Goal: Task Accomplishment & Management: Manage account settings

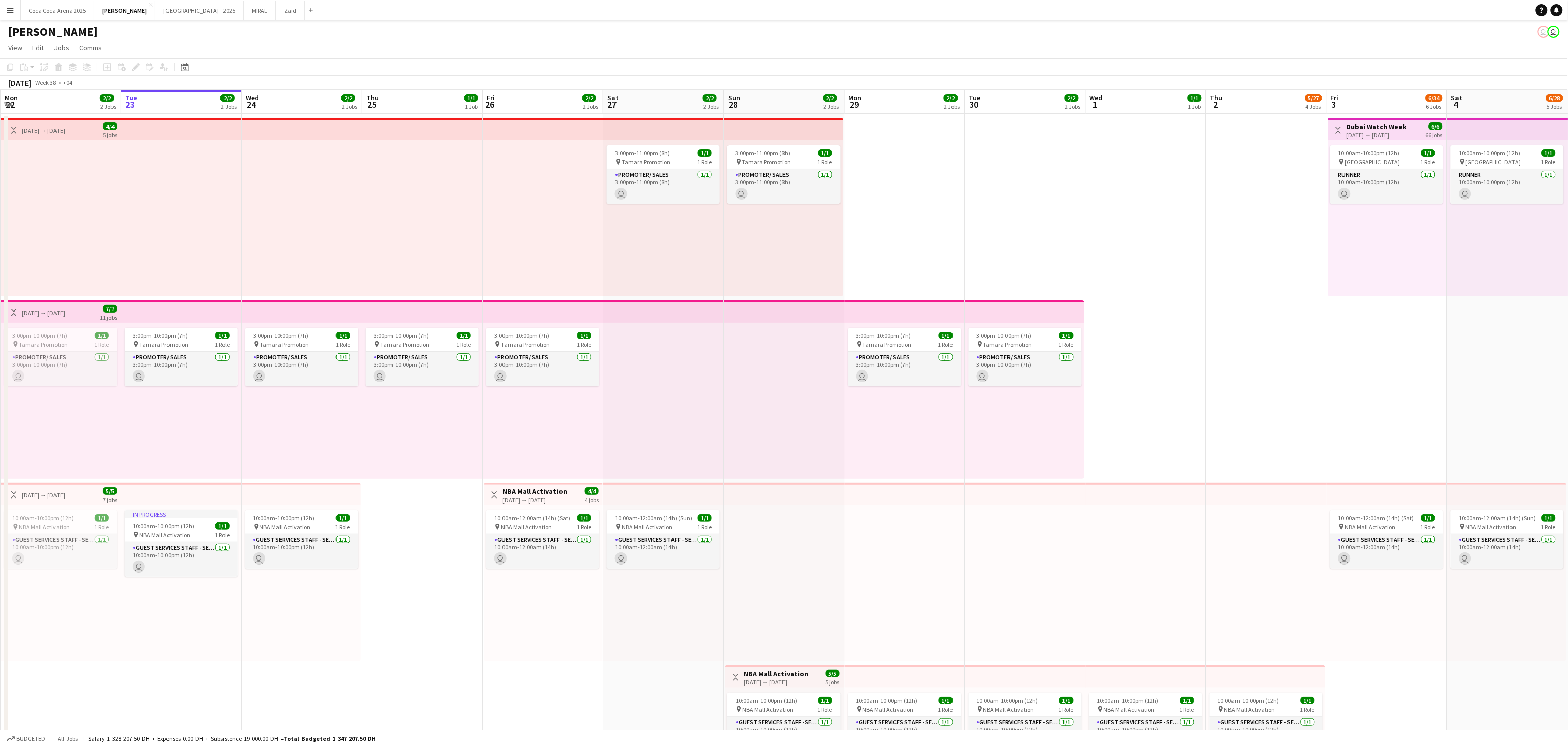
click at [10, 13] on app-icon "Menu" at bounding box center [10, 10] width 8 height 8
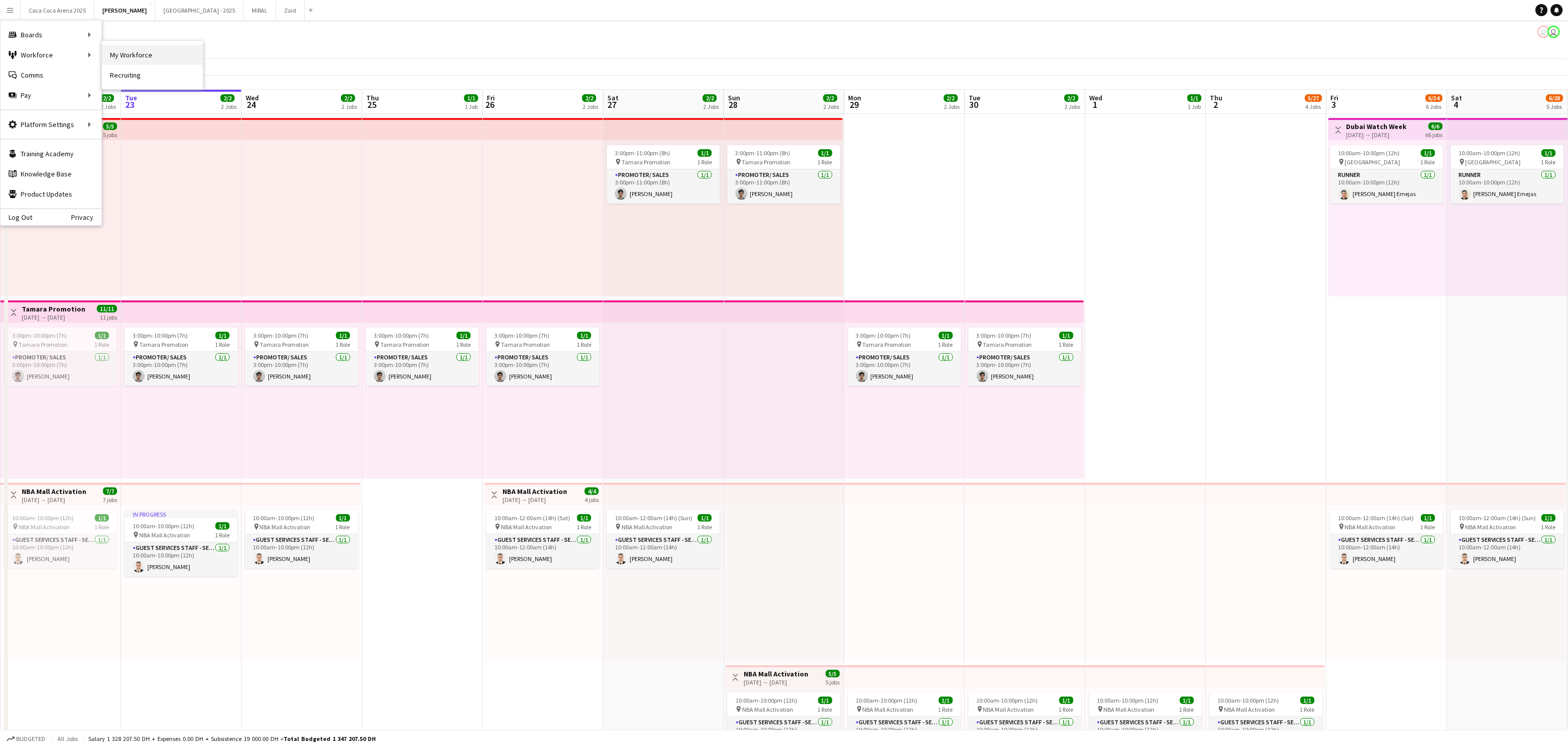
click at [135, 59] on link "My Workforce" at bounding box center [152, 55] width 101 height 20
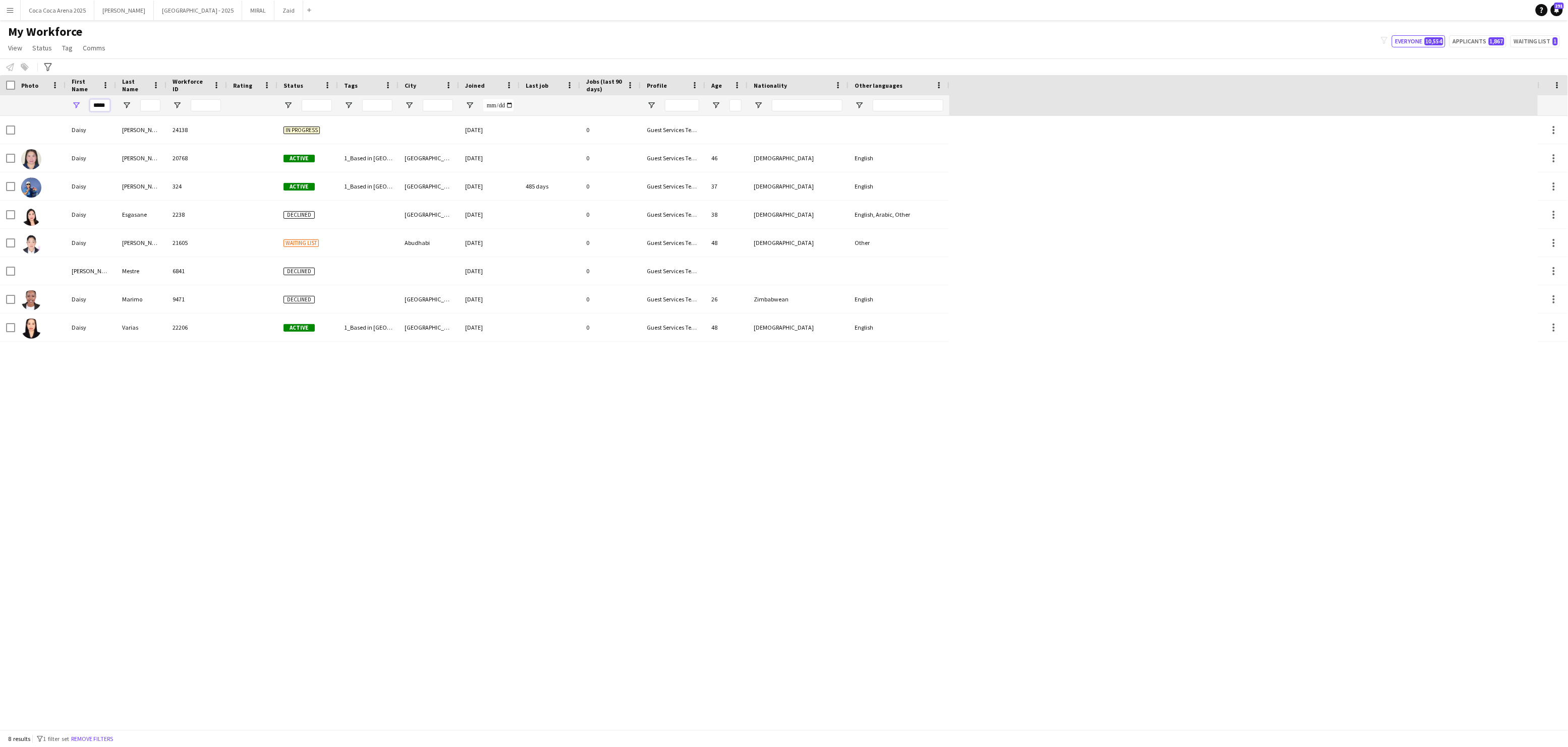
click at [99, 106] on input "*****" at bounding box center [100, 105] width 20 height 12
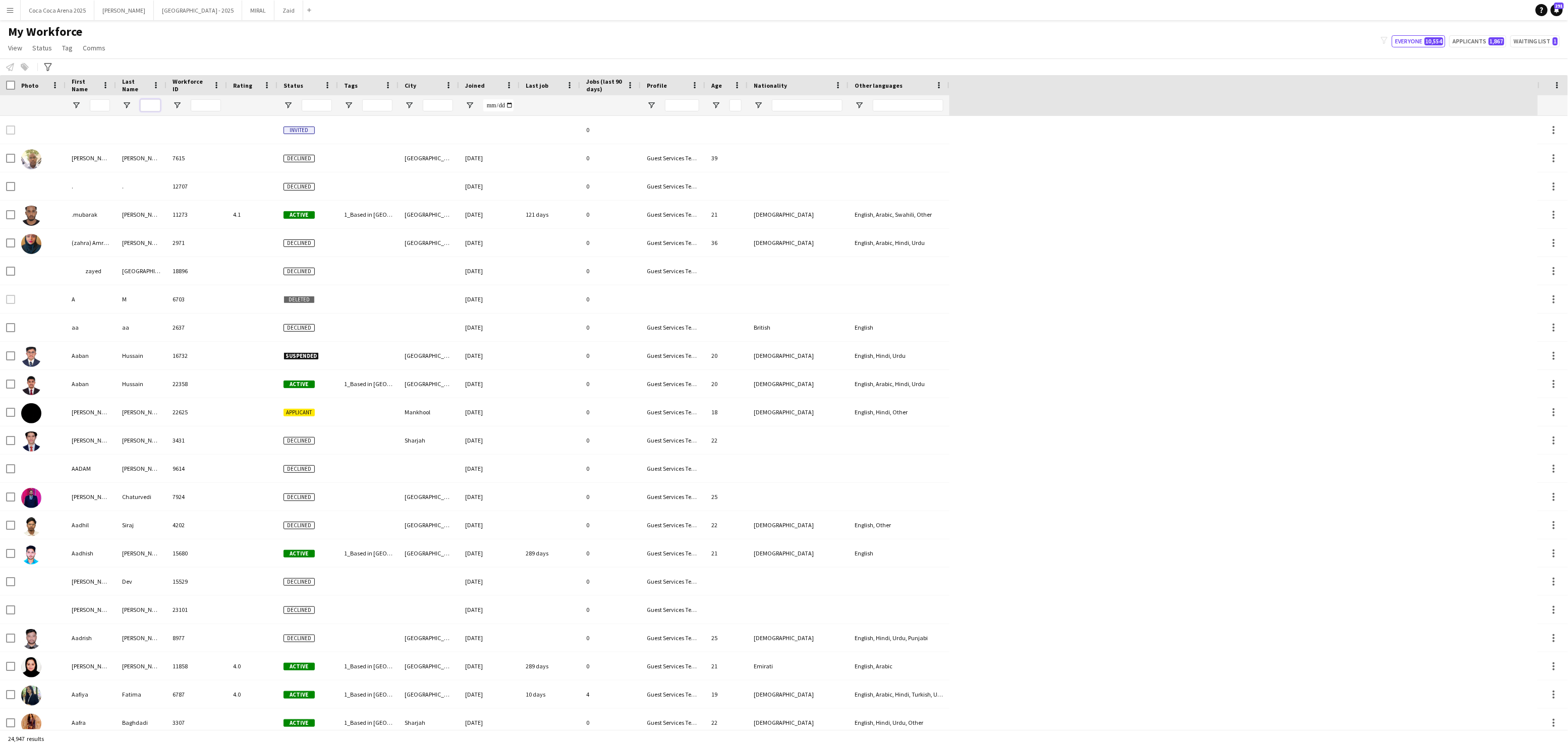
click at [152, 103] on input "Last Name Filter Input" at bounding box center [150, 105] width 20 height 12
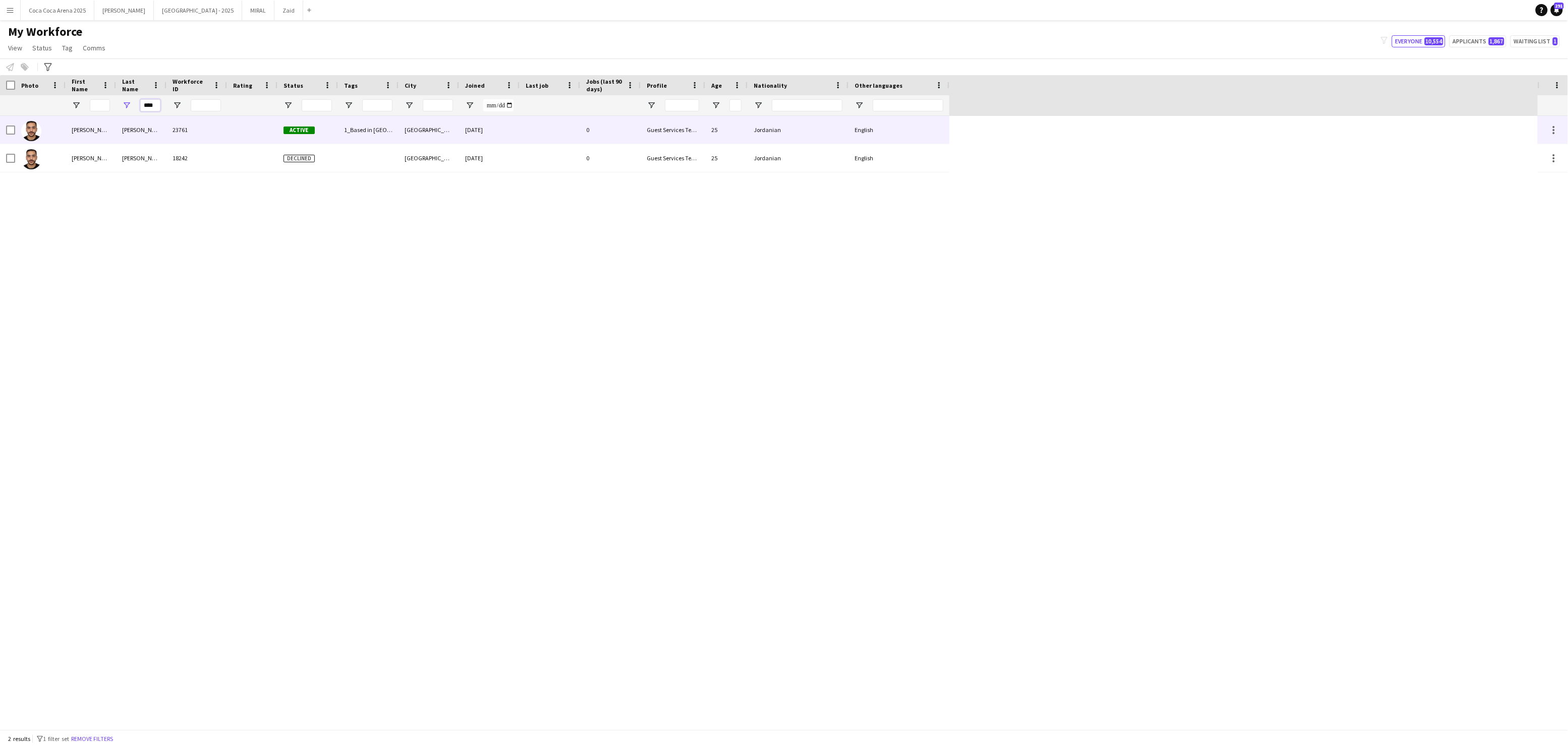
type input "****"
click at [88, 131] on div "Mohammed" at bounding box center [91, 130] width 51 height 28
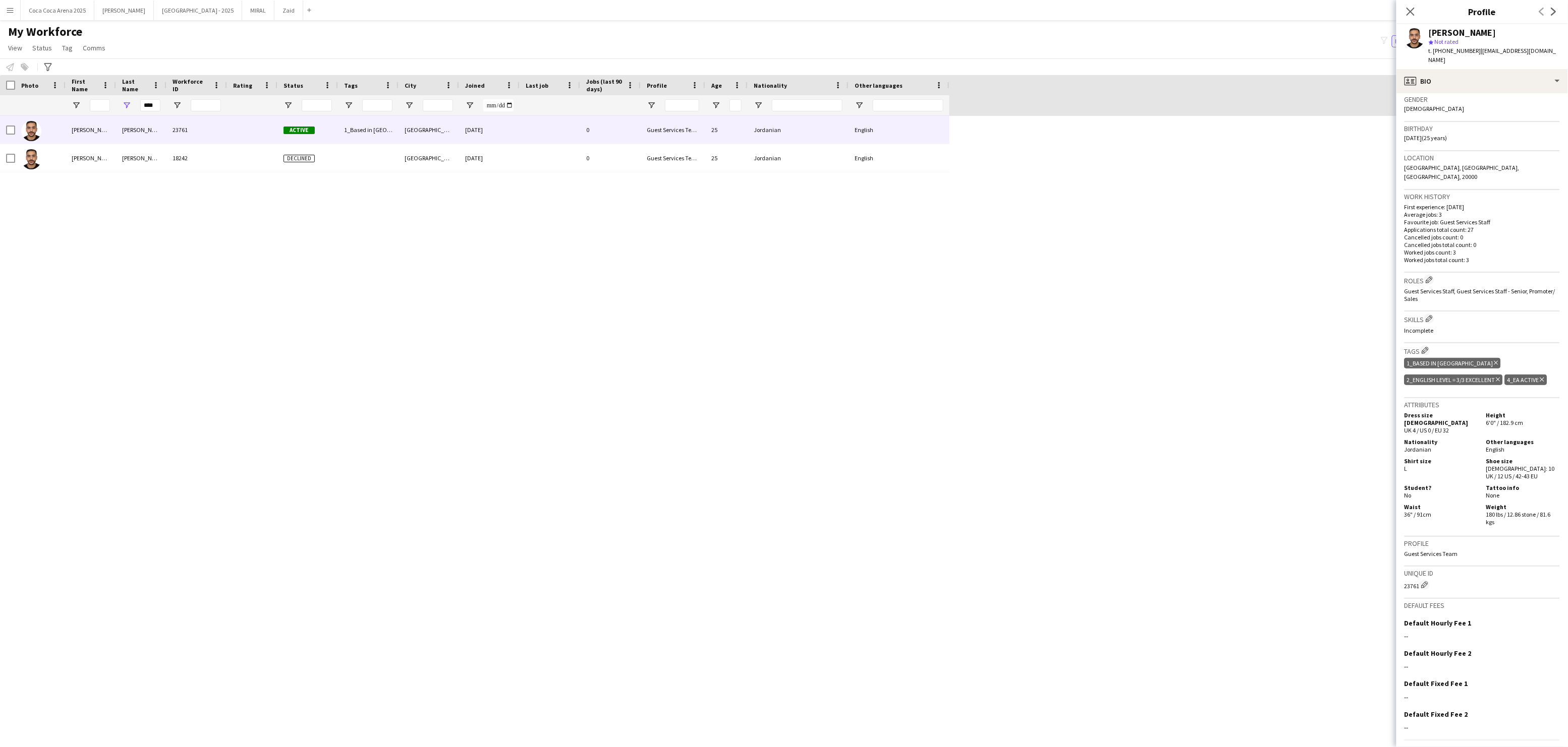
scroll to position [159, 0]
click at [1449, 74] on div "profile Bio" at bounding box center [1482, 82] width 172 height 24
click at [1495, 134] on div "About you About you" at bounding box center [1516, 144] width 100 height 20
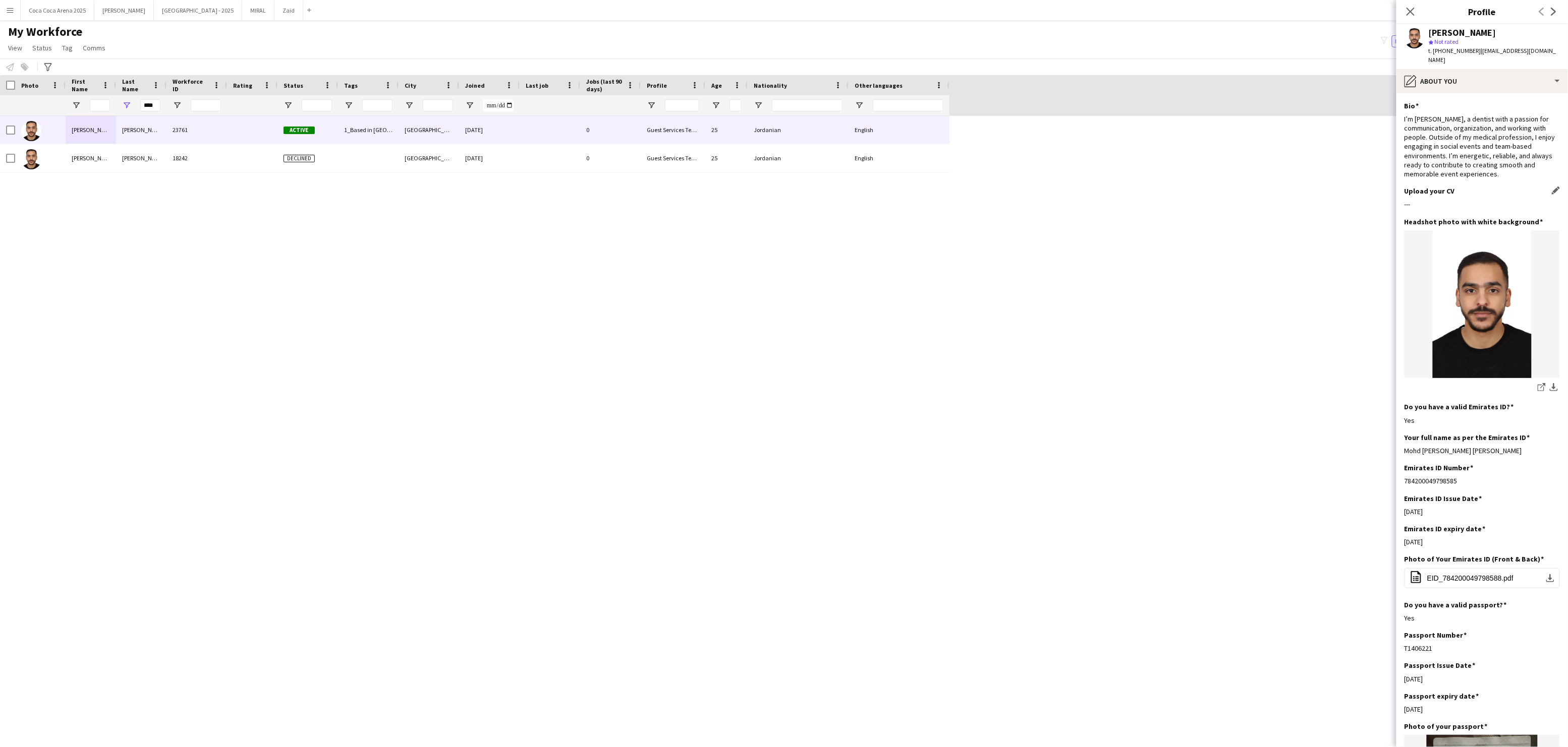
click at [1446, 200] on div "---" at bounding box center [1482, 204] width 155 height 9
drag, startPoint x: 1472, startPoint y: 52, endPoint x: 1433, endPoint y: 50, distance: 39.1
click at [1433, 50] on span "t. +971563404538" at bounding box center [1455, 50] width 52 height 7
copy span "+971563404538"
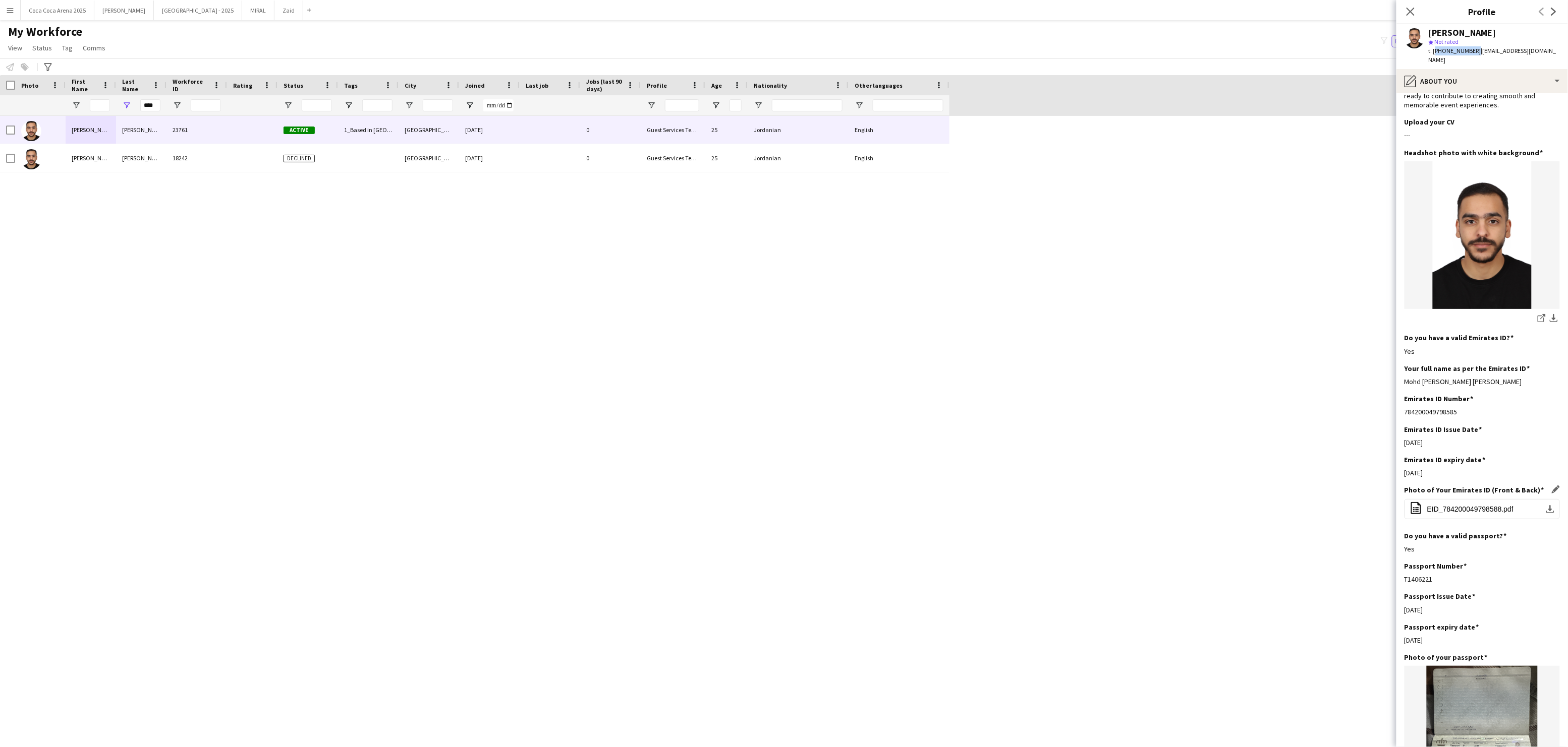
scroll to position [0, 0]
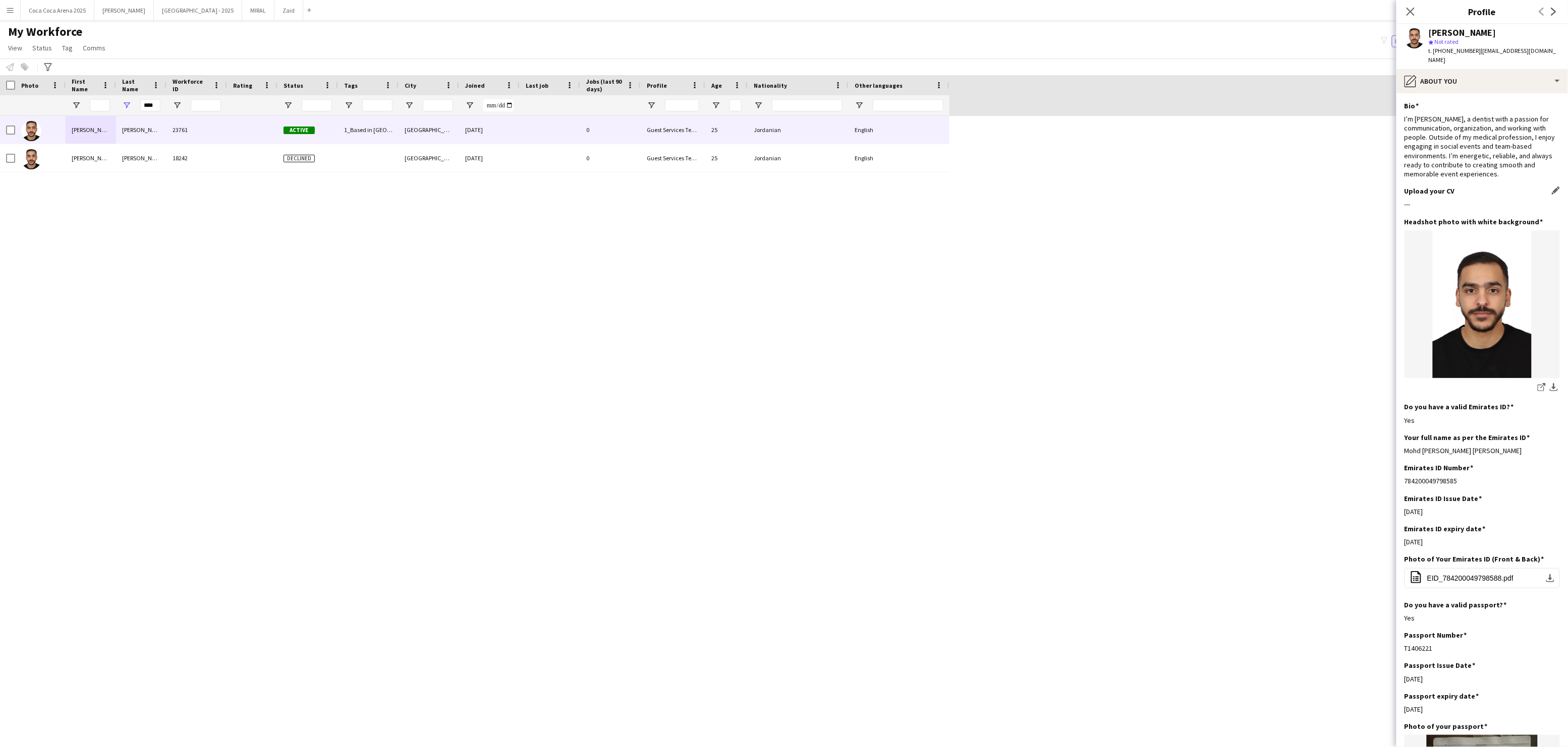
click at [1452, 190] on div "Upload your CV Edit this field ---" at bounding box center [1482, 202] width 155 height 30
click at [1419, 200] on div "---" at bounding box center [1482, 204] width 155 height 9
click at [1454, 69] on div "pencil4 About you" at bounding box center [1482, 82] width 172 height 24
click at [1494, 139] on span "About you" at bounding box center [1505, 144] width 31 height 9
click at [1450, 69] on div "pencil4 About you" at bounding box center [1482, 82] width 172 height 24
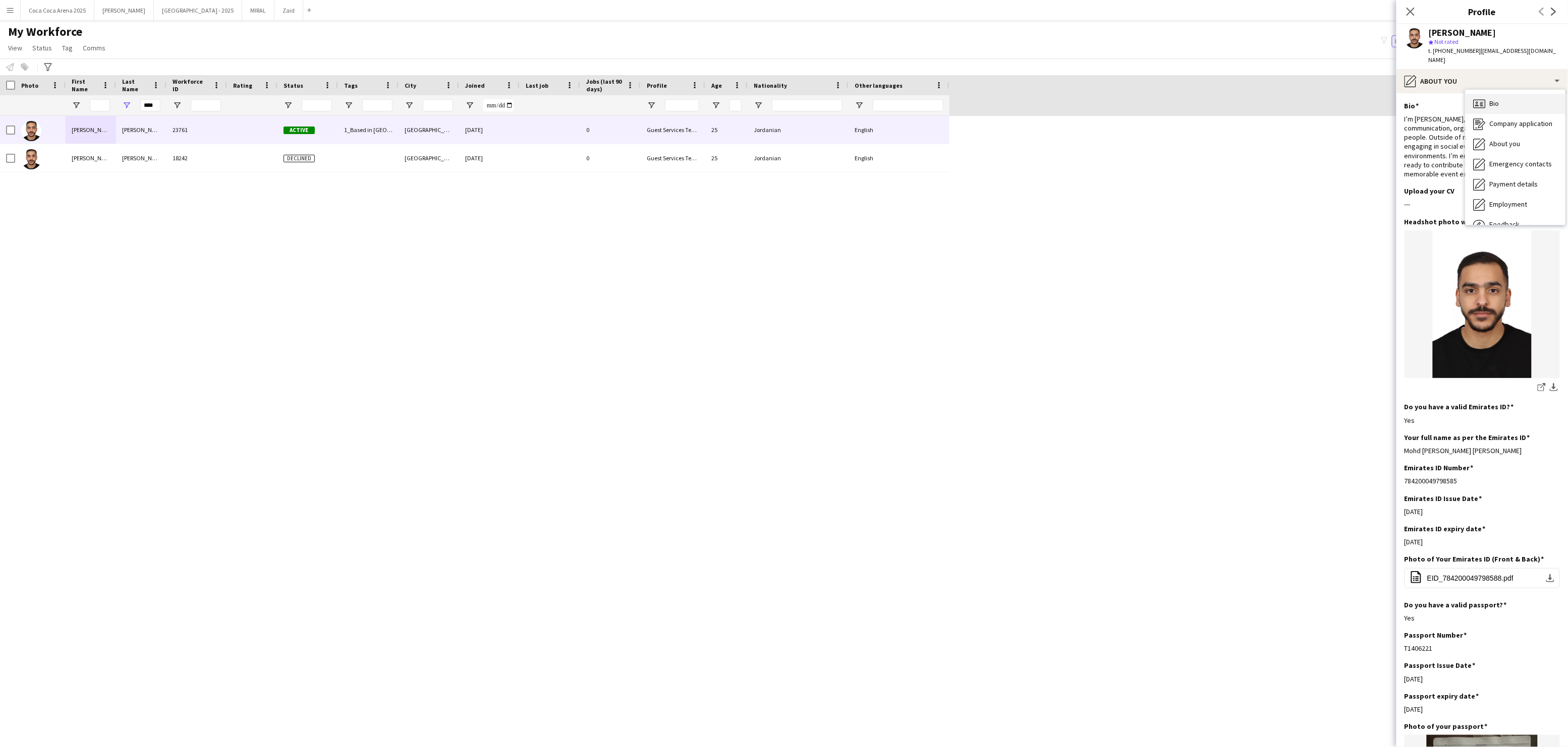
click at [1493, 99] on span "Bio" at bounding box center [1495, 103] width 10 height 9
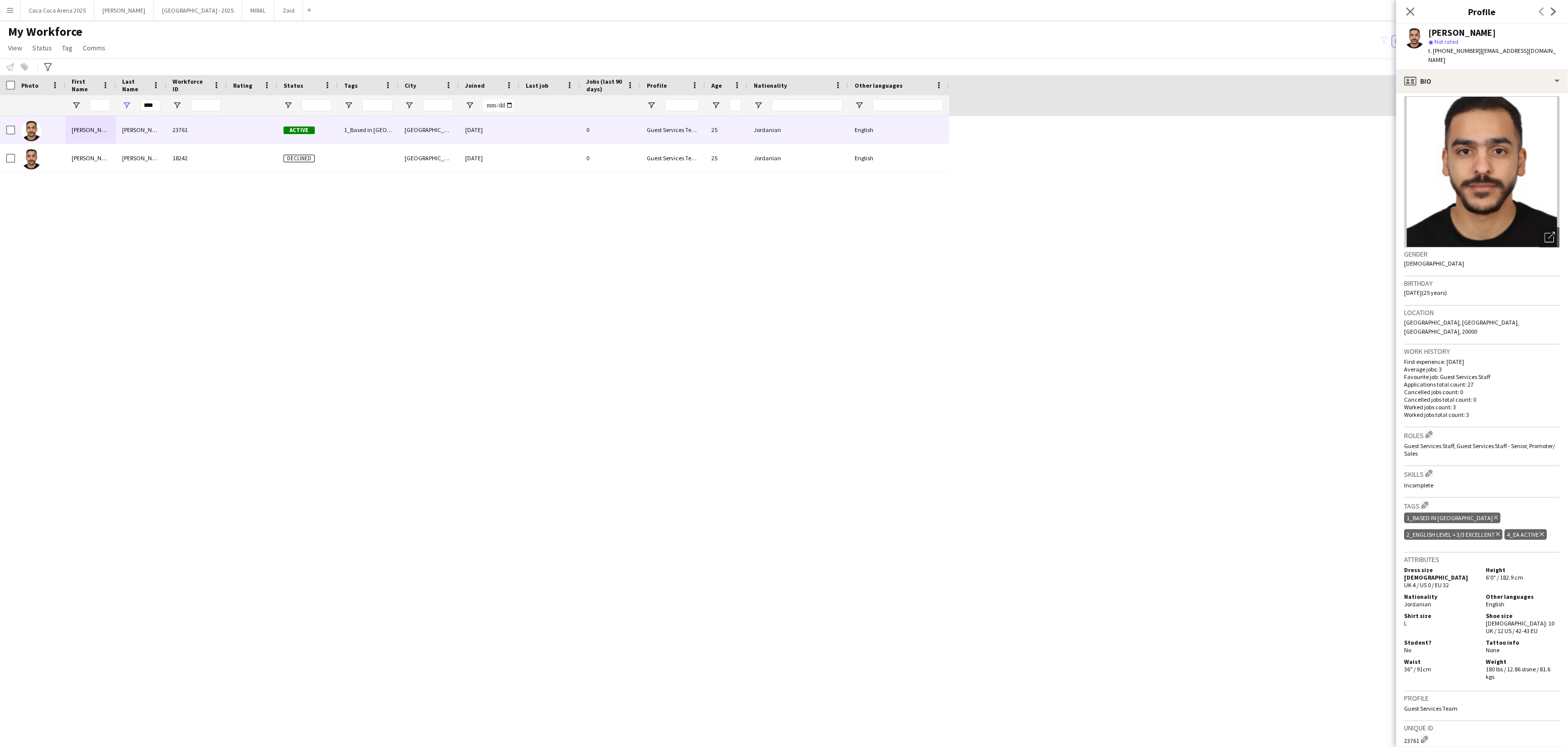
scroll to position [5, 0]
click at [1556, 235] on div "Open photos pop-in" at bounding box center [1550, 237] width 20 height 20
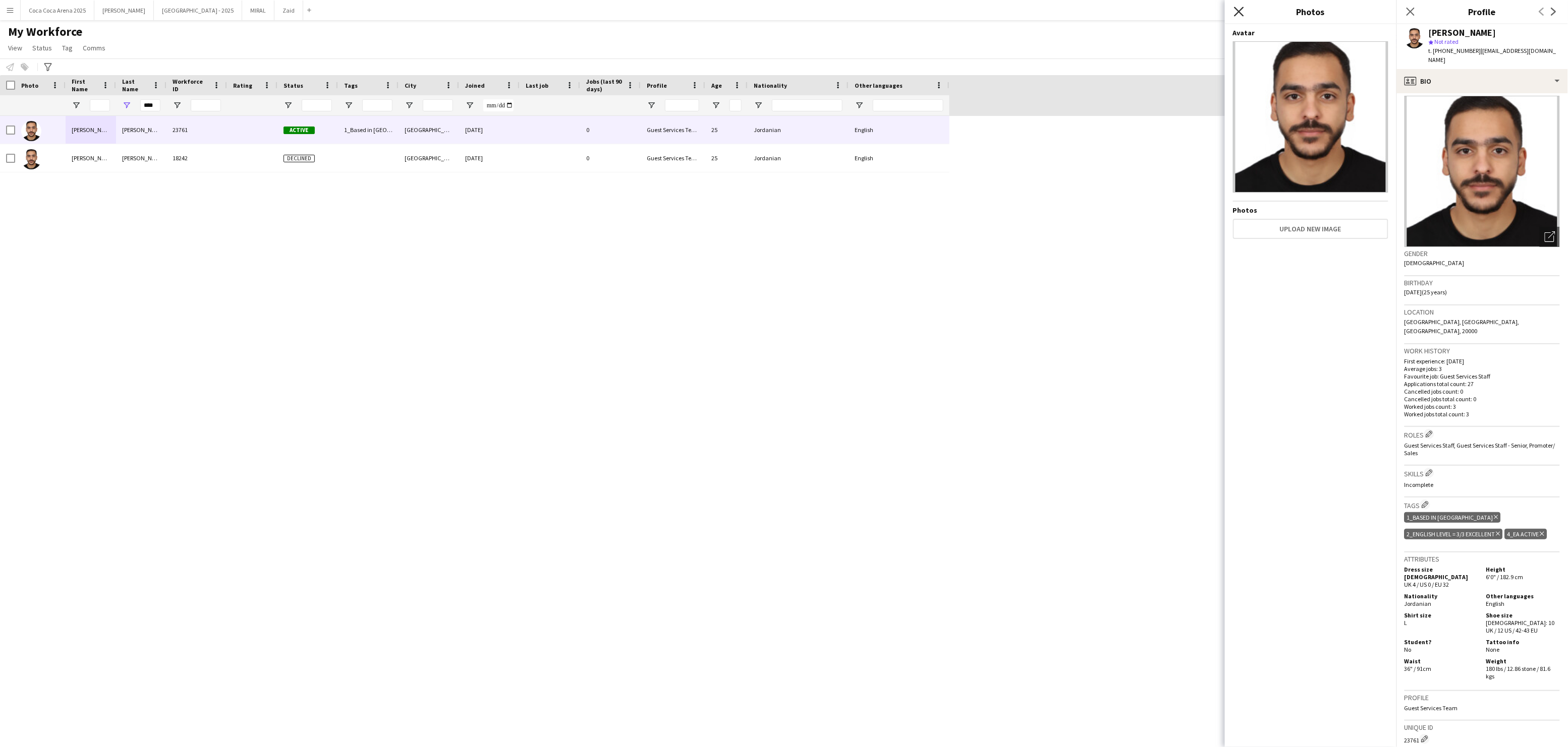
click at [1241, 13] on icon at bounding box center [1239, 12] width 10 height 10
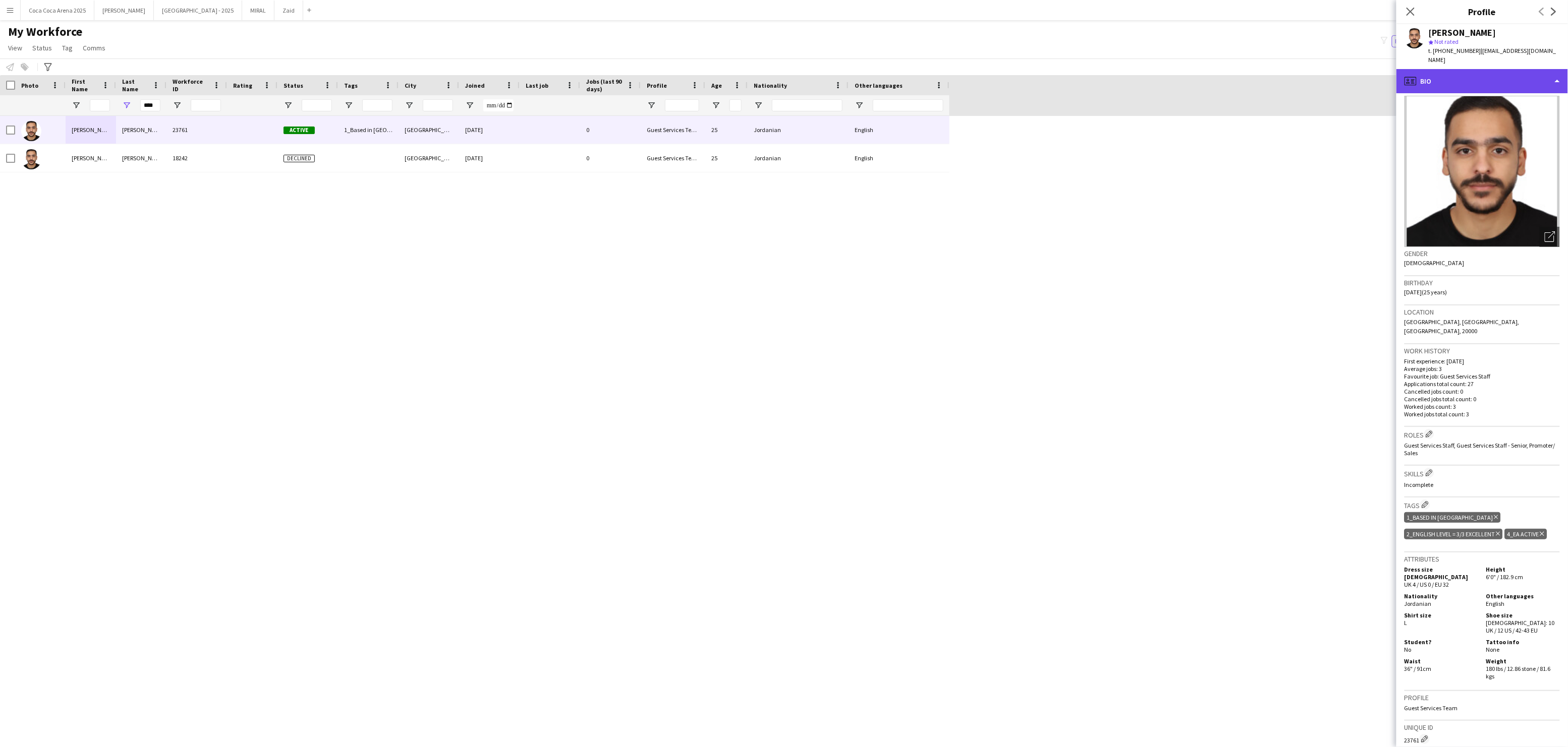
click at [1430, 70] on div "profile Bio" at bounding box center [1482, 82] width 172 height 24
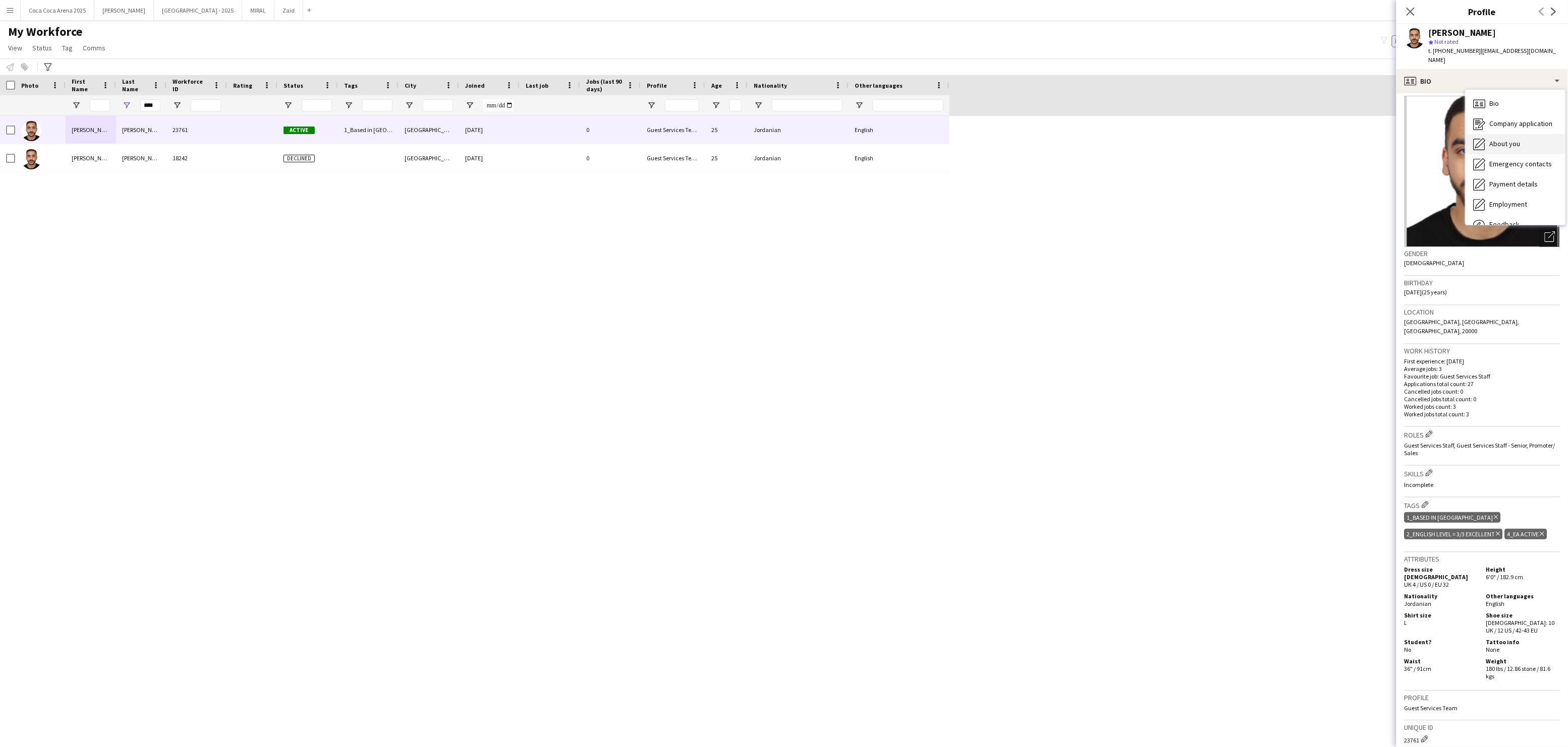
click at [1496, 139] on span "About you" at bounding box center [1505, 144] width 31 height 9
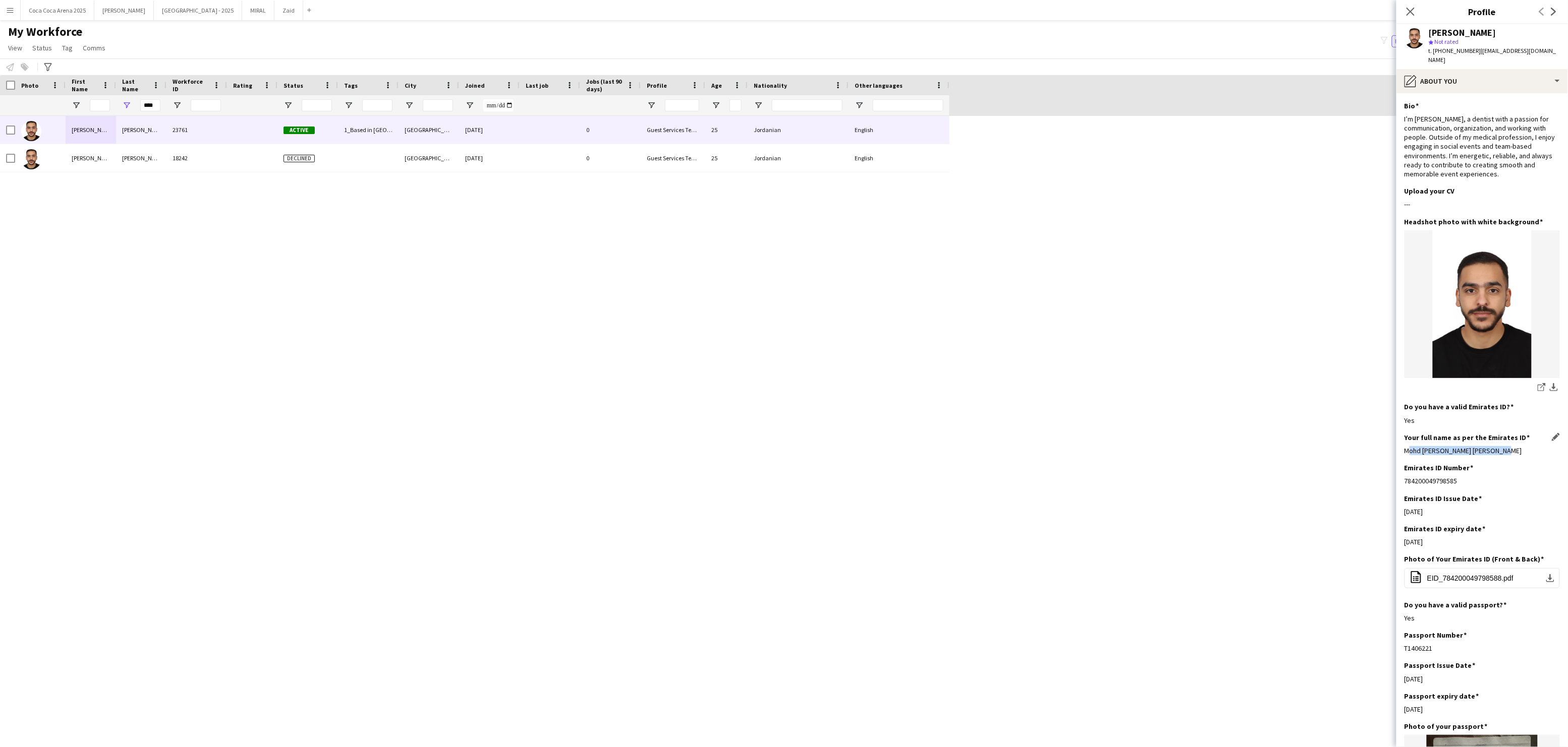
drag, startPoint x: 1499, startPoint y: 441, endPoint x: 1405, endPoint y: 438, distance: 94.0
click at [1405, 446] on div "Mohd Sami Abdel Lateef Rezeq" at bounding box center [1482, 451] width 155 height 9
copy div "Mohd Sami Abdel Lateef Rezeq"
click at [1427, 69] on div "pencil4 About you" at bounding box center [1482, 82] width 172 height 24
click at [1488, 97] on div "Bio Bio" at bounding box center [1516, 103] width 100 height 20
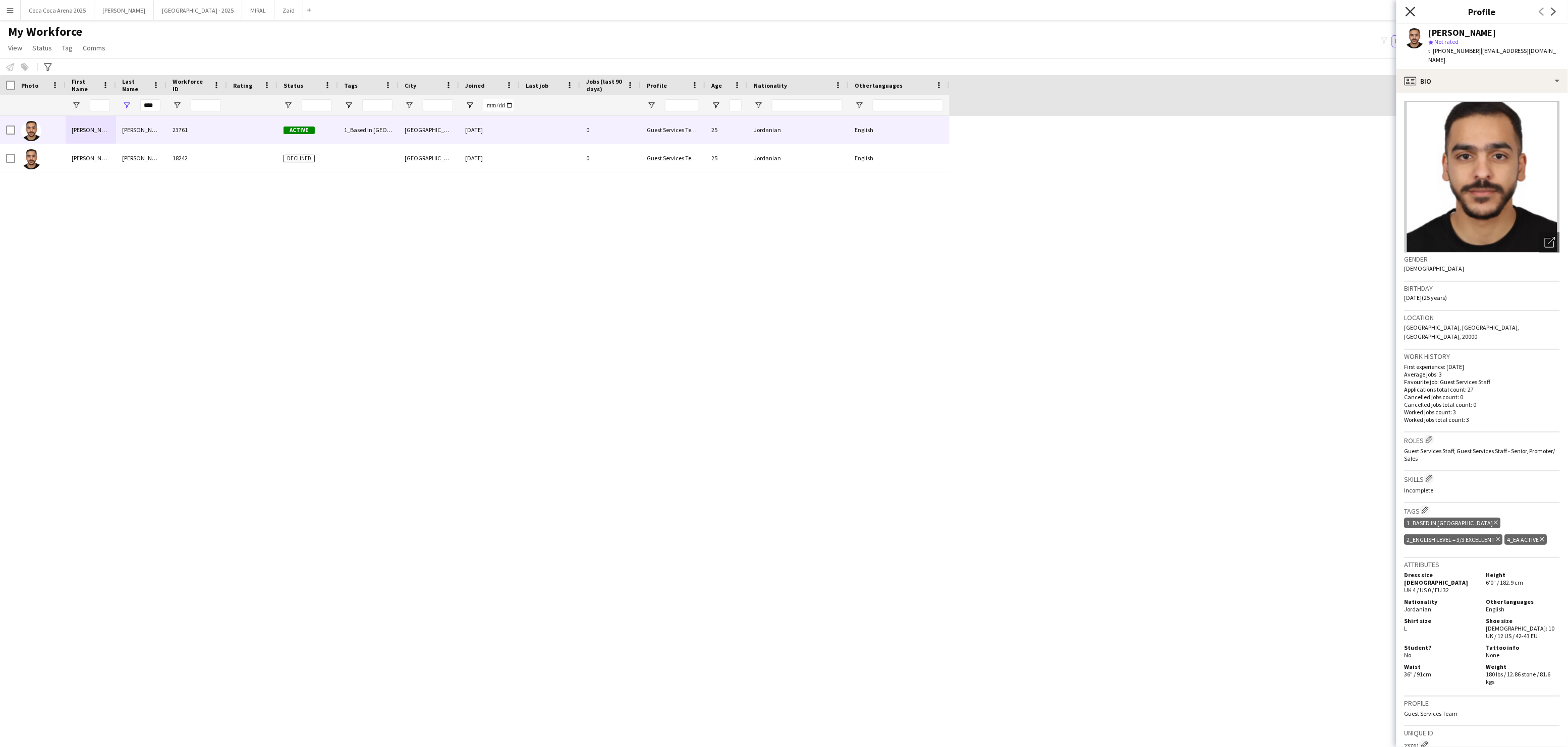
click at [1409, 12] on icon "Close pop-in" at bounding box center [1410, 12] width 10 height 10
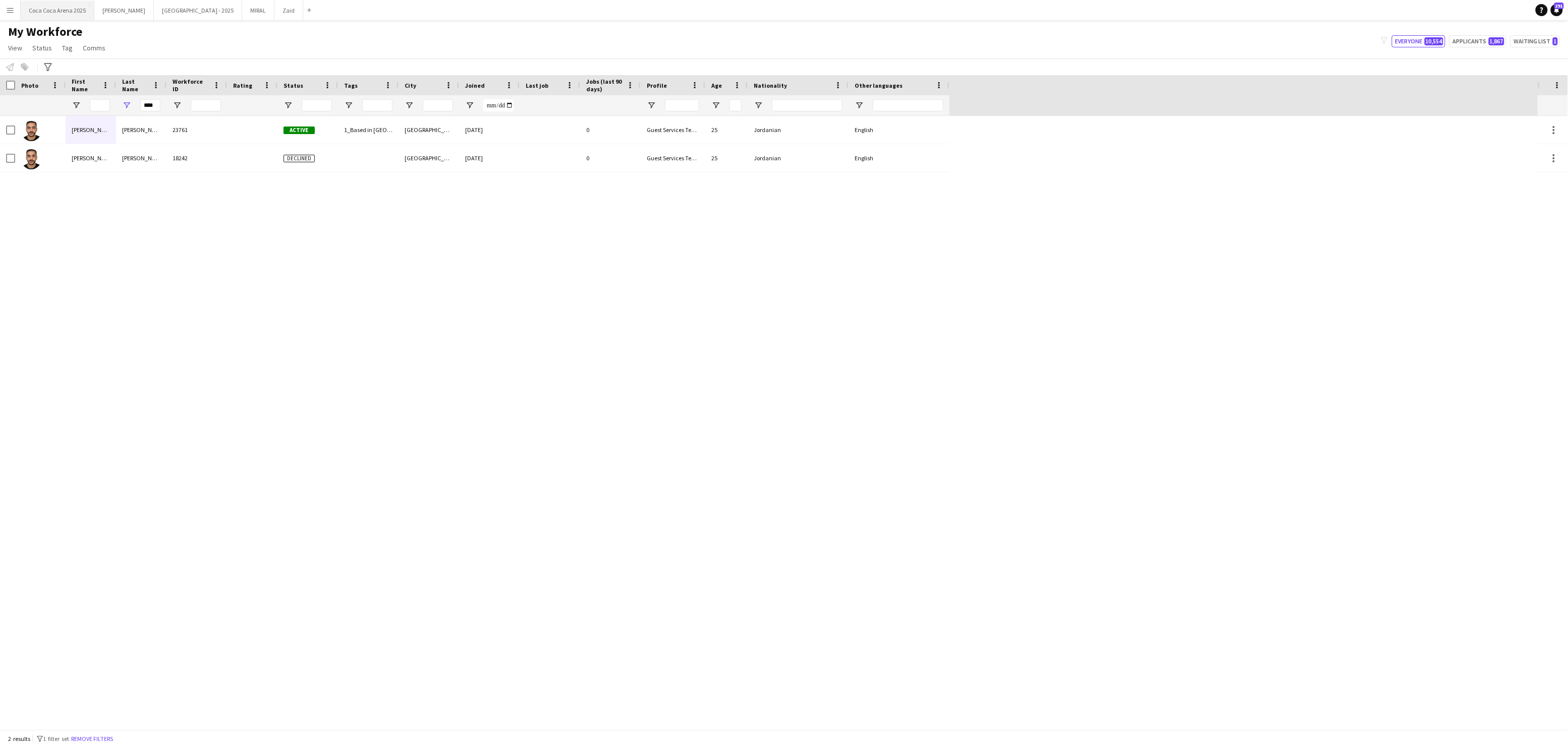
click at [79, 13] on button "Coca Coca Arena 2025 Close" at bounding box center [57, 10] width 74 height 19
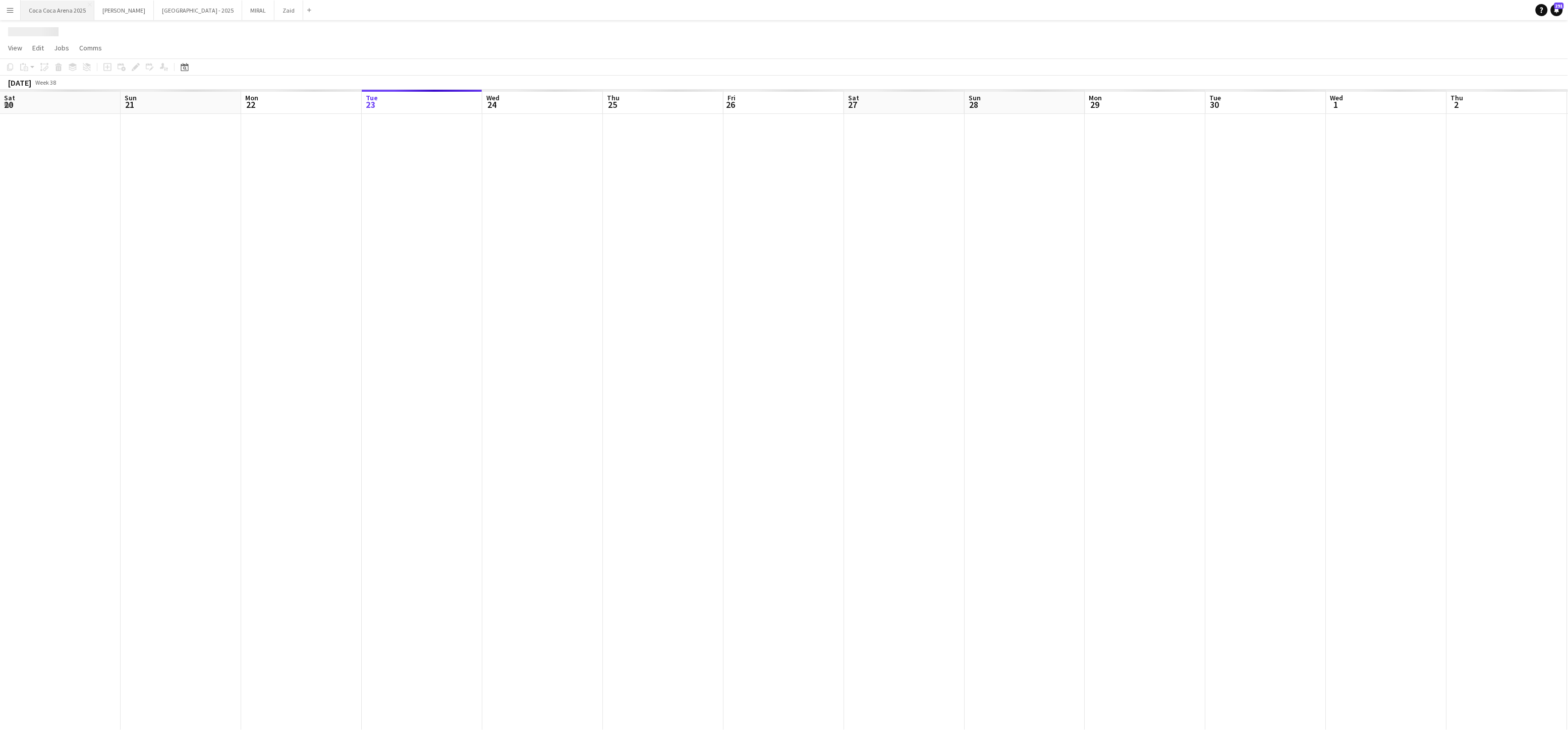
scroll to position [0, 240]
click at [110, 12] on button "Kate Close" at bounding box center [124, 10] width 60 height 19
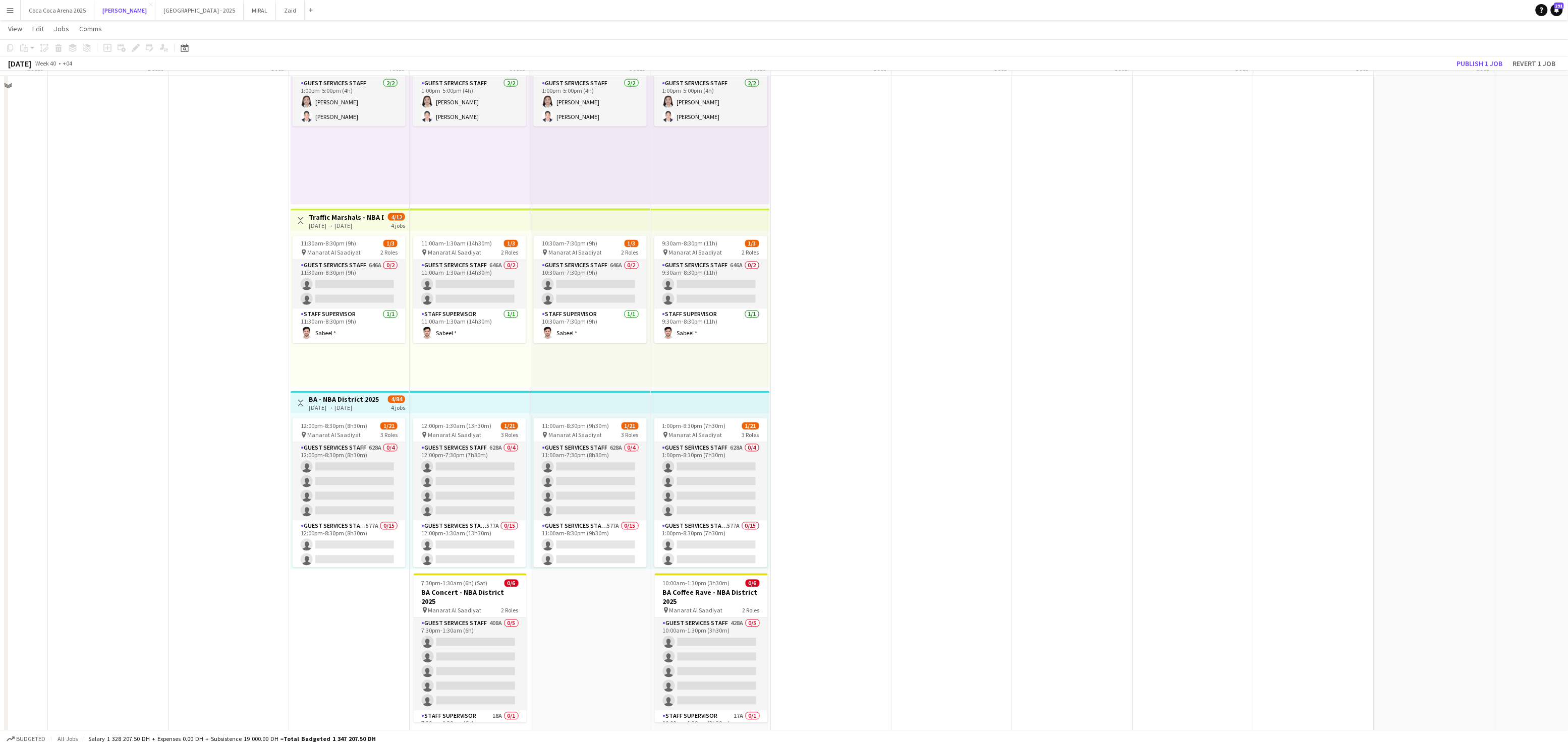
scroll to position [842, 0]
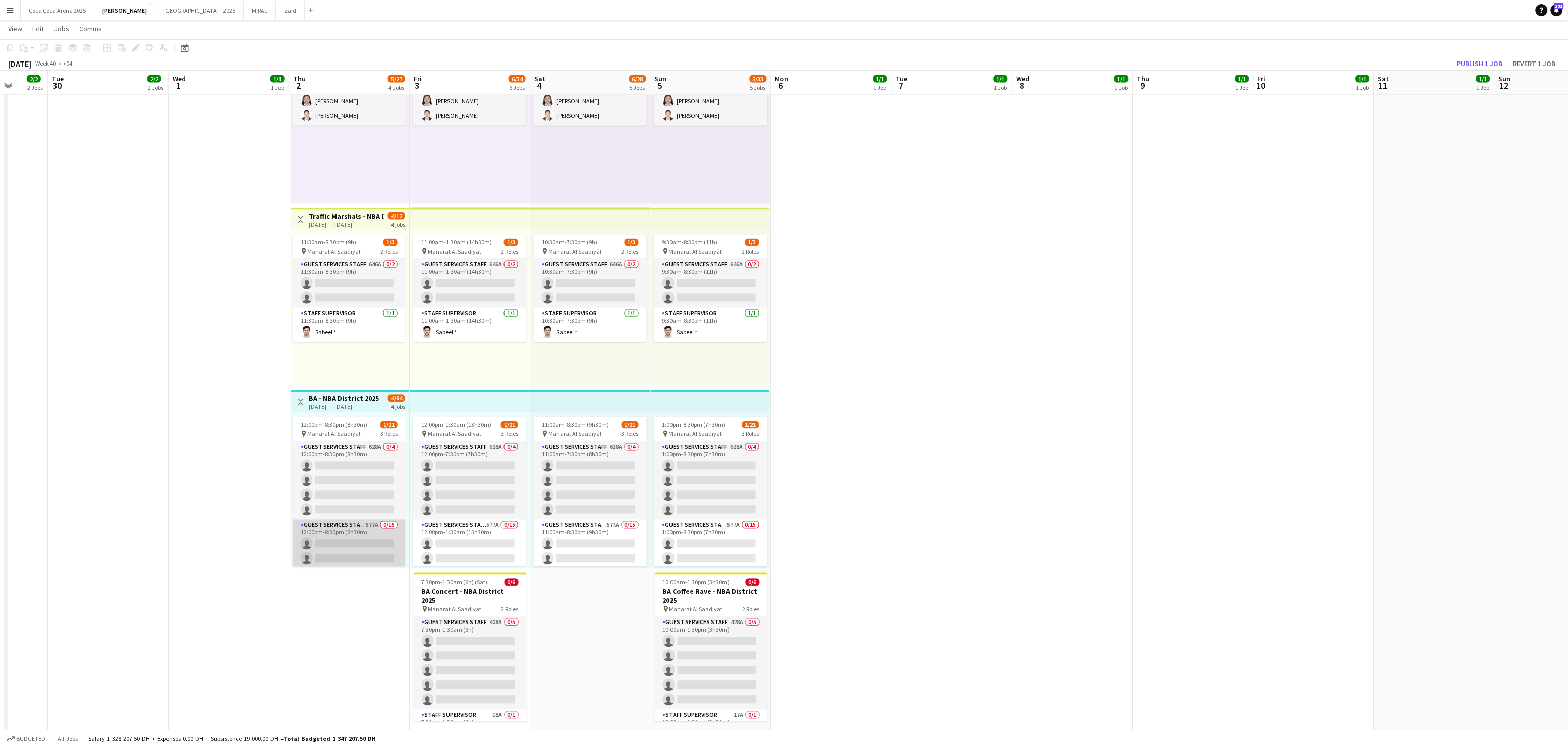
click at [365, 554] on app-card-role "Guest Services Staff 577A 0/15 12:00pm-8:30pm (8h30m) single-neutral-actions si…" at bounding box center [349, 639] width 113 height 239
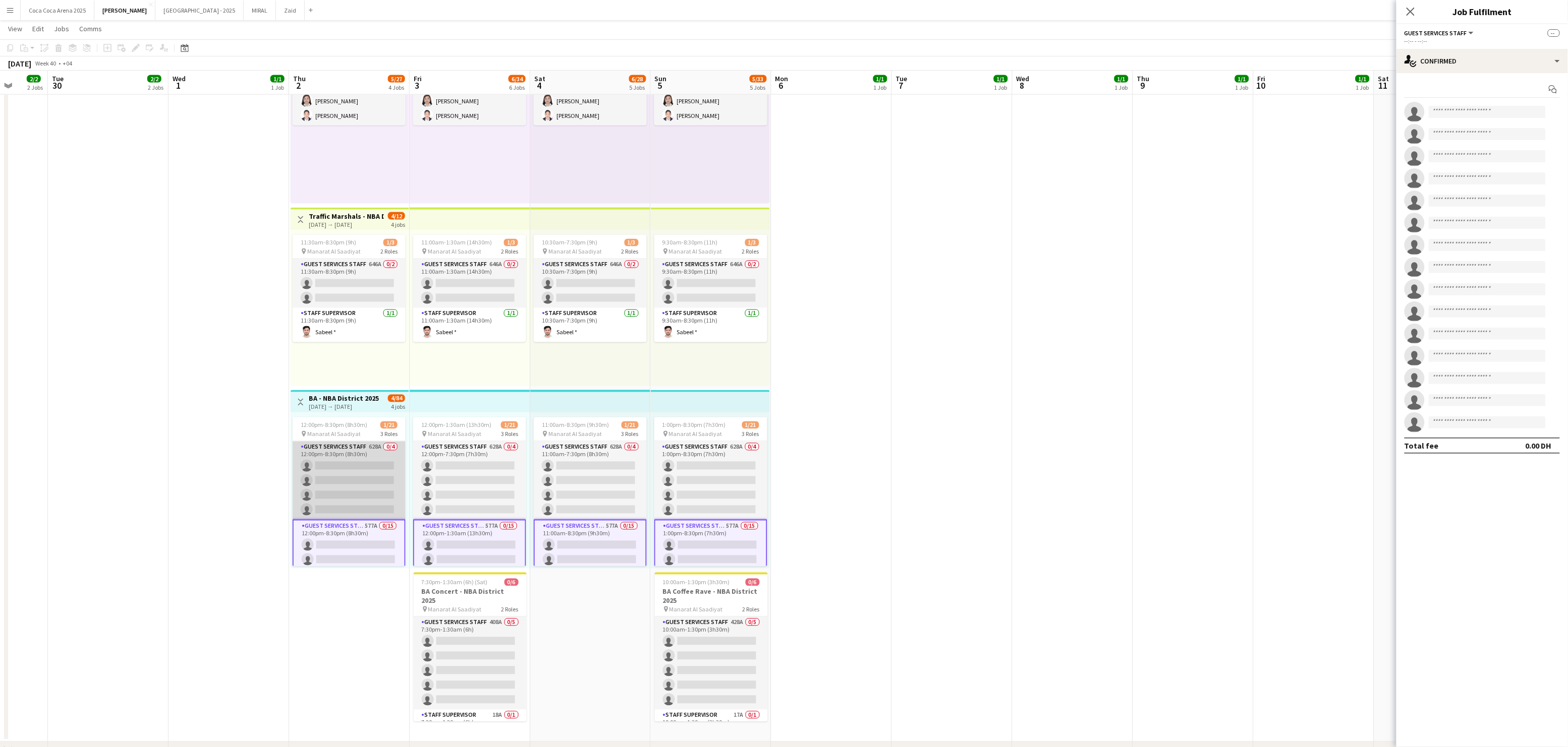
click at [358, 490] on app-card-role "Guest Services Staff 628A 0/4 12:00pm-8:30pm (8h30m) single-neutral-actions sin…" at bounding box center [349, 481] width 113 height 78
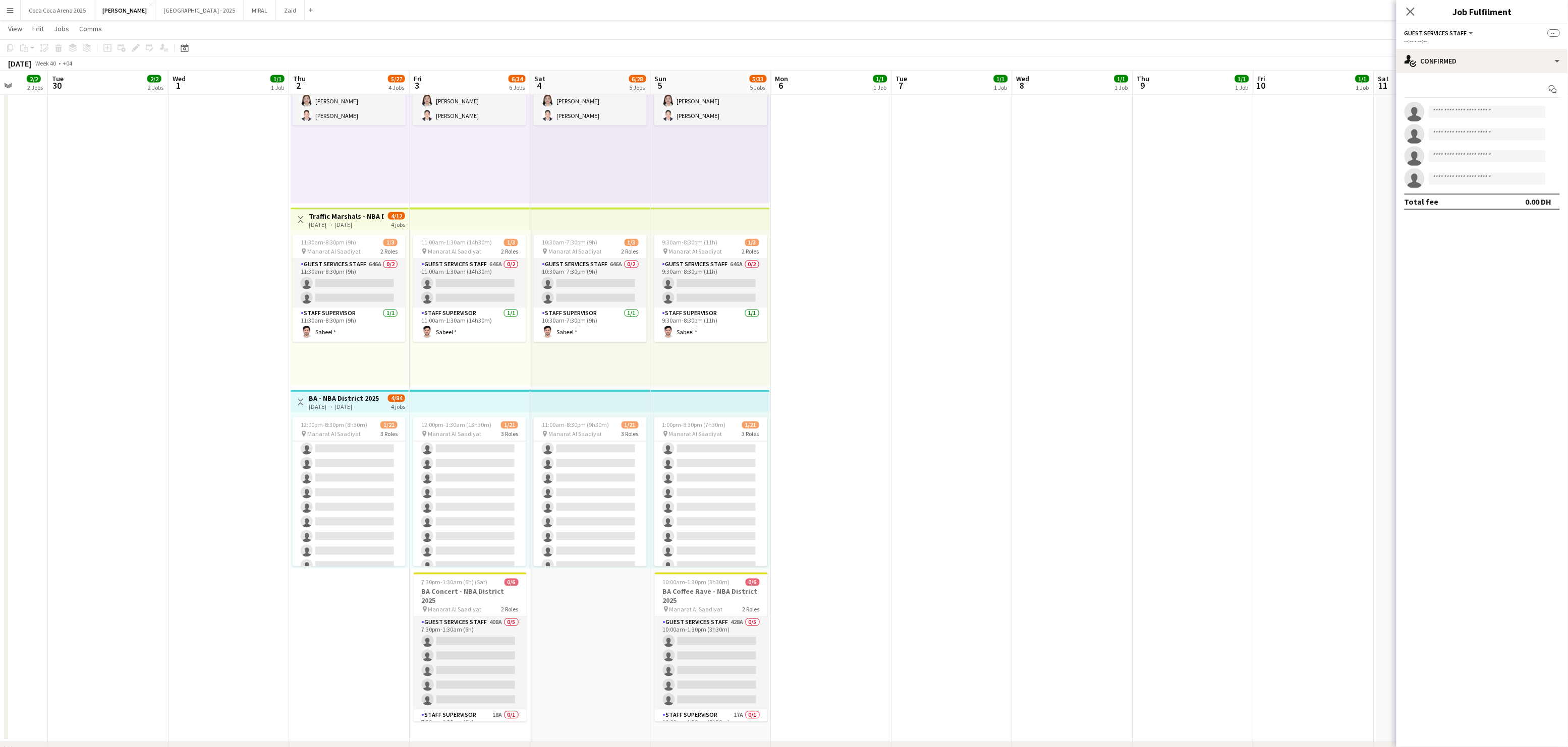
scroll to position [0, 0]
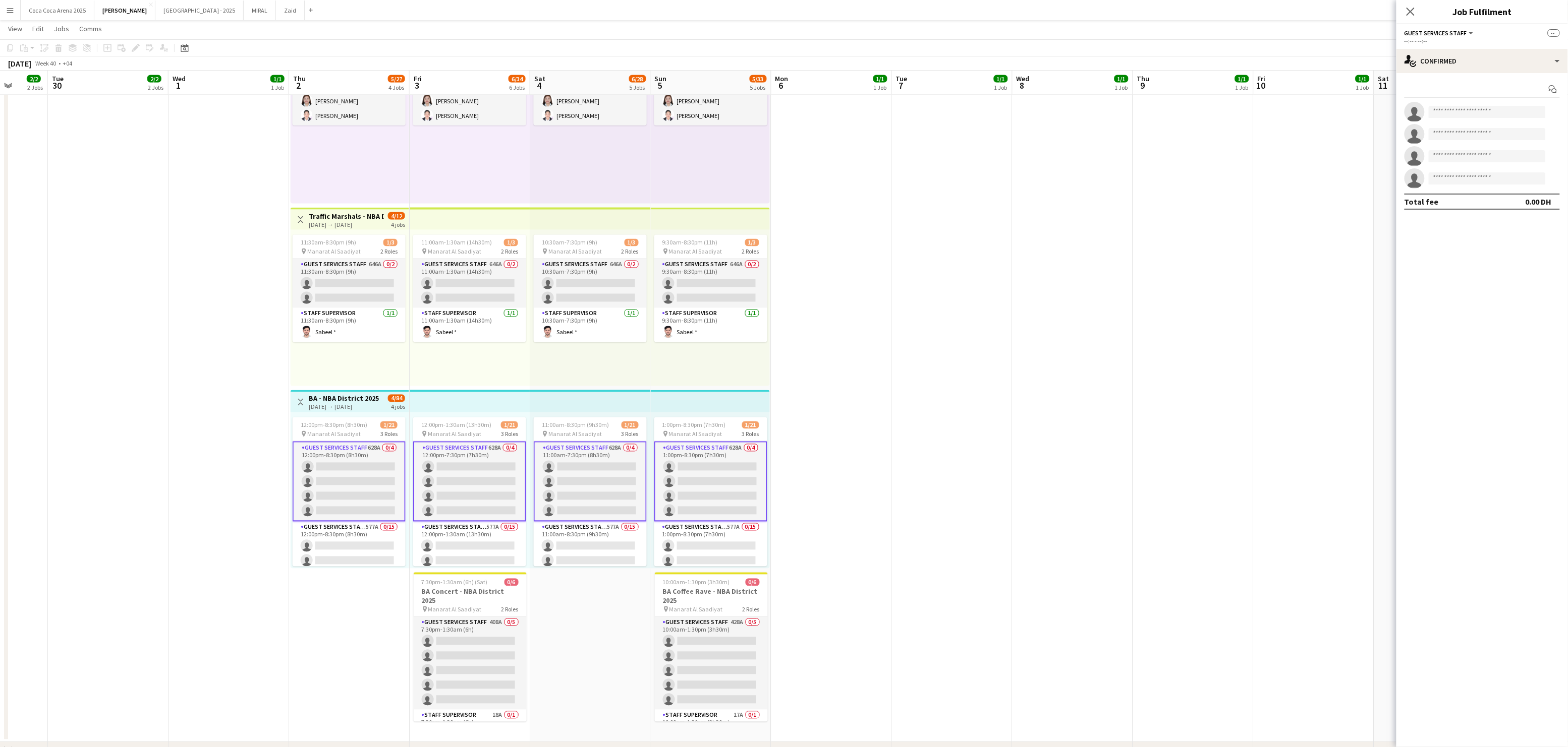
click at [368, 479] on app-card-role "Guest Services Staff 628A 0/4 12:00pm-8:30pm (8h30m) single-neutral-actions sin…" at bounding box center [349, 482] width 113 height 80
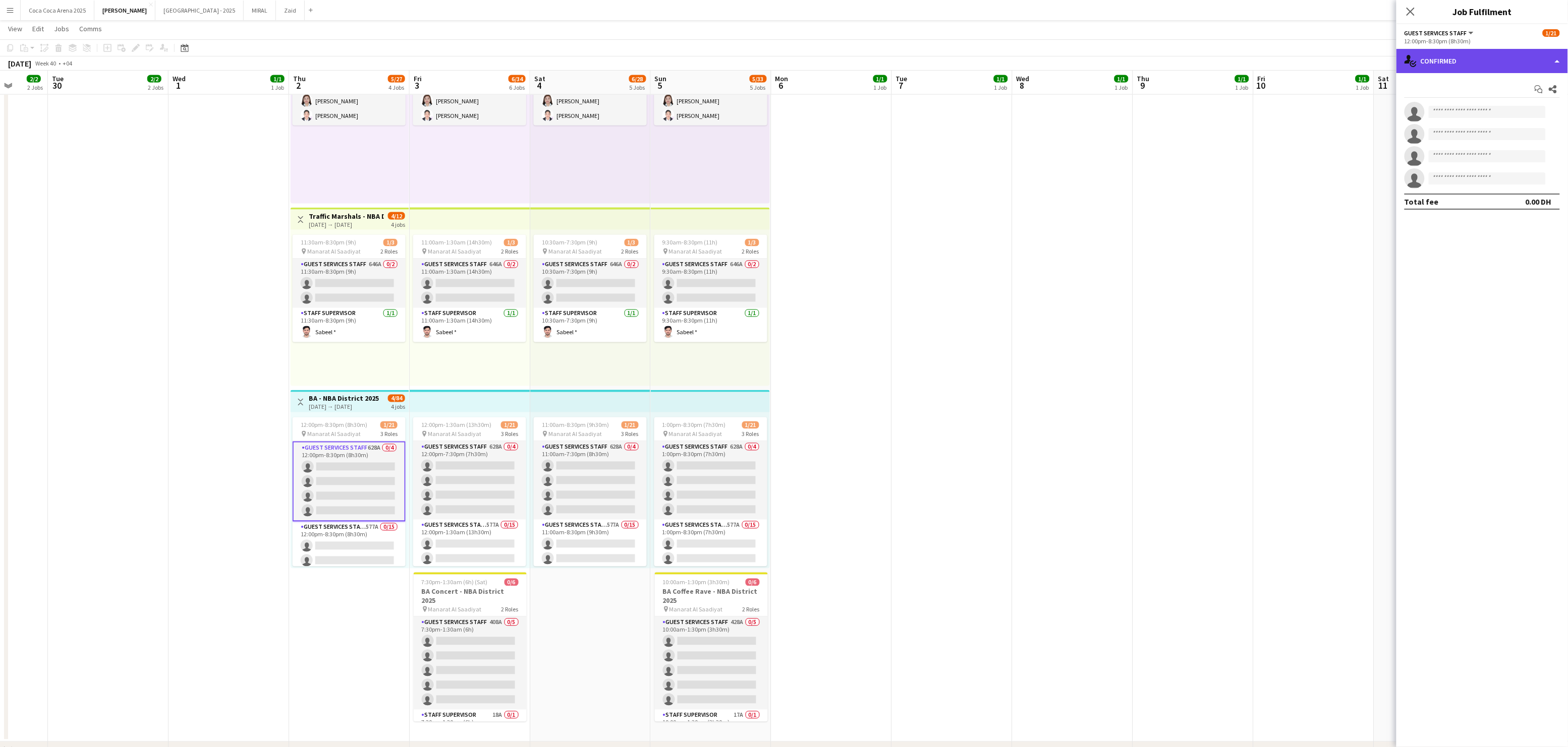
click at [1455, 61] on div "single-neutral-actions-check-2 Confirmed" at bounding box center [1482, 61] width 172 height 24
click at [1500, 165] on span "Applicants" at bounding box center [1506, 164] width 32 height 9
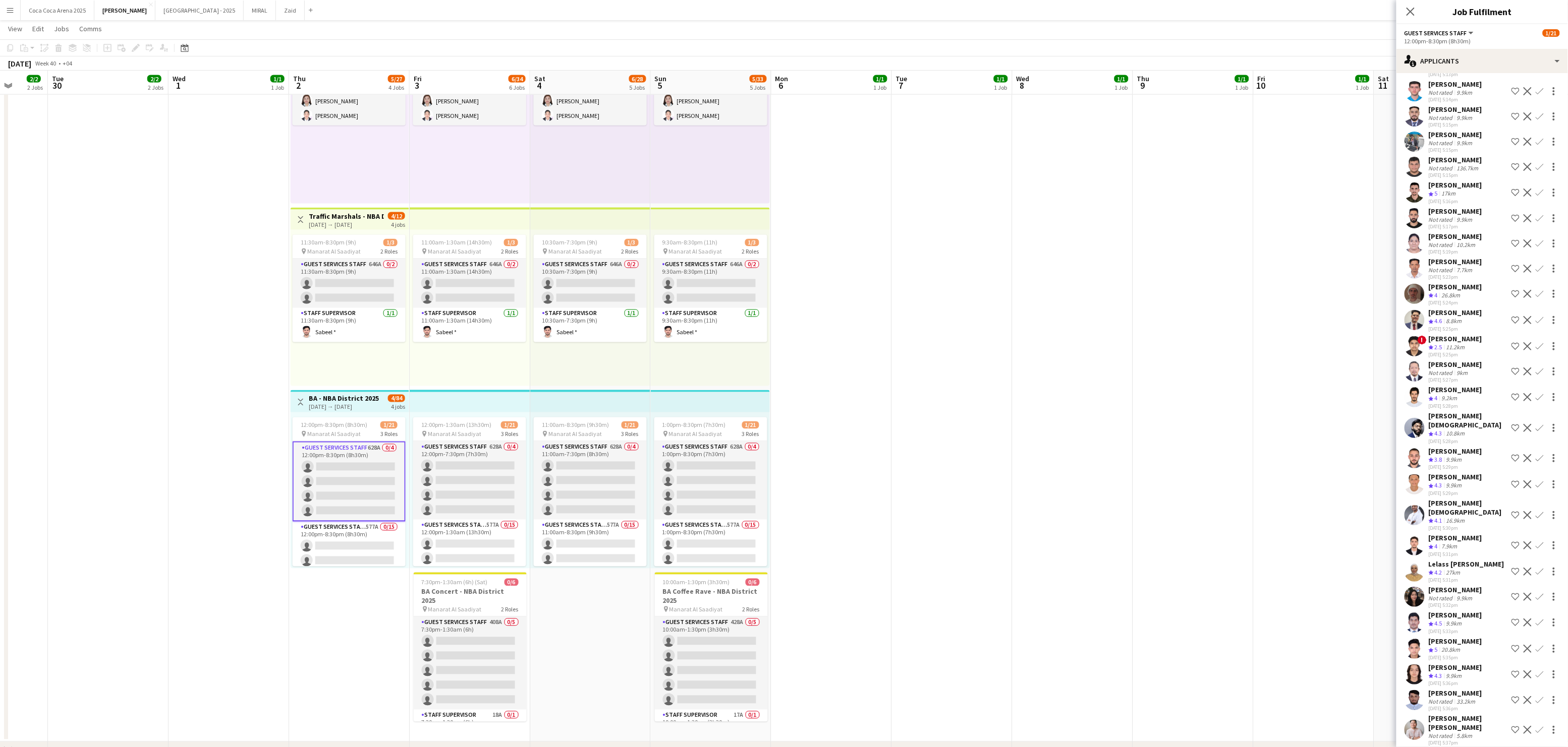
scroll to position [376, 0]
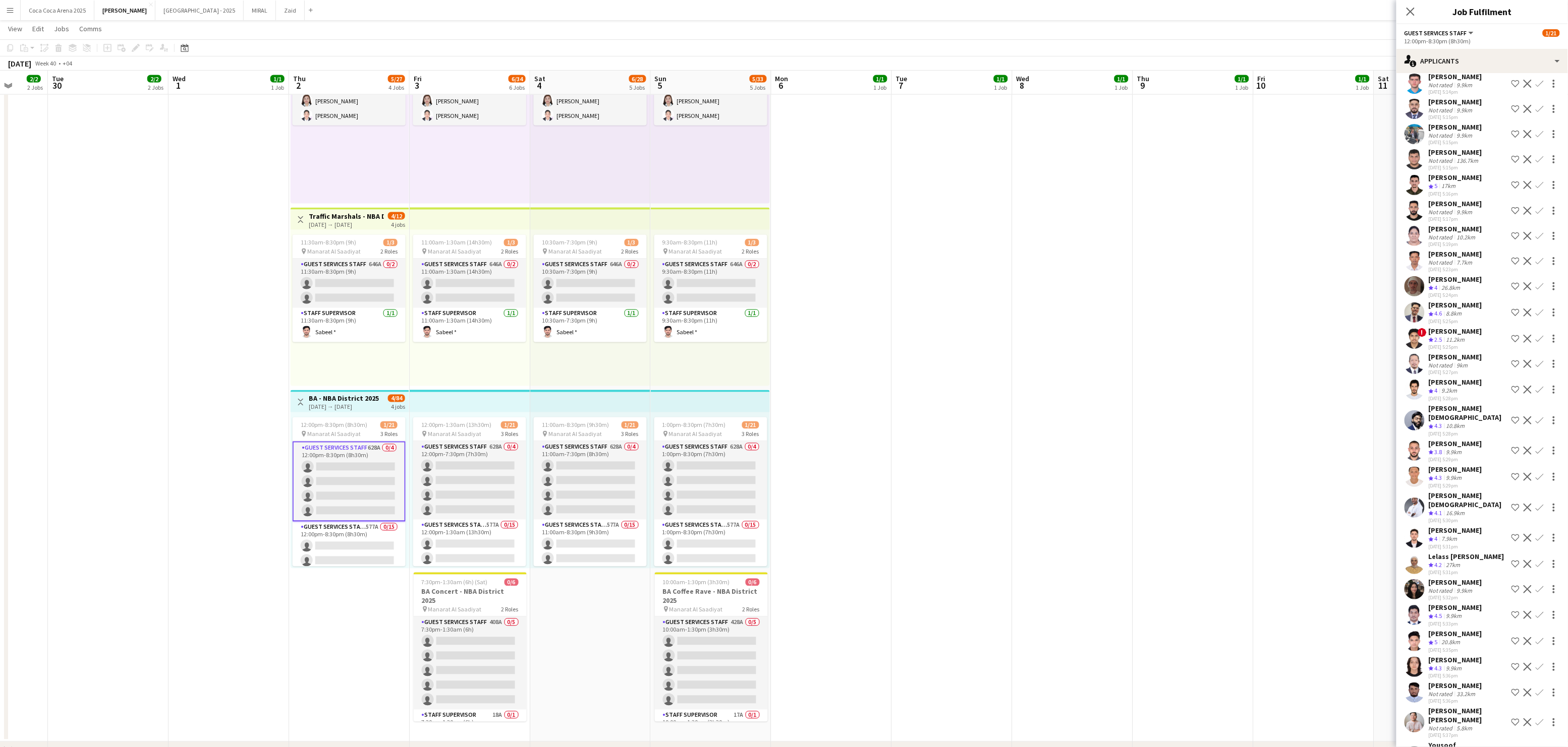
click at [1445, 526] on div "Wadee Kimeh" at bounding box center [1455, 530] width 54 height 9
click at [1438, 535] on span "4" at bounding box center [1436, 538] width 3 height 7
click at [1516, 534] on app-icon "Shortlist crew" at bounding box center [1515, 538] width 8 height 8
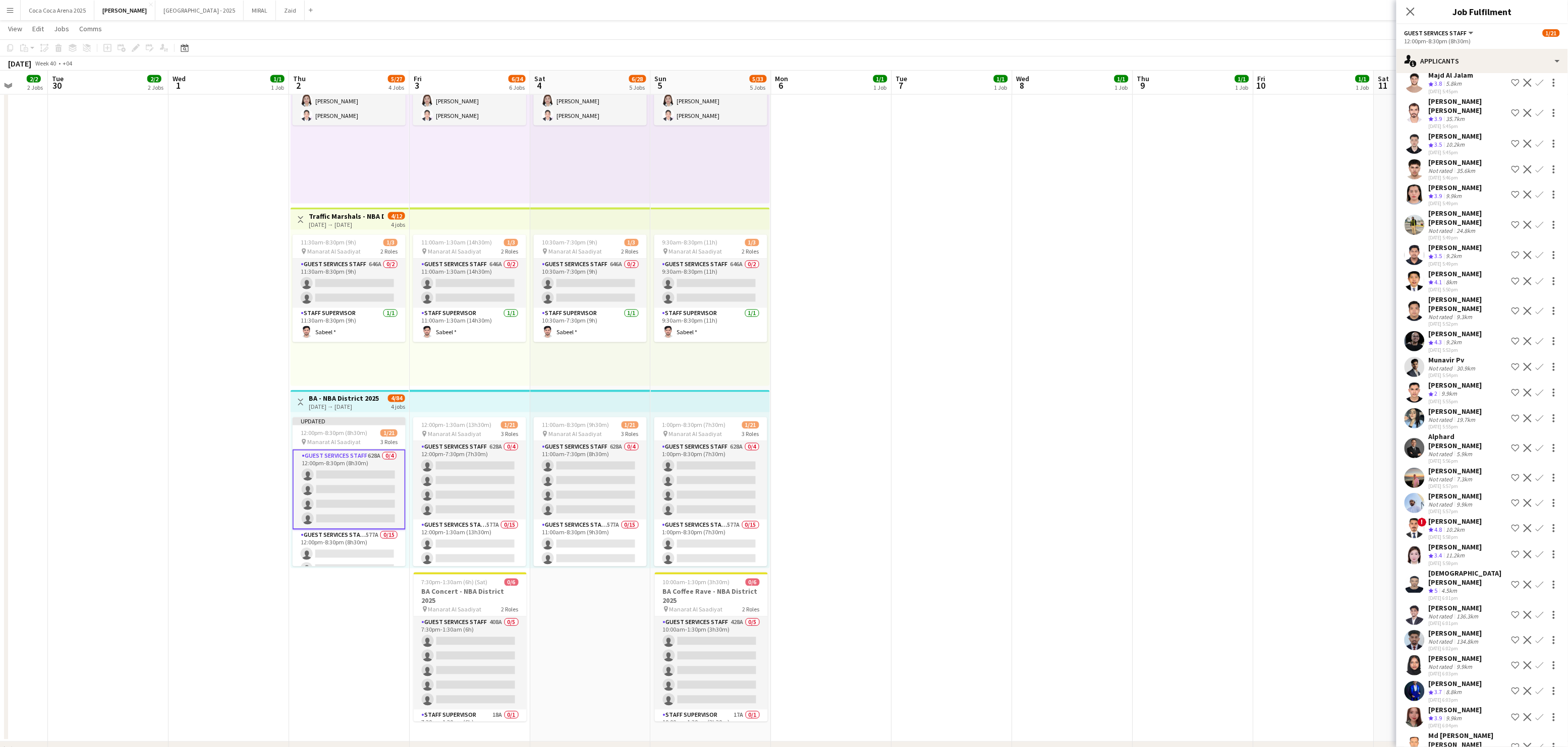
scroll to position [1262, 0]
click at [1449, 549] on div "11.2km" at bounding box center [1455, 554] width 23 height 9
click at [1446, 549] on div "11.2km" at bounding box center [1455, 554] width 23 height 9
click at [1443, 549] on span "3.4" at bounding box center [1438, 553] width 7 height 7
click at [1452, 549] on div "11.2km" at bounding box center [1455, 554] width 23 height 9
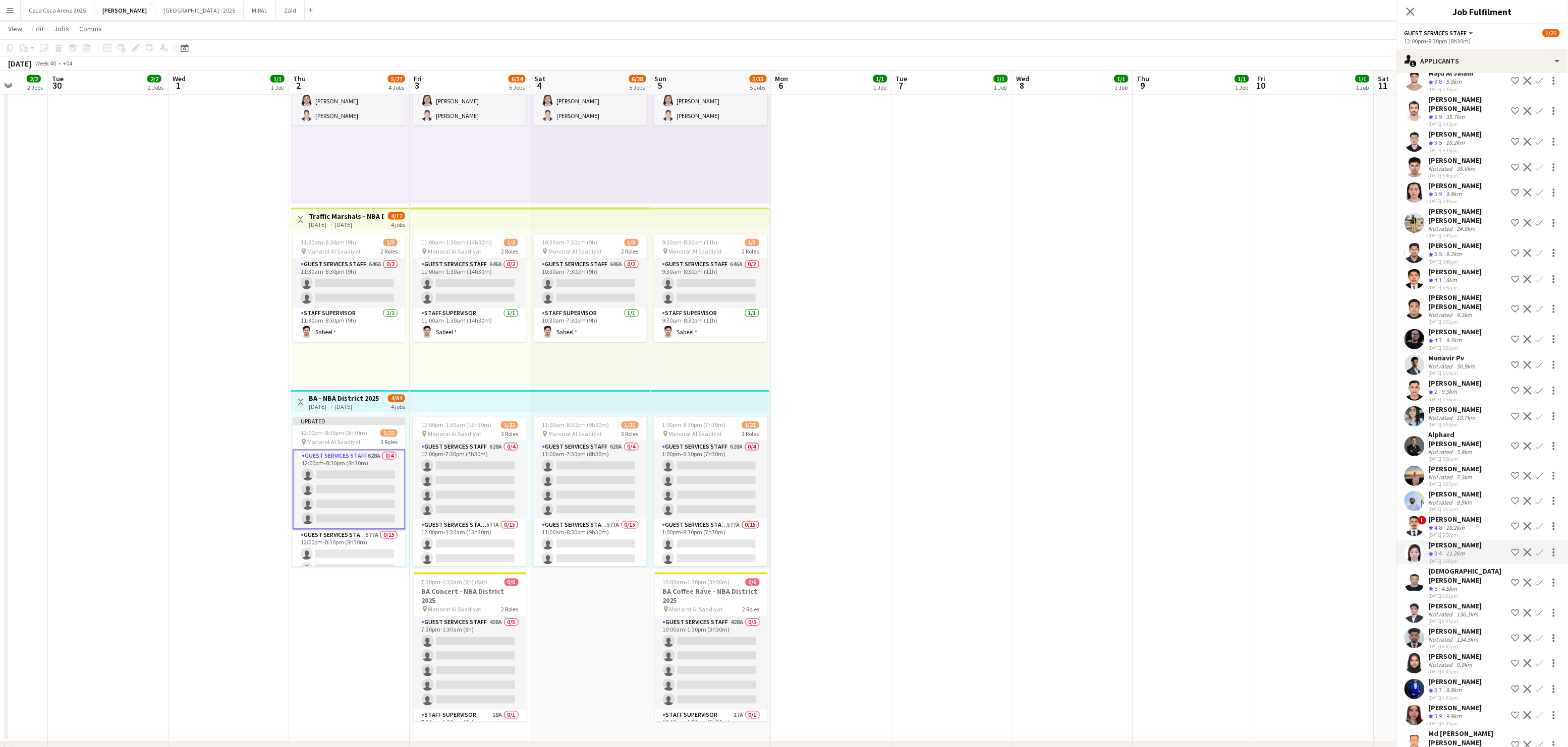
click at [1446, 541] on div "Imelda Quiachon" at bounding box center [1455, 545] width 54 height 9
click at [1444, 541] on div "Imelda Quiachon" at bounding box center [1455, 545] width 54 height 9
click at [1299, 502] on app-date-cell at bounding box center [1314, 381] width 121 height 721
click at [1463, 500] on app-date-cell at bounding box center [1435, 381] width 121 height 721
click at [1449, 499] on app-date-cell at bounding box center [1435, 381] width 121 height 721
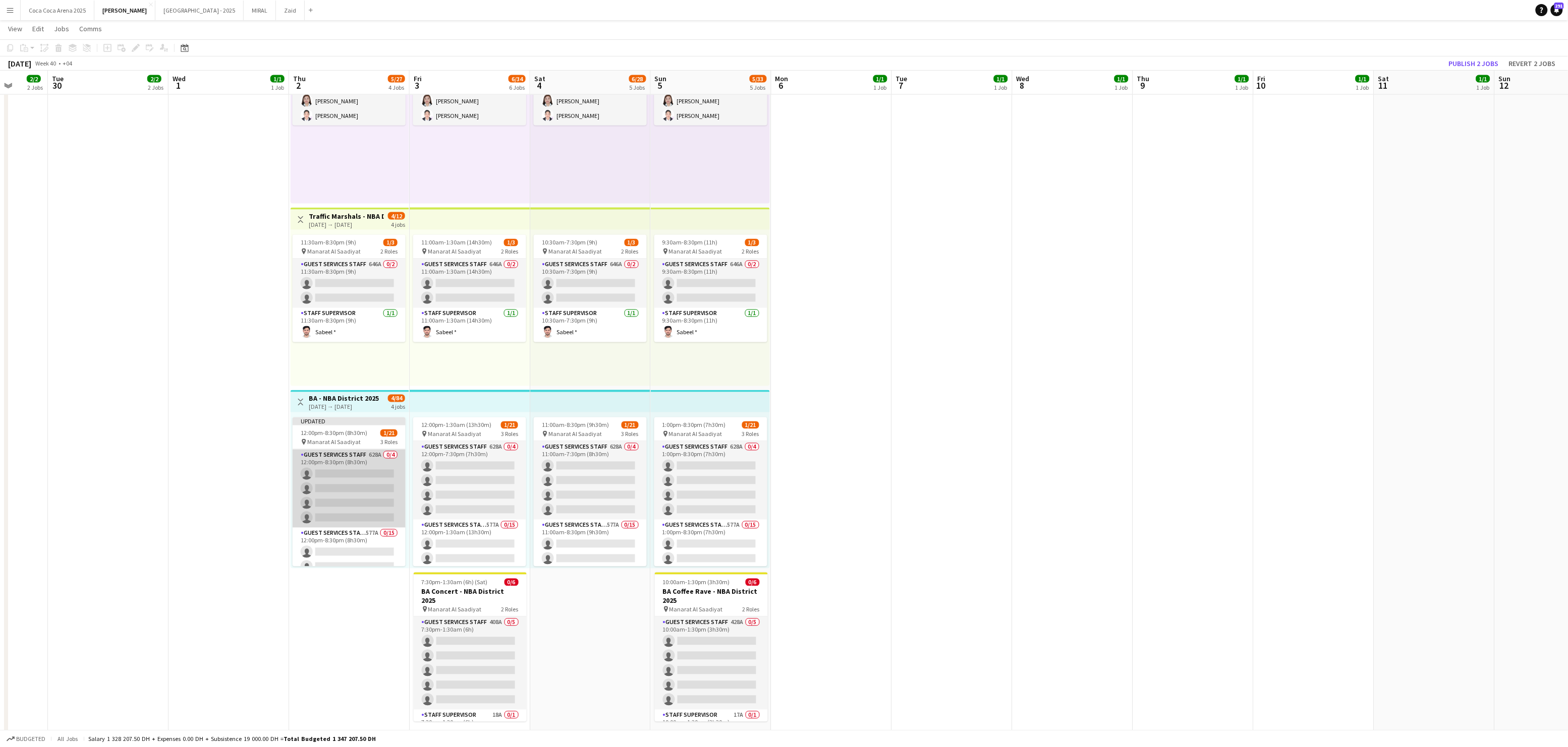
click at [381, 484] on app-card-role "Guest Services Staff 628A 0/4 12:00pm-8:30pm (8h30m) single-neutral-actions sin…" at bounding box center [349, 488] width 113 height 78
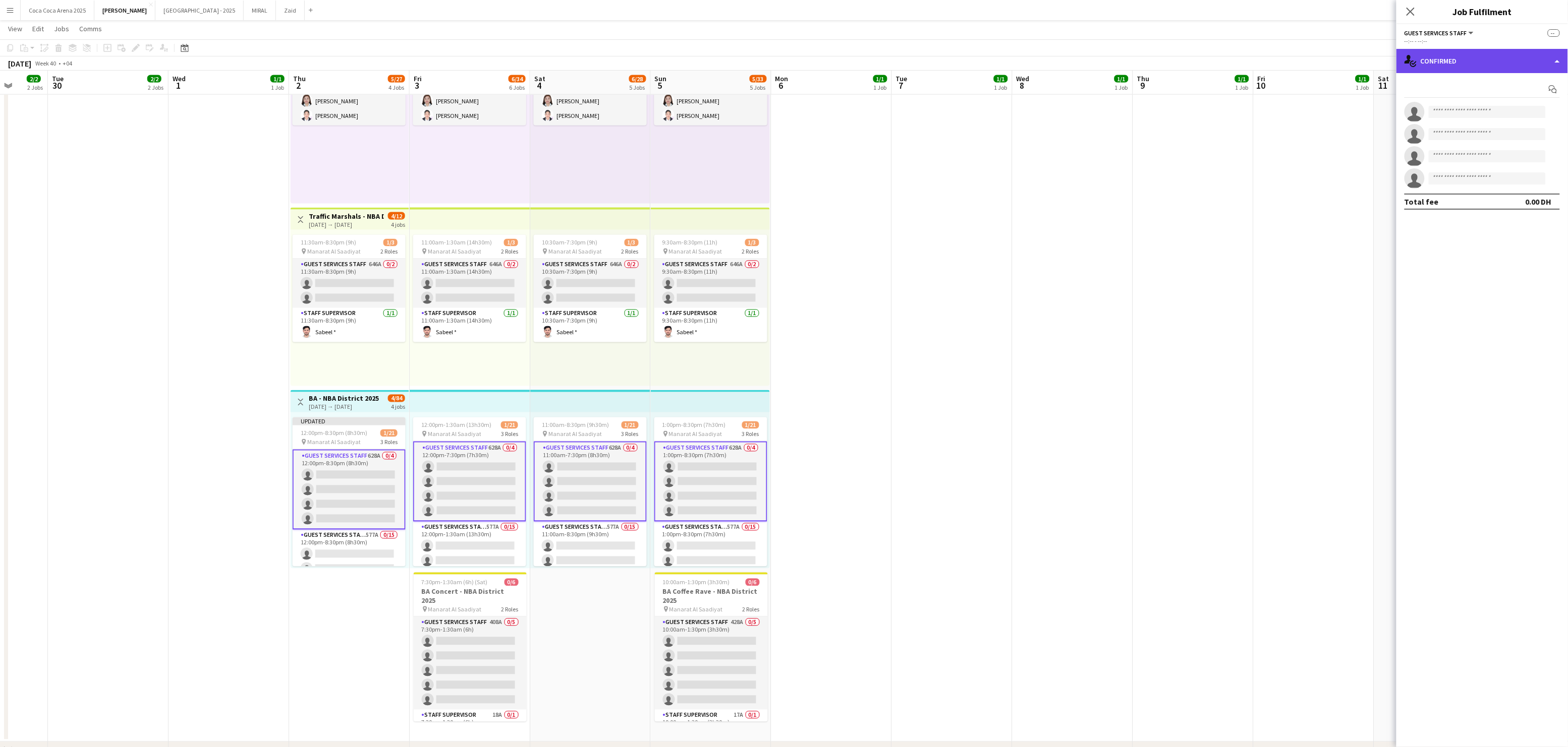
click at [1469, 54] on div "single-neutral-actions-check-2 Confirmed" at bounding box center [1482, 61] width 172 height 24
click at [1499, 169] on div "single-neutral-actions-information Applicants" at bounding box center [1516, 164] width 100 height 20
click at [1497, 746] on mat-expansion-panel "users2 Applicants Send notification Applicants Declined Unavailable Asraf Alama…" at bounding box center [1482, 747] width 172 height 0
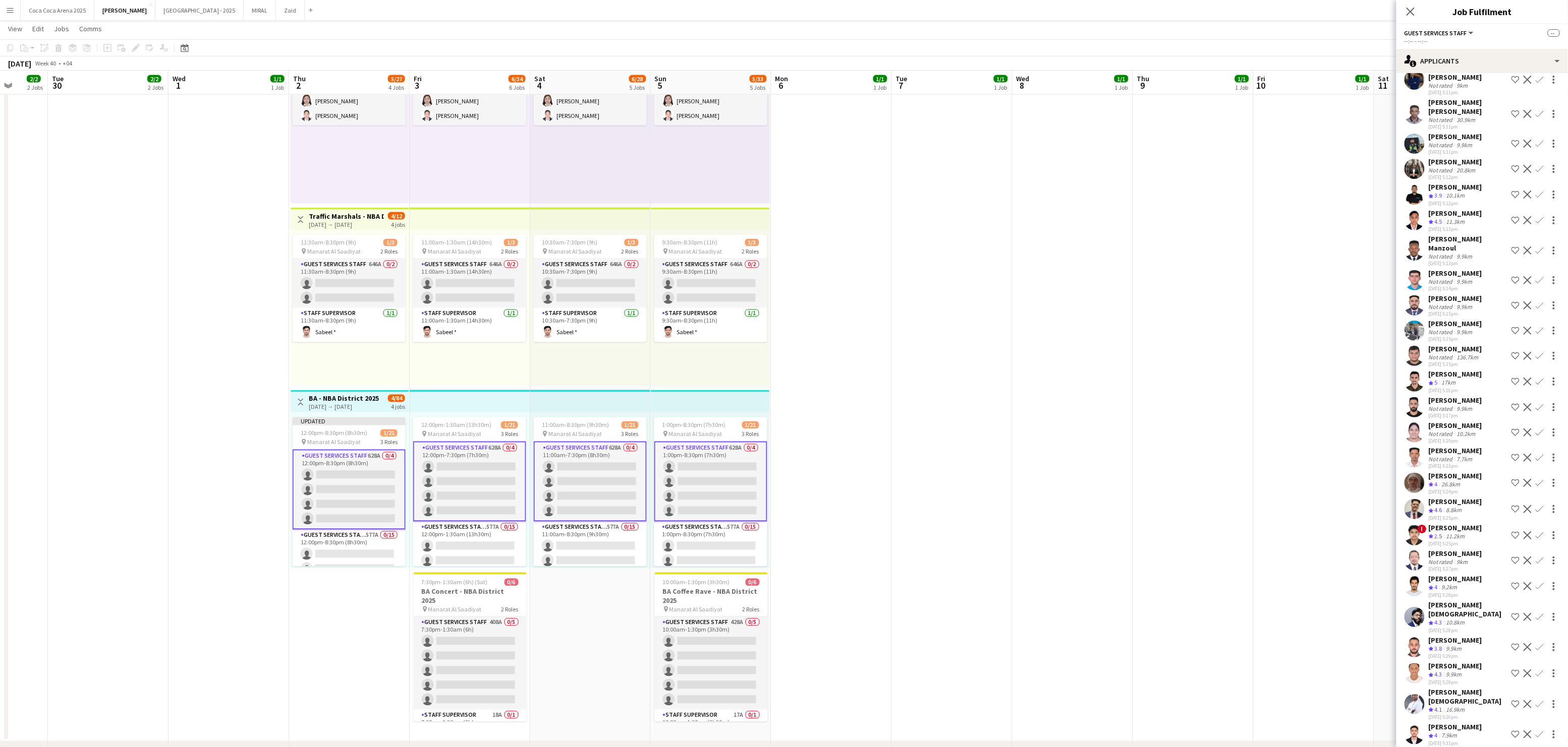
scroll to position [182, 0]
click at [847, 393] on app-date-cell at bounding box center [831, 381] width 121 height 721
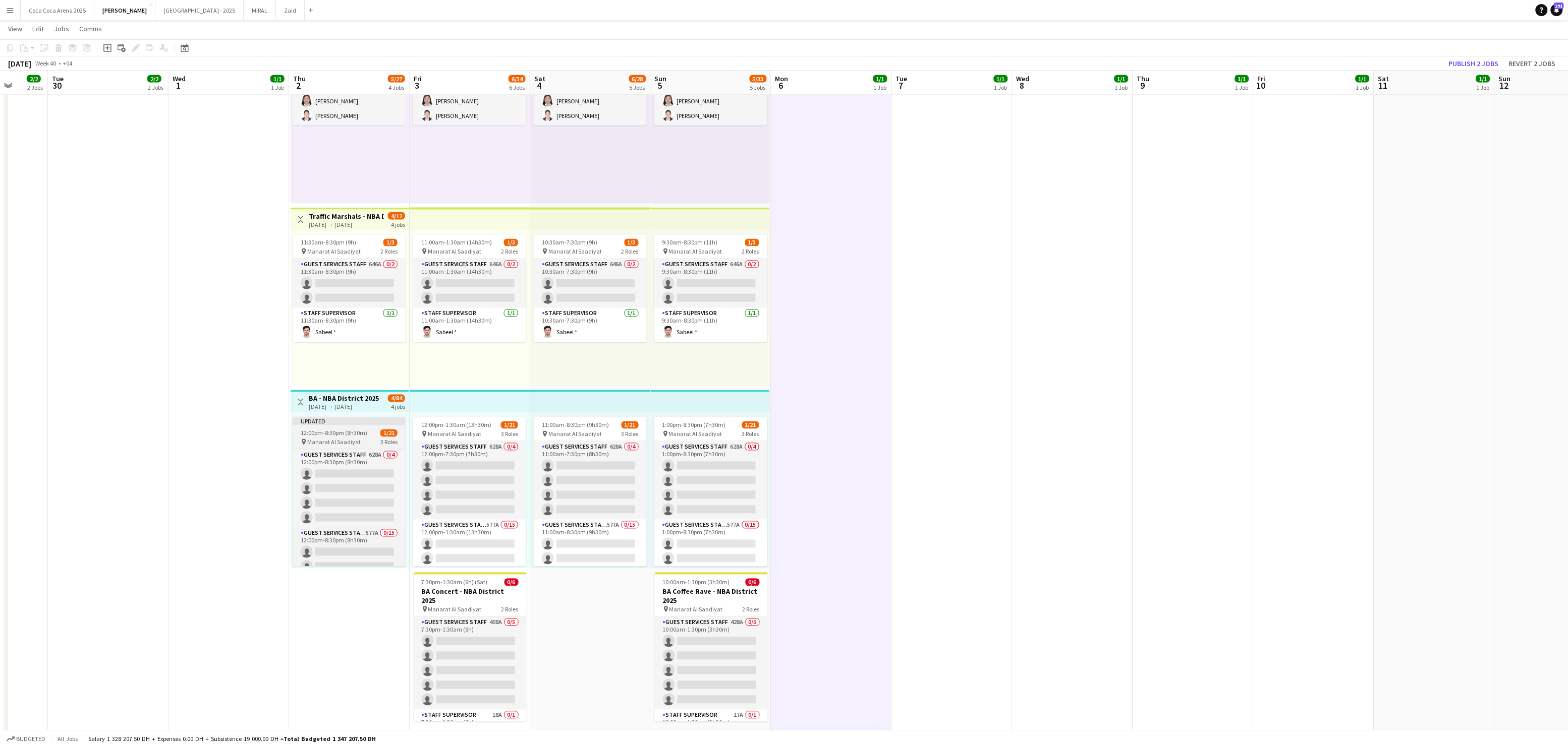
click at [340, 449] on div "Guest Services Staff 628A 0/4 12:00pm-8:30pm (8h30m) single-neutral-actions sin…" at bounding box center [349, 507] width 113 height 117
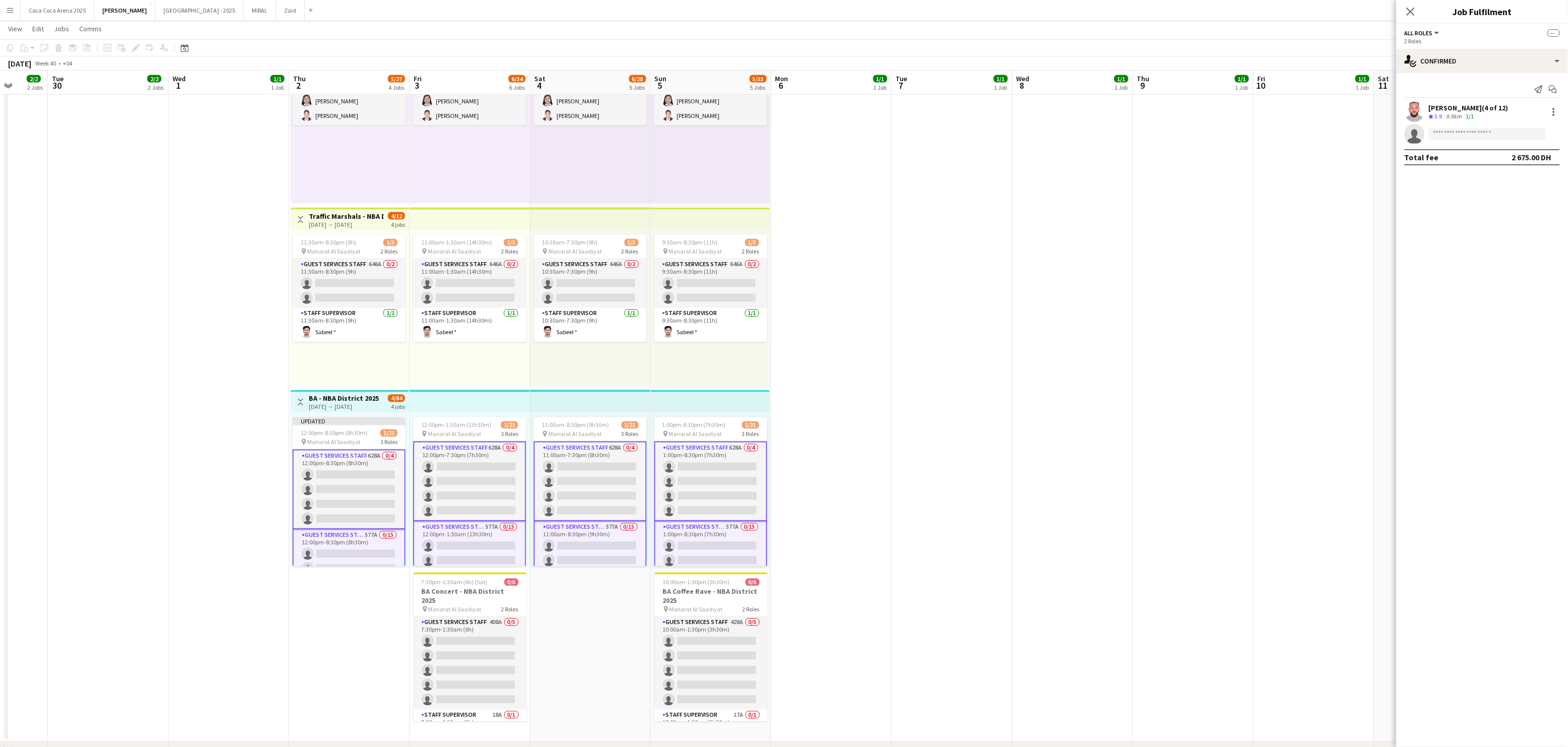
click at [334, 483] on app-card-role "Guest Services Staff 628A 0/4 12:00pm-8:30pm (8h30m) single-neutral-actions sin…" at bounding box center [349, 490] width 113 height 80
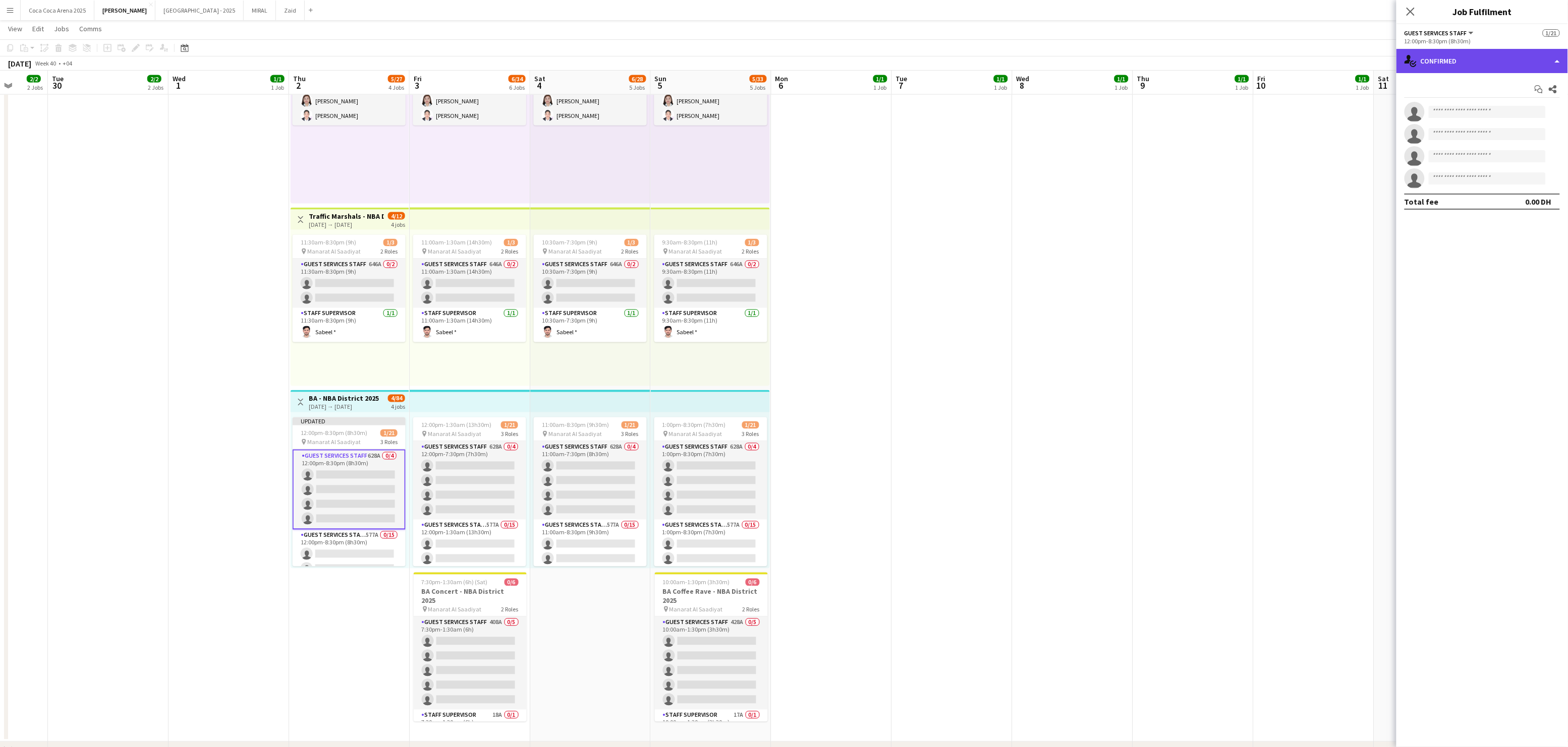
click at [1458, 60] on div "single-neutral-actions-check-2 Confirmed" at bounding box center [1482, 61] width 172 height 24
click at [1500, 203] on span "Promote" at bounding box center [1503, 204] width 27 height 9
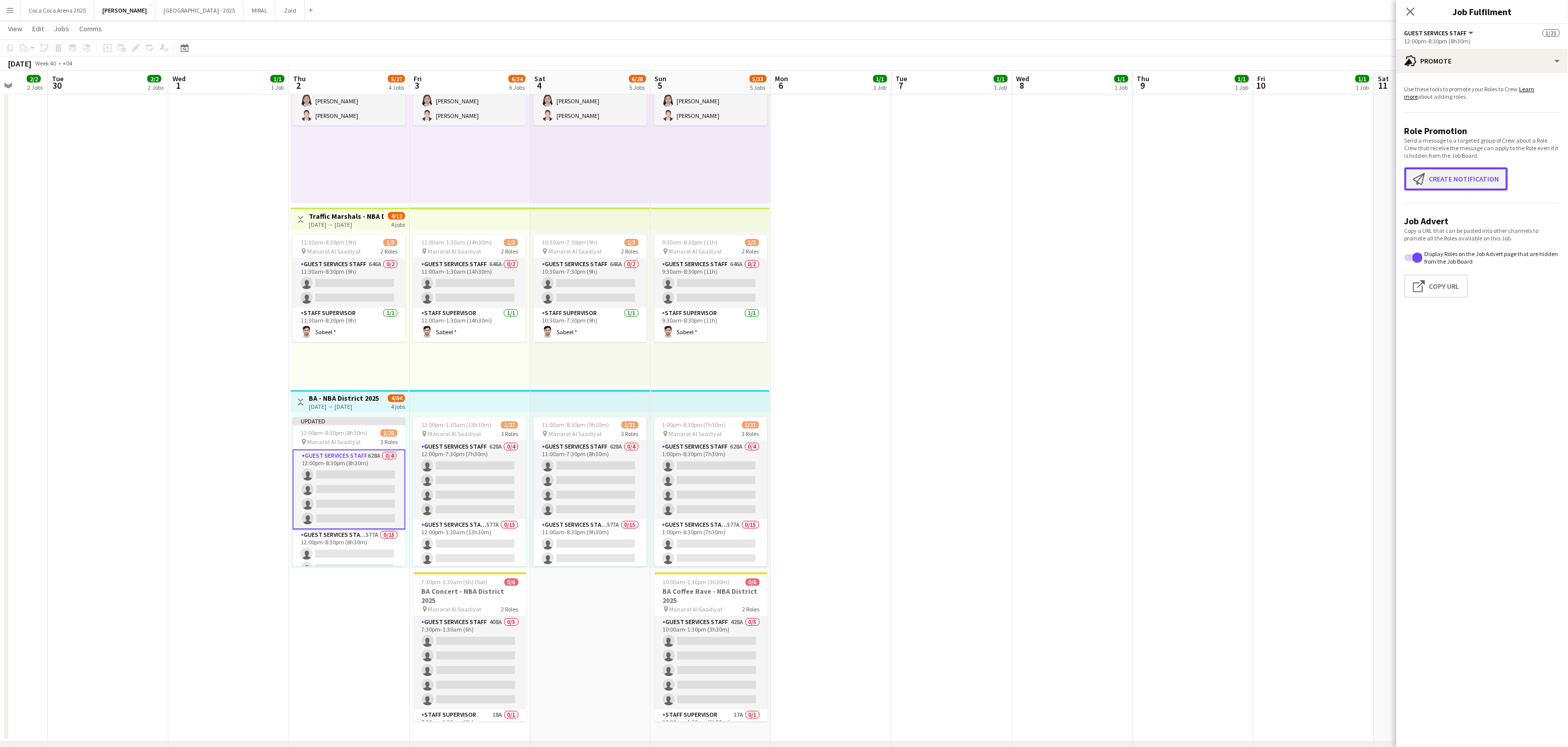
click at [1463, 181] on button "Create notification Create notification" at bounding box center [1456, 179] width 103 height 23
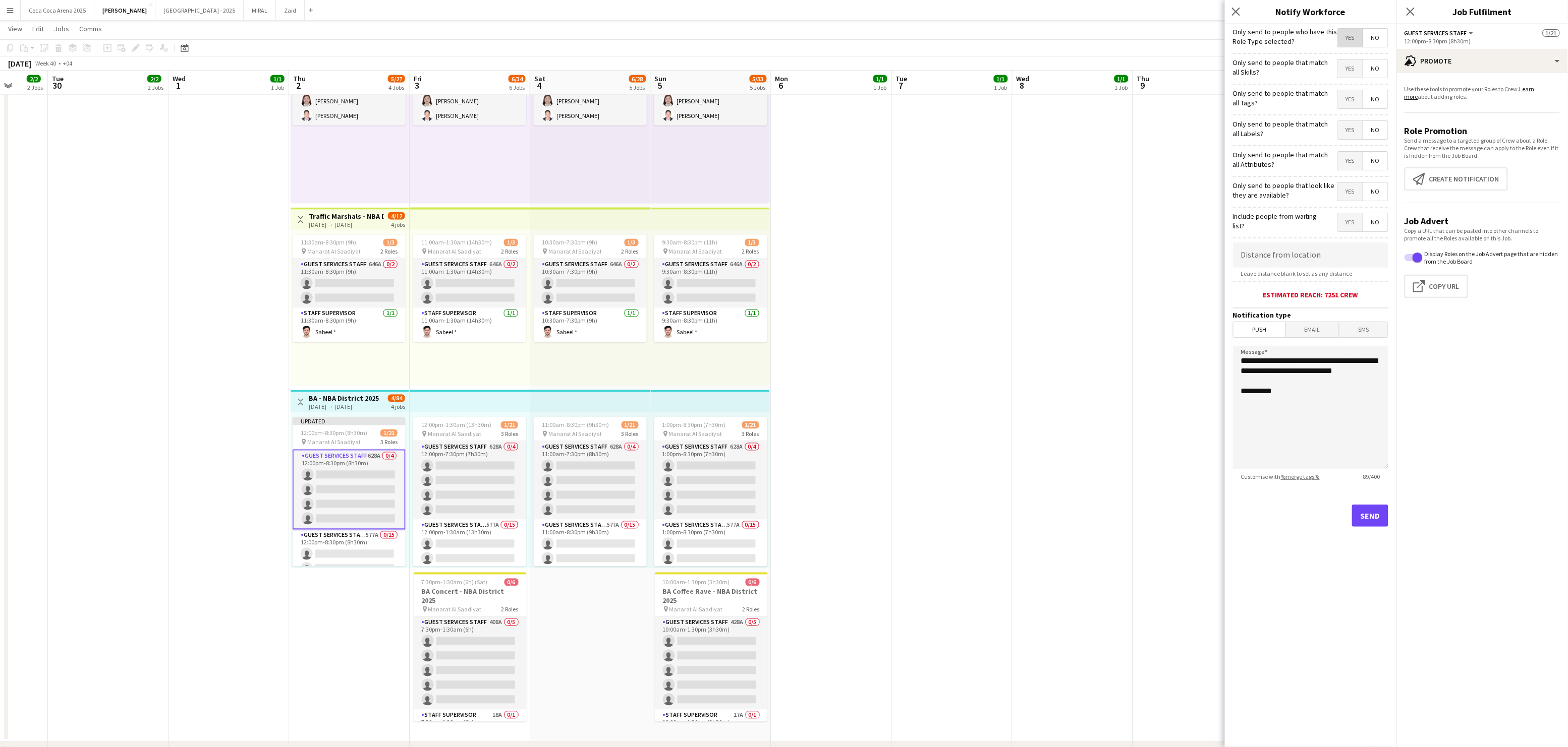
click at [1347, 38] on span "Yes" at bounding box center [1350, 38] width 25 height 18
click at [1340, 109] on mat-button-toggle-group "Yes No" at bounding box center [1363, 99] width 51 height 19
click at [1345, 106] on span "Yes" at bounding box center [1350, 99] width 25 height 18
click at [1351, 37] on span "Yes" at bounding box center [1350, 38] width 25 height 18
click at [1373, 105] on span "No" at bounding box center [1375, 99] width 25 height 18
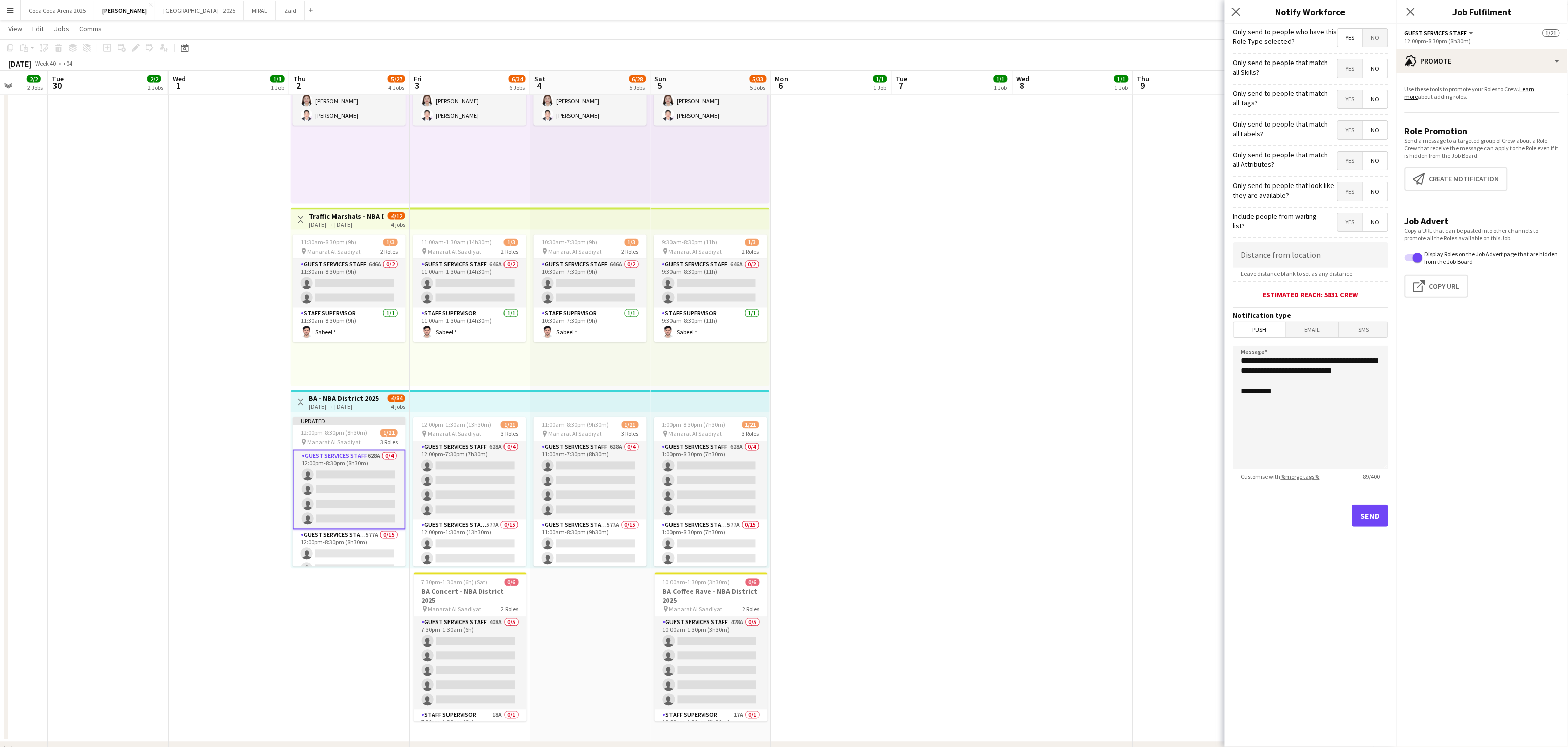
click at [1347, 41] on span "Yes" at bounding box center [1350, 38] width 25 height 18
click at [1348, 38] on span "Yes" at bounding box center [1350, 38] width 25 height 18
click at [1234, 10] on icon at bounding box center [1236, 12] width 10 height 10
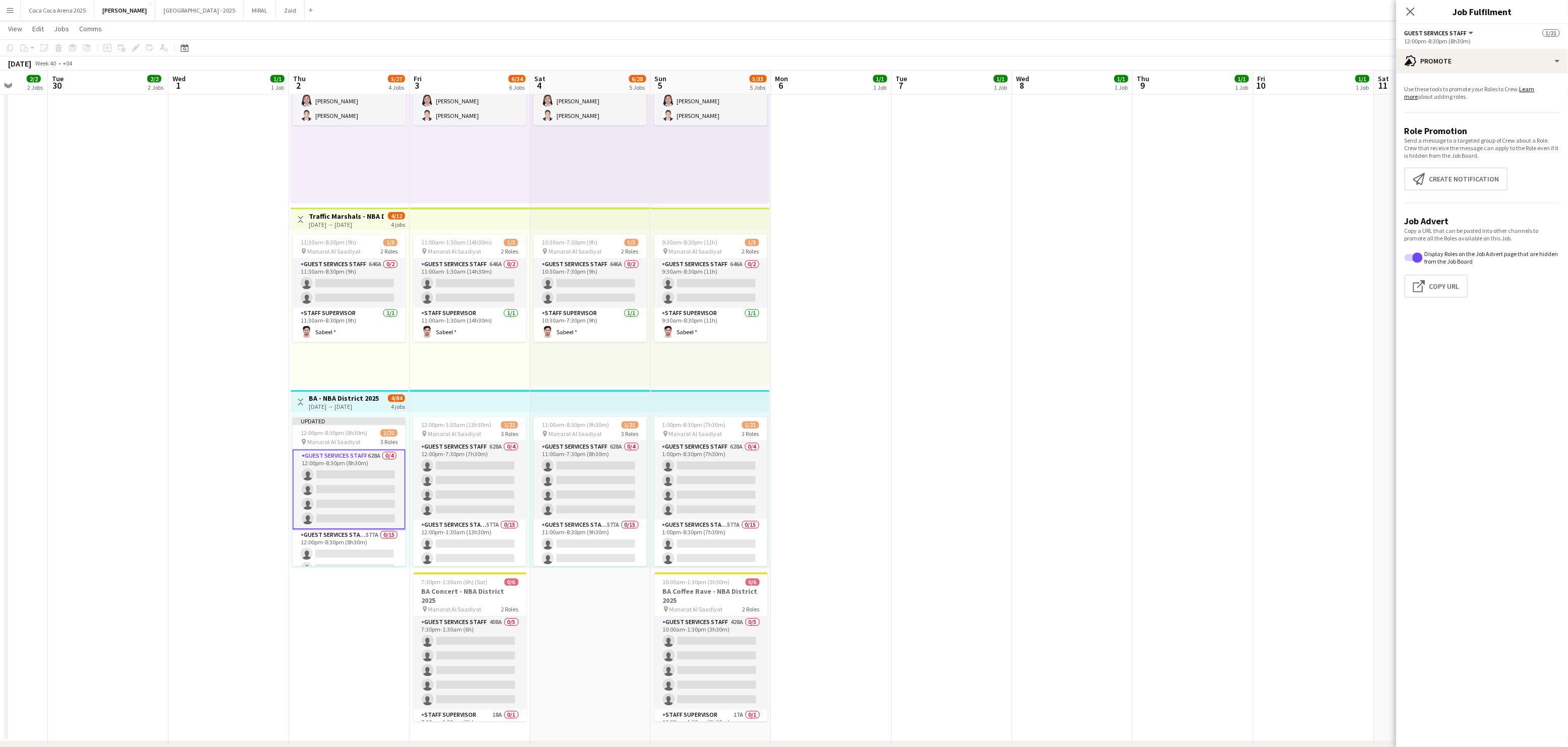
click at [1184, 258] on app-date-cell at bounding box center [1194, 381] width 121 height 721
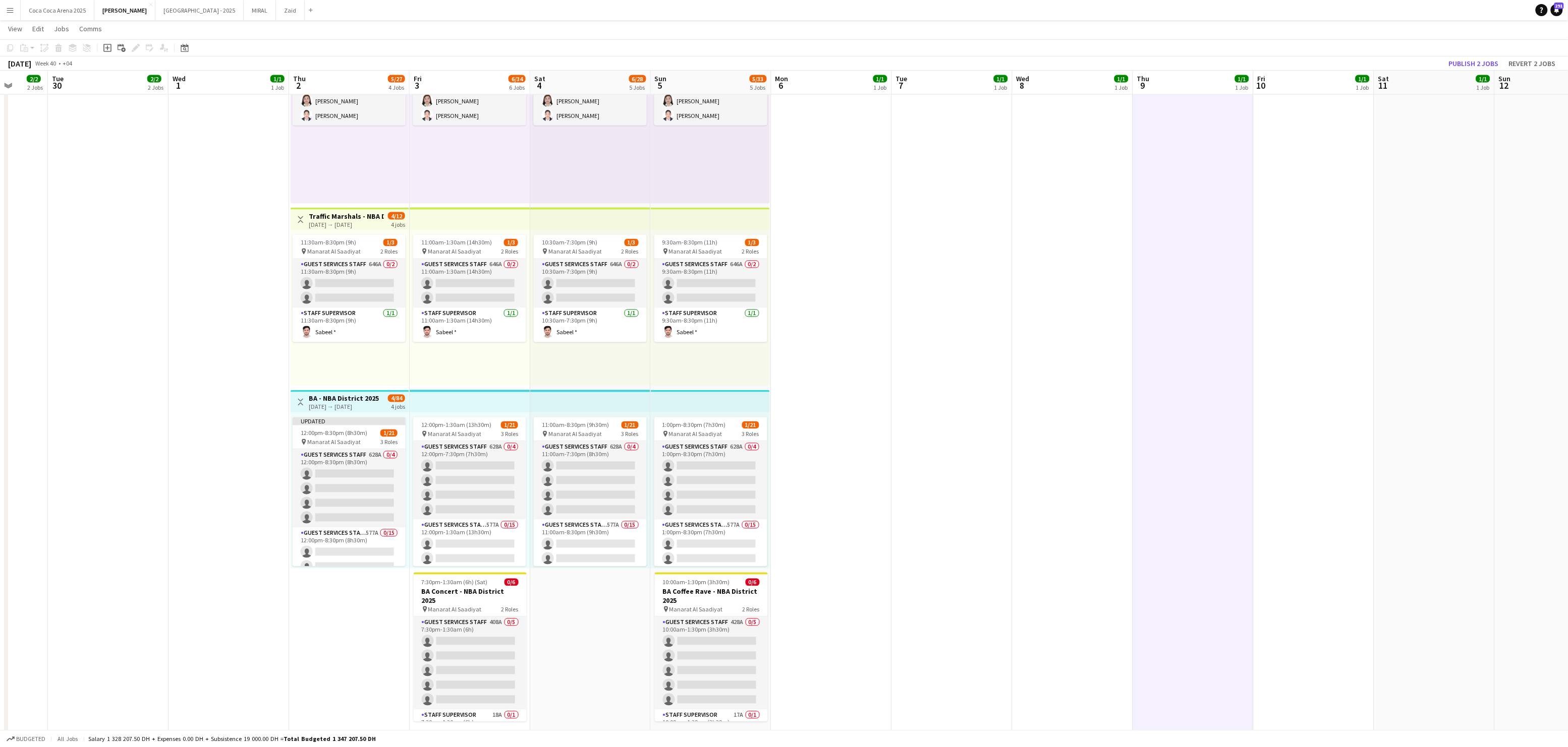
click at [352, 496] on app-card-role "Guest Services Staff 628A 0/4 12:00pm-8:30pm (8h30m) single-neutral-actions sin…" at bounding box center [349, 488] width 113 height 78
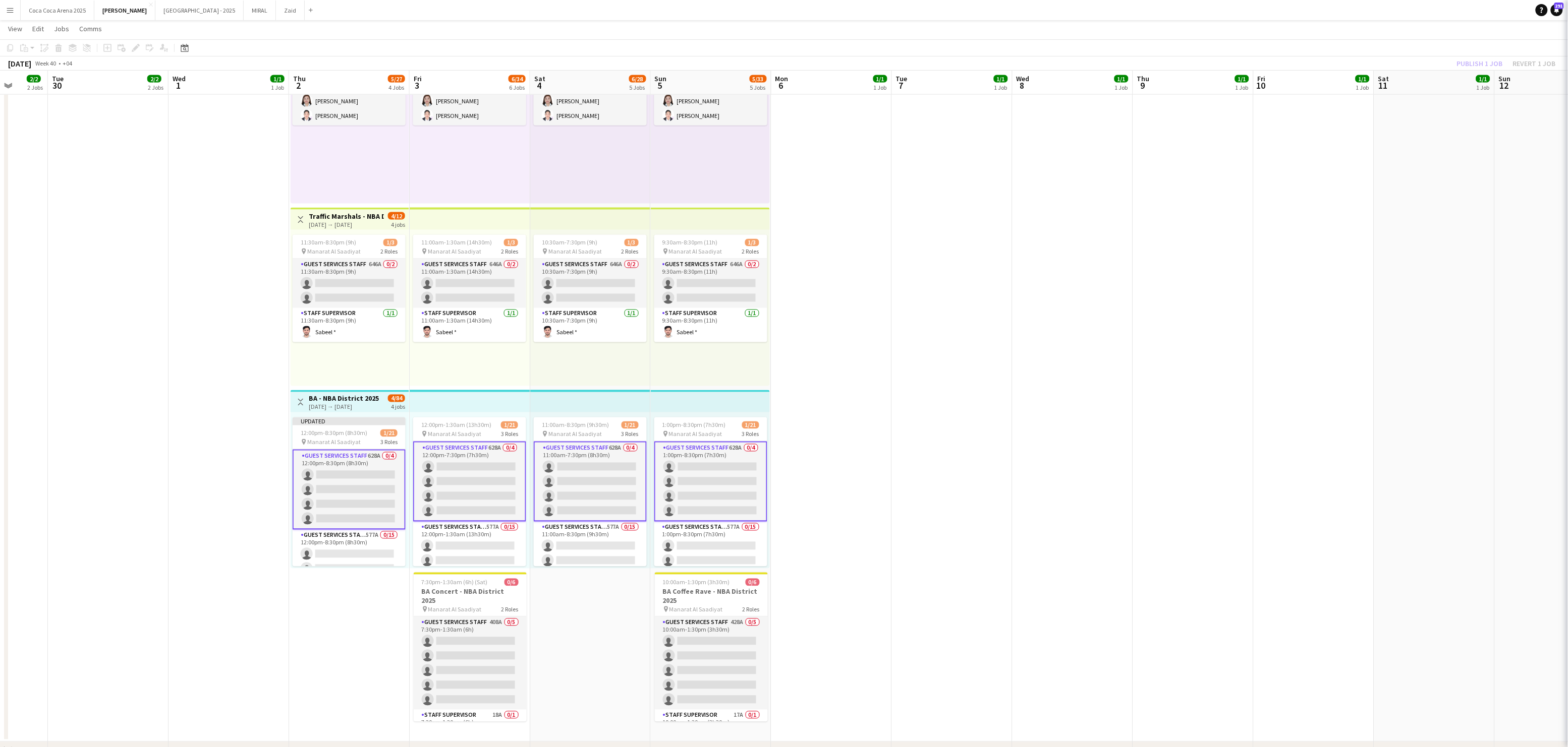
scroll to position [0, 434]
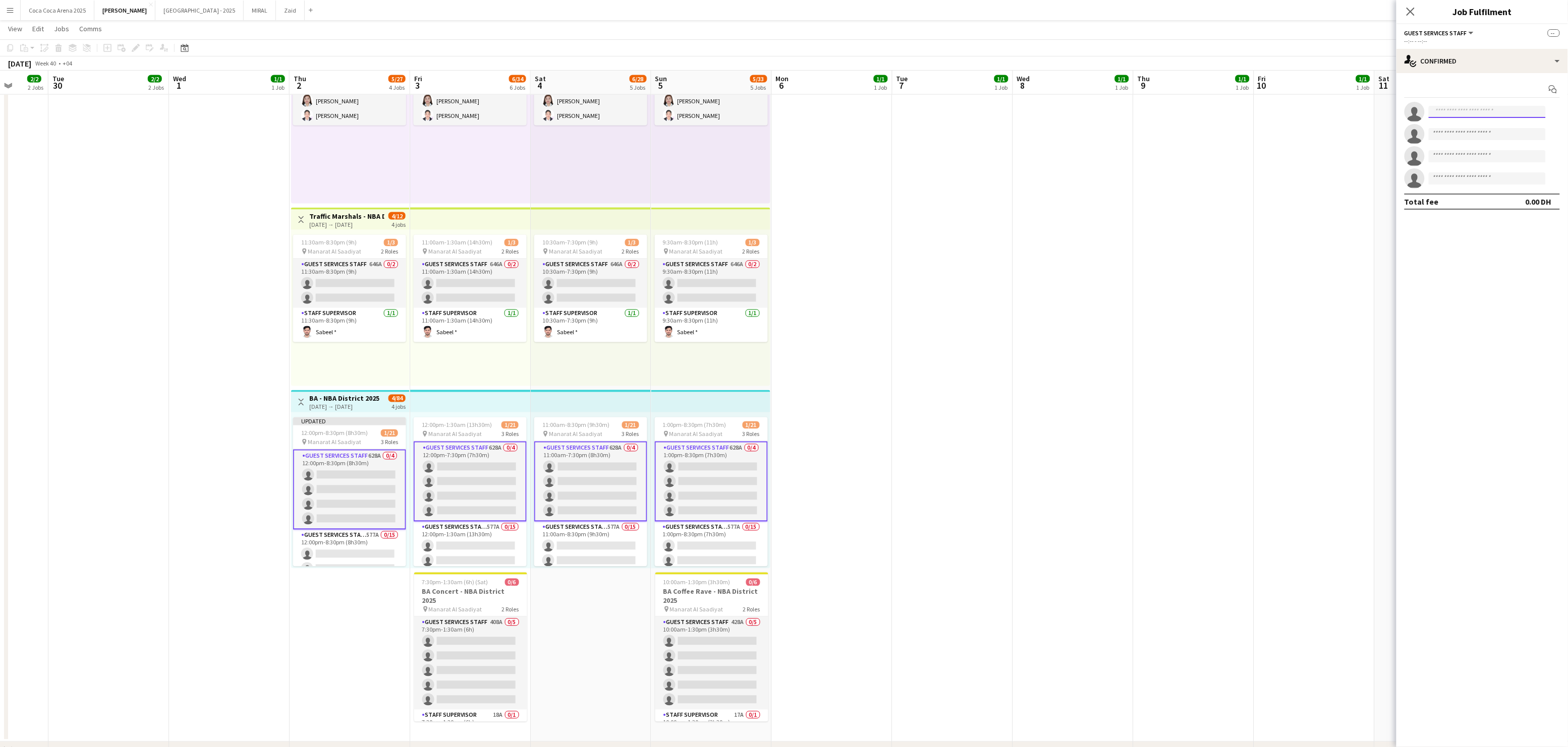
click at [1441, 113] on input at bounding box center [1487, 112] width 117 height 12
click at [1443, 59] on div "single-neutral-actions-check-2 Confirmed" at bounding box center [1482, 61] width 172 height 24
click at [1494, 165] on span "Applicants" at bounding box center [1506, 164] width 32 height 9
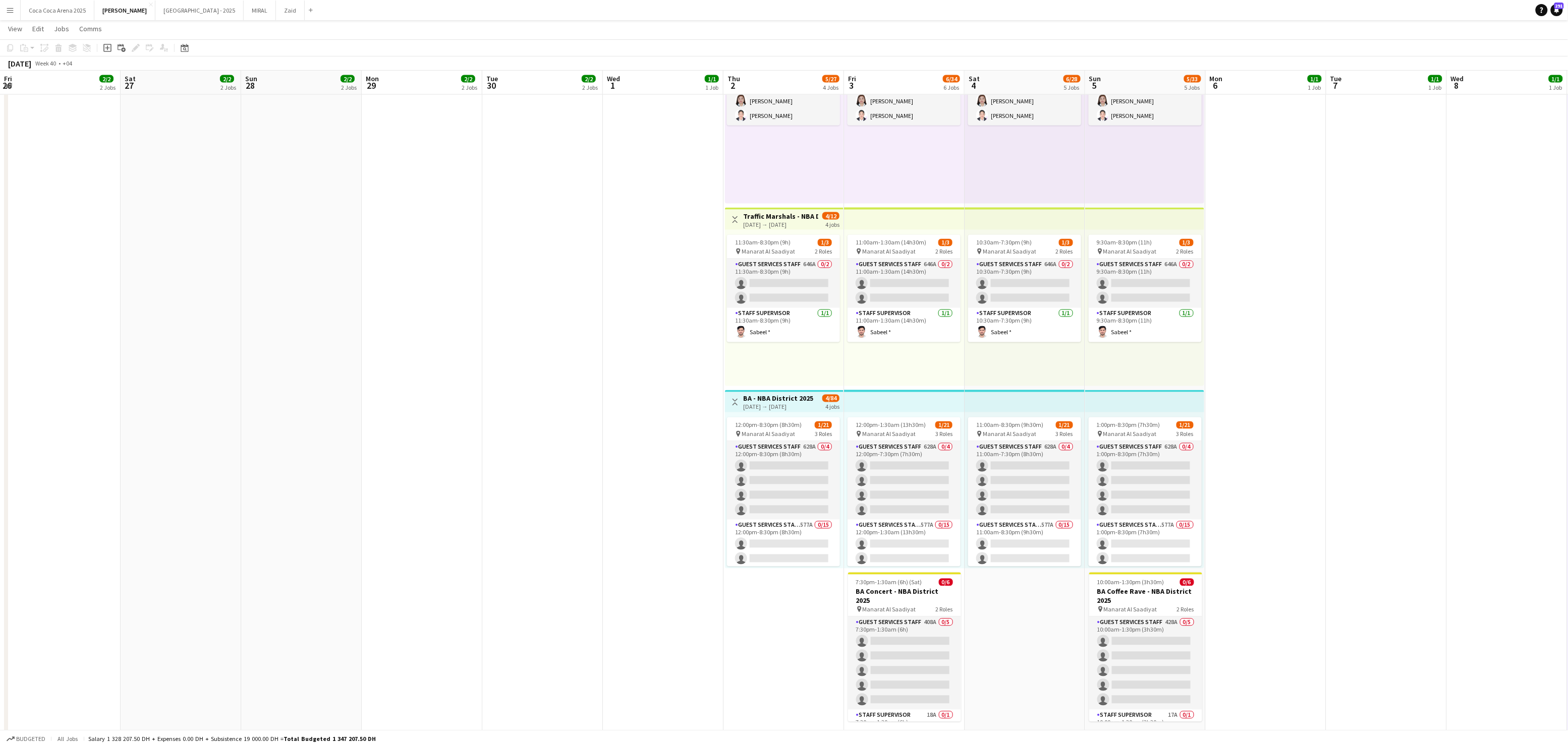
scroll to position [0, 434]
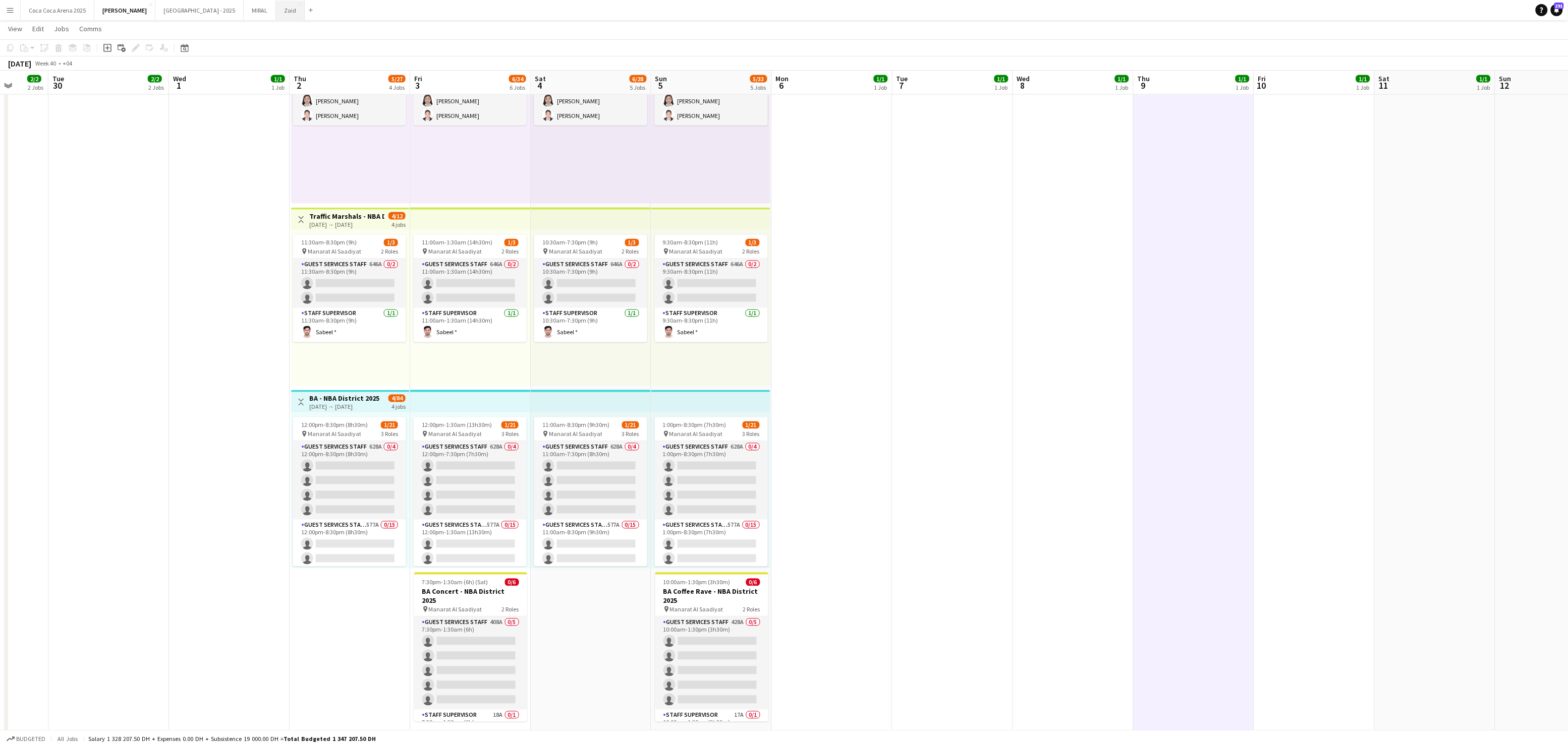
click at [276, 9] on button "Zaid Close" at bounding box center [290, 10] width 29 height 19
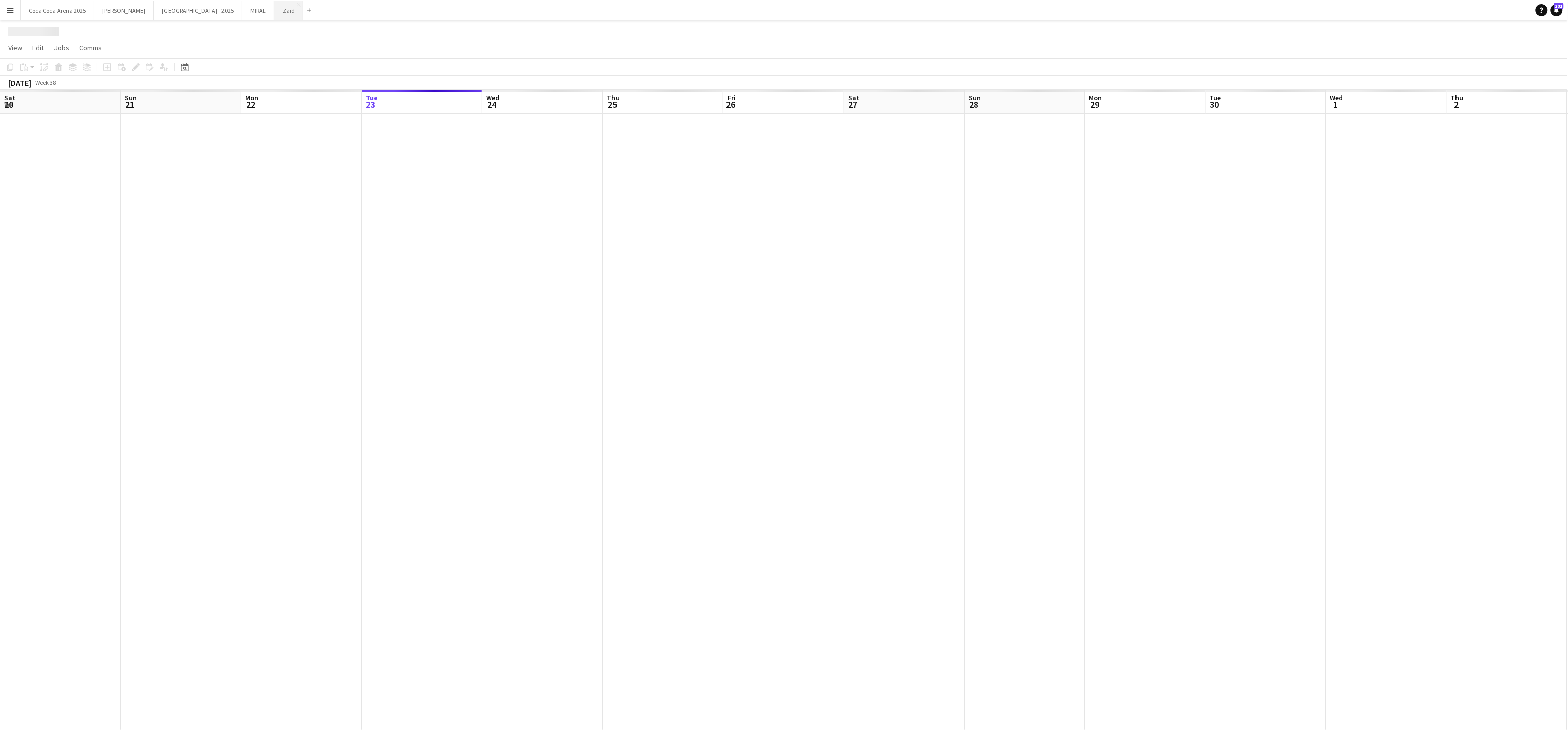
scroll to position [0, 240]
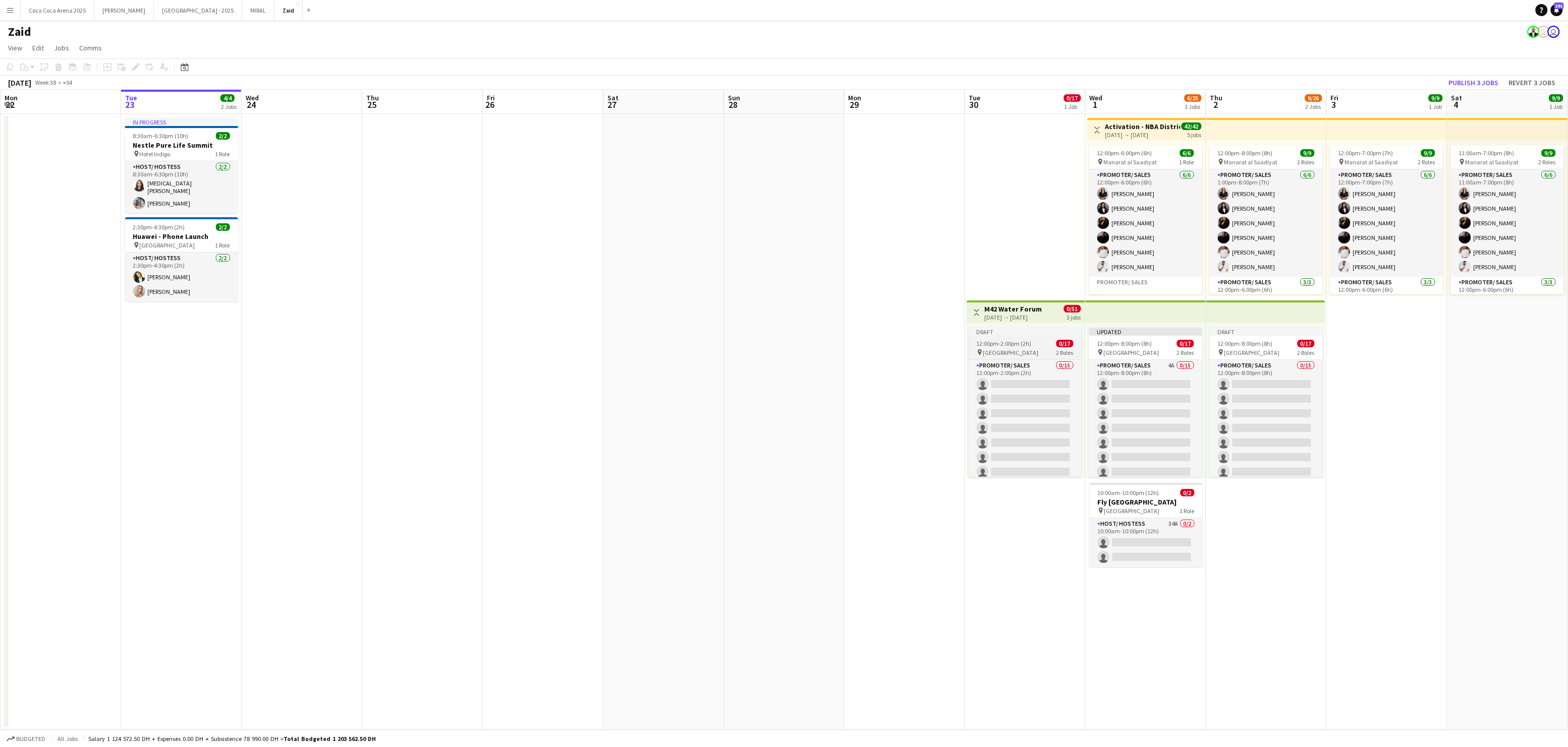
click at [1030, 349] on span "Erth Hotel Abudhabi" at bounding box center [1010, 353] width 55 height 7
click at [989, 575] on app-date-cell "Toggle View M42 Water Forum 30-09-2025 → 02-10-2025 0/51 3 jobs Draft 12:00pm-2…" at bounding box center [1026, 422] width 121 height 616
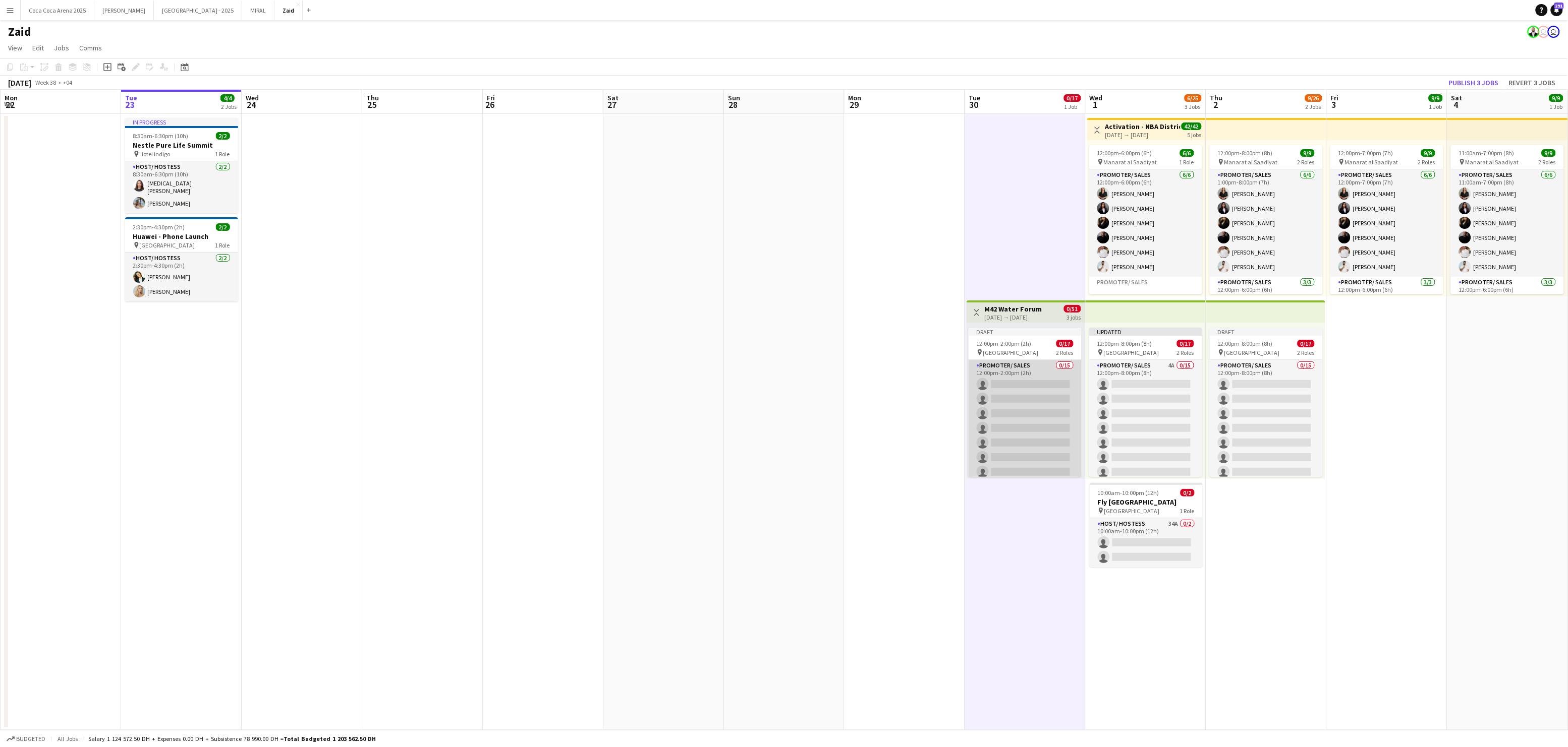
click at [1016, 446] on app-card-role "Promoter/ Sales 0/15 12:00pm-2:00pm (2h) single-neutral-actions single-neutral-…" at bounding box center [1025, 479] width 113 height 239
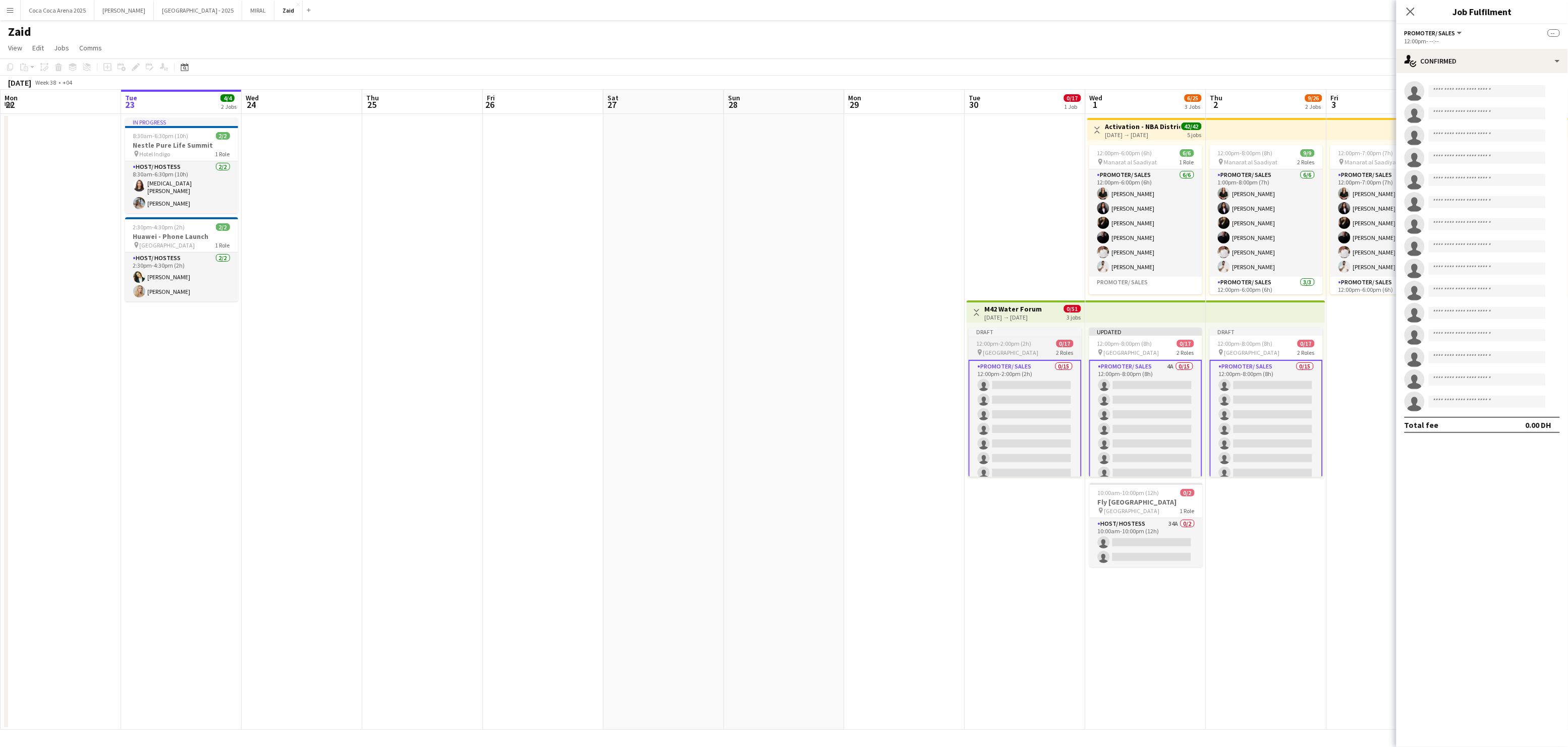
click at [1017, 349] on span "Erth Hotel Abudhabi" at bounding box center [1010, 353] width 55 height 7
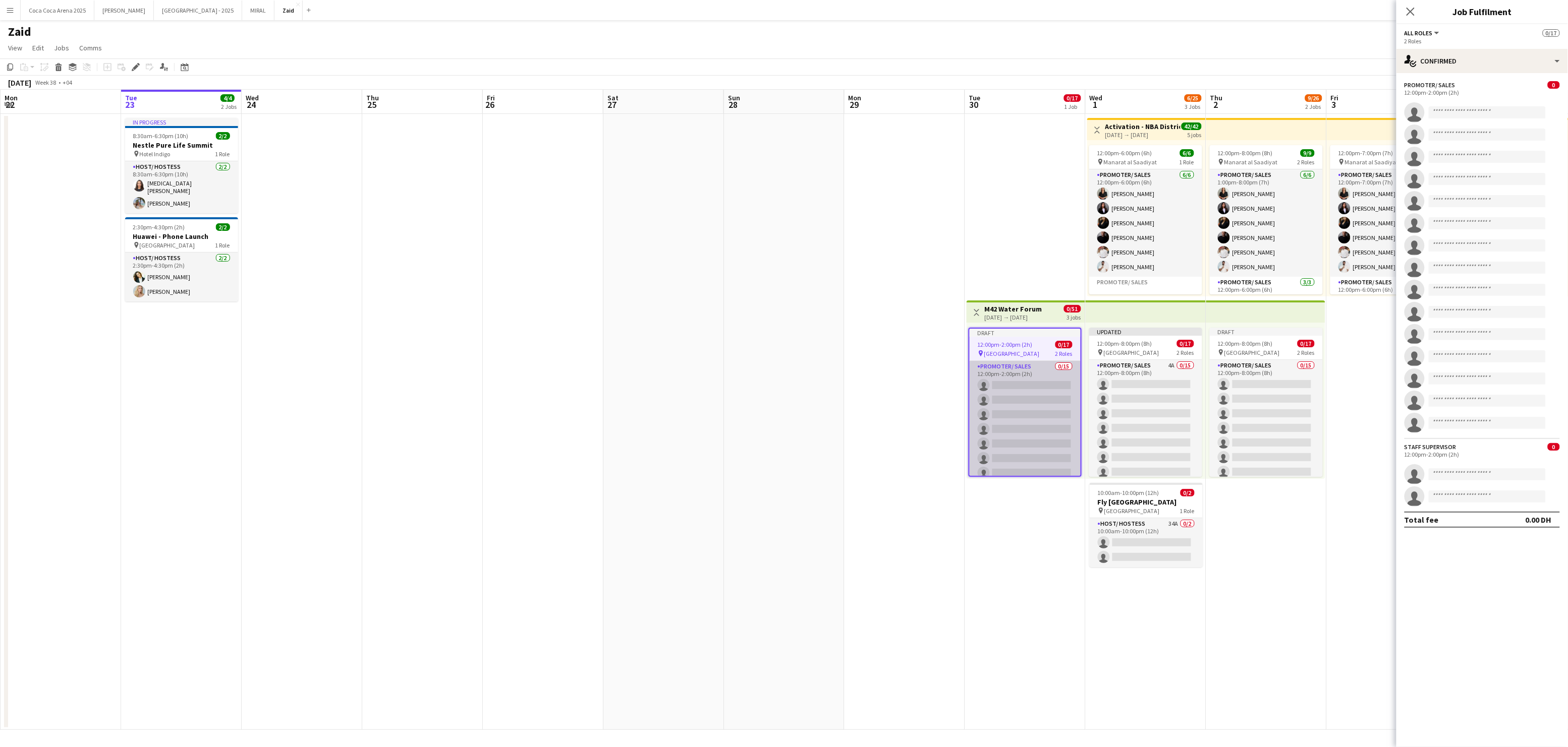
click at [1015, 364] on app-card-role "Promoter/ Sales 0/15 12:00pm-2:00pm (2h) single-neutral-actions single-neutral-…" at bounding box center [1025, 480] width 111 height 239
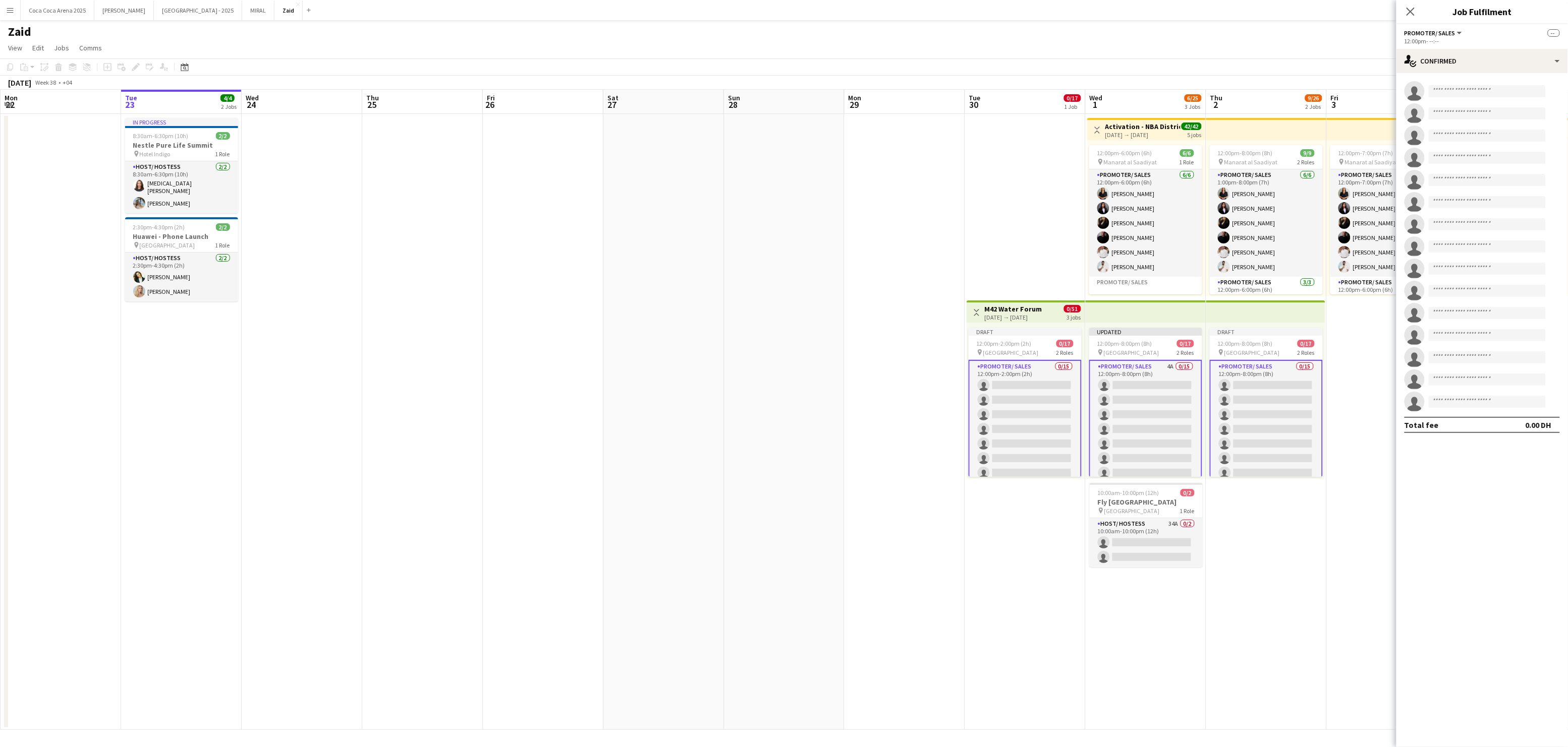
click at [1012, 369] on app-card-role "Promoter/ Sales 0/15 12:00pm-2:00pm (2h) single-neutral-actions single-neutral-…" at bounding box center [1025, 481] width 113 height 241
click at [1048, 365] on app-card-role "Promoter/ Sales 0/15 12:00pm-2:00pm (2h) single-neutral-actions single-neutral-…" at bounding box center [1025, 481] width 113 height 241
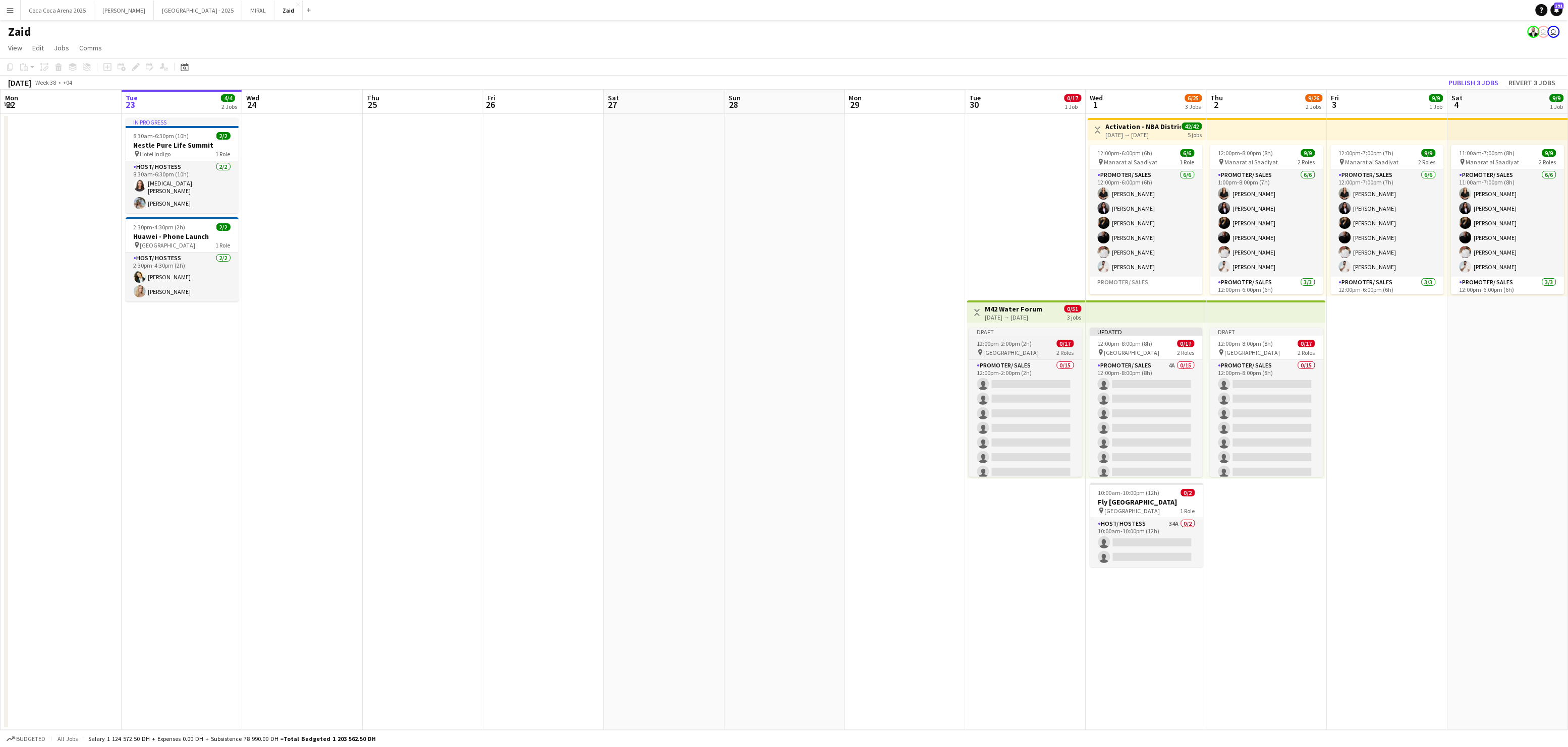
click at [1036, 345] on div "12:00pm-2:00pm (2h) 0/17" at bounding box center [1026, 344] width 113 height 7
click at [135, 66] on icon at bounding box center [135, 67] width 5 height 5
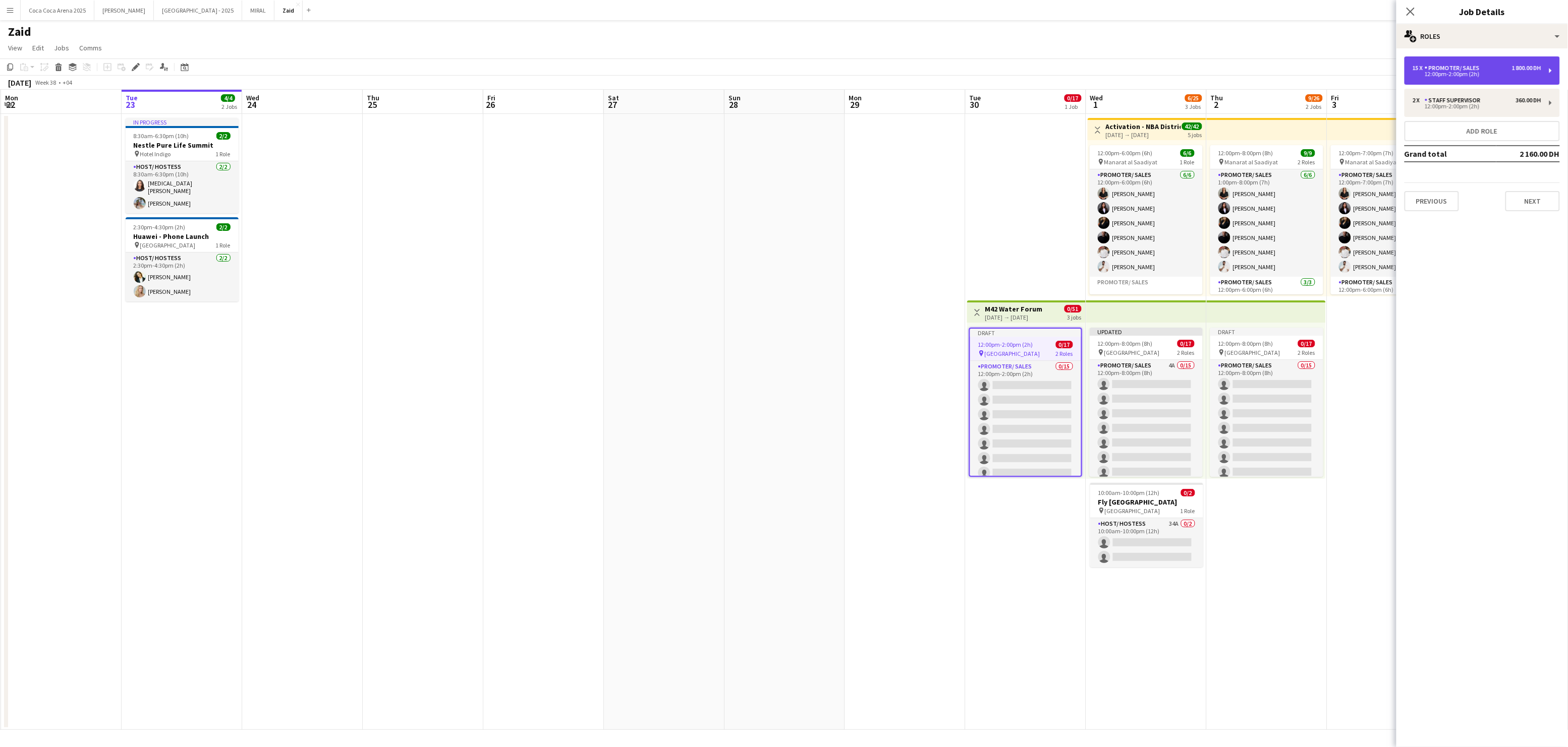
click at [1435, 74] on div "12:00pm-2:00pm (2h)" at bounding box center [1477, 74] width 128 height 5
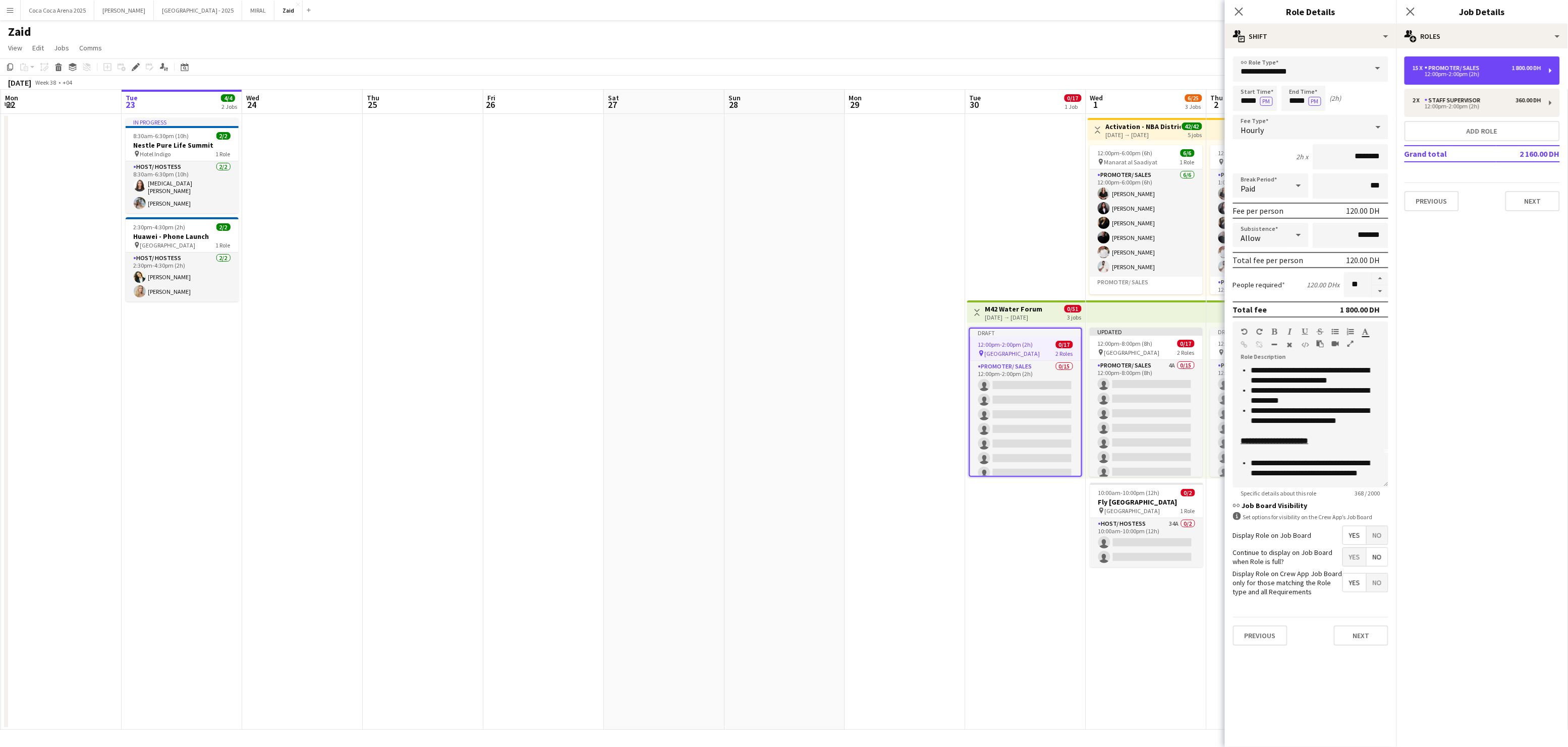
scroll to position [52, 0]
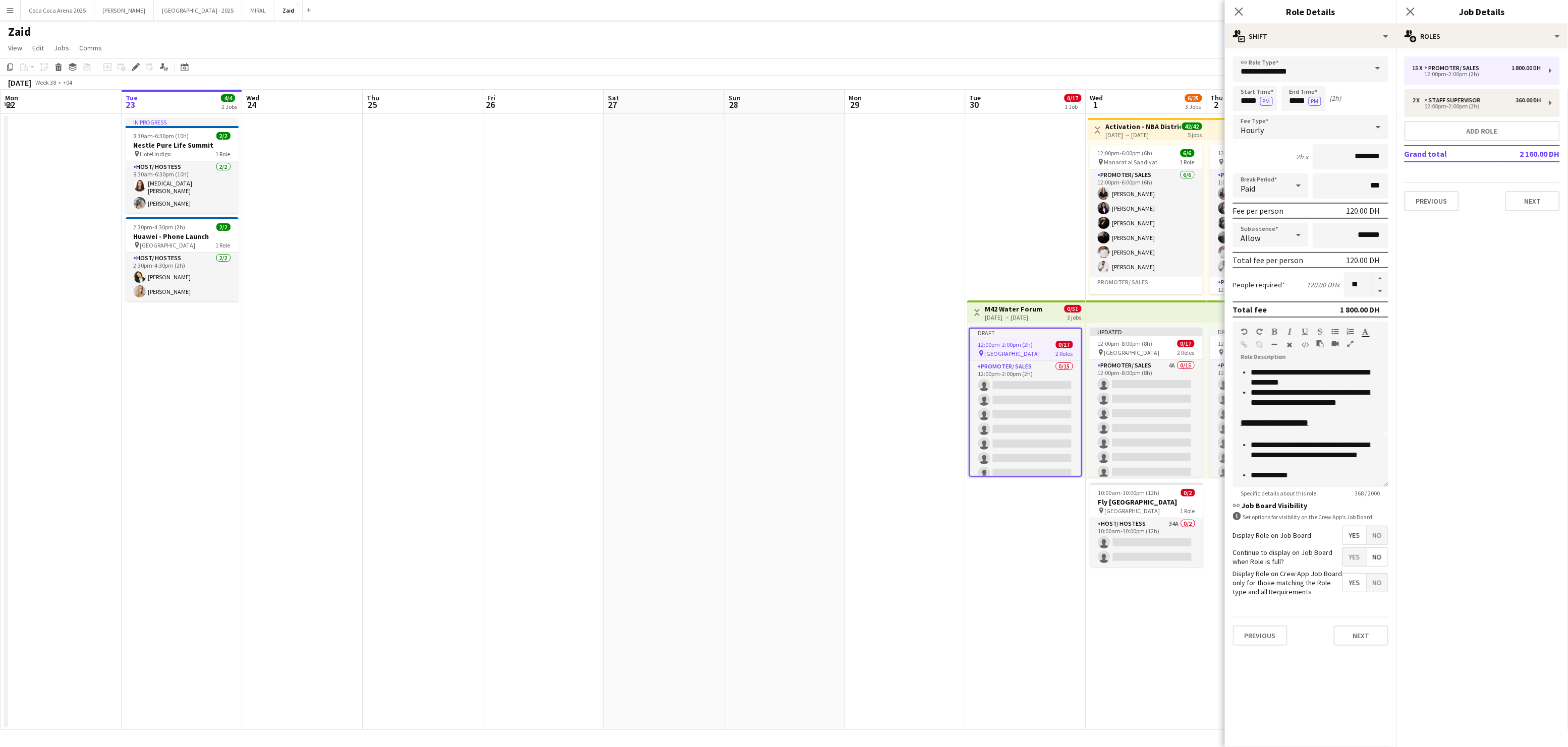
click at [1363, 644] on div "Previous Next" at bounding box center [1311, 635] width 155 height 37
click at [1362, 633] on button "Next" at bounding box center [1361, 636] width 55 height 20
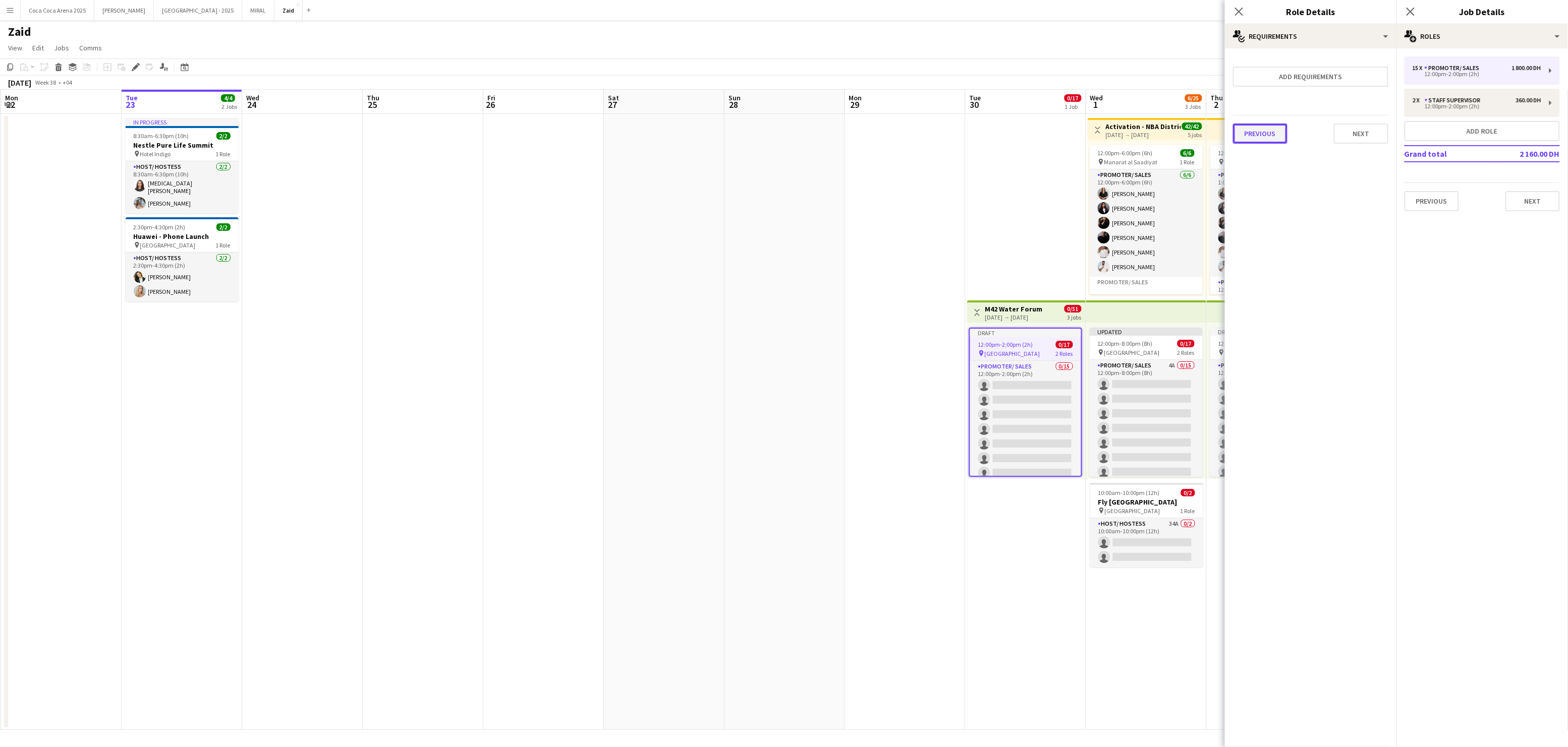
click at [1262, 131] on button "Previous" at bounding box center [1261, 133] width 55 height 20
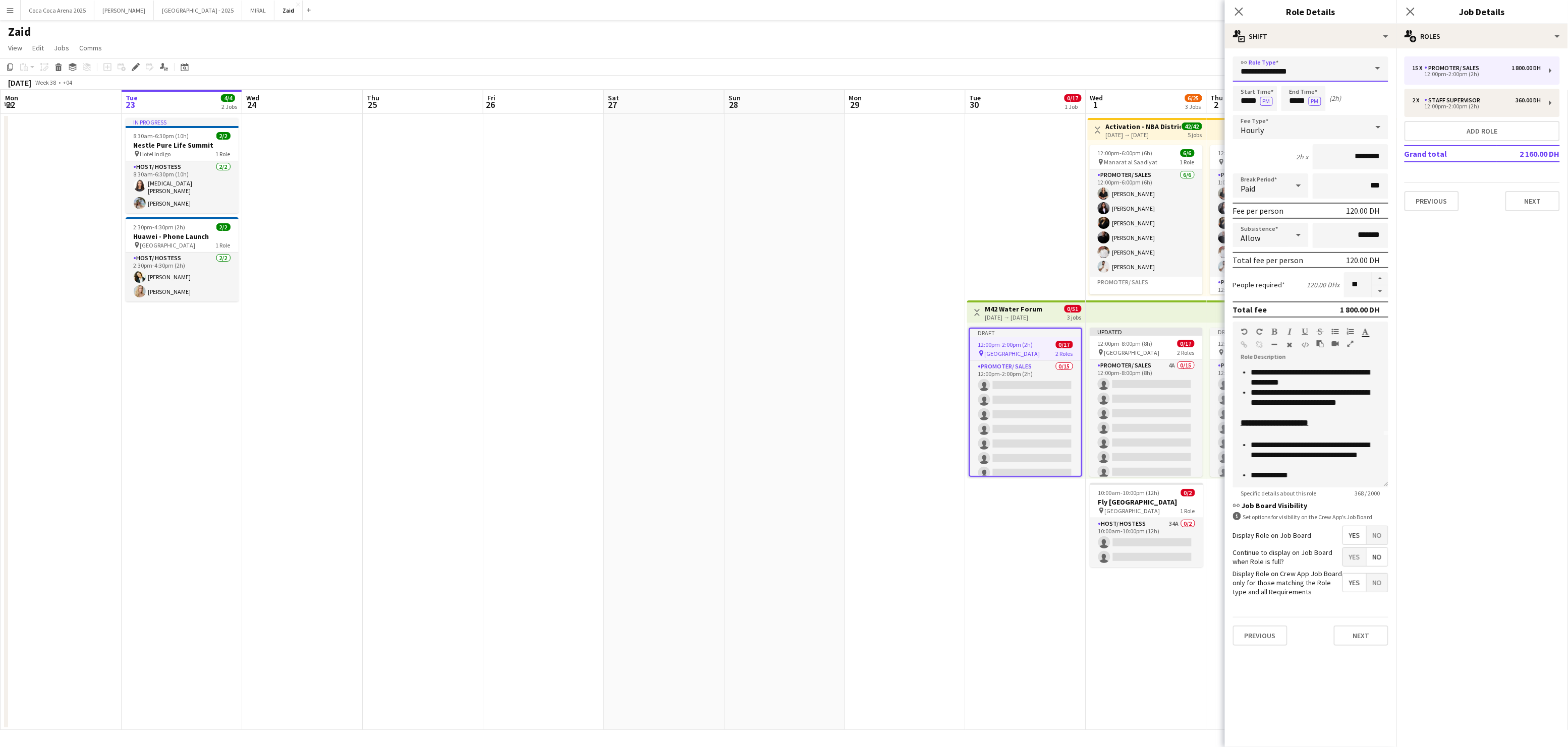
click at [1296, 71] on input "**********" at bounding box center [1311, 69] width 155 height 25
click at [994, 197] on app-date-cell "Toggle View M42 Water Forum 30-09-2025 → 02-10-2025 0/51 3 jobs Draft 12:00pm-2…" at bounding box center [1026, 422] width 121 height 616
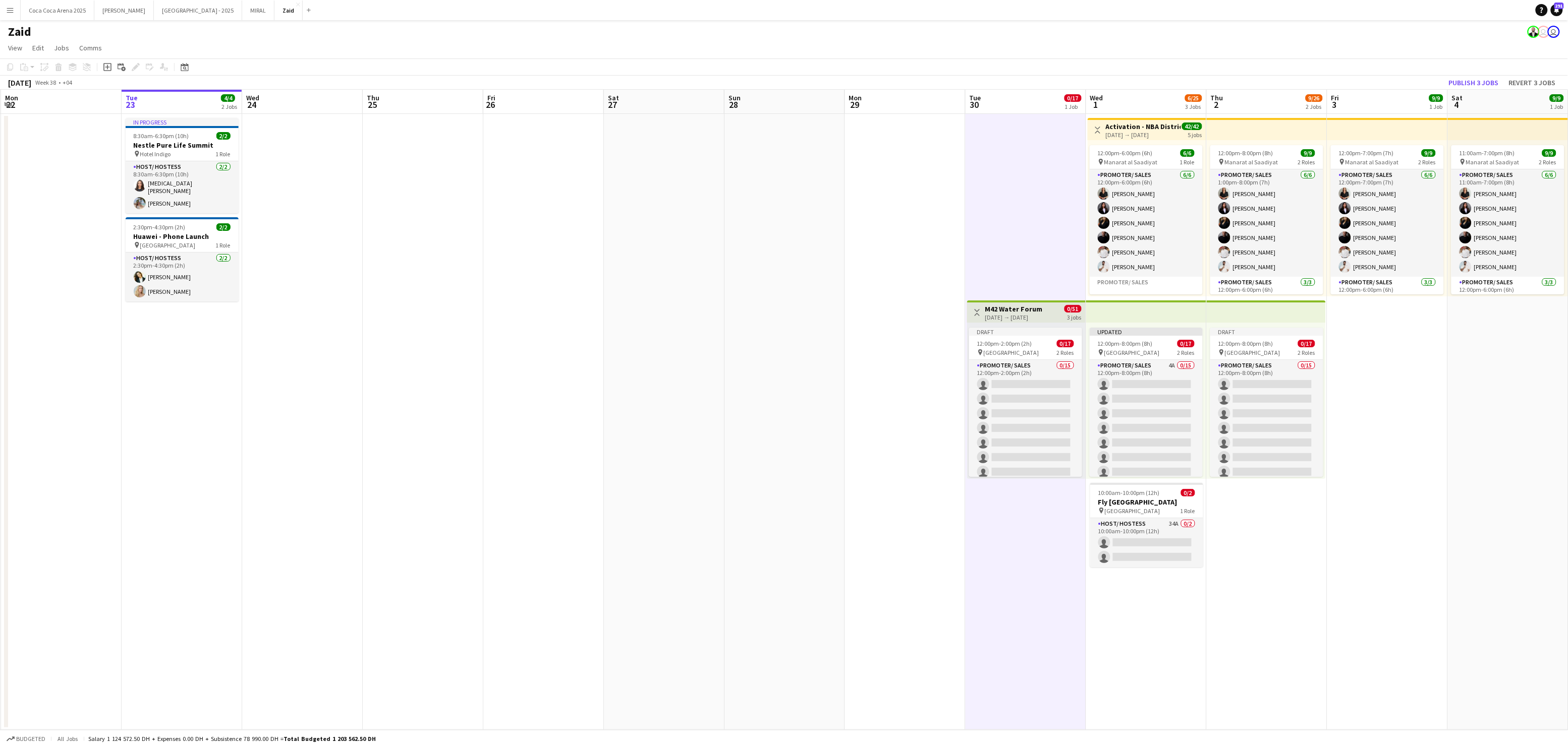
click at [825, 441] on app-date-cell at bounding box center [785, 422] width 121 height 616
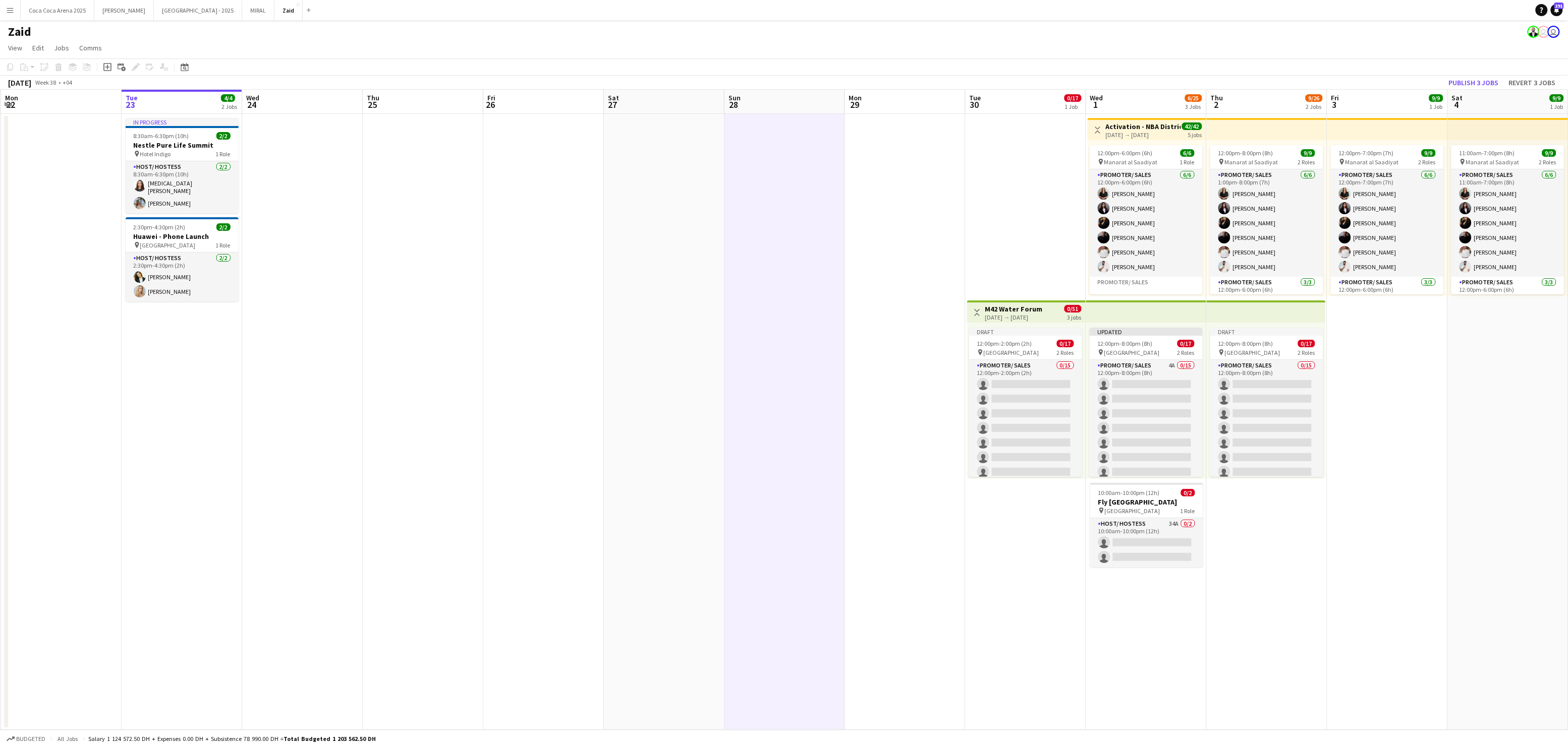
click at [754, 459] on app-date-cell at bounding box center [785, 422] width 121 height 616
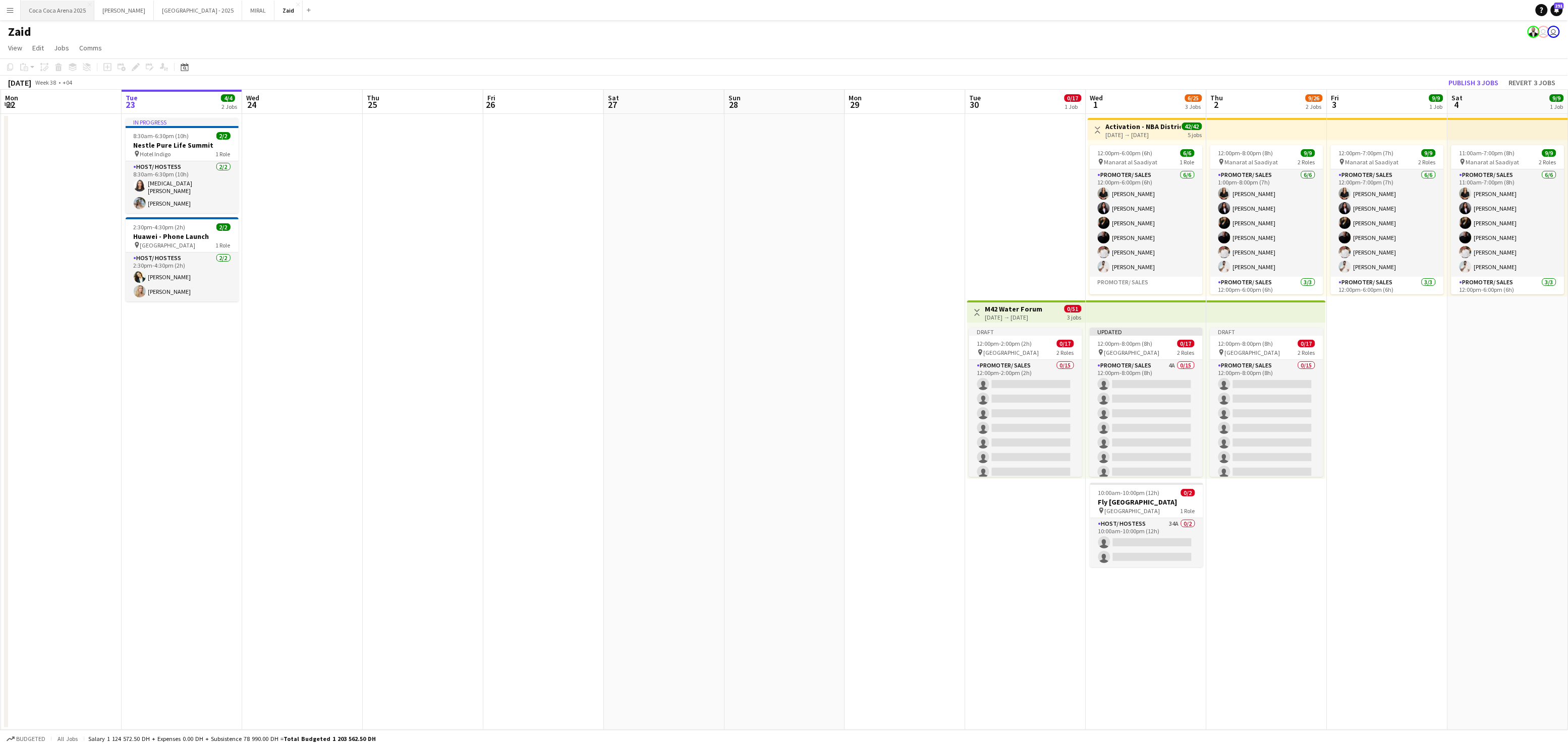
click at [77, 7] on button "Coca Coca Arena 2025 Close" at bounding box center [57, 10] width 74 height 19
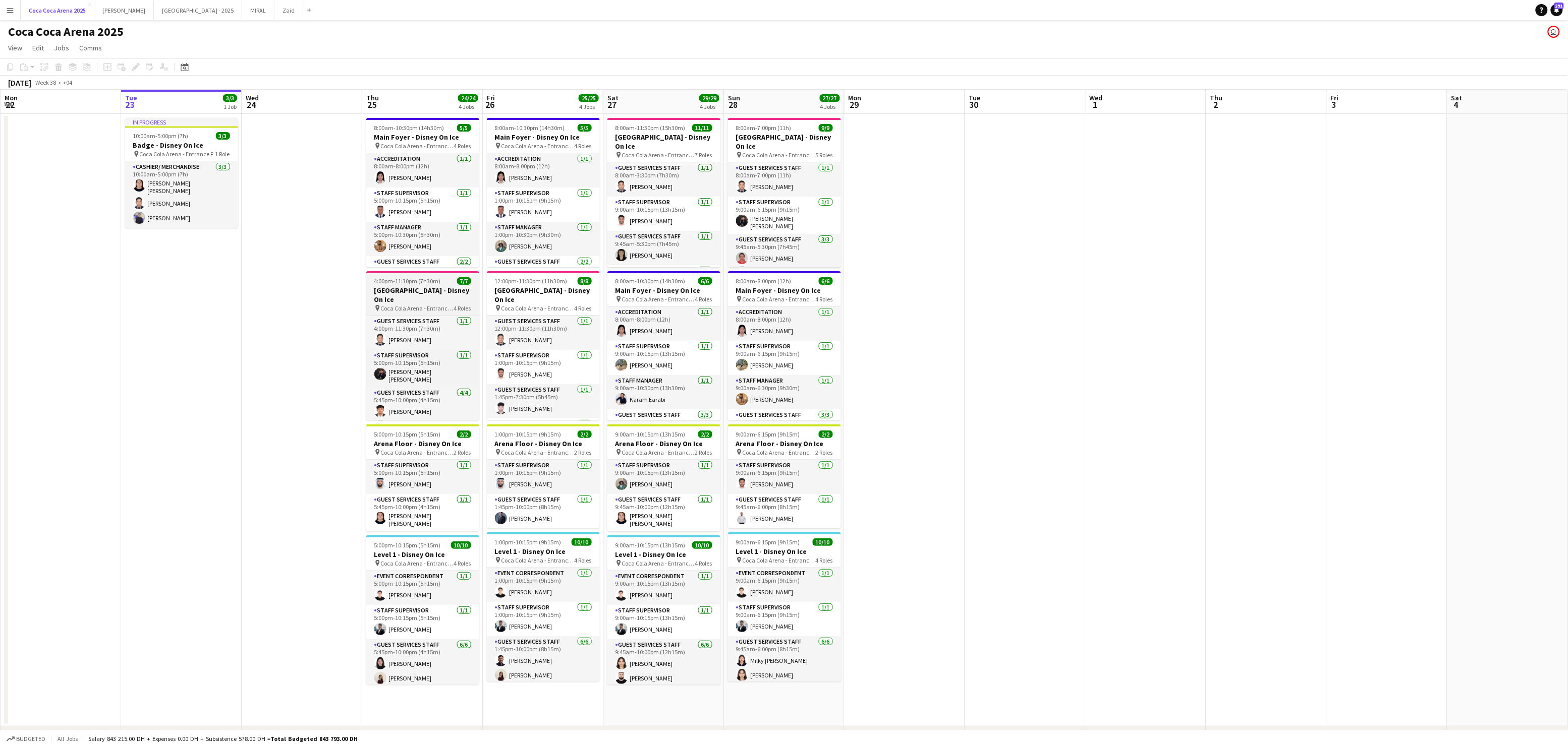
scroll to position [87, 0]
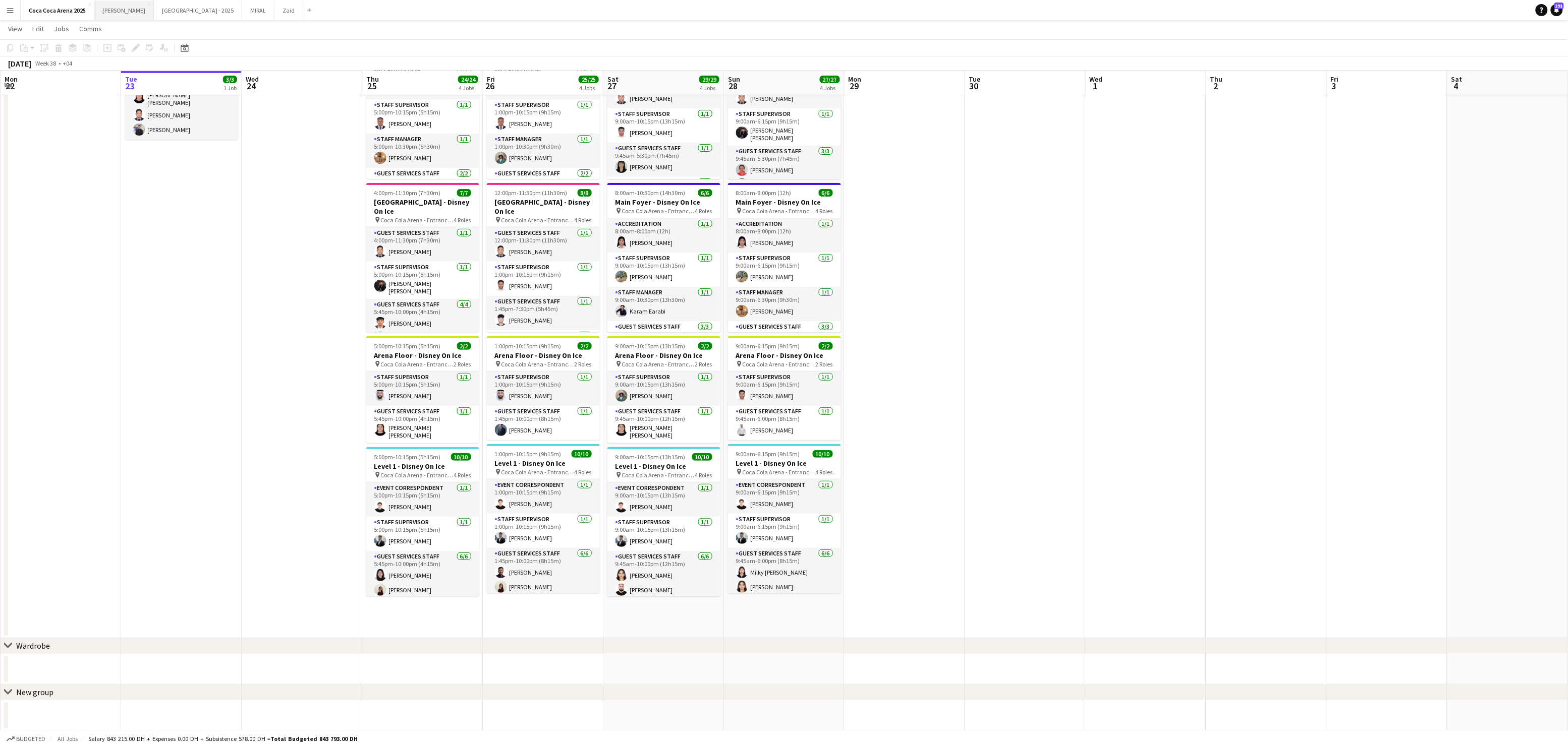
click at [116, 9] on button "Kate Close" at bounding box center [124, 10] width 60 height 19
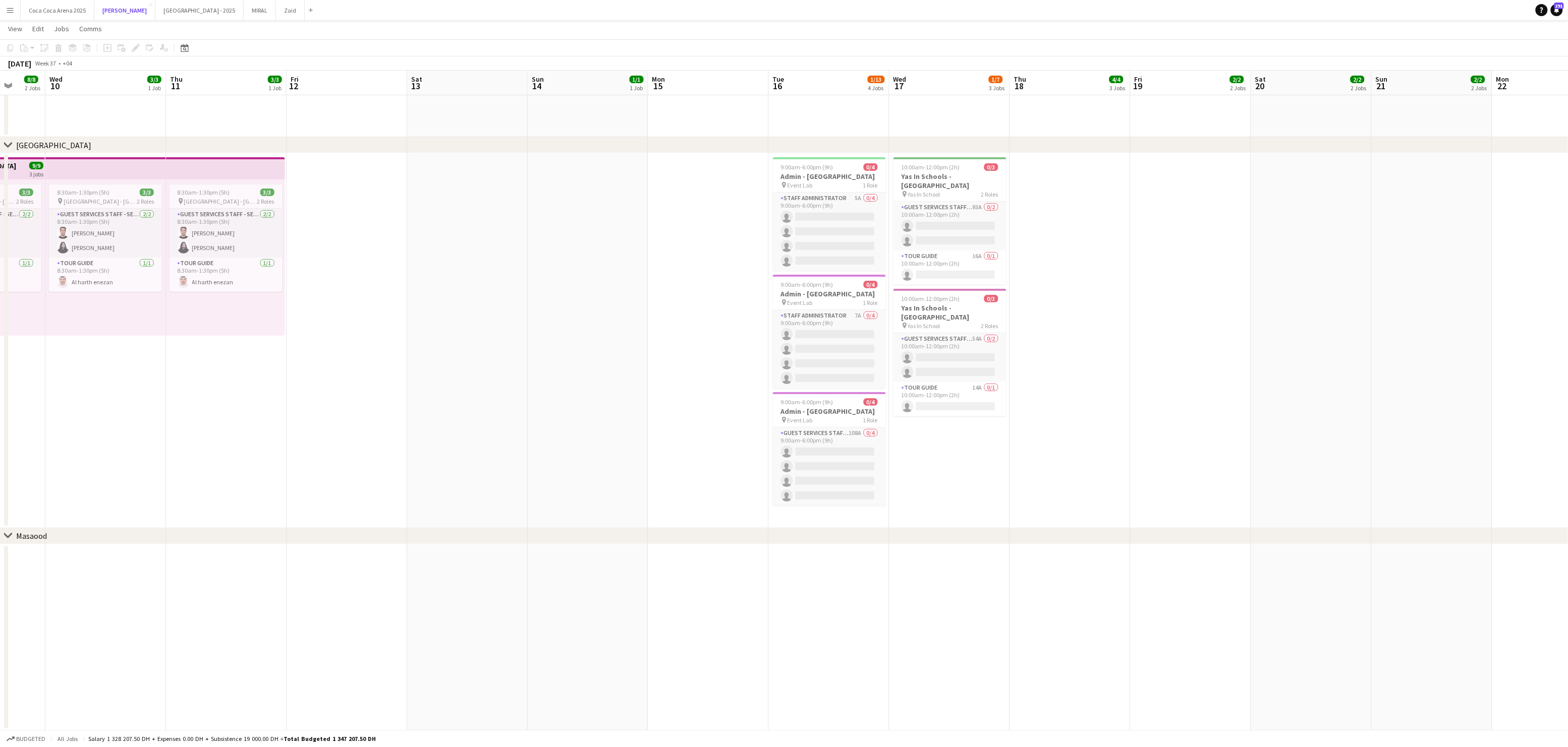
scroll to position [0, 396]
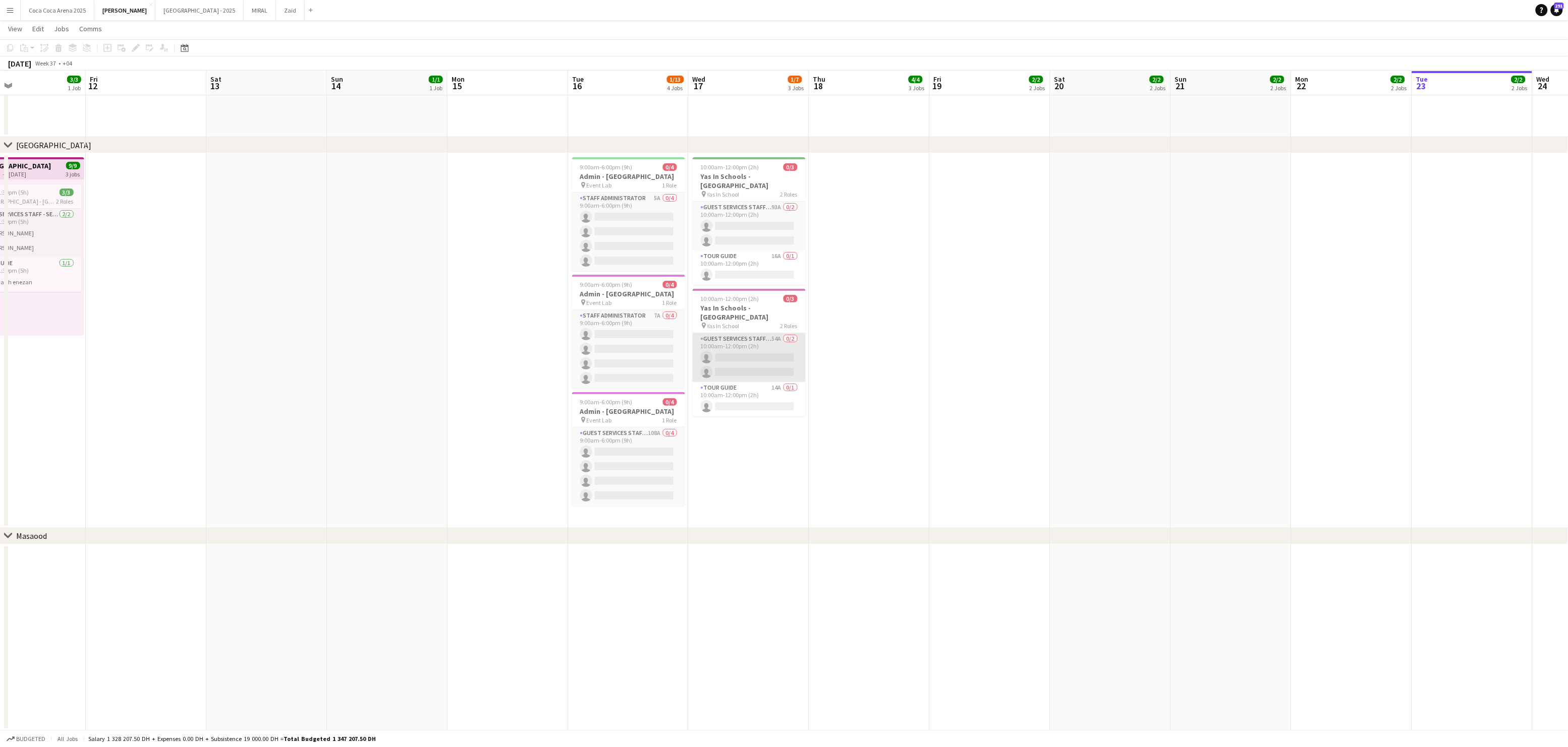
click at [735, 340] on app-card-role "Guest Services Staff - Senior 54A 0/2 10:00am-12:00pm (2h) single-neutral-actio…" at bounding box center [749, 358] width 113 height 49
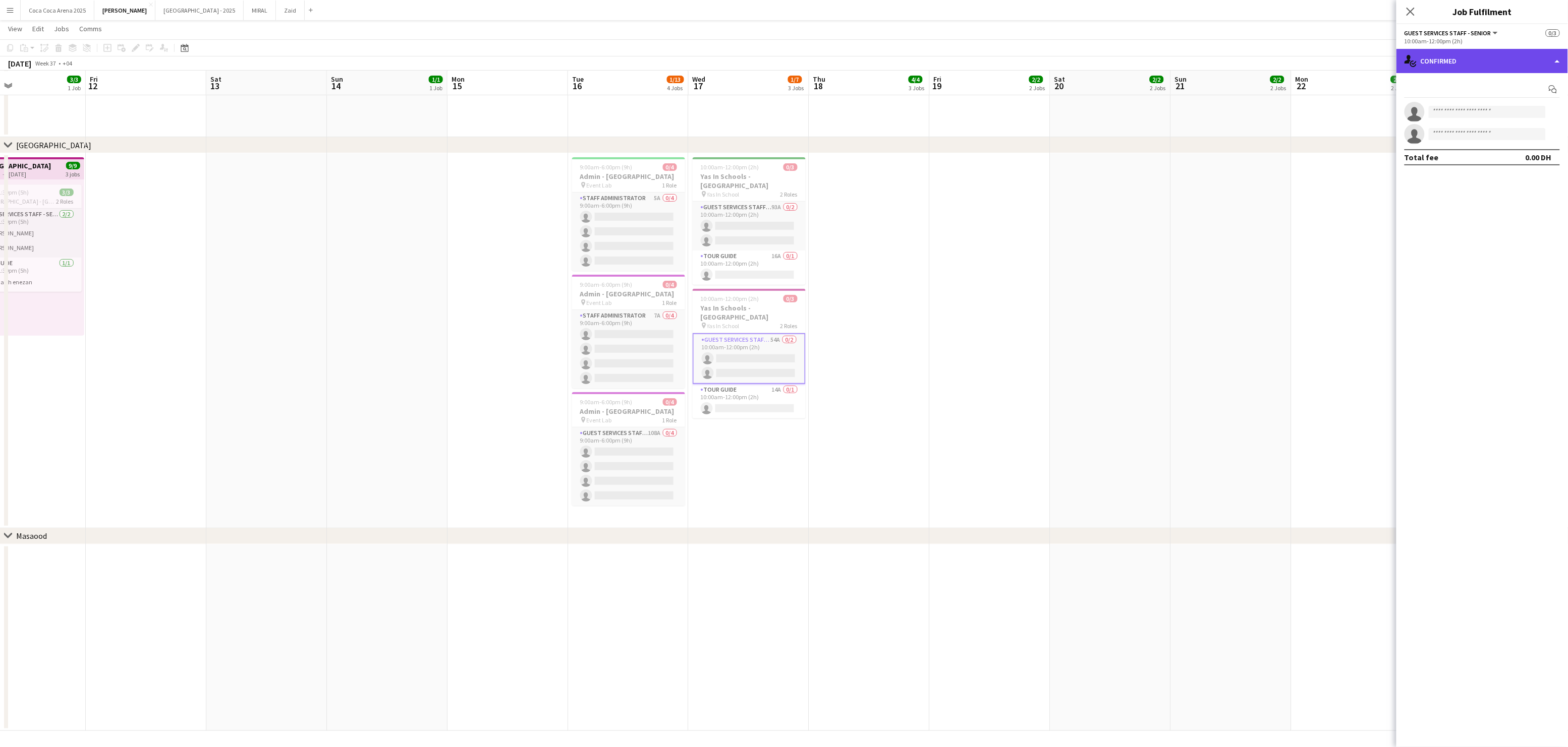
click at [1440, 53] on div "single-neutral-actions-check-2 Confirmed" at bounding box center [1482, 61] width 172 height 24
click at [1489, 142] on div "single-neutral-actions-information Applicants" at bounding box center [1516, 144] width 100 height 20
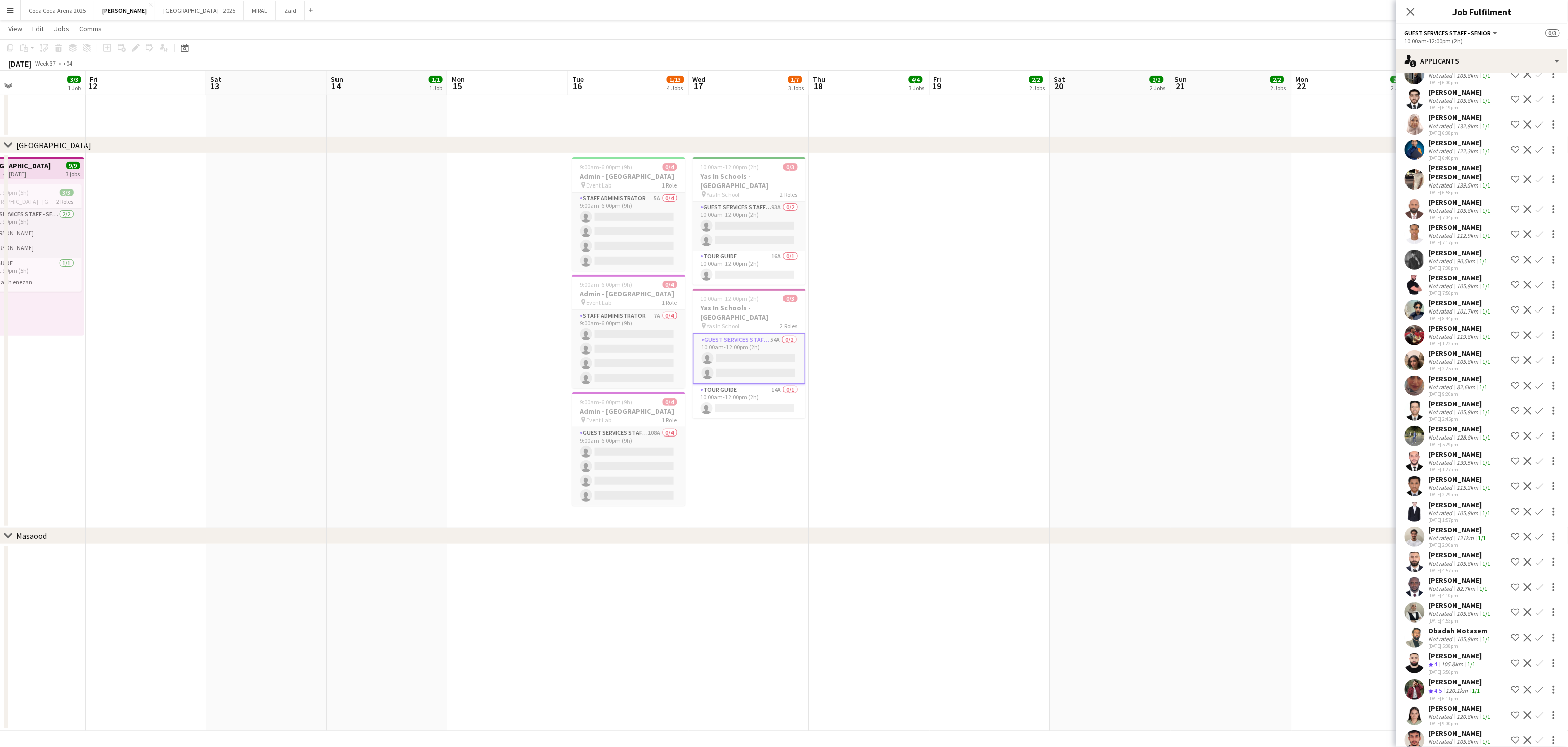
scroll to position [695, 0]
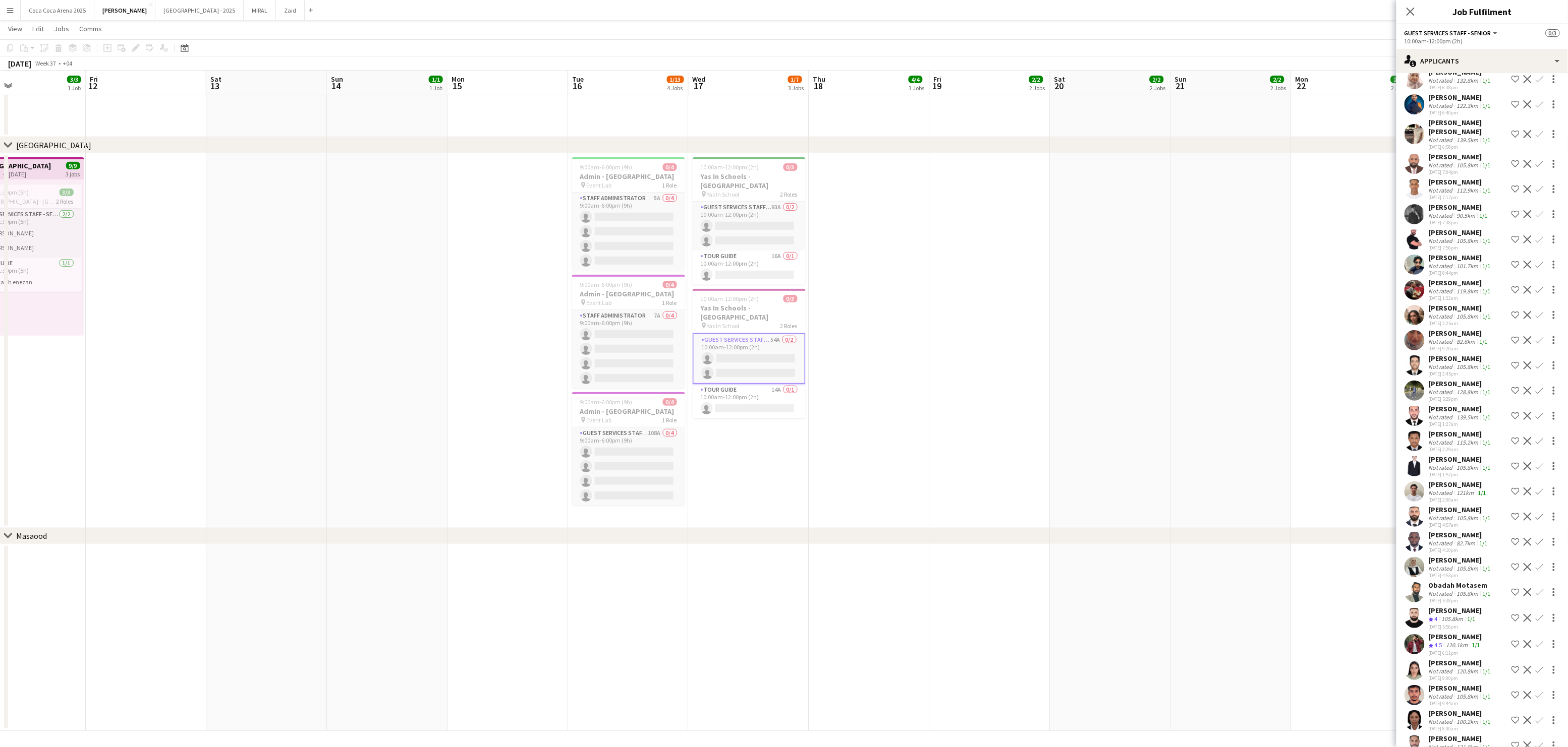
click at [1458, 734] on div "[PERSON_NAME]" at bounding box center [1460, 738] width 64 height 9
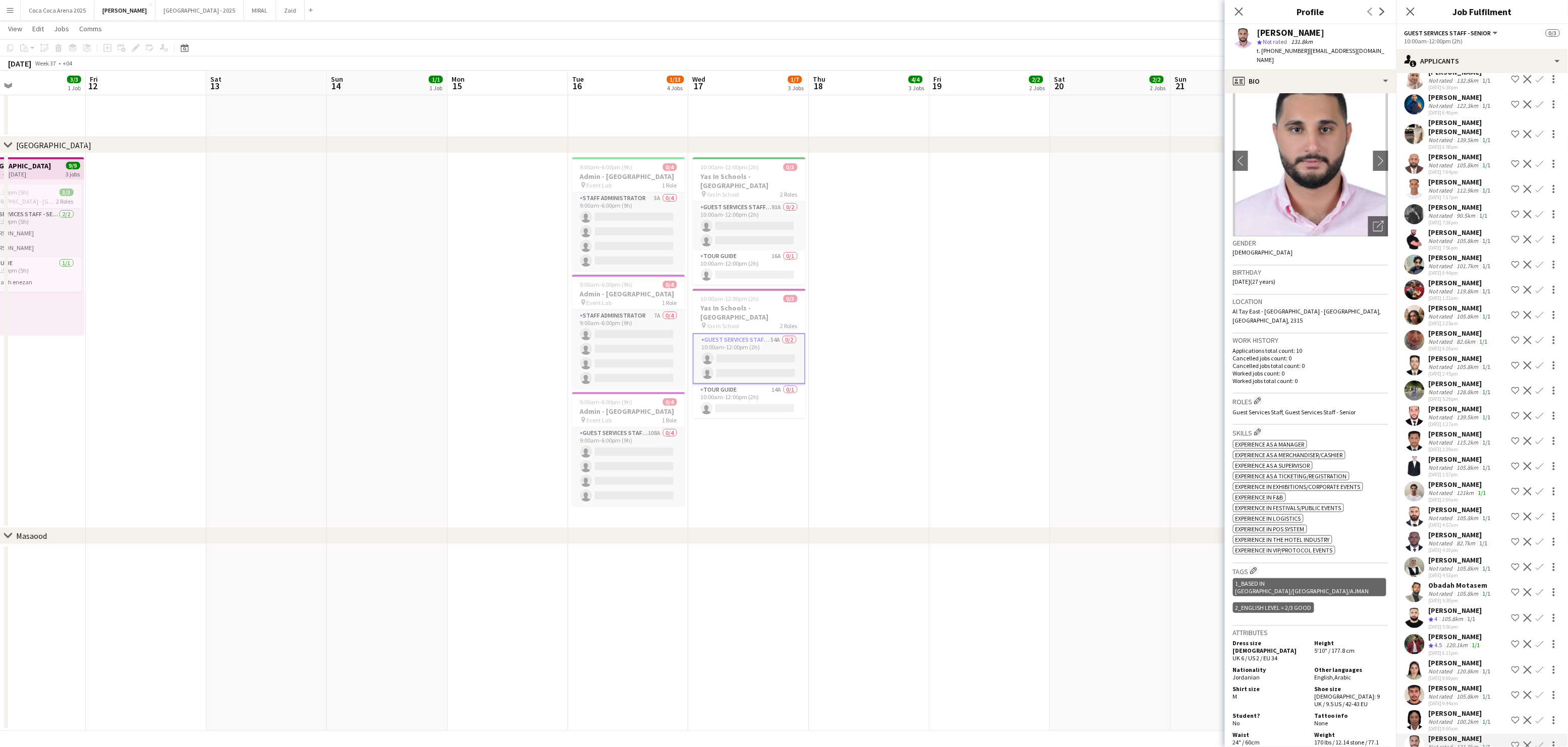
scroll to position [16, 0]
click at [1454, 709] on div "[PERSON_NAME]" at bounding box center [1460, 713] width 64 height 9
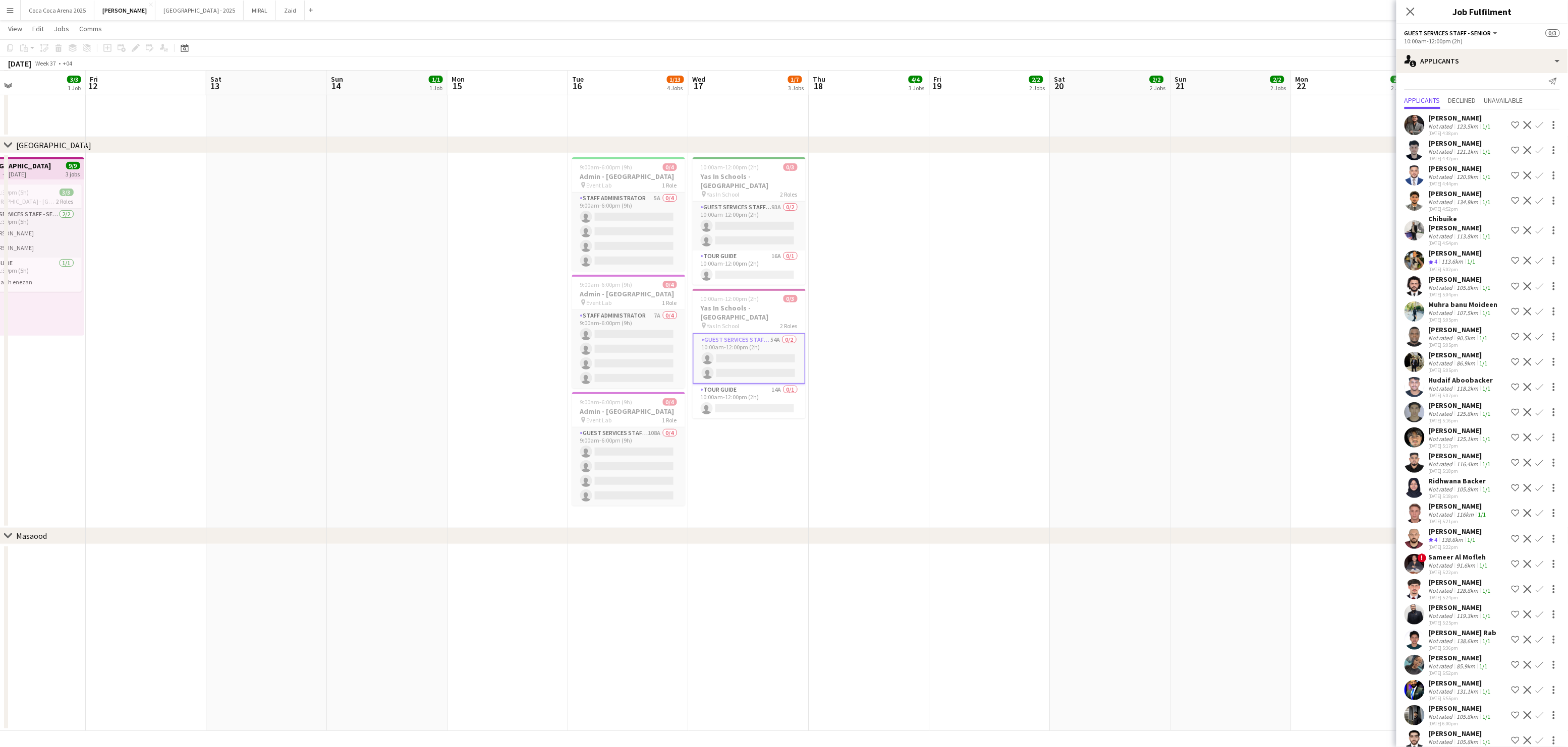
scroll to position [0, 0]
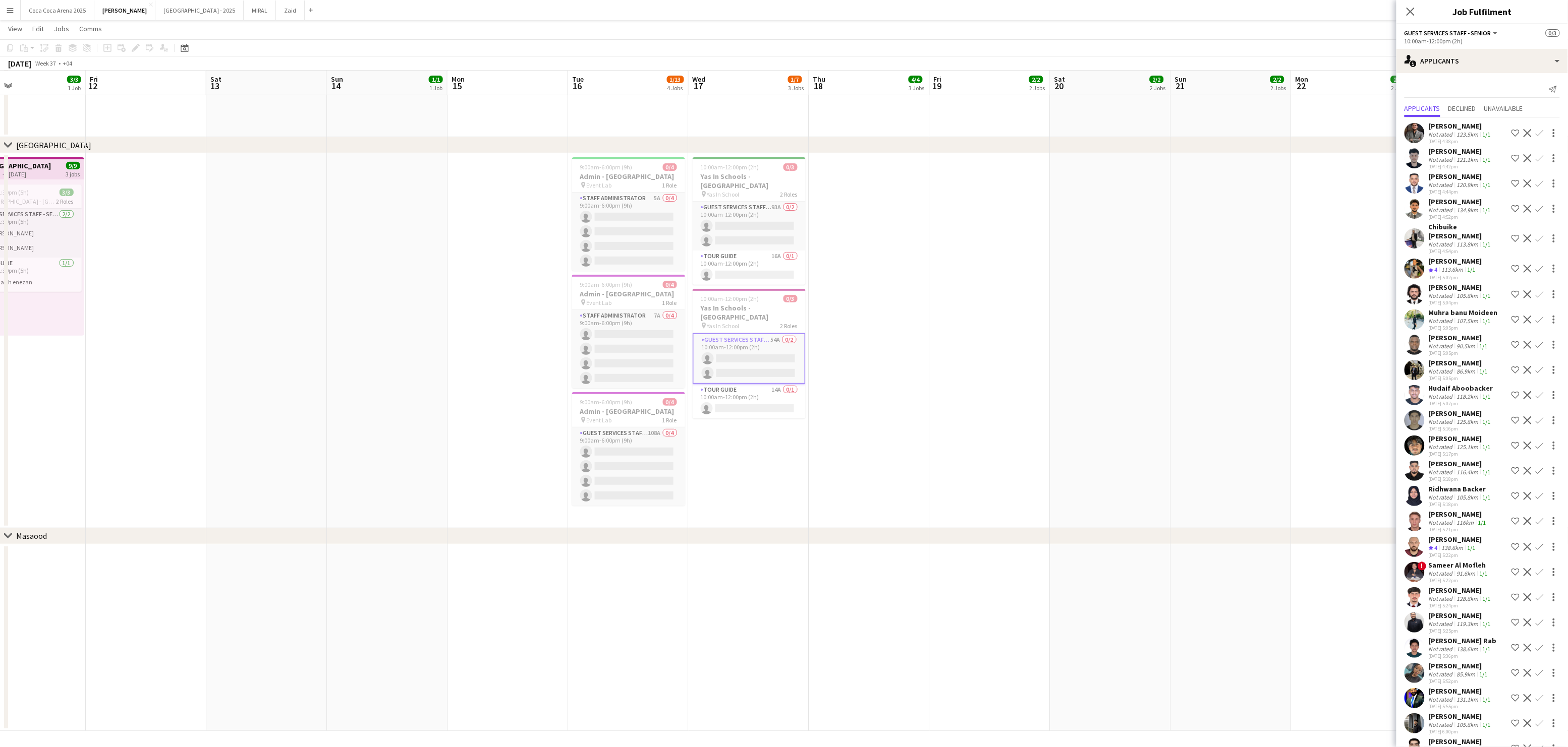
click at [1447, 135] on div "Not rated" at bounding box center [1441, 134] width 26 height 7
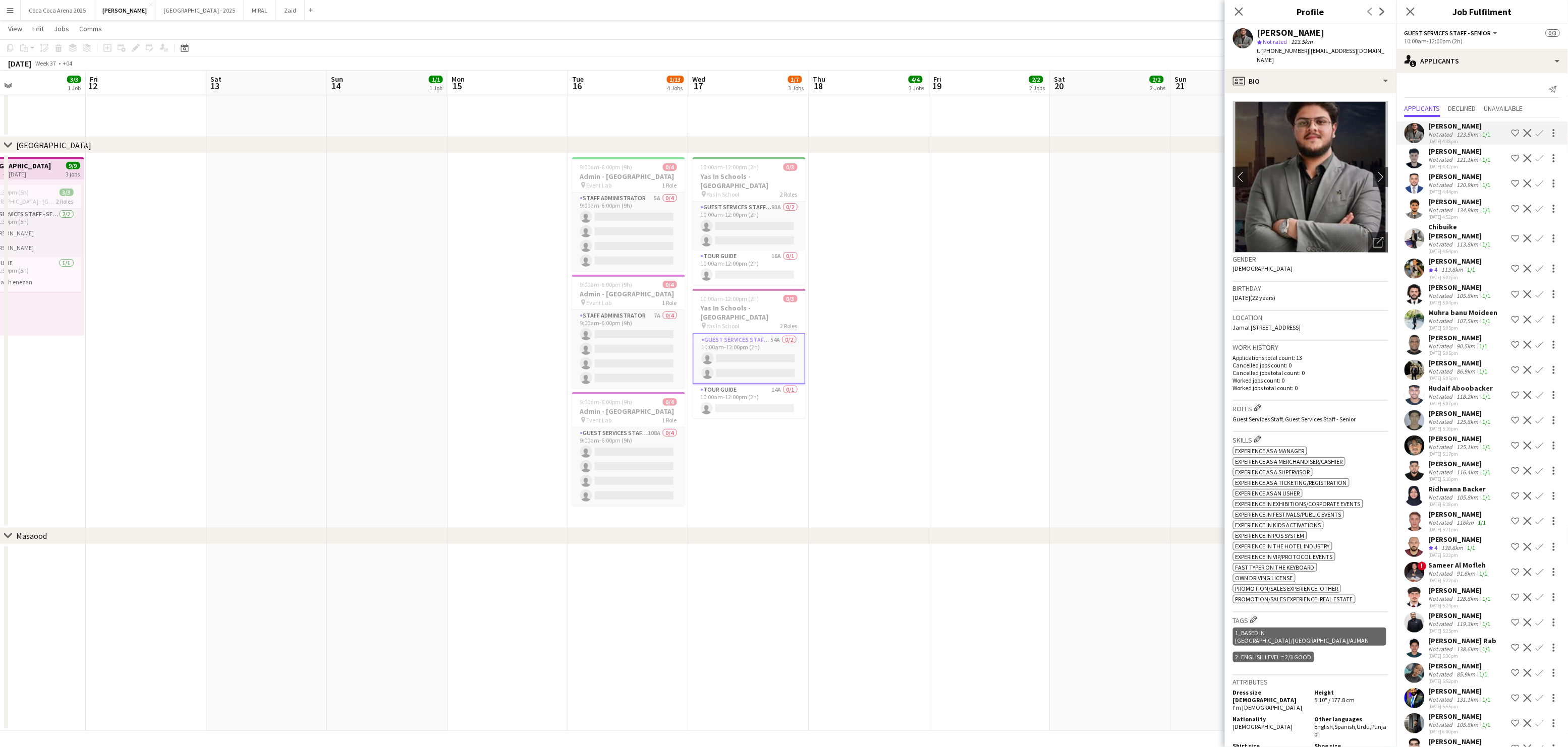
click at [1441, 155] on div "[PERSON_NAME]" at bounding box center [1460, 151] width 64 height 9
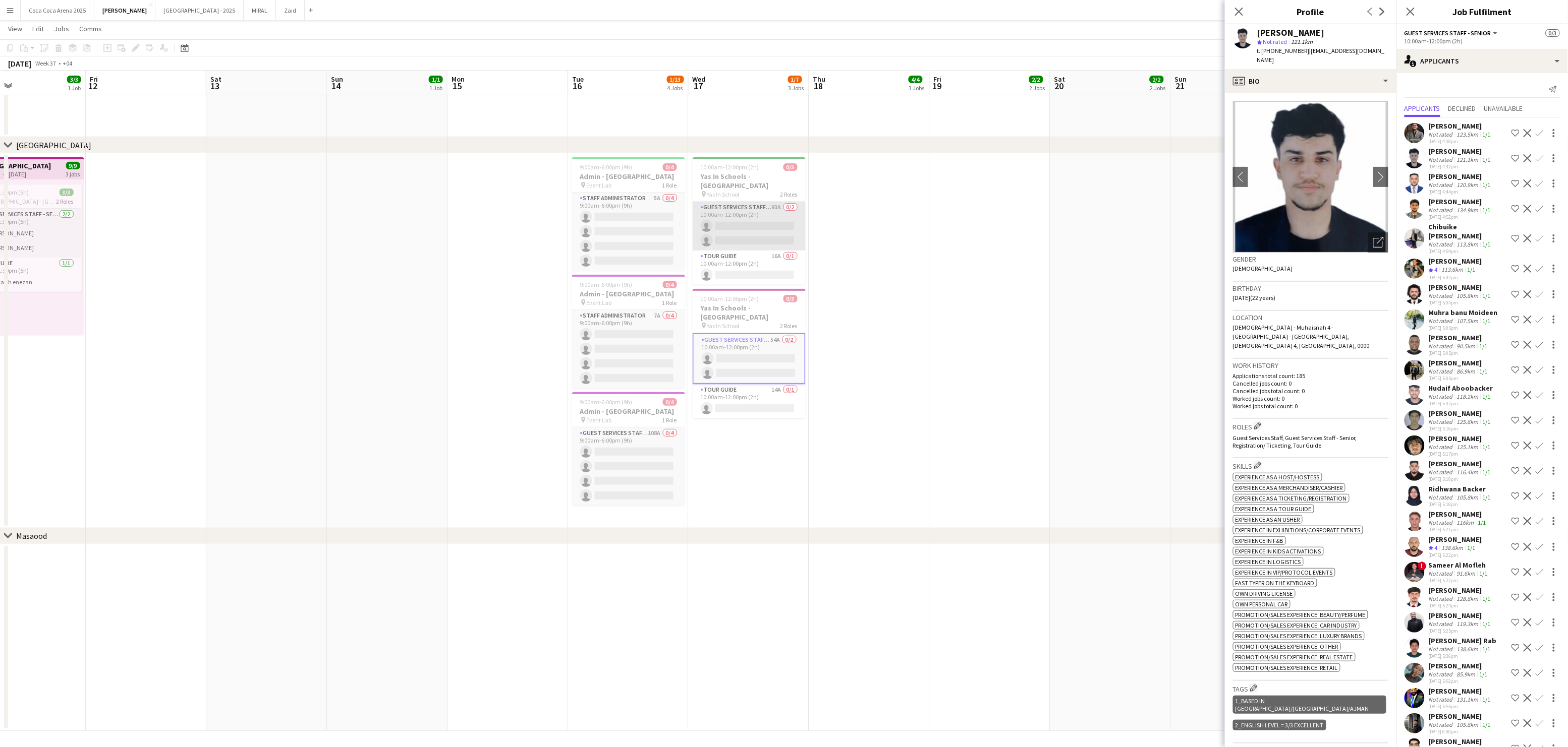
click at [741, 209] on app-card-role "Guest Services Staff - Senior 93A 0/2 10:00am-12:00pm (2h) single-neutral-actio…" at bounding box center [749, 226] width 113 height 49
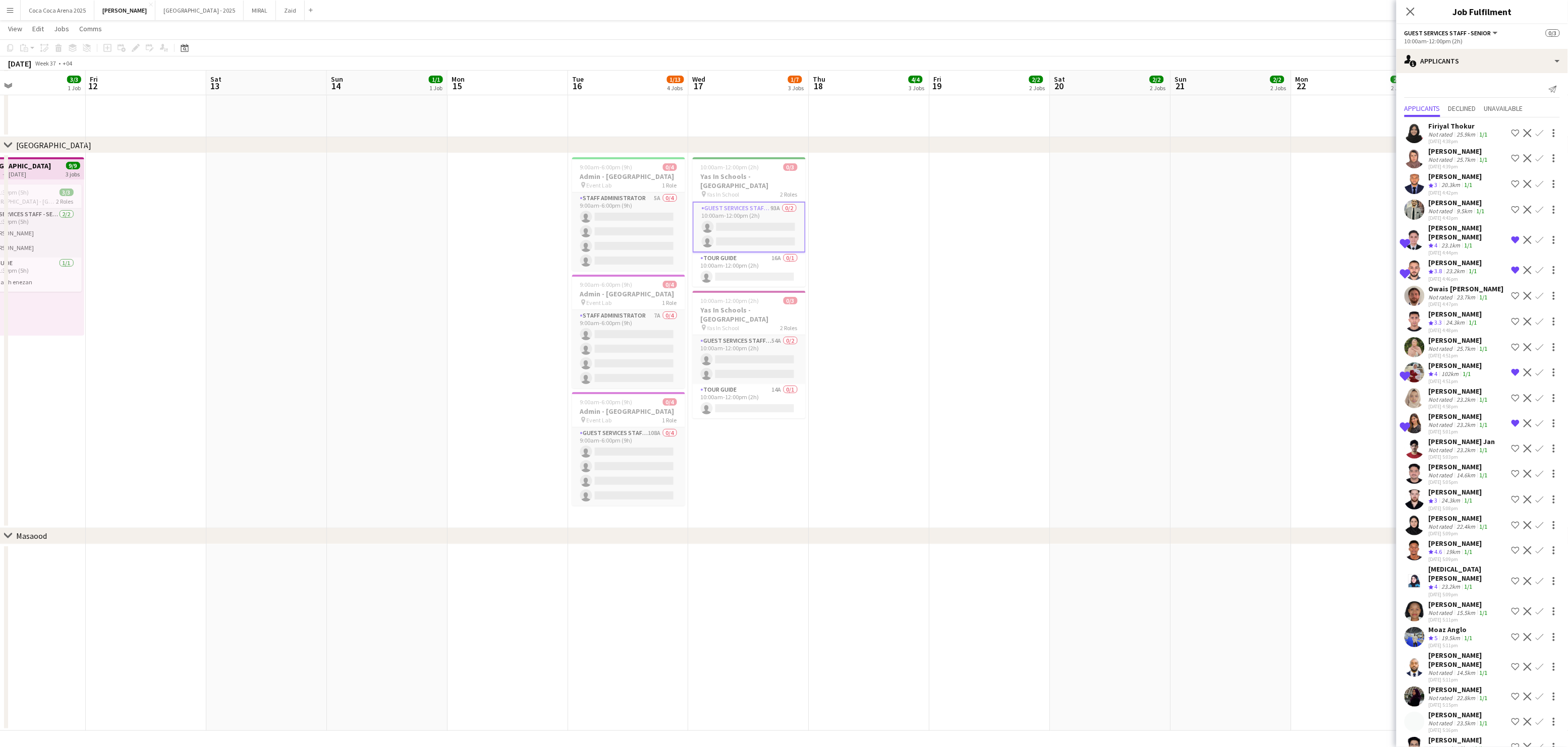
click at [729, 226] on app-card-role "Guest Services Staff - Senior 93A 0/2 10:00am-12:00pm (2h) single-neutral-actio…" at bounding box center [749, 228] width 113 height 51
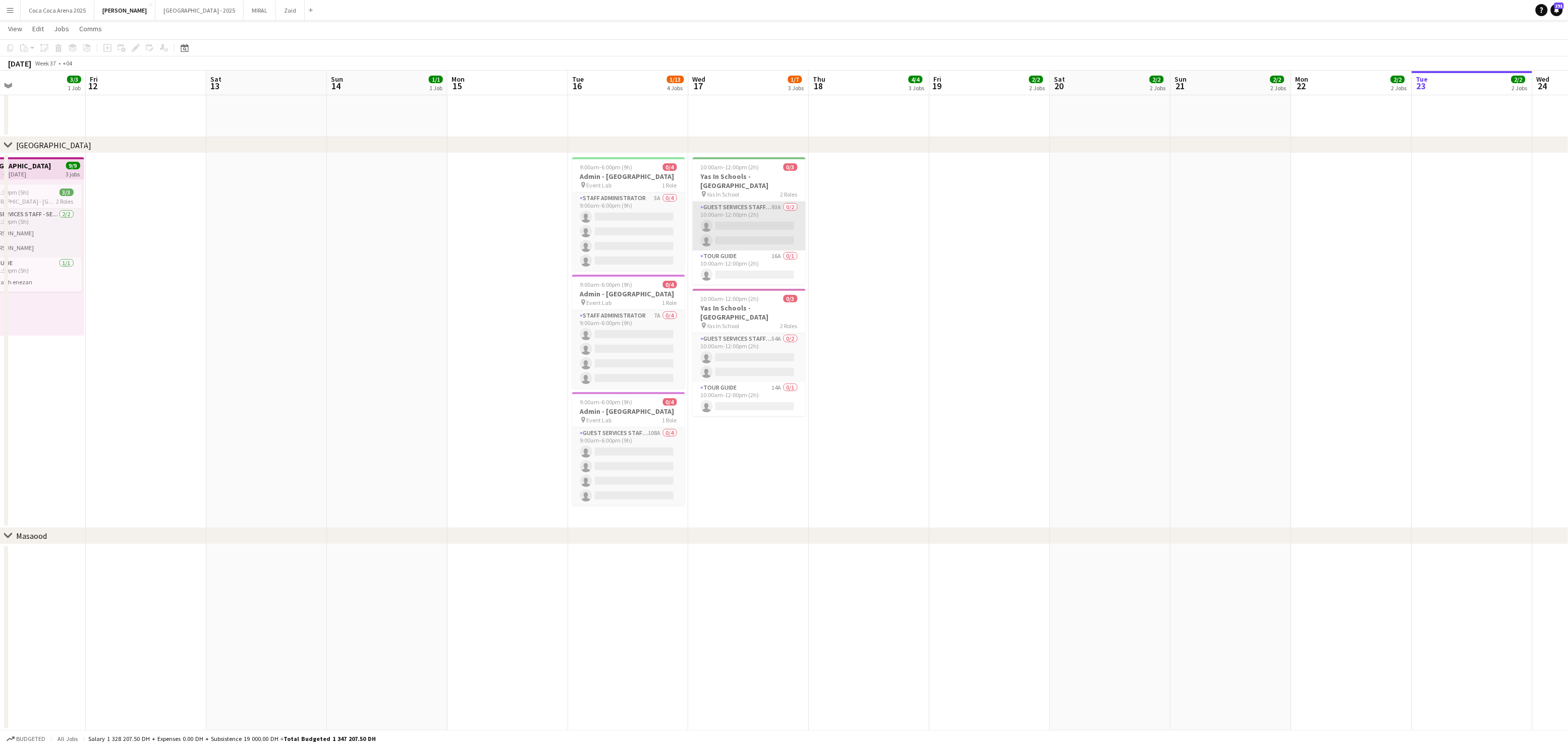
click at [729, 226] on app-card-role "Guest Services Staff - Senior 93A 0/2 10:00am-12:00pm (2h) single-neutral-actio…" at bounding box center [749, 226] width 113 height 49
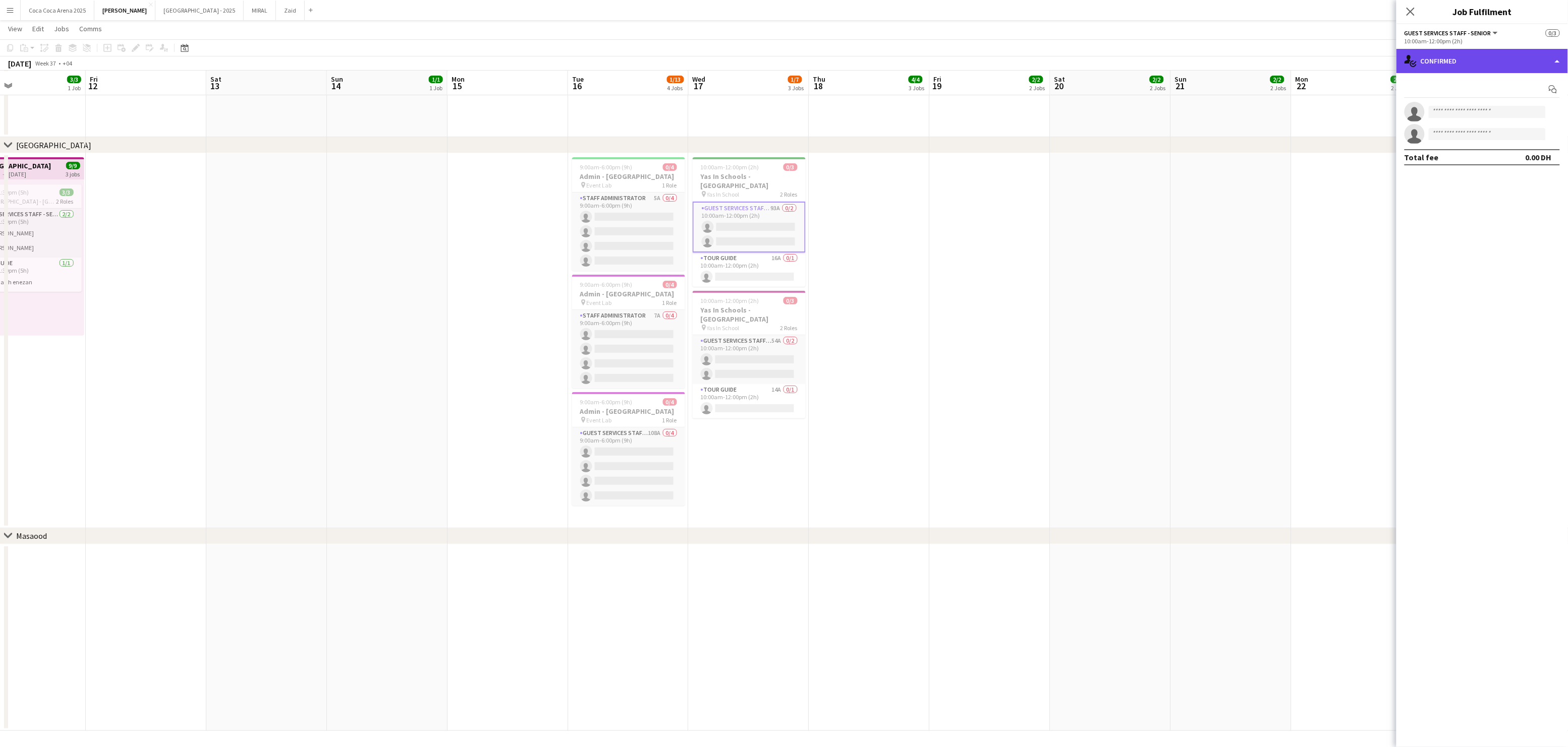
click at [1443, 64] on div "single-neutral-actions-check-2 Confirmed" at bounding box center [1482, 61] width 172 height 24
click at [1492, 144] on span "Applicants" at bounding box center [1506, 144] width 32 height 9
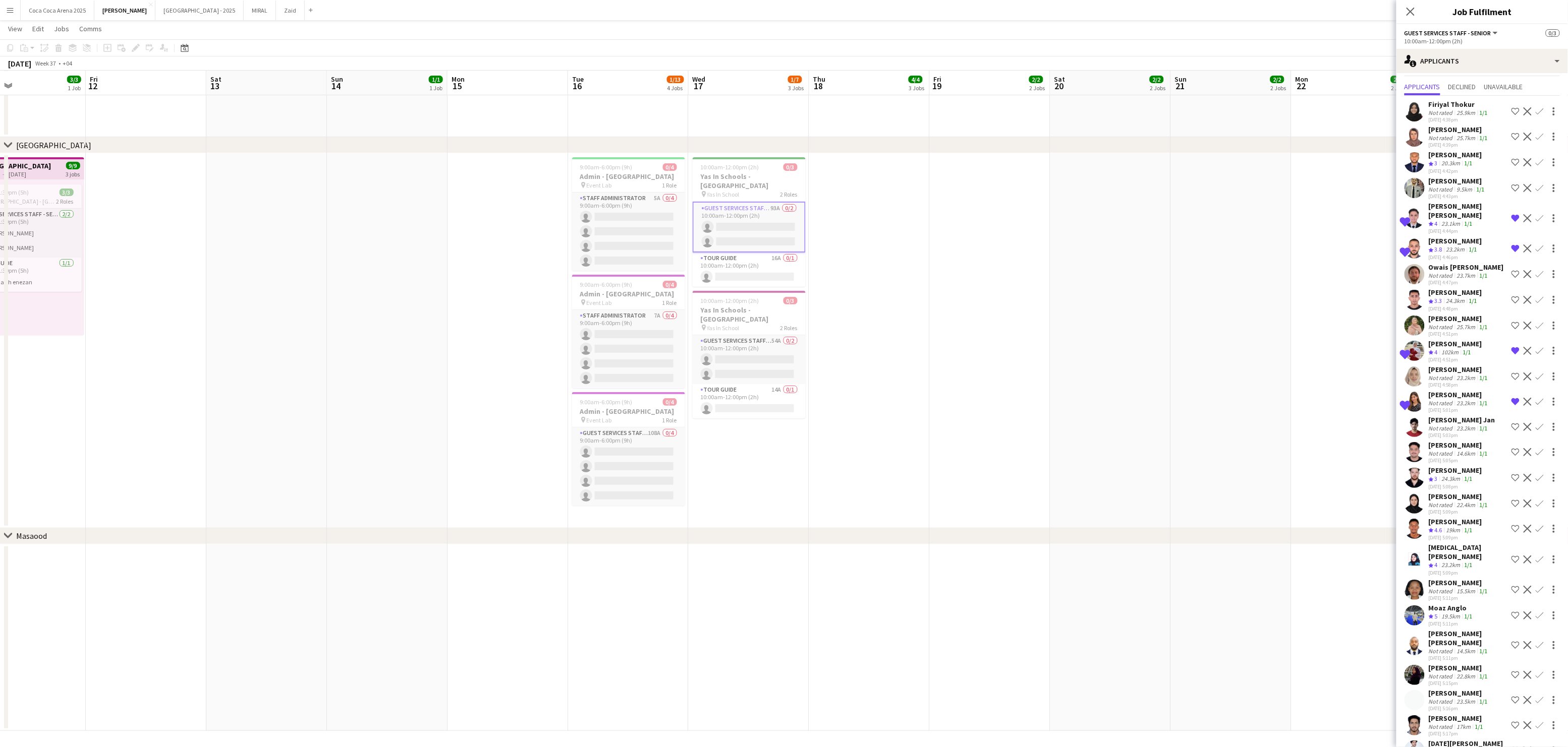
scroll to position [23, 0]
click at [1460, 322] on div "25.7km" at bounding box center [1466, 325] width 23 height 7
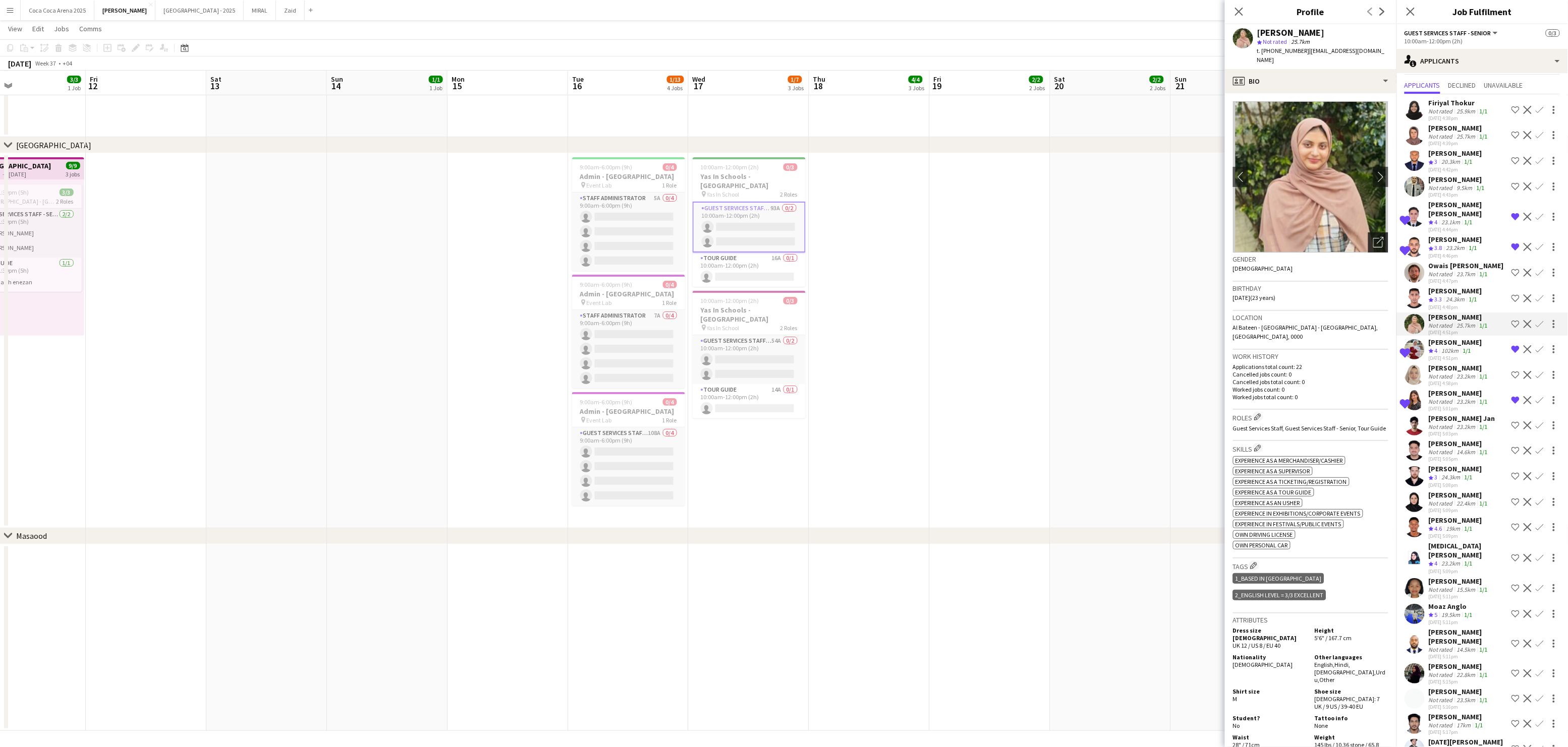
click at [1381, 237] on icon "Open photos pop-in" at bounding box center [1378, 242] width 10 height 10
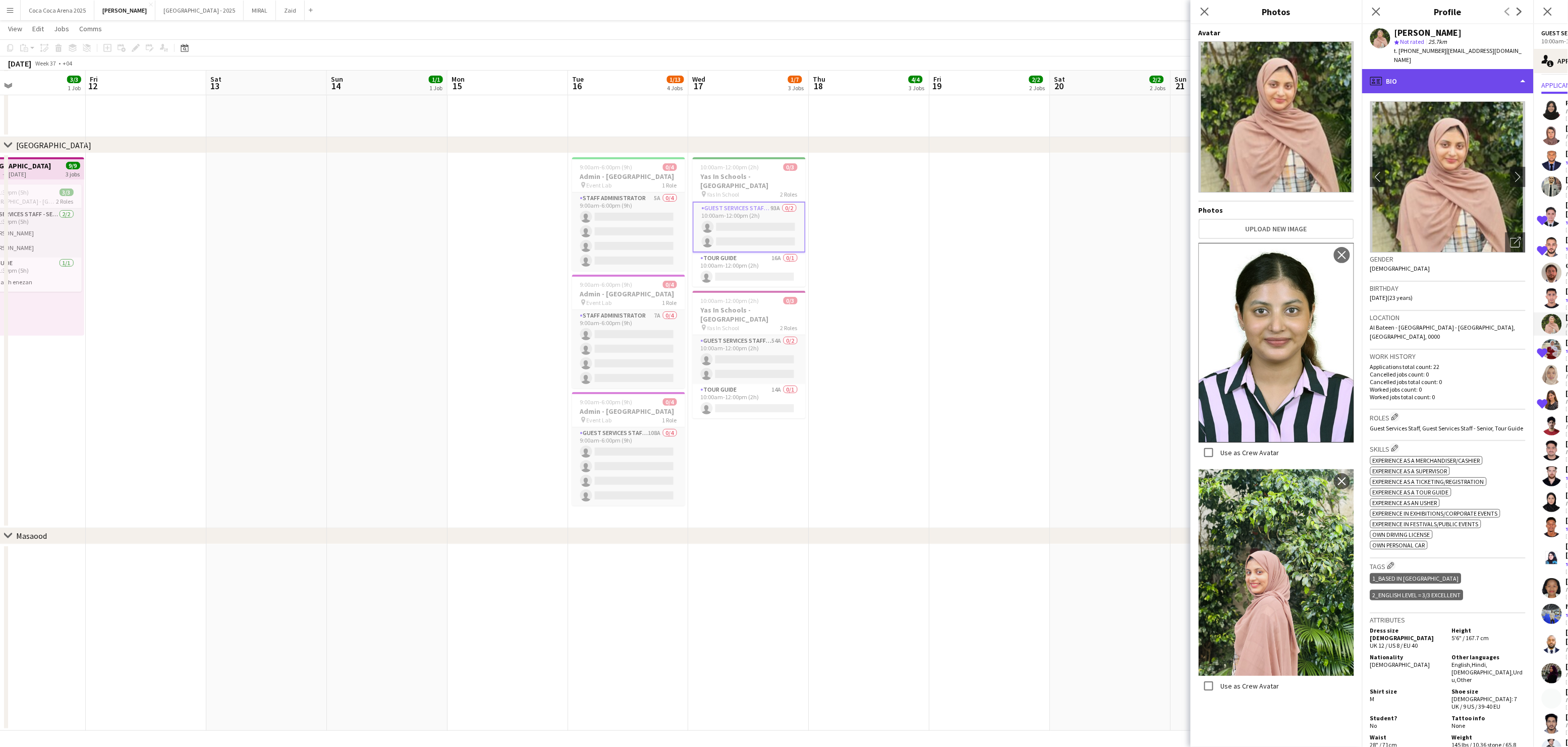
click at [1413, 77] on div "profile Bio" at bounding box center [1448, 82] width 172 height 24
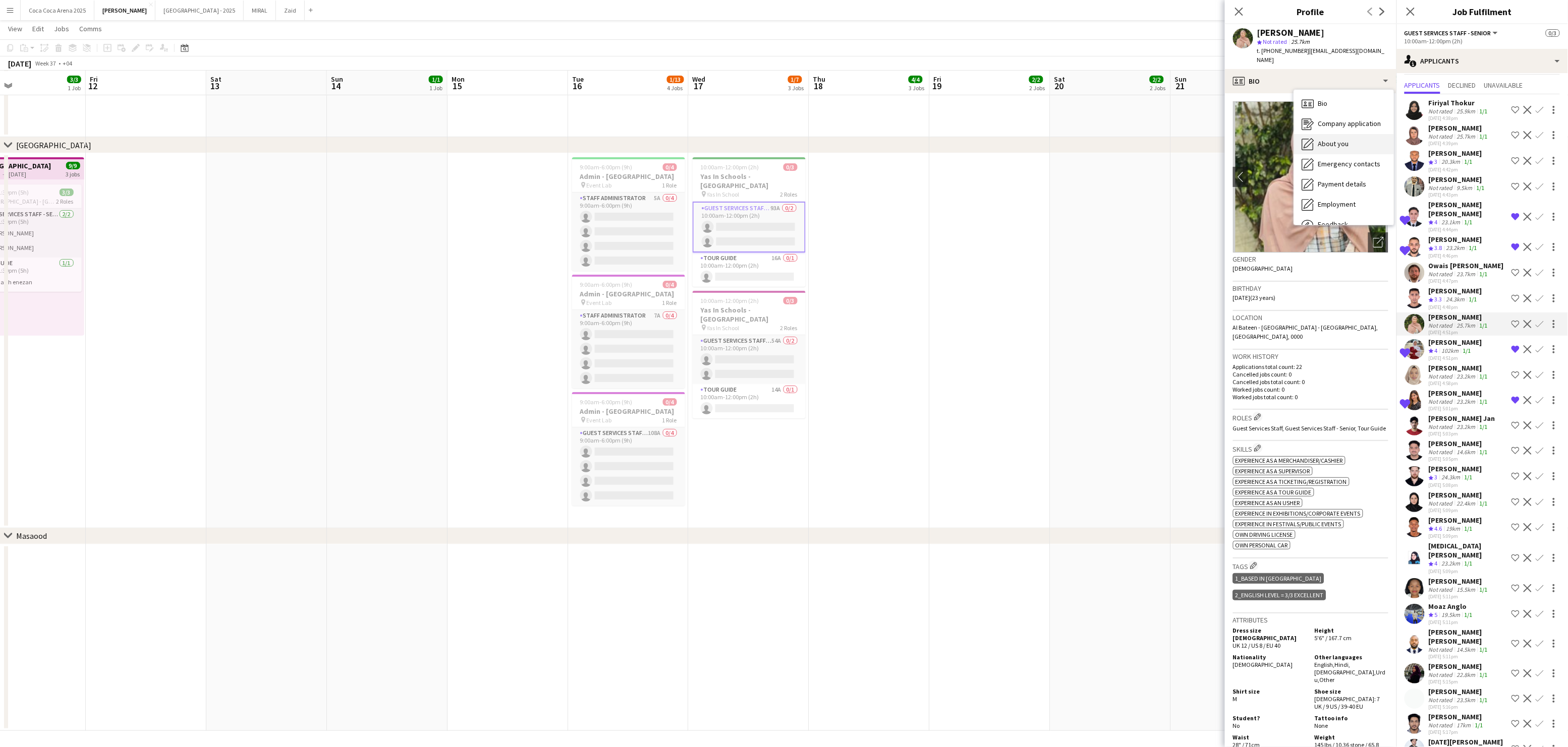
click at [1343, 134] on div "About you About you" at bounding box center [1344, 144] width 100 height 20
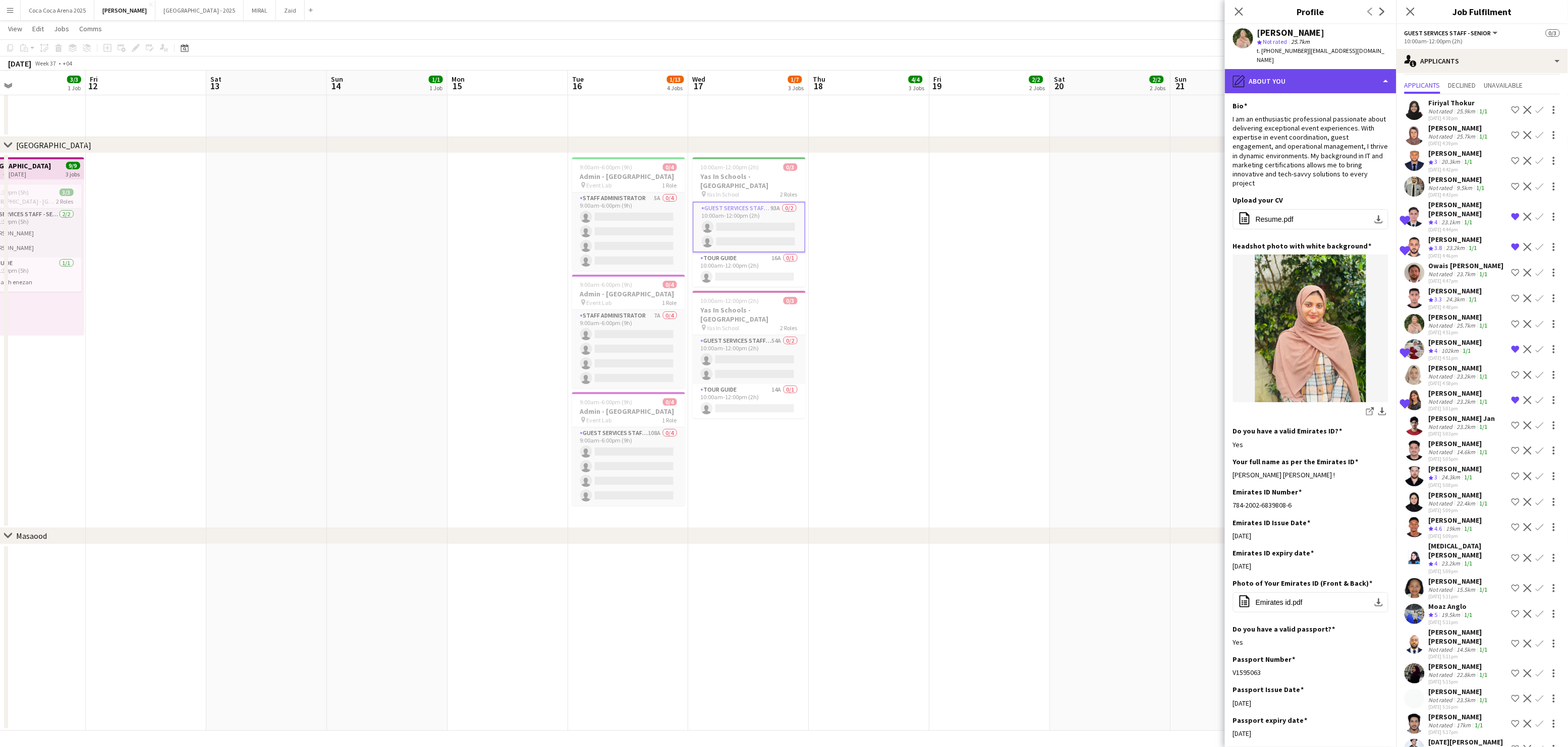
click at [1298, 78] on div "pencil4 About you" at bounding box center [1311, 82] width 172 height 24
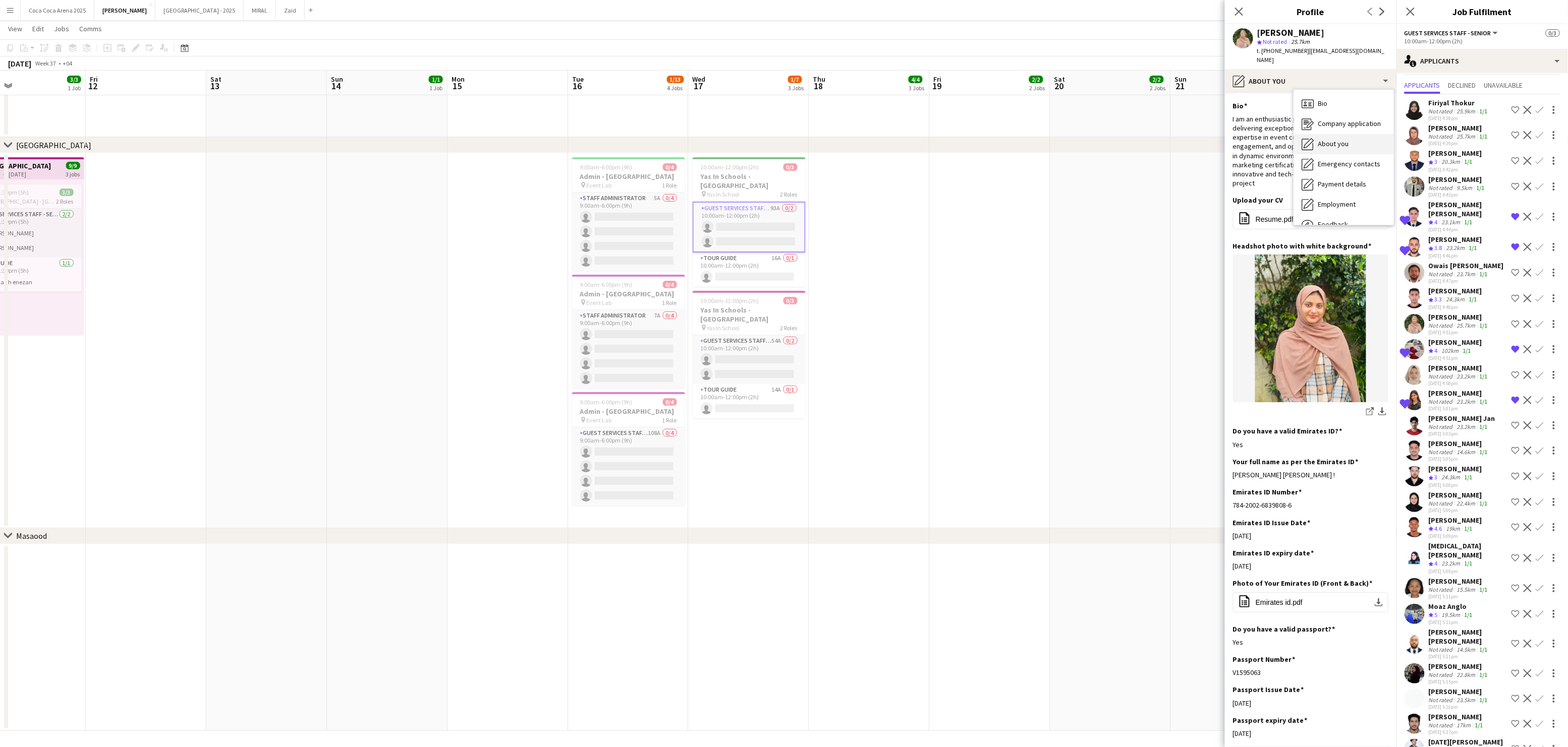
click at [1325, 139] on span "About you" at bounding box center [1334, 144] width 31 height 9
click at [1272, 215] on span "Resume.pdf" at bounding box center [1275, 219] width 38 height 8
drag, startPoint x: 1301, startPoint y: 52, endPoint x: 1264, endPoint y: 51, distance: 37.0
click at [1264, 51] on span "t. [PHONE_NUMBER]" at bounding box center [1283, 50] width 52 height 7
copy span "971507263539"
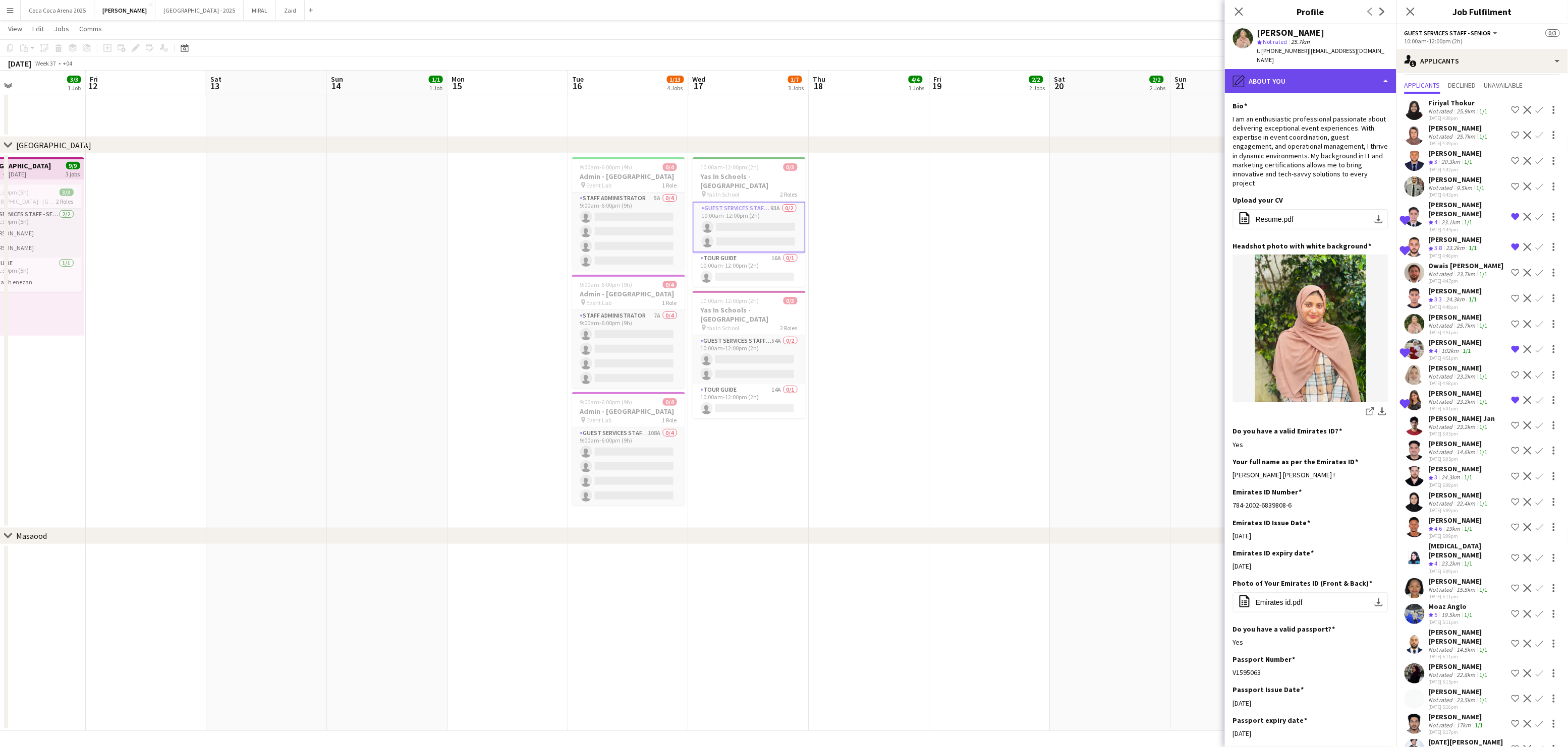
click at [1306, 69] on div "pencil4 About you" at bounding box center [1311, 82] width 172 height 24
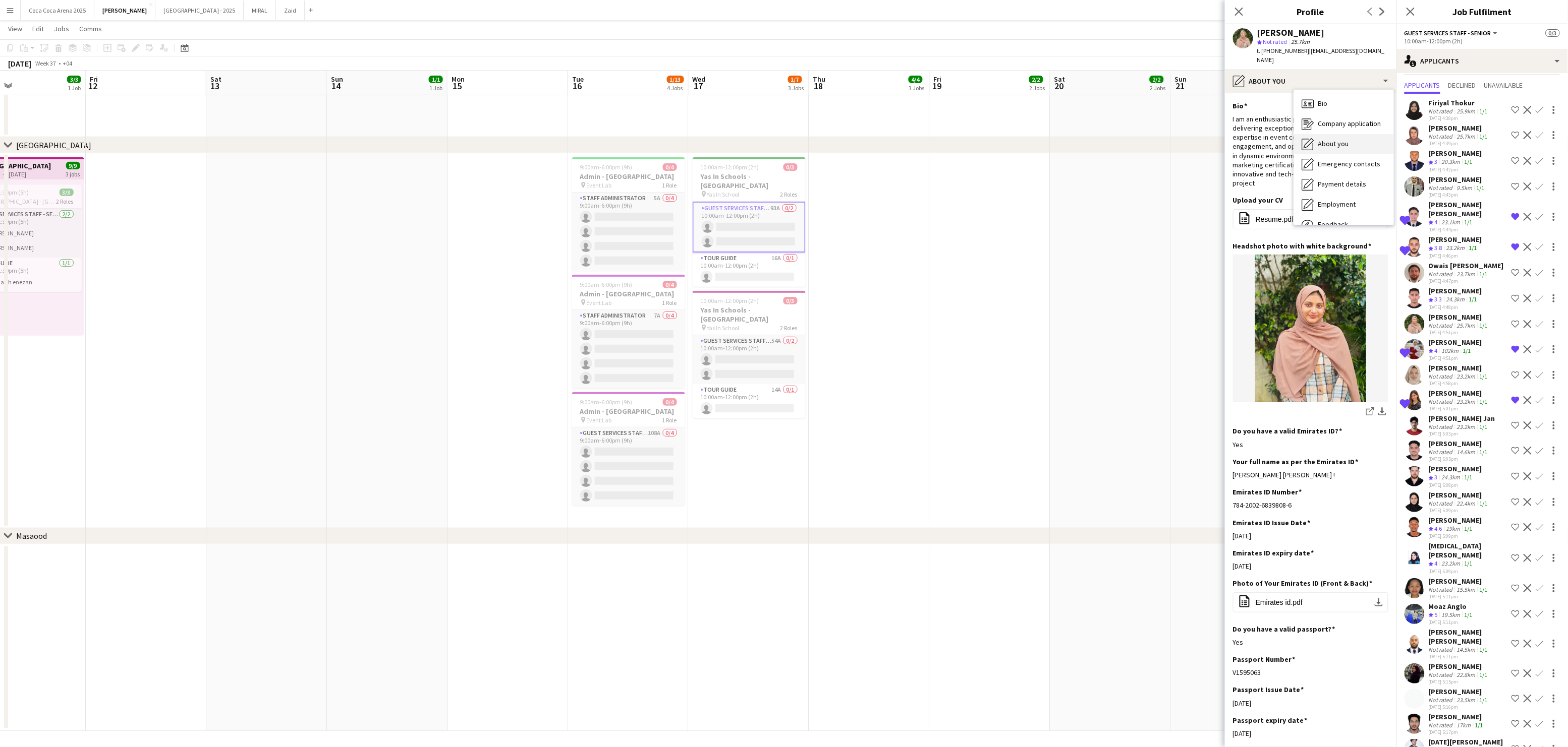
click at [1321, 139] on span "About you" at bounding box center [1334, 144] width 31 height 9
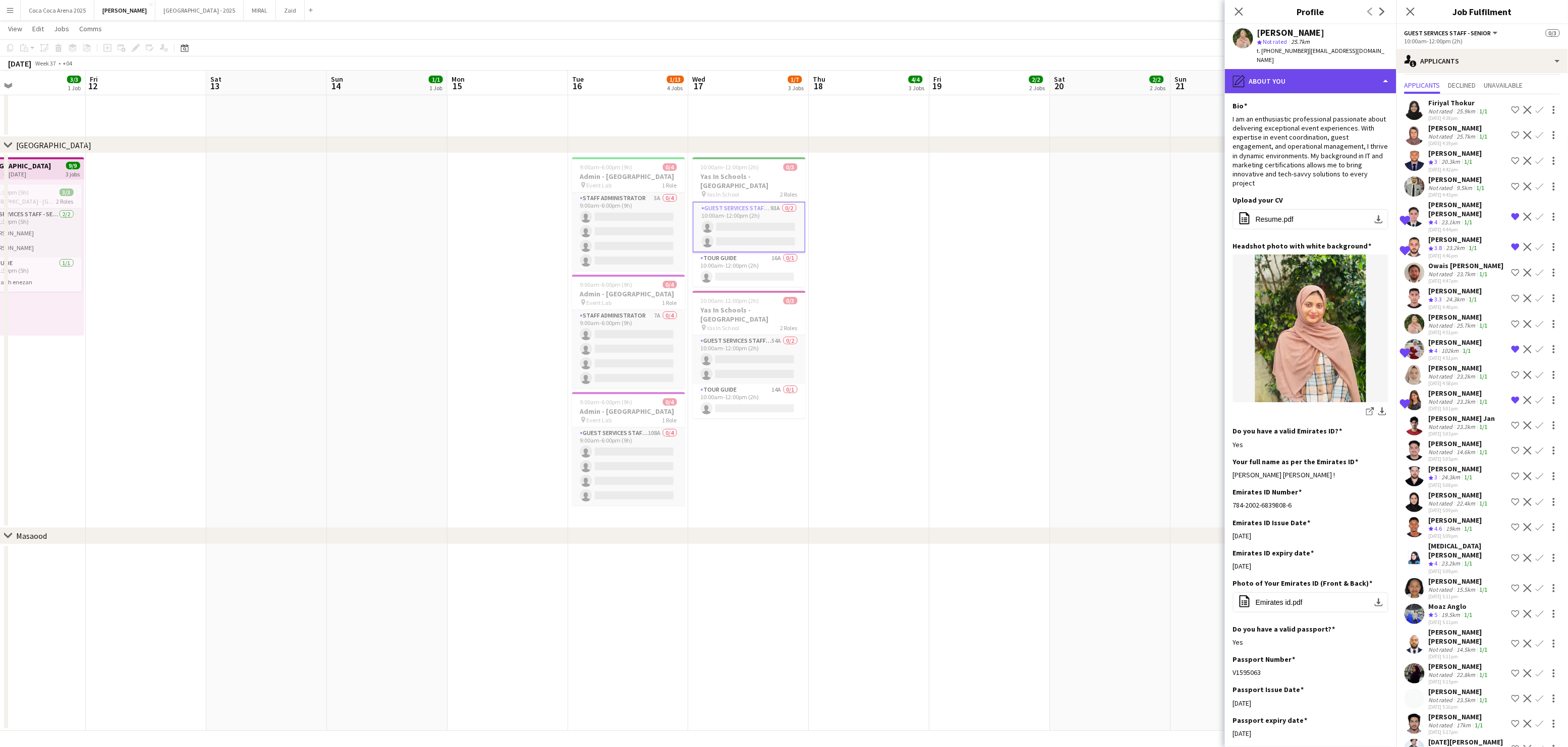
click at [1302, 78] on div "pencil4 About you" at bounding box center [1311, 82] width 172 height 24
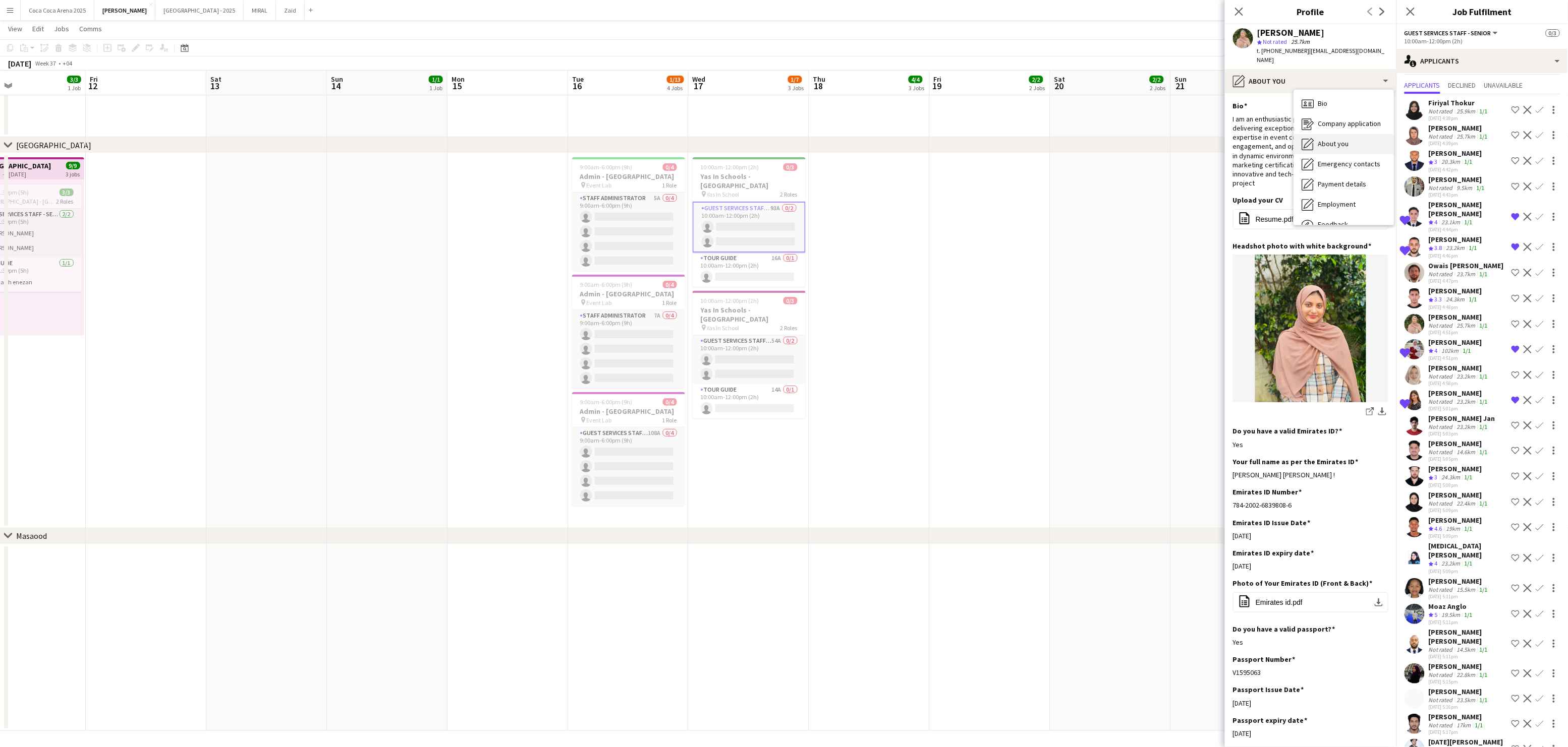
click at [1329, 139] on span "About you" at bounding box center [1334, 144] width 31 height 9
drag, startPoint x: 1339, startPoint y: 456, endPoint x: 1233, endPoint y: 453, distance: 106.0
click at [1233, 470] on div "Shama Khadeejath Ahmed Shafeeq !" at bounding box center [1311, 474] width 155 height 9
copy div "Shama Khadeejath Ahmed Shafeeq"
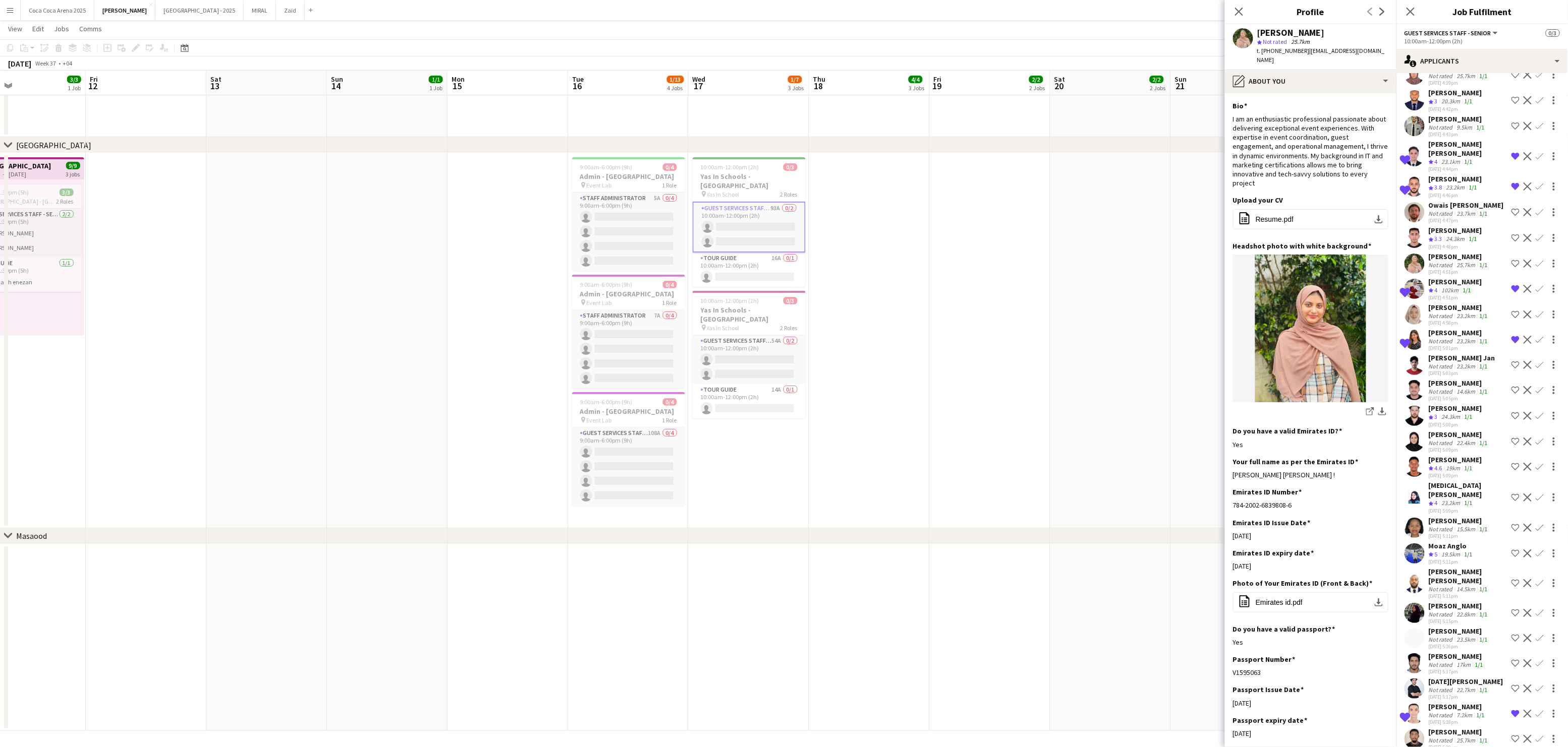
scroll to position [87, 0]
click at [1447, 452] on div "[PERSON_NAME]" at bounding box center [1455, 456] width 54 height 9
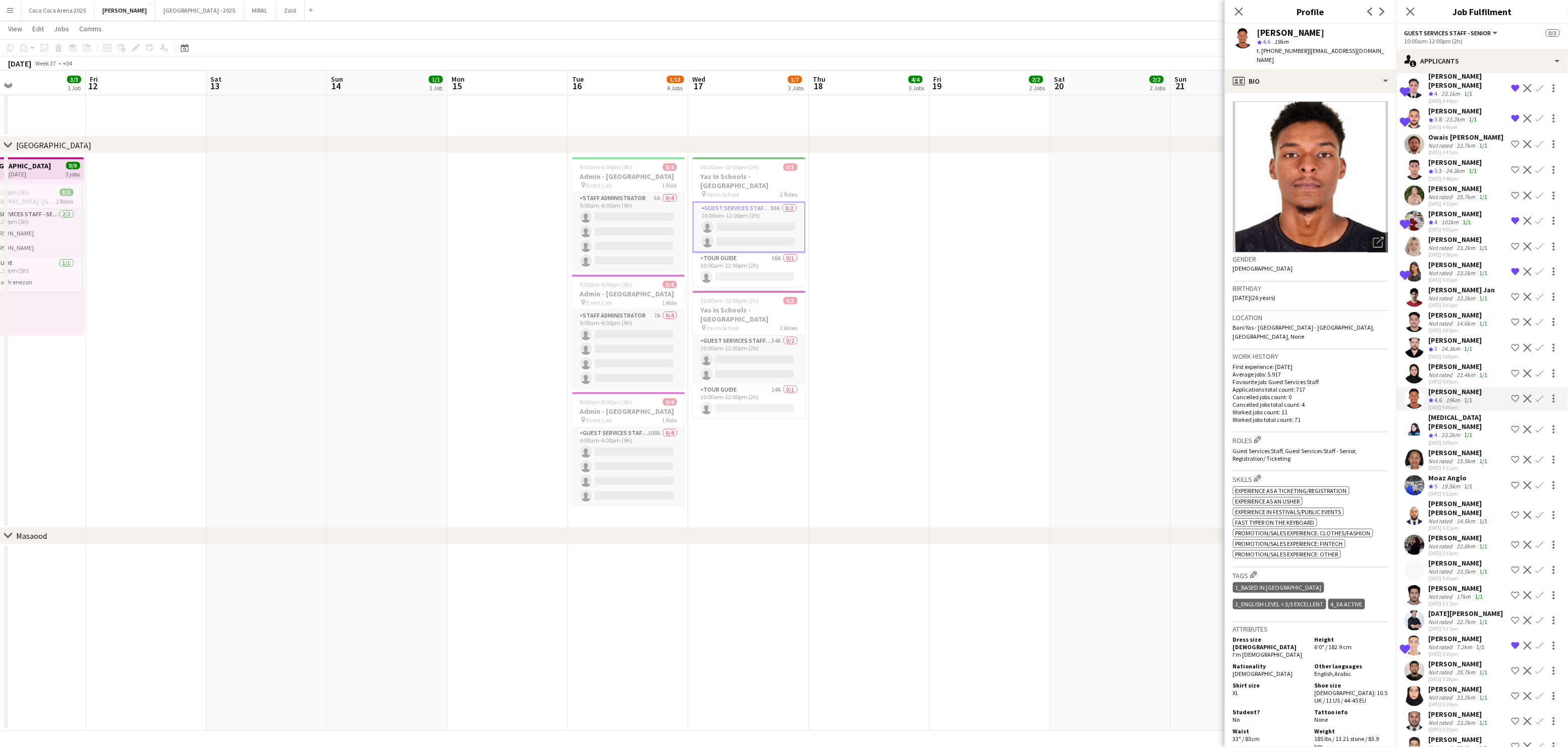
scroll to position [160, 0]
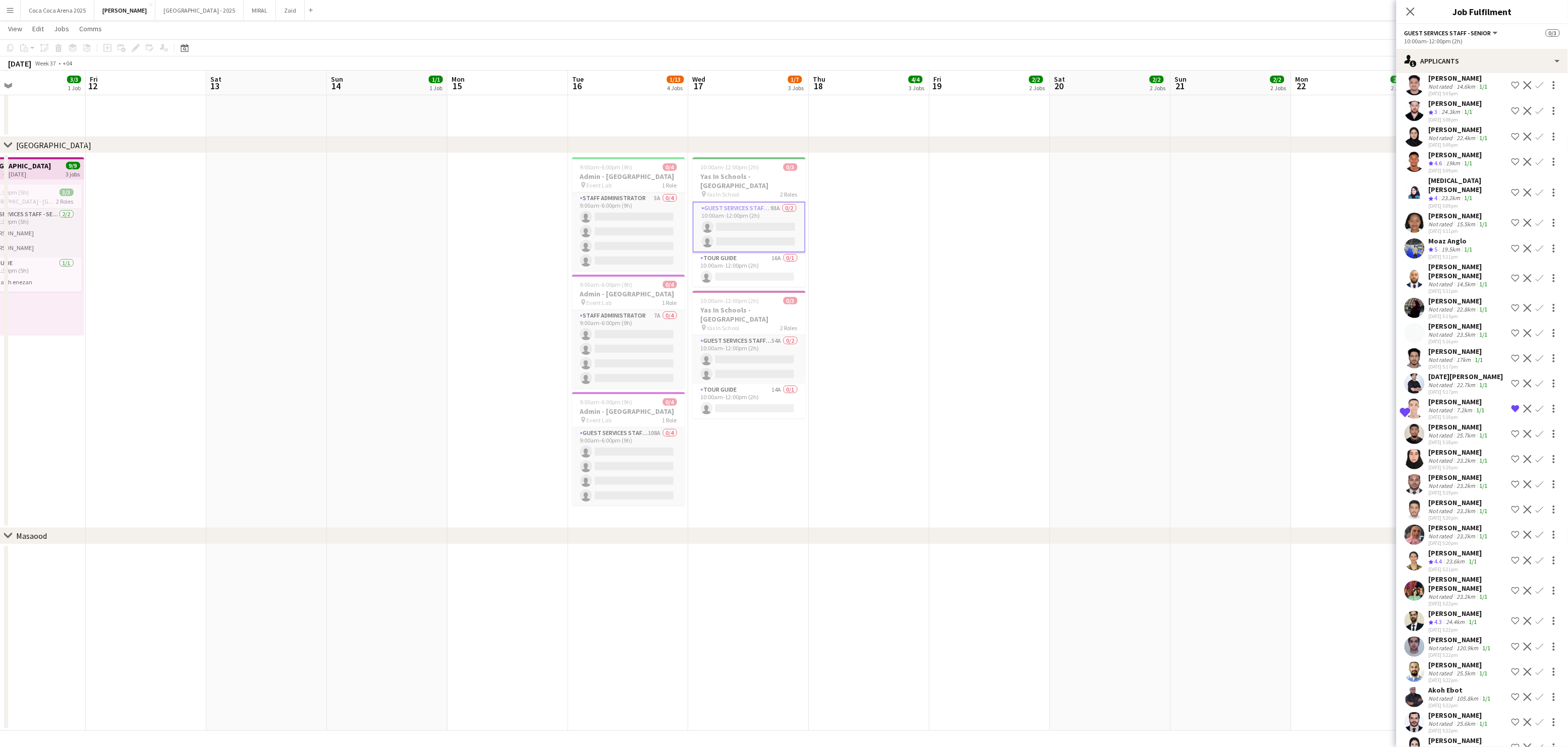
scroll to position [391, 0]
click at [1451, 437] on div "[DATE] 5:18pm" at bounding box center [1459, 440] width 61 height 7
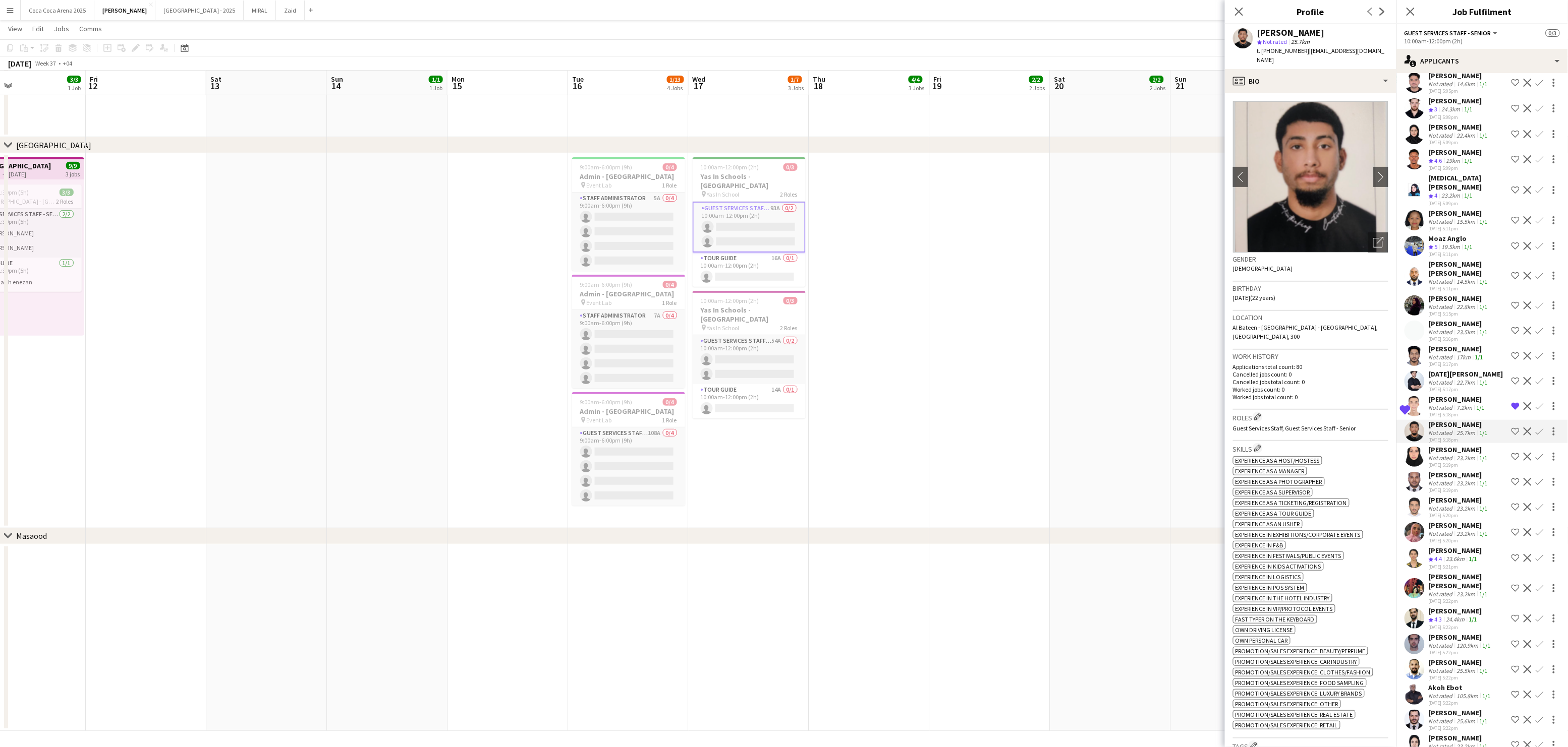
click at [1449, 454] on div "Not rated" at bounding box center [1441, 458] width 26 height 7
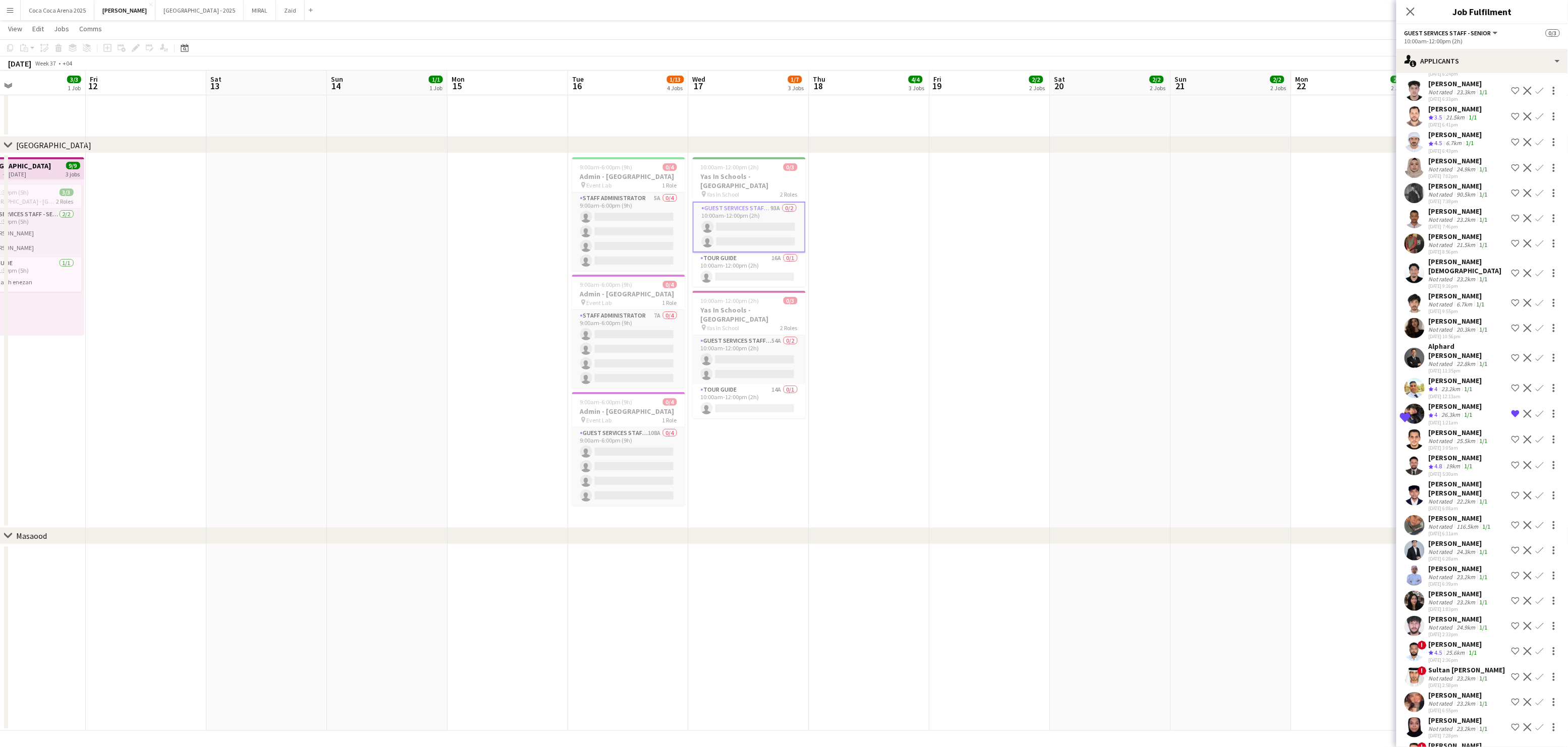
scroll to position [1783, 0]
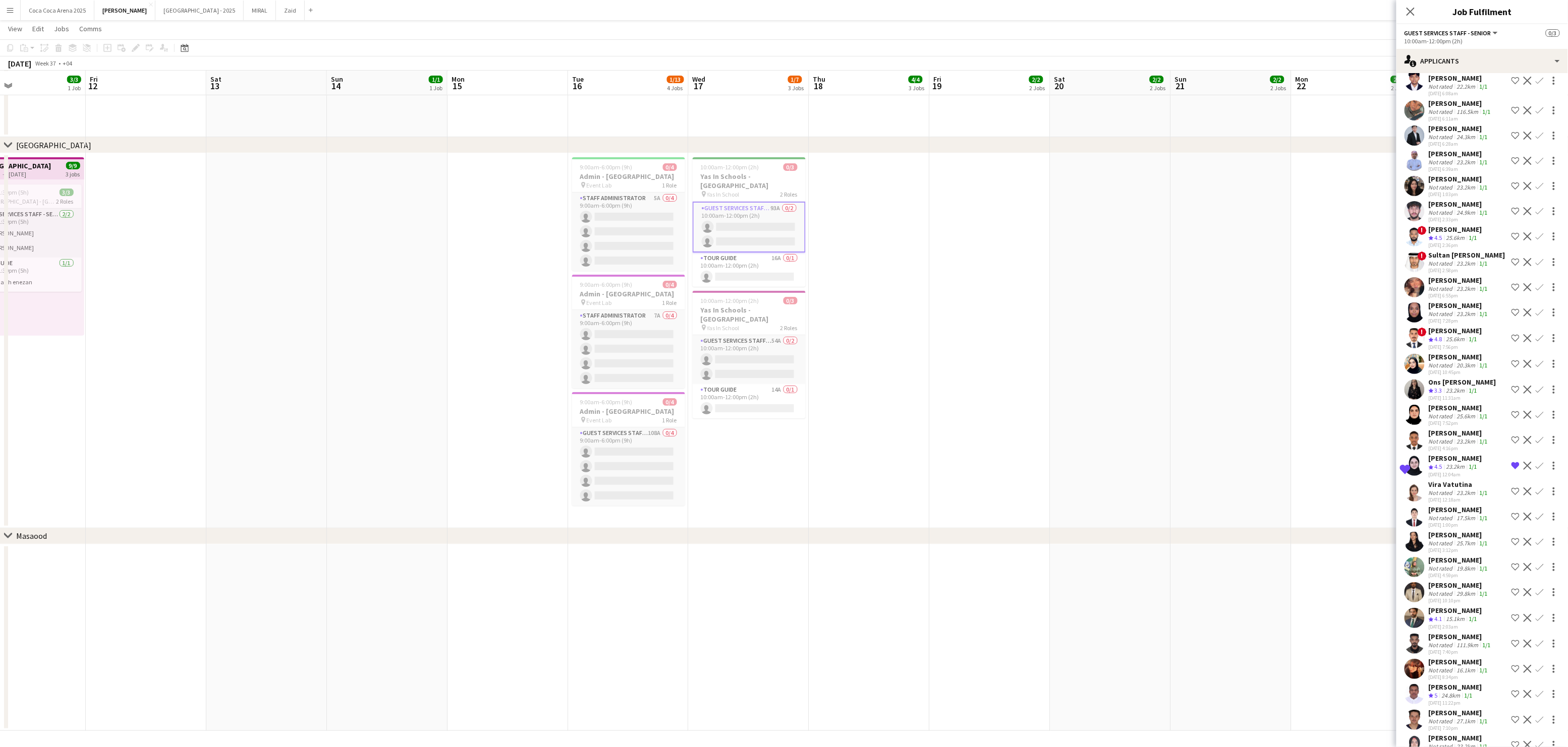
click at [1446, 743] on div "Not rated" at bounding box center [1441, 746] width 26 height 7
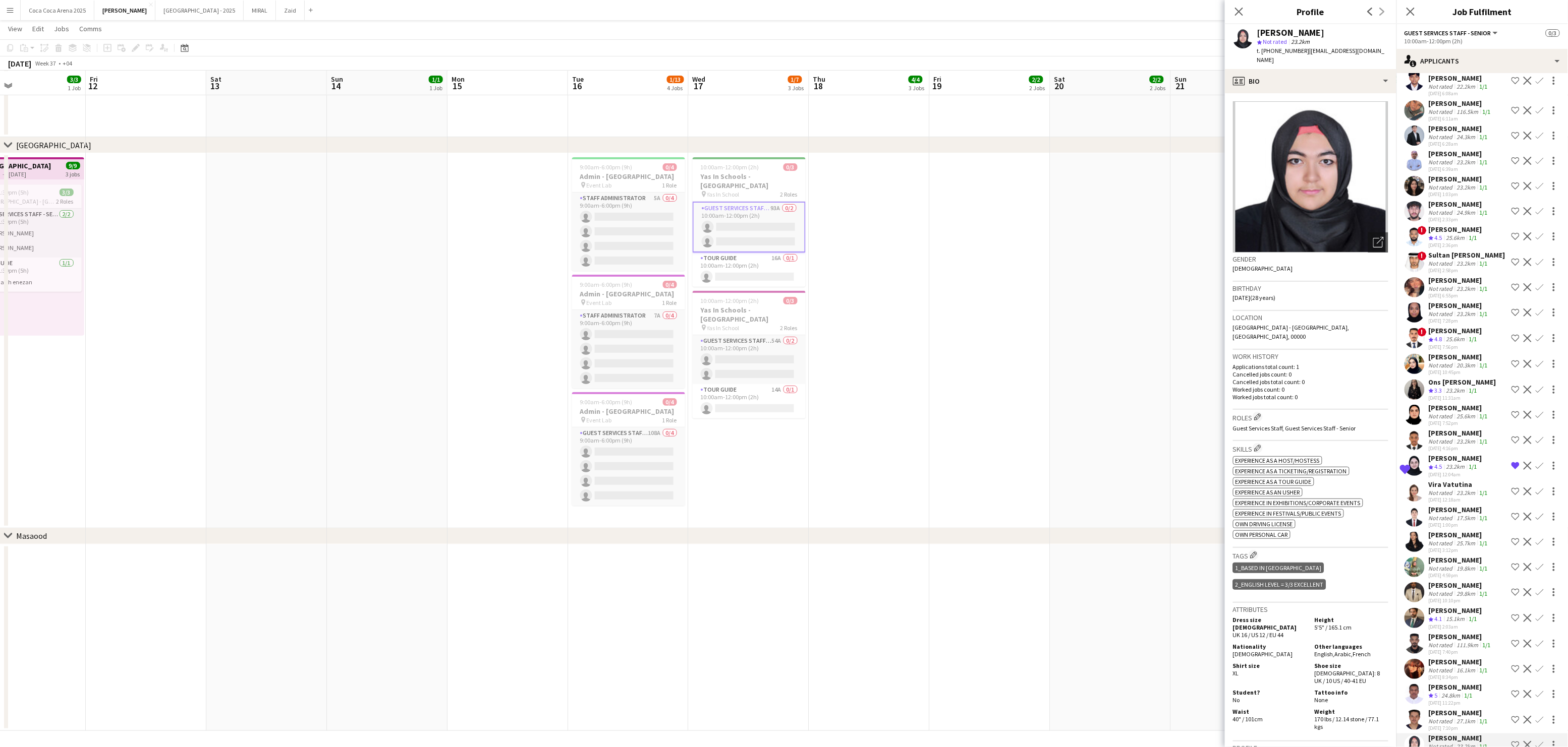
click at [1441, 709] on div "[PERSON_NAME]" at bounding box center [1459, 713] width 61 height 9
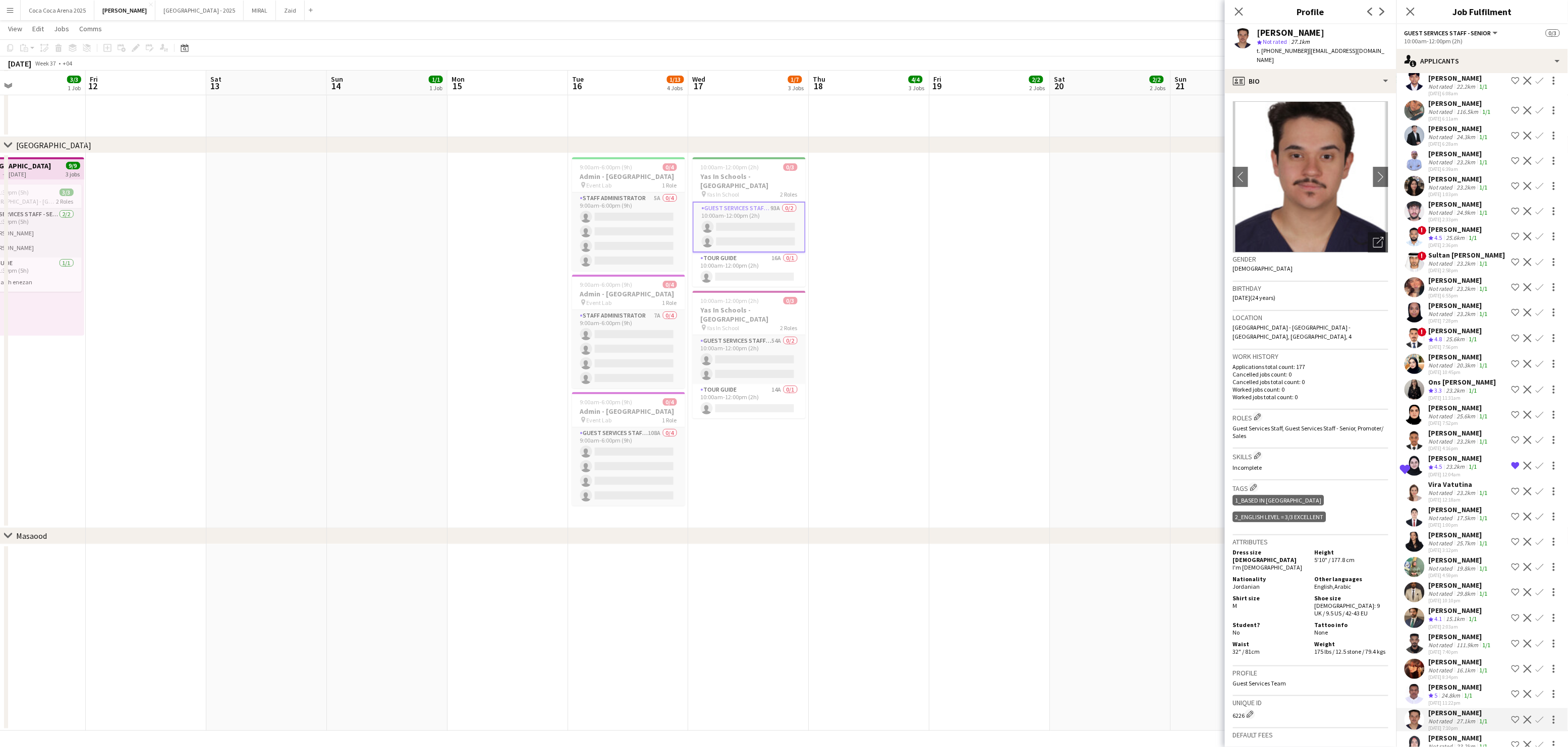
click at [1441, 683] on div "[PERSON_NAME]" at bounding box center [1455, 687] width 54 height 9
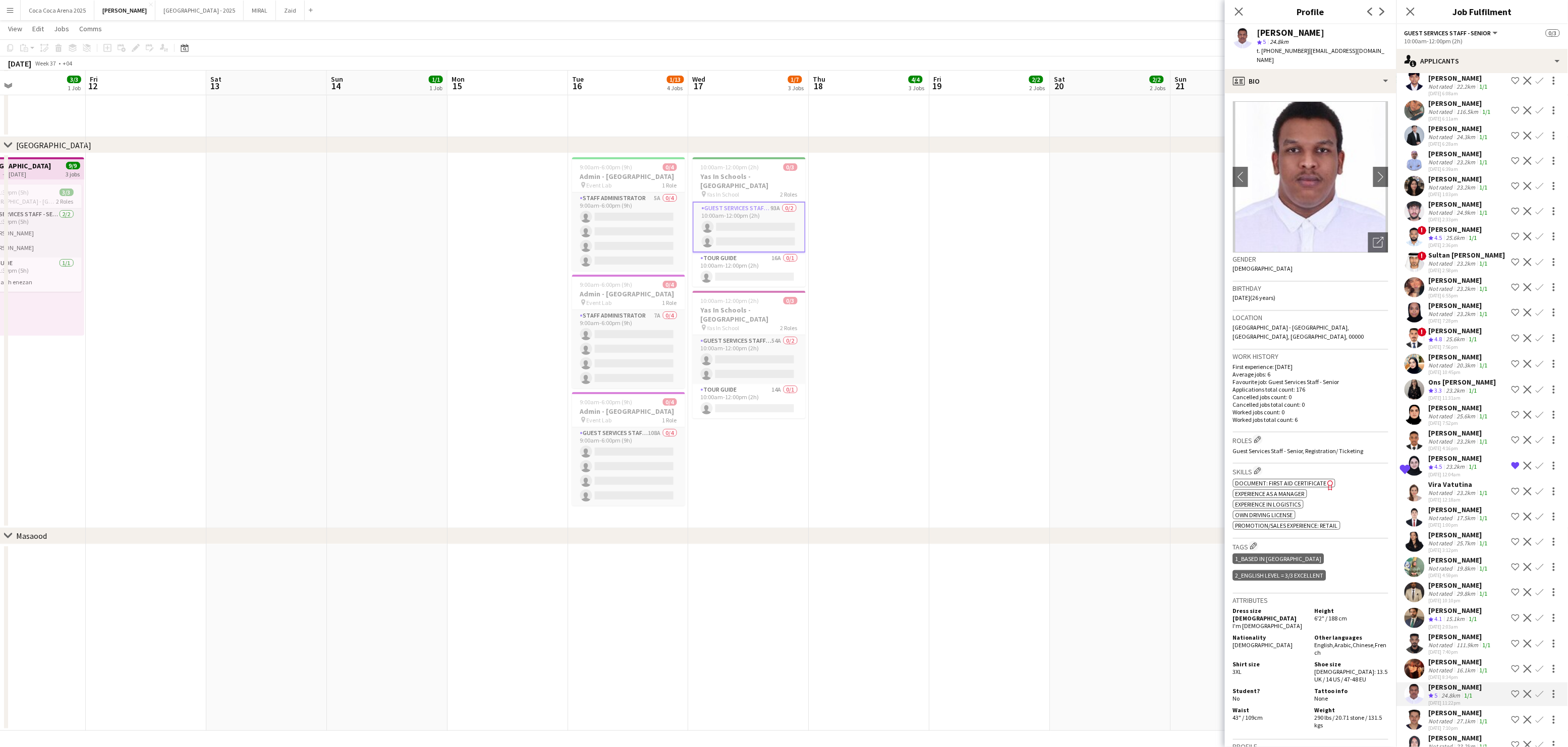
click at [1441, 667] on div "Not rated" at bounding box center [1441, 670] width 26 height 7
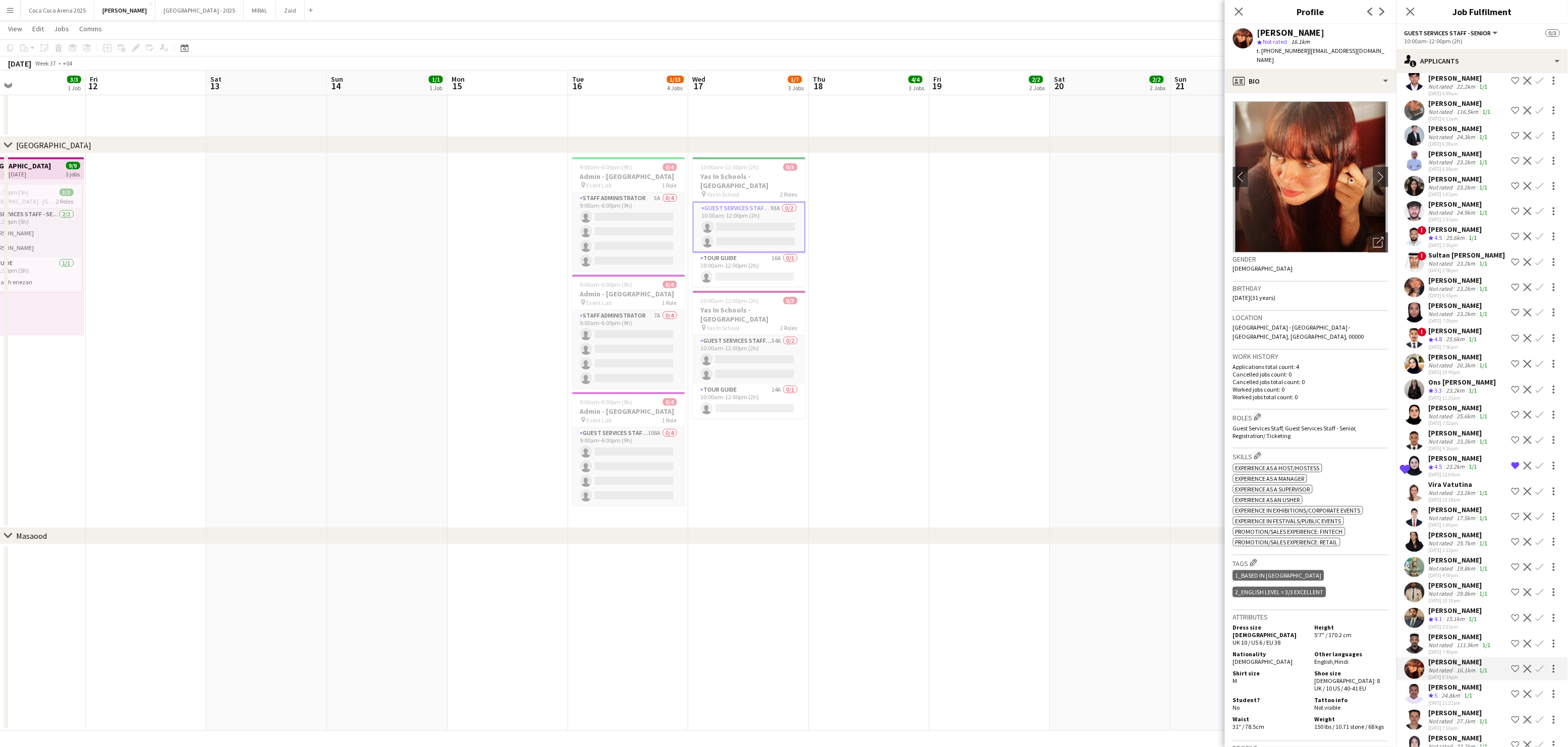
click at [1518, 665] on app-icon "Shortlist crew" at bounding box center [1515, 669] width 8 height 8
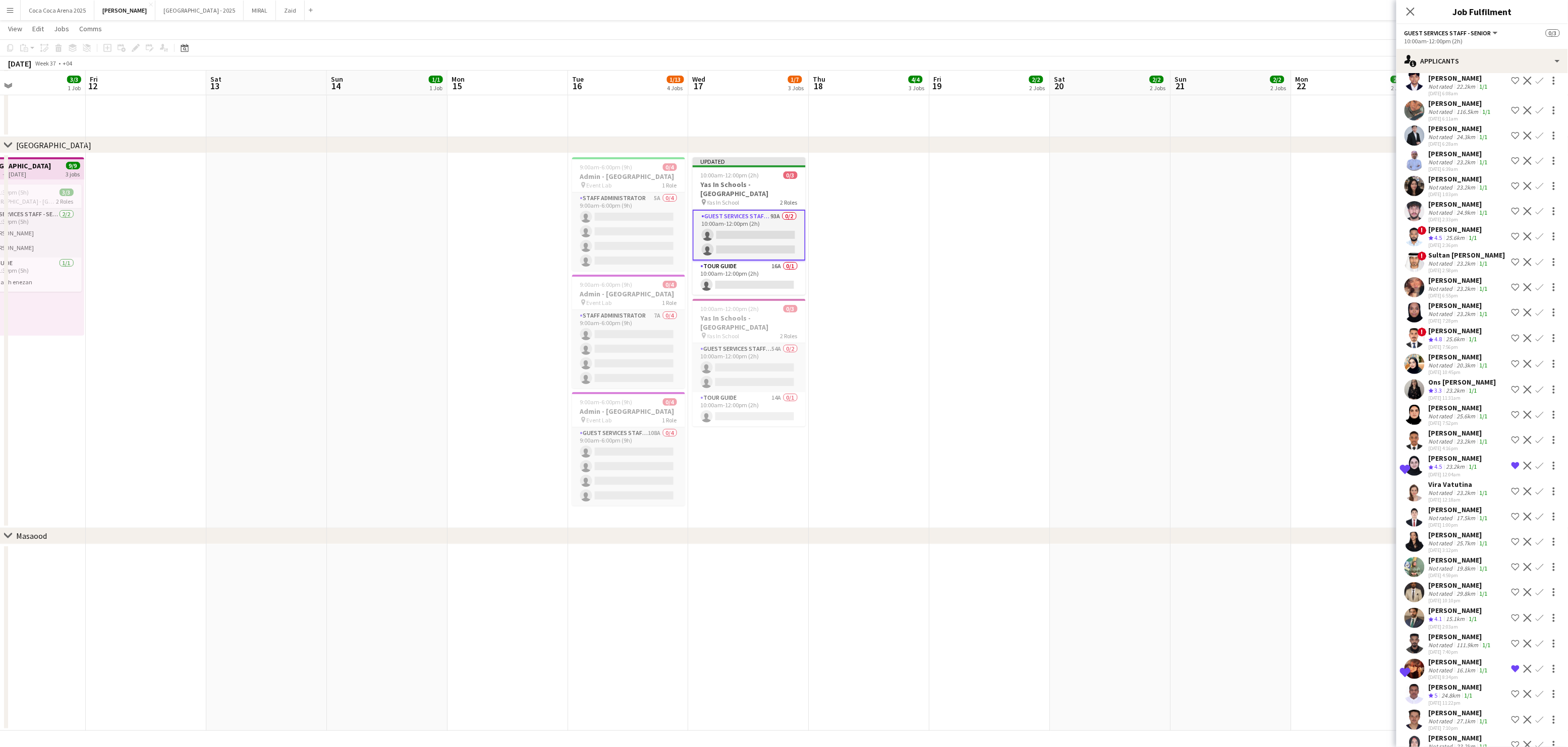
click at [1458, 632] on div "[PERSON_NAME]" at bounding box center [1460, 636] width 64 height 9
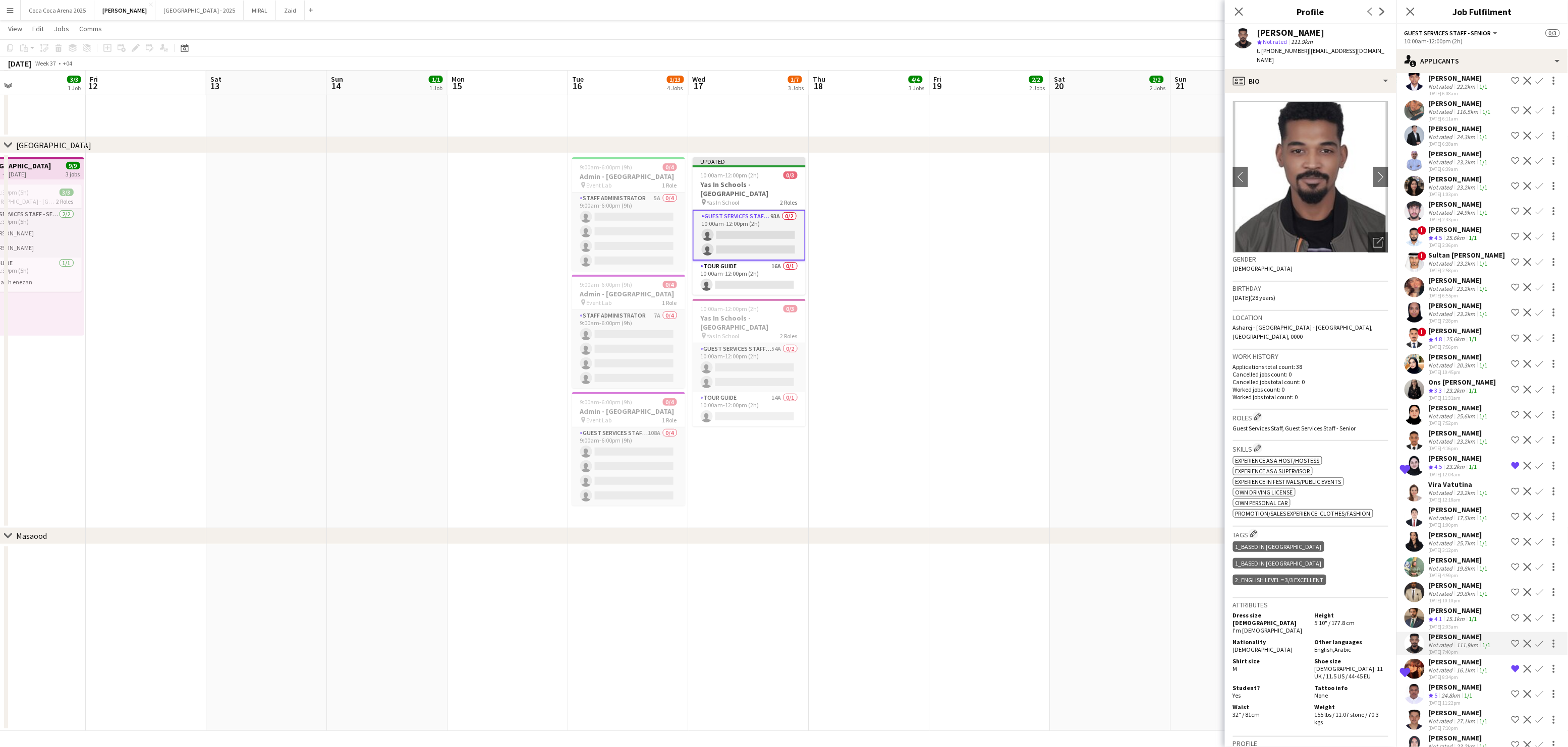
click at [1448, 606] on div "[PERSON_NAME]" at bounding box center [1455, 610] width 54 height 9
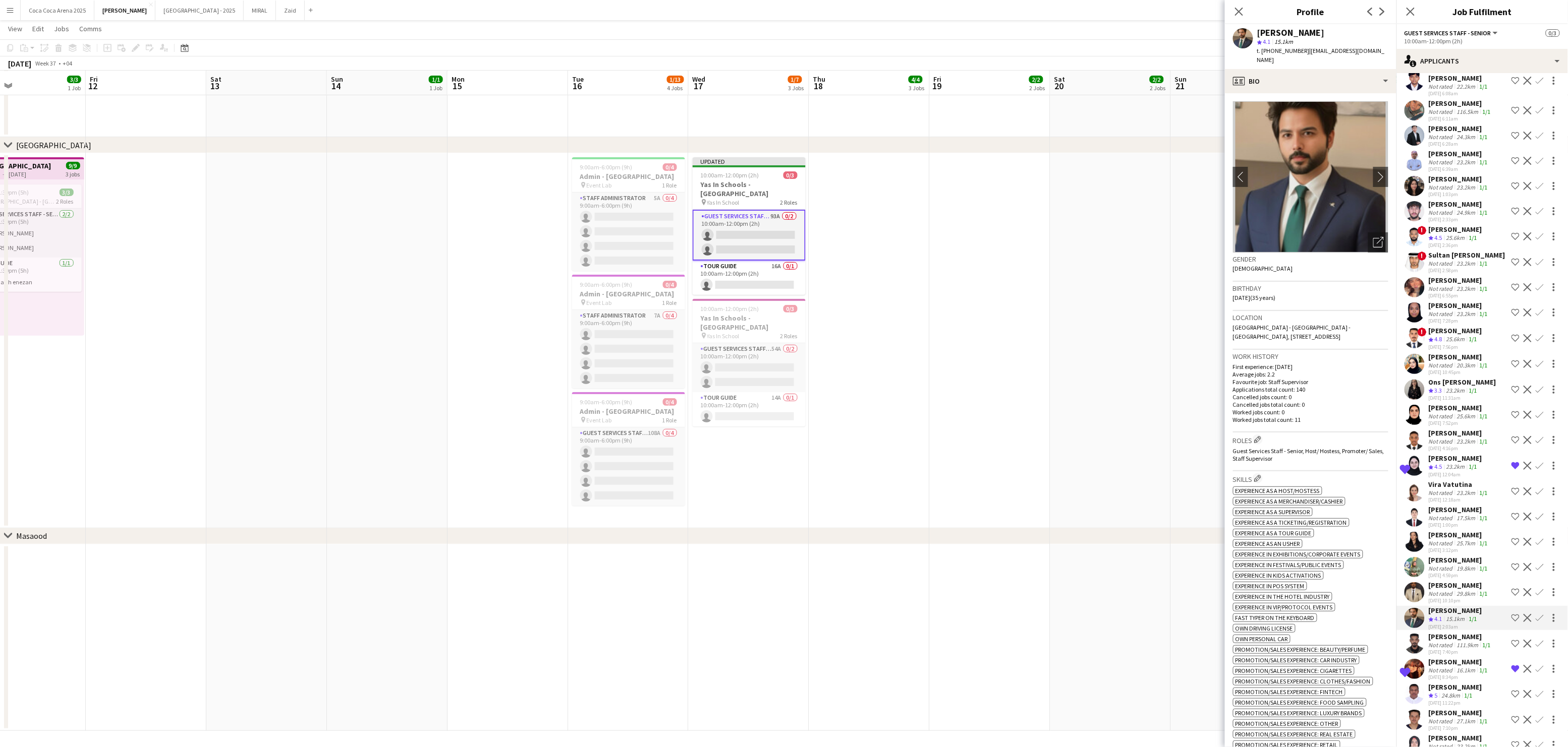
click at [1445, 590] on div "Not rated" at bounding box center [1441, 594] width 26 height 7
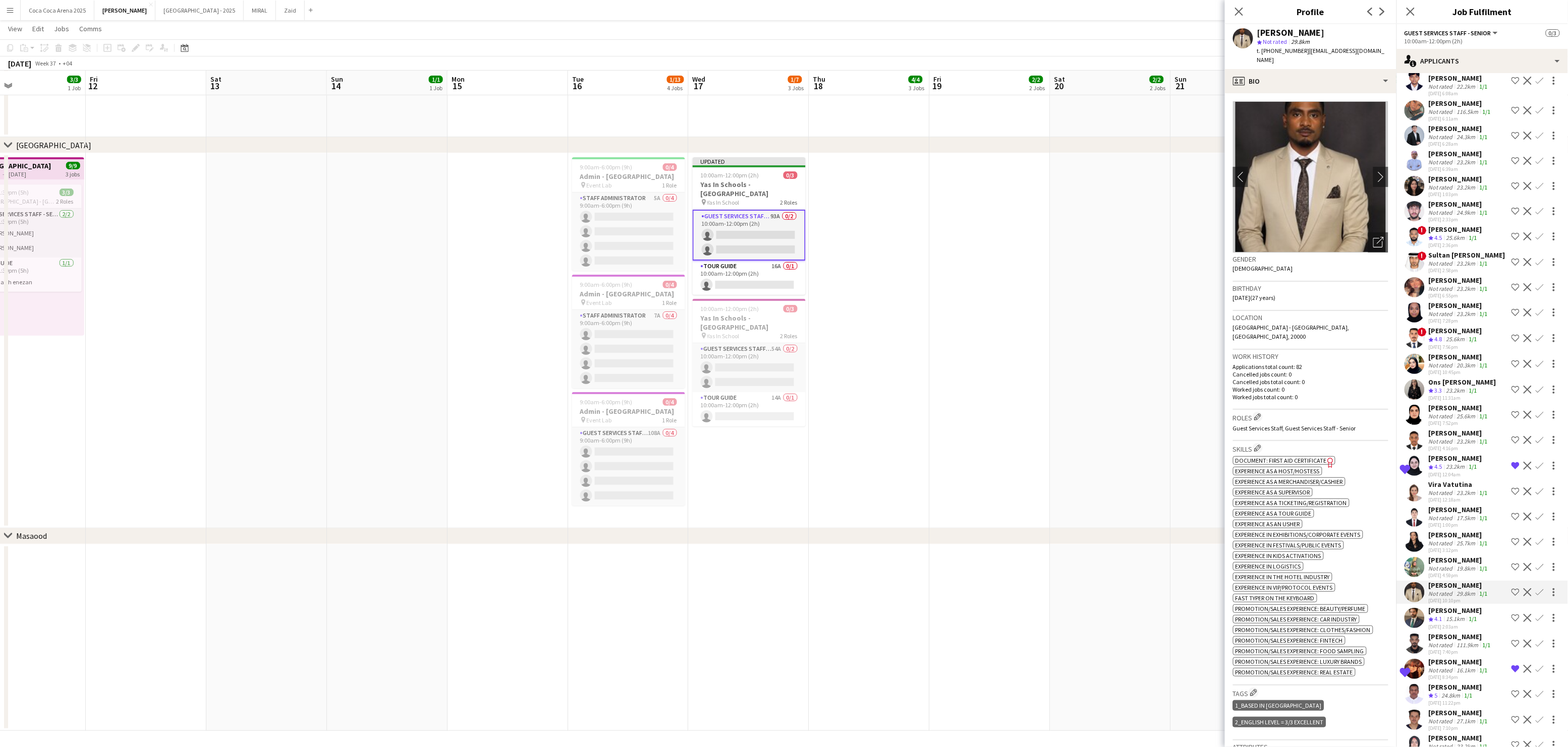
click at [1440, 572] on div "[DATE] 4:59pm" at bounding box center [1459, 575] width 61 height 7
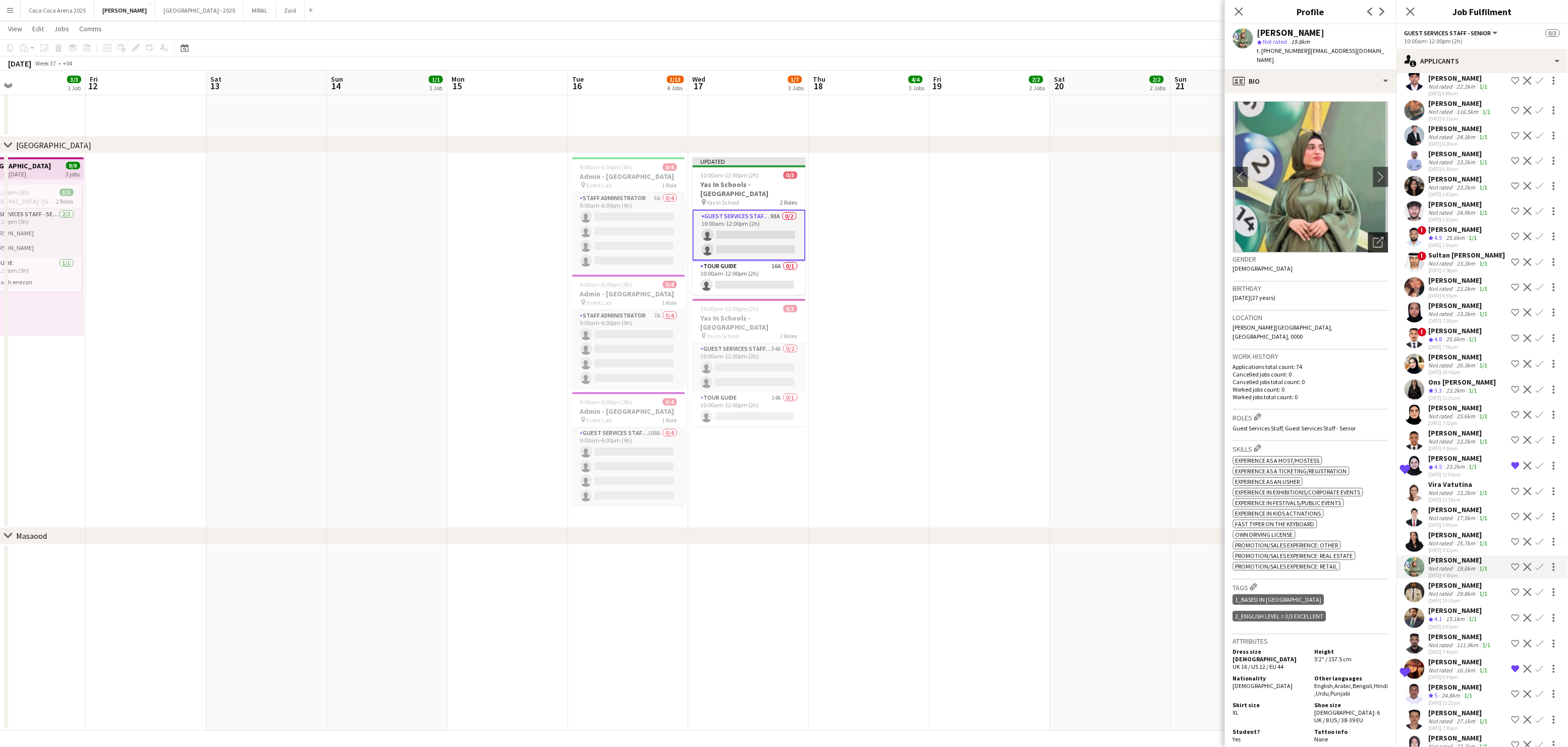
click at [1374, 237] on icon "Open photos pop-in" at bounding box center [1378, 242] width 10 height 10
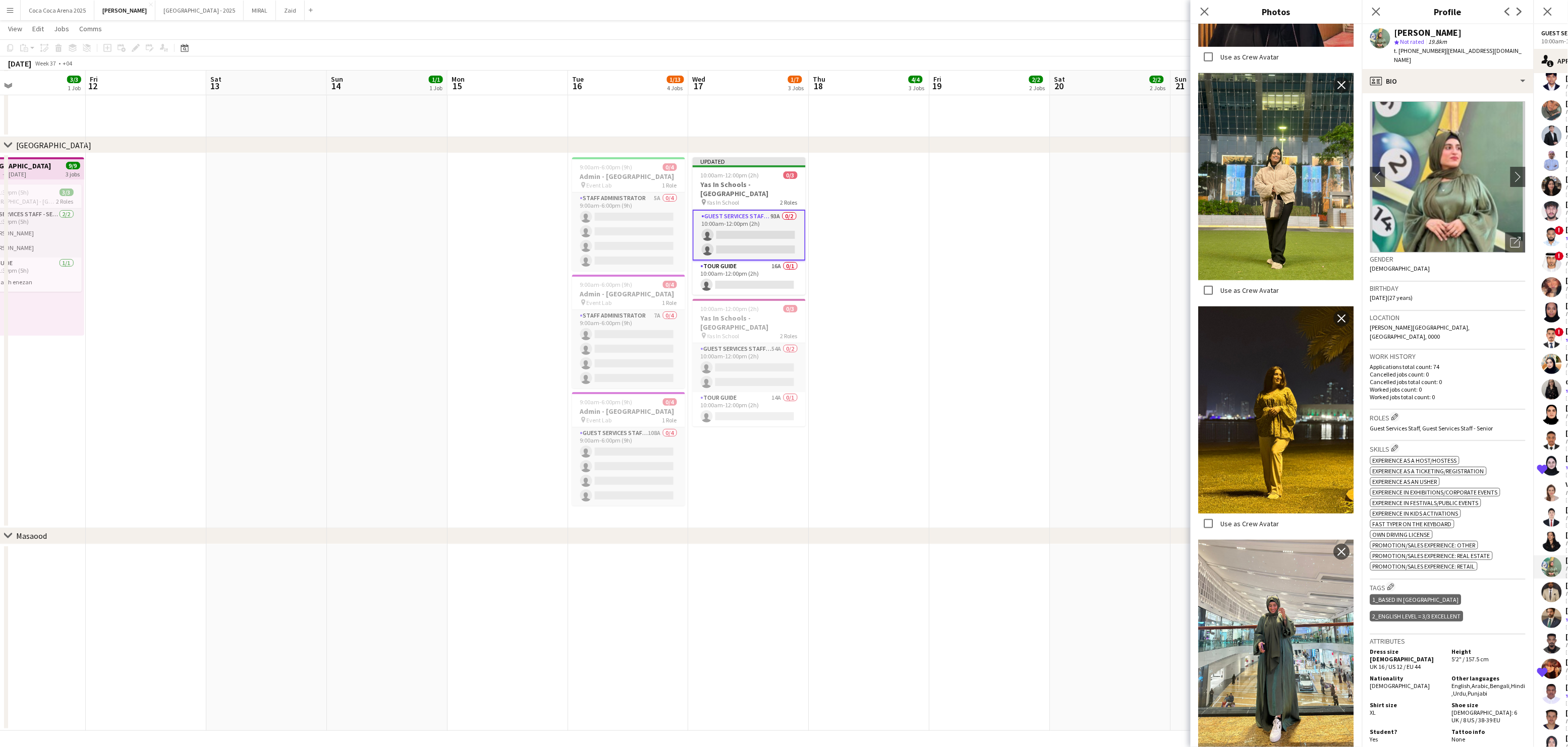
scroll to position [417, 0]
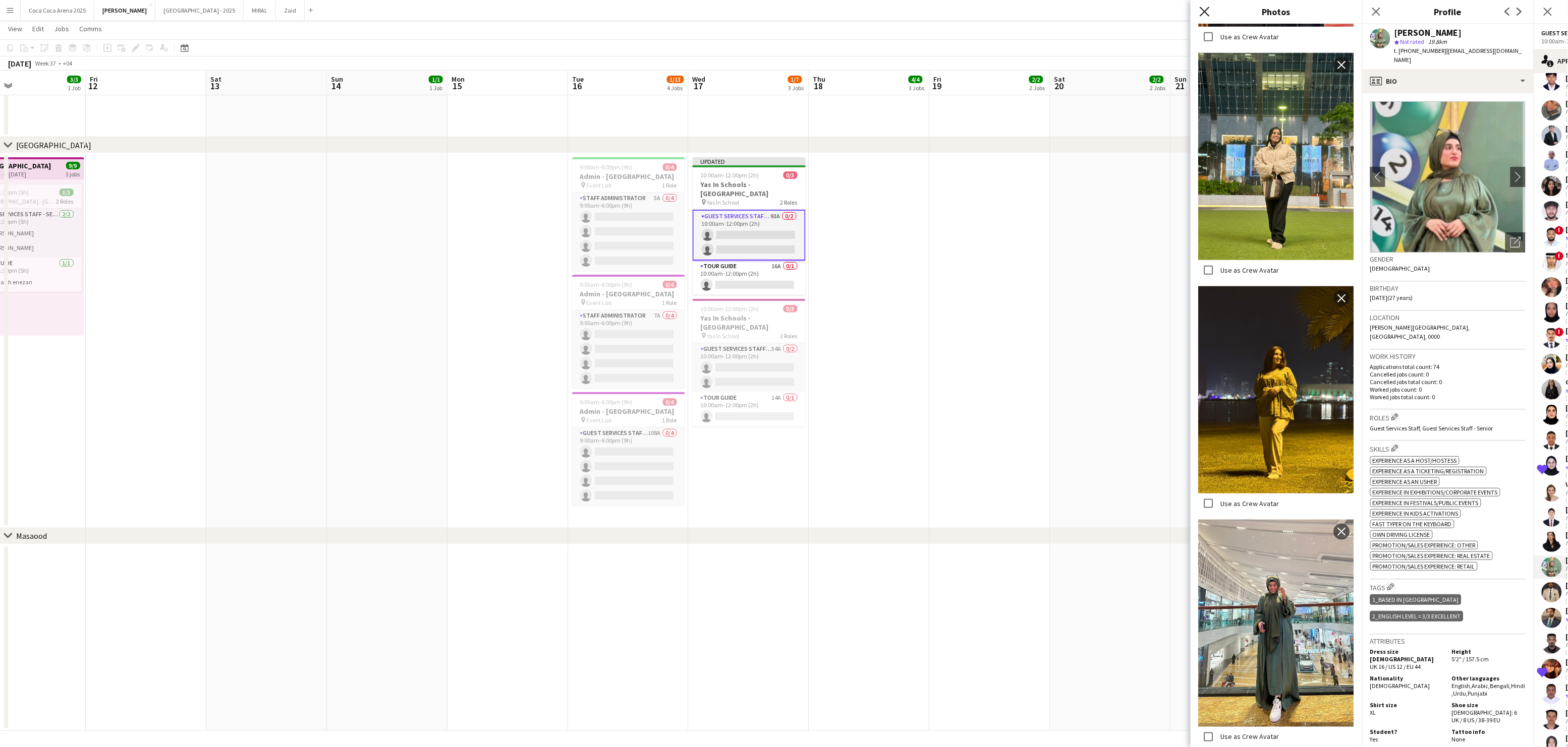
click at [1206, 13] on icon at bounding box center [1205, 12] width 10 height 10
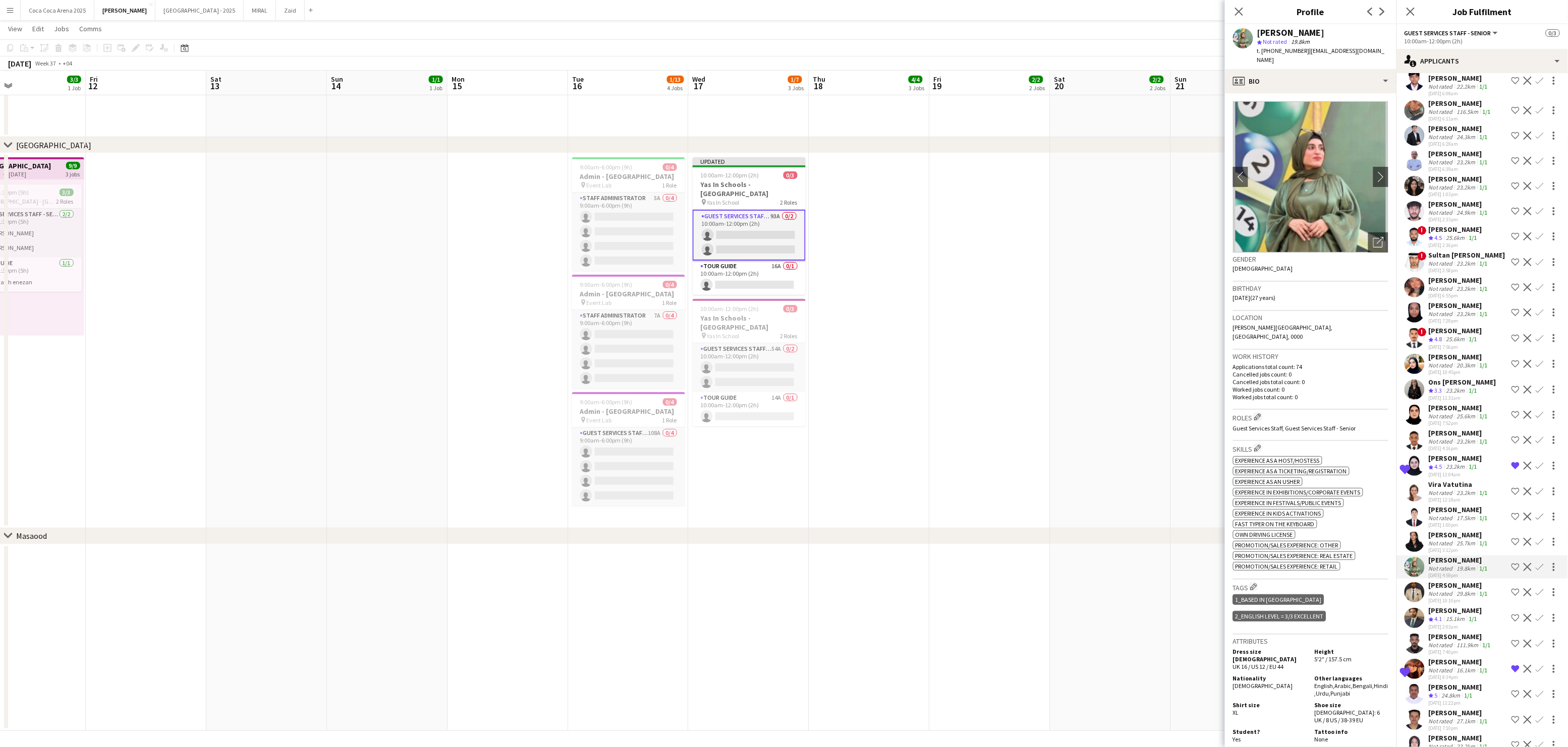
click at [1459, 565] on div "19.8km" at bounding box center [1466, 568] width 23 height 7
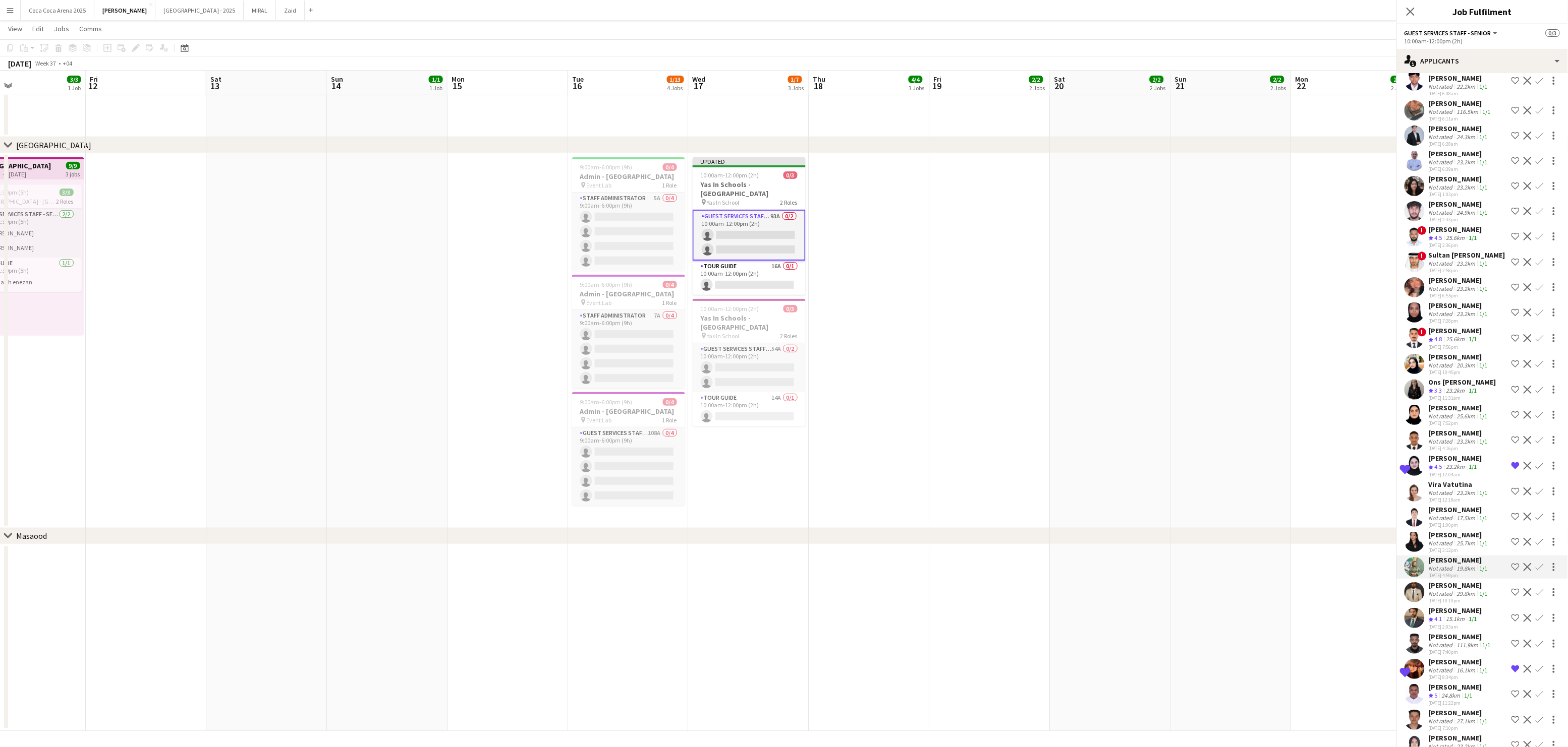
click at [1451, 530] on div "[PERSON_NAME]" at bounding box center [1459, 535] width 61 height 9
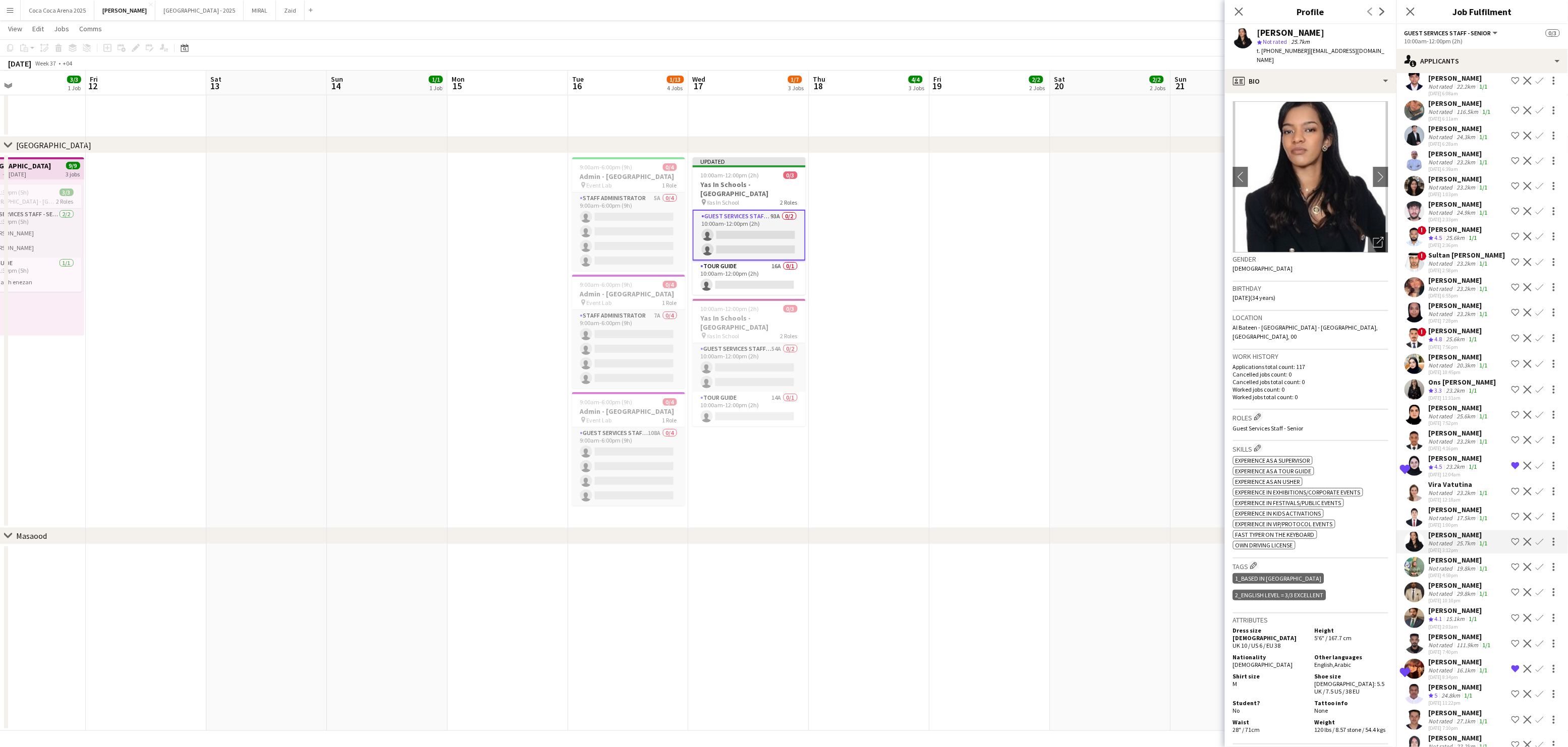
click at [1448, 522] on div "[DATE] 1:00pm" at bounding box center [1459, 525] width 61 height 7
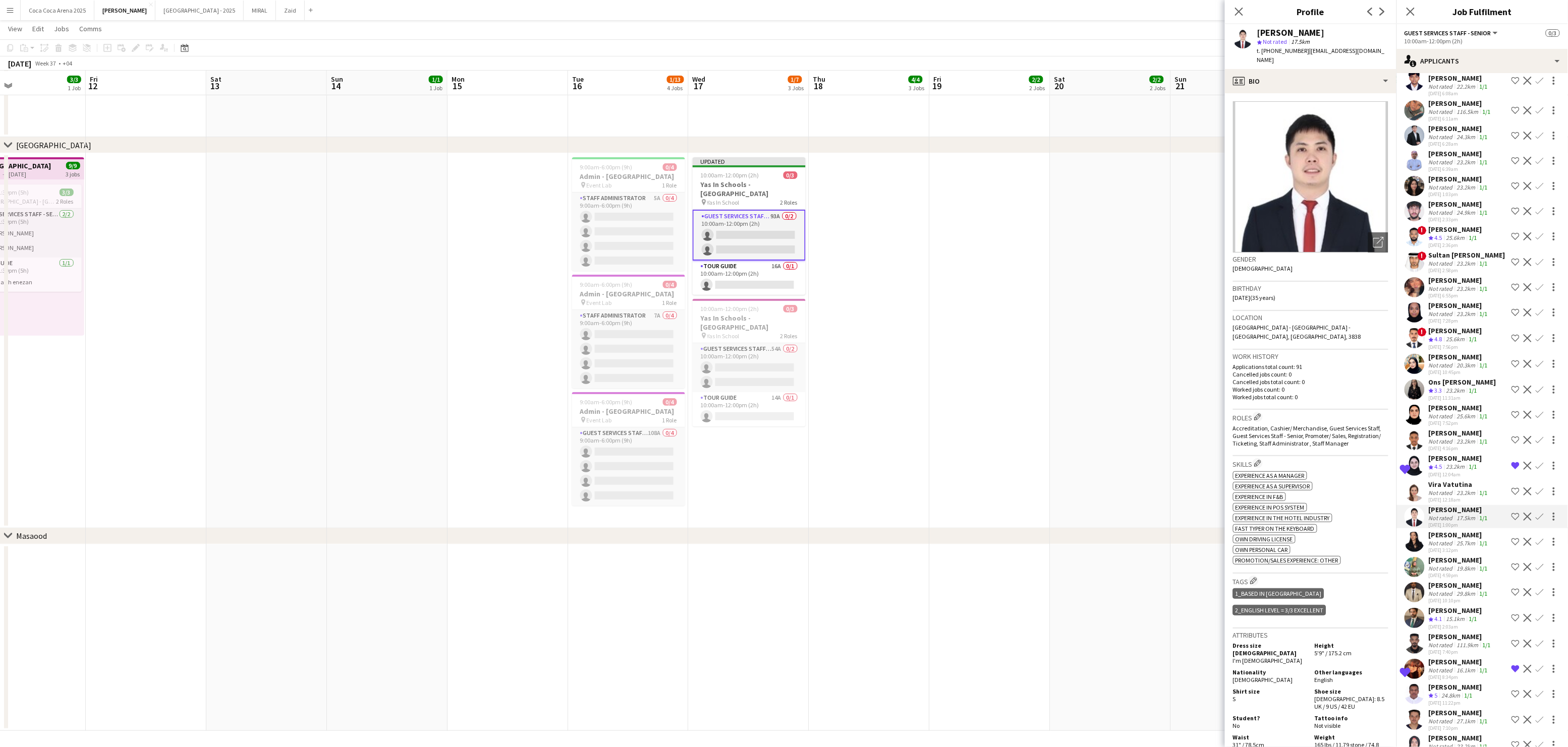
click at [1443, 480] on div "Vira Vatutina" at bounding box center [1459, 484] width 61 height 9
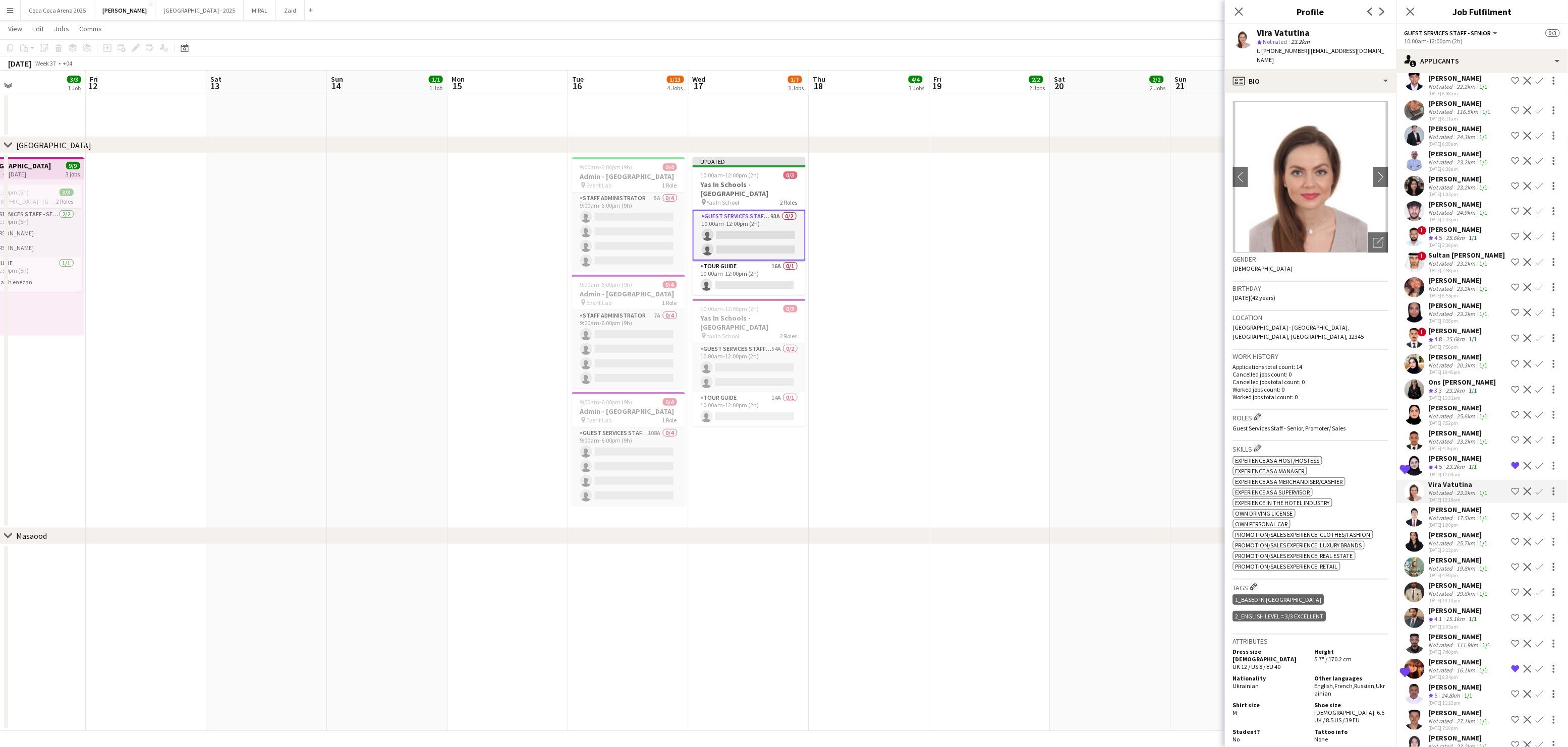
click at [1440, 454] on div "[PERSON_NAME]" at bounding box center [1455, 458] width 54 height 9
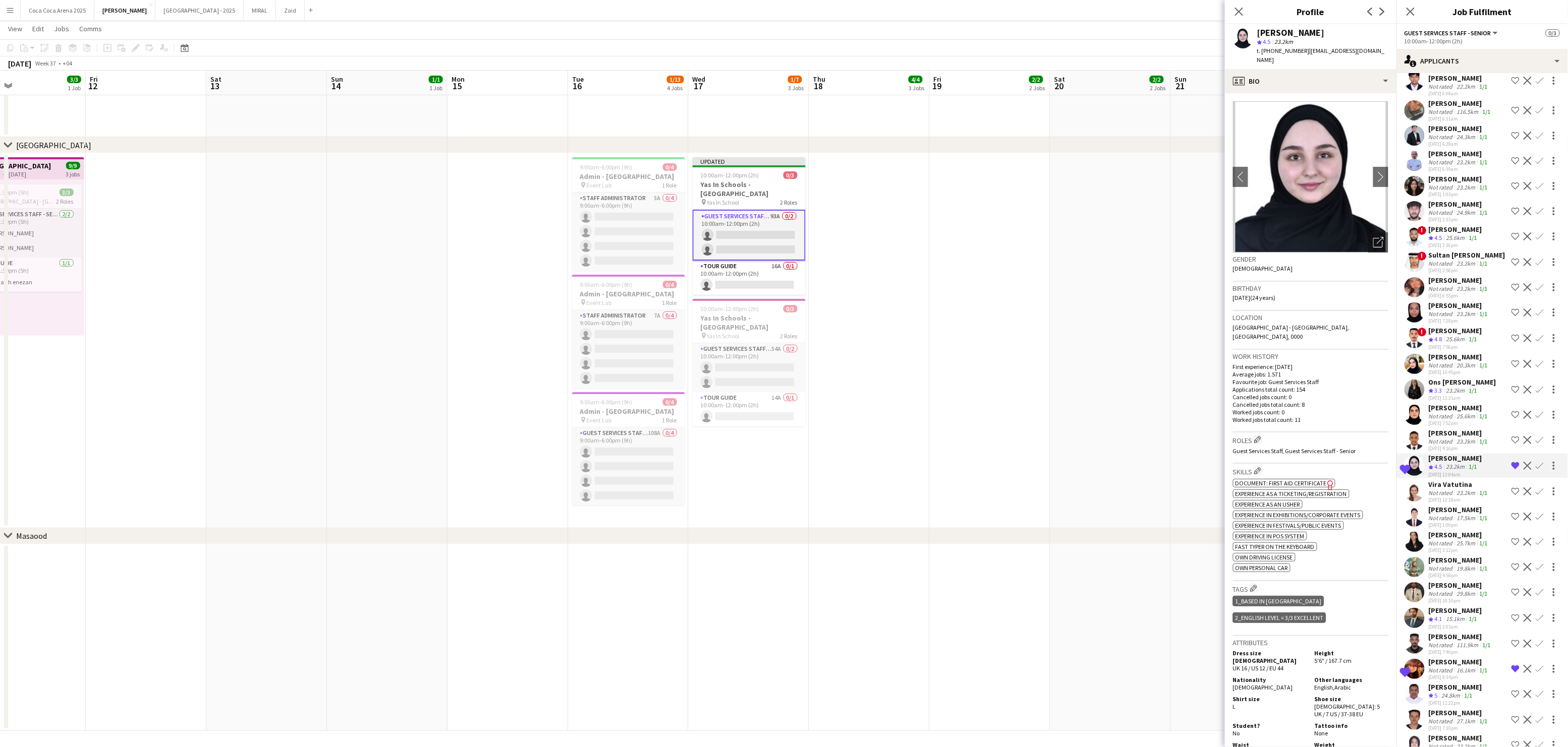
click at [1438, 437] on div "Not rated" at bounding box center [1441, 441] width 26 height 7
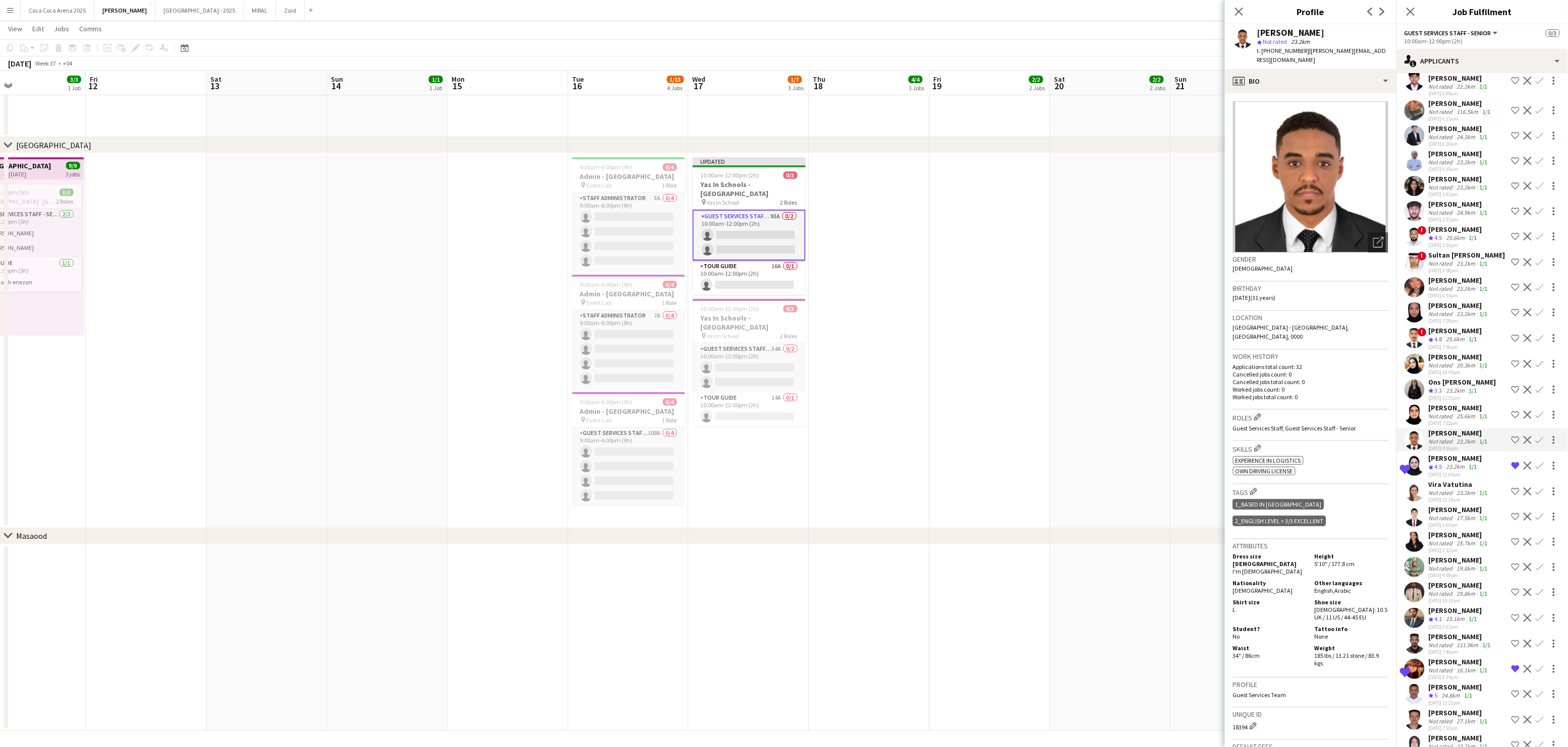
click at [1440, 454] on div "[PERSON_NAME]" at bounding box center [1455, 458] width 54 height 9
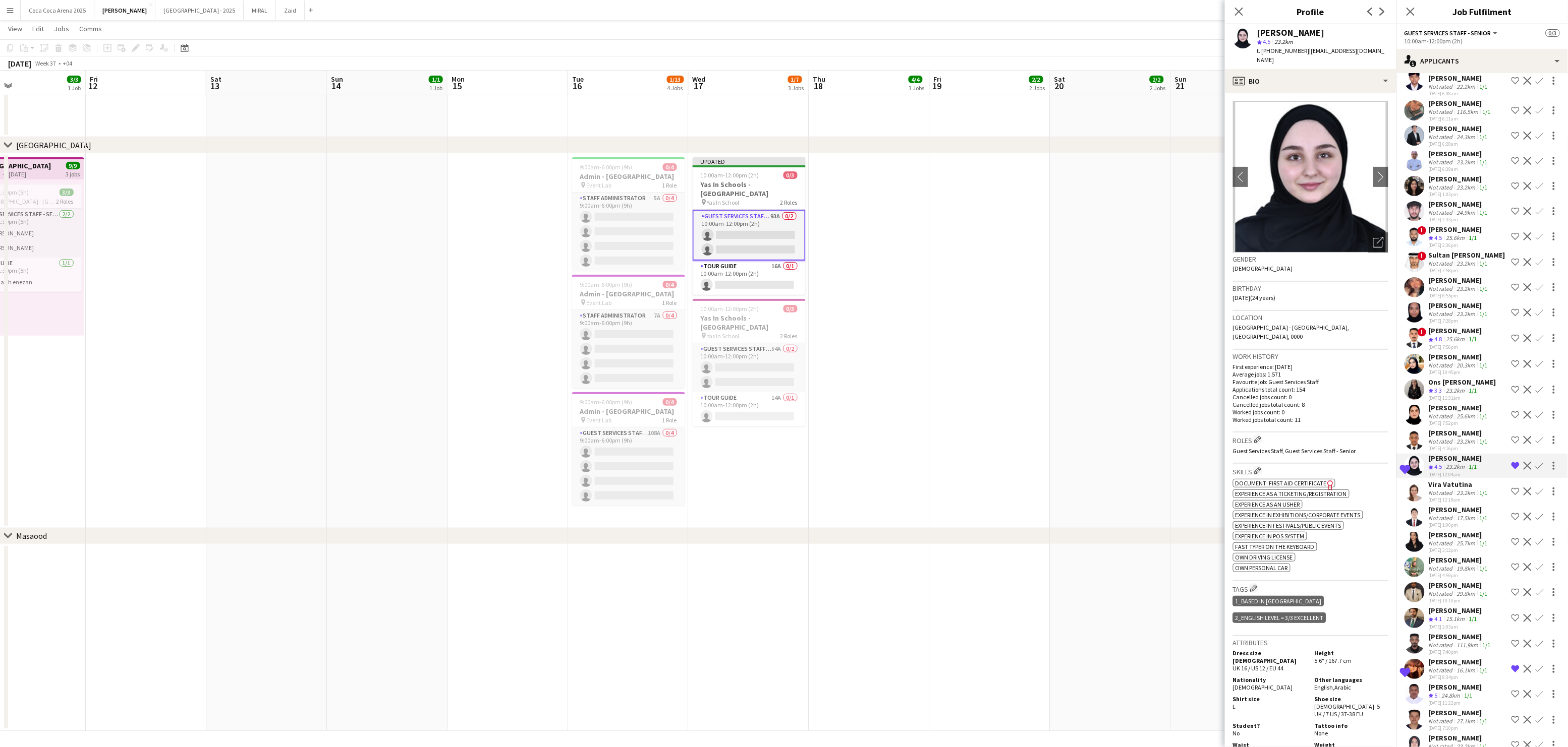
click at [1441, 429] on div "[PERSON_NAME]" at bounding box center [1459, 433] width 61 height 9
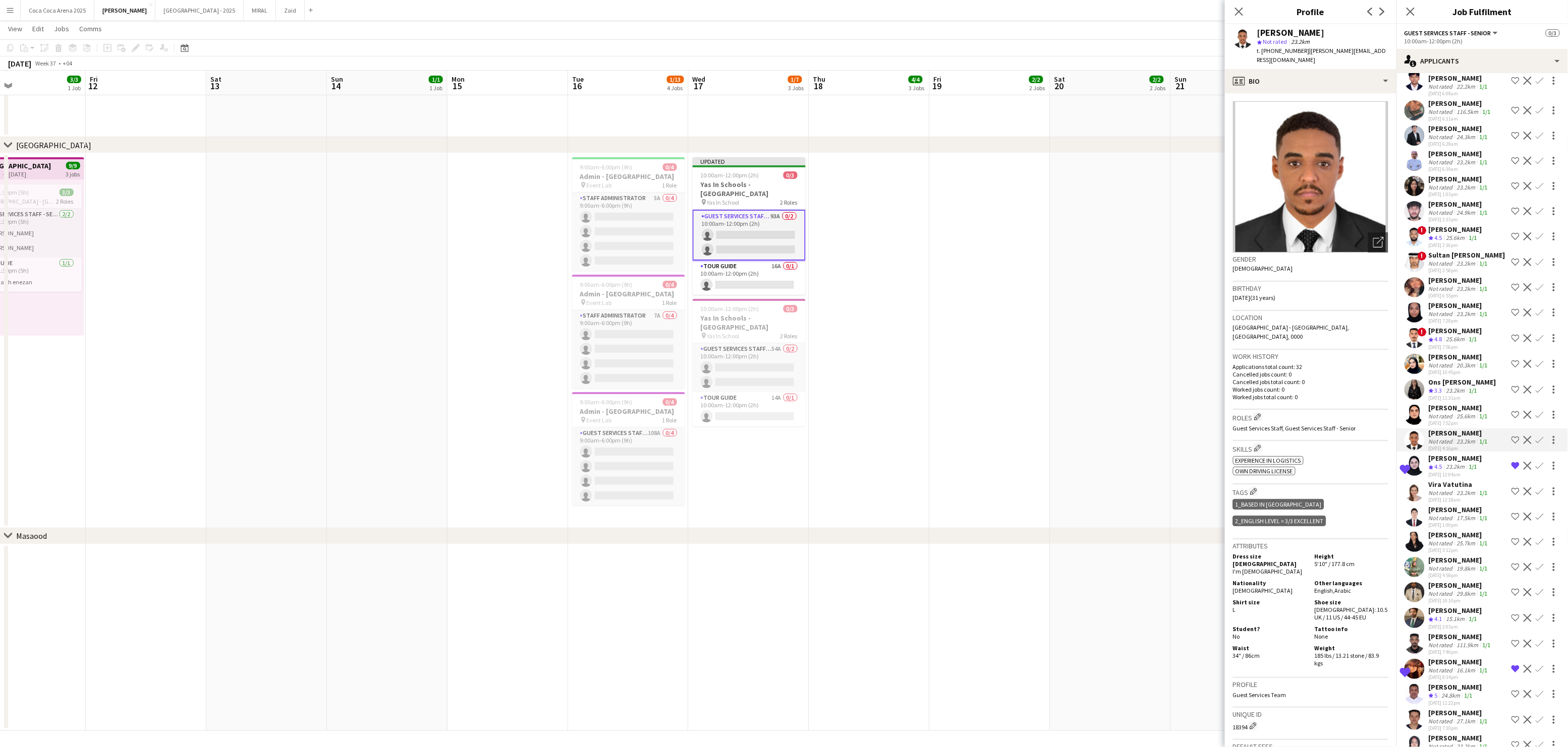
click at [1435, 403] on div "[PERSON_NAME]" at bounding box center [1459, 408] width 61 height 9
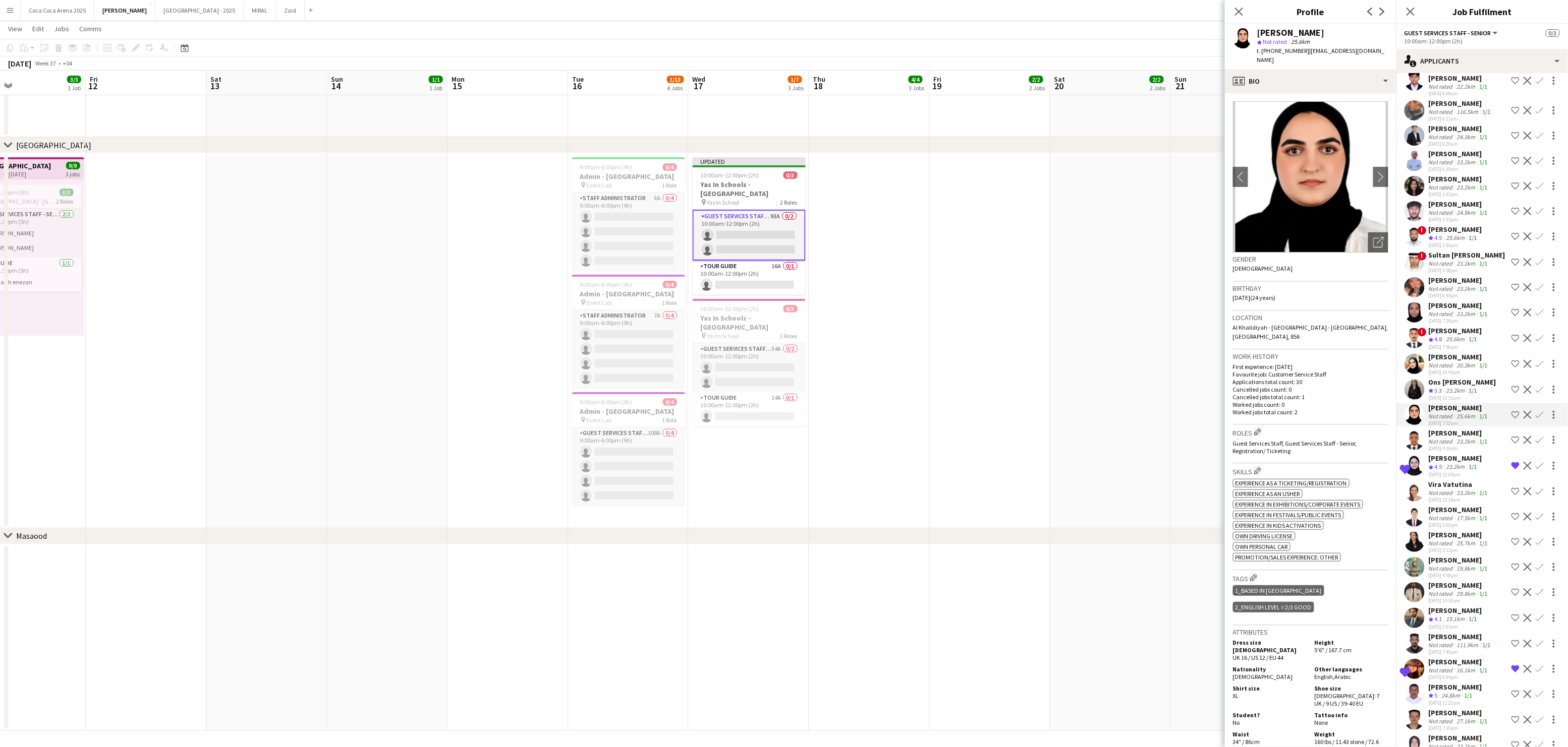
click at [1439, 378] on div "Ons [PERSON_NAME]" at bounding box center [1462, 382] width 68 height 9
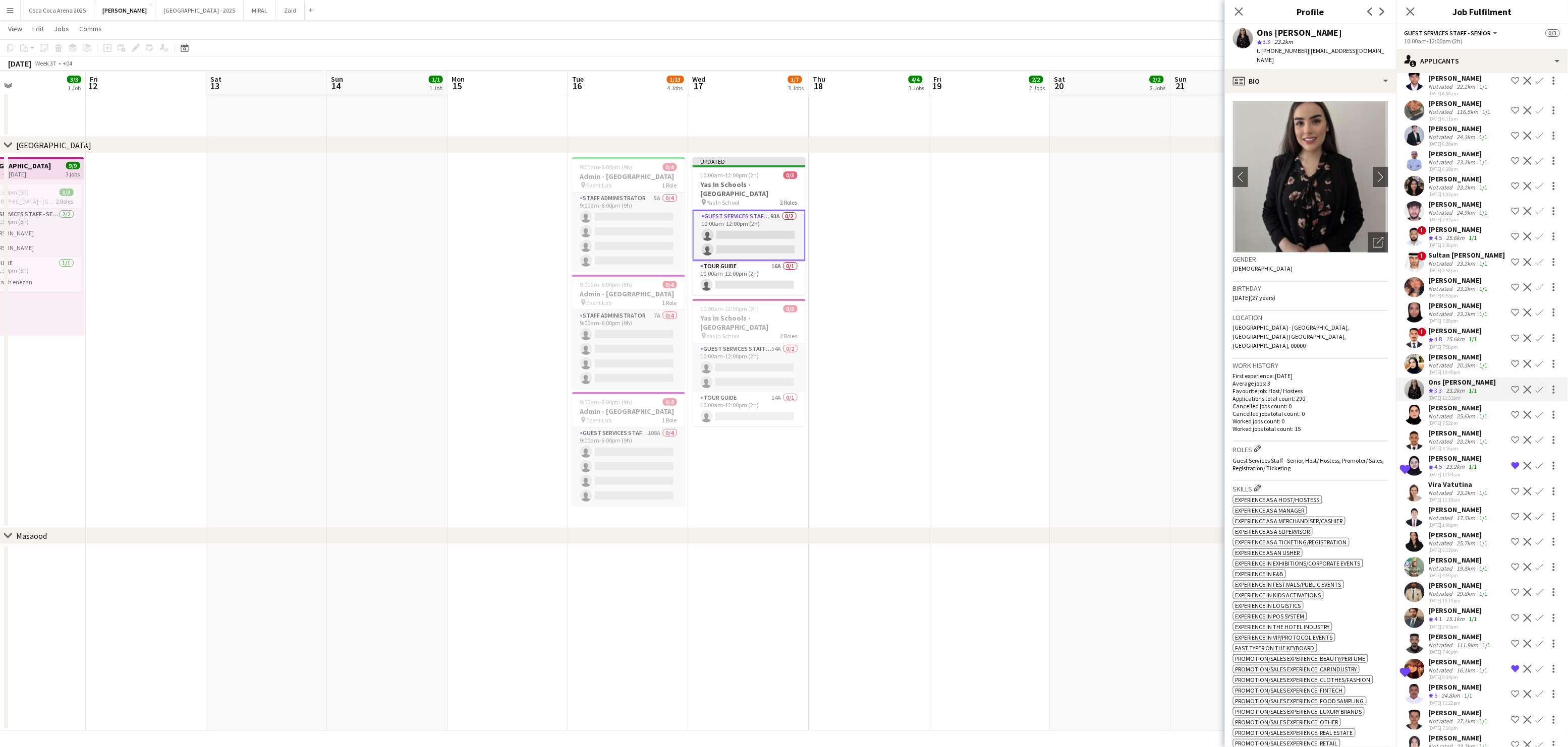
click at [1438, 361] on div "Not rated" at bounding box center [1441, 365] width 26 height 7
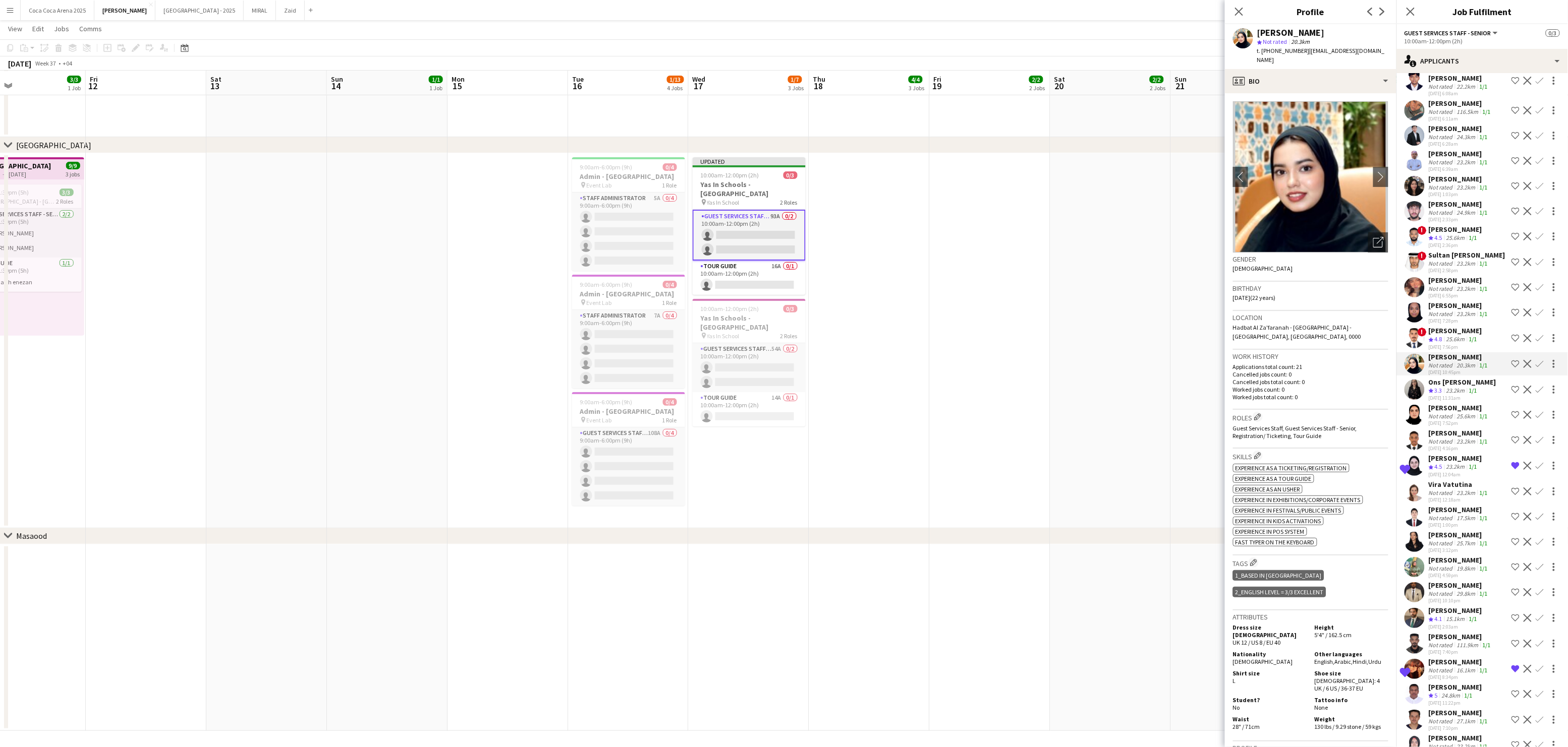
click at [1438, 335] on span "4.8" at bounding box center [1438, 339] width 7 height 7
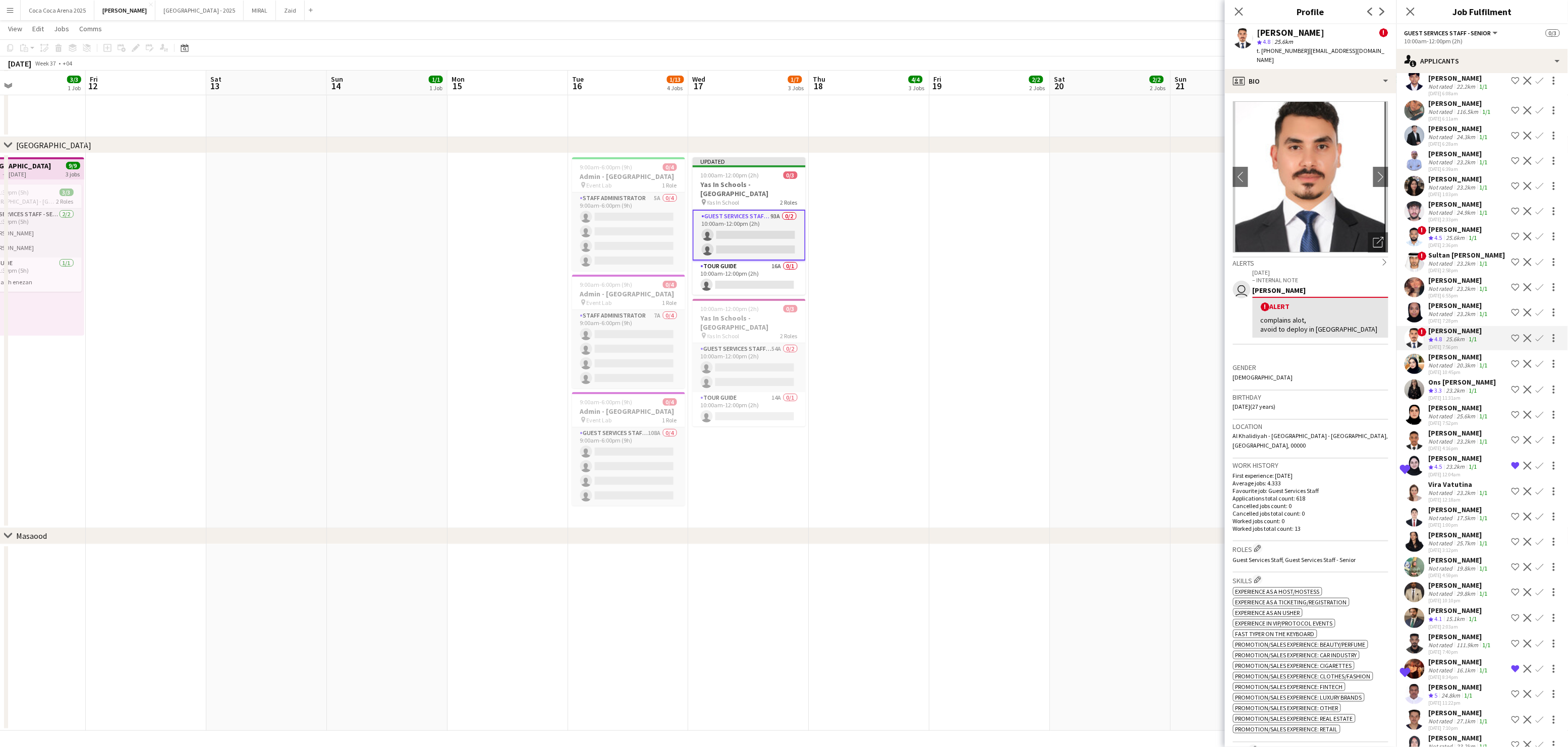
click at [1437, 310] on div "Not rated" at bounding box center [1441, 314] width 26 height 7
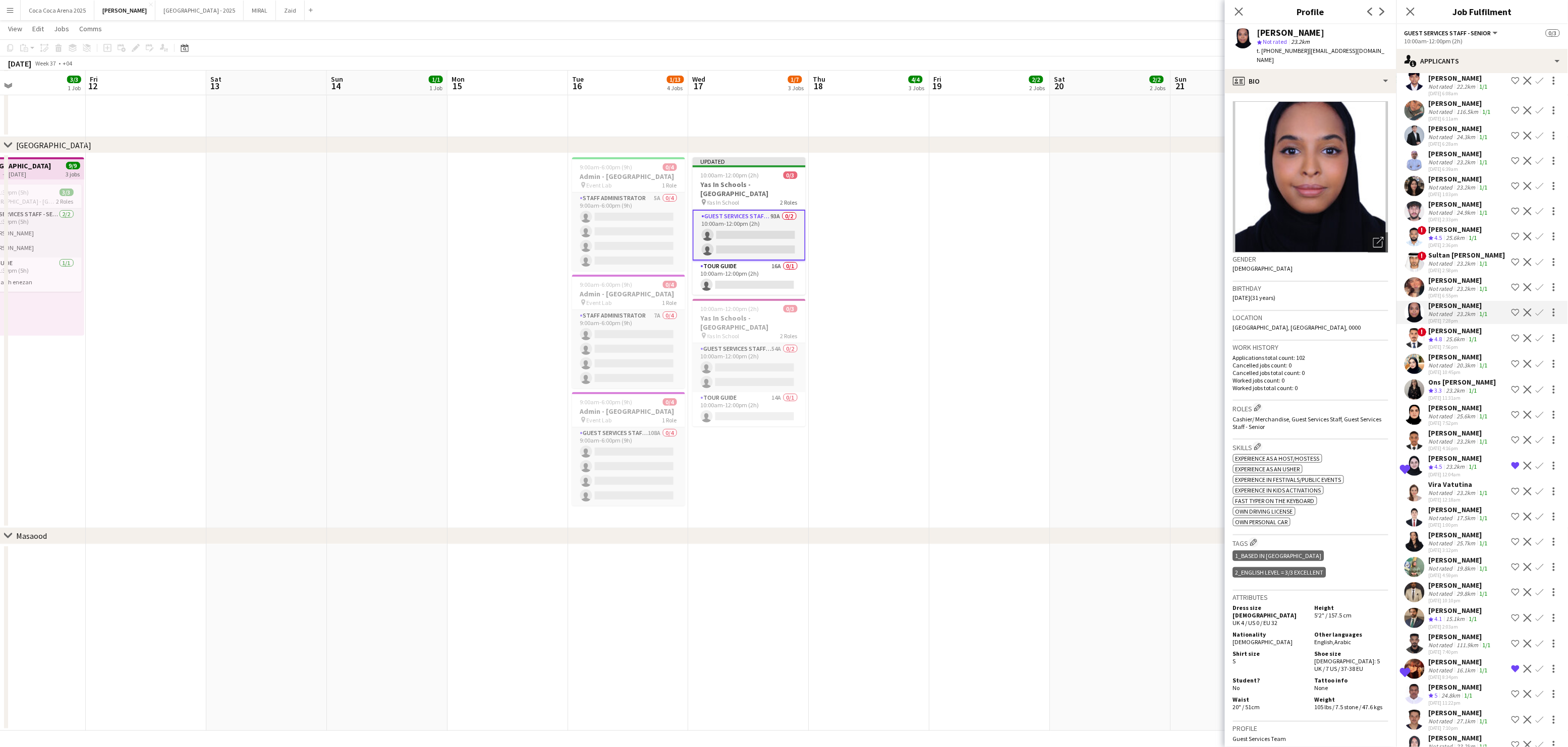
click at [1437, 285] on div "Not rated" at bounding box center [1441, 288] width 26 height 7
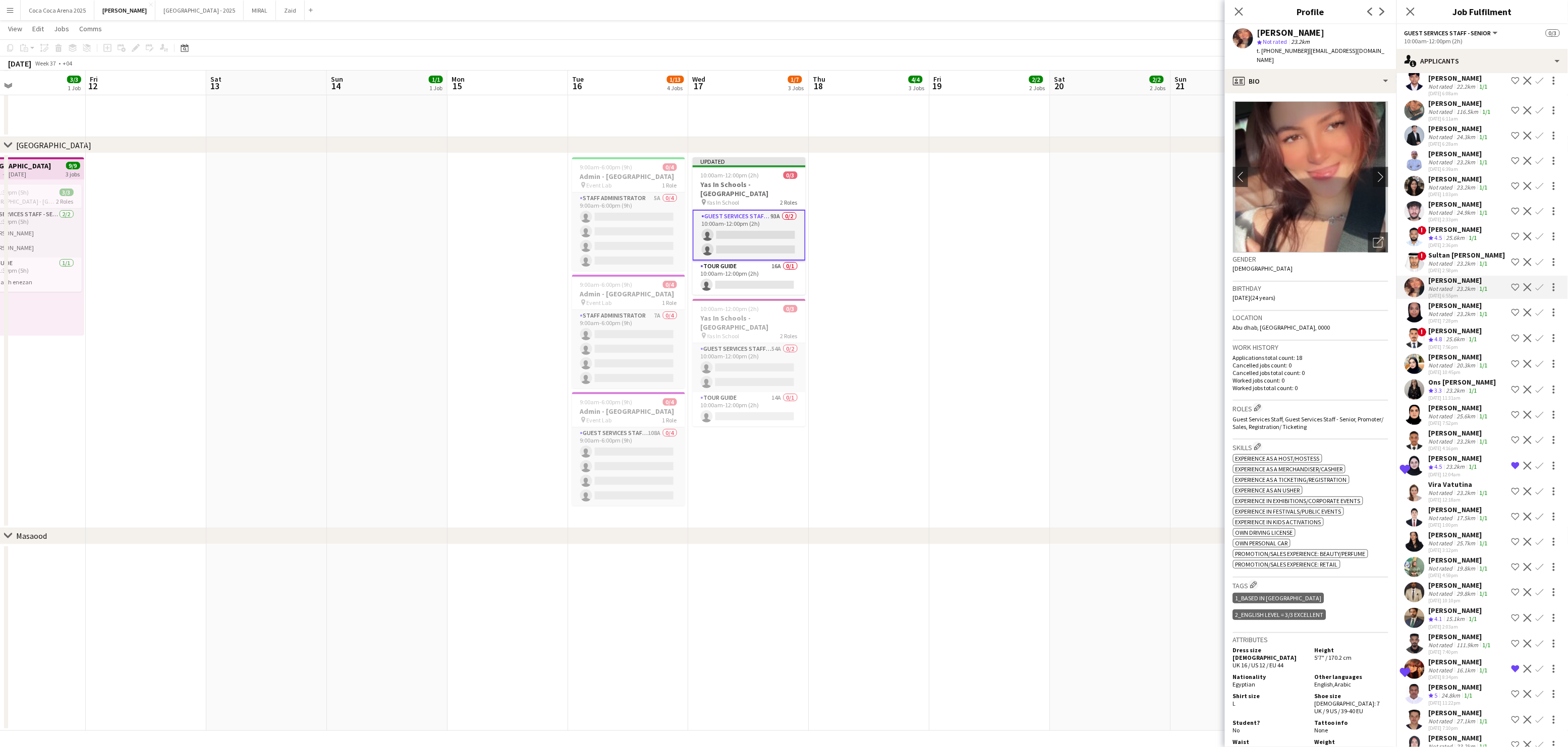
click at [1438, 310] on div "Not rated" at bounding box center [1441, 314] width 26 height 7
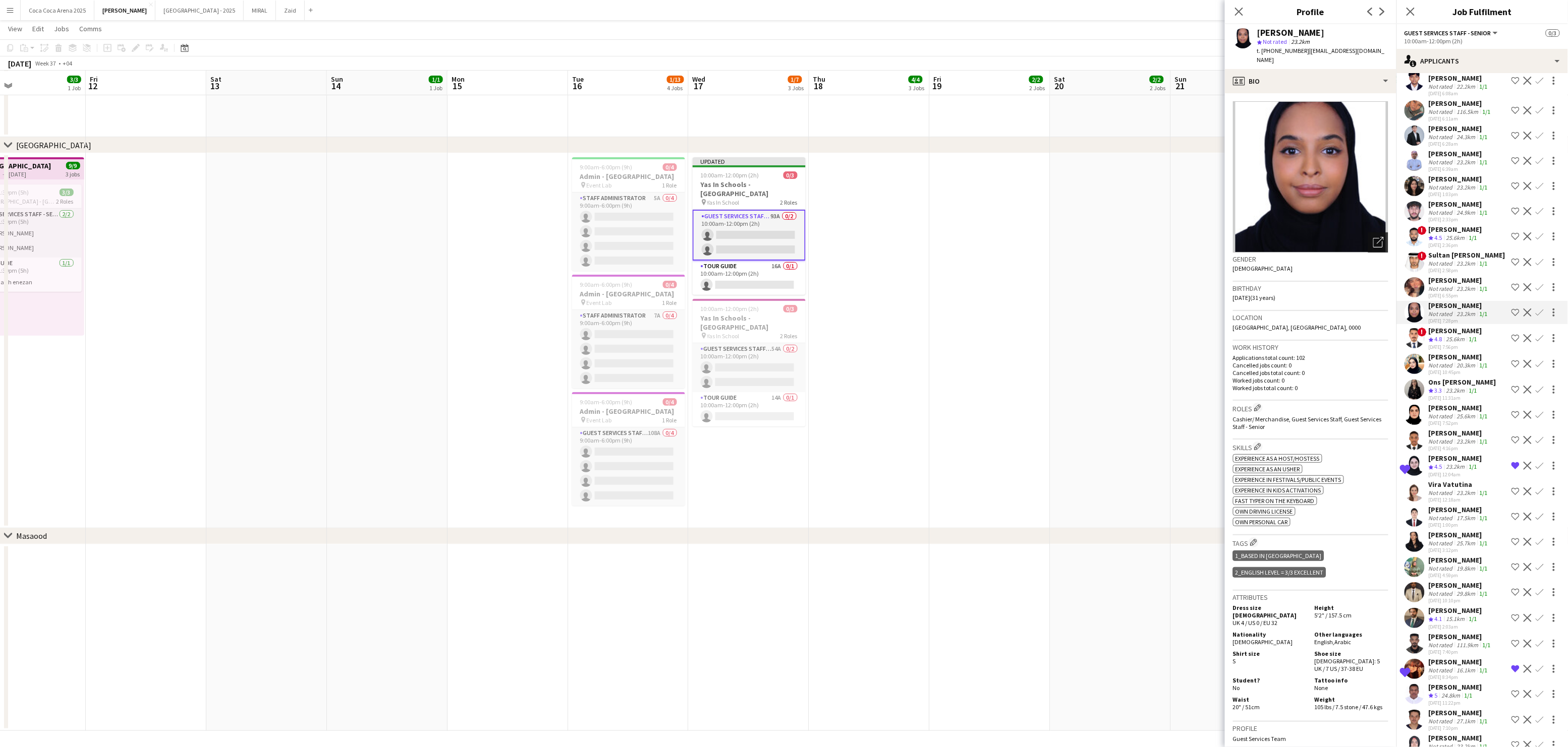
click at [1375, 237] on icon "Open photos pop-in" at bounding box center [1378, 242] width 10 height 10
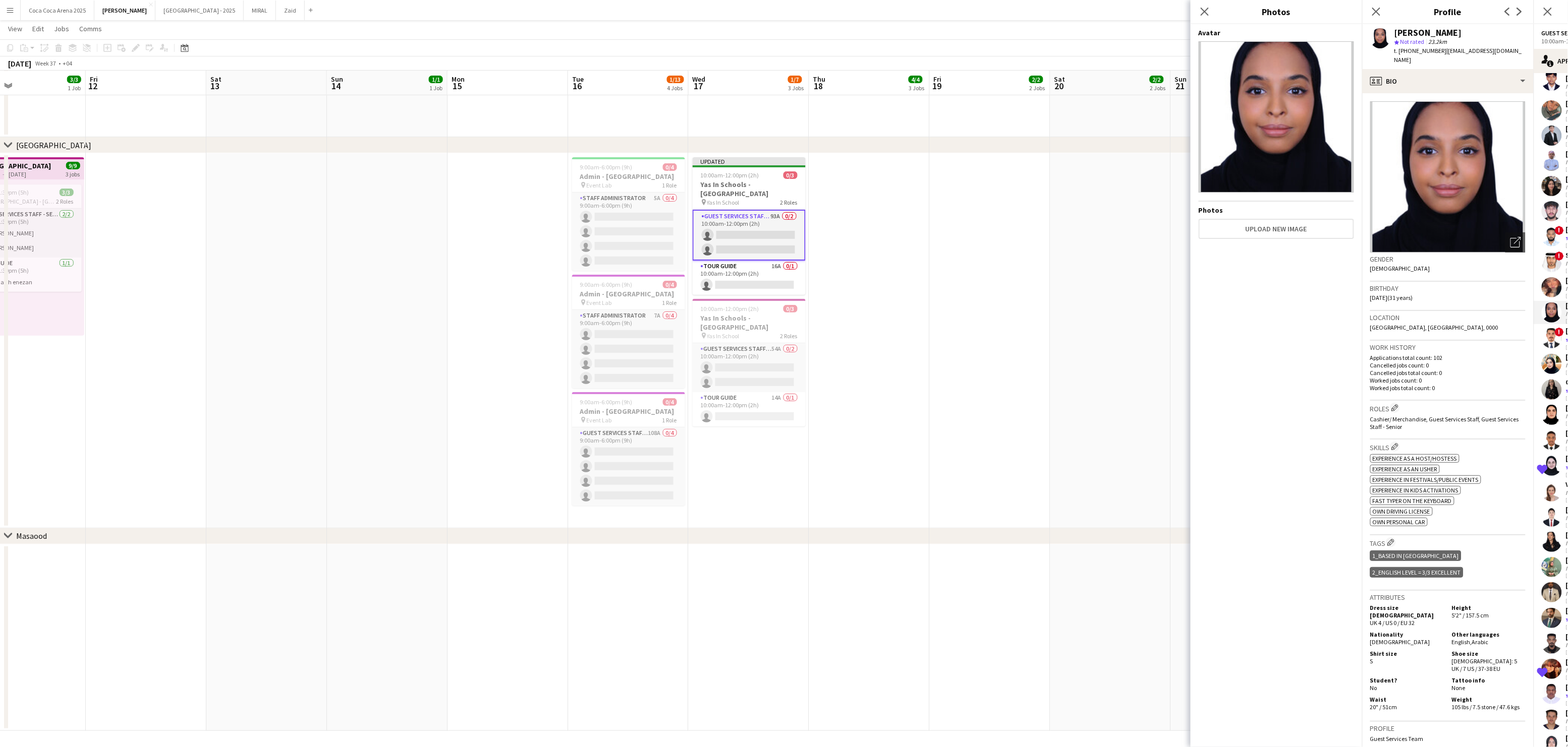
click at [1546, 302] on app-user-avatar at bounding box center [1552, 312] width 20 height 20
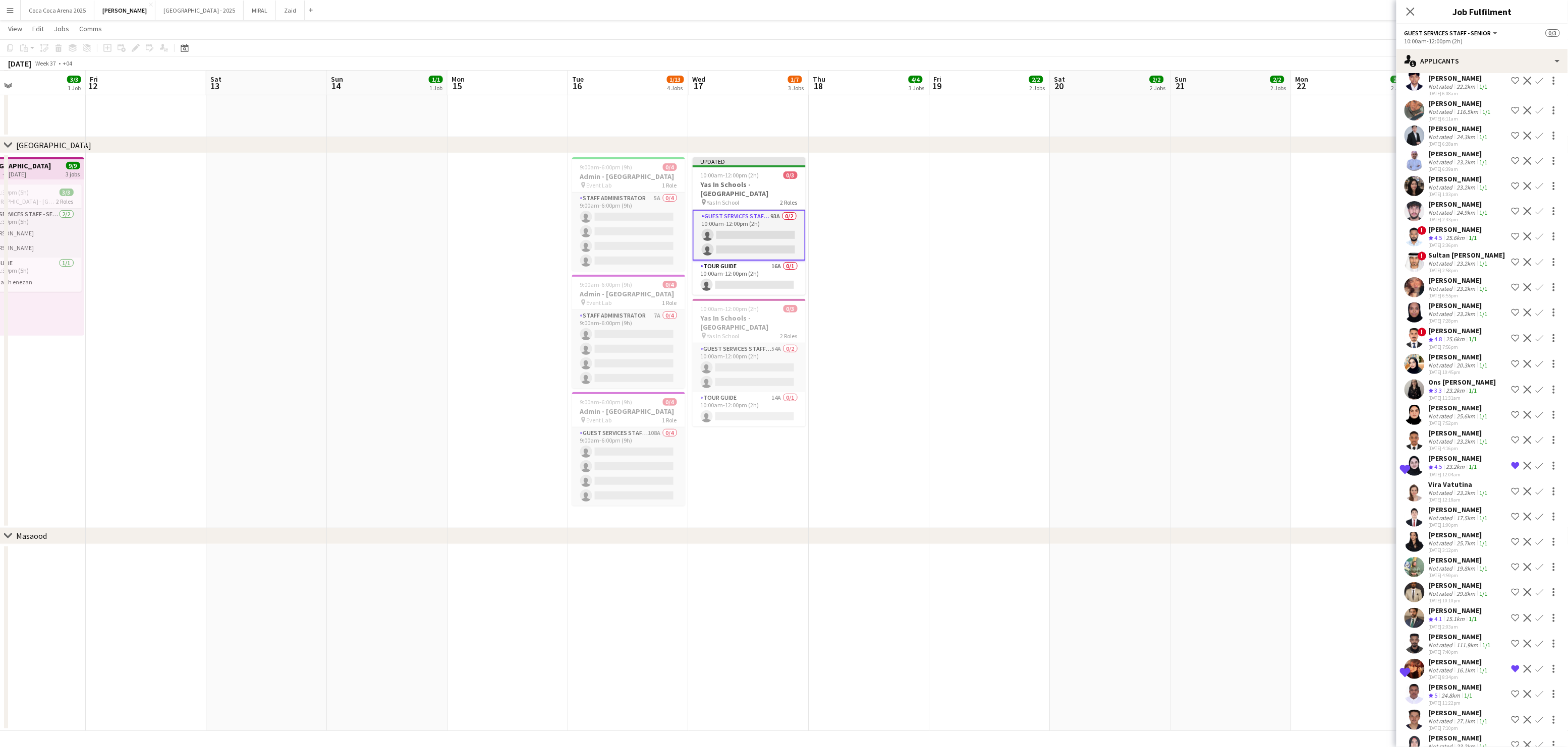
click at [1461, 310] on div "23.2km" at bounding box center [1466, 314] width 23 height 7
click at [1446, 285] on div "Not rated" at bounding box center [1441, 288] width 26 height 7
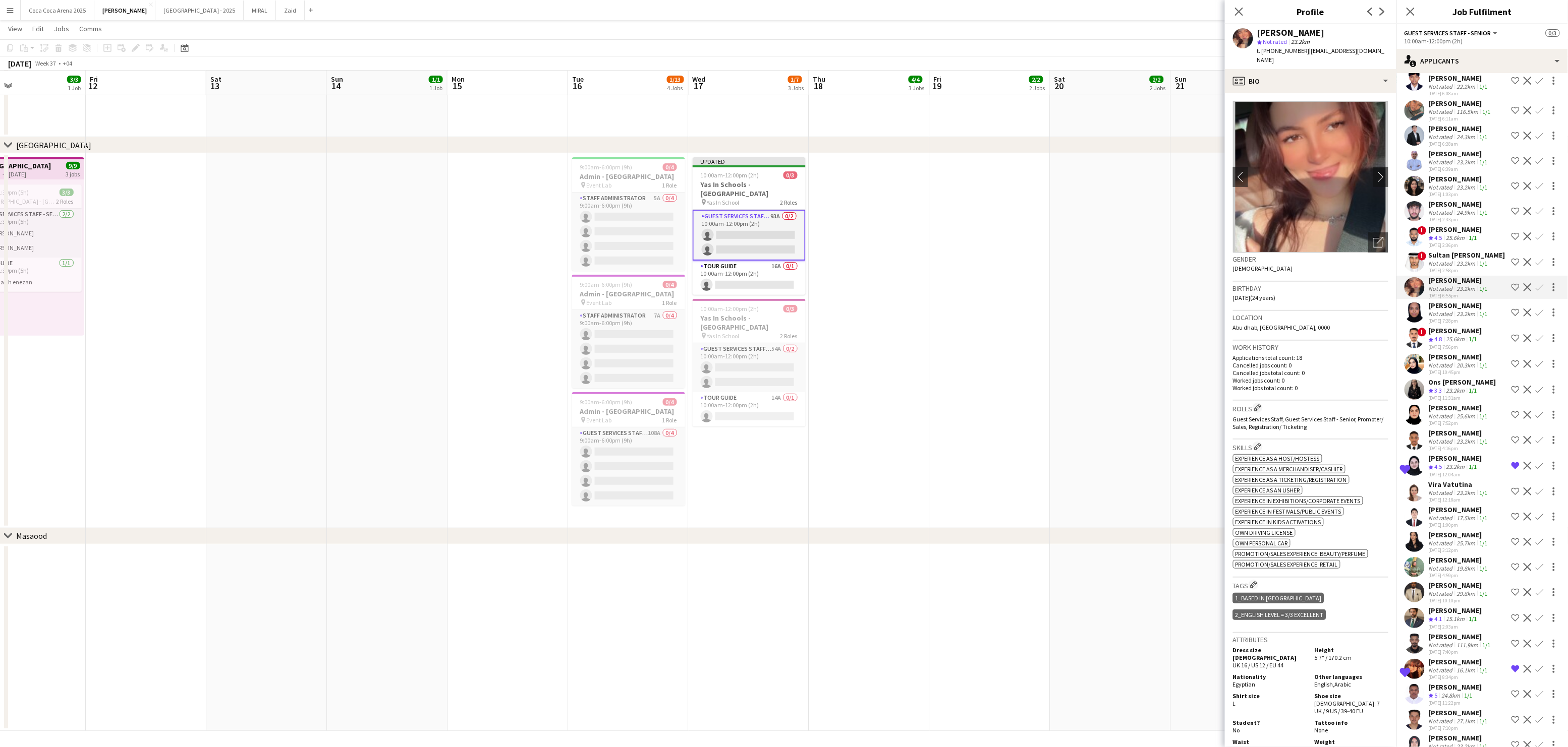
click at [1443, 260] on div "Not rated" at bounding box center [1441, 263] width 26 height 7
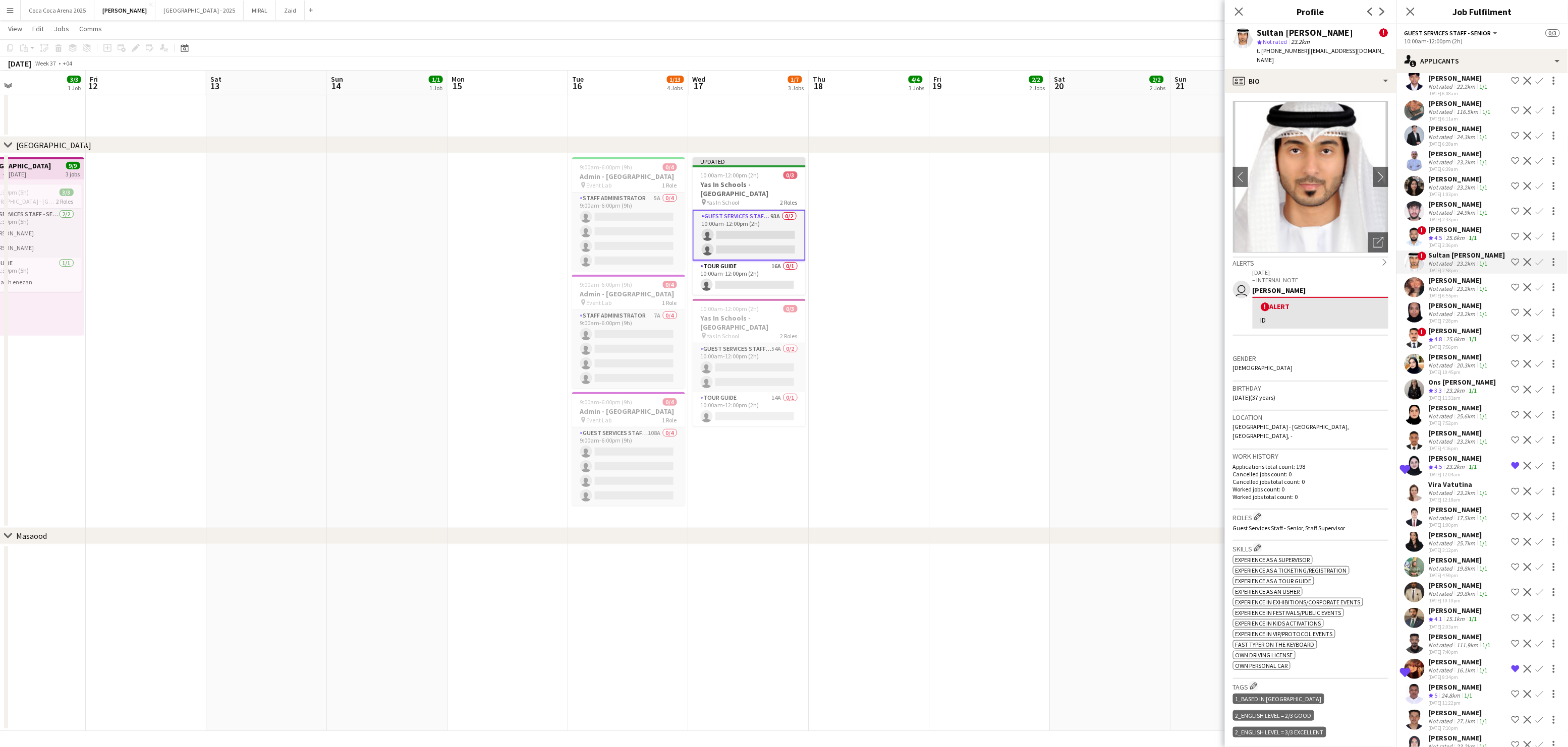
click at [1439, 234] on span "4.5" at bounding box center [1438, 238] width 7 height 7
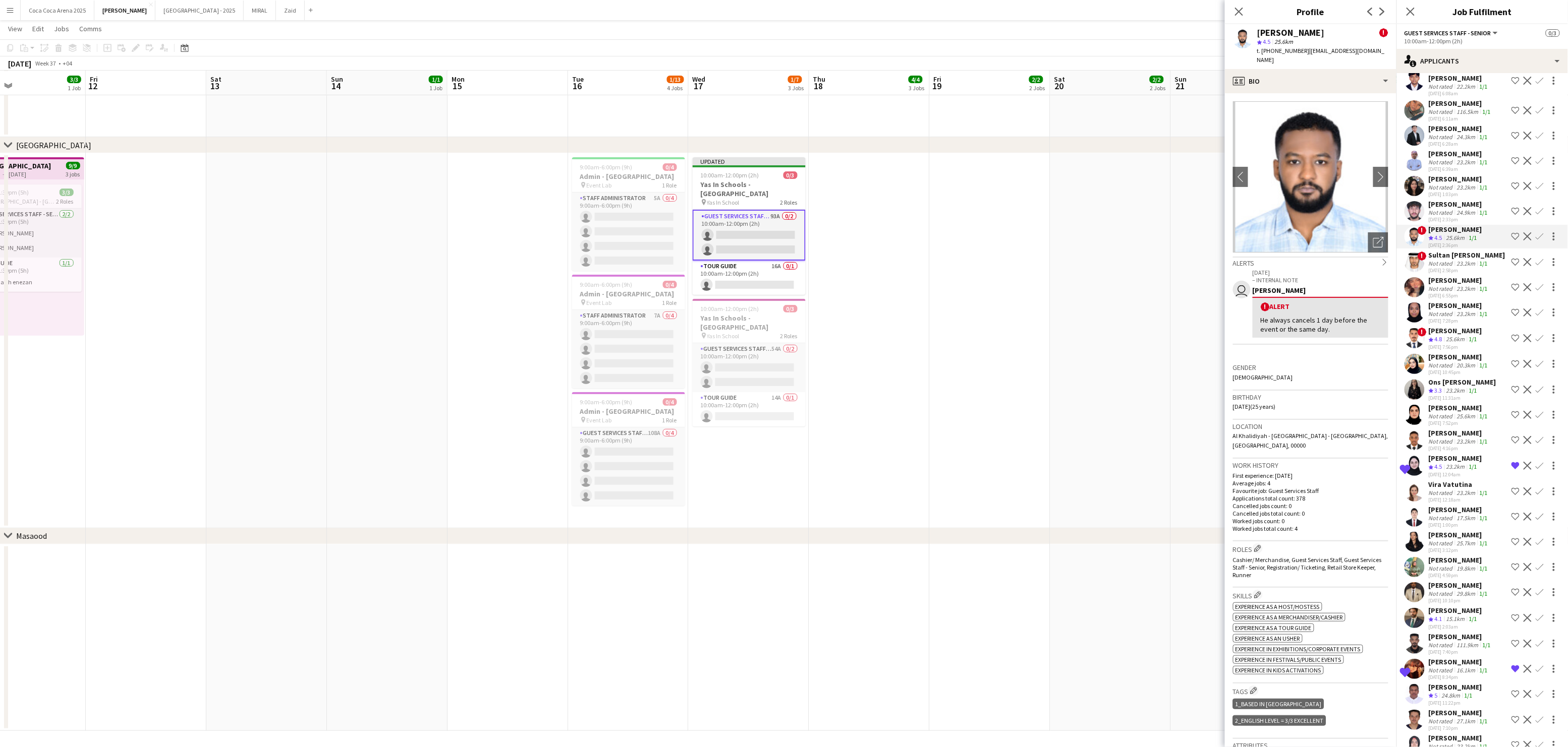
click at [1435, 209] on div "Not rated" at bounding box center [1441, 212] width 26 height 7
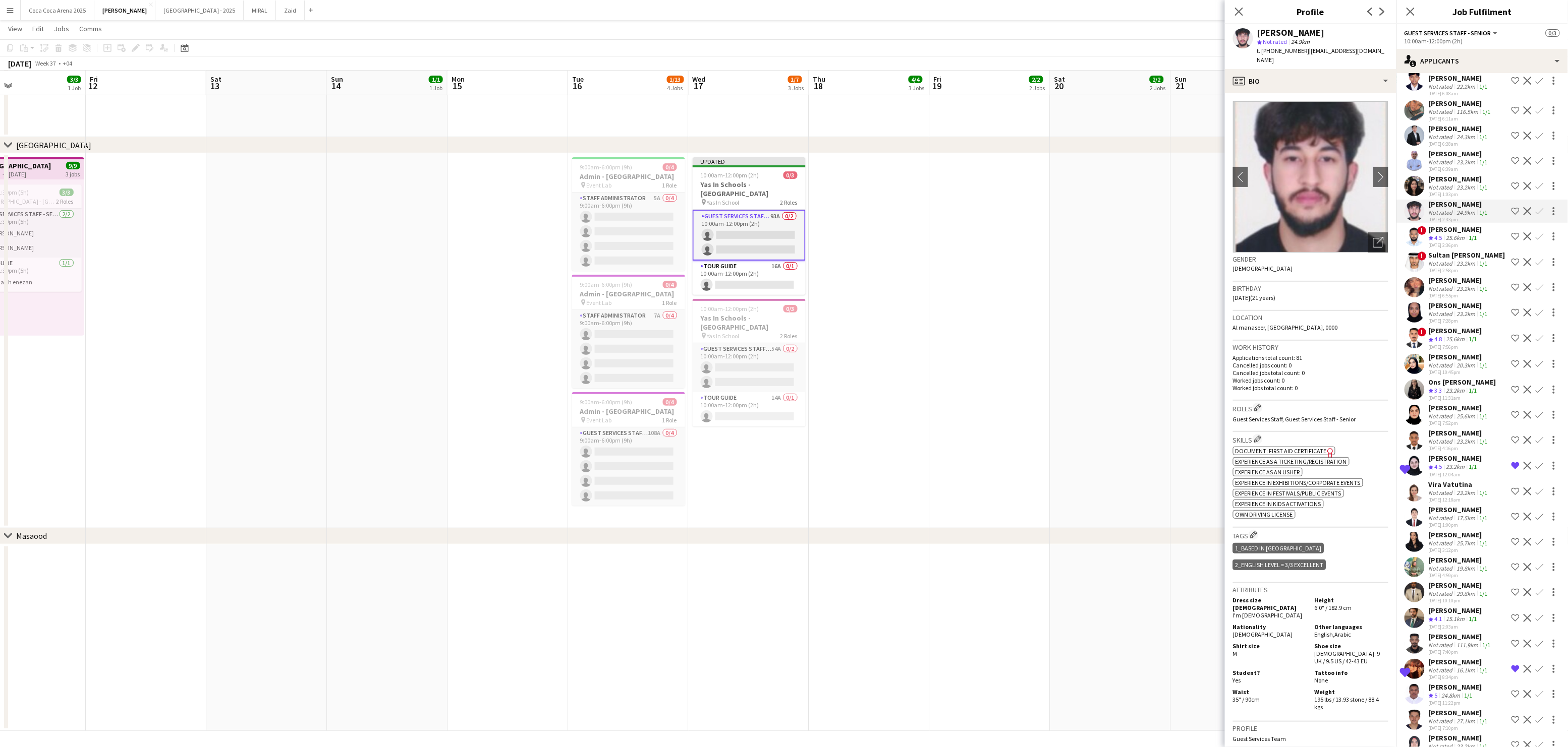
click at [1437, 200] on div "[PERSON_NAME]" at bounding box center [1459, 204] width 61 height 9
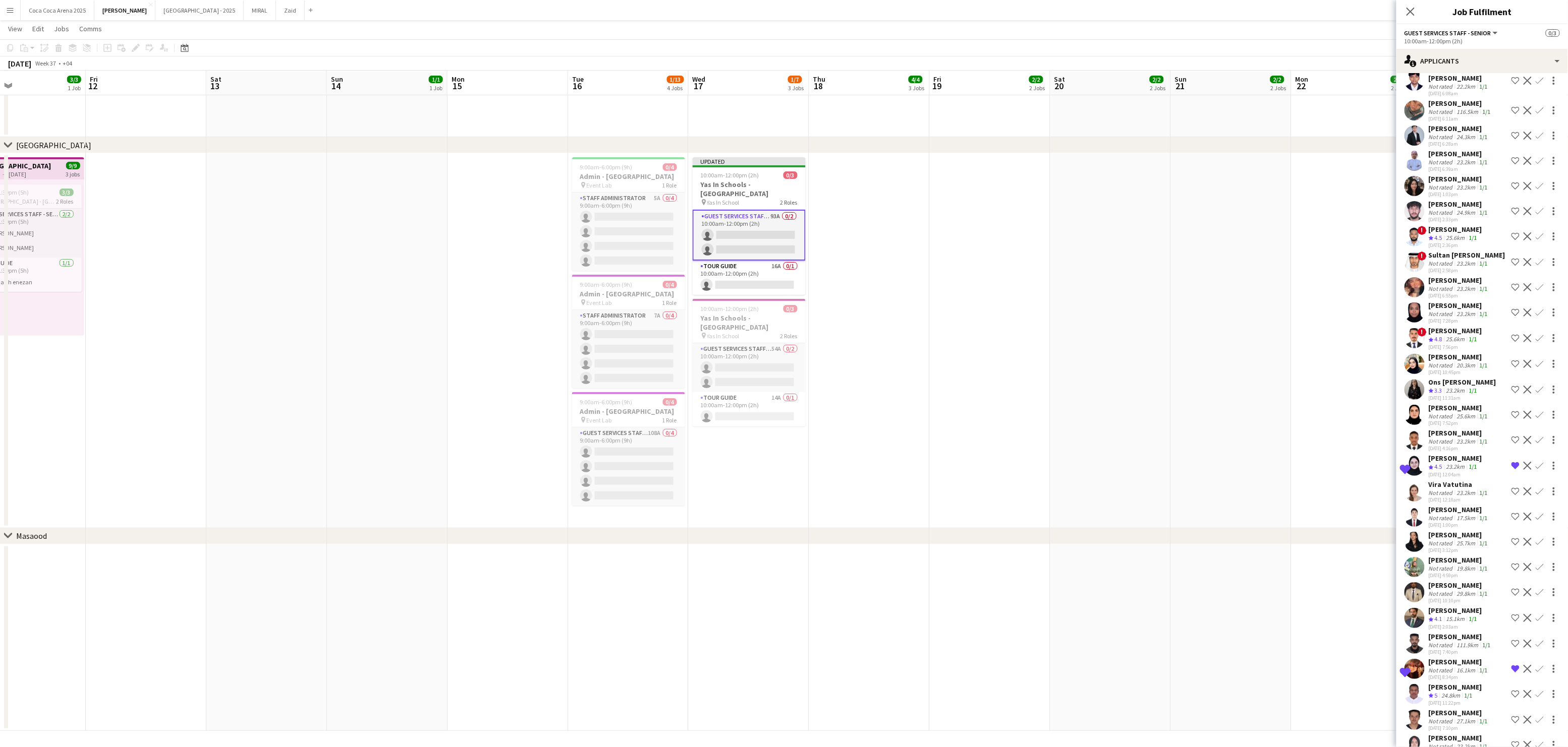
click at [1437, 200] on div "[PERSON_NAME]" at bounding box center [1459, 204] width 61 height 9
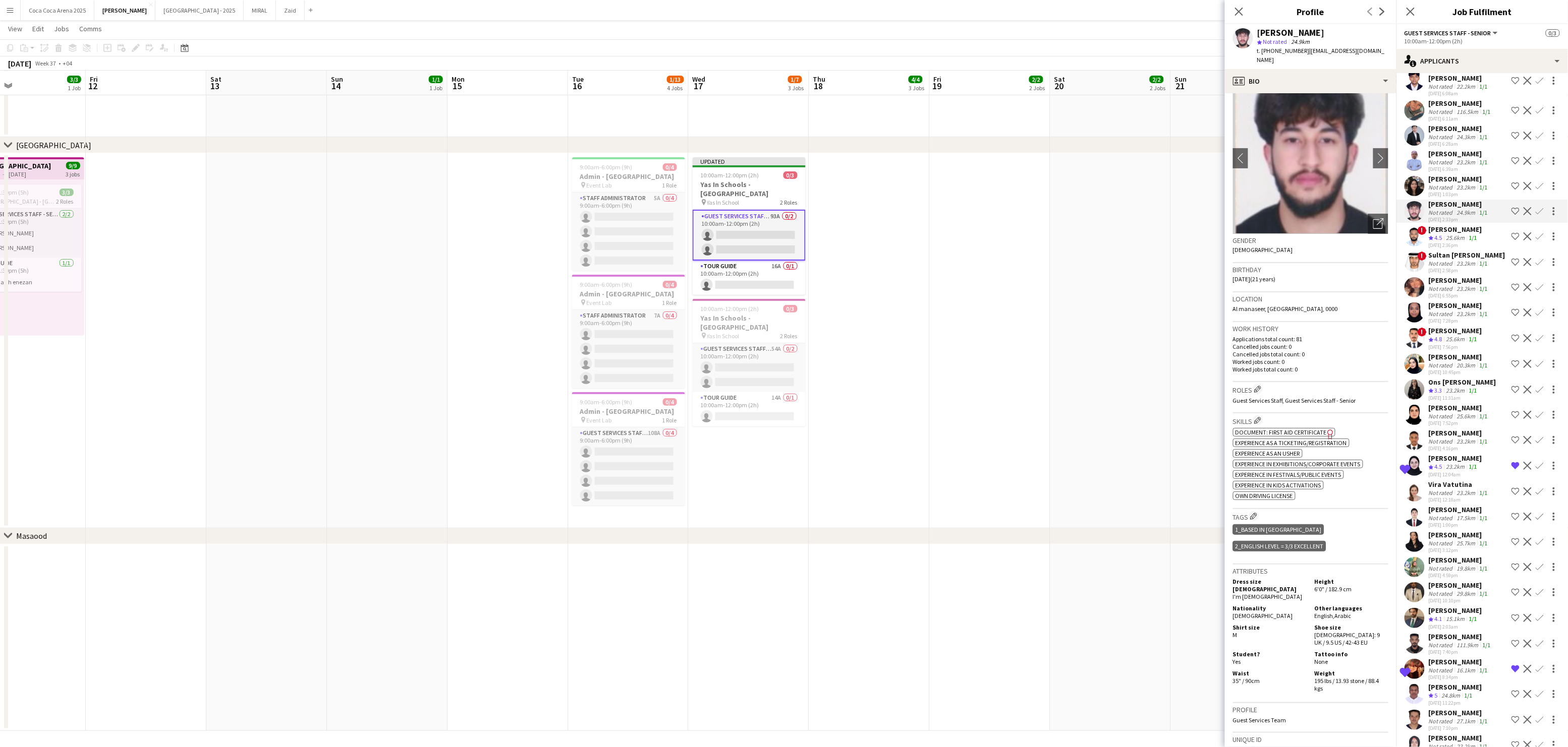
scroll to position [0, 0]
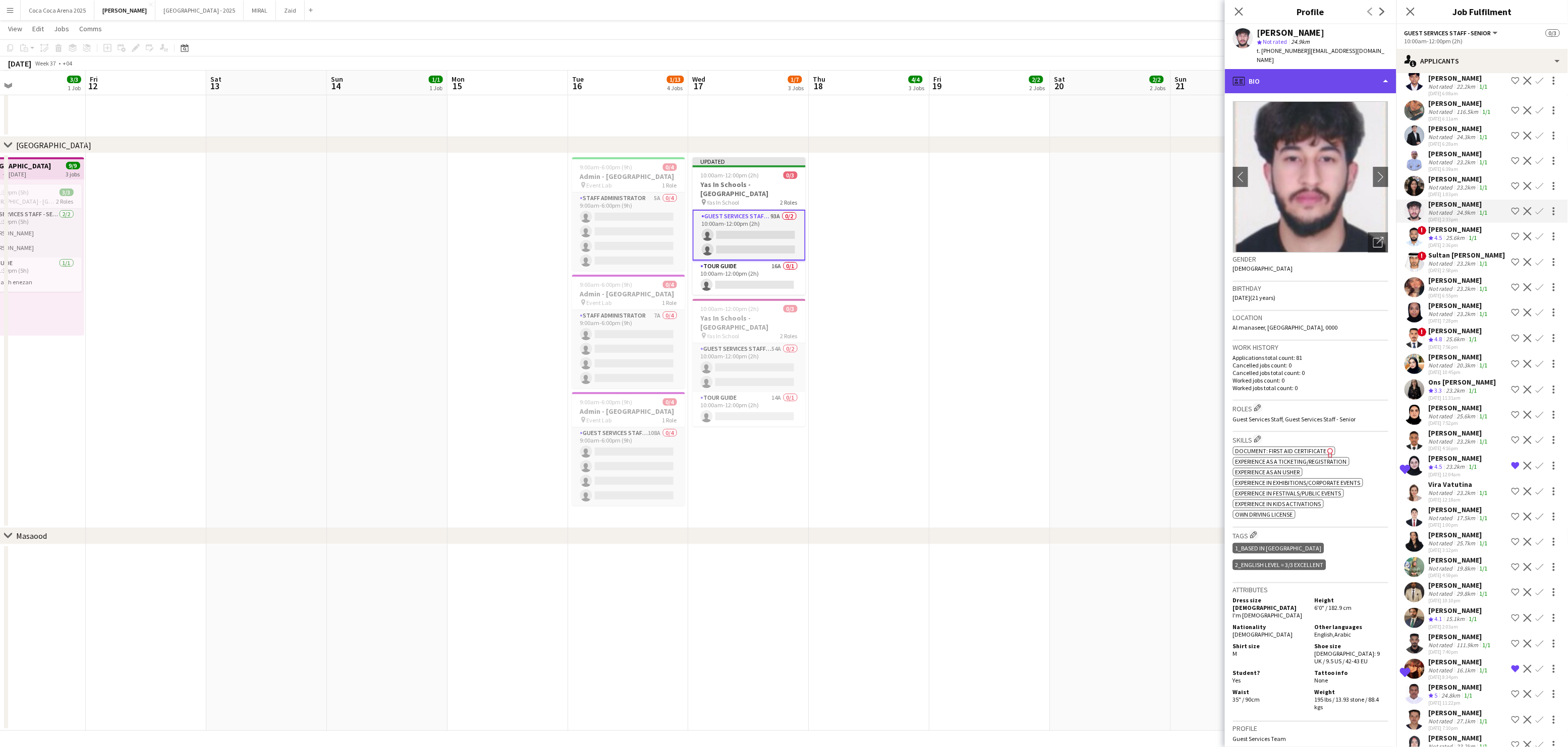
click at [1298, 76] on div "profile Bio" at bounding box center [1311, 82] width 172 height 24
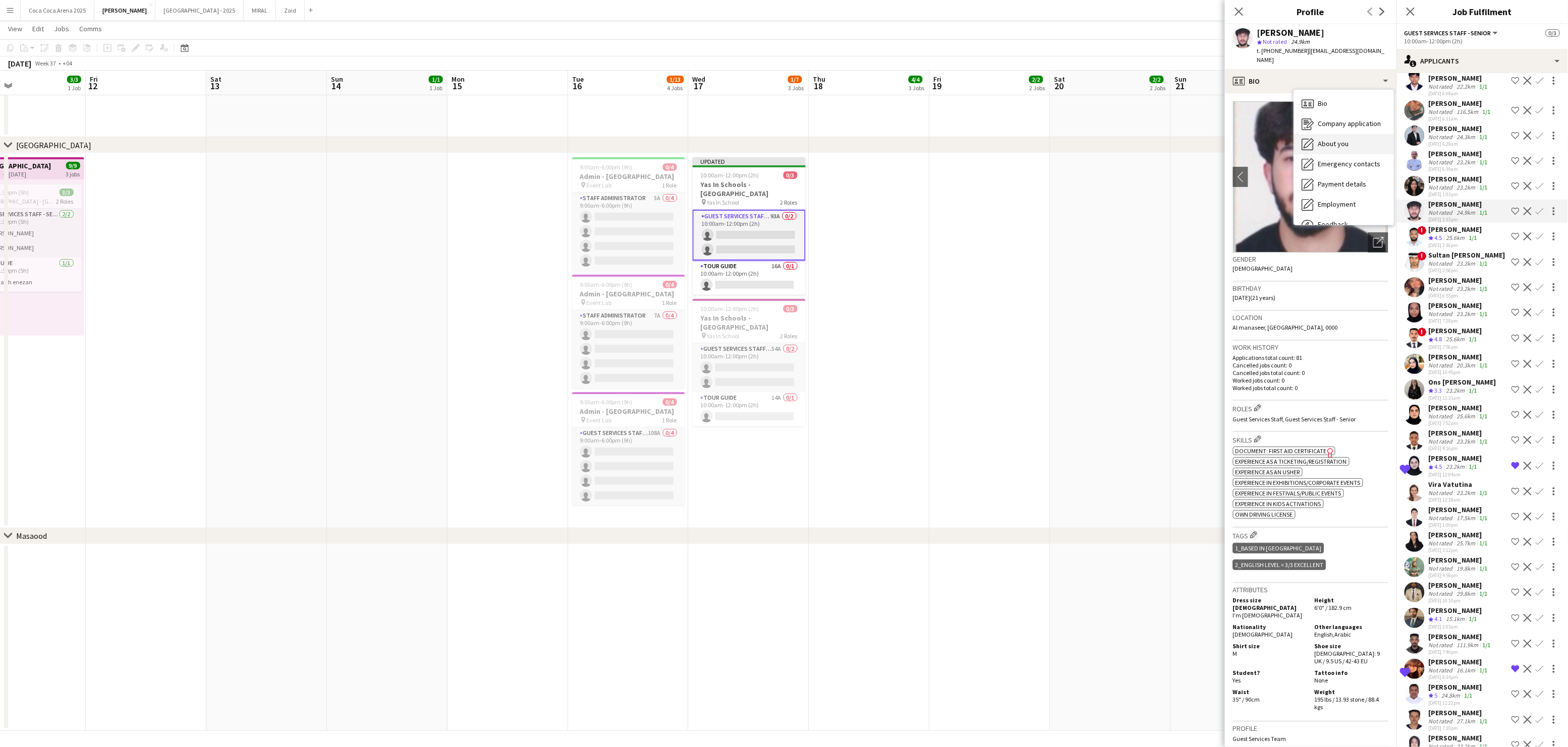
click at [1327, 139] on span "About you" at bounding box center [1334, 144] width 31 height 9
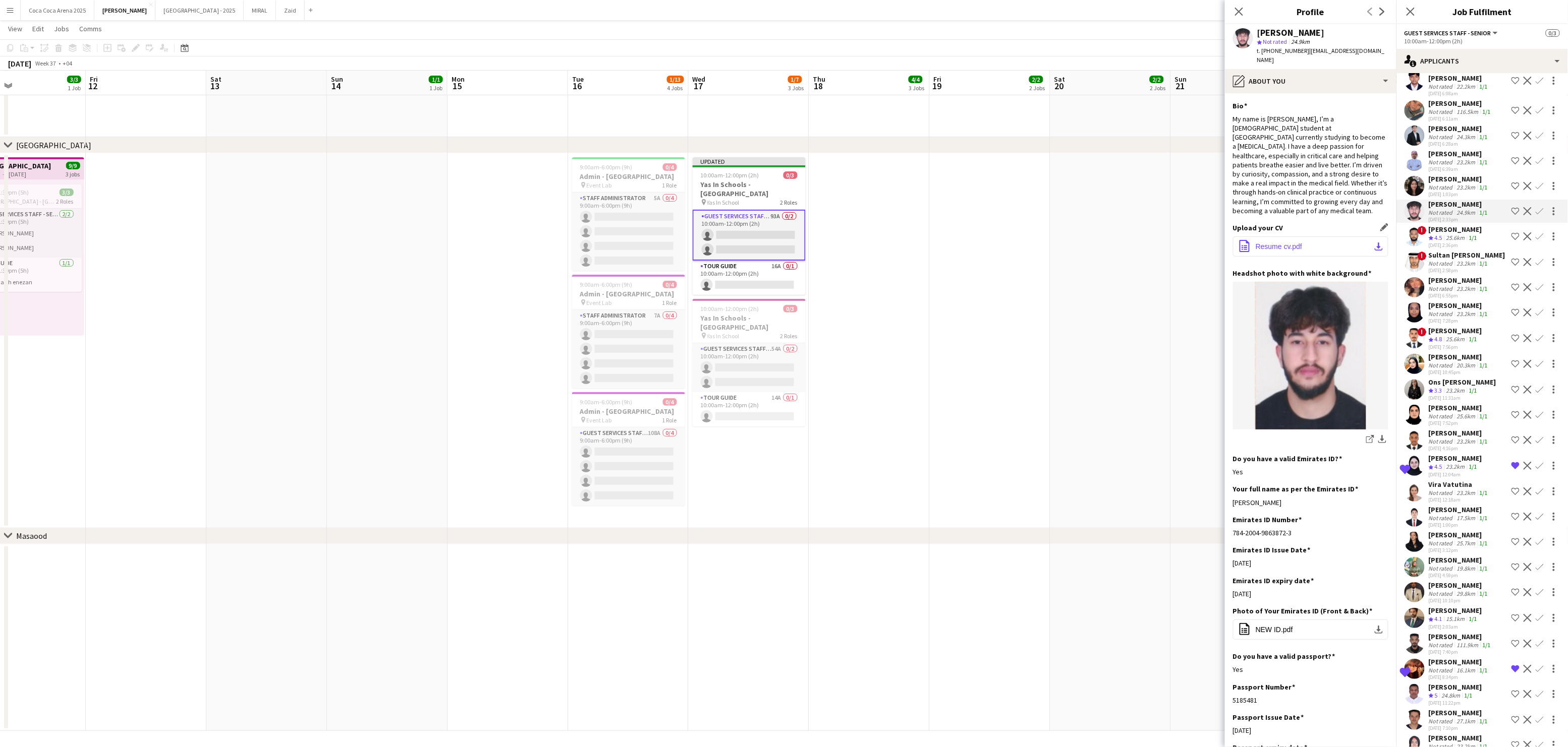
click at [1292, 243] on span "Resume cv.pdf" at bounding box center [1279, 246] width 46 height 8
drag, startPoint x: 1301, startPoint y: 53, endPoint x: 1263, endPoint y: 52, distance: 38.0
click at [1263, 52] on span "t. +971507420585" at bounding box center [1283, 50] width 52 height 7
copy span "+971507420585"
drag, startPoint x: 1289, startPoint y: 482, endPoint x: 1233, endPoint y: 487, distance: 56.2
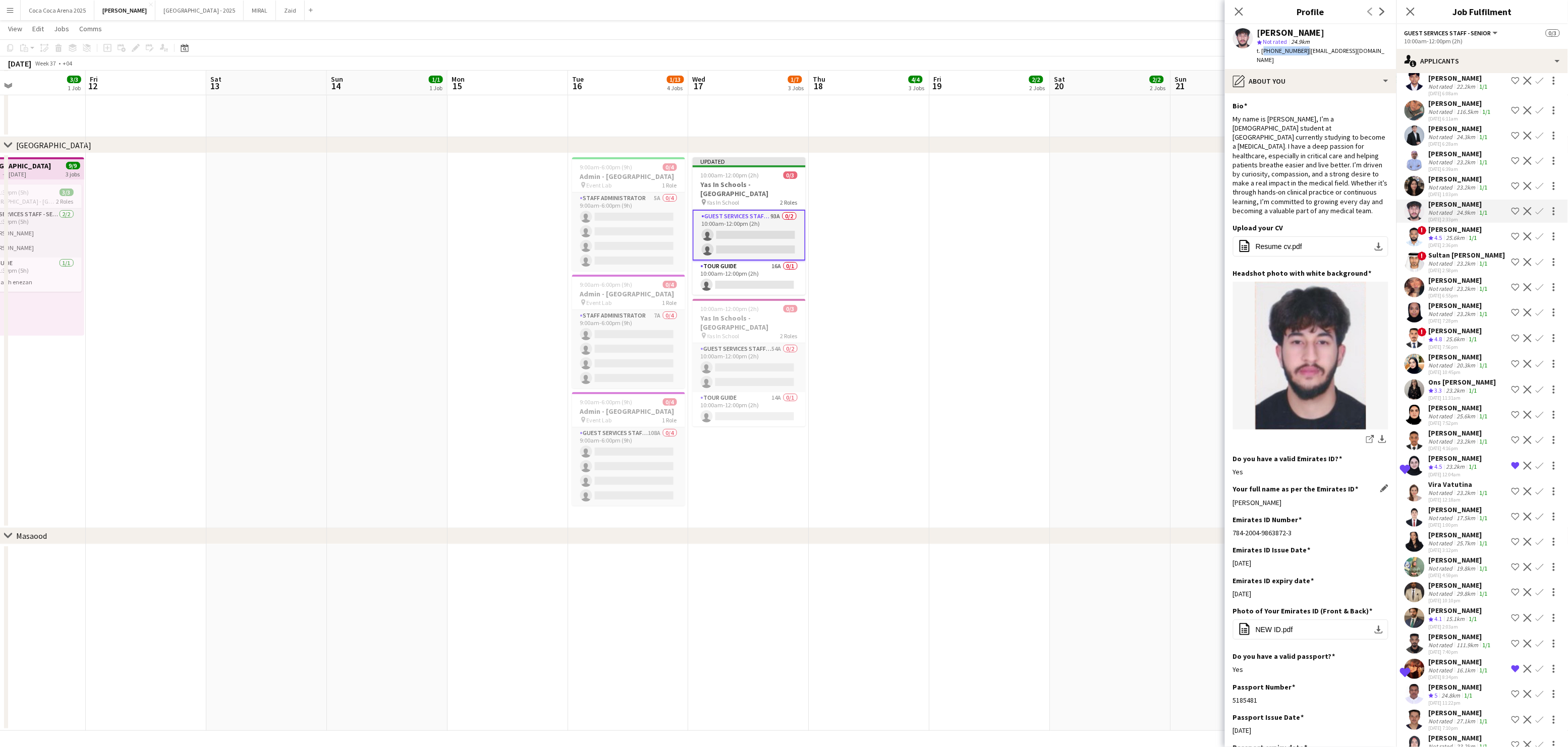
click at [1233, 498] on div "Ali M M Alghefari" at bounding box center [1311, 502] width 155 height 9
copy div "Ali M M Alghefari"
click at [1452, 361] on div "Not rated" at bounding box center [1441, 365] width 26 height 7
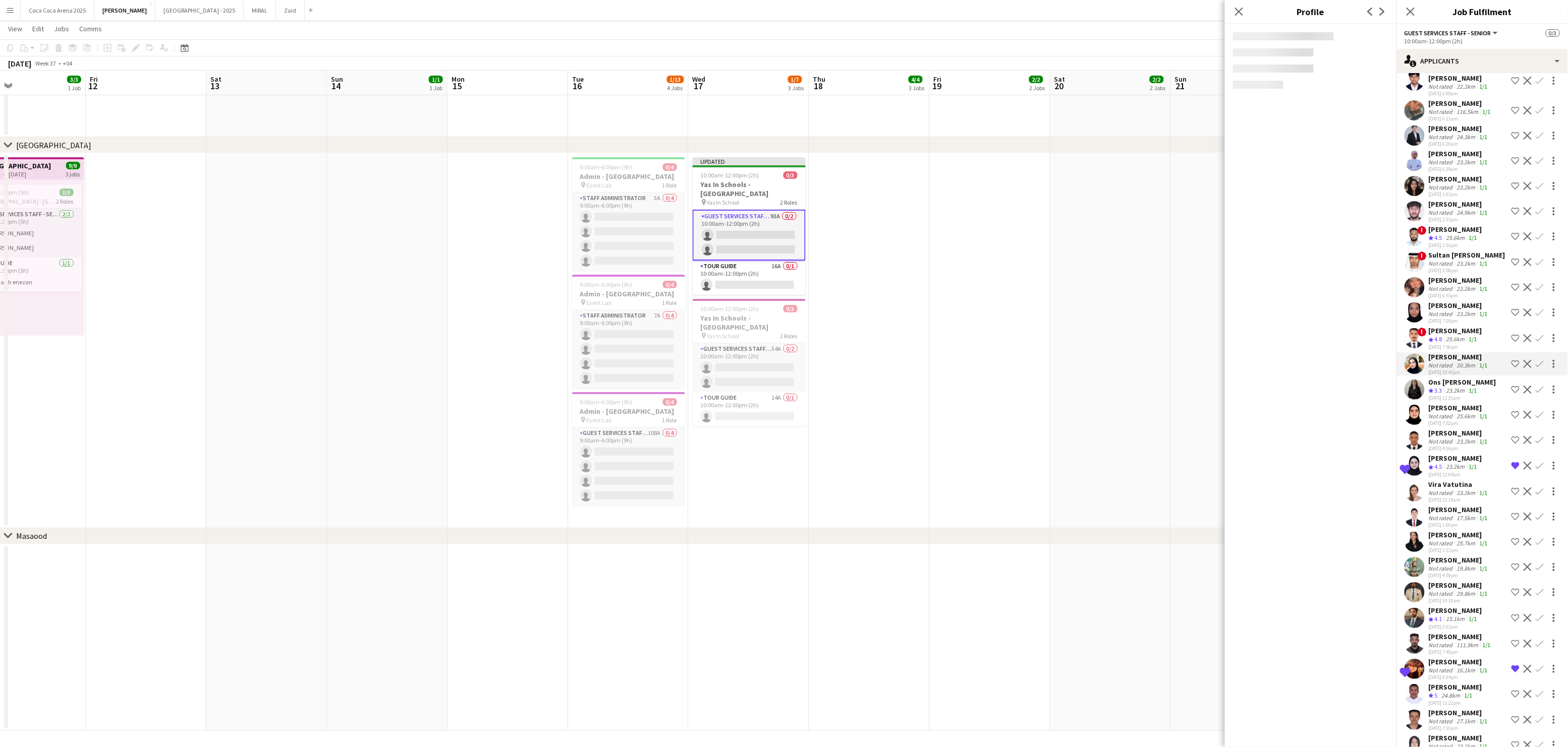
click at [1446, 335] on div "25.6km" at bounding box center [1455, 339] width 23 height 9
click at [1440, 301] on div "[PERSON_NAME]" at bounding box center [1459, 305] width 61 height 9
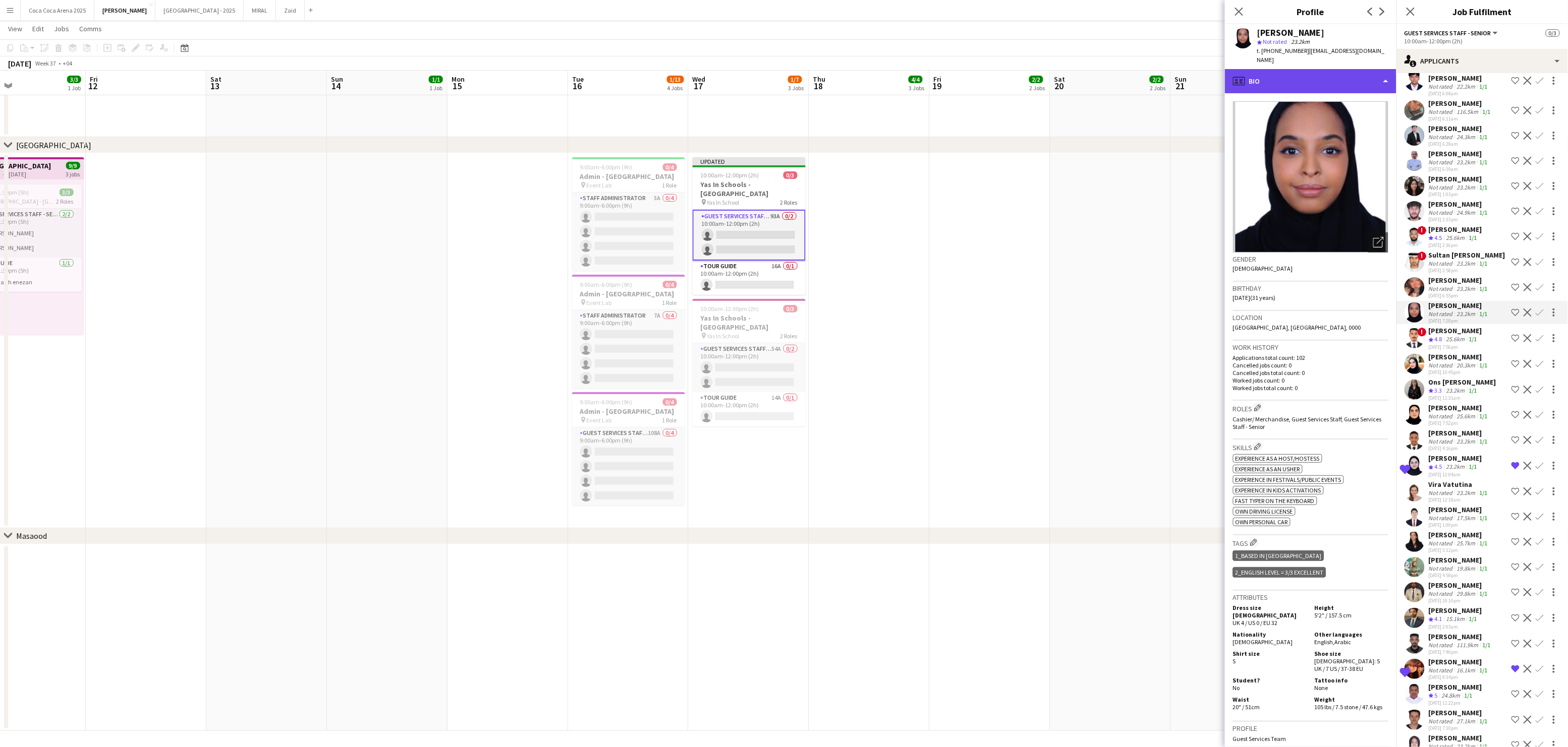
click at [1318, 69] on div "profile Bio" at bounding box center [1311, 82] width 172 height 24
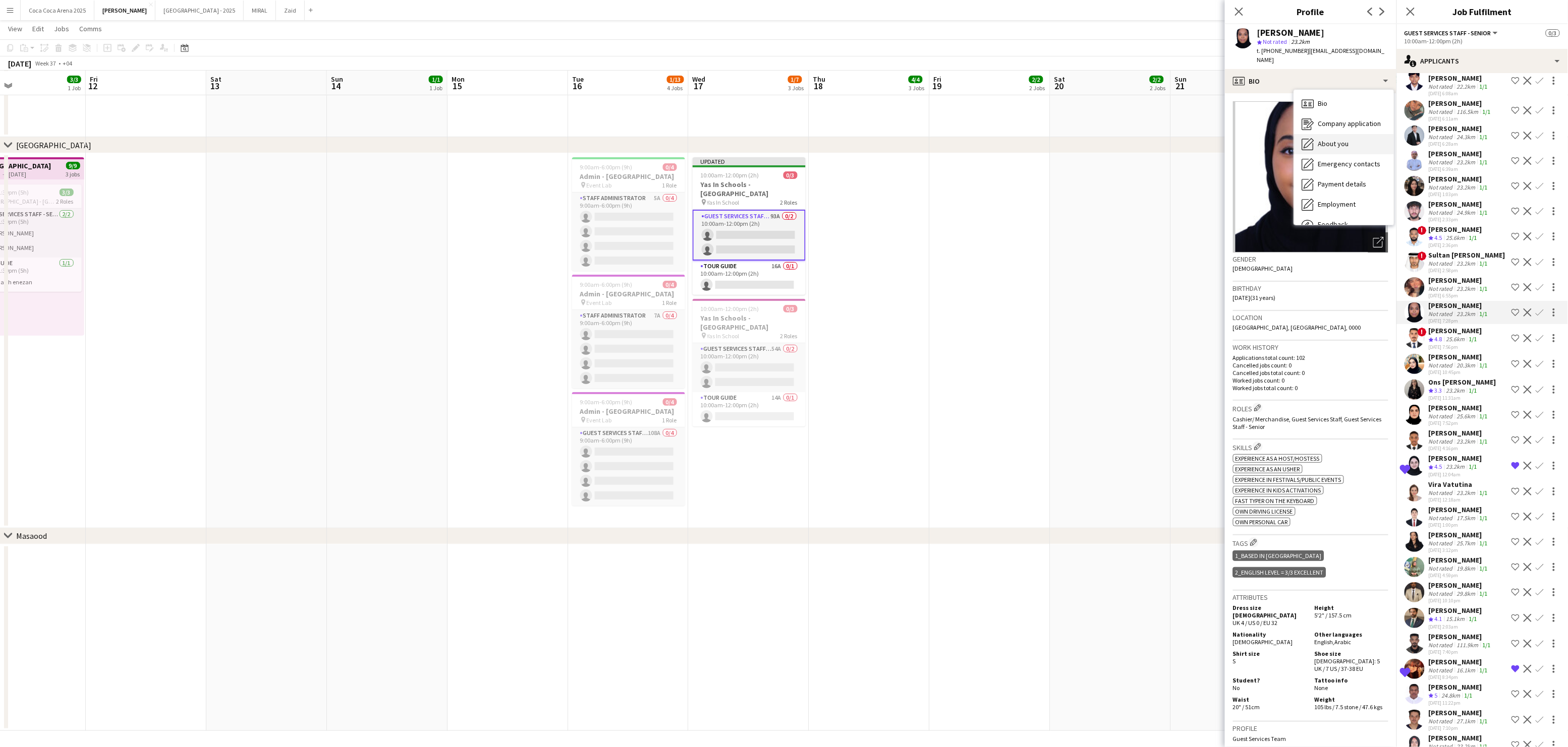
click at [1329, 134] on div "About you About you" at bounding box center [1344, 144] width 100 height 20
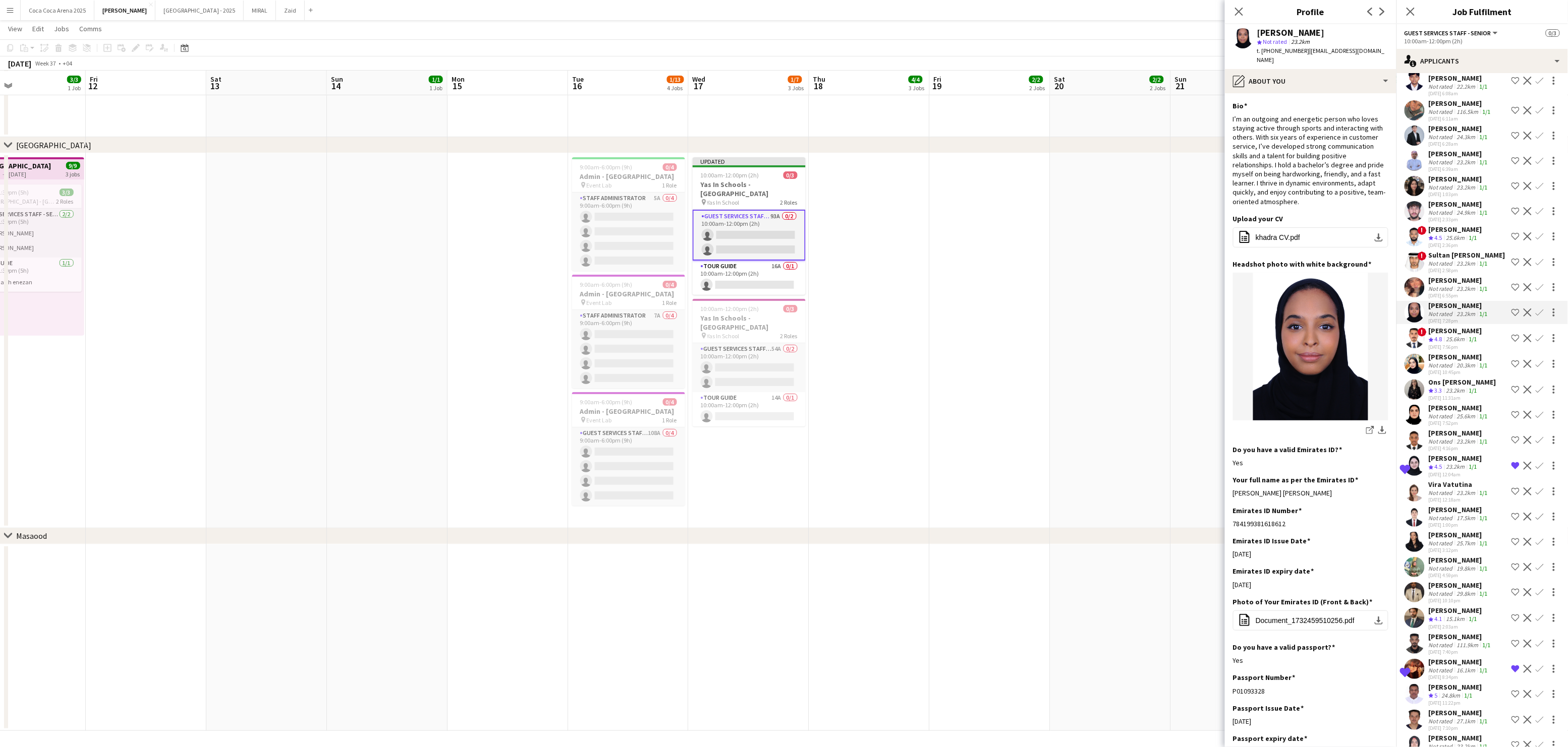
click at [1453, 276] on div "[PERSON_NAME]" at bounding box center [1459, 280] width 61 height 9
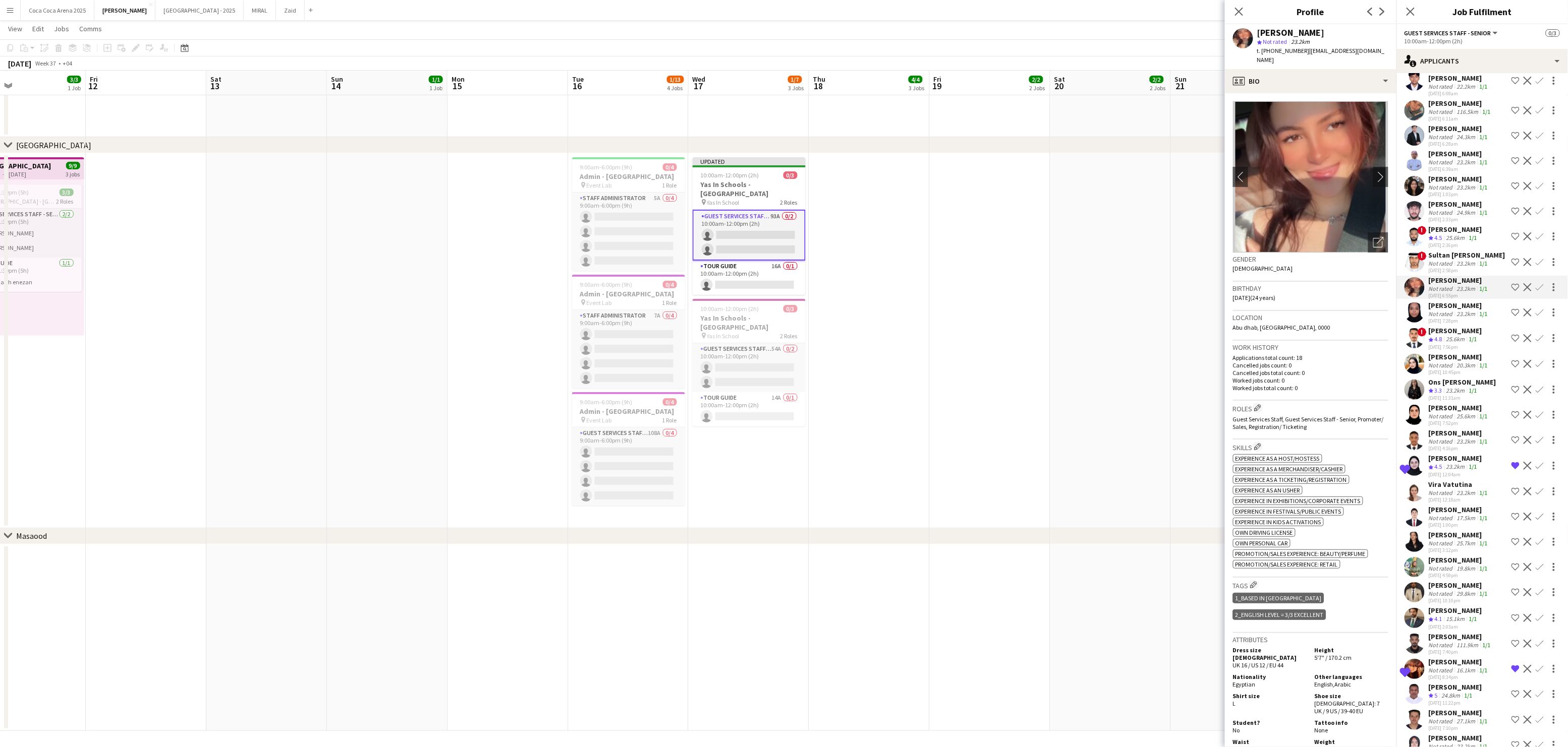
click at [1440, 251] on div "Sultan [PERSON_NAME]" at bounding box center [1467, 255] width 77 height 9
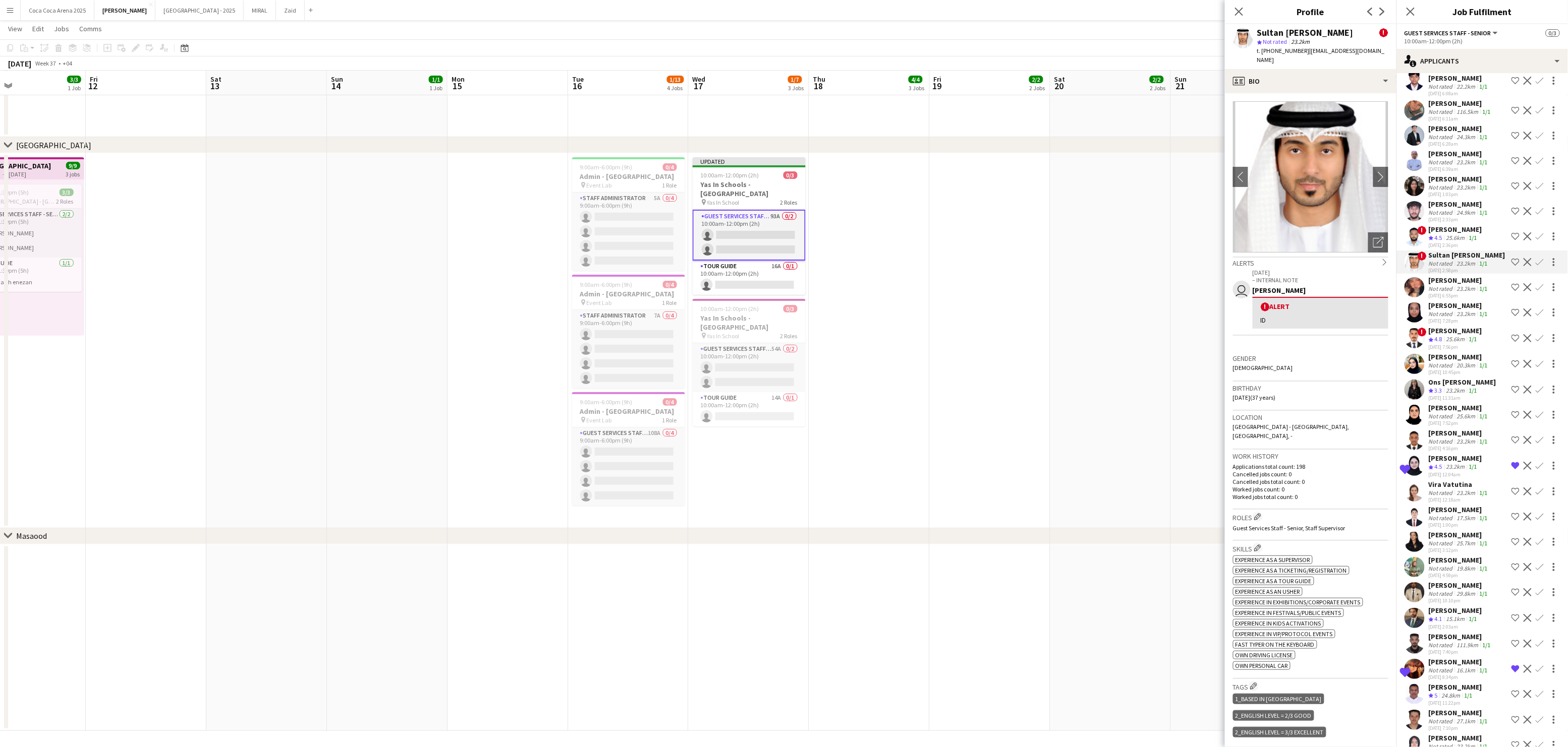
click at [1449, 225] on div "[PERSON_NAME]" at bounding box center [1455, 229] width 54 height 9
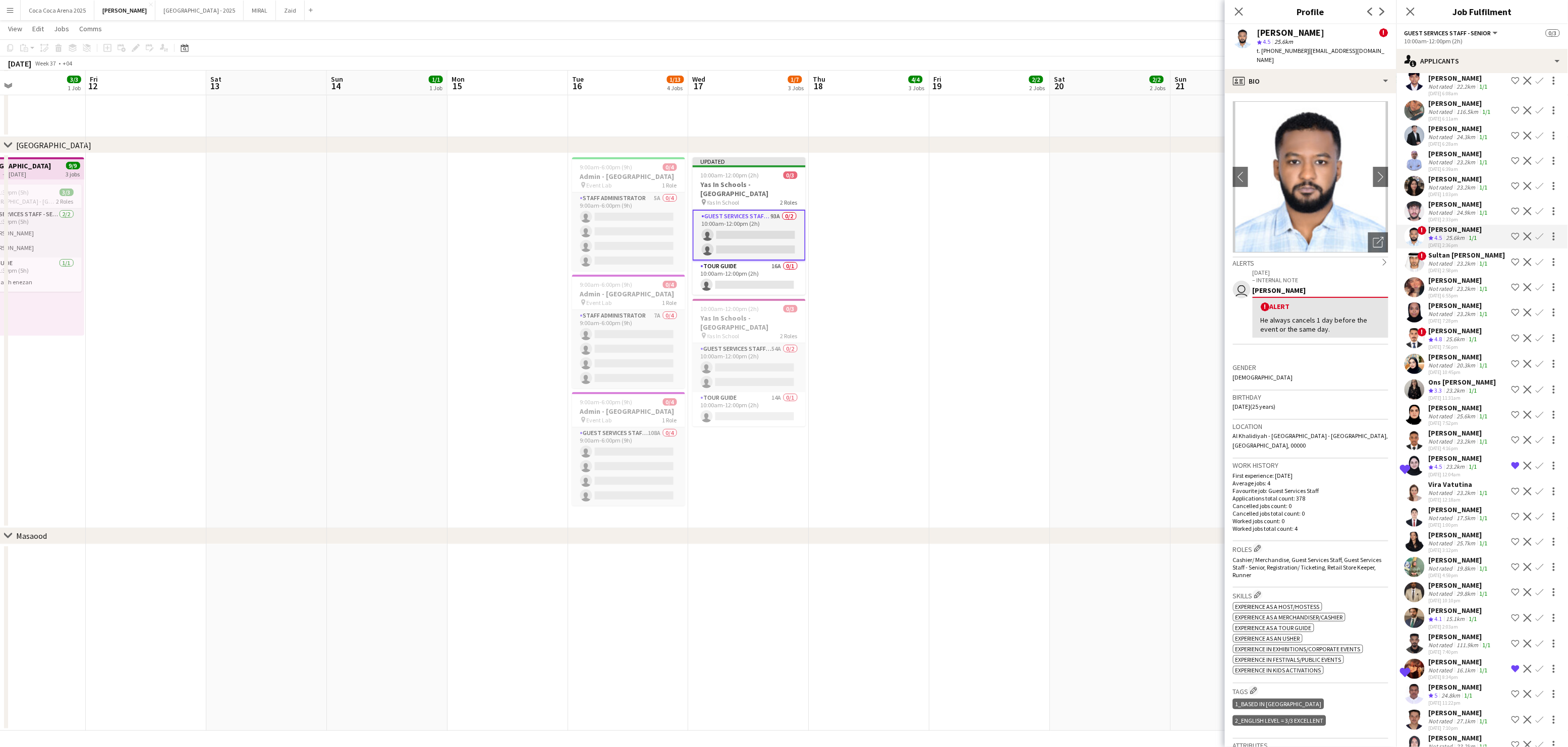
click at [1448, 209] on div "Not rated" at bounding box center [1441, 212] width 26 height 7
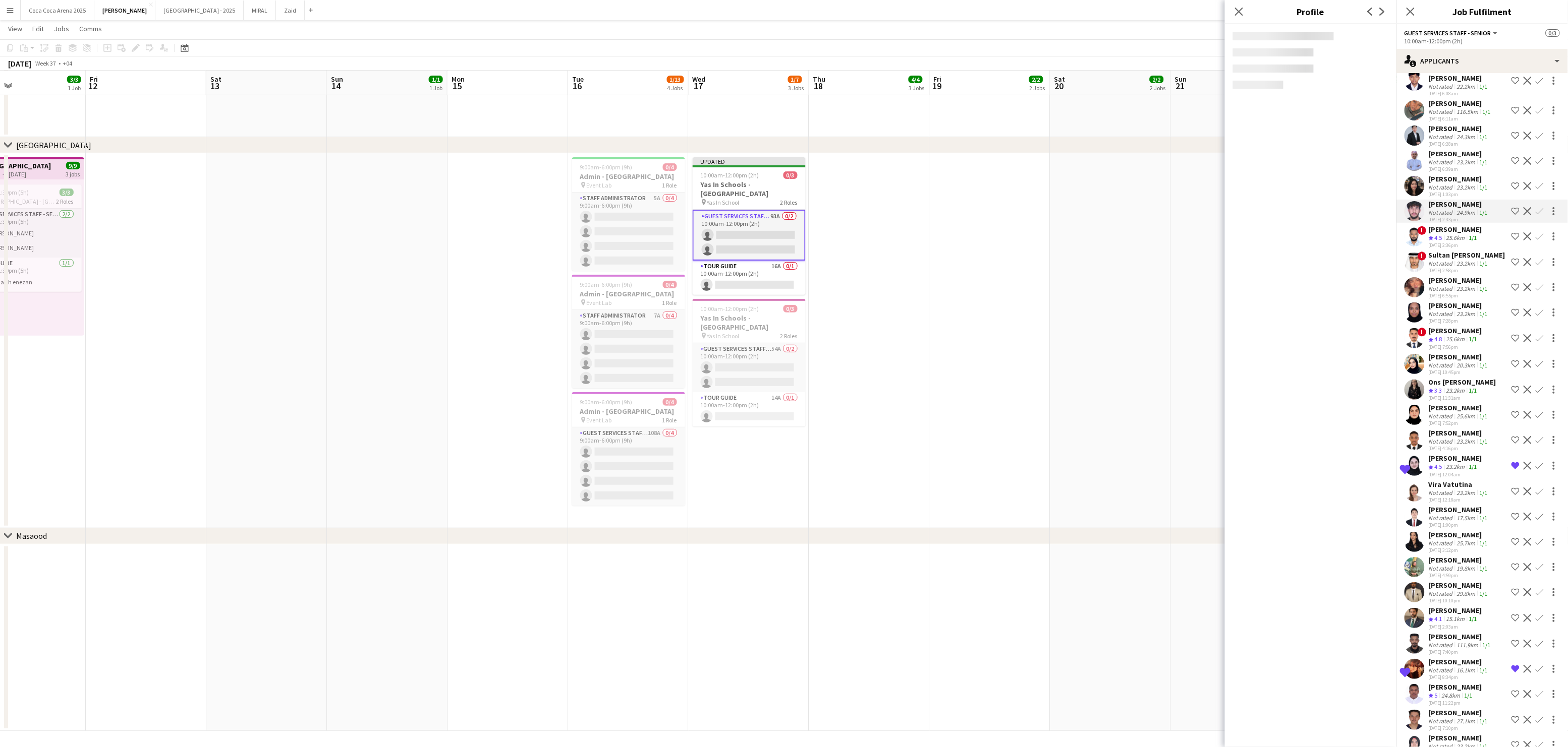
click at [1448, 184] on div "Not rated" at bounding box center [1441, 187] width 26 height 7
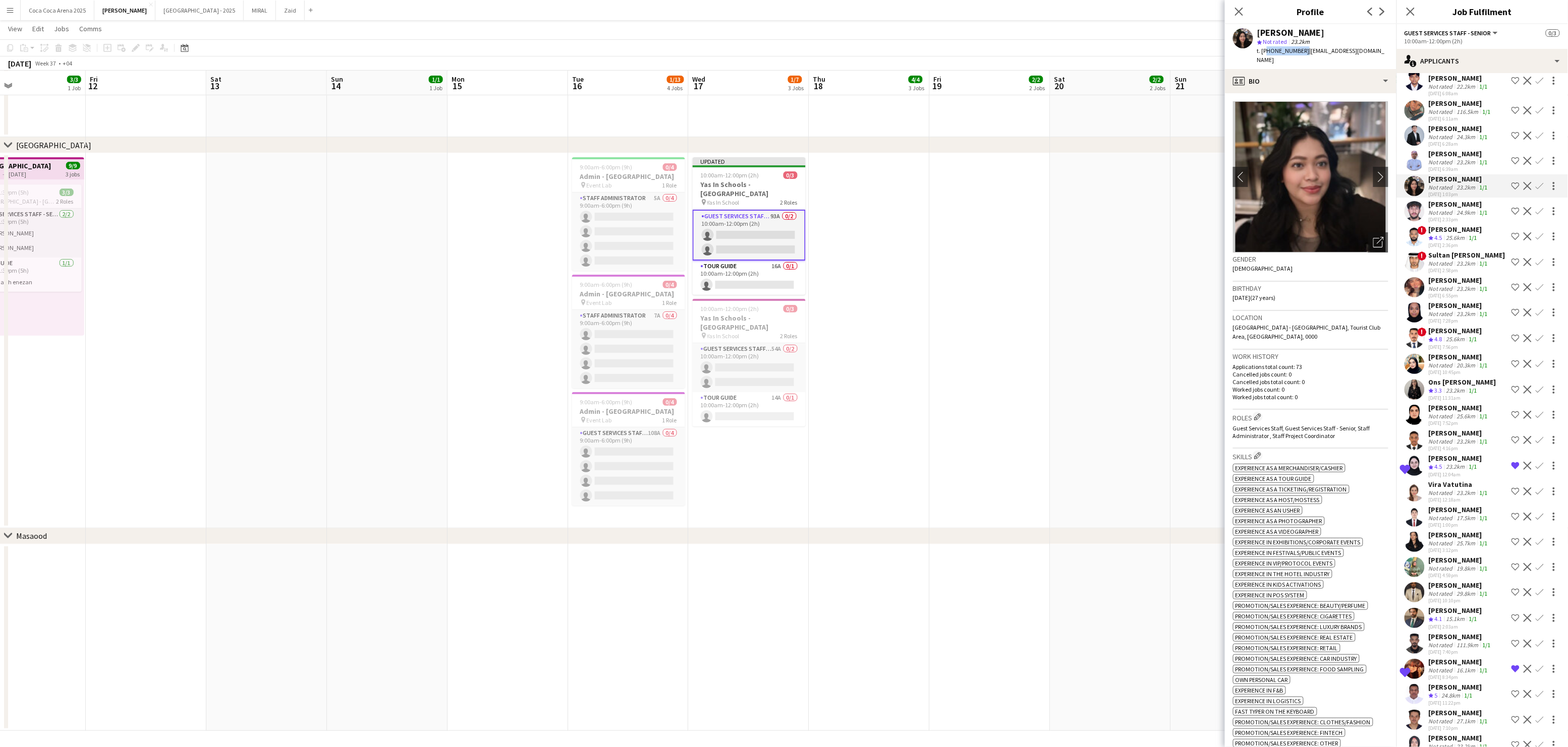
drag, startPoint x: 1301, startPoint y: 50, endPoint x: 1264, endPoint y: 50, distance: 37.0
click at [1264, 50] on span "t. +971544428964" at bounding box center [1283, 50] width 52 height 7
copy span "+971544428964"
click at [1275, 77] on div "profile Bio" at bounding box center [1311, 82] width 172 height 24
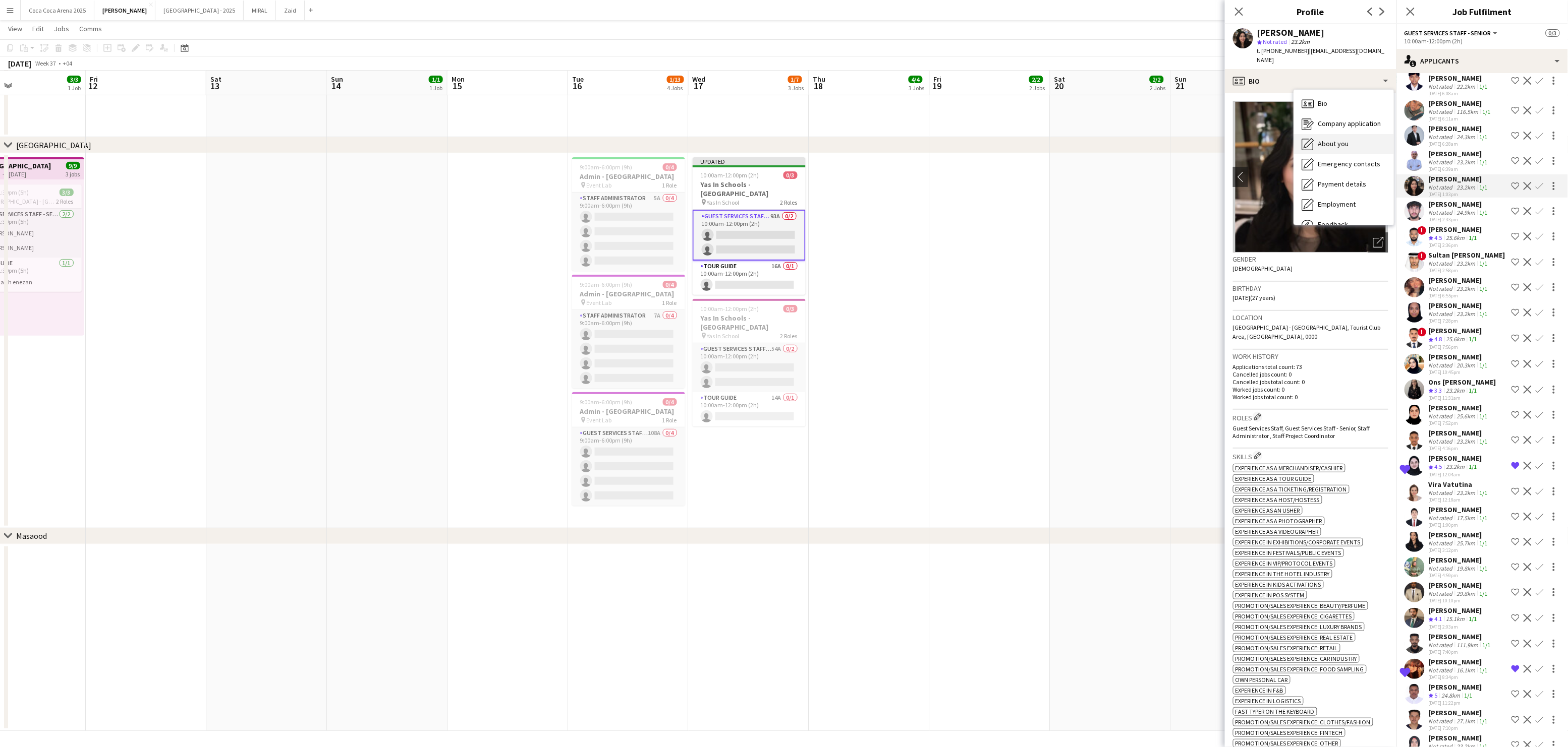
click at [1322, 139] on span "About you" at bounding box center [1334, 144] width 31 height 9
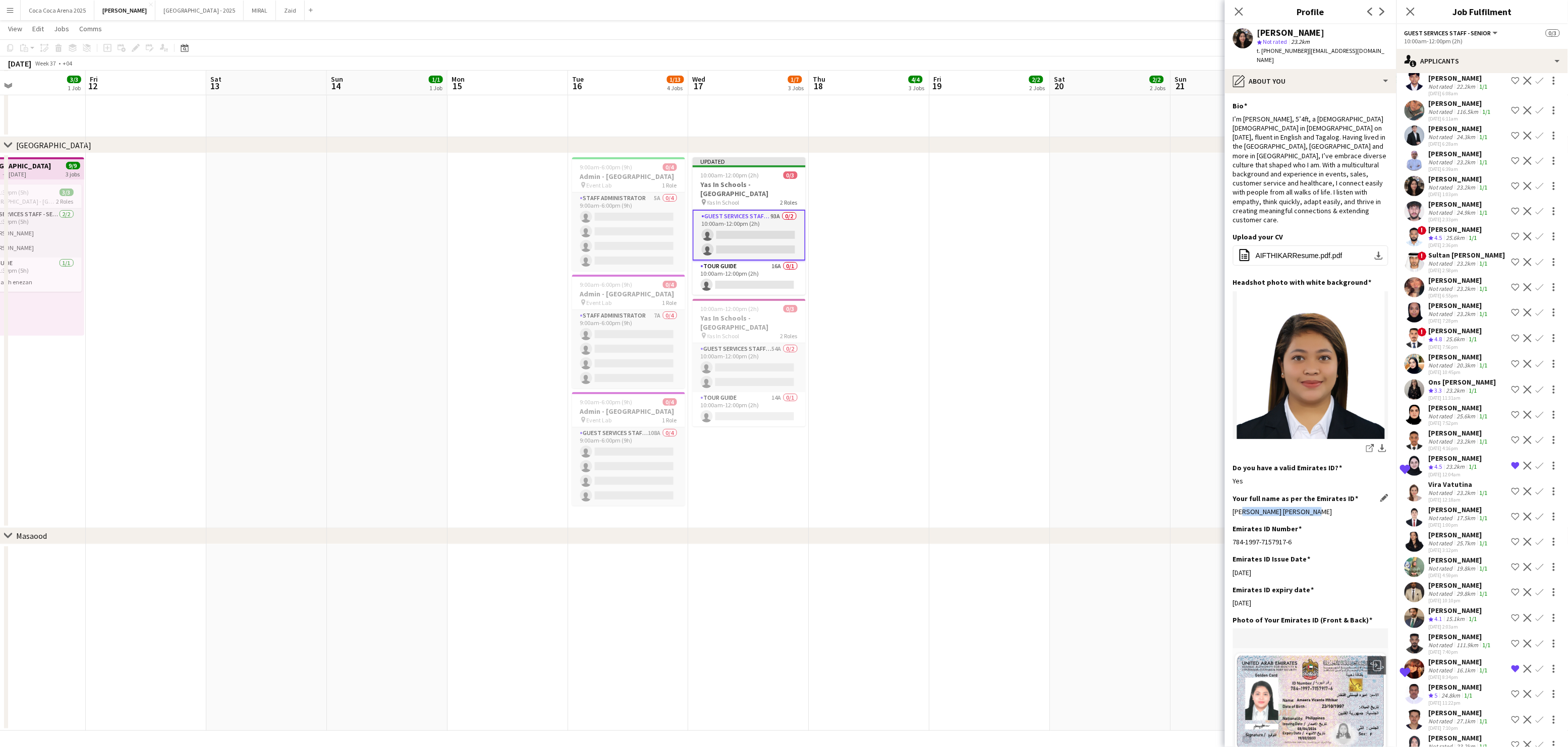
drag, startPoint x: 1317, startPoint y: 482, endPoint x: 1244, endPoint y: 481, distance: 73.0
click at [1244, 507] on div "Ameera Vicente Ifthikar" at bounding box center [1311, 512] width 155 height 9
copy div "Ameera Vicente Ifthikar"
click at [1446, 454] on div "[PERSON_NAME]" at bounding box center [1455, 458] width 54 height 9
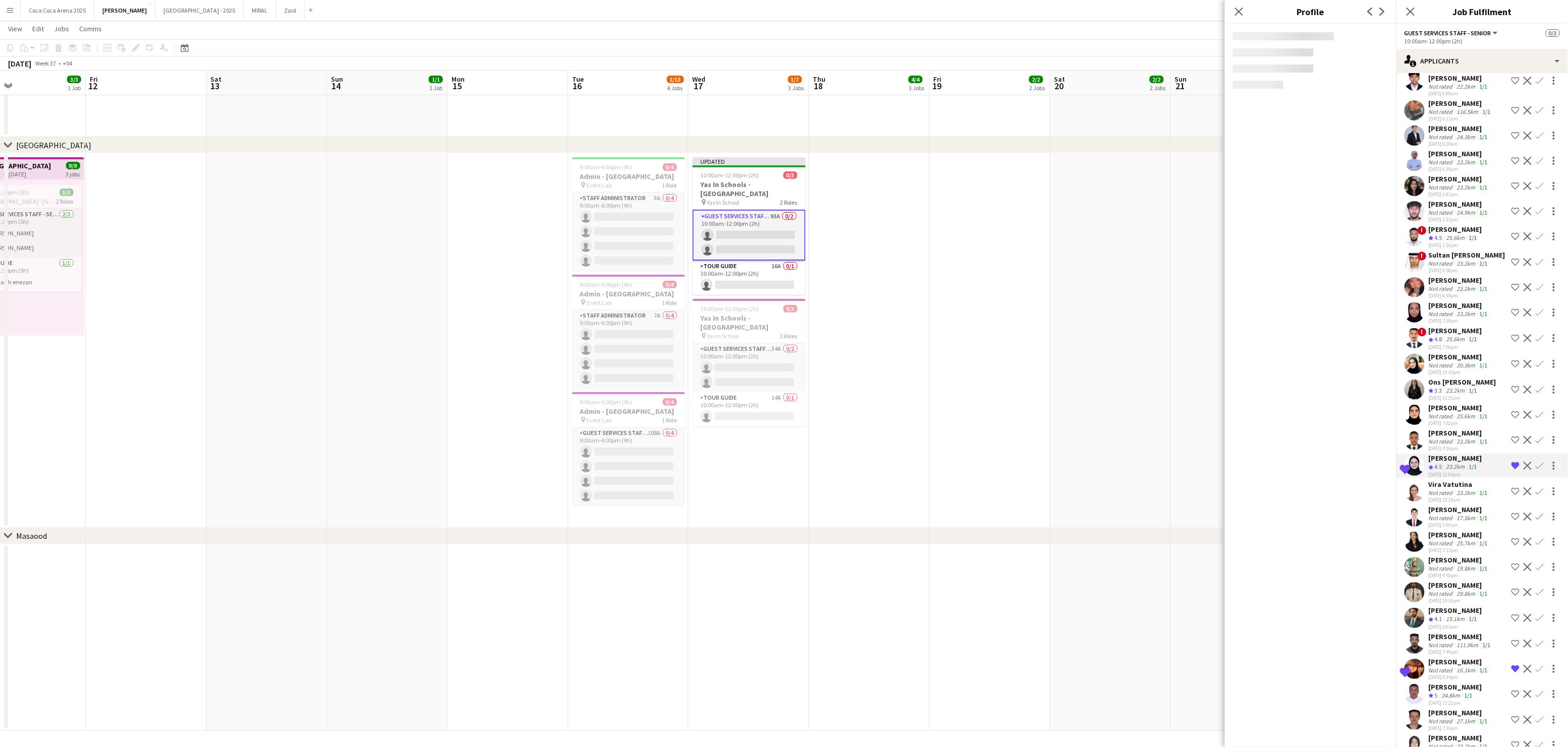
click at [1446, 437] on div "Not rated" at bounding box center [1441, 441] width 26 height 7
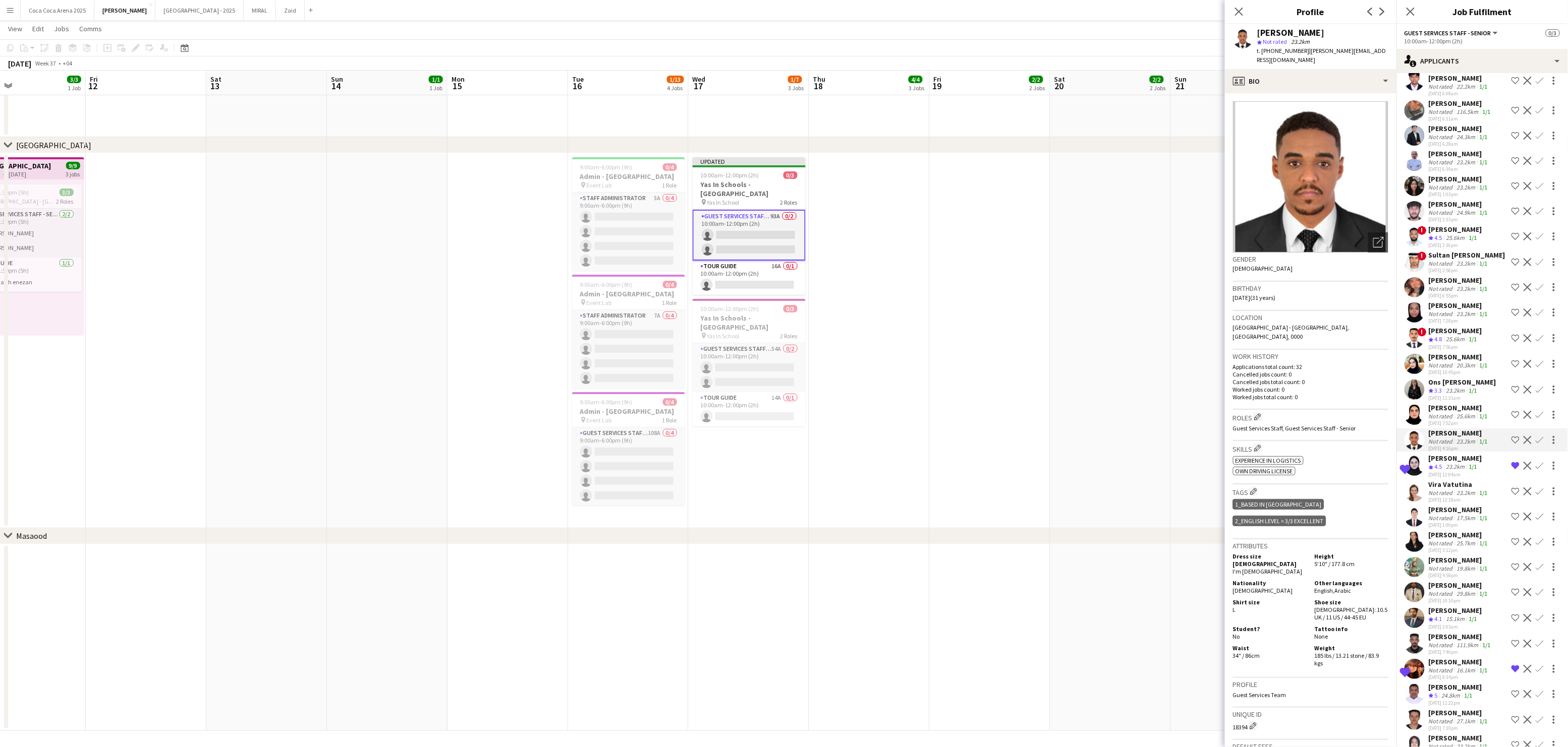
drag, startPoint x: 1440, startPoint y: 368, endPoint x: 1440, endPoint y: 357, distance: 11.0
click at [1440, 412] on div "Not rated" at bounding box center [1441, 416] width 26 height 7
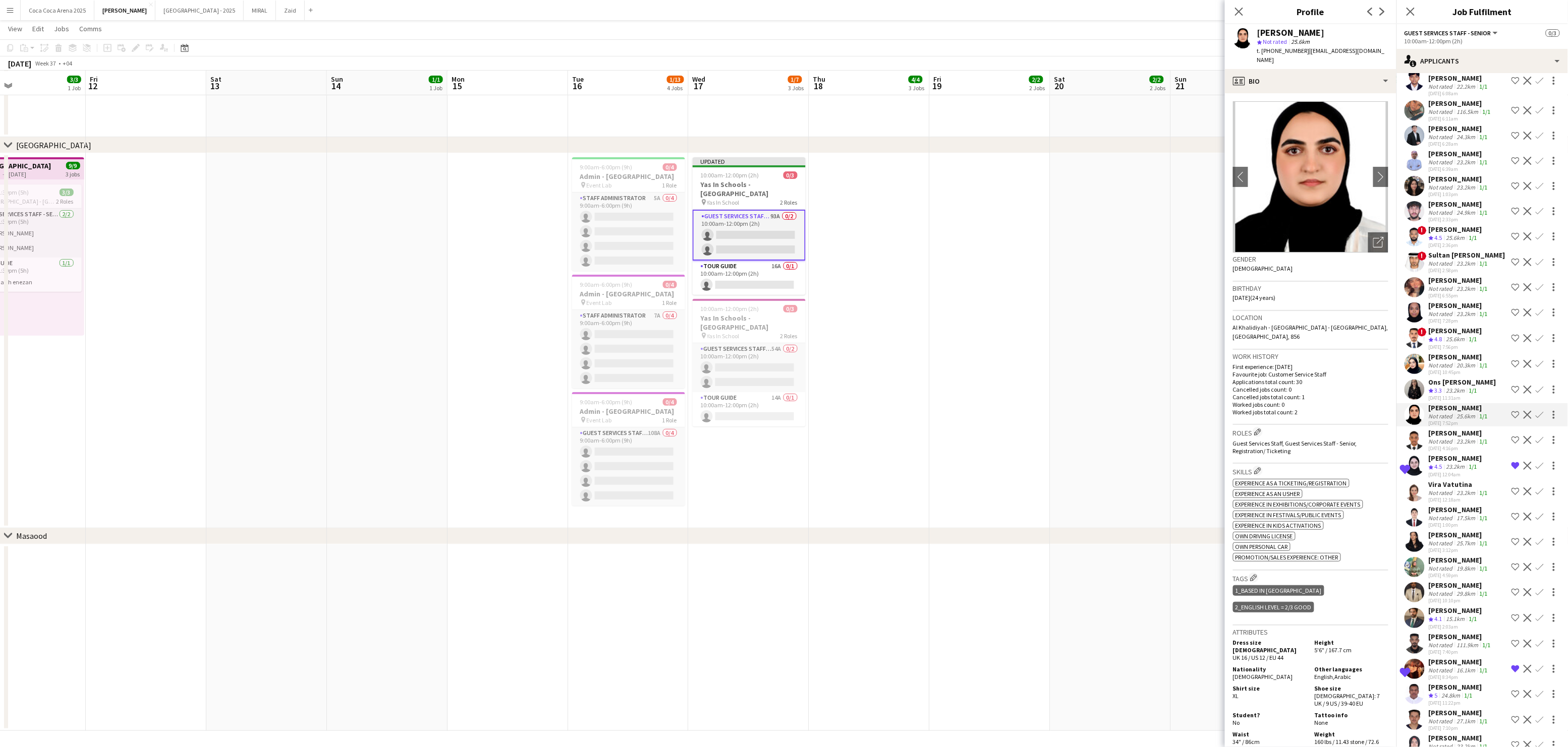
drag, startPoint x: 1444, startPoint y: 341, endPoint x: 1444, endPoint y: 324, distance: 17.0
click at [1444, 378] on div "Ons [PERSON_NAME]" at bounding box center [1462, 382] width 68 height 9
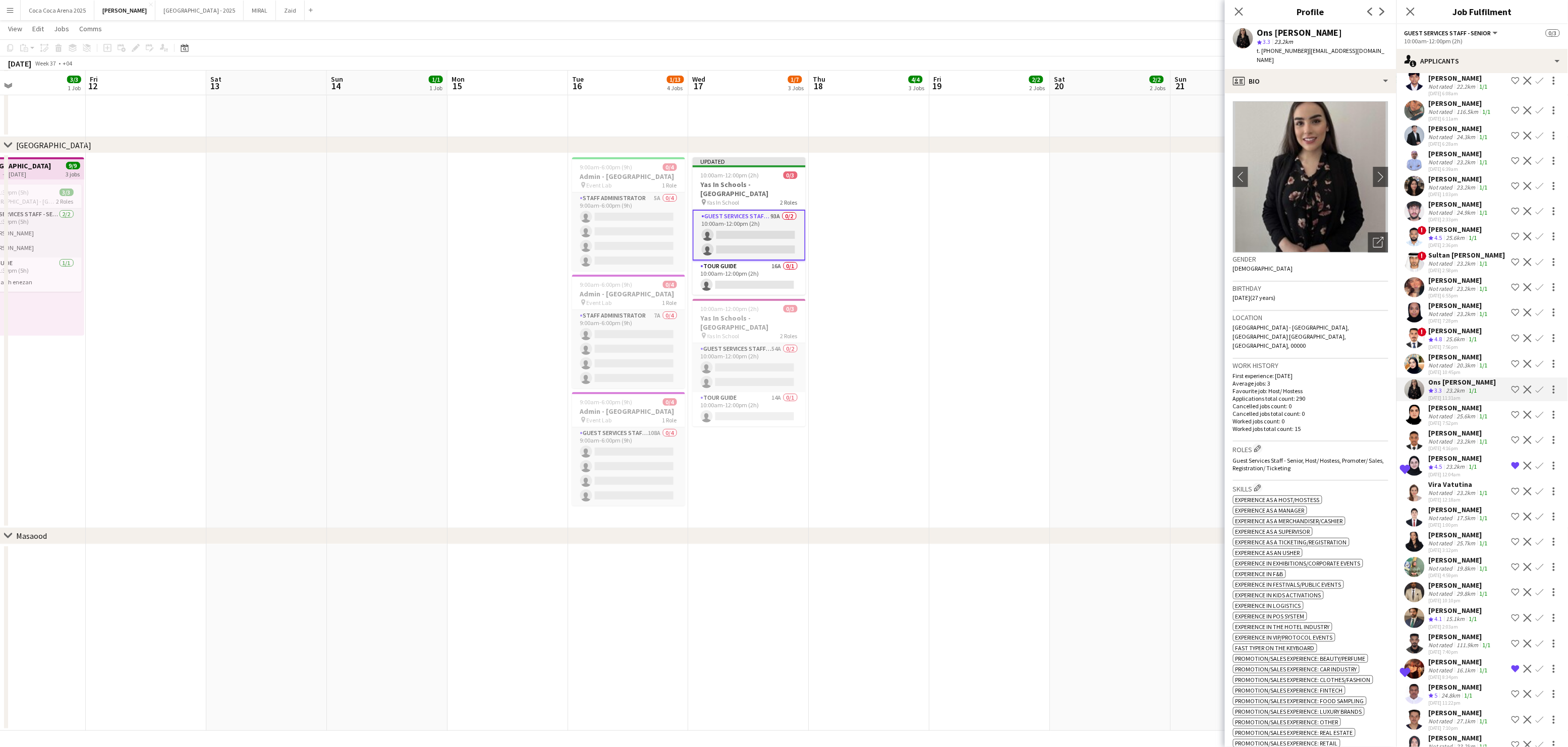
click at [1445, 361] on div "Not rated" at bounding box center [1441, 365] width 26 height 7
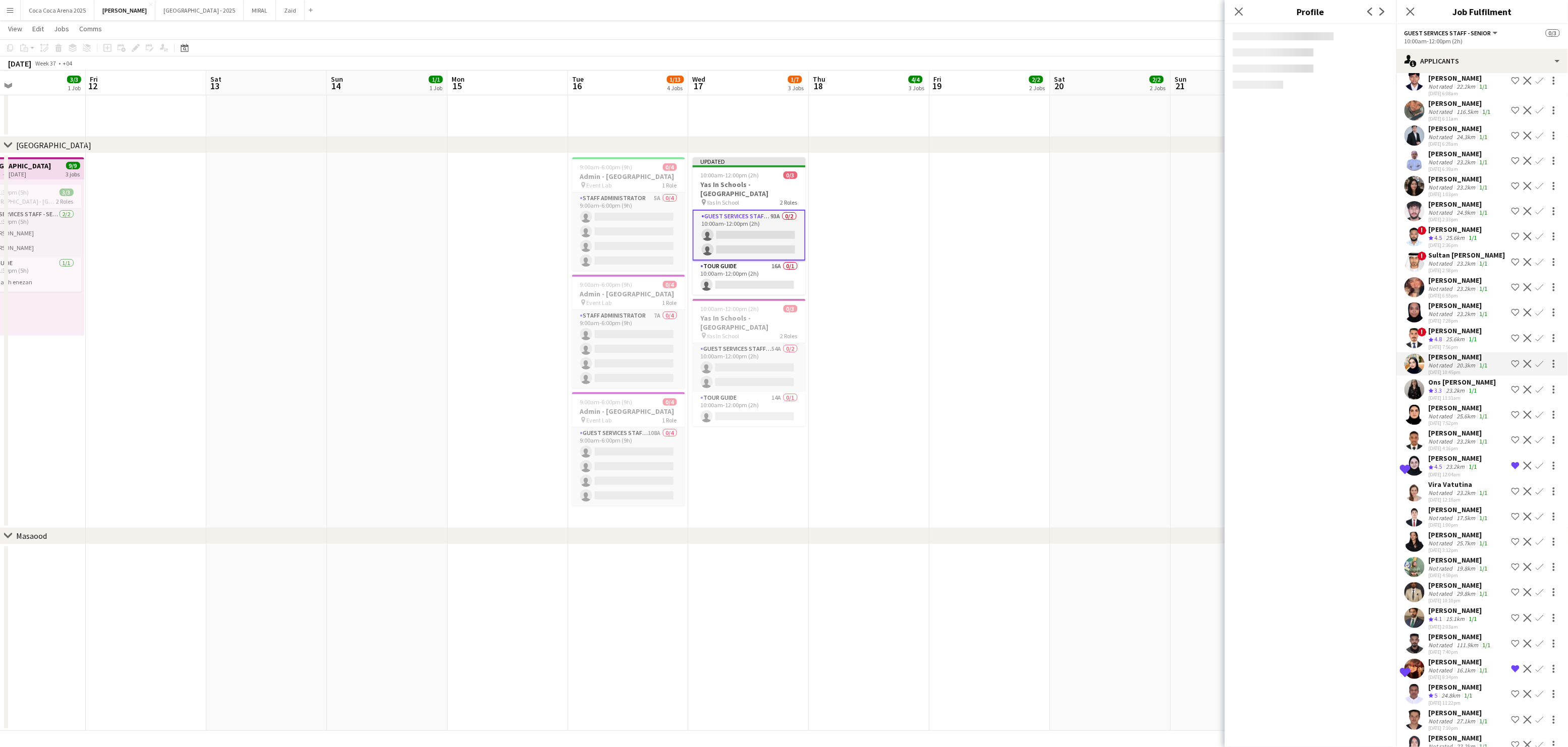
click at [1444, 335] on div "Crew rating 4.8" at bounding box center [1437, 339] width 16 height 9
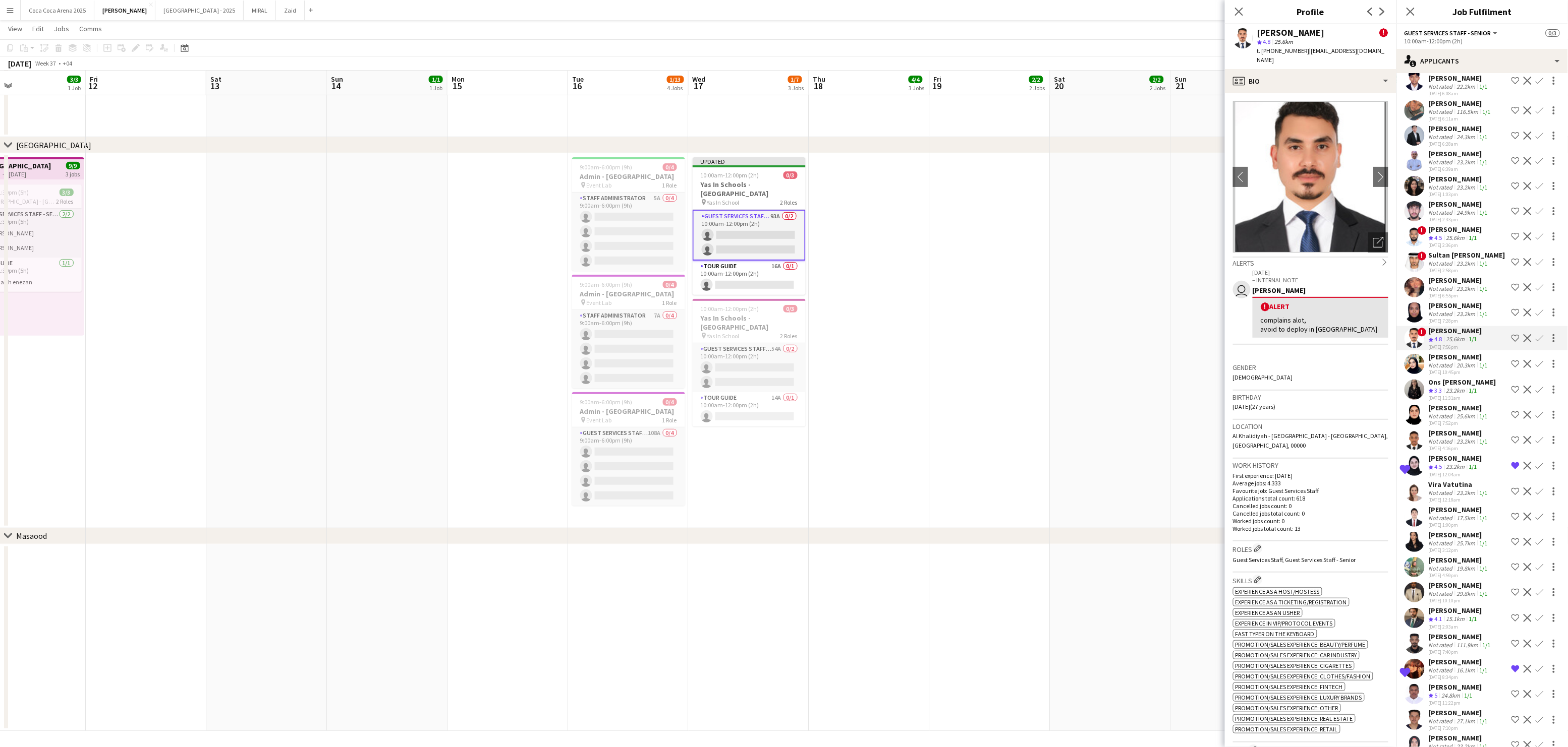
click at [1446, 301] on div "[PERSON_NAME]" at bounding box center [1459, 305] width 61 height 9
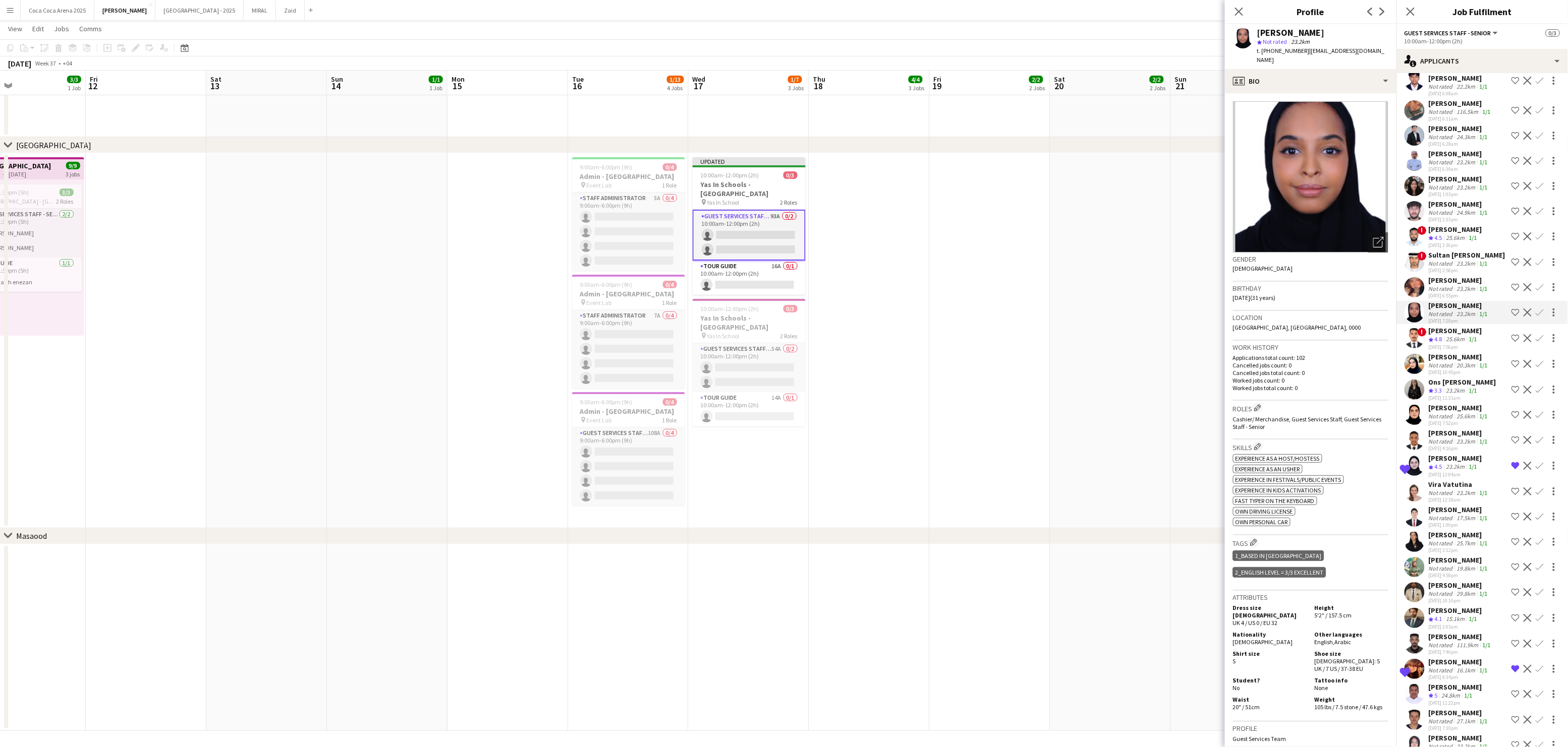
click at [1446, 276] on div "[PERSON_NAME]" at bounding box center [1459, 280] width 61 height 9
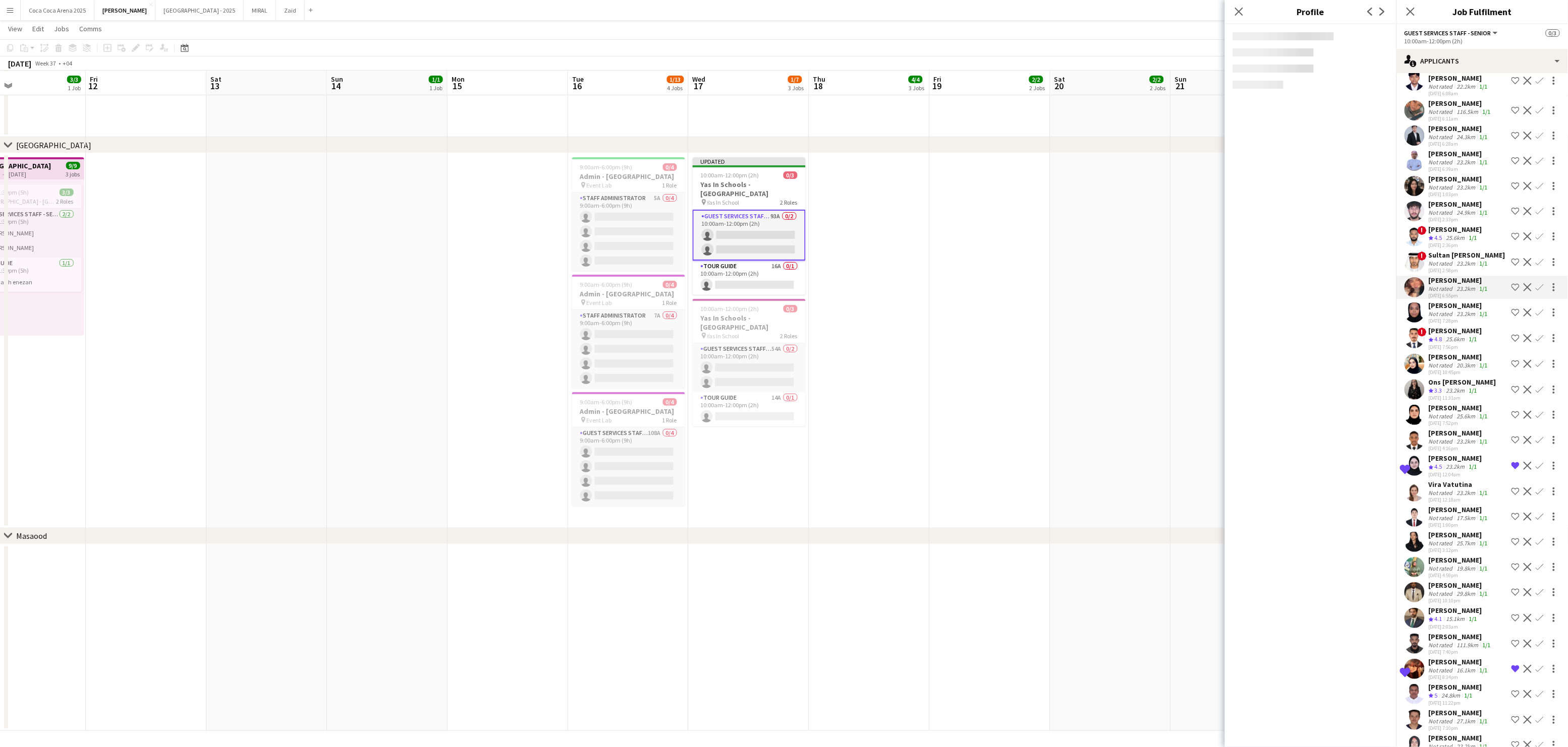
click at [1446, 260] on div "Not rated" at bounding box center [1441, 263] width 26 height 7
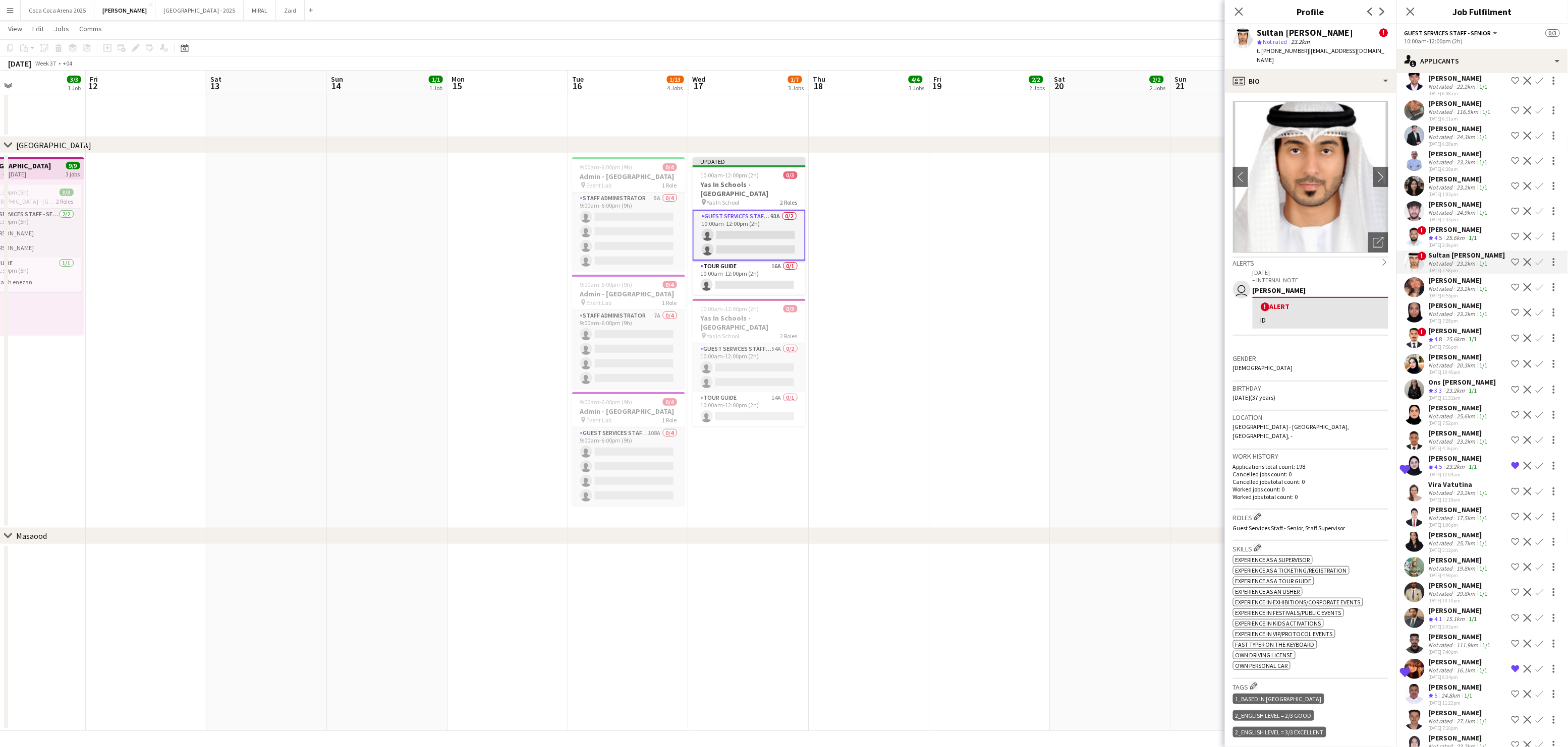
click at [1445, 225] on div "[PERSON_NAME]" at bounding box center [1455, 229] width 54 height 9
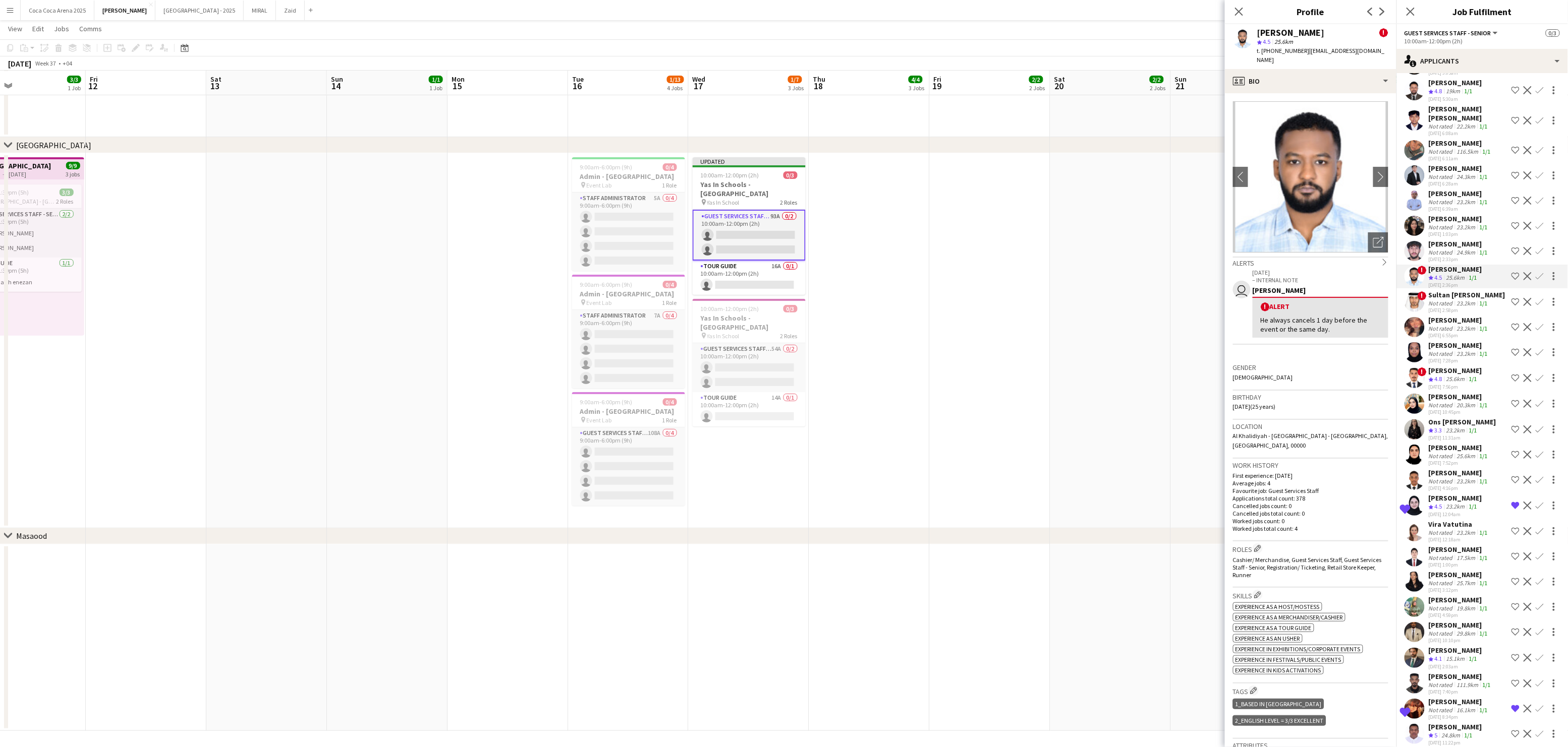
scroll to position [1742, 0]
click at [1441, 240] on div "[PERSON_NAME]" at bounding box center [1459, 245] width 61 height 9
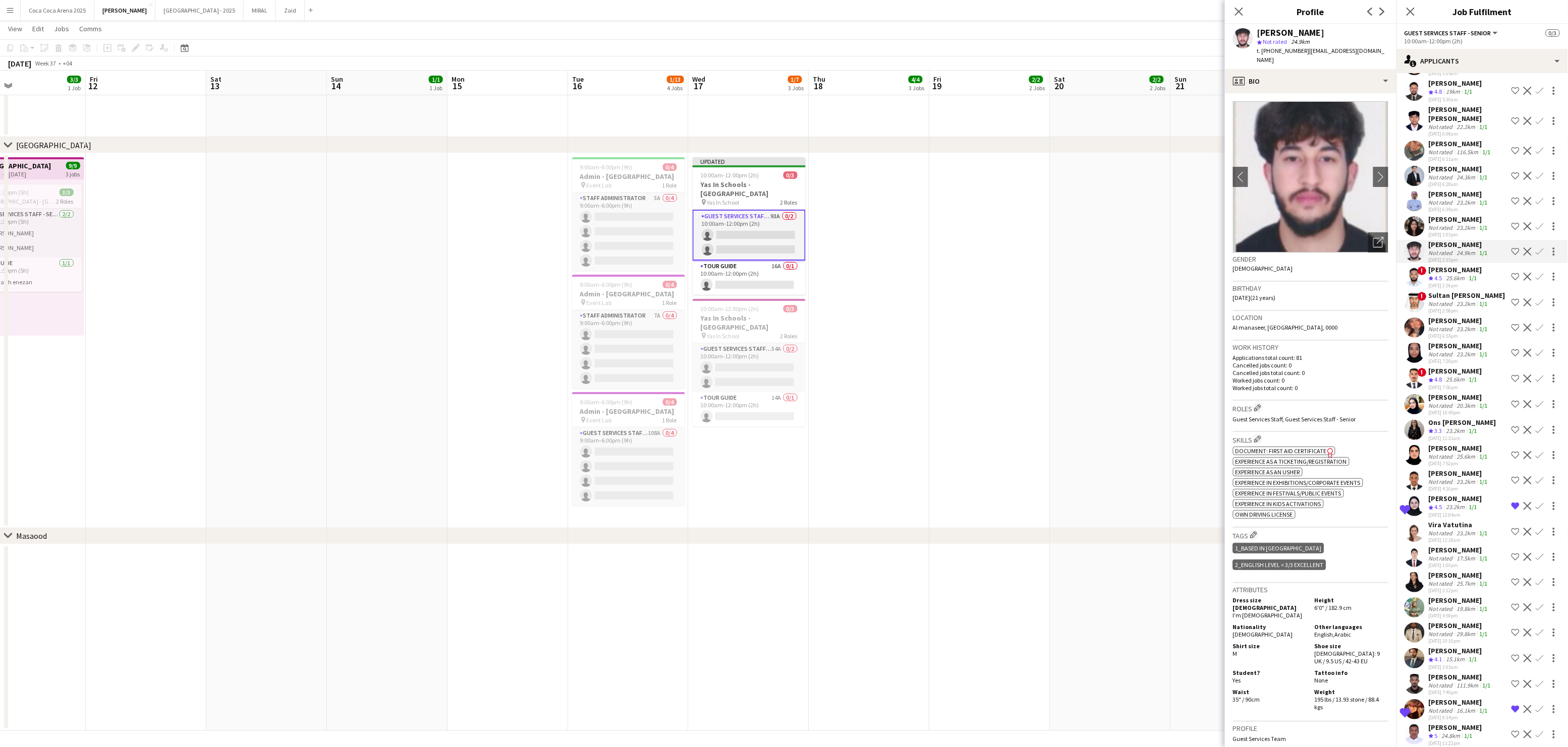
click at [1444, 215] on div "[PERSON_NAME]" at bounding box center [1459, 219] width 61 height 9
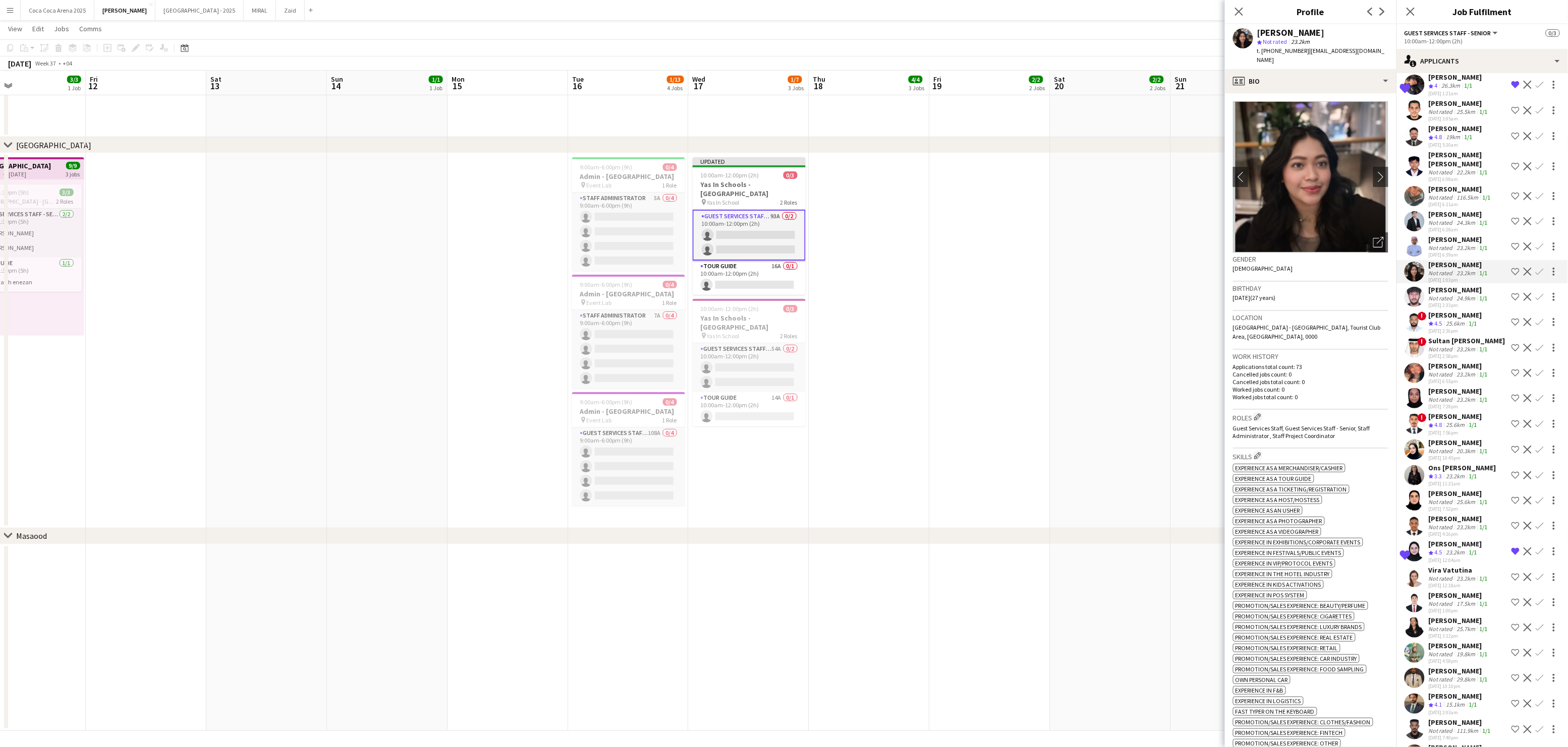
scroll to position [1692, 0]
click at [1437, 240] on div "[PERSON_NAME]" at bounding box center [1459, 245] width 61 height 9
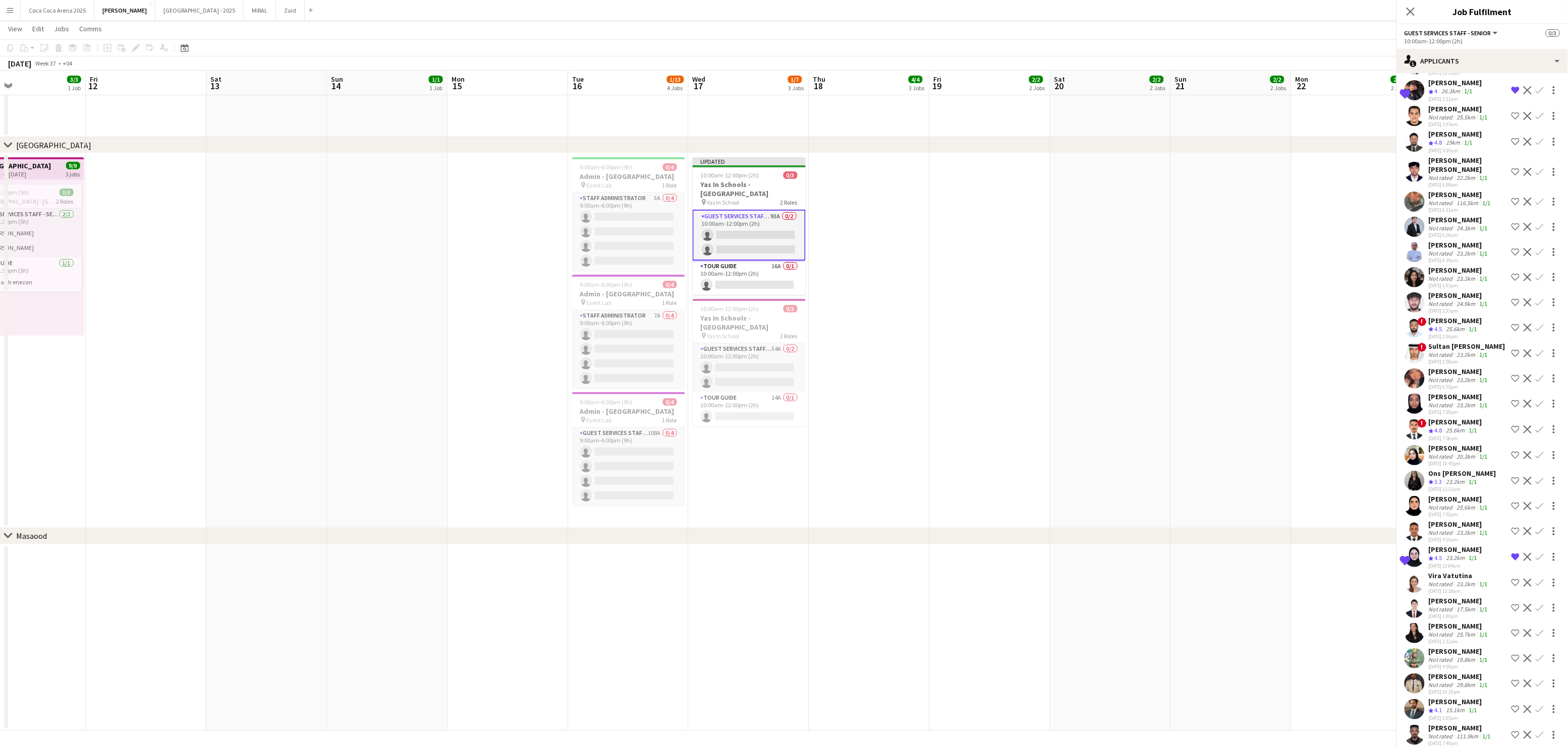
click at [1441, 199] on div "Not rated" at bounding box center [1441, 203] width 26 height 7
click at [1443, 190] on div "[PERSON_NAME]" at bounding box center [1460, 194] width 64 height 9
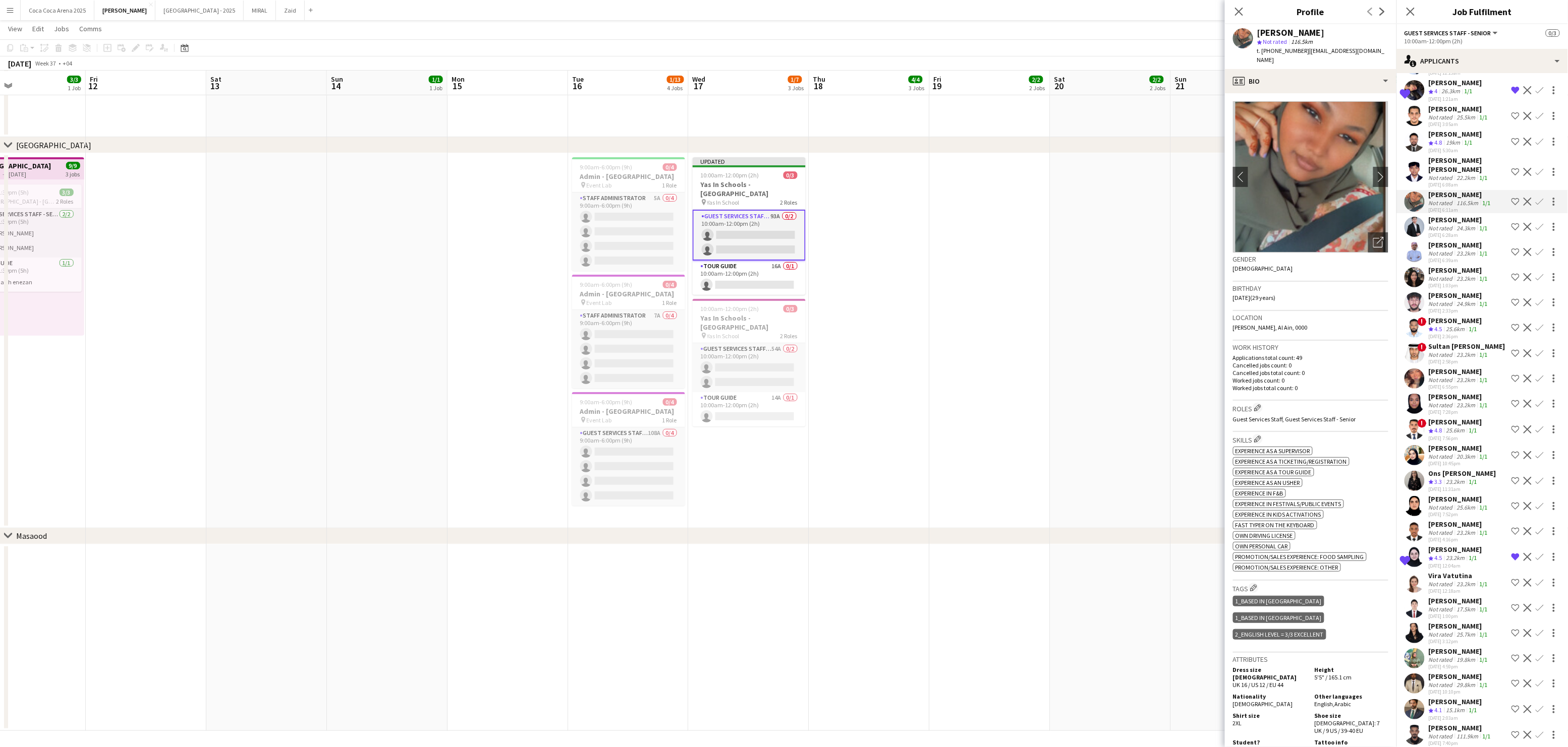
click at [1444, 156] on div "[PERSON_NAME] [PERSON_NAME]" at bounding box center [1468, 165] width 79 height 18
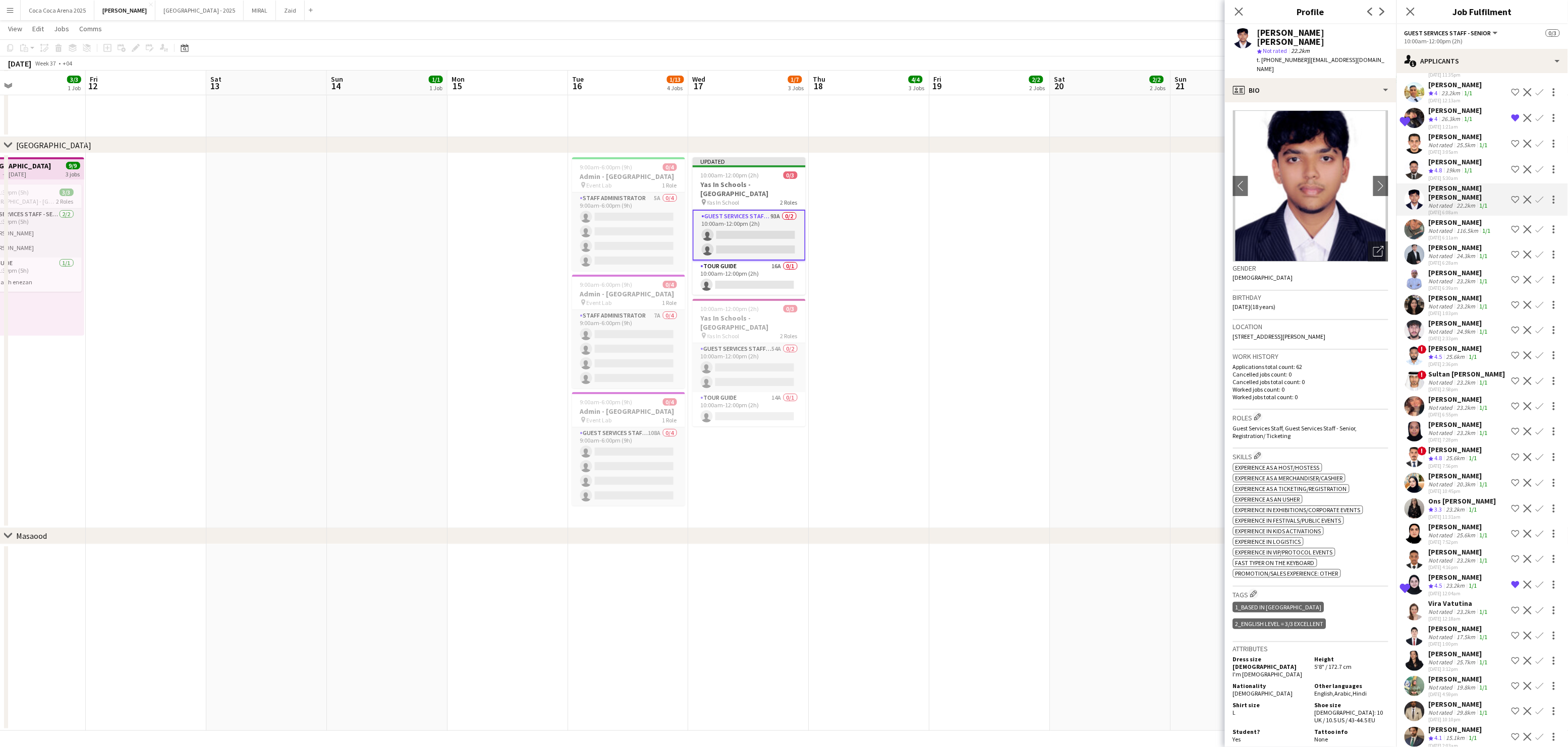
scroll to position [1663, 0]
click at [1443, 158] on div "[PERSON_NAME]" at bounding box center [1455, 162] width 54 height 9
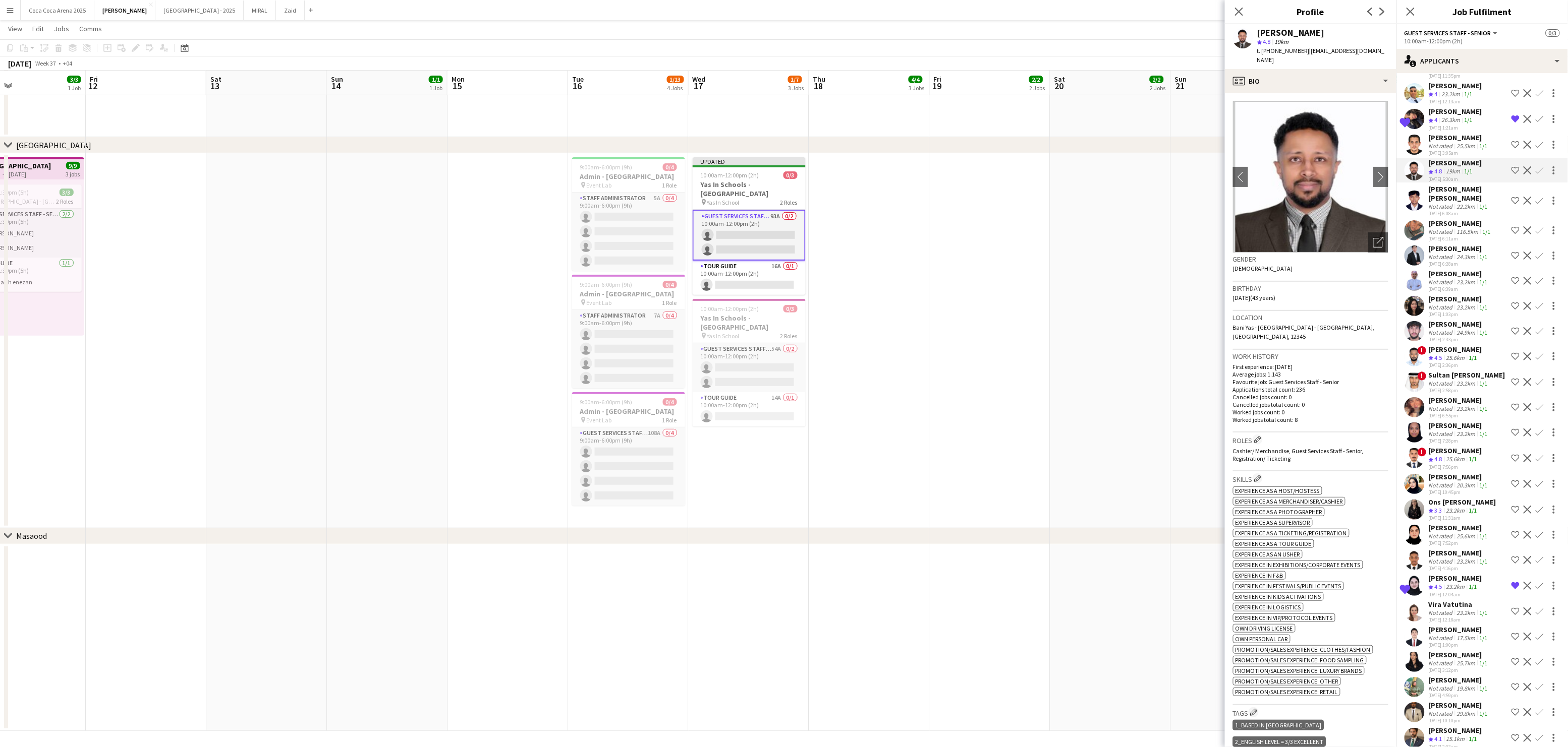
click at [1443, 133] on div "[PERSON_NAME]" at bounding box center [1459, 137] width 61 height 9
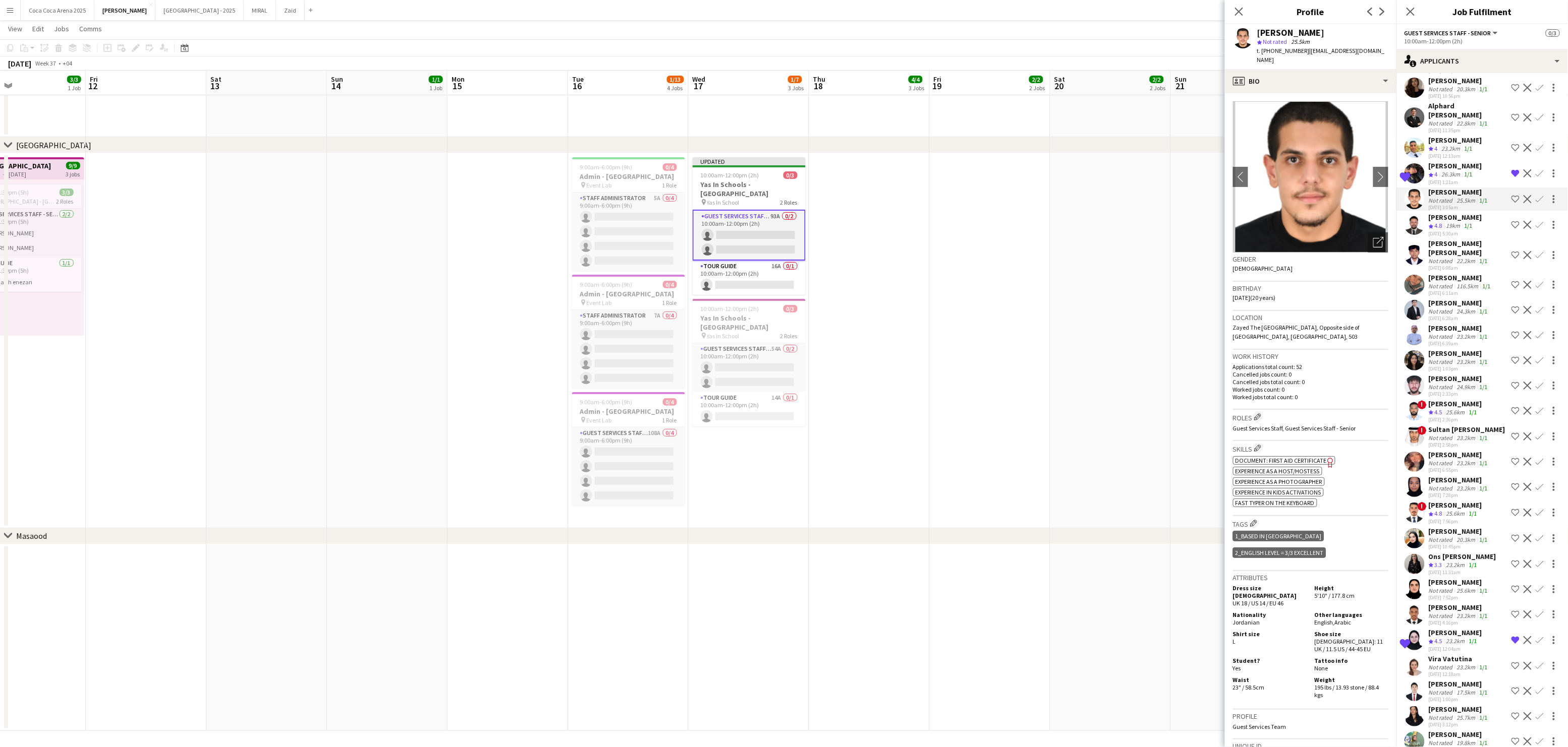
scroll to position [1607, 0]
click at [1438, 163] on div "[PERSON_NAME]" at bounding box center [1455, 167] width 54 height 9
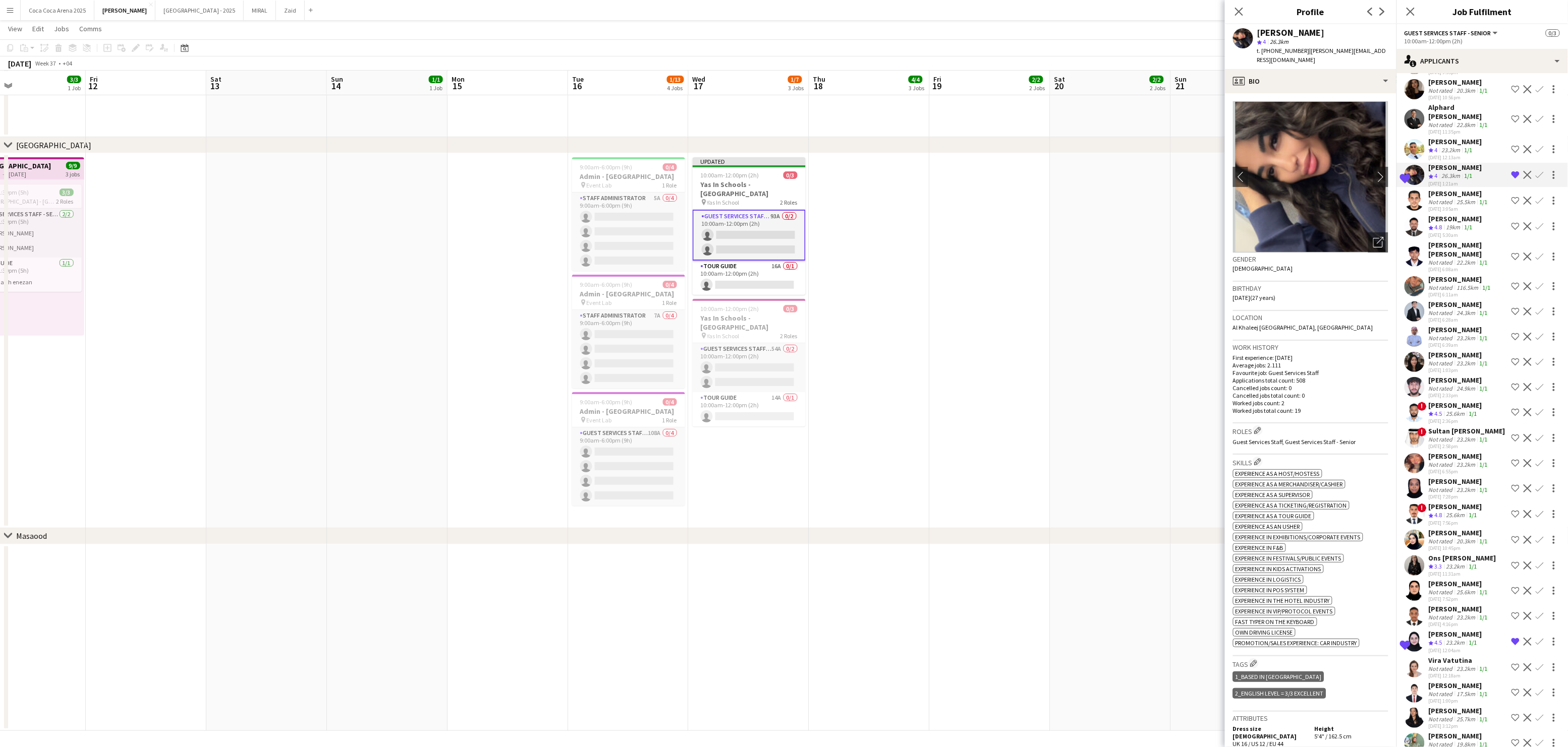
click at [1449, 137] on div "[PERSON_NAME]" at bounding box center [1455, 141] width 54 height 9
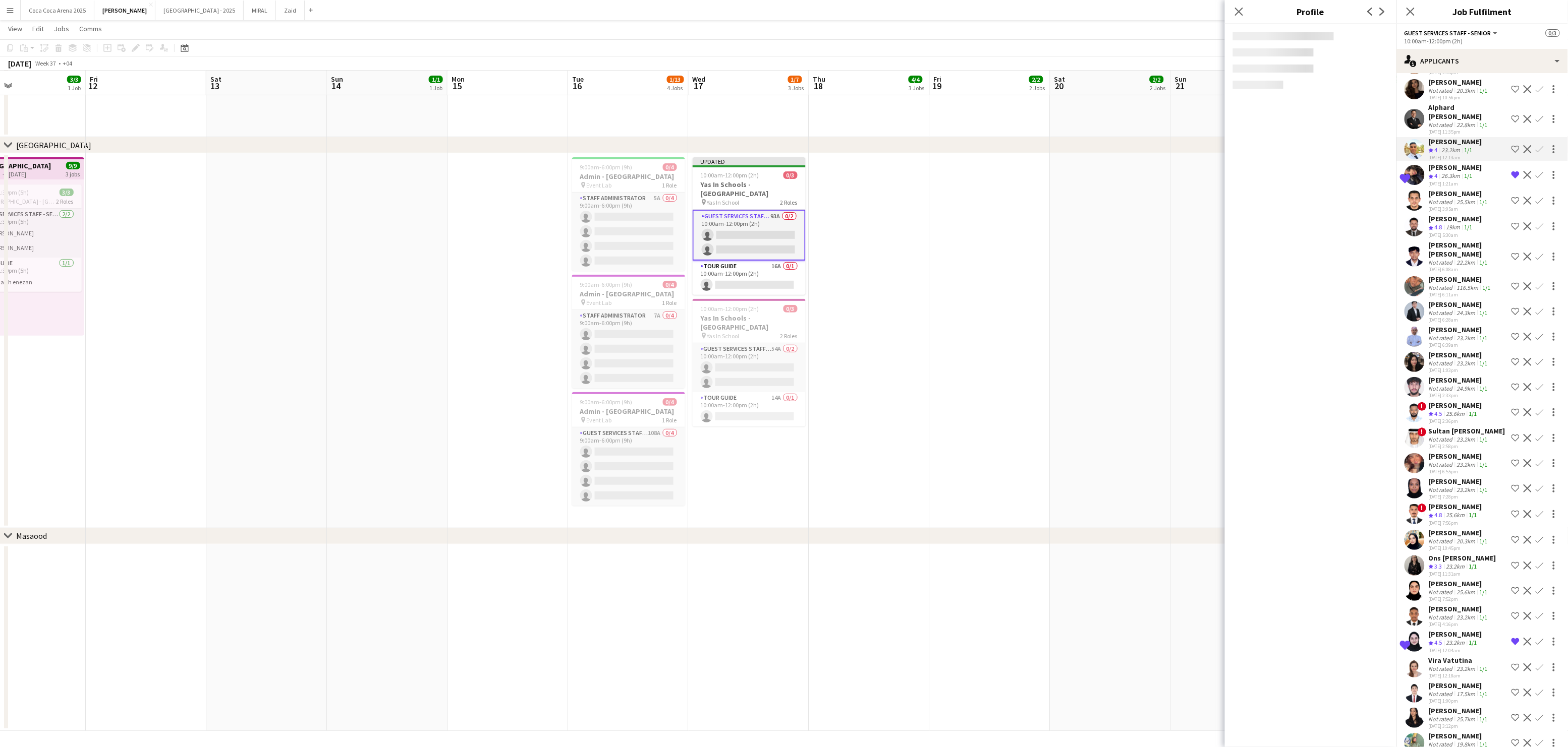
scroll to position [1574, 0]
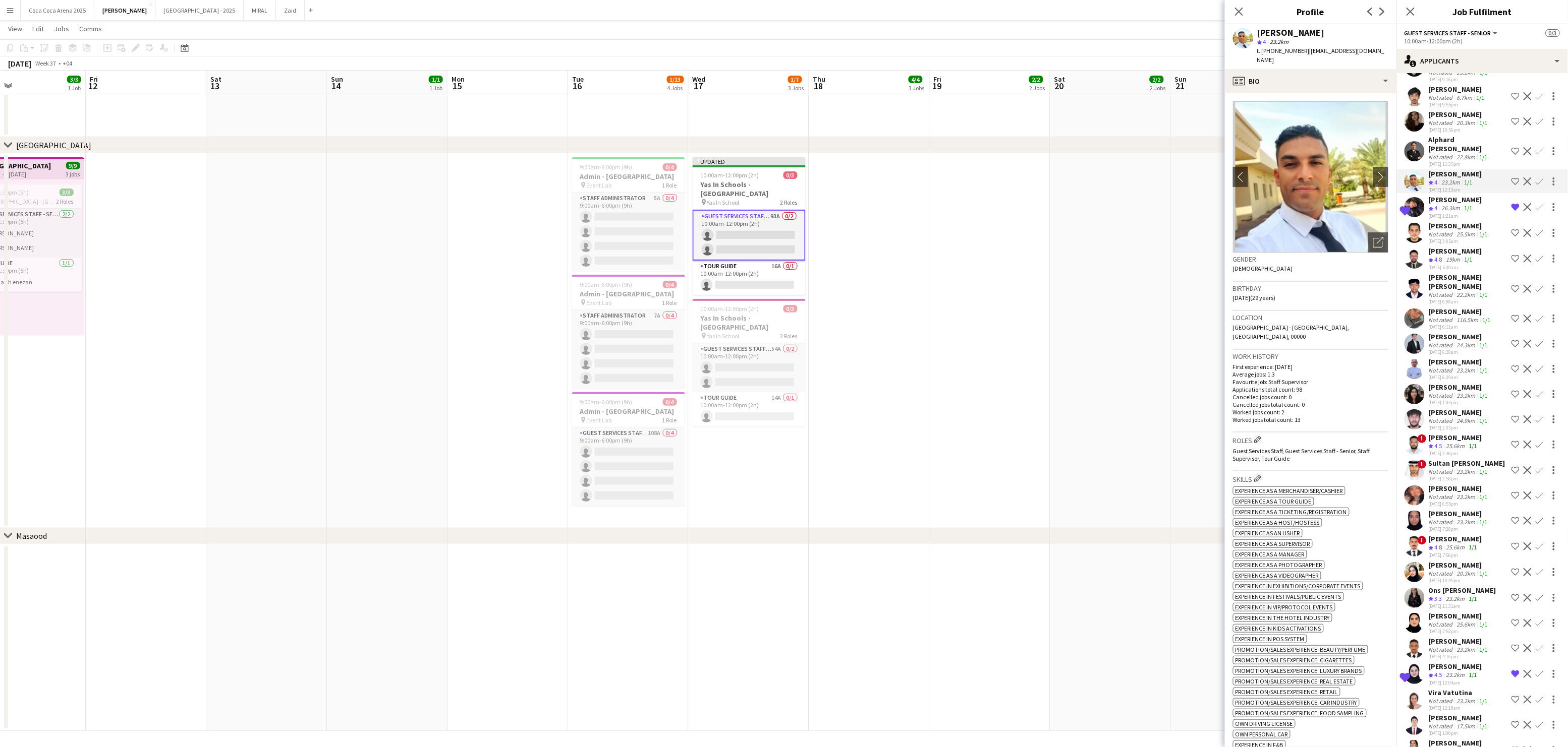
click at [1446, 135] on div "Alphard [PERSON_NAME]" at bounding box center [1468, 144] width 79 height 18
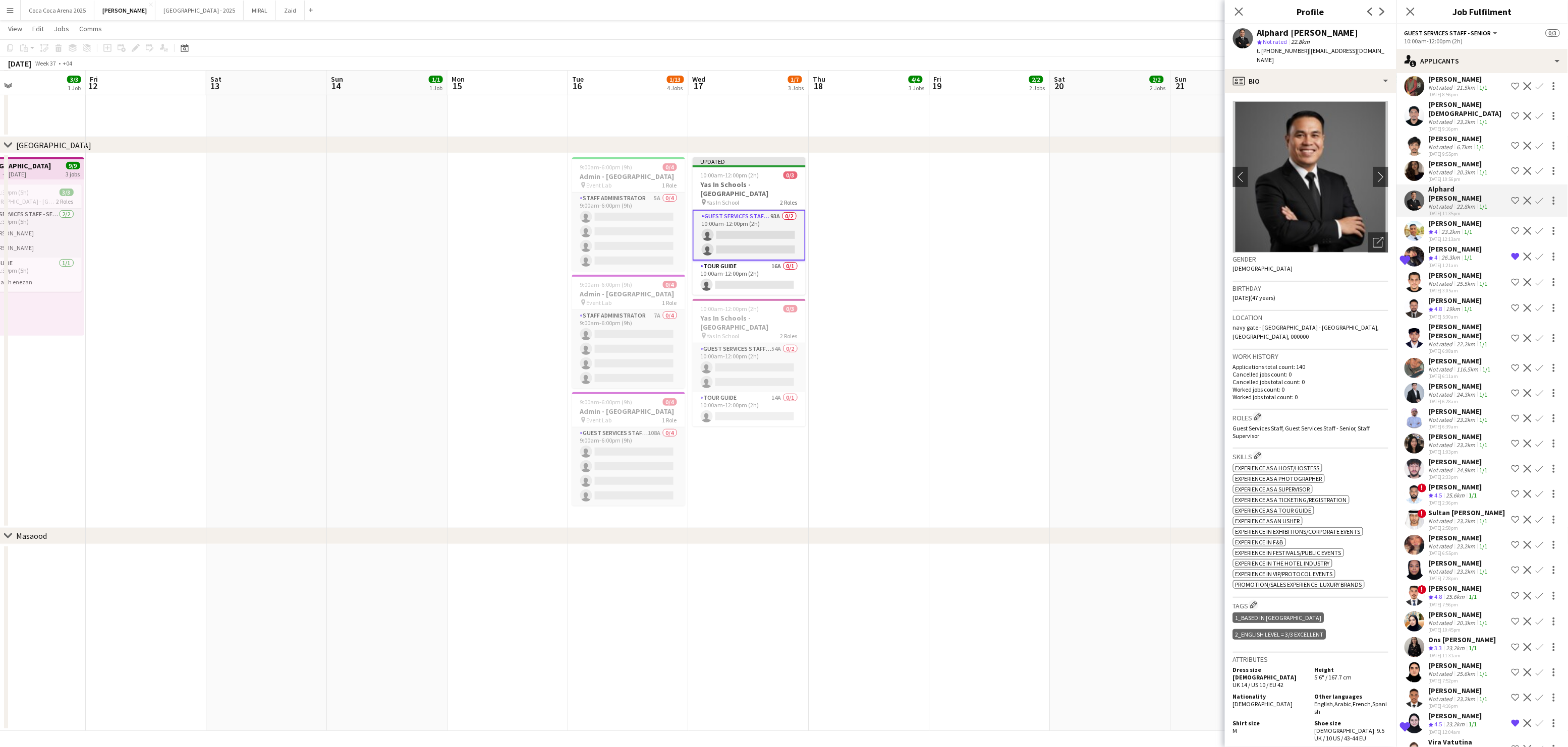
scroll to position [1521, 0]
click at [1444, 163] on div "[PERSON_NAME]" at bounding box center [1459, 167] width 61 height 9
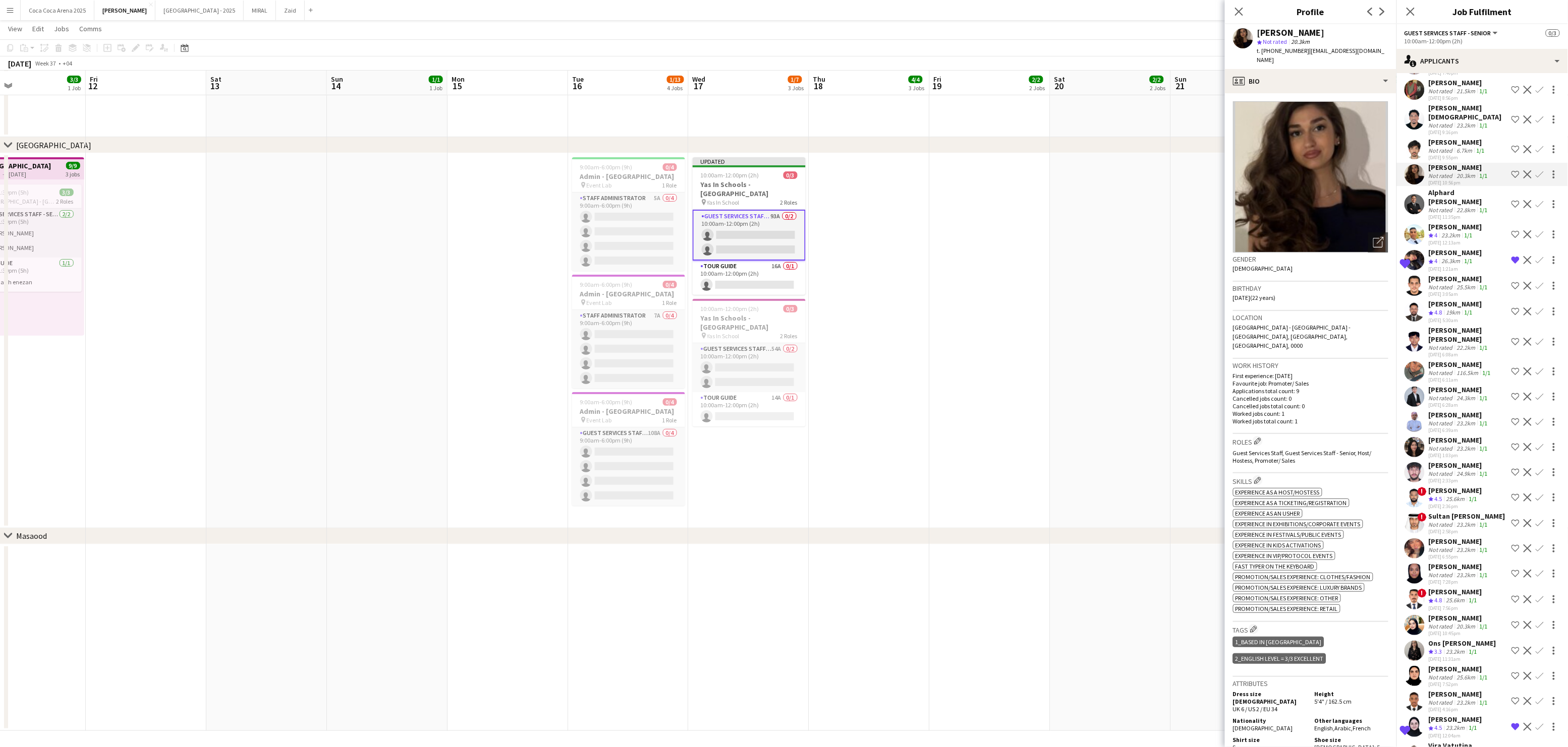
click at [1444, 137] on div "[PERSON_NAME]" at bounding box center [1457, 142] width 58 height 9
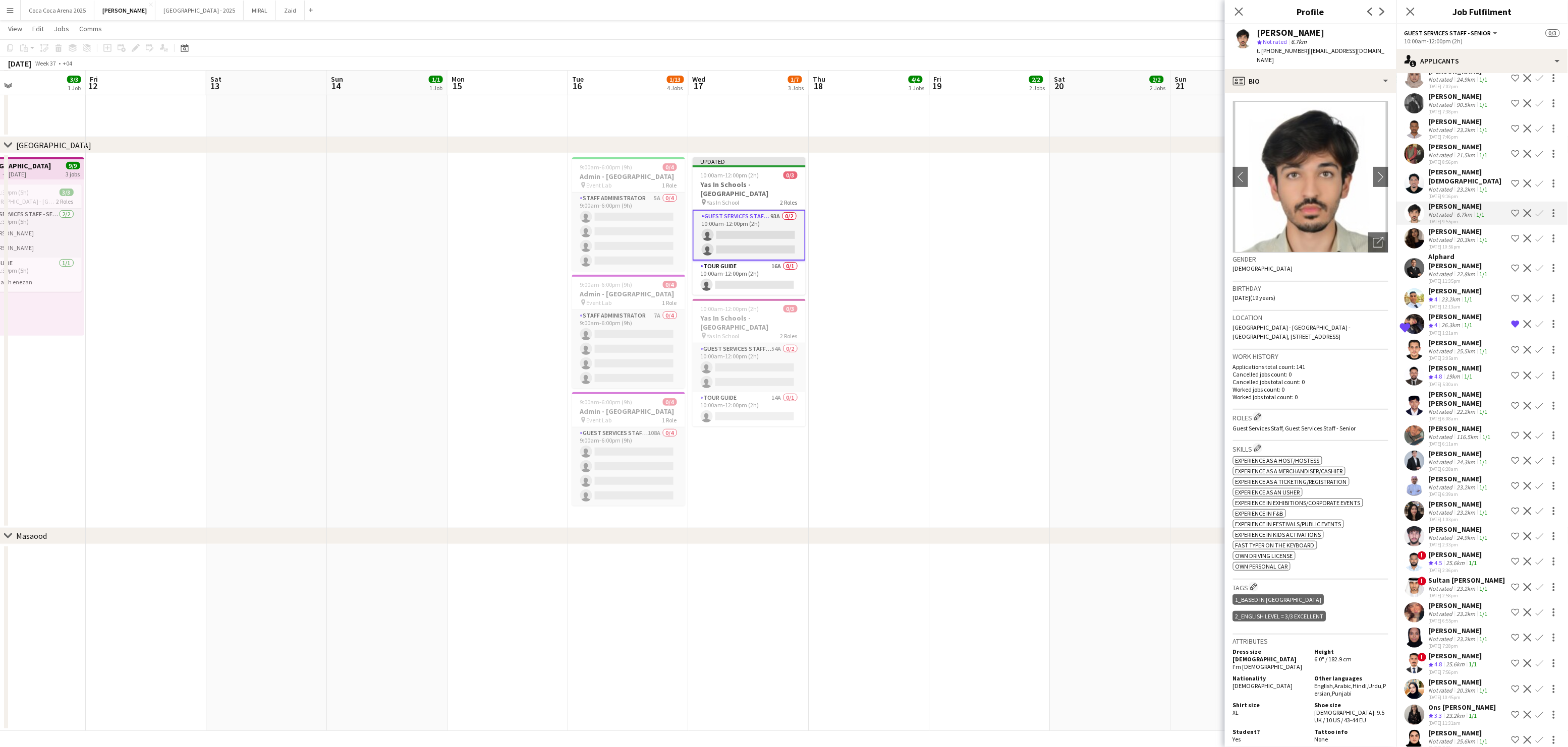
scroll to position [1457, 0]
drag, startPoint x: 1301, startPoint y: 51, endPoint x: 1263, endPoint y: 49, distance: 38.1
click at [1263, 49] on span "t. [PHONE_NUMBER]" at bounding box center [1283, 50] width 52 height 7
copy span "+971544461842"
click at [1265, 84] on div "profile Bio" at bounding box center [1311, 82] width 172 height 24
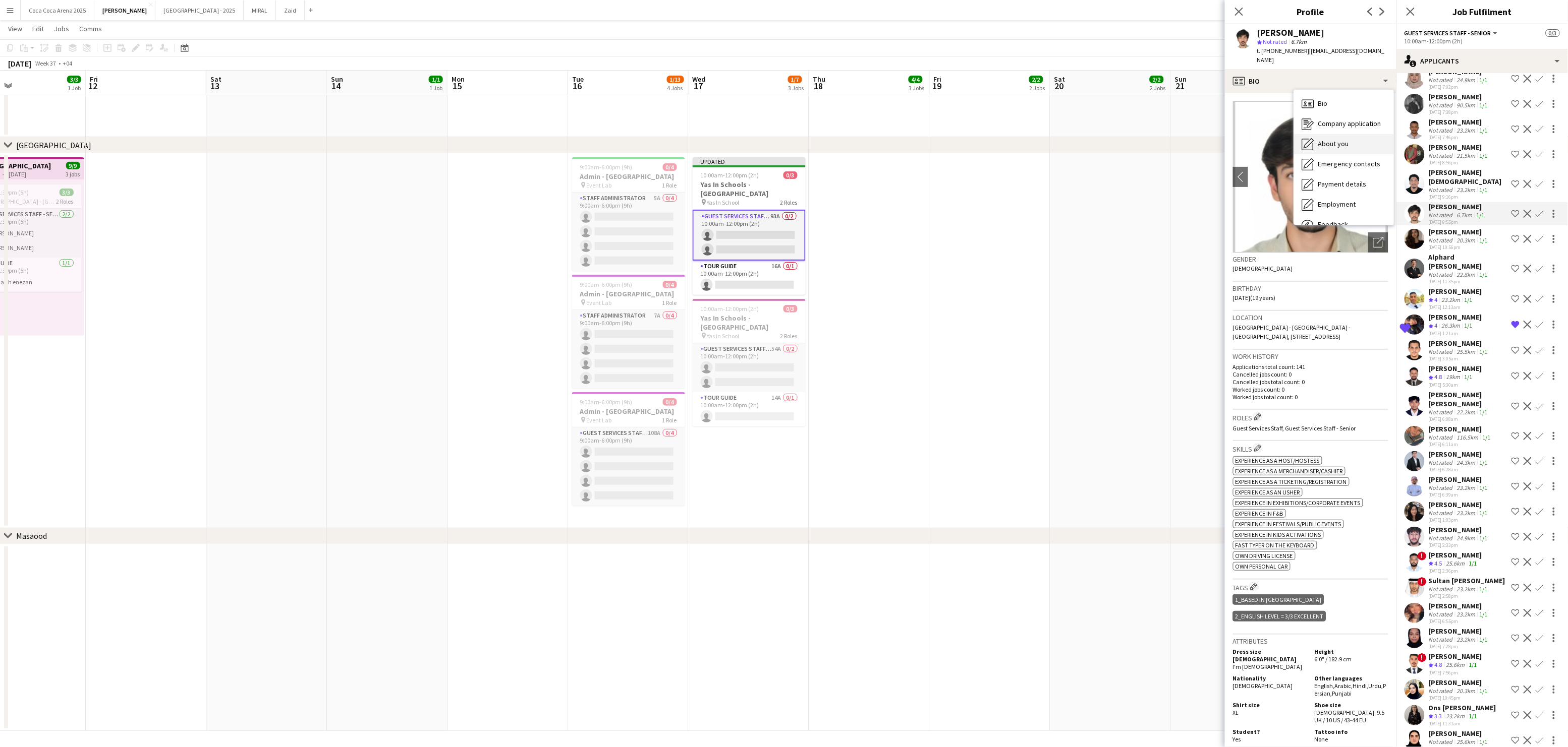
click at [1315, 140] on div "About you About you" at bounding box center [1344, 144] width 100 height 20
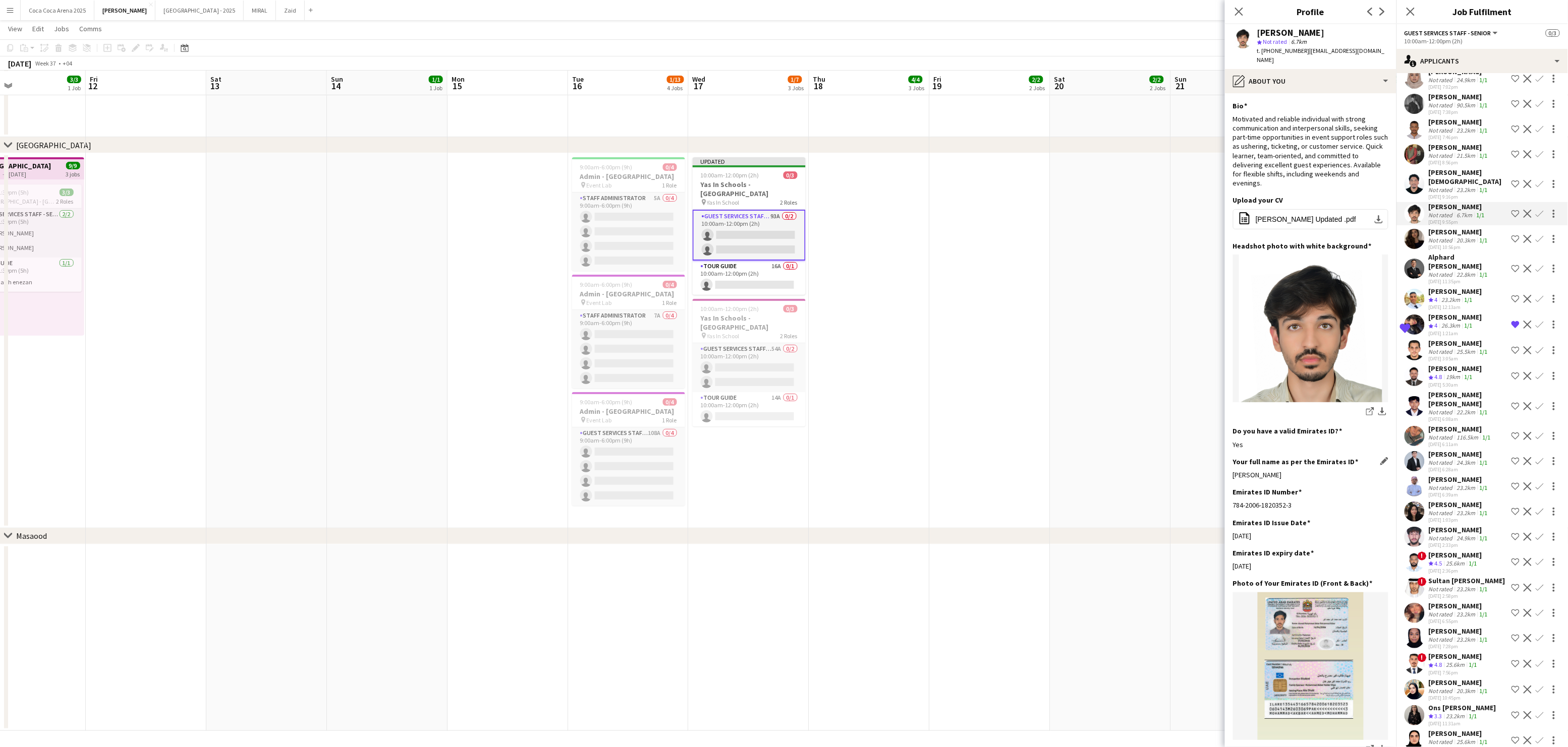
drag, startPoint x: 1313, startPoint y: 464, endPoint x: 1234, endPoint y: 465, distance: 79.0
click at [1234, 470] on div "[PERSON_NAME]" at bounding box center [1311, 474] width 155 height 9
copy div "[PERSON_NAME]"
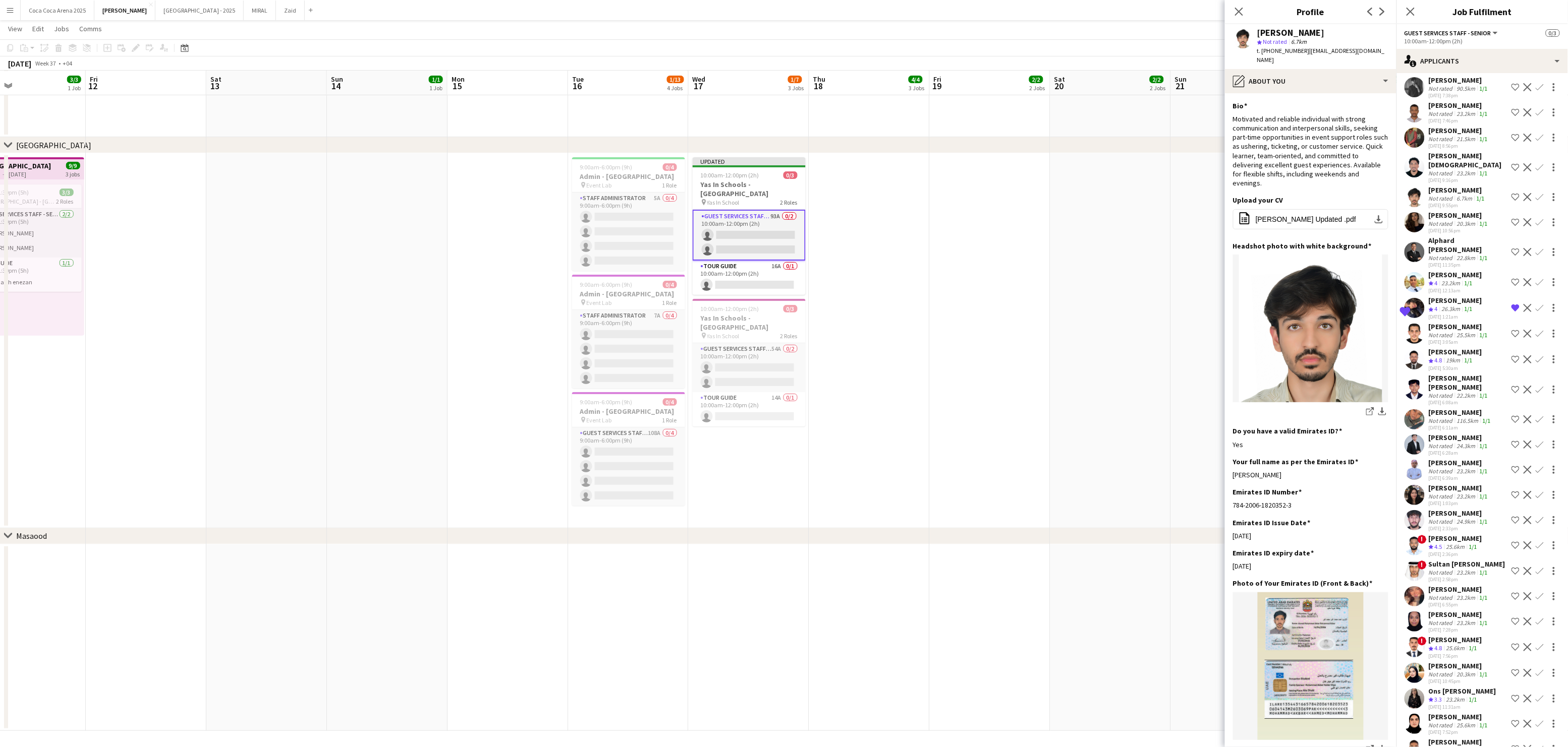
scroll to position [1478, 0]
click at [1440, 352] on span "4.8" at bounding box center [1438, 356] width 7 height 7
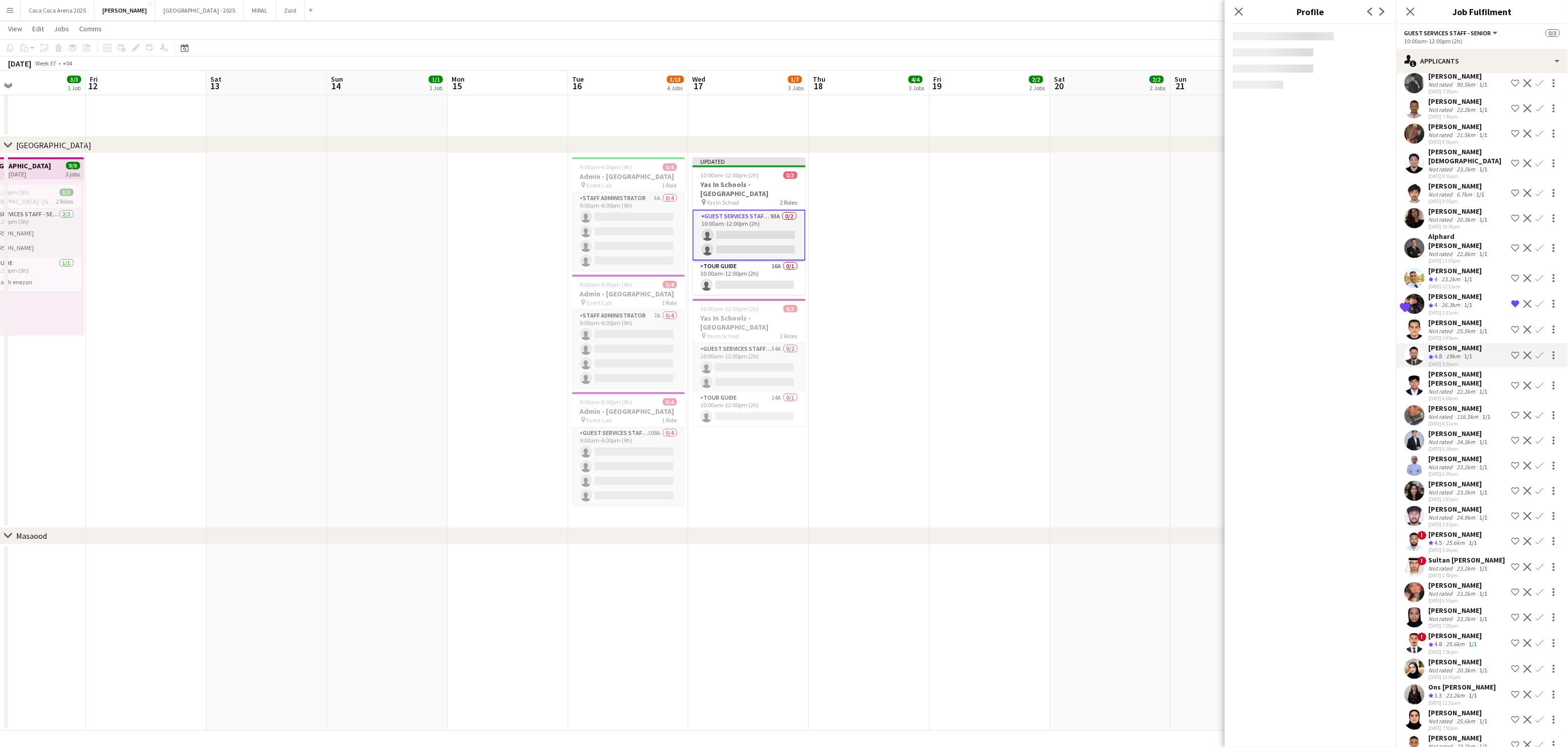
click at [1440, 387] on div "Not rated" at bounding box center [1441, 391] width 26 height 7
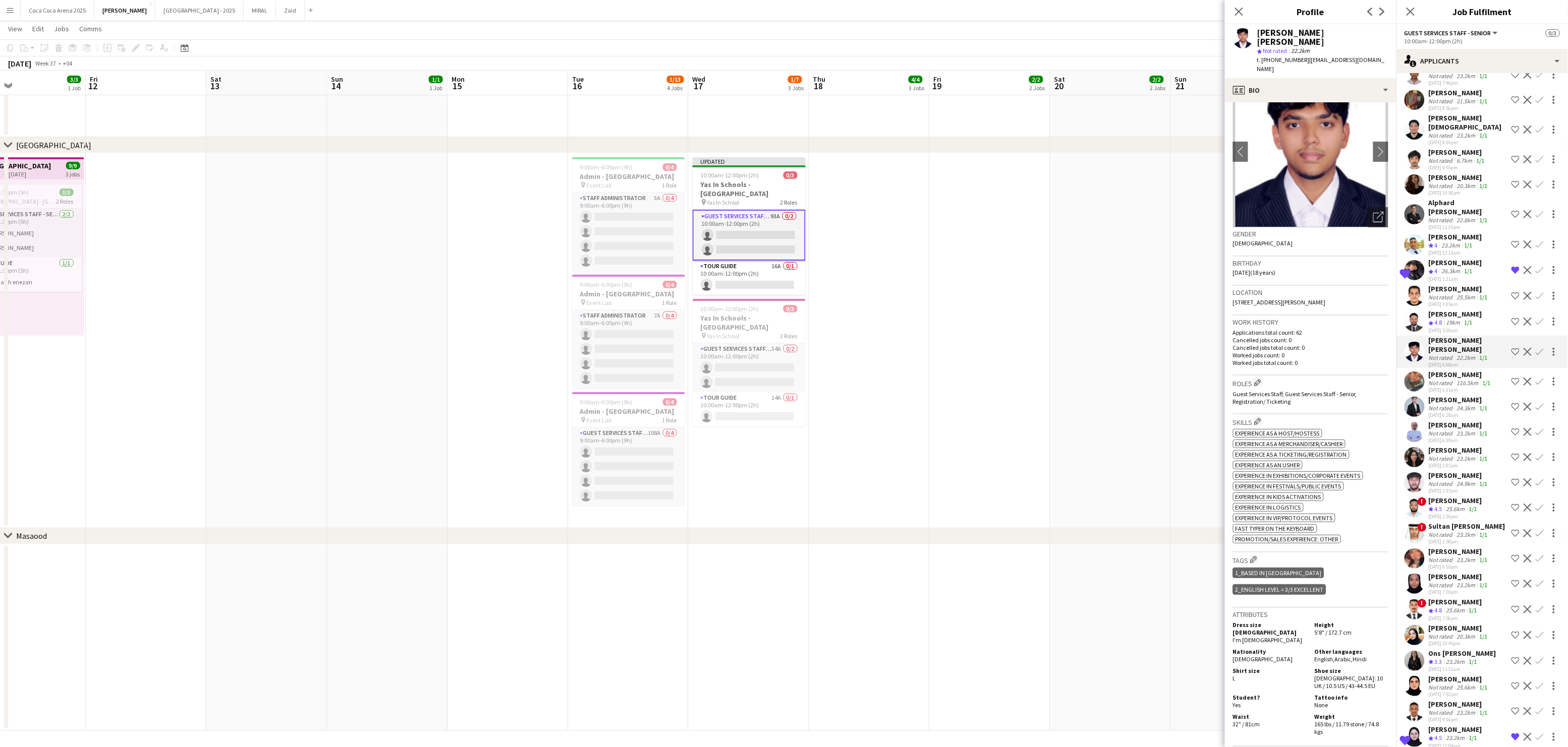
scroll to position [36, 0]
click at [1253, 78] on div "profile Bio" at bounding box center [1311, 90] width 172 height 24
click at [1338, 148] on span "About you" at bounding box center [1334, 153] width 31 height 9
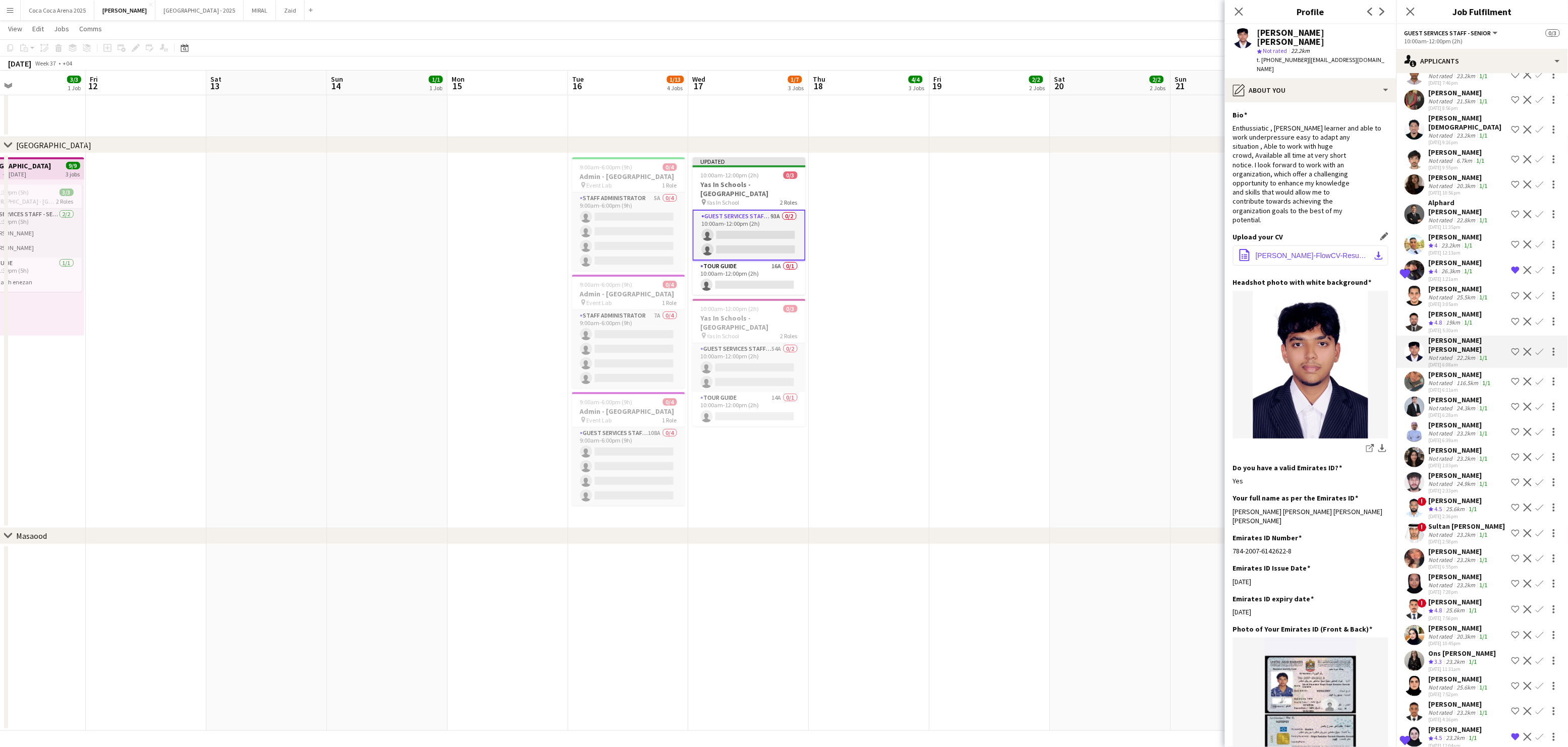
click at [1284, 252] on span "Nirad-Shamsher-FlowCV-Resume-20250507 (2).pdf" at bounding box center [1312, 255] width 114 height 8
drag, startPoint x: 1301, startPoint y: 48, endPoint x: 1263, endPoint y: 50, distance: 38.1
click at [1263, 56] on span "t. [PHONE_NUMBER]" at bounding box center [1283, 60] width 52 height 7
copy span "+971503113628"
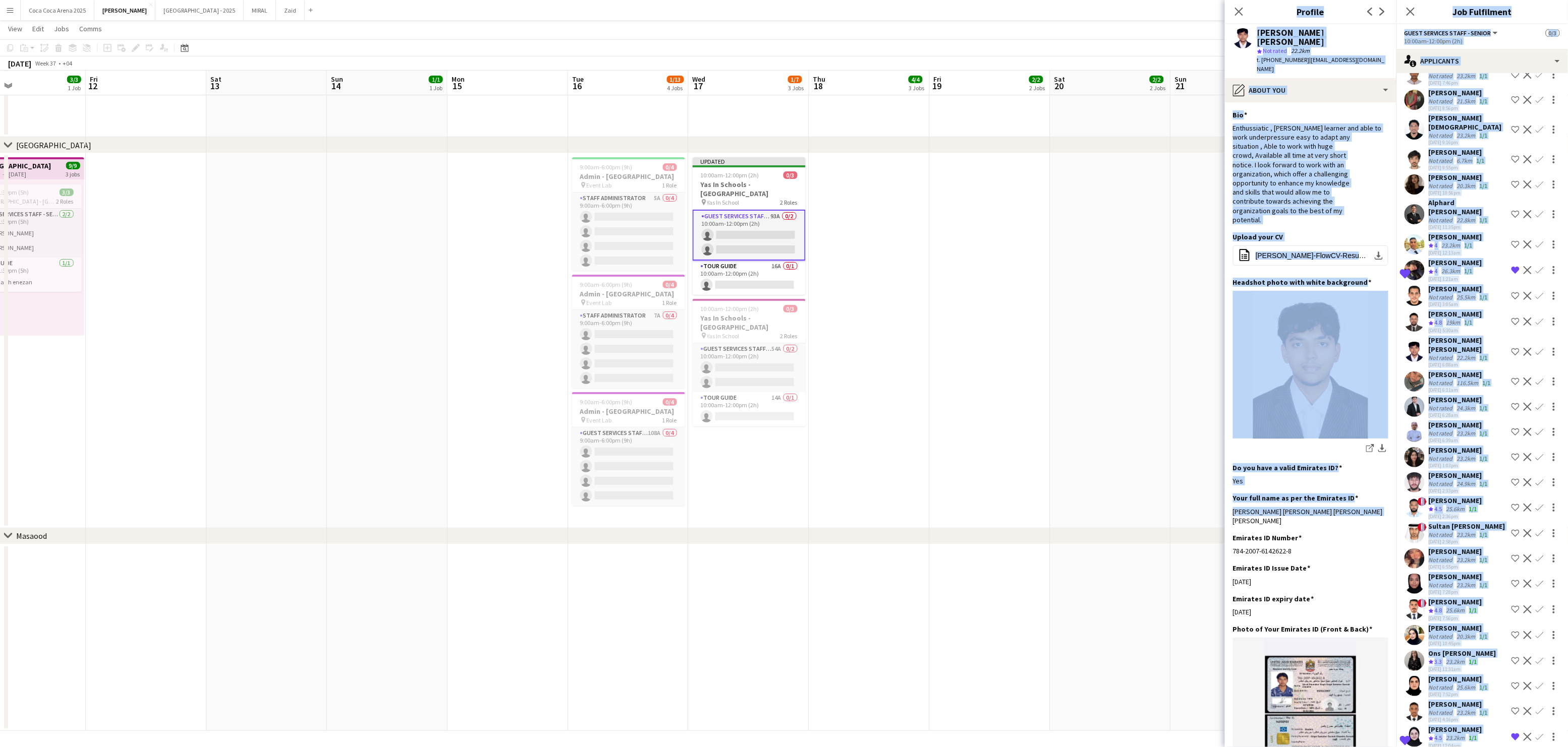
drag, startPoint x: 1367, startPoint y: 496, endPoint x: 1222, endPoint y: 493, distance: 145.0
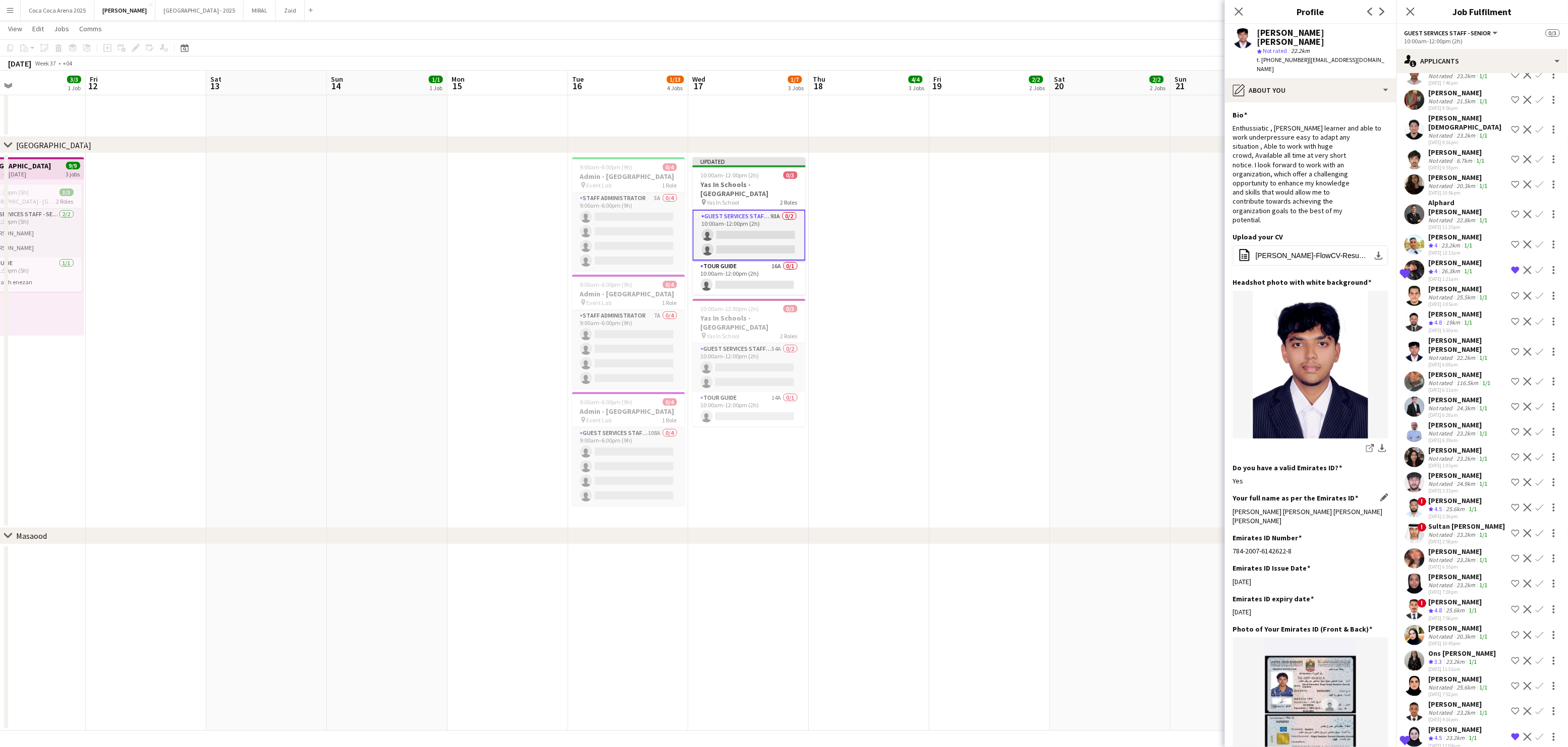
click at [1253, 507] on div "Nirad Shamsher Singh Singh Samsher Suresh Chandra" at bounding box center [1311, 516] width 155 height 18
drag, startPoint x: 1261, startPoint y: 503, endPoint x: 1233, endPoint y: 495, distance: 29.1
click at [1233, 507] on div "Nirad Shamsher Singh Singh Samsher Suresh Chandra" at bounding box center [1311, 516] width 155 height 18
copy div "Nirad Shamsher Singh Singh Samsher Suresh Chandra"
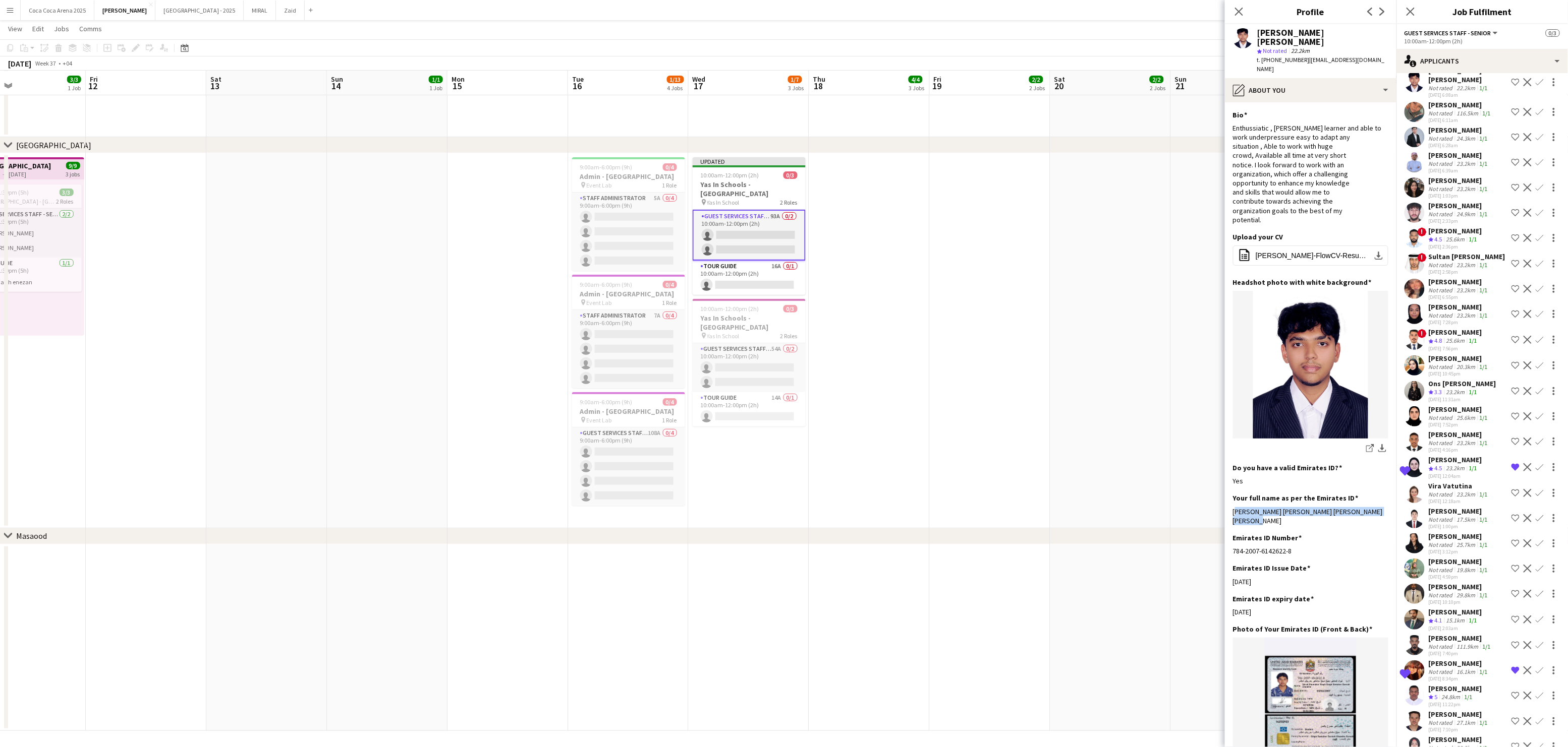
scroll to position [1783, 0]
click at [1447, 555] on div "[PERSON_NAME]" at bounding box center [1459, 560] width 61 height 9
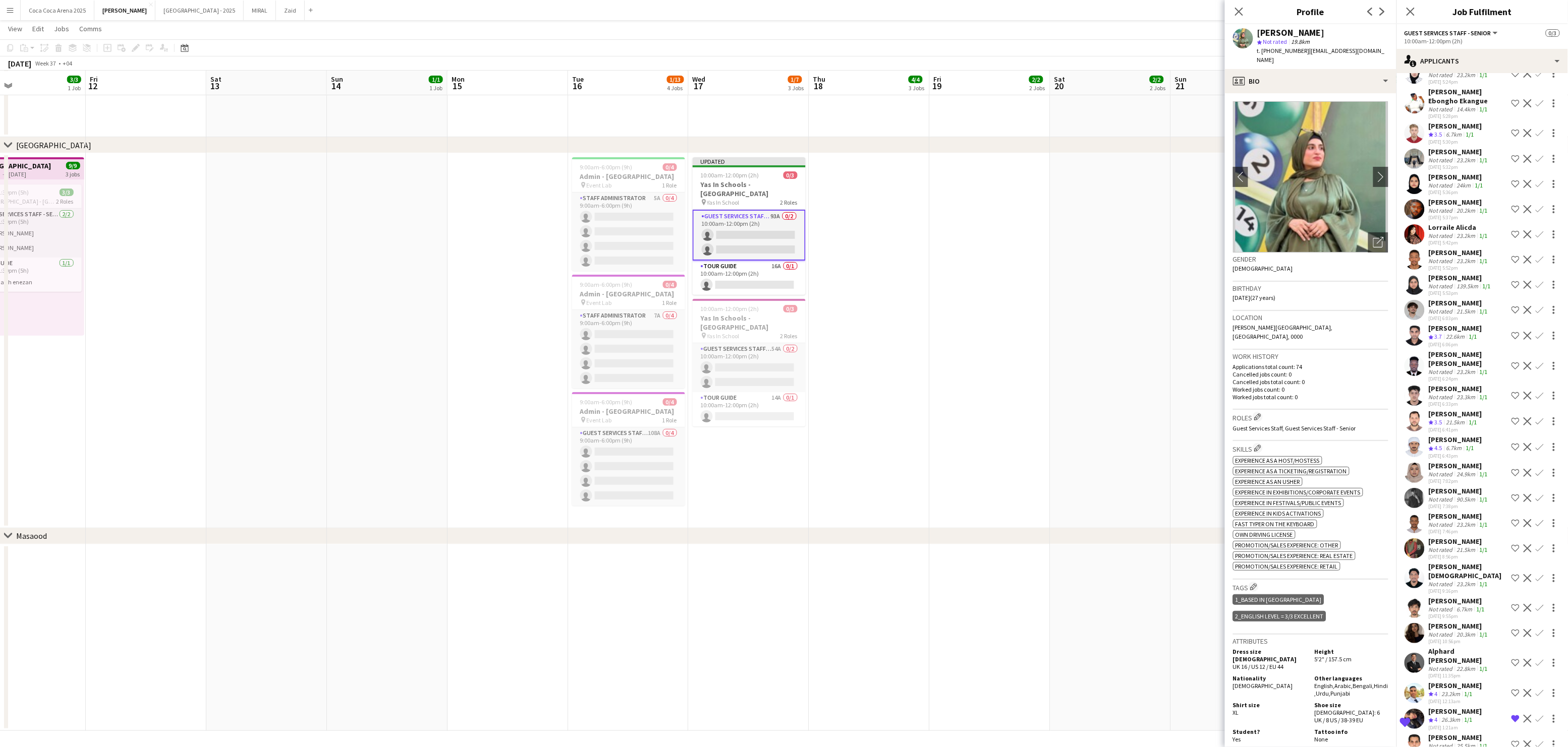
scroll to position [1062, 0]
click at [1431, 384] on div "[PERSON_NAME]" at bounding box center [1459, 389] width 61 height 9
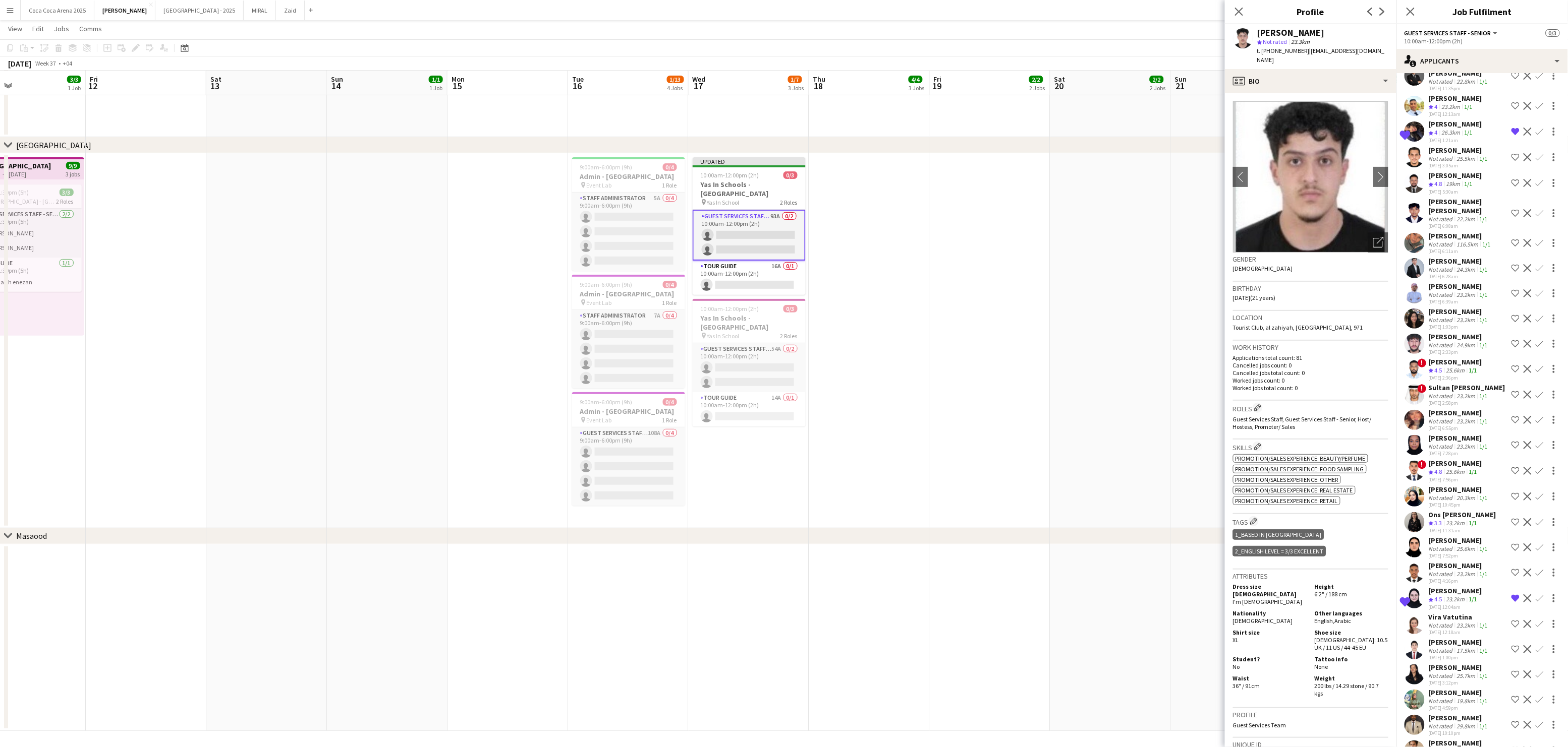
scroll to position [1783, 0]
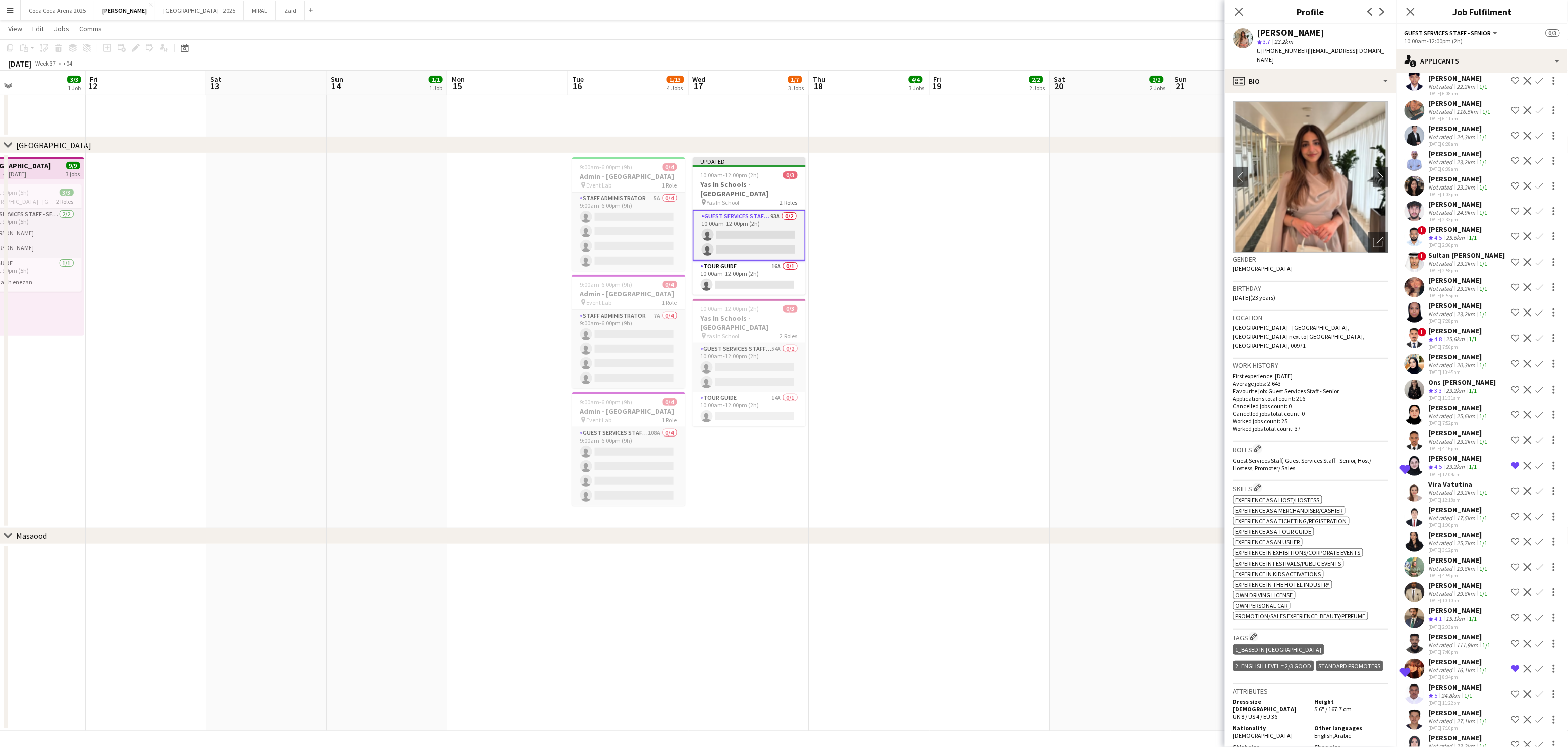
click at [1455, 743] on div "23.2km" at bounding box center [1466, 746] width 23 height 7
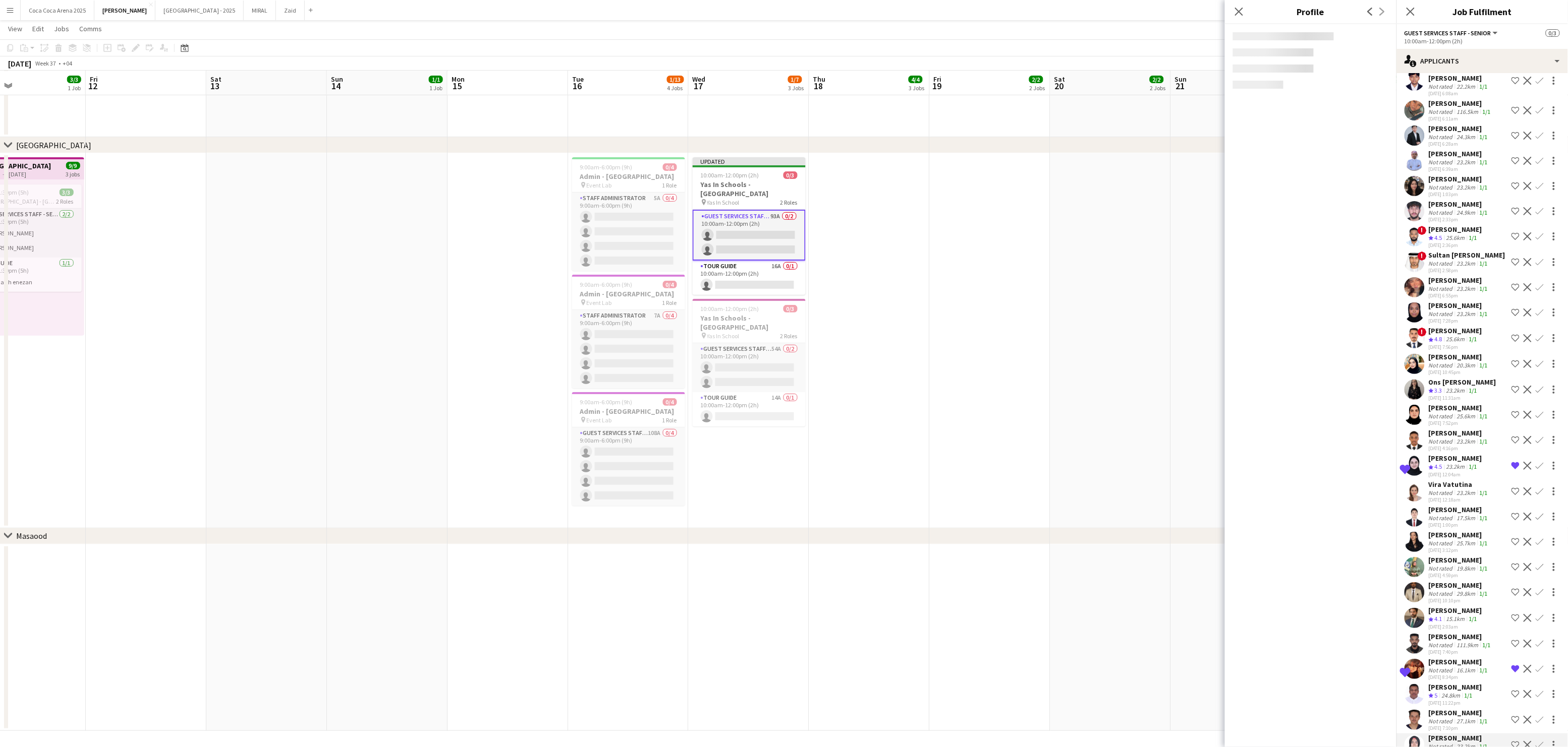
click at [1454, 717] on div "Not rated" at bounding box center [1441, 721] width 26 height 7
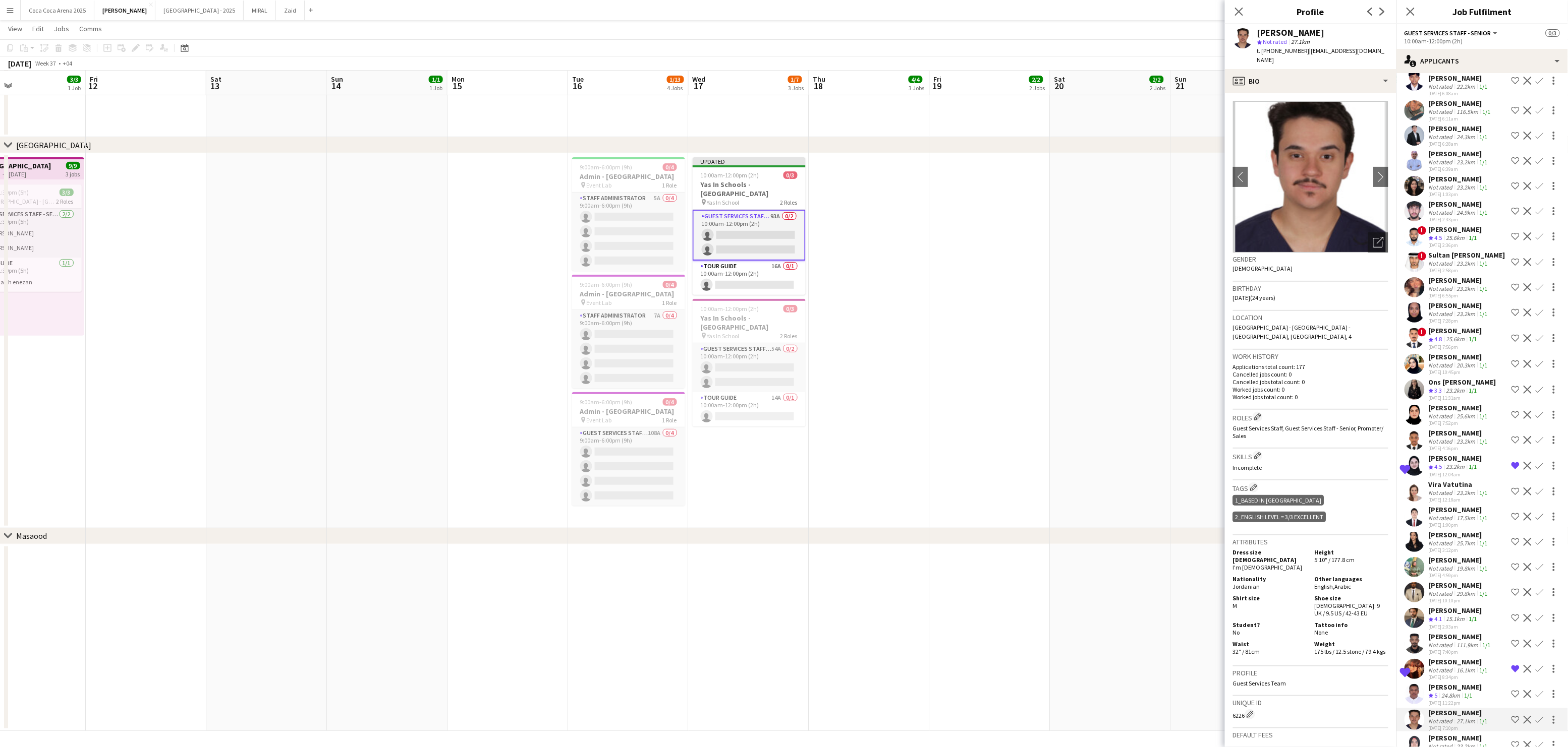
click at [1452, 683] on div "[PERSON_NAME]" at bounding box center [1455, 687] width 54 height 9
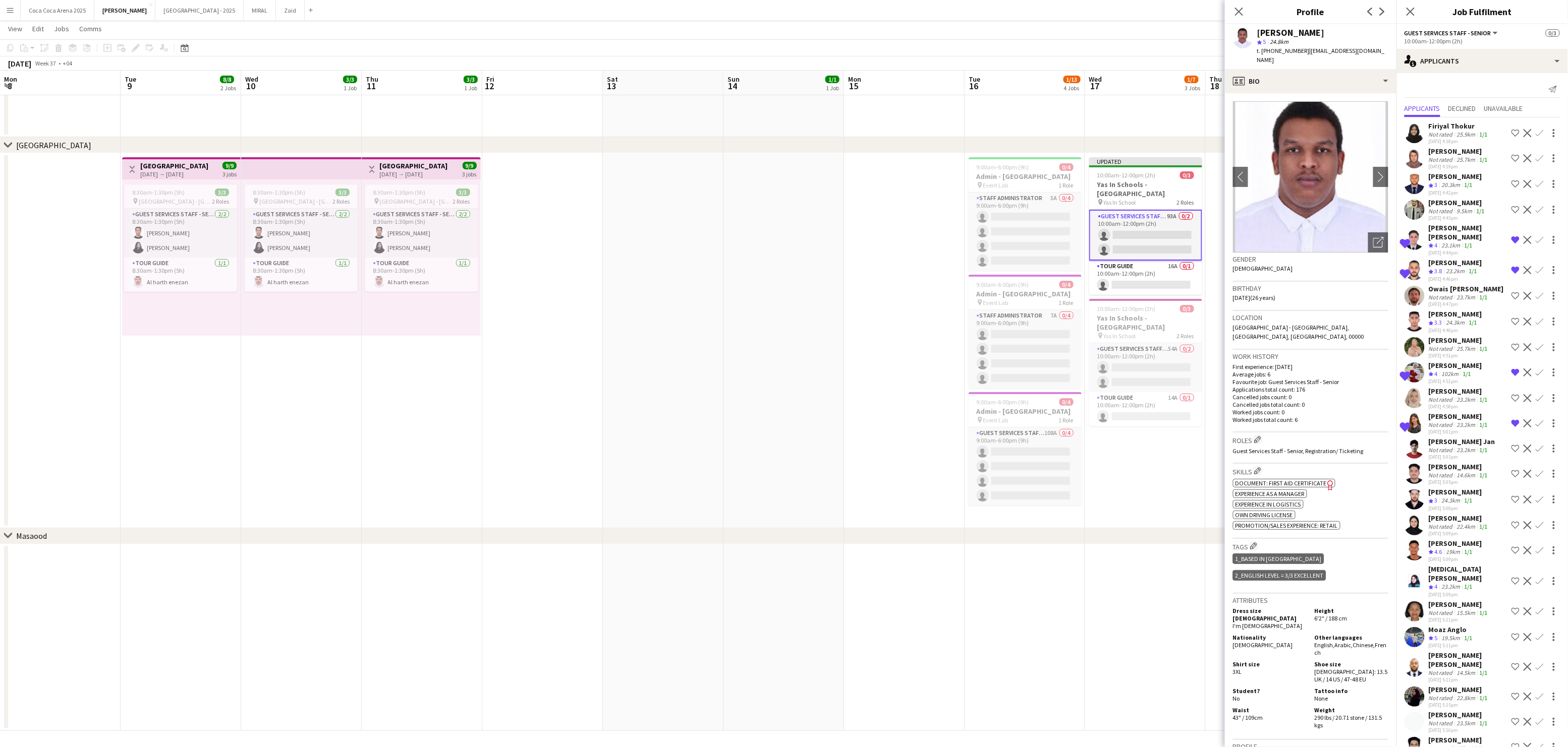
scroll to position [1783, 0]
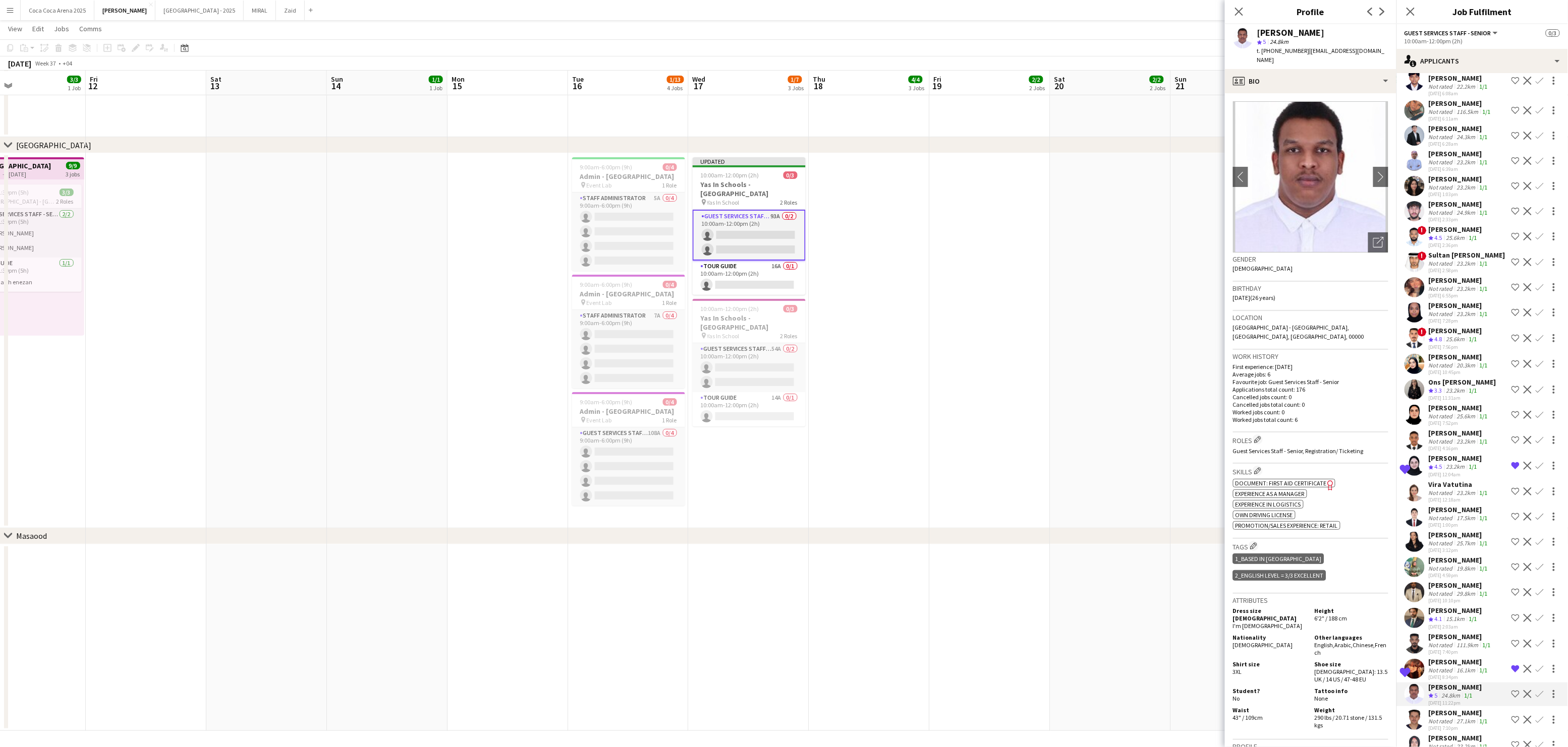
click at [1451, 641] on div "Not rated" at bounding box center [1441, 645] width 26 height 7
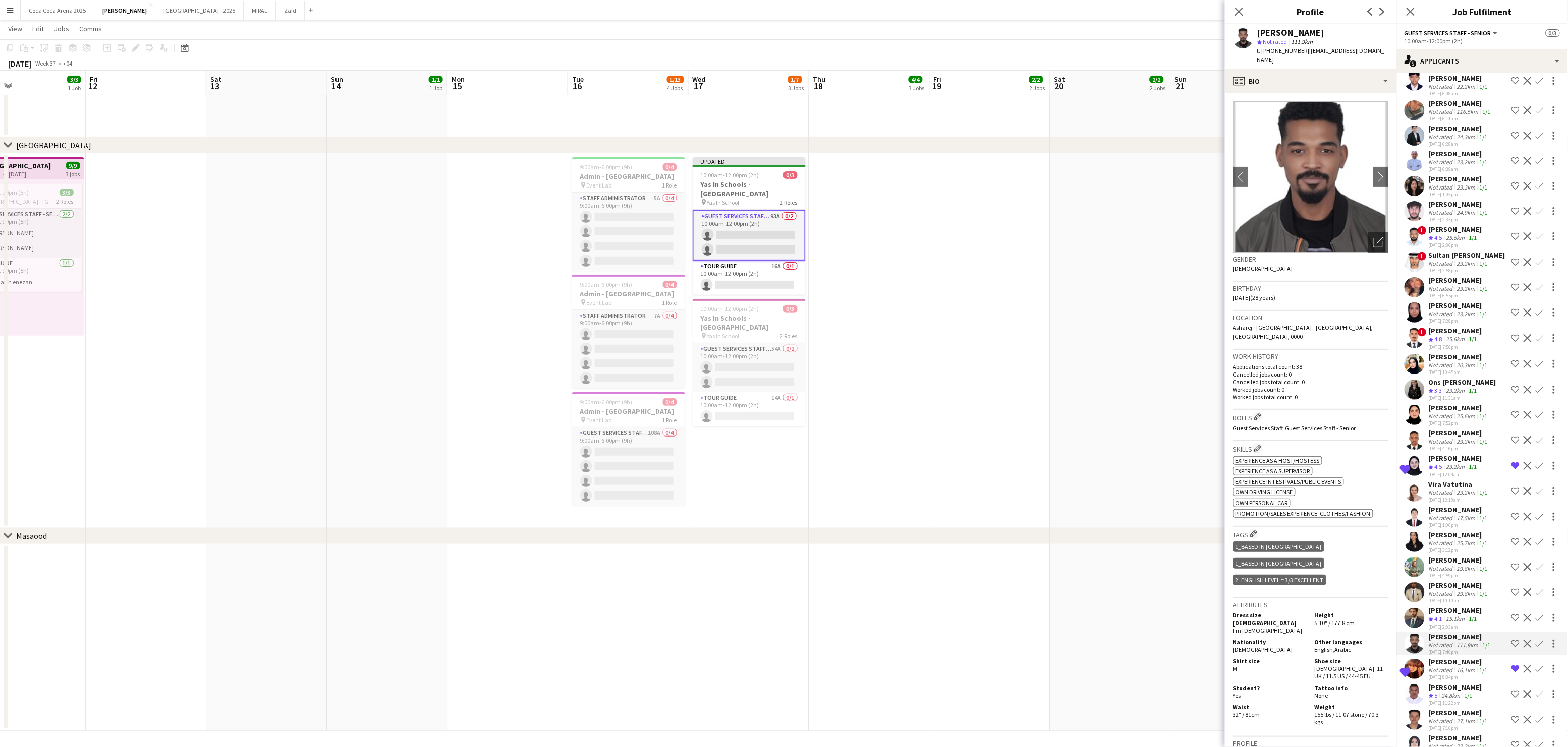
click at [1447, 606] on div "[PERSON_NAME]" at bounding box center [1455, 610] width 54 height 9
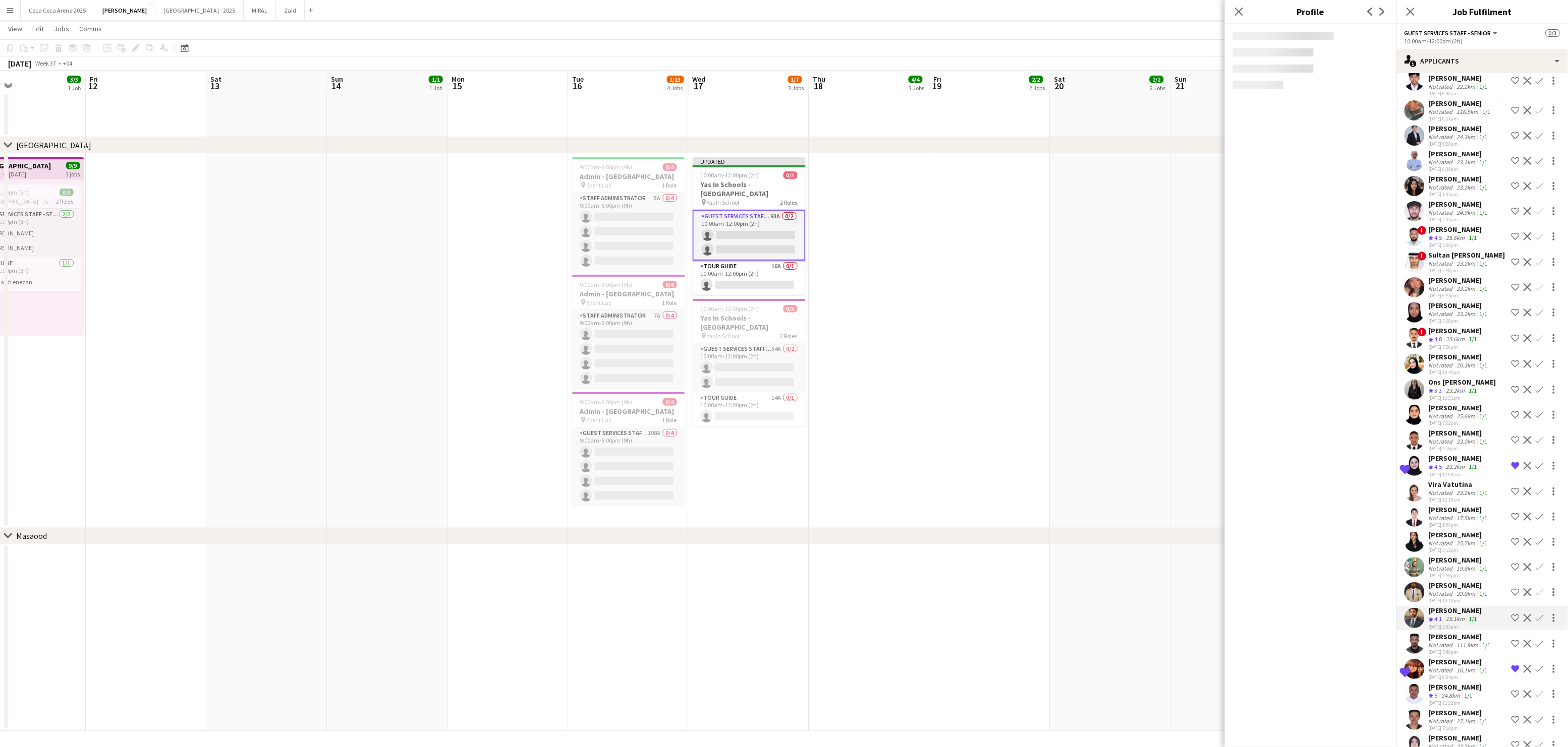
click at [1446, 590] on div "Not rated" at bounding box center [1441, 594] width 26 height 7
click at [1443, 555] on div "[PERSON_NAME]" at bounding box center [1459, 560] width 61 height 9
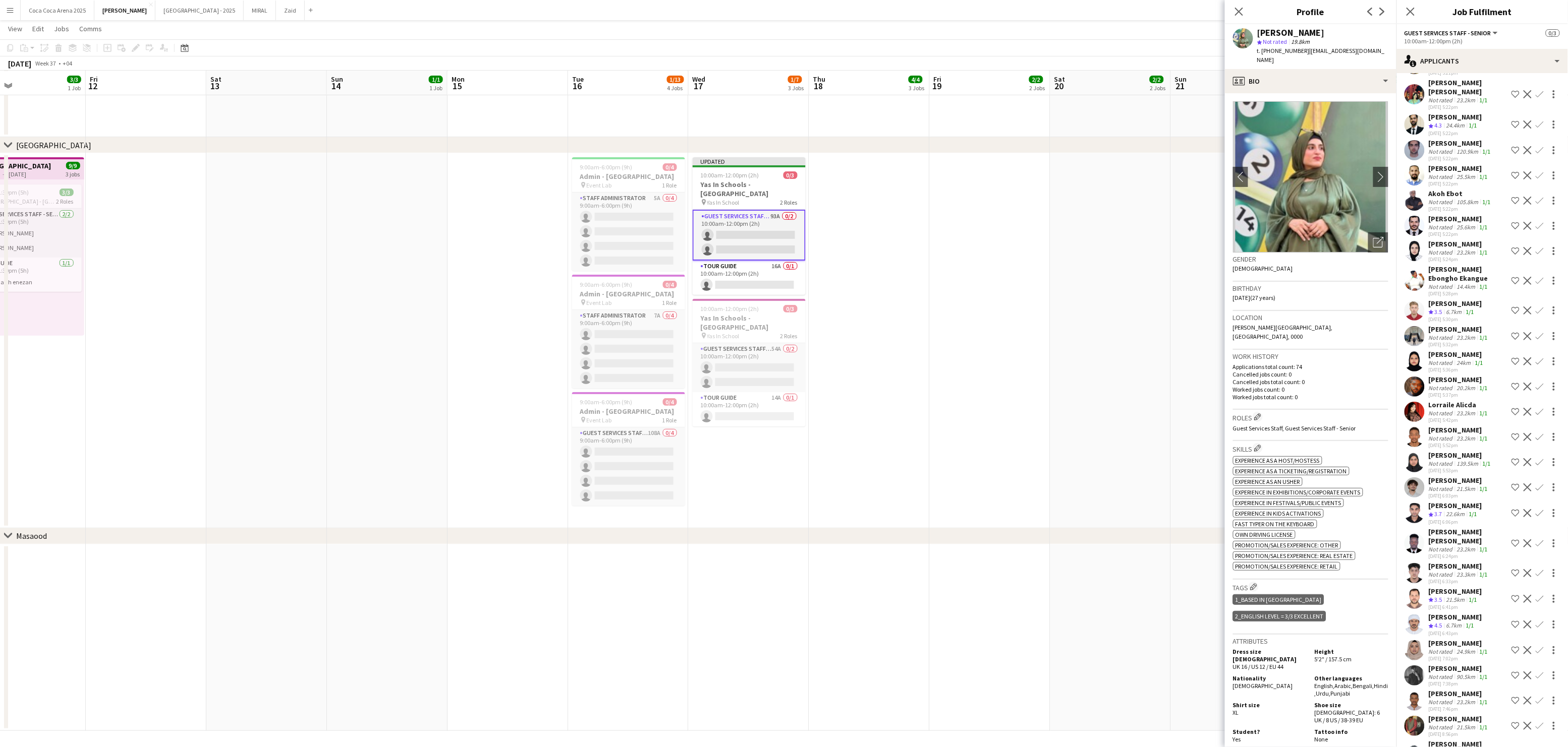
scroll to position [936, 0]
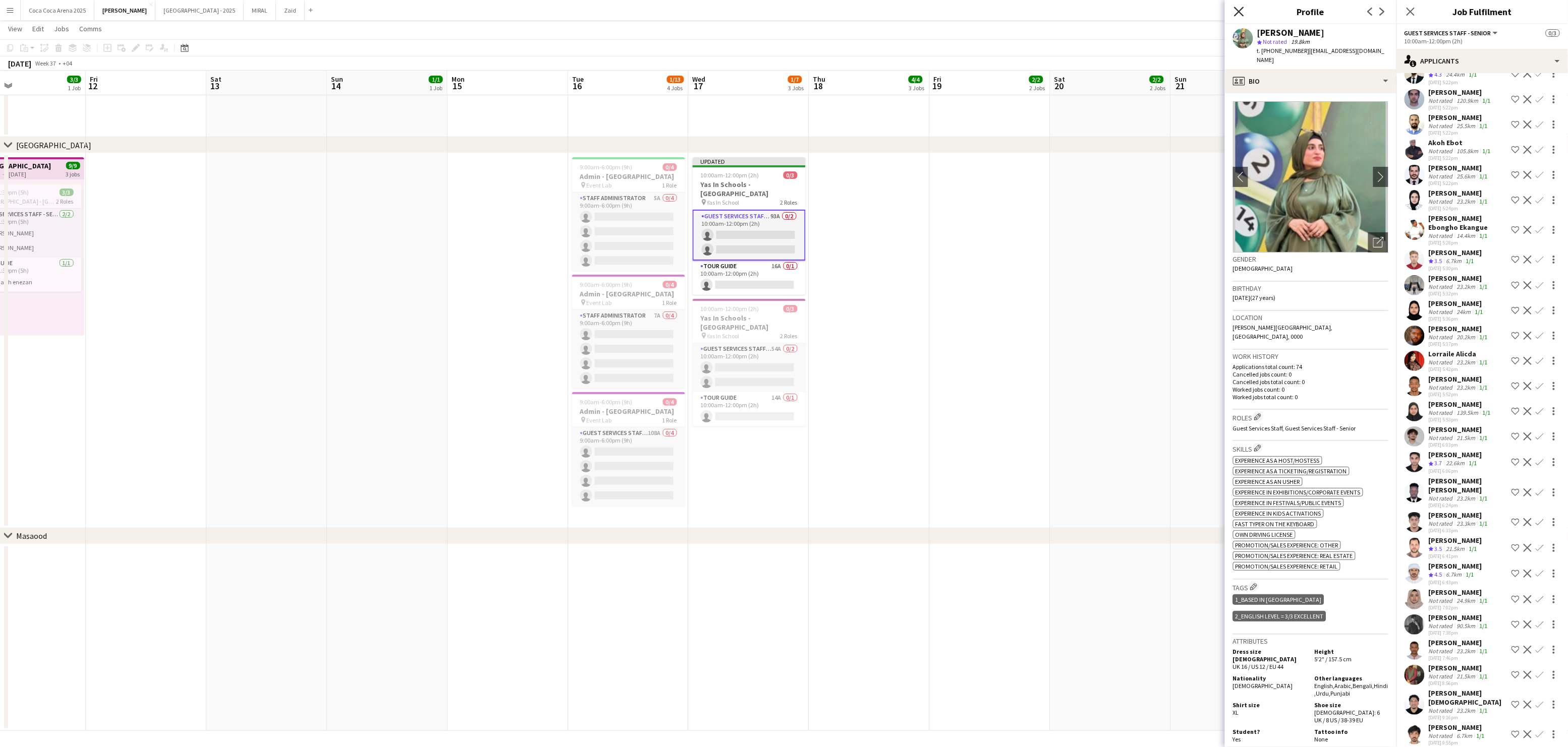
click at [1235, 13] on icon "Close pop-in" at bounding box center [1239, 12] width 10 height 10
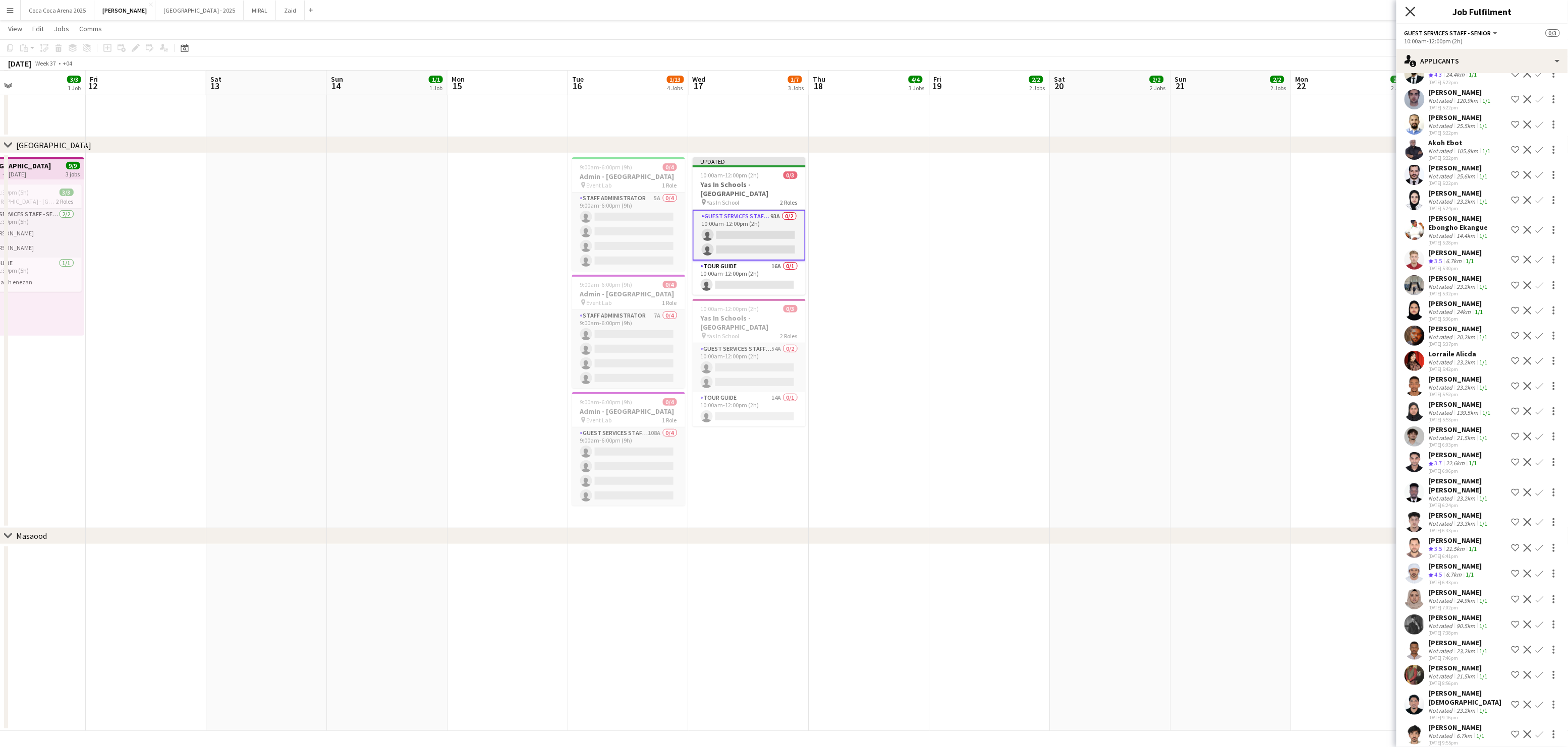
click at [1413, 14] on icon at bounding box center [1410, 12] width 10 height 10
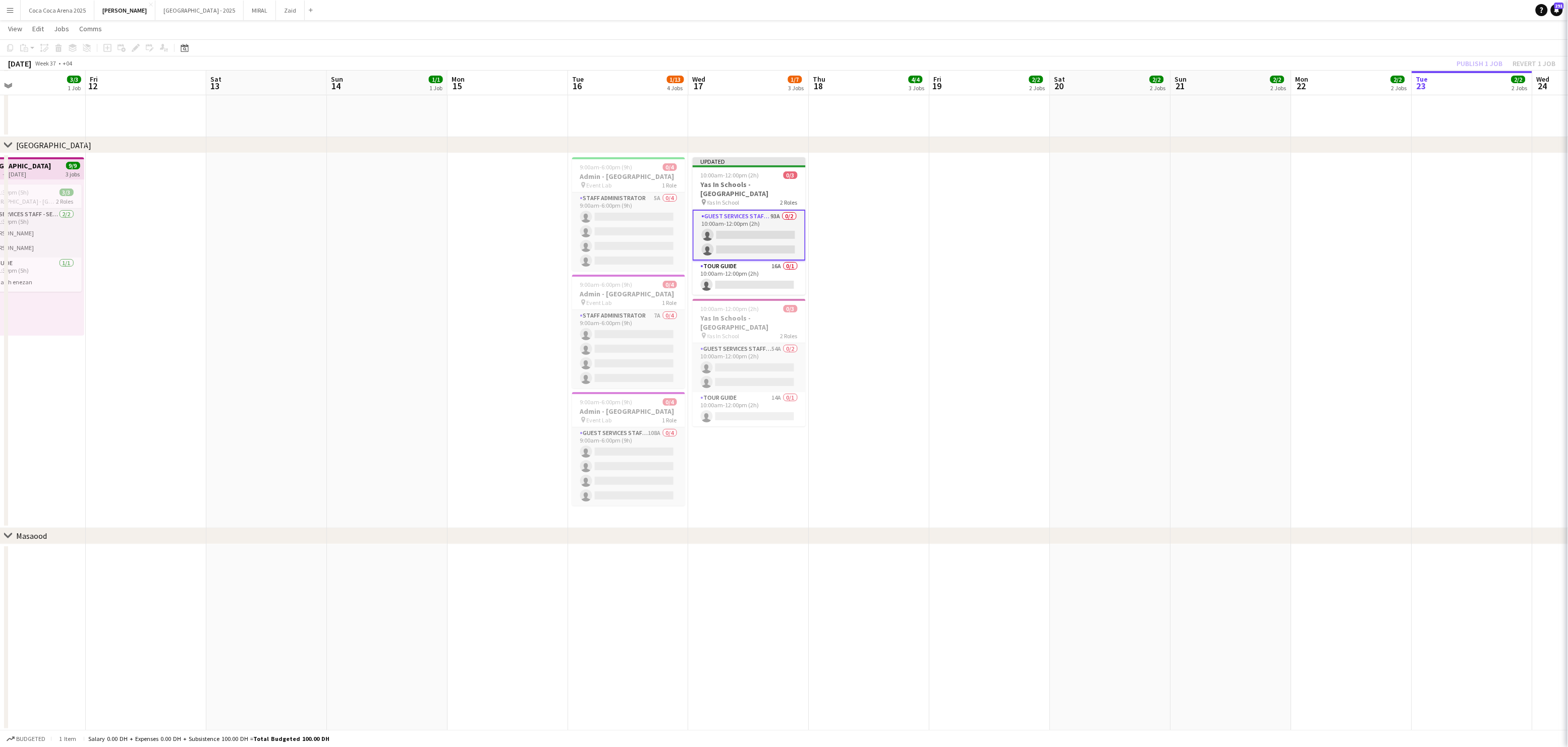
scroll to position [0, 0]
click at [753, 275] on app-card-role "Tour Guide 16A 0/1 10:00am-12:00pm (2h) single-neutral-actions" at bounding box center [749, 278] width 113 height 34
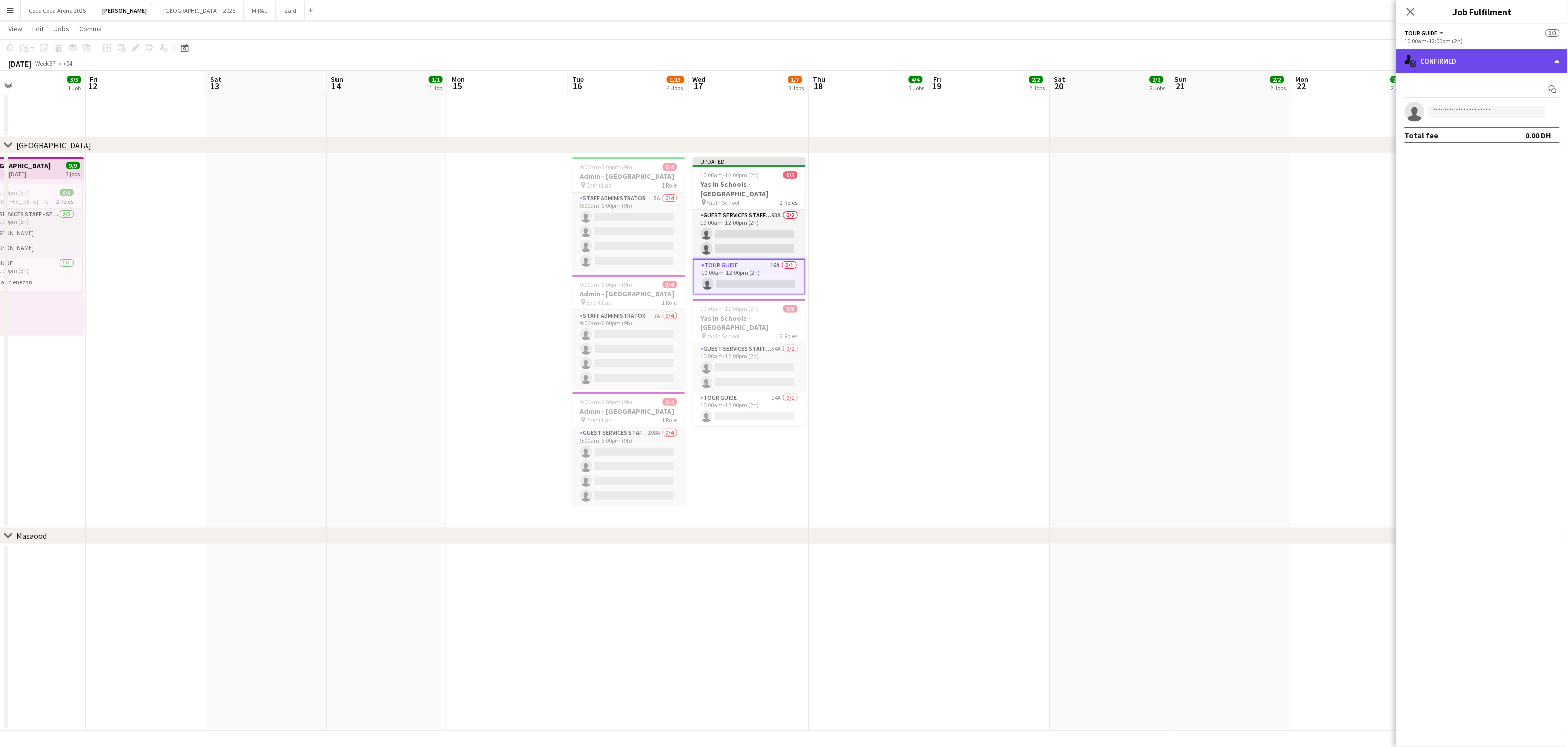
click at [1440, 63] on div "single-neutral-actions-check-2 Confirmed" at bounding box center [1482, 61] width 172 height 24
click at [1482, 141] on icon "single-neutral-actions-information" at bounding box center [1480, 144] width 12 height 12
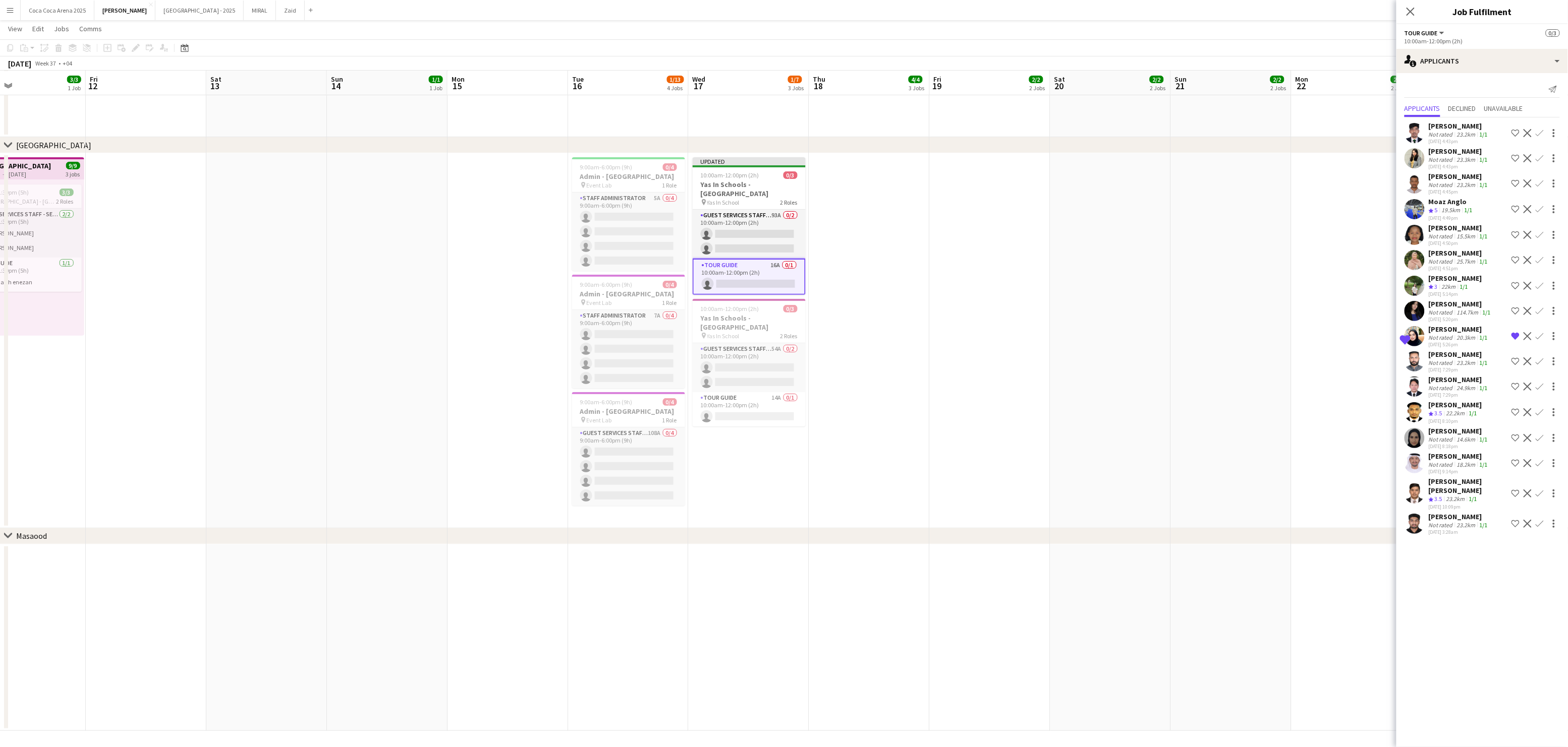
click at [1454, 262] on div "Not rated" at bounding box center [1441, 262] width 26 height 7
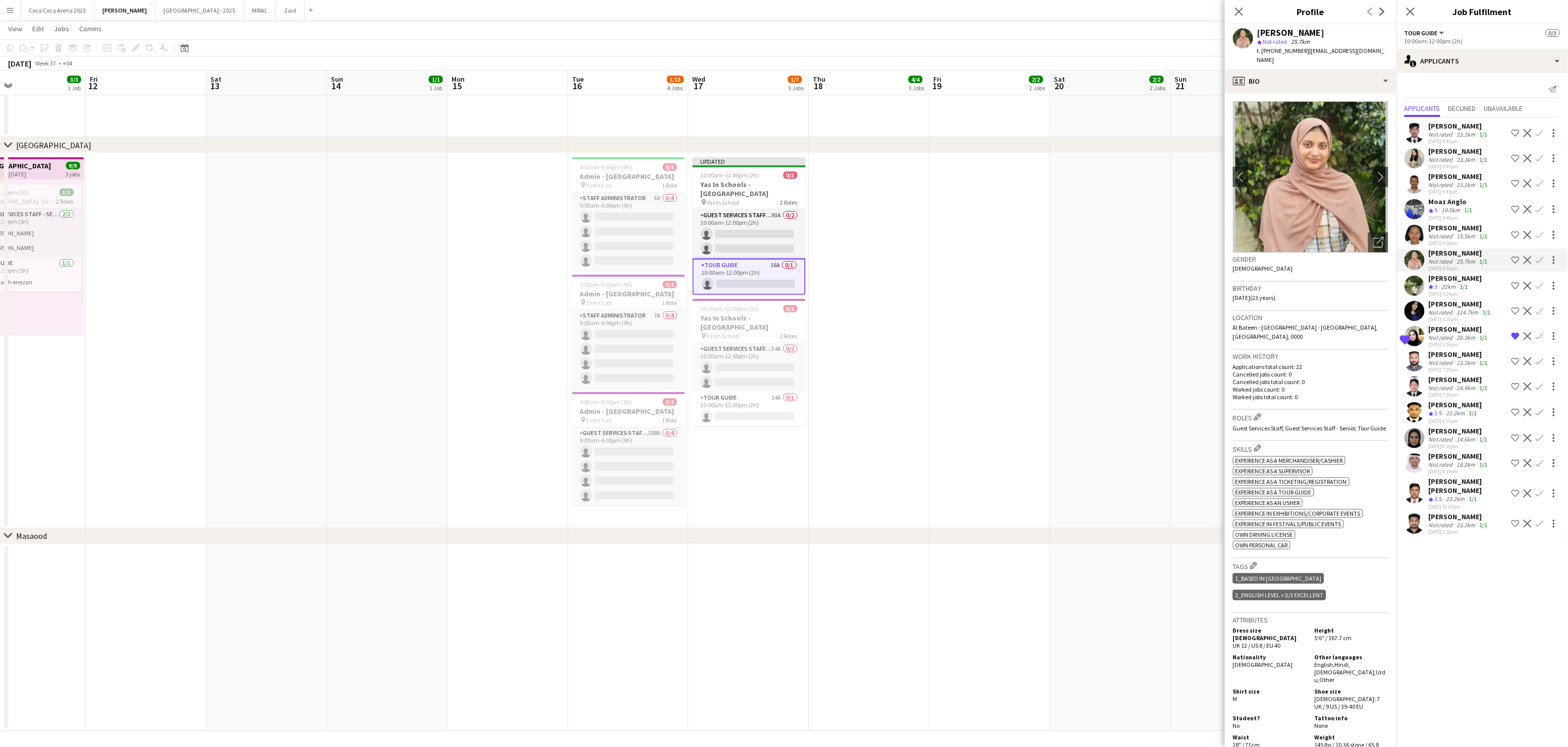
click at [1450, 234] on div "Not rated" at bounding box center [1441, 236] width 26 height 7
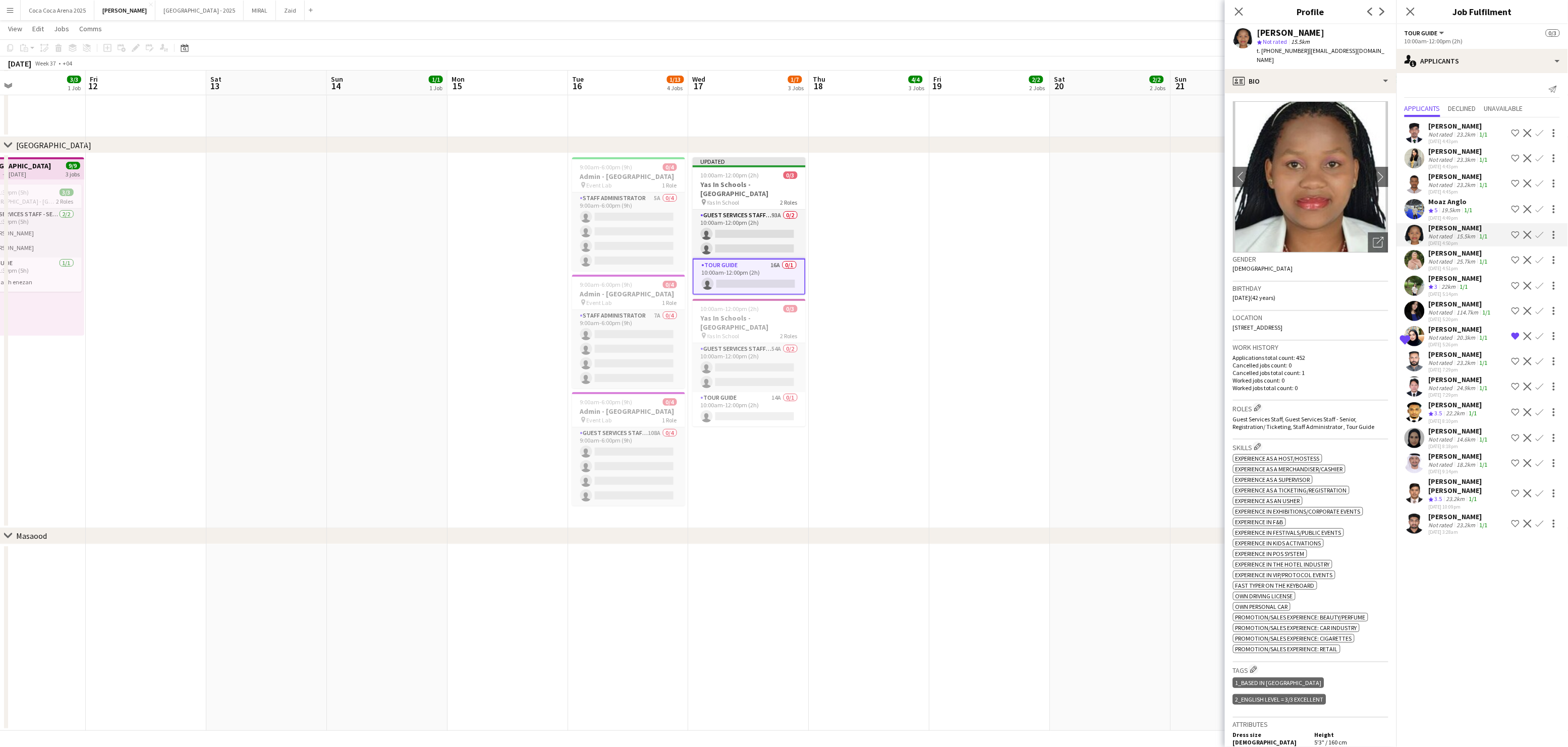
click at [1447, 208] on div "19.5km" at bounding box center [1451, 210] width 23 height 9
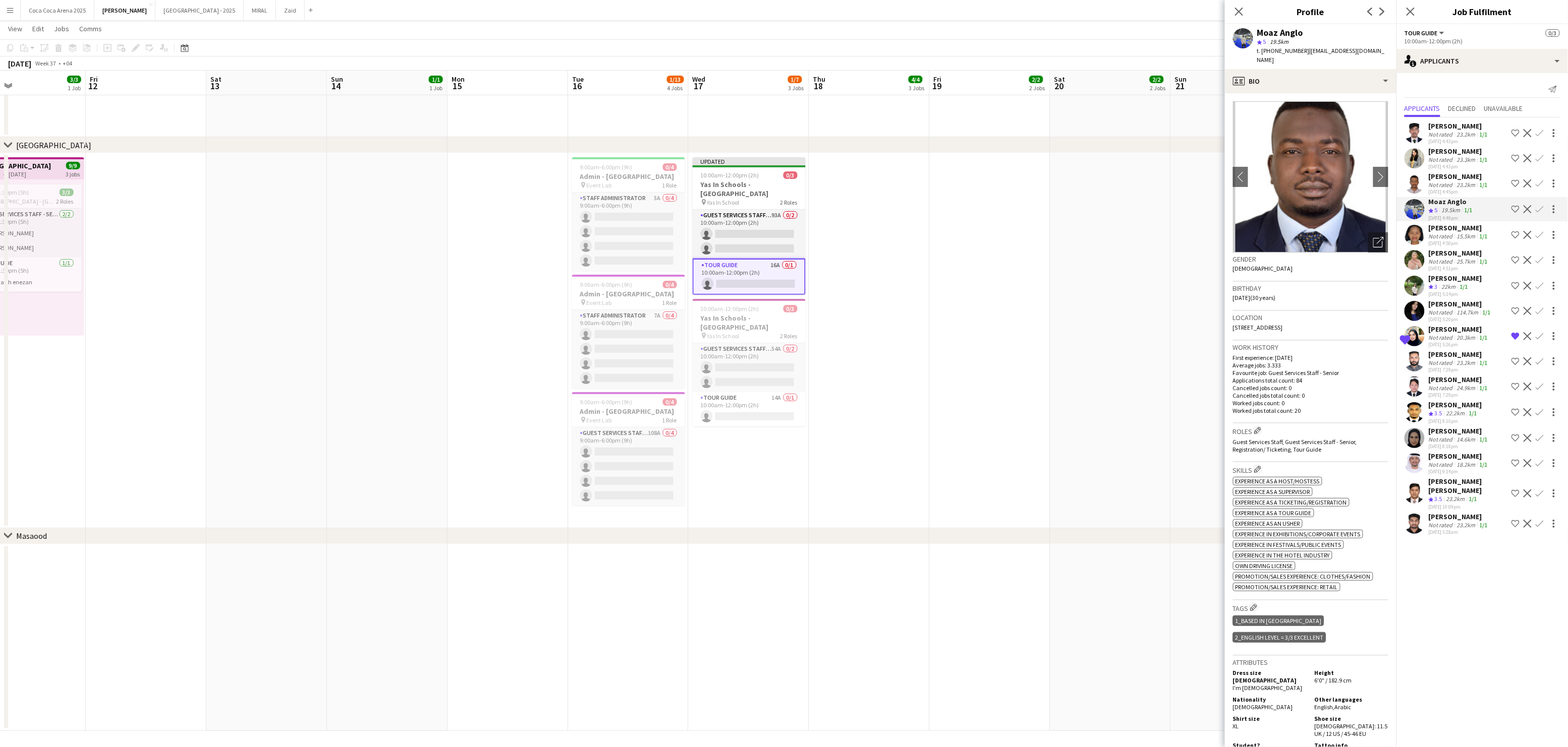
click at [1448, 181] on div "Not rated" at bounding box center [1441, 185] width 26 height 7
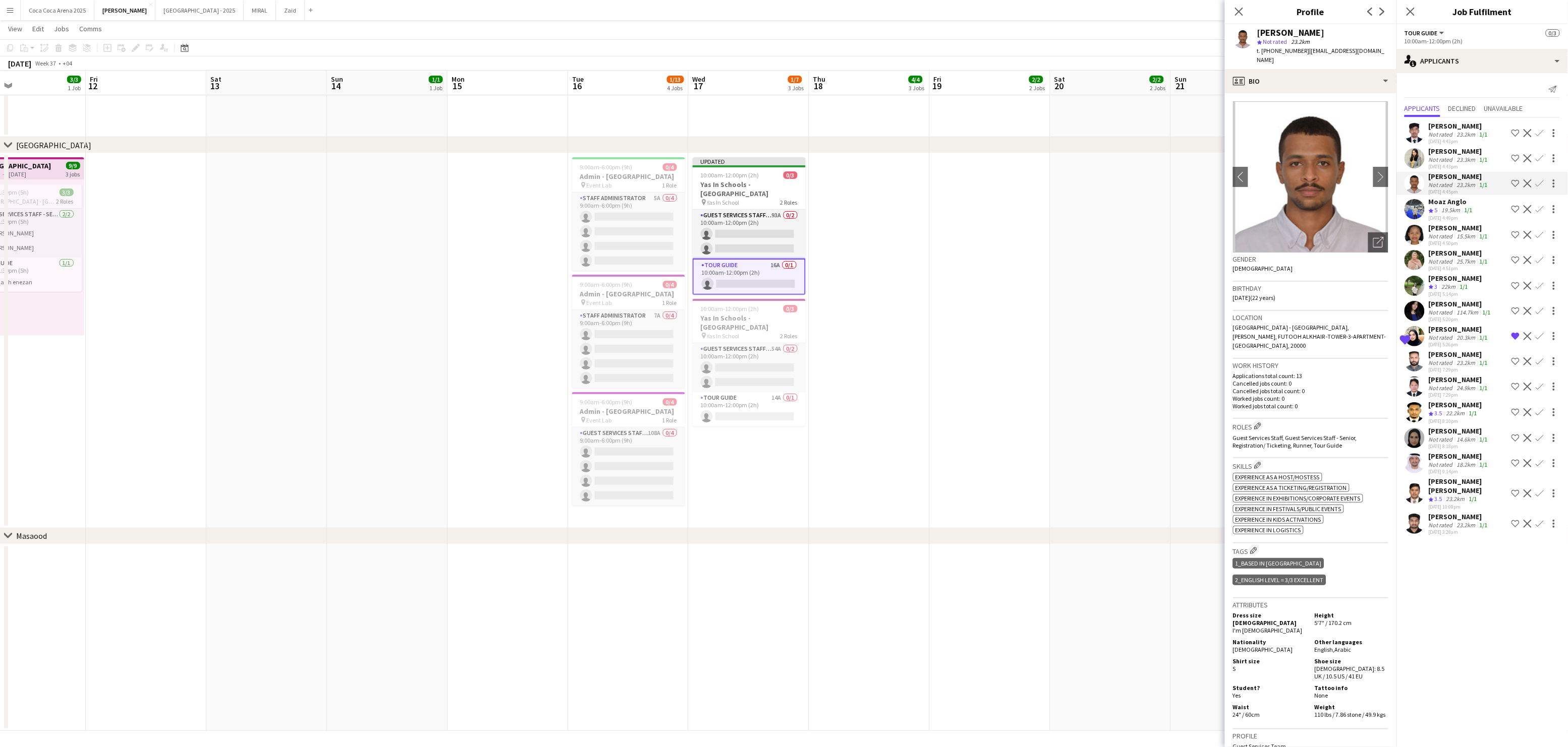
click at [1444, 155] on div "[PERSON_NAME]" at bounding box center [1459, 151] width 61 height 9
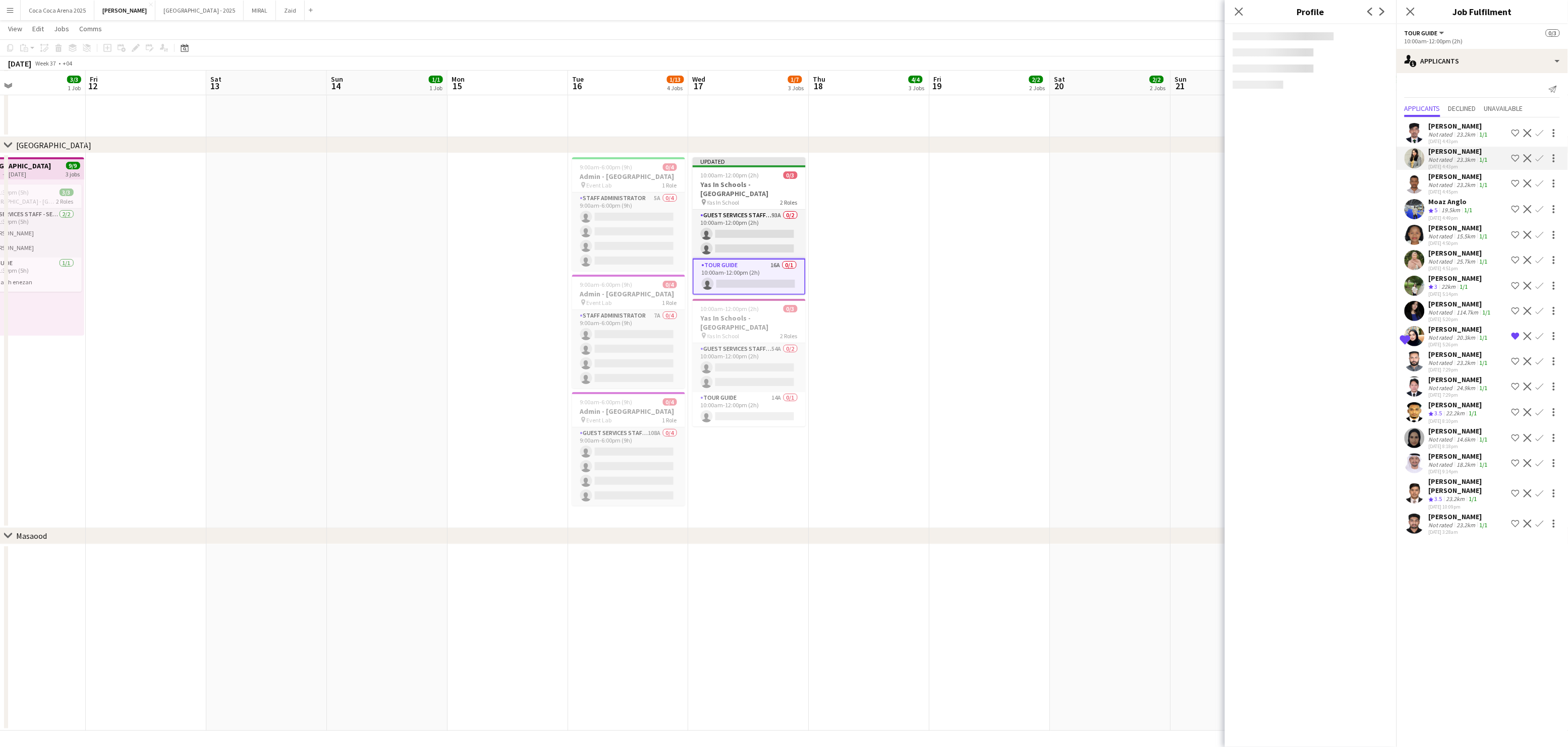
click at [1441, 130] on div "[PERSON_NAME]" at bounding box center [1459, 126] width 61 height 9
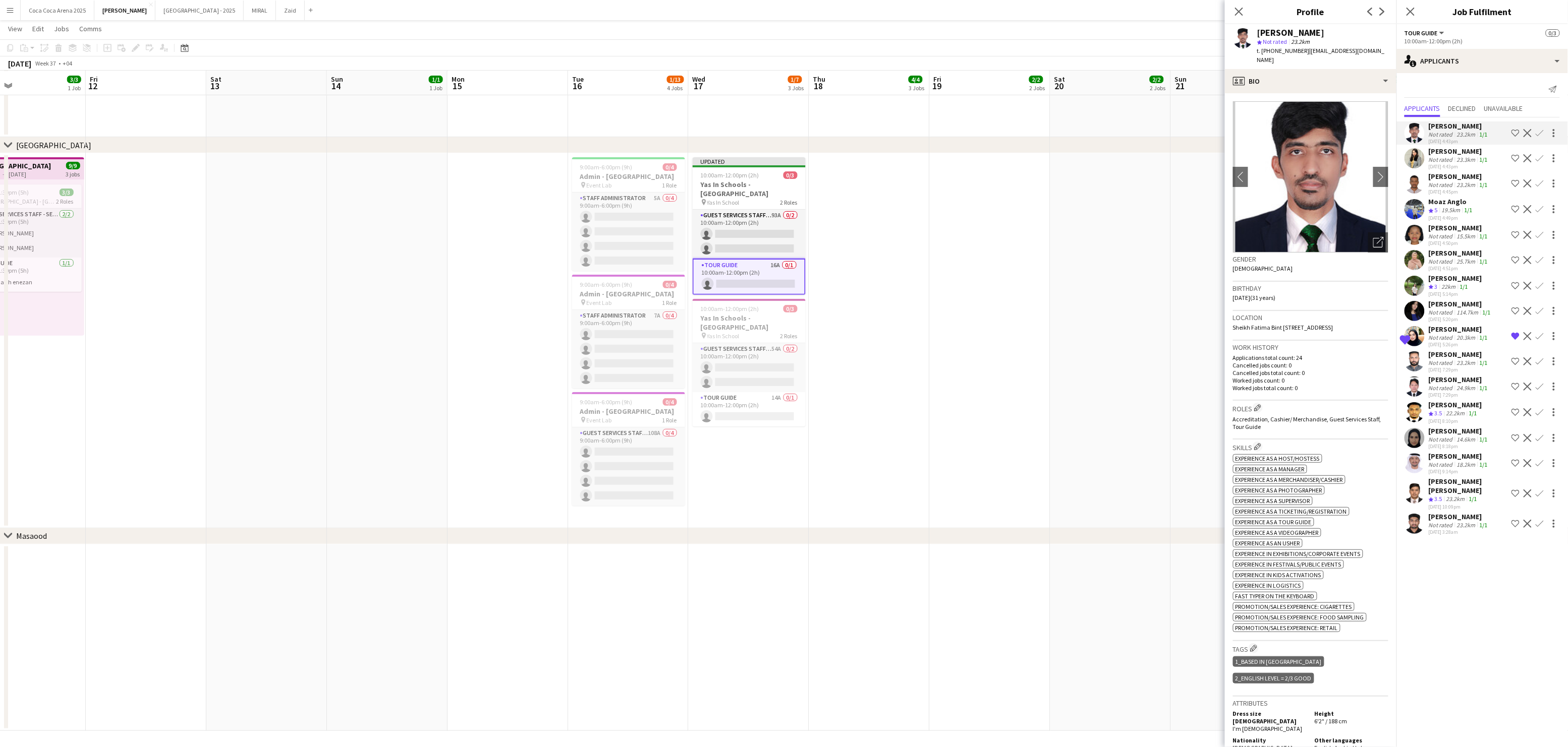
click at [1443, 549] on mat-expansion-panel "users2 Applicants Send notification Applicants Declined Unavailable [PERSON_NAM…" at bounding box center [1482, 410] width 172 height 674
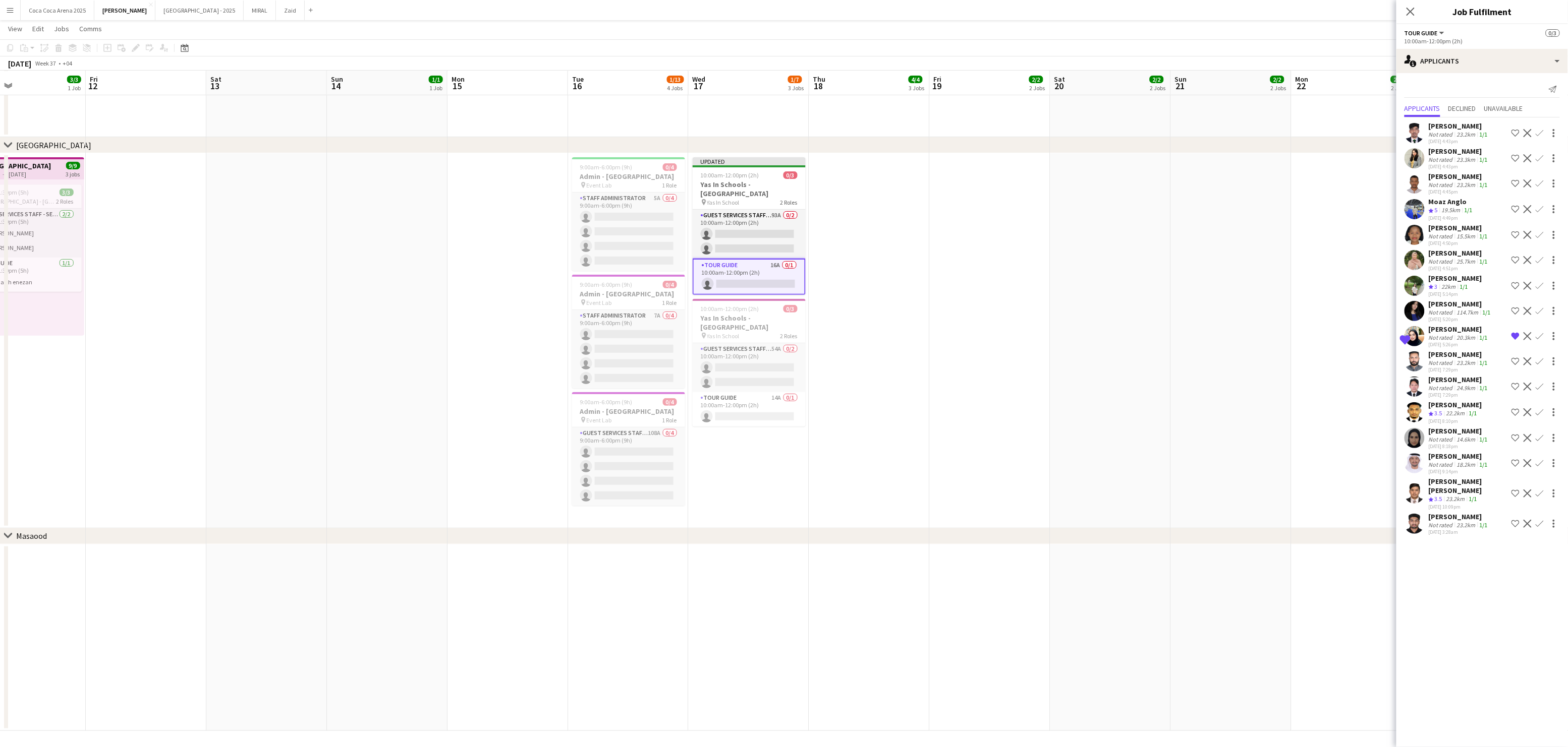
click at [1454, 314] on div "Not rated" at bounding box center [1441, 312] width 26 height 7
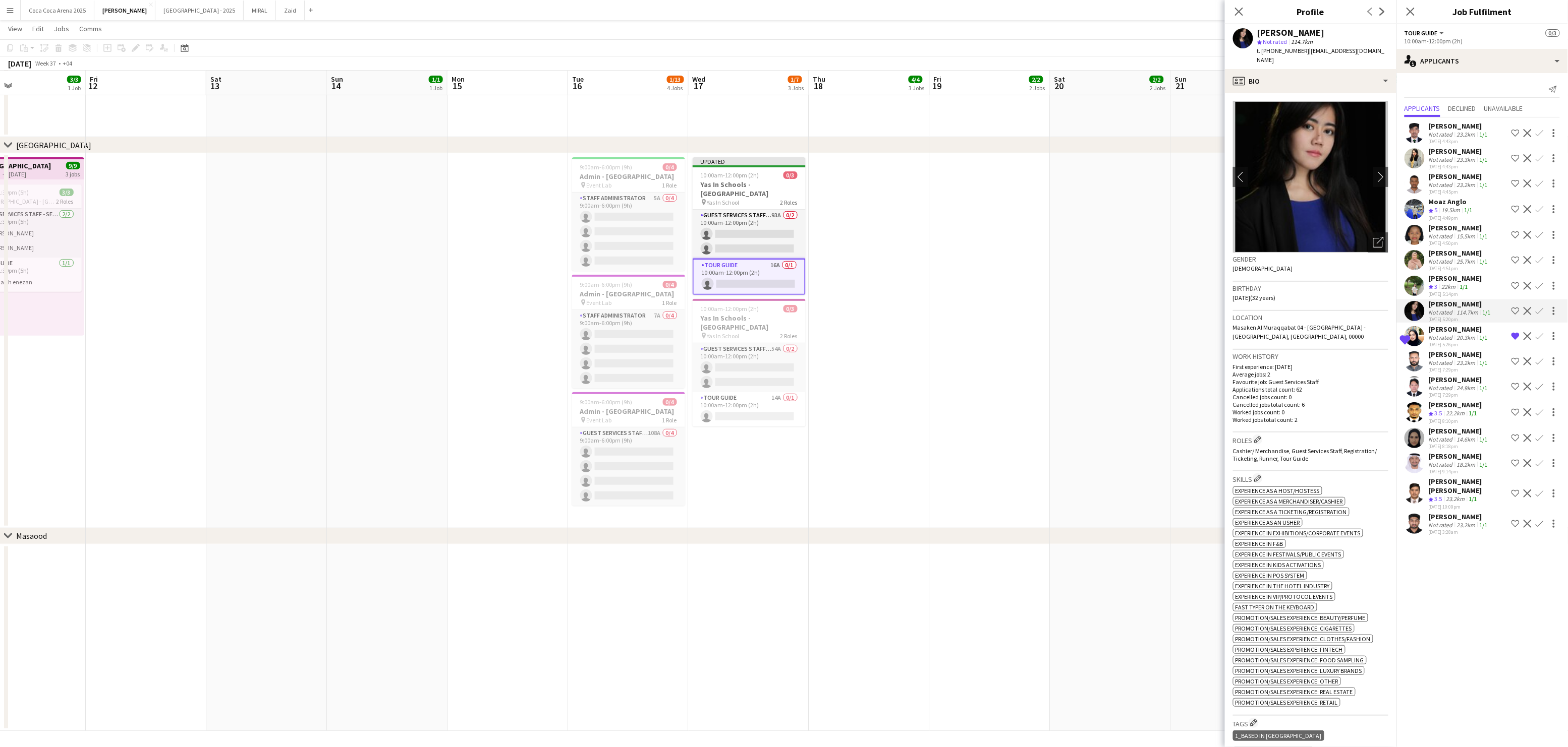
click at [1446, 281] on div "[PERSON_NAME]" at bounding box center [1455, 278] width 54 height 9
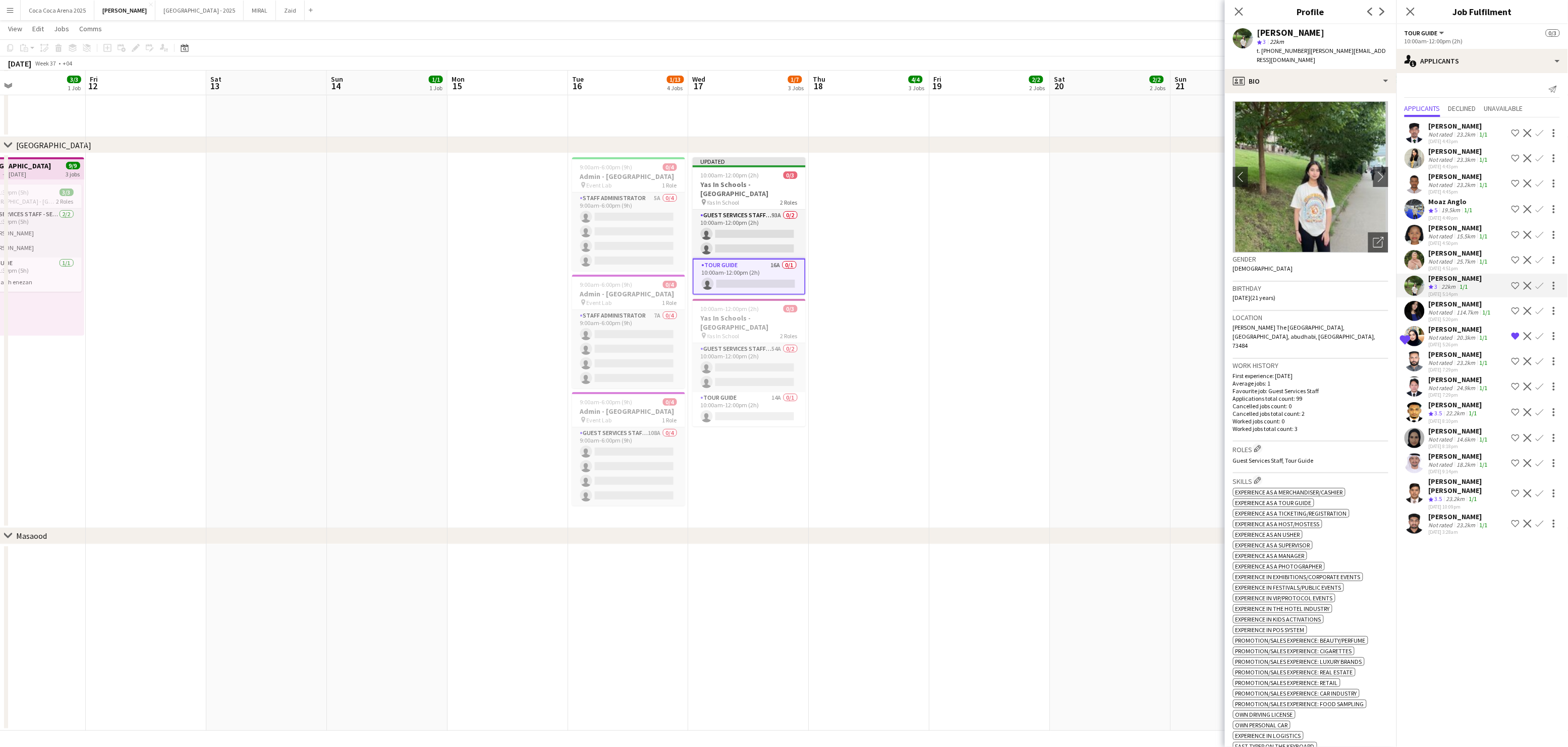
click at [1440, 307] on div "[PERSON_NAME]" at bounding box center [1460, 304] width 64 height 9
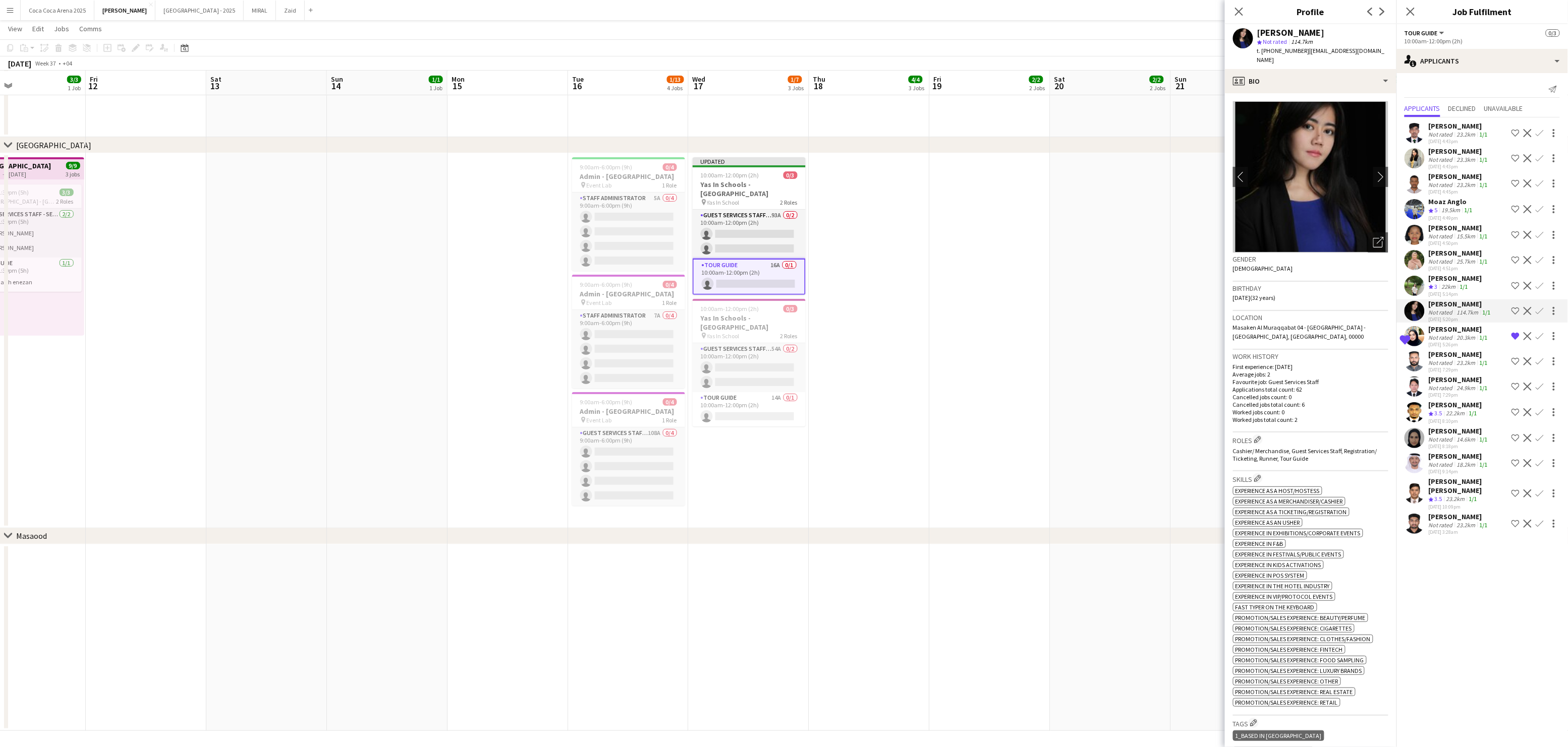
click at [1437, 380] on div "[PERSON_NAME]" at bounding box center [1459, 380] width 61 height 9
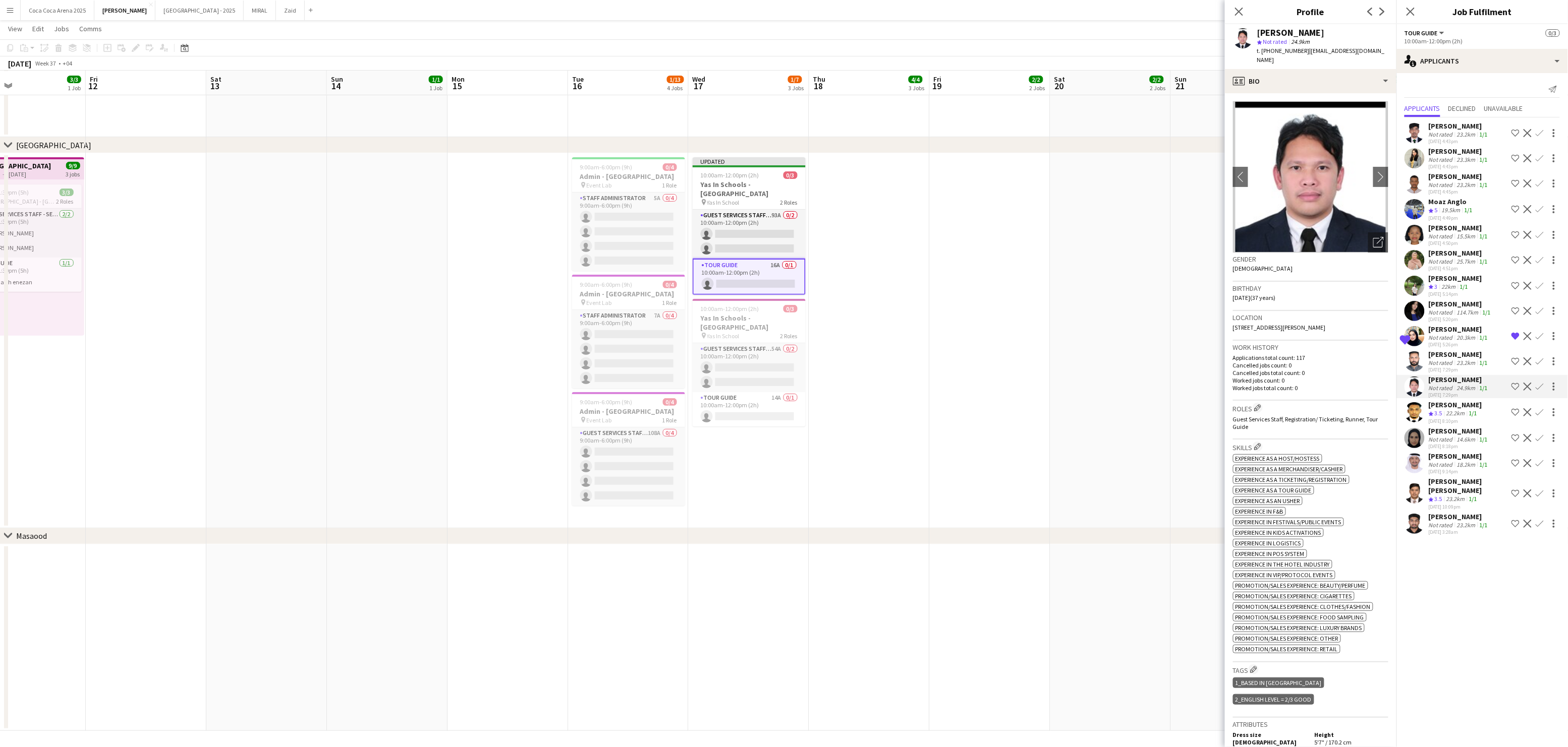
click at [1437, 414] on span "3.5" at bounding box center [1438, 413] width 7 height 7
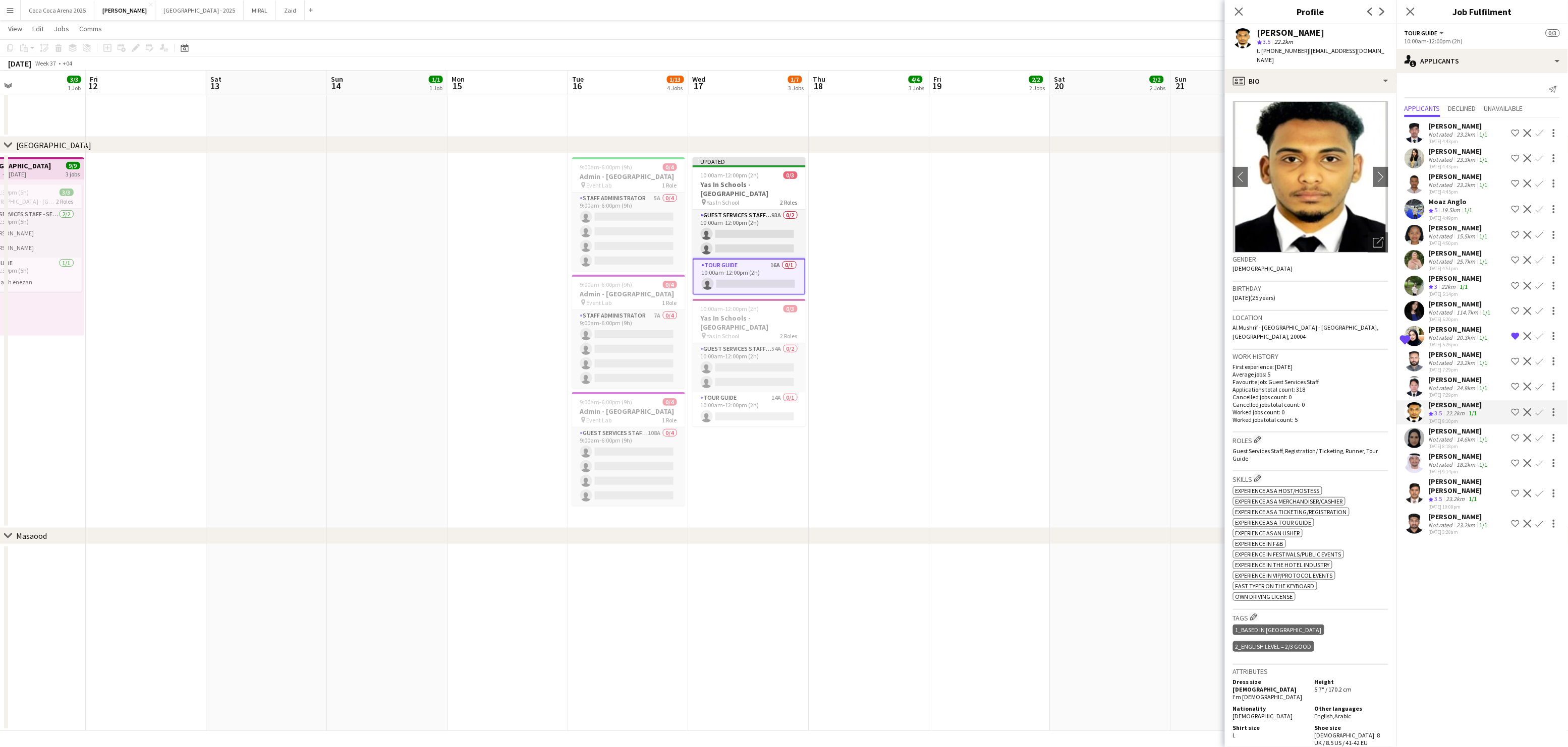
click at [1436, 443] on div "[DATE] 8:18pm" at bounding box center [1459, 446] width 61 height 7
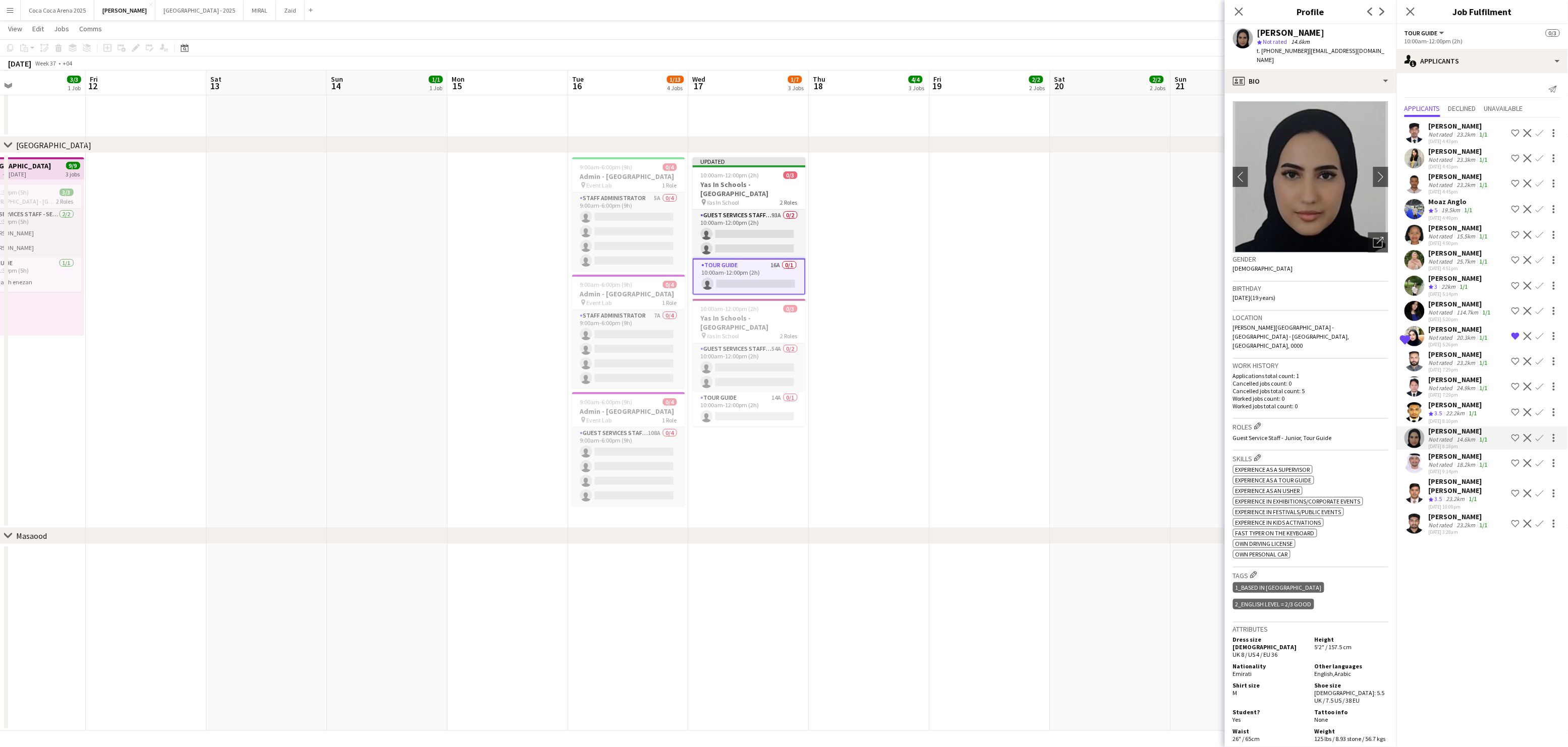
click at [1435, 464] on div "Not rated" at bounding box center [1441, 465] width 26 height 7
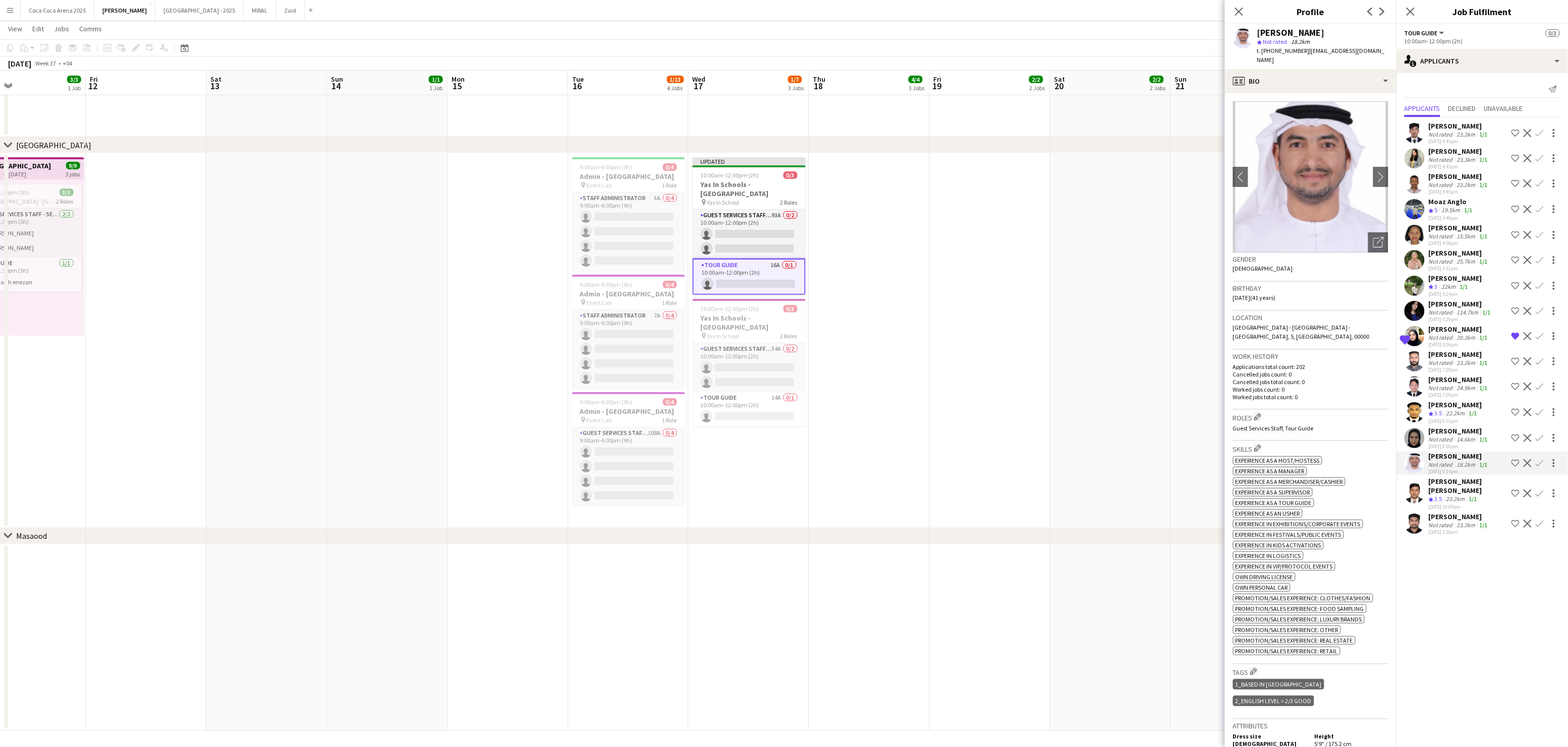
click at [1435, 436] on div "Not rated" at bounding box center [1441, 439] width 26 height 7
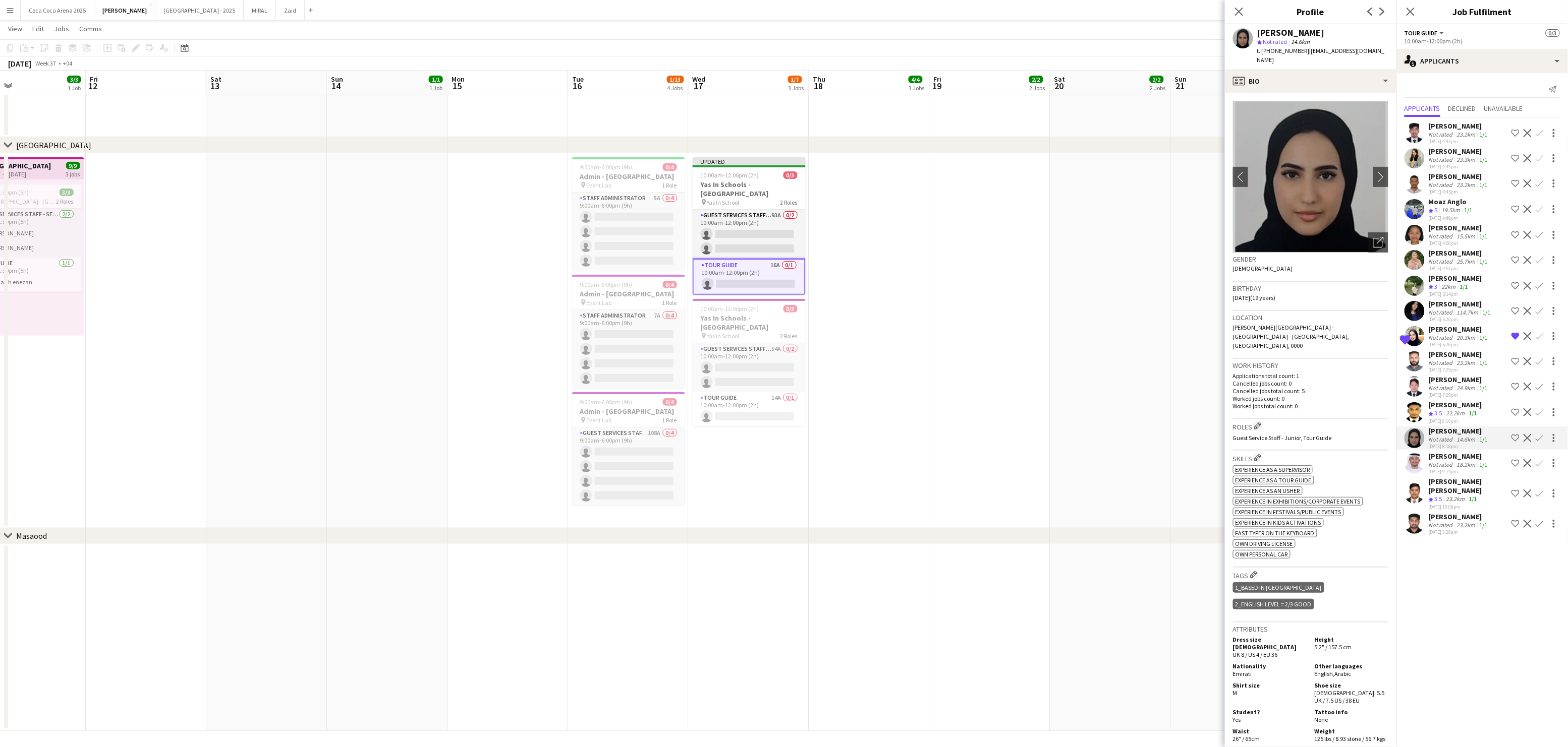
click at [1438, 521] on div "Not rated" at bounding box center [1441, 525] width 26 height 7
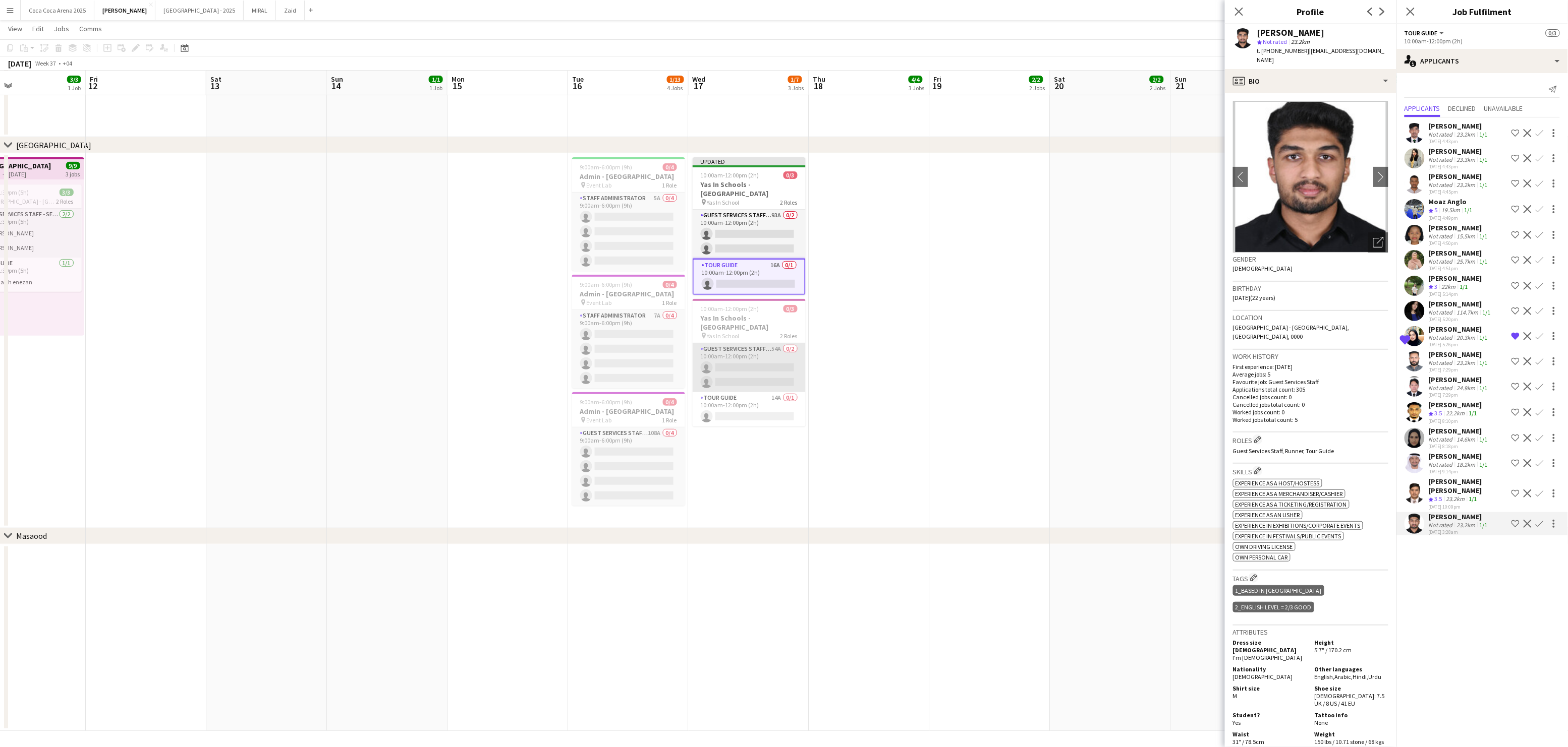
click at [748, 356] on app-card-role "Guest Services Staff - Senior 54A 0/2 10:00am-12:00pm (2h) single-neutral-actio…" at bounding box center [749, 367] width 113 height 49
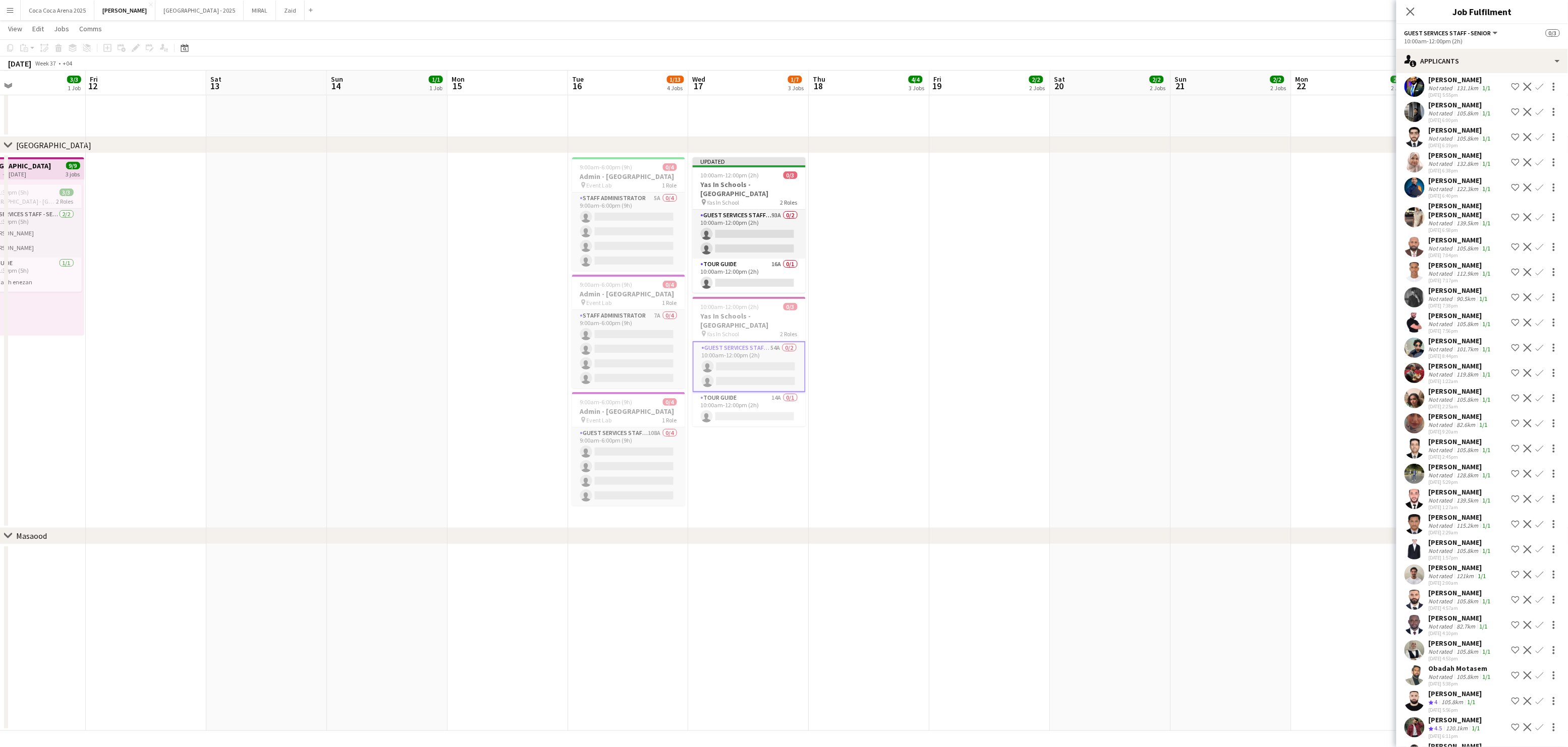
scroll to position [695, 0]
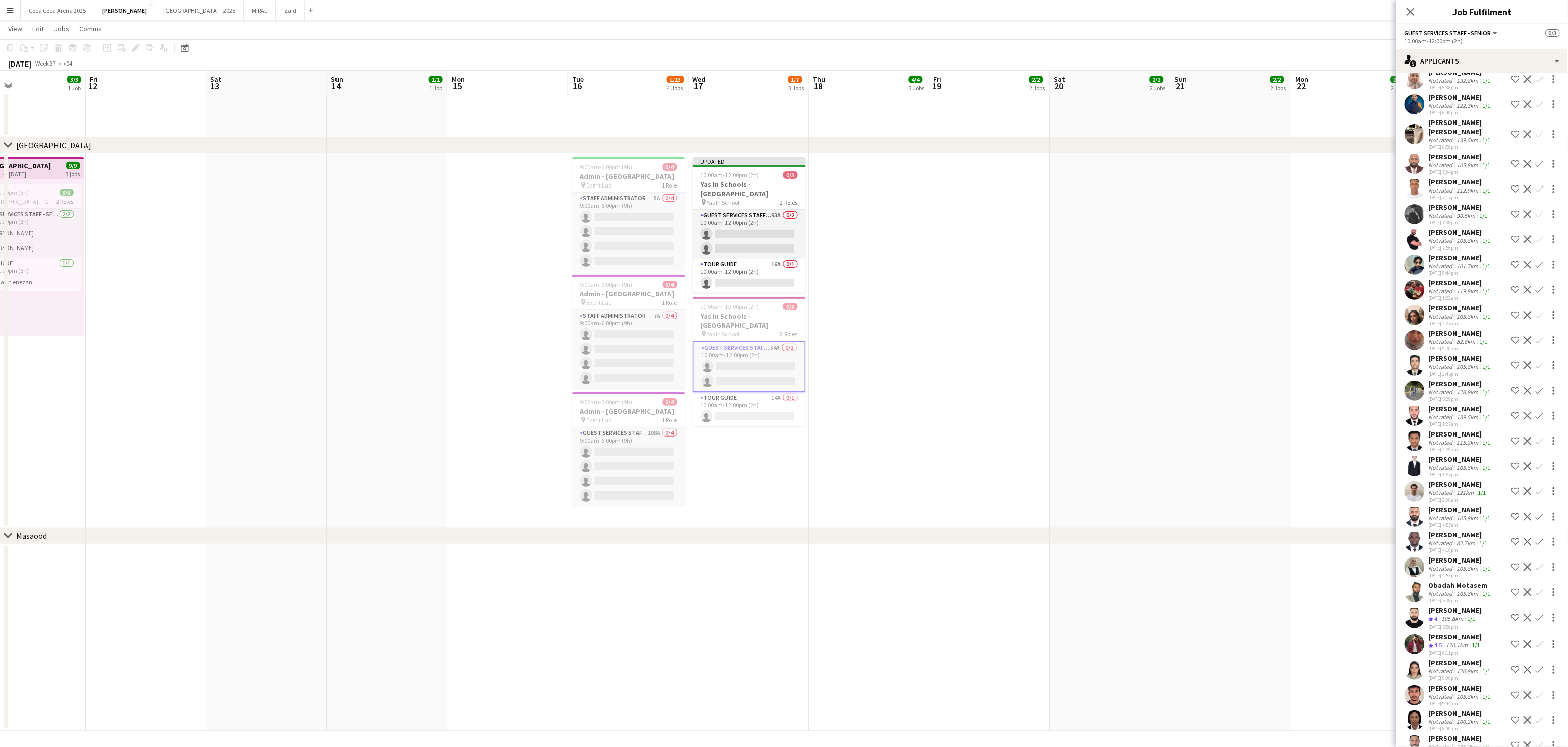
click at [1466, 734] on div "[PERSON_NAME]" at bounding box center [1460, 738] width 64 height 9
click at [1455, 709] on div "[PERSON_NAME]" at bounding box center [1460, 713] width 64 height 9
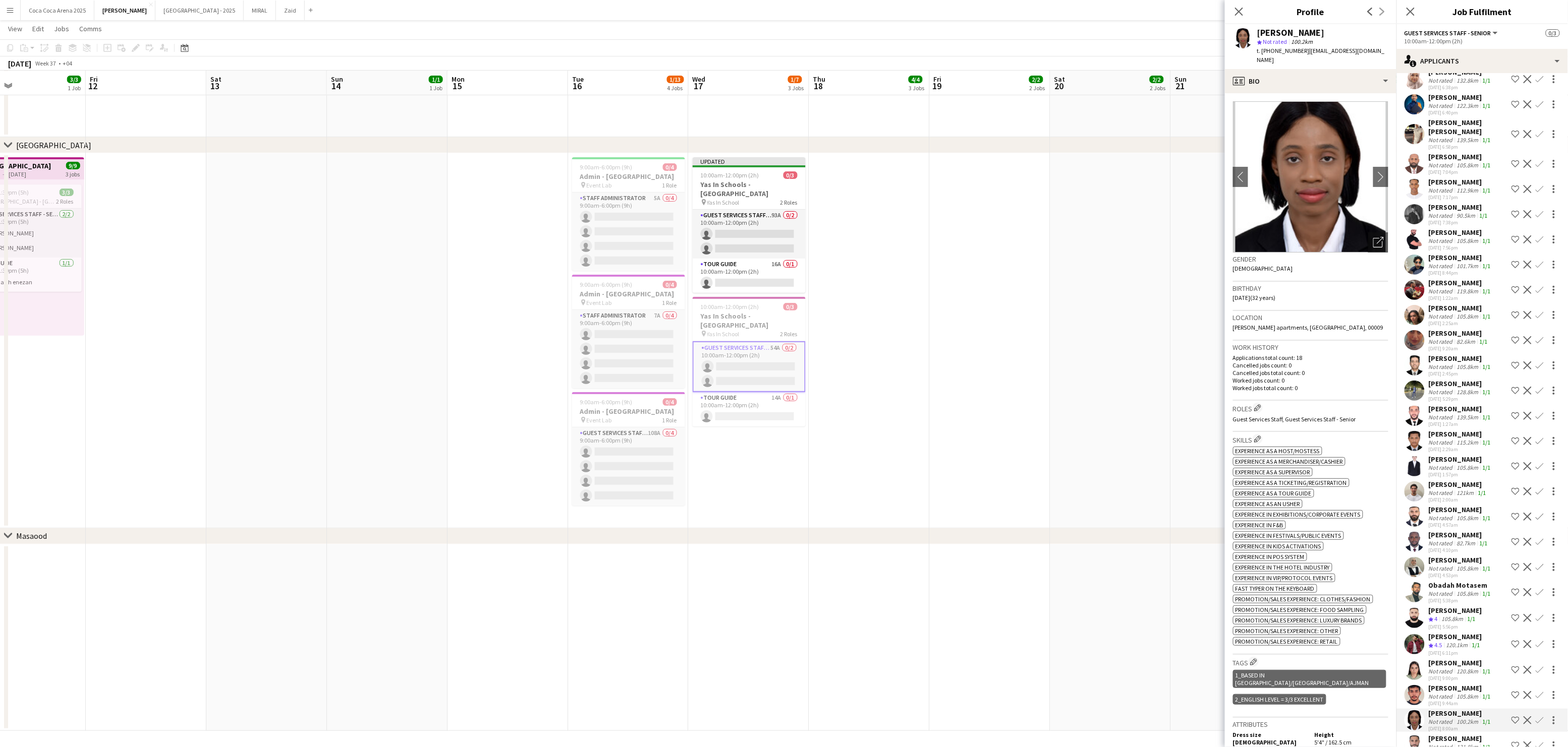
click at [1451, 693] on div "Not rated" at bounding box center [1441, 697] width 26 height 7
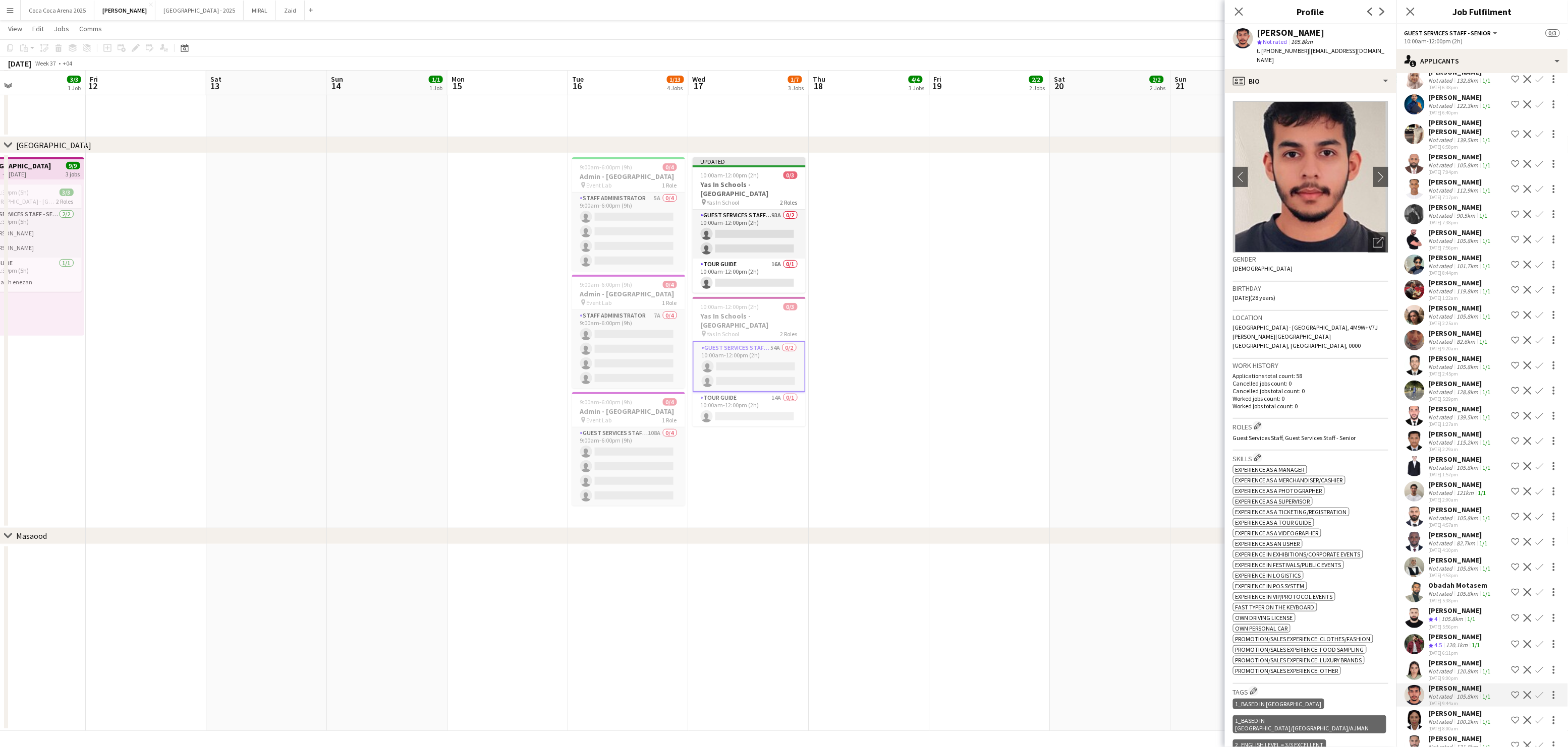
click at [1449, 675] on div "[DATE] 9:00pm" at bounding box center [1460, 678] width 64 height 7
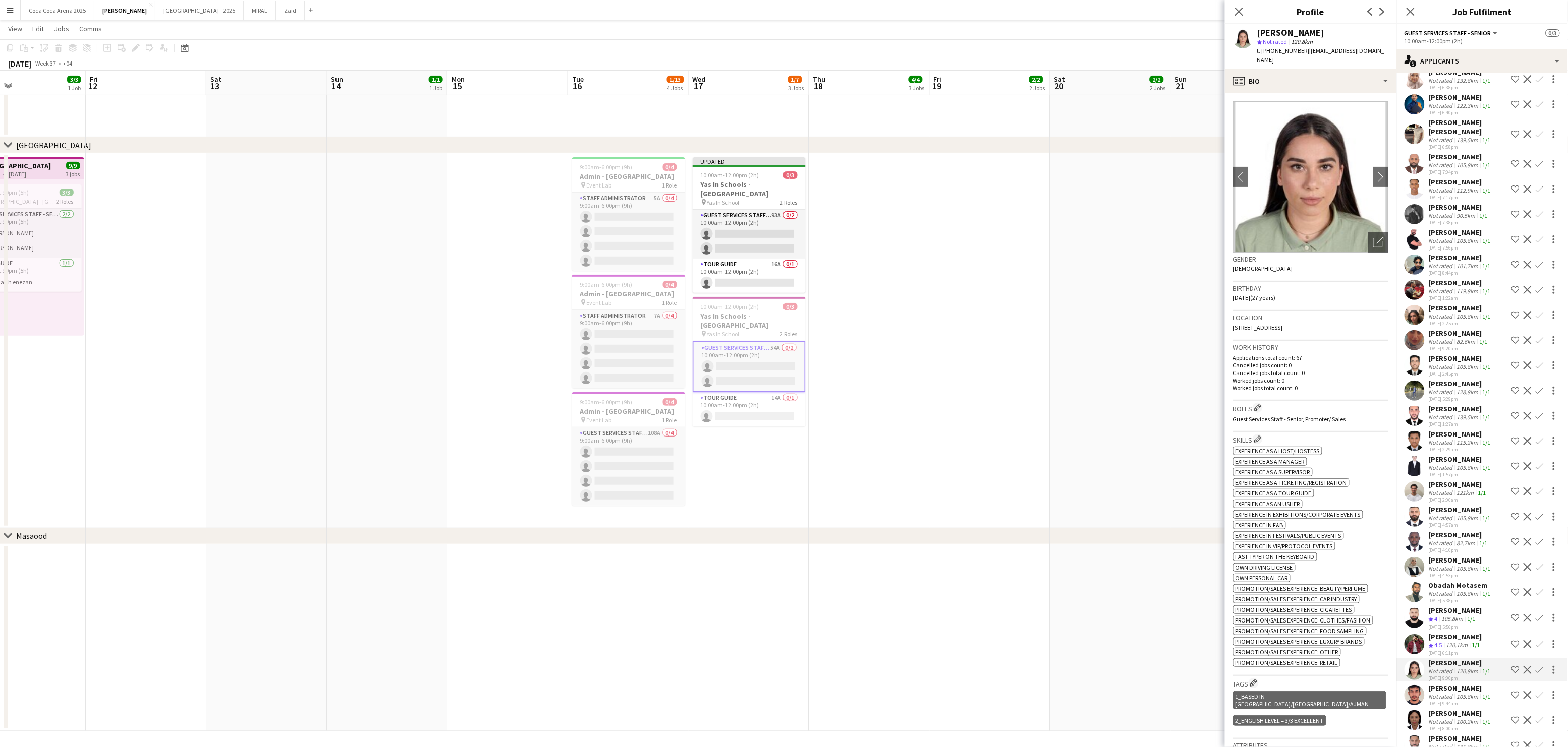
click at [1446, 606] on div "[PERSON_NAME]" at bounding box center [1455, 610] width 54 height 9
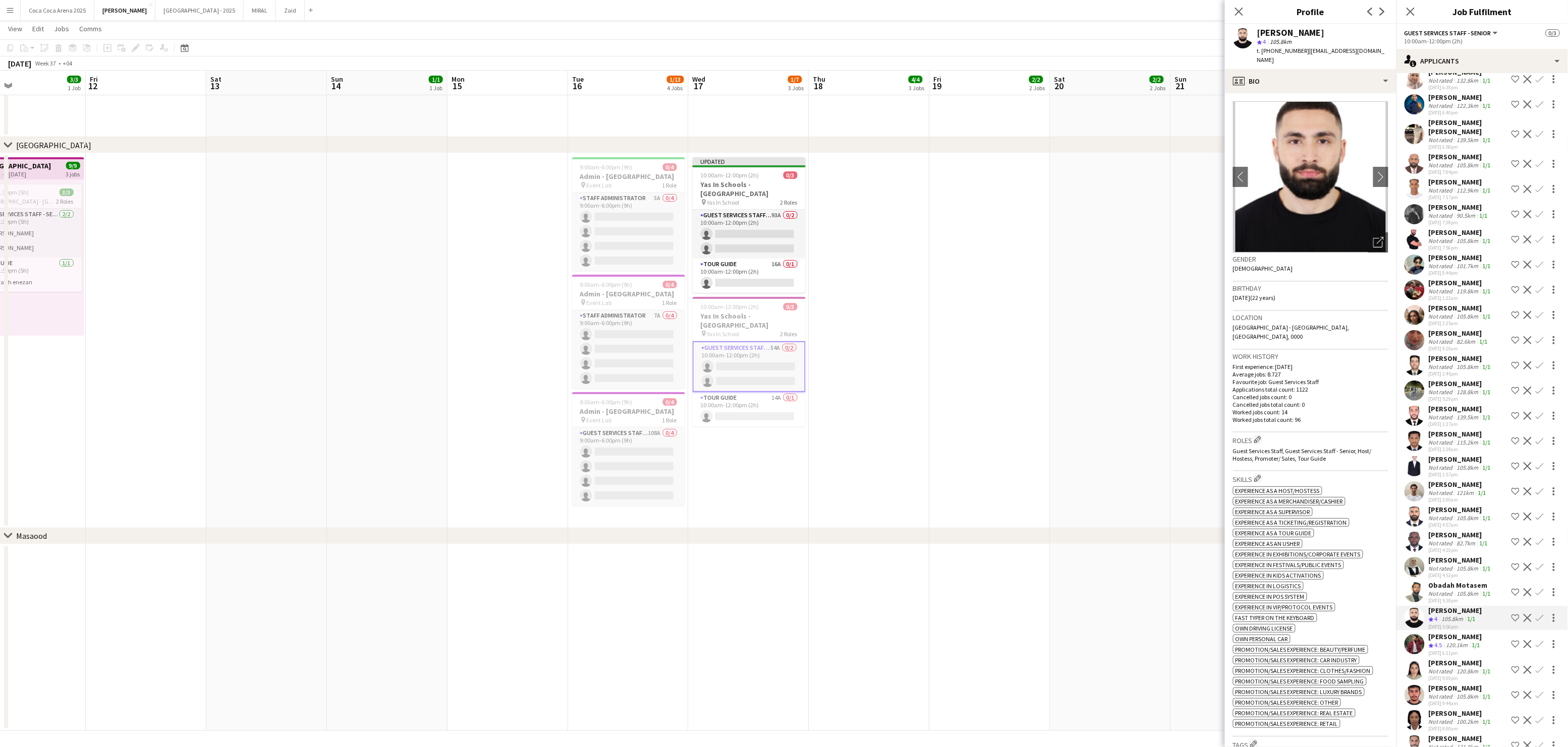
click at [1442, 590] on div "Not rated" at bounding box center [1441, 594] width 26 height 7
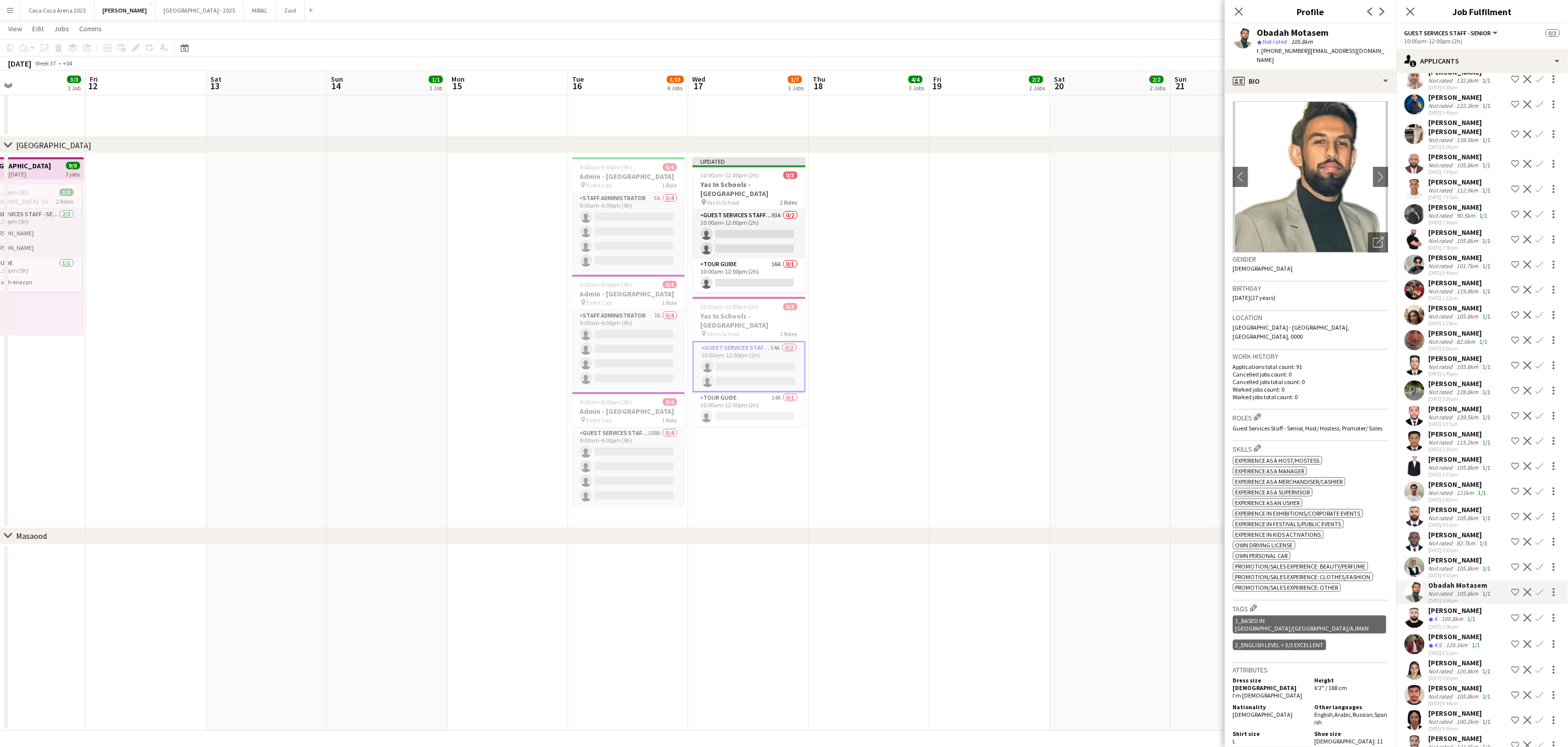
click at [1443, 565] on div "Not rated" at bounding box center [1441, 568] width 26 height 7
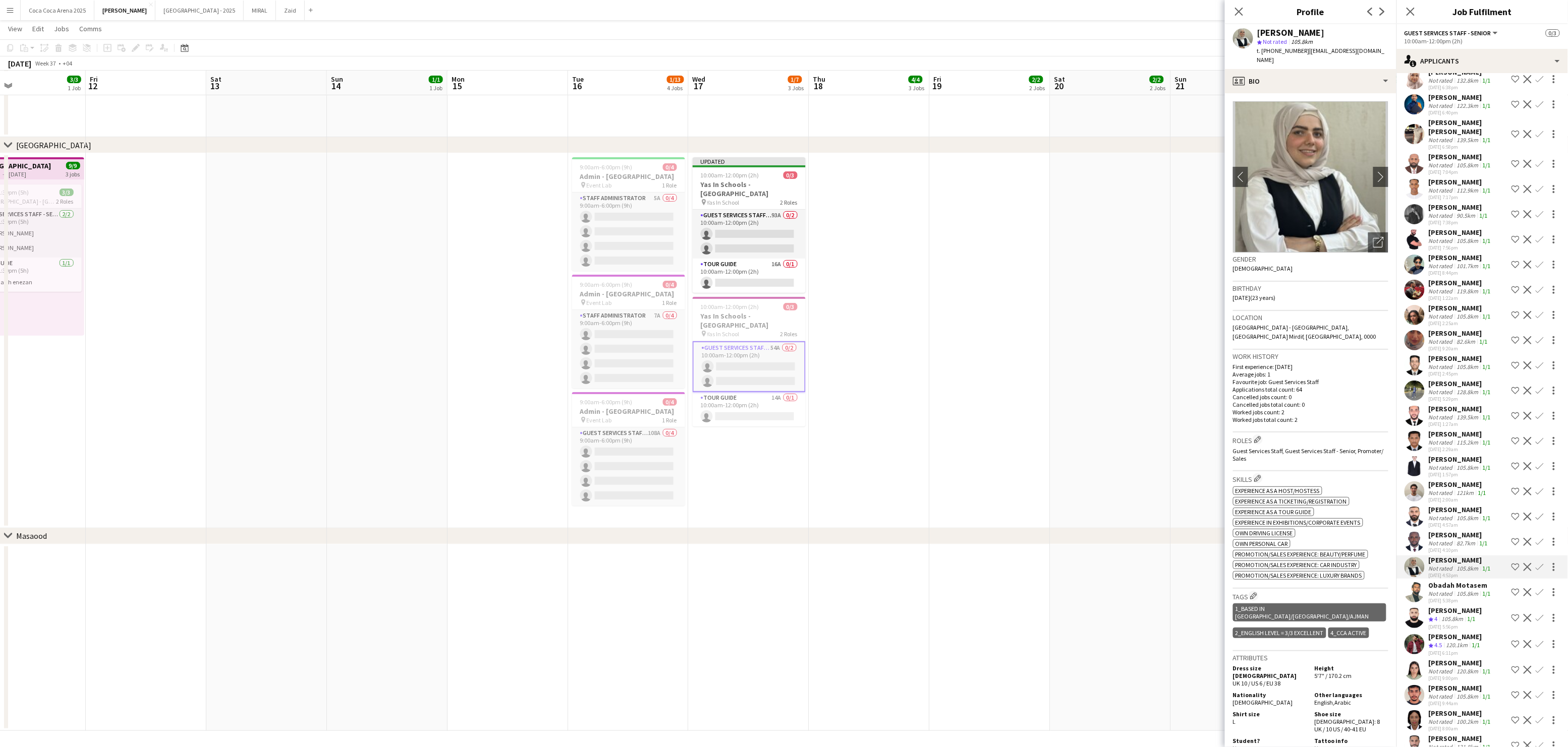
click at [1444, 540] on div "Not rated" at bounding box center [1441, 543] width 26 height 7
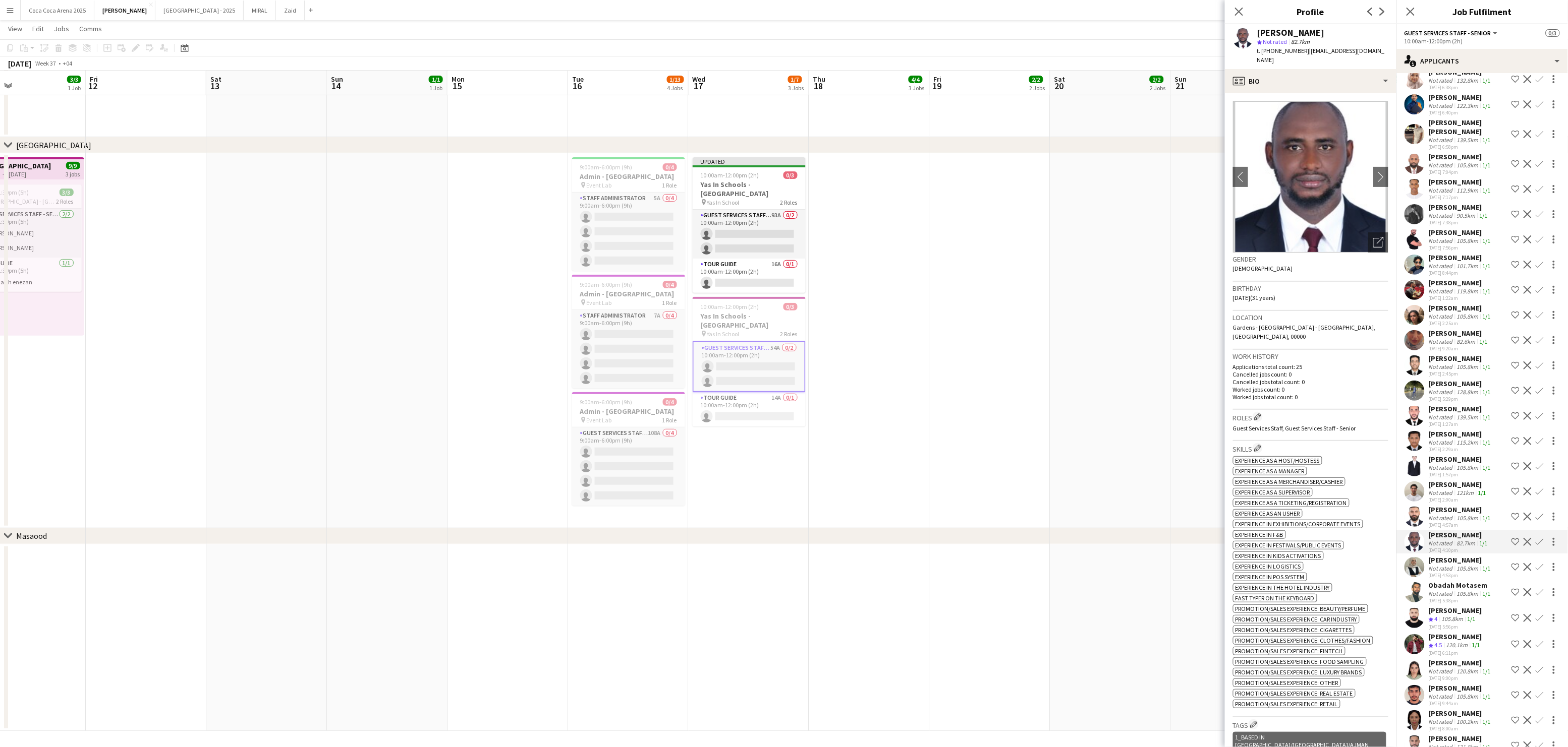
click at [1442, 514] on div "Not rated" at bounding box center [1441, 518] width 26 height 7
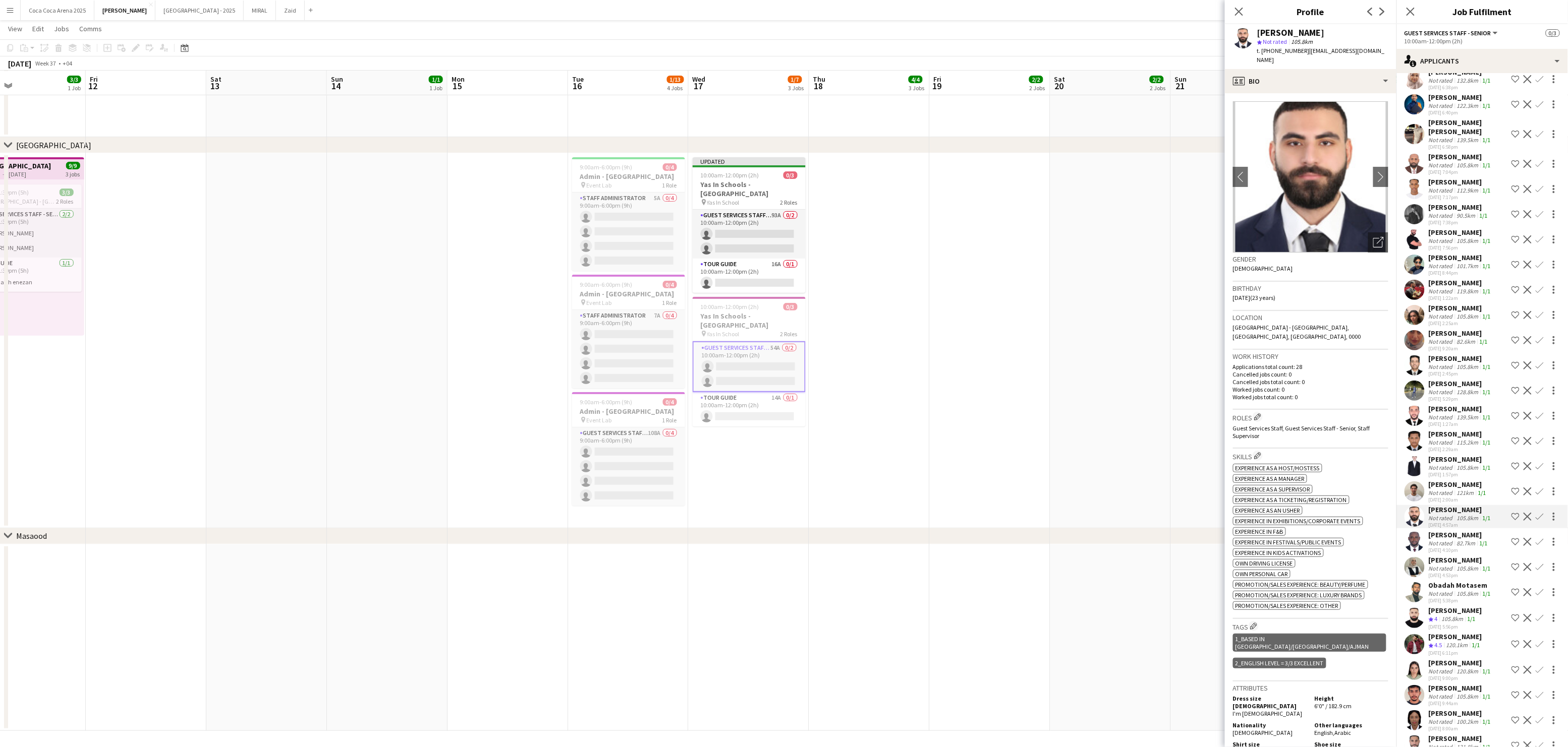
click at [1441, 480] on div "[PERSON_NAME]" at bounding box center [1458, 484] width 60 height 9
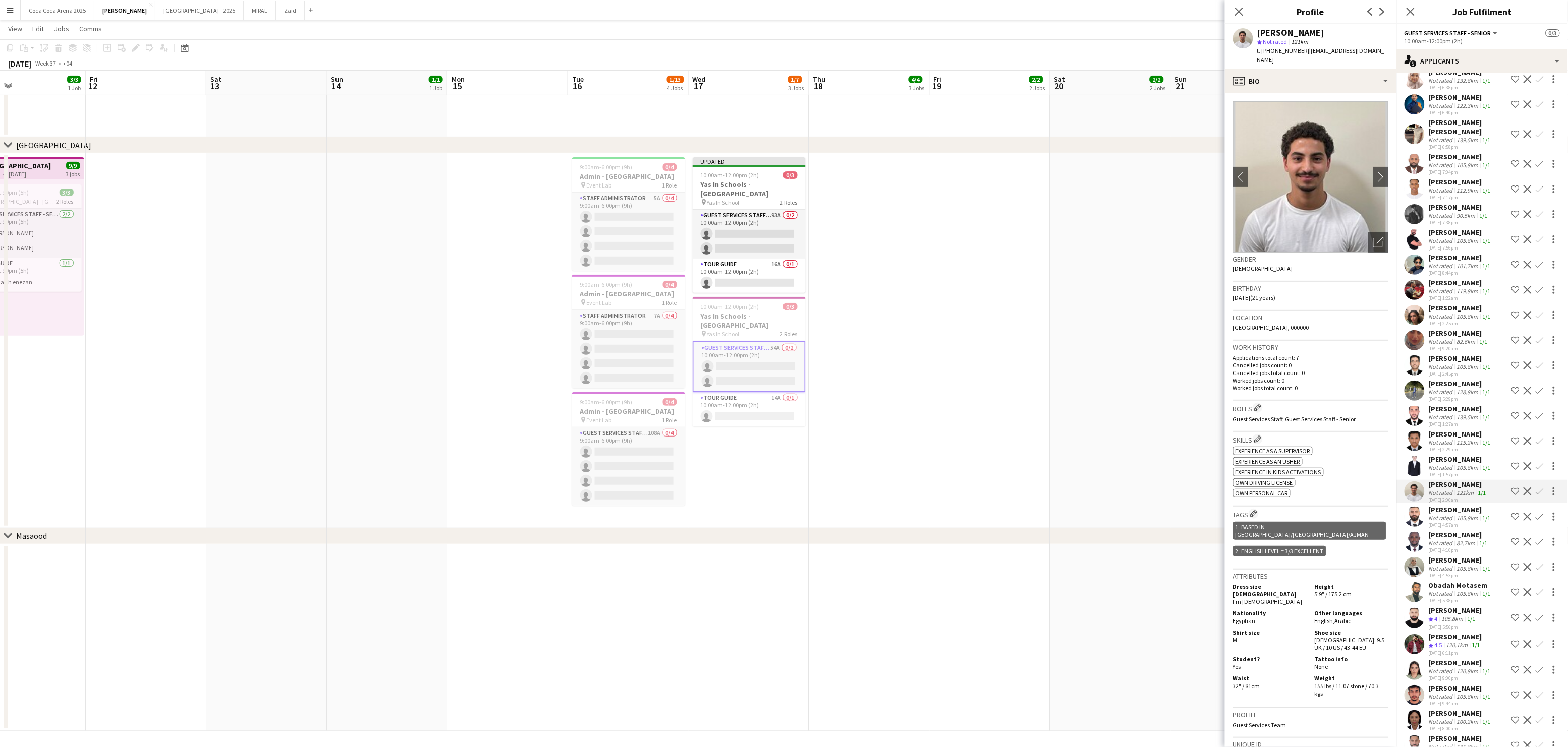
click at [1440, 471] on div "[DATE] 1:57pm" at bounding box center [1460, 474] width 64 height 7
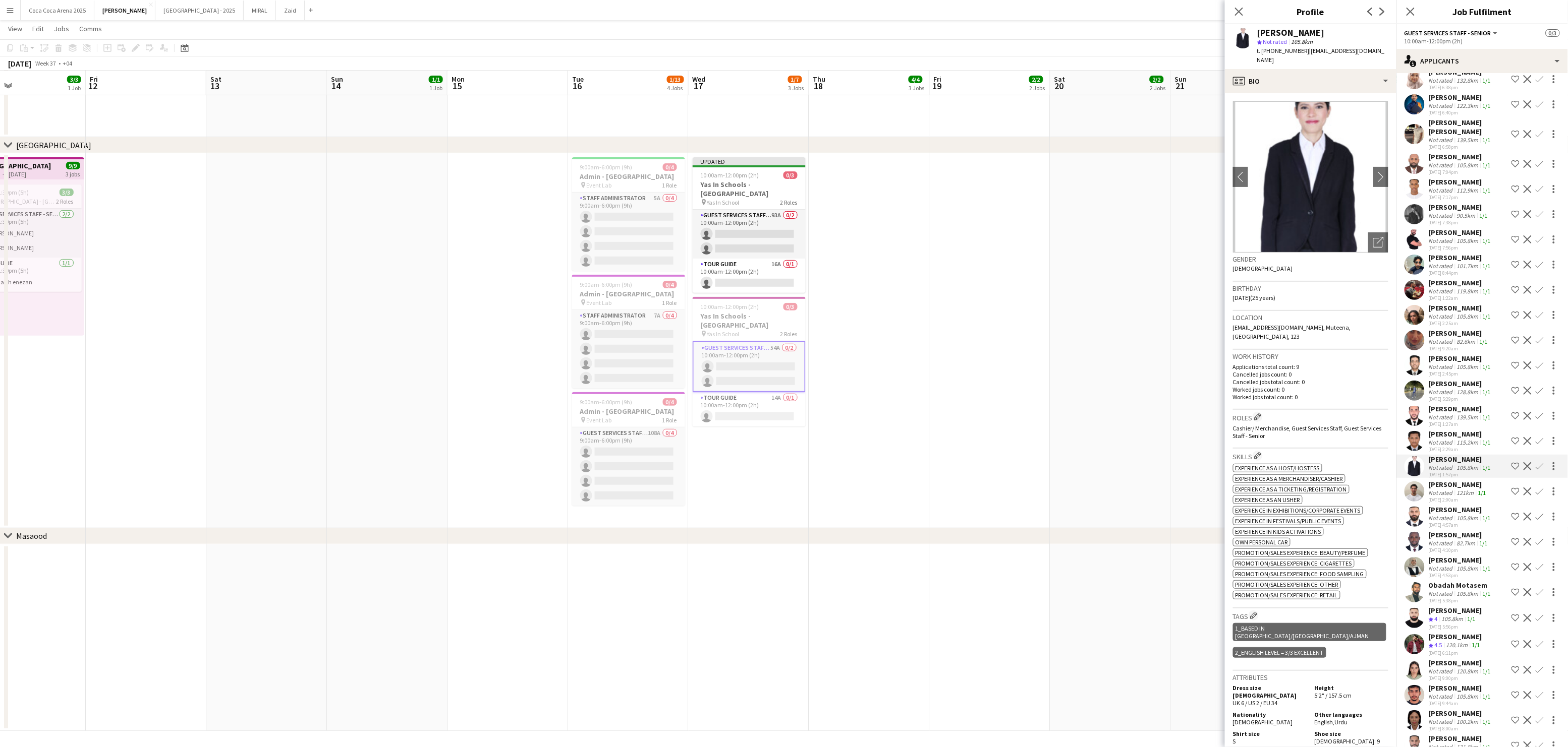
click at [1437, 480] on div "[PERSON_NAME]" at bounding box center [1458, 484] width 60 height 9
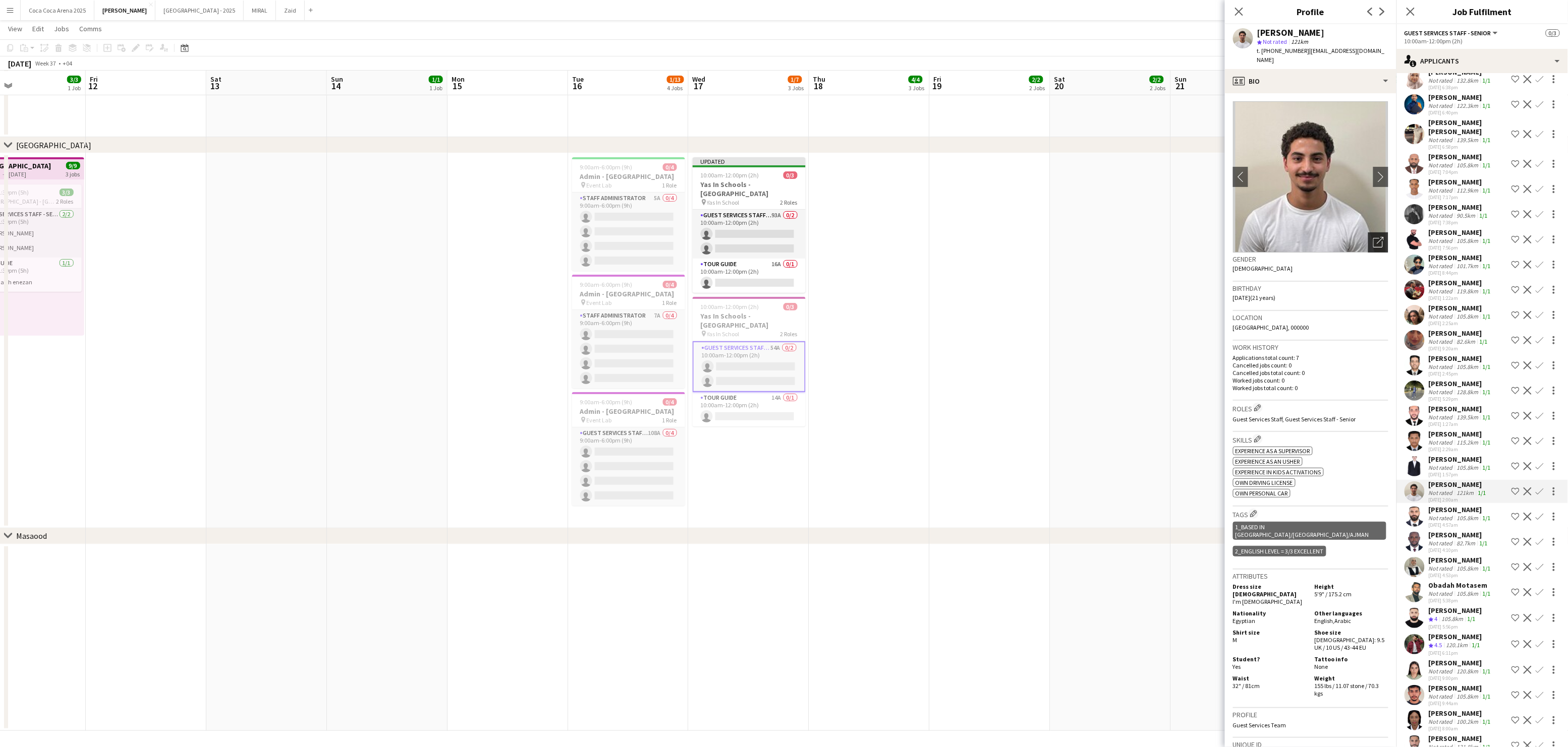
click at [1377, 237] on icon "Open photos pop-in" at bounding box center [1378, 242] width 10 height 10
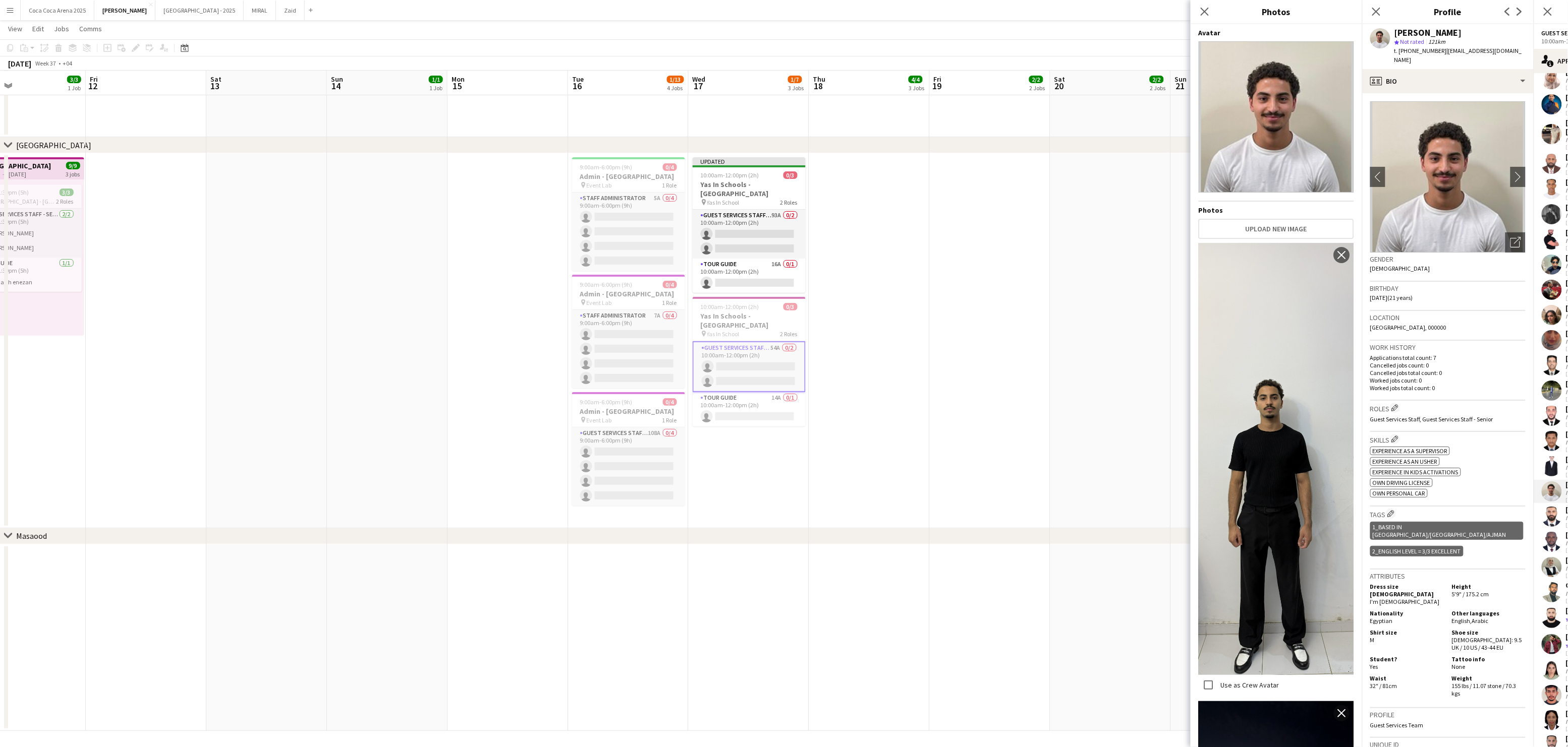
scroll to position [182, 0]
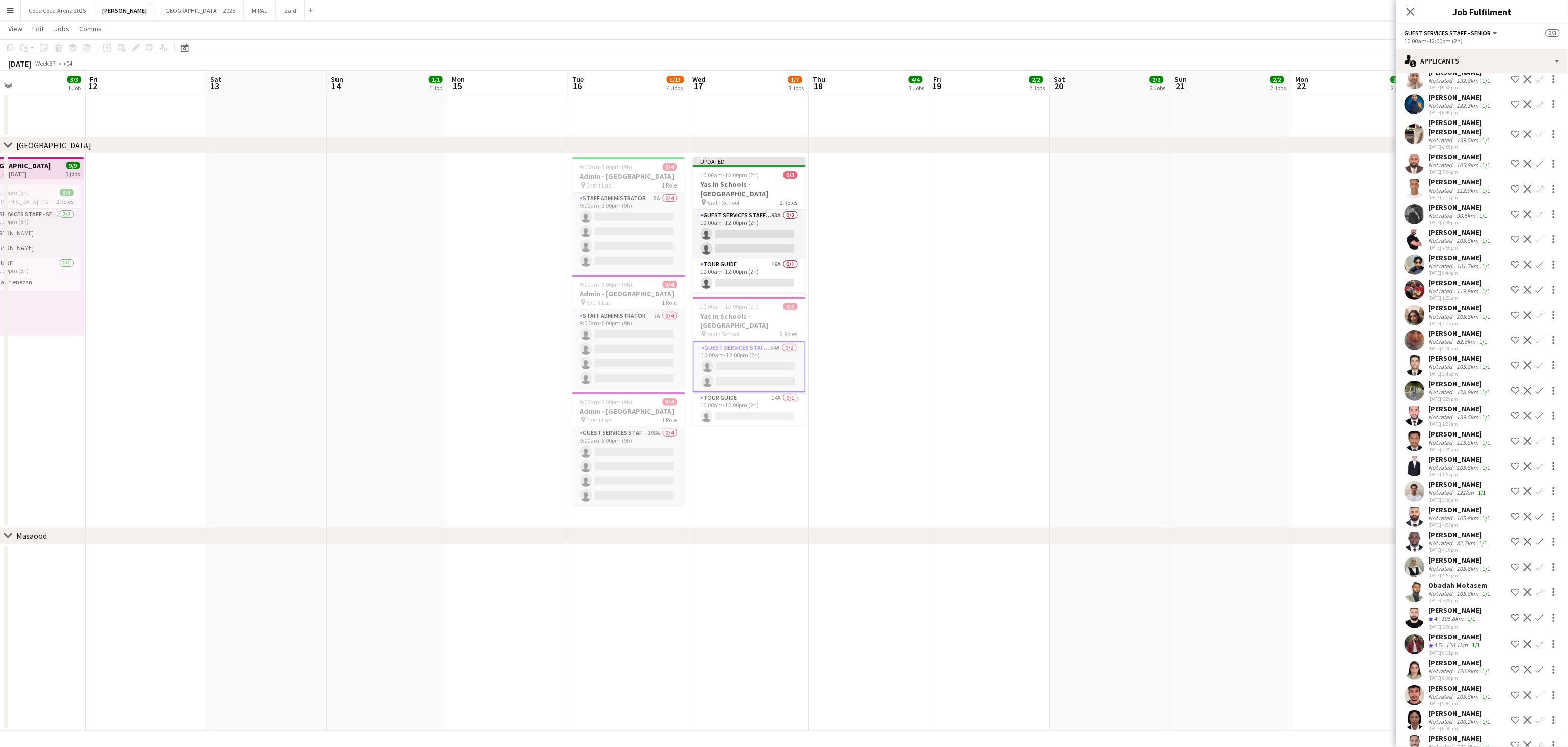
click at [1555, 485] on div "Shortlist crew Decline Confirm" at bounding box center [1535, 492] width 51 height 12
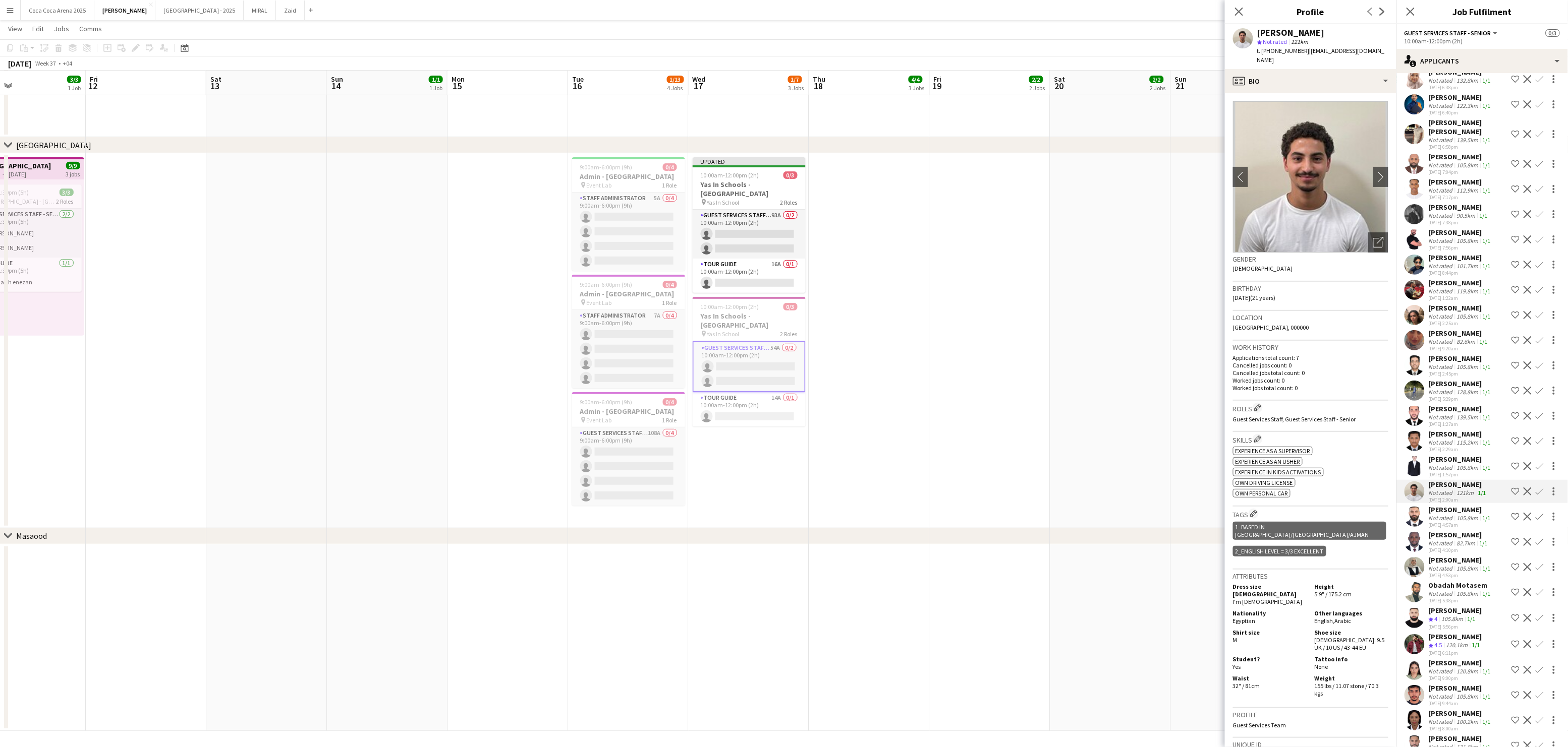
click at [1458, 464] on div "105.8km" at bounding box center [1468, 468] width 26 height 7
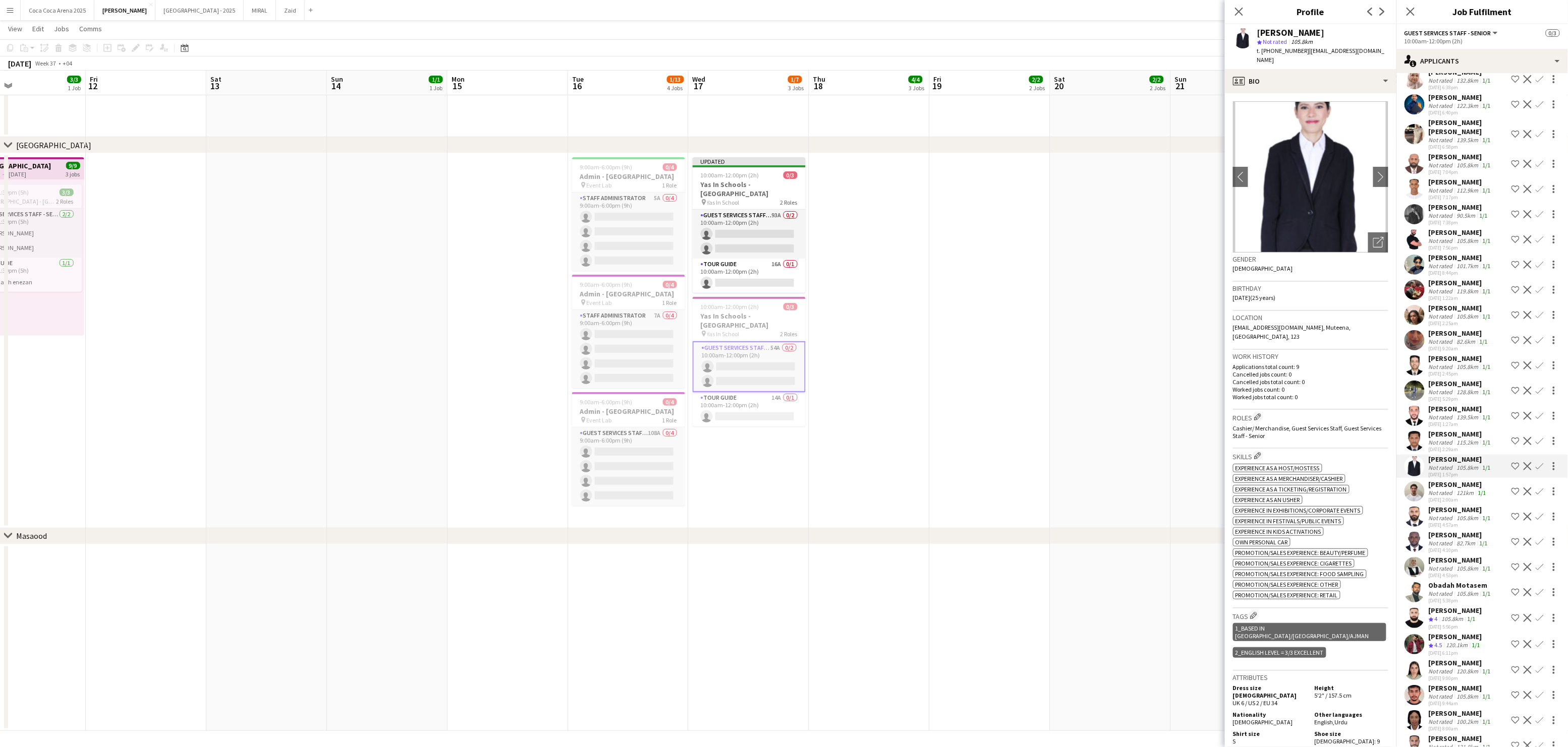
click at [1449, 429] on div "[PERSON_NAME]" at bounding box center [1460, 434] width 64 height 9
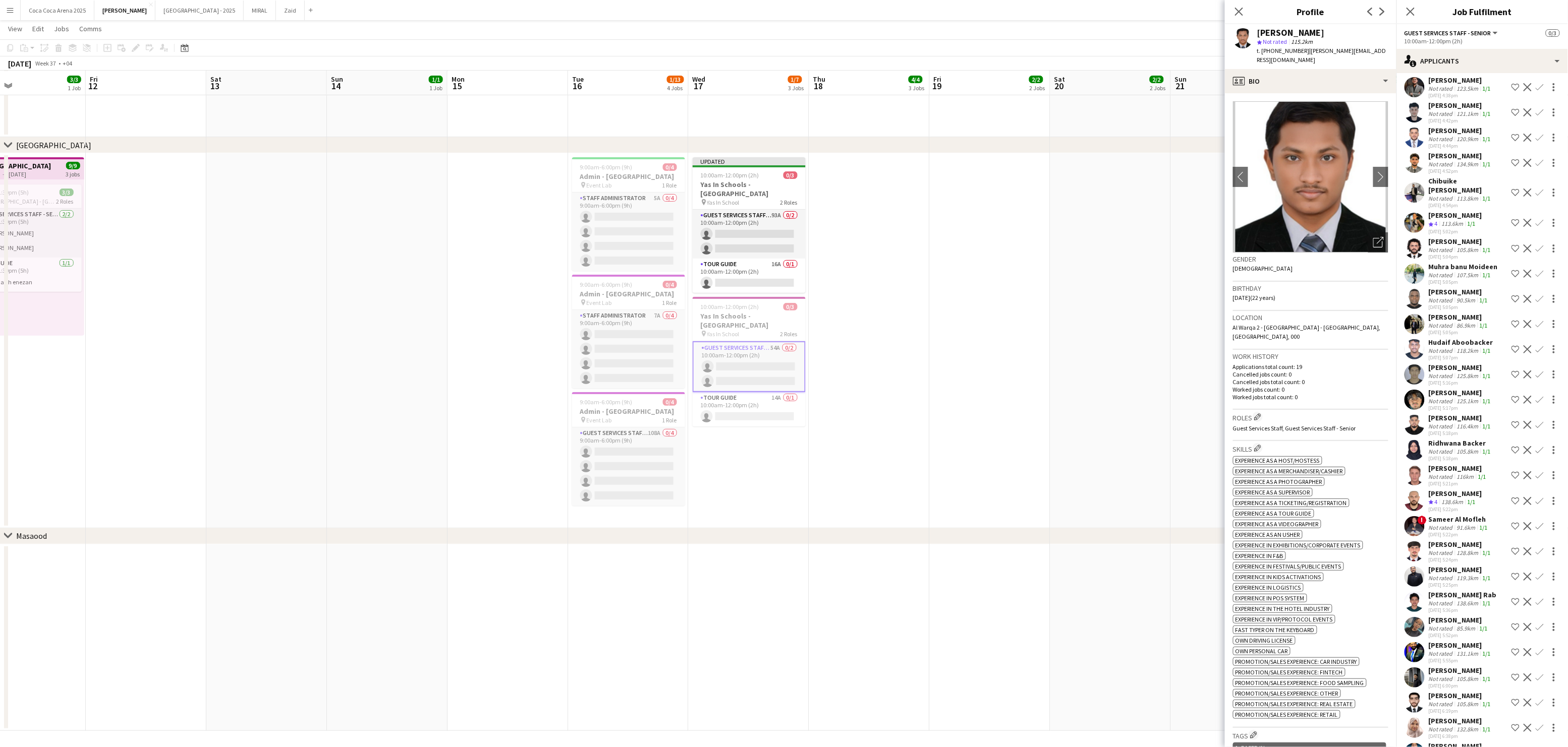
scroll to position [0, 0]
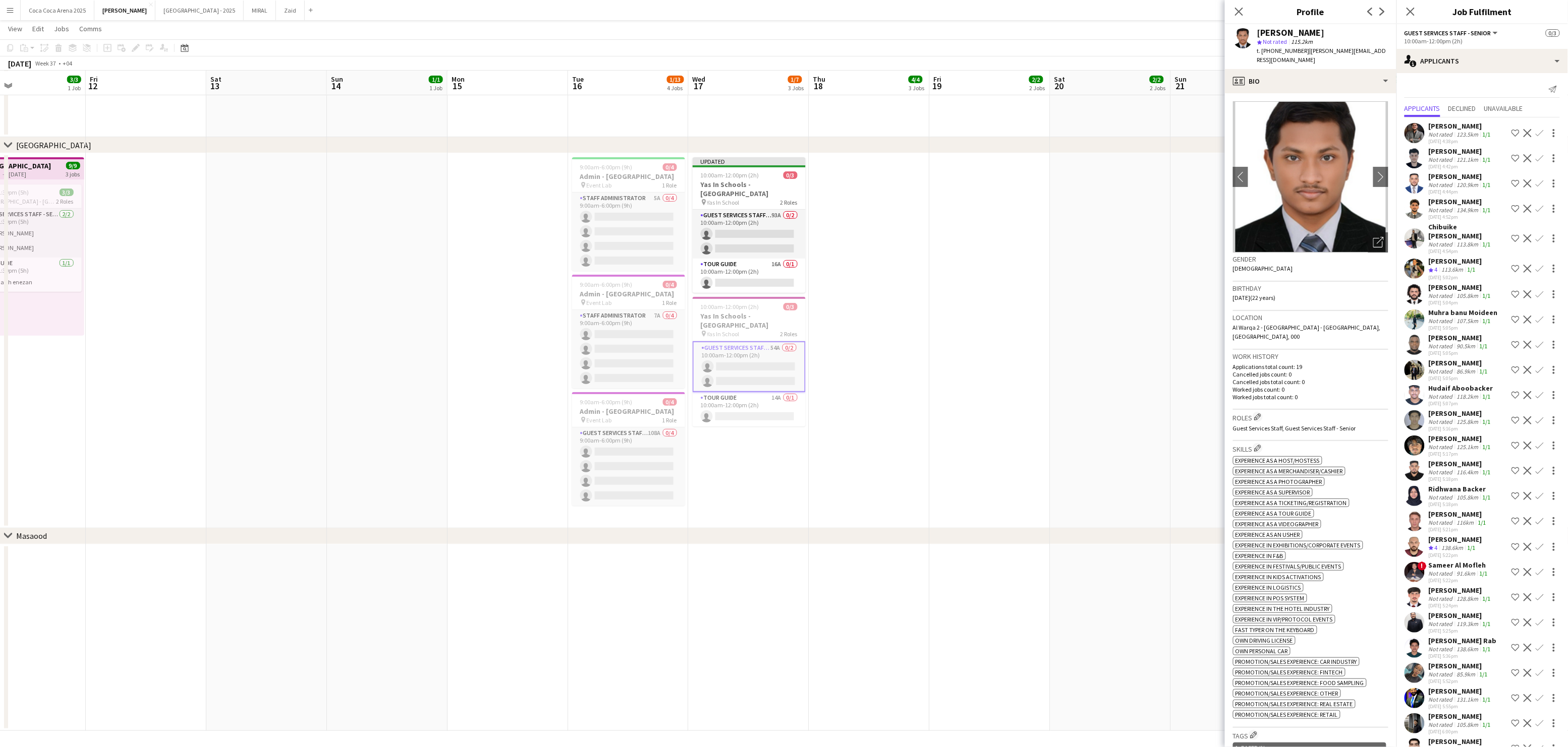
click at [1449, 510] on div "[PERSON_NAME]" at bounding box center [1458, 514] width 60 height 9
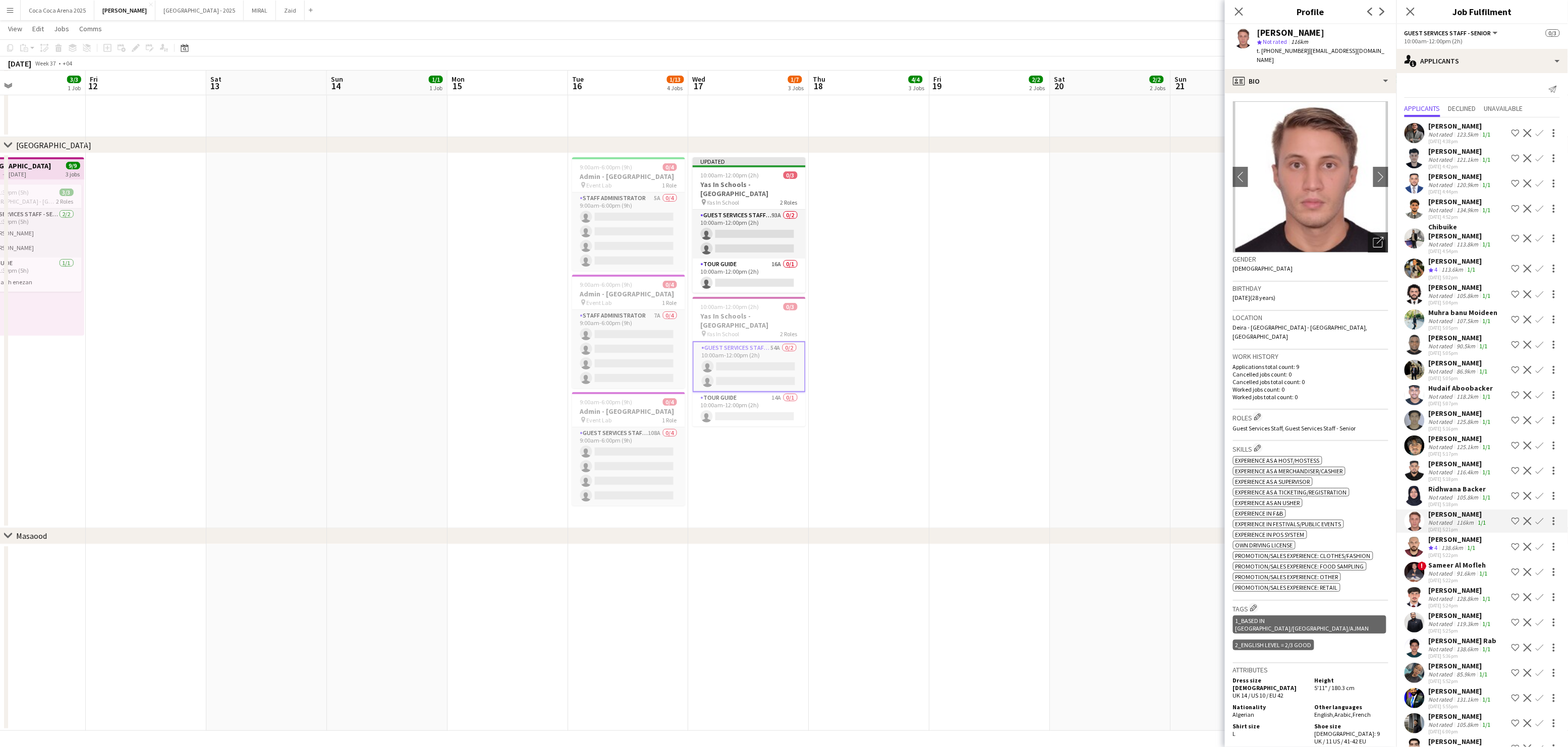
click at [1377, 237] on icon "Open photos pop-in" at bounding box center [1378, 242] width 10 height 10
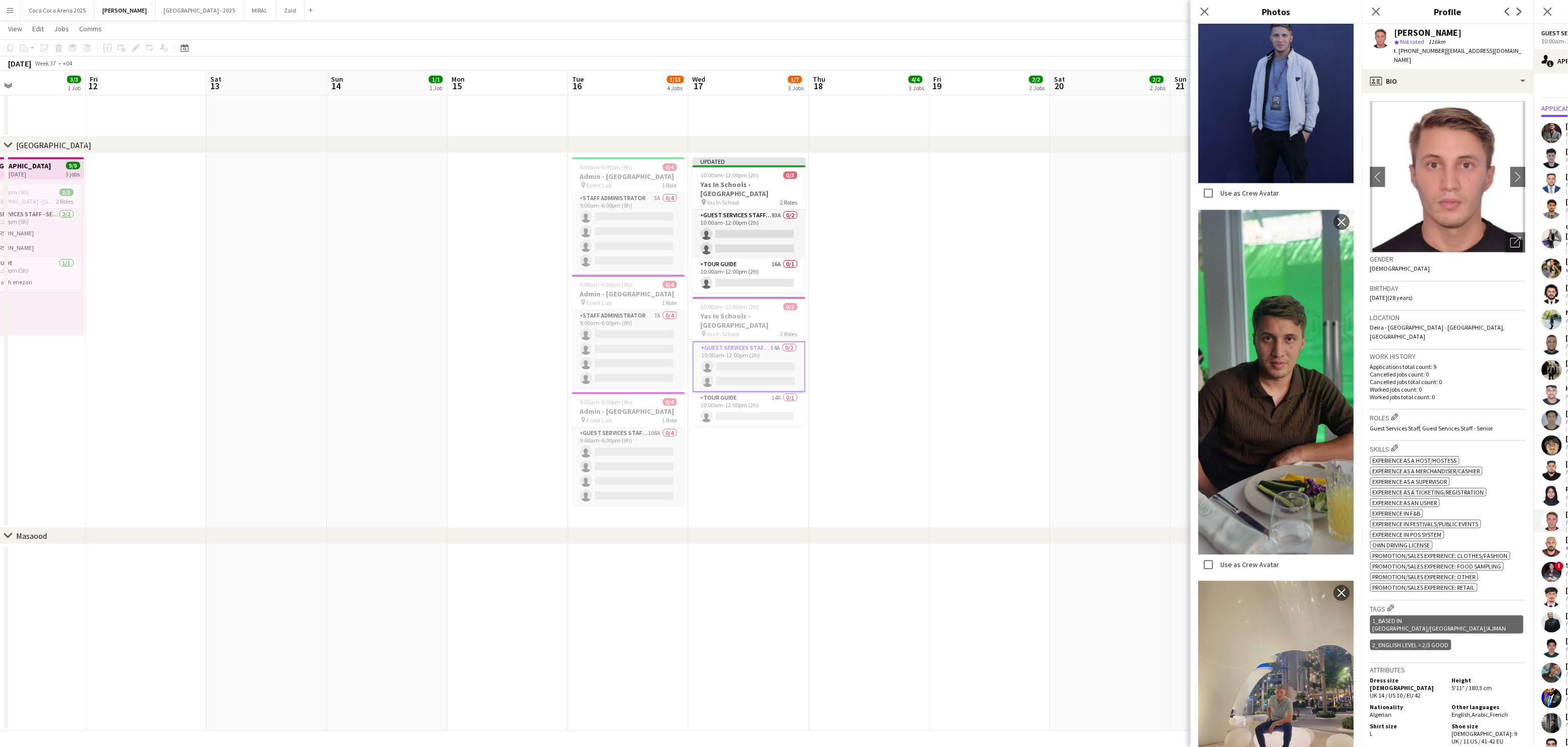
scroll to position [1259, 0]
click at [780, 341] on app-card-role "Guest Services Staff - Senior 54A 0/2 10:00am-12:00pm (2h) single-neutral-actio…" at bounding box center [749, 367] width 113 height 51
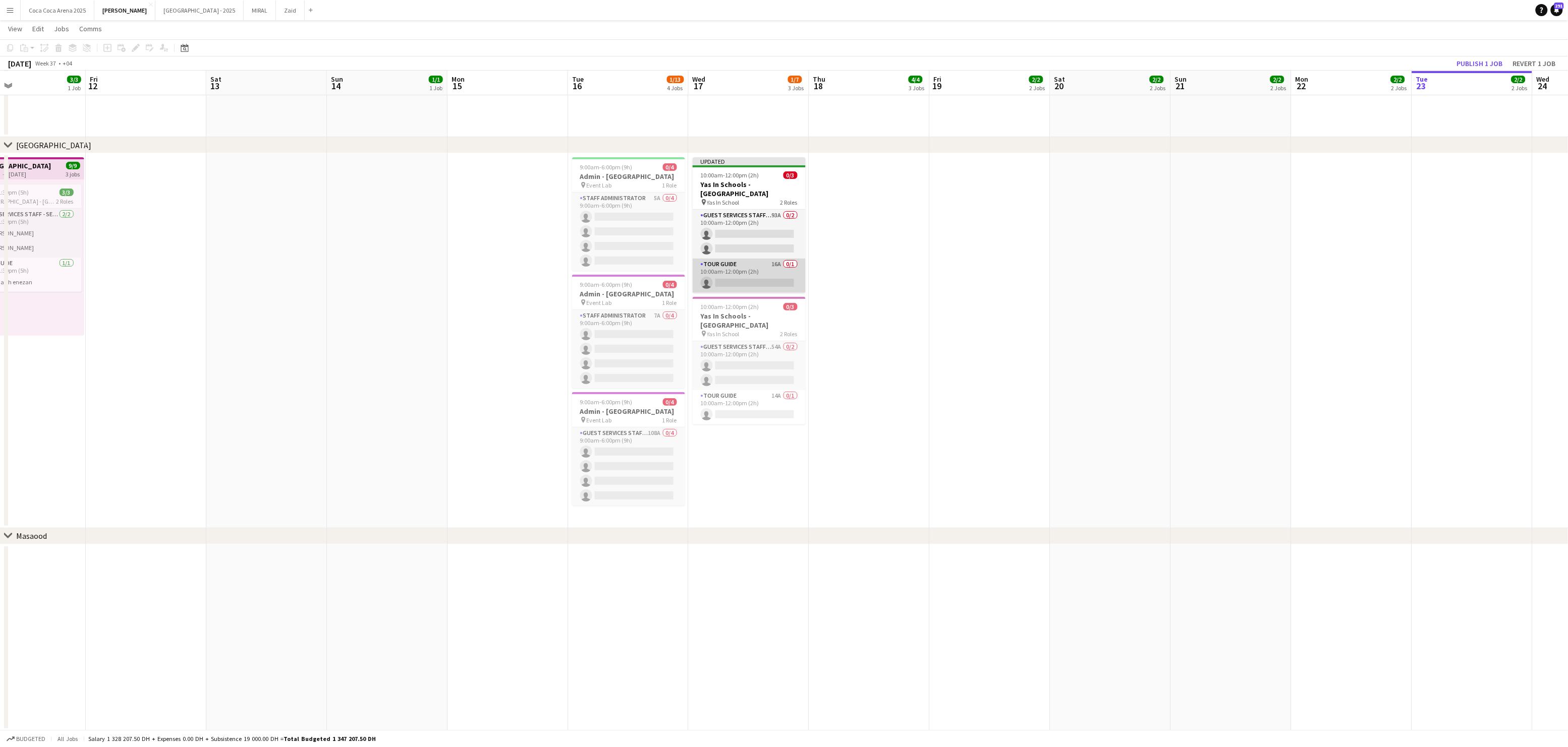
click at [759, 269] on app-card-role "Tour Guide 16A 0/1 10:00am-12:00pm (2h) single-neutral-actions" at bounding box center [749, 276] width 113 height 34
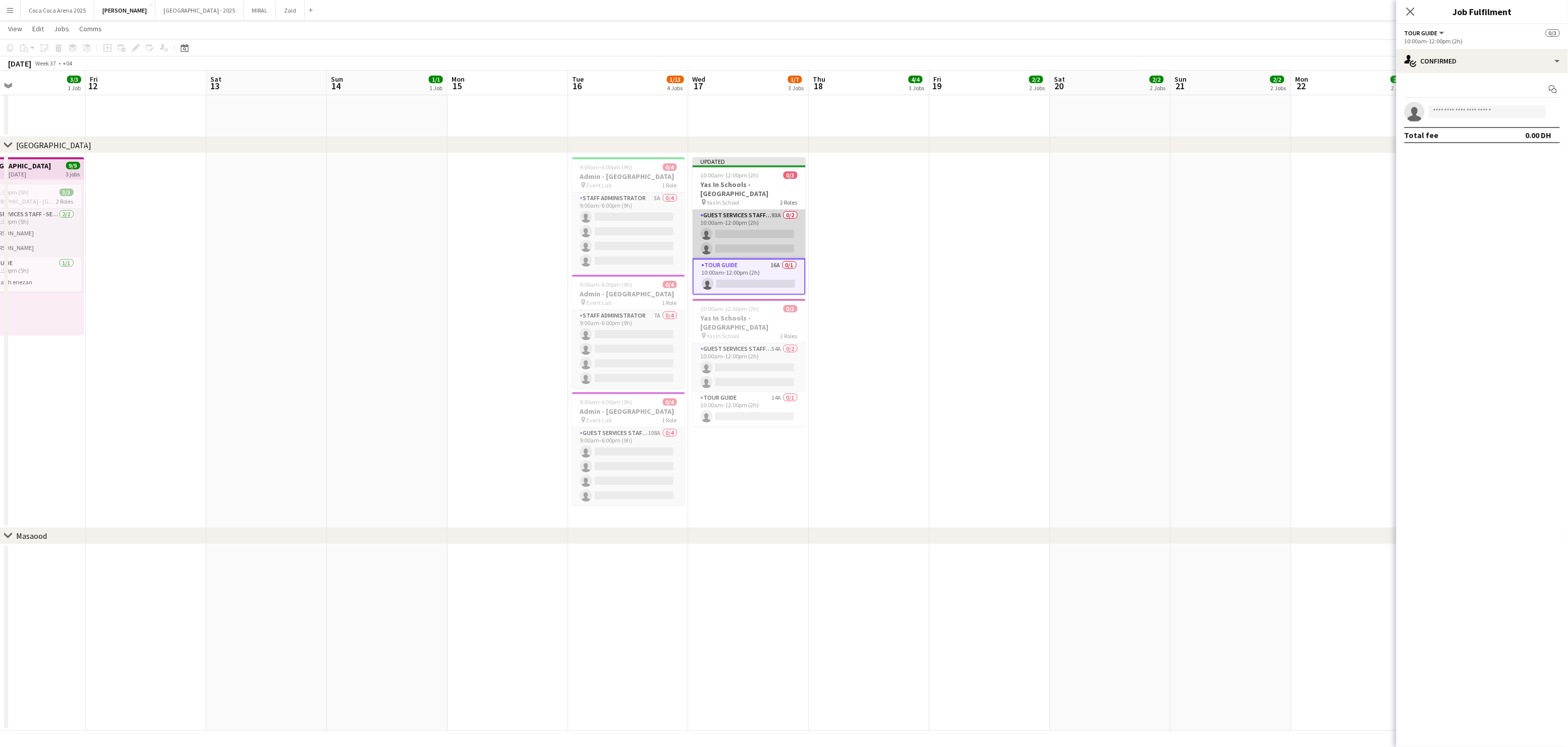
click at [757, 223] on app-card-role "Guest Services Staff - Senior 93A 0/2 10:00am-12:00pm (2h) single-neutral-actio…" at bounding box center [749, 234] width 113 height 49
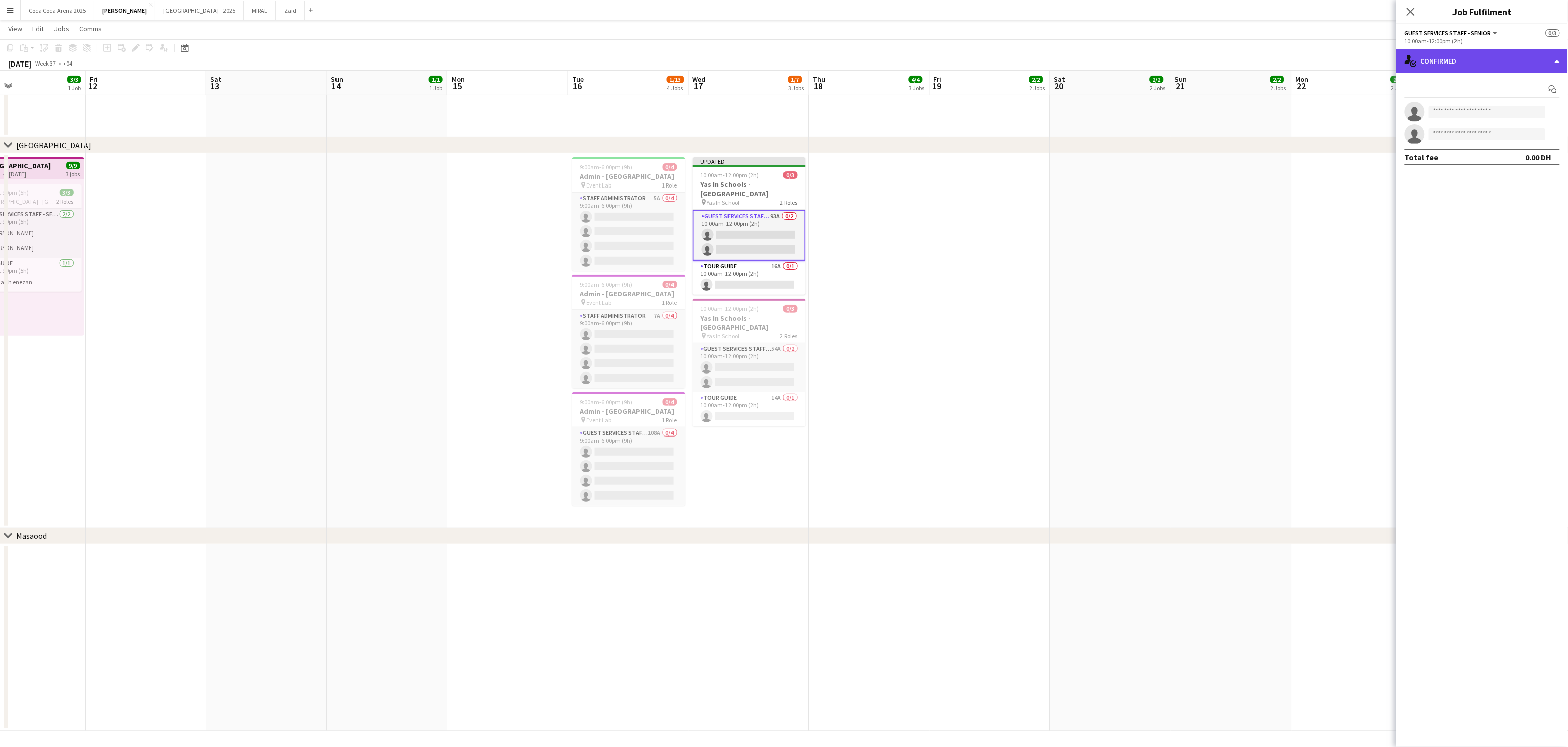
click at [1457, 69] on div "single-neutral-actions-check-2 Confirmed" at bounding box center [1482, 61] width 172 height 24
click at [1491, 143] on span "Applicants" at bounding box center [1506, 144] width 32 height 9
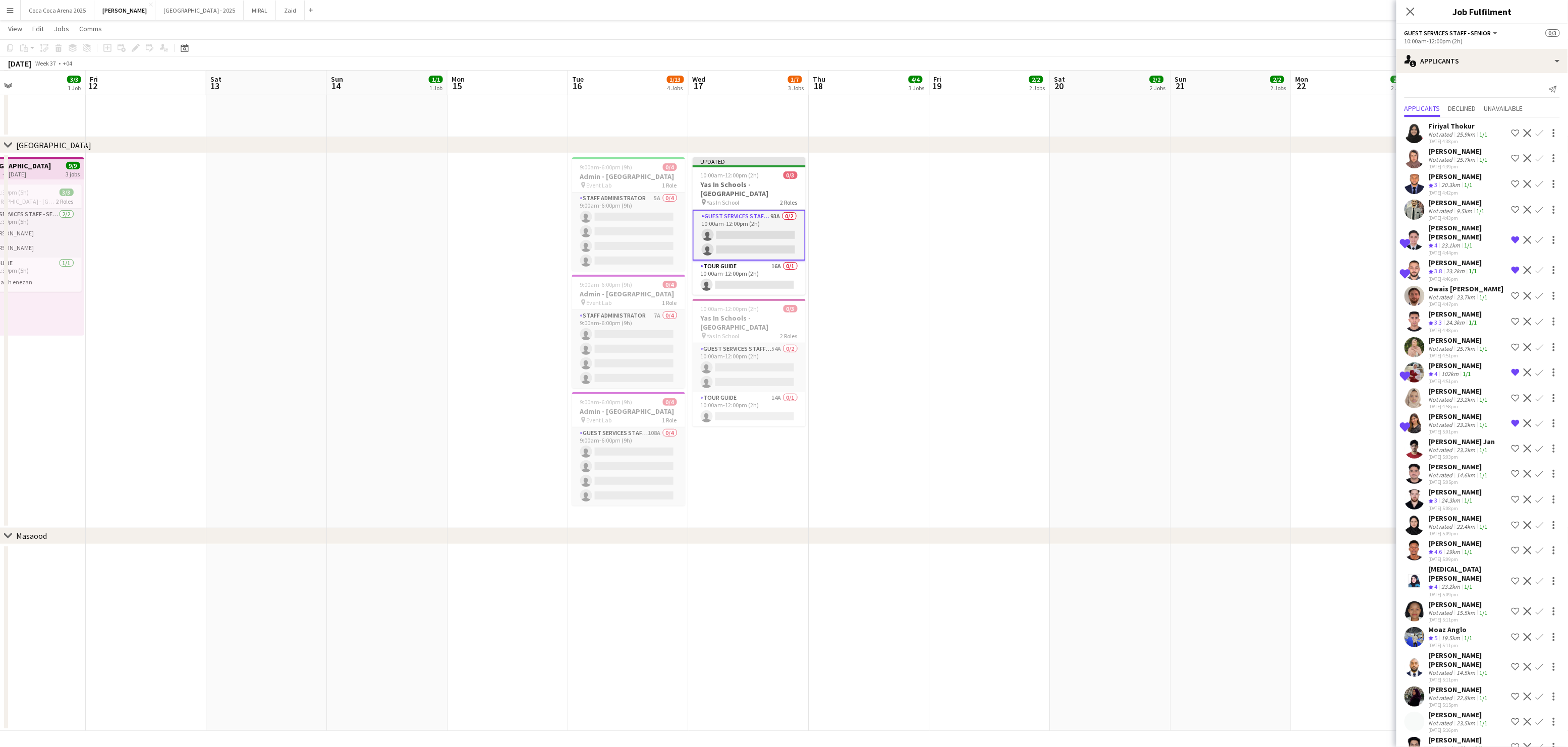
click at [1446, 387] on div "[PERSON_NAME]" at bounding box center [1459, 391] width 61 height 9
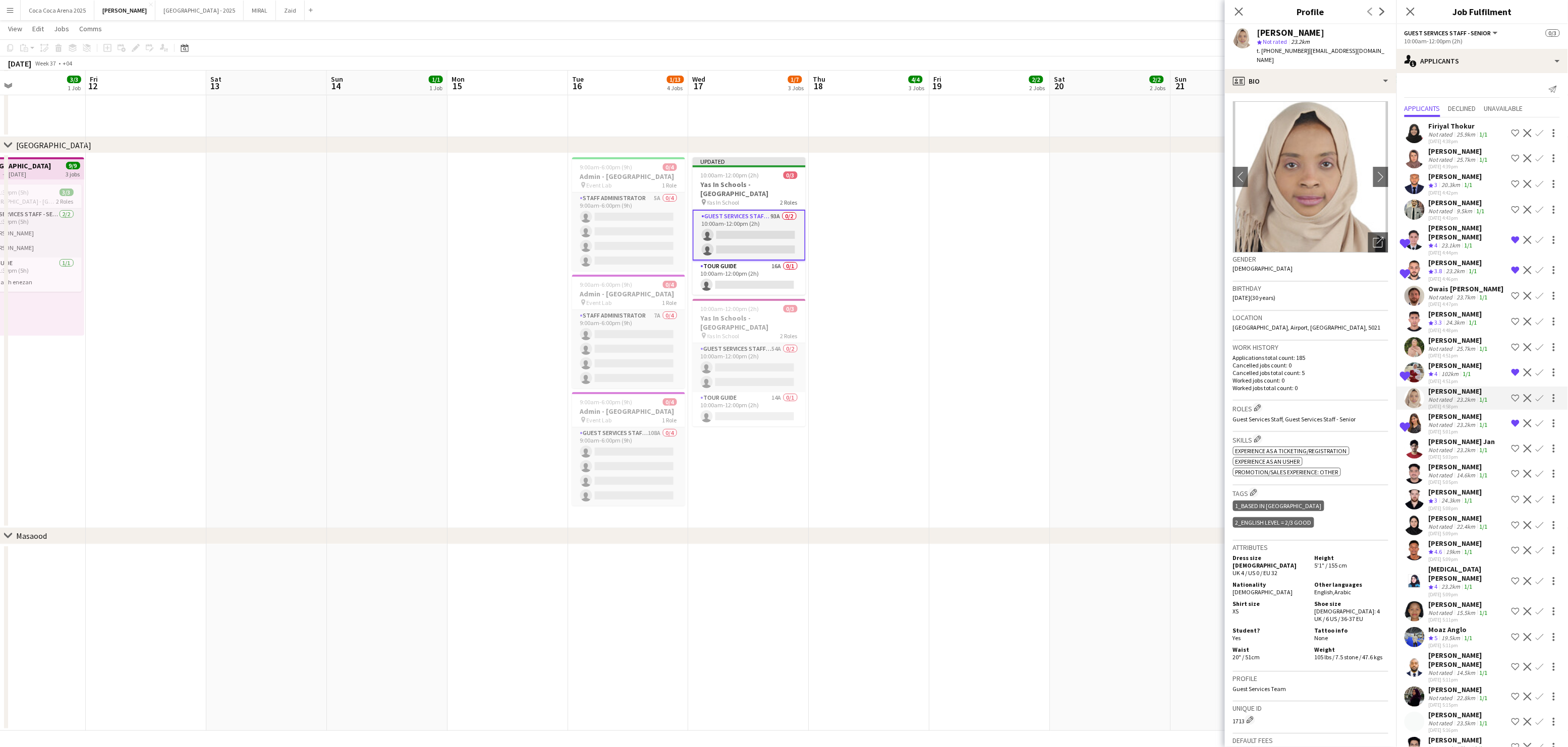
click at [1446, 345] on div "Not rated" at bounding box center [1441, 349] width 26 height 7
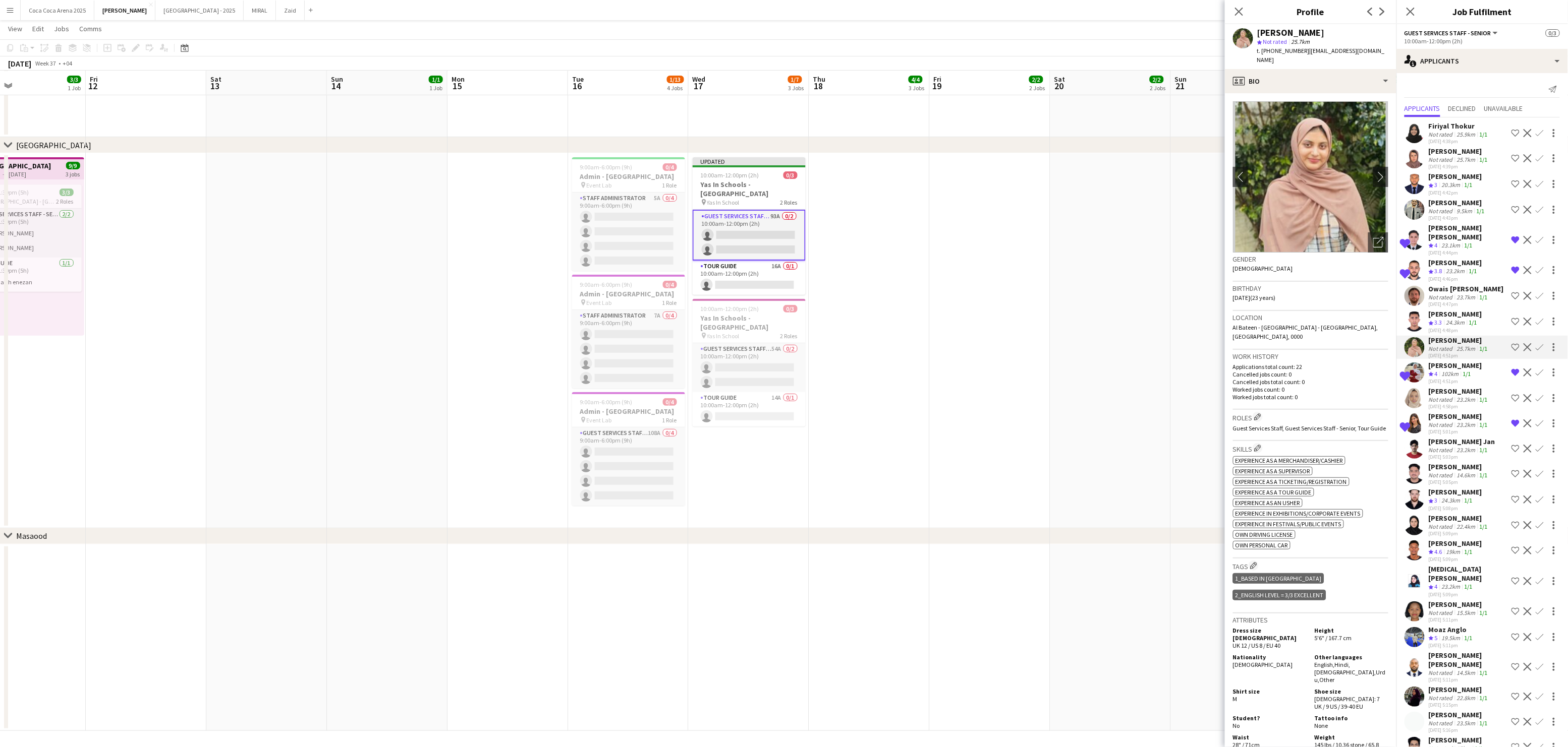
click at [1441, 310] on div "[PERSON_NAME]" at bounding box center [1455, 314] width 54 height 9
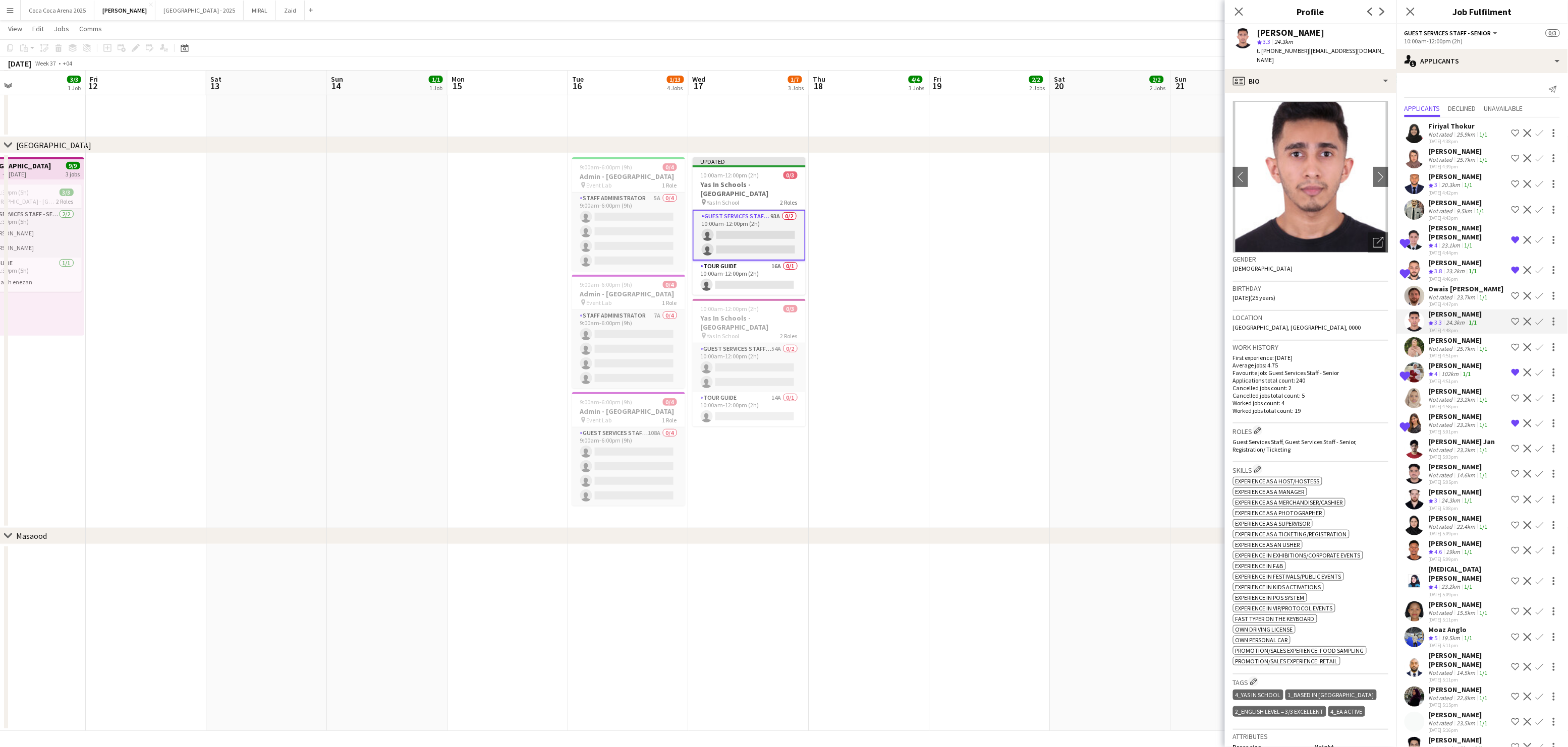
click at [1439, 284] on div "Owais [PERSON_NAME]" at bounding box center [1466, 288] width 75 height 9
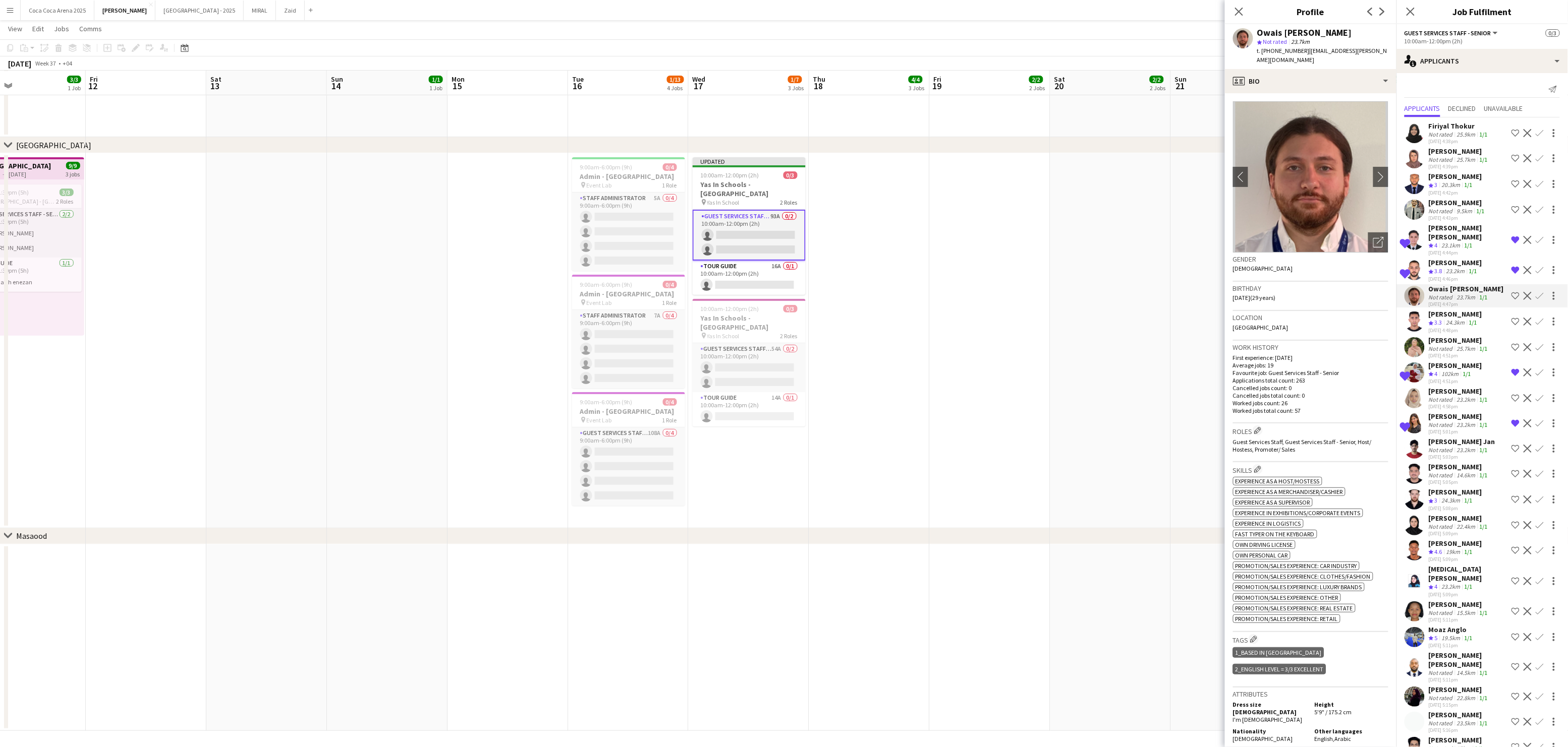
click at [1443, 241] on div "23.1km" at bounding box center [1451, 246] width 23 height 9
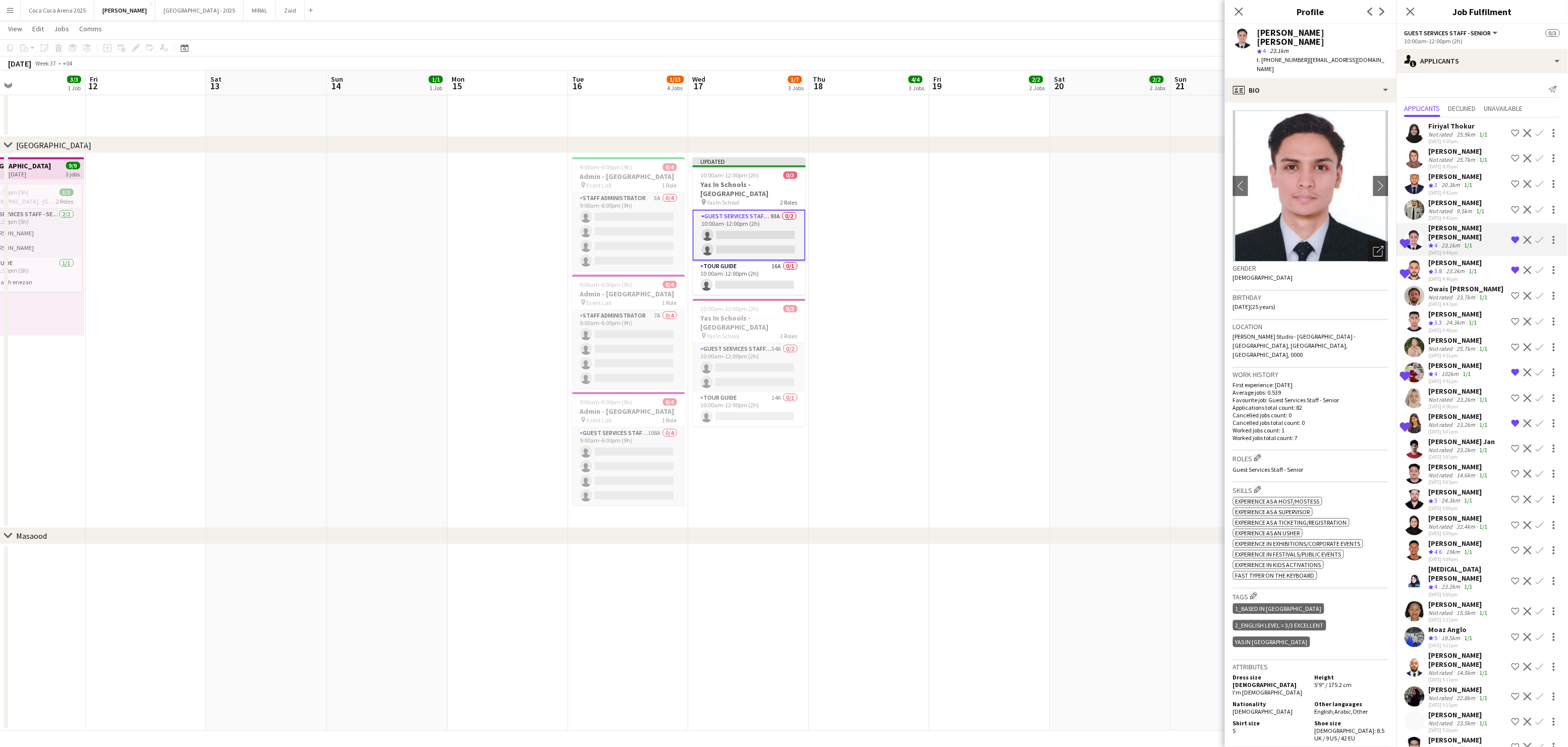
click at [1444, 205] on div "[PERSON_NAME]" at bounding box center [1457, 203] width 58 height 9
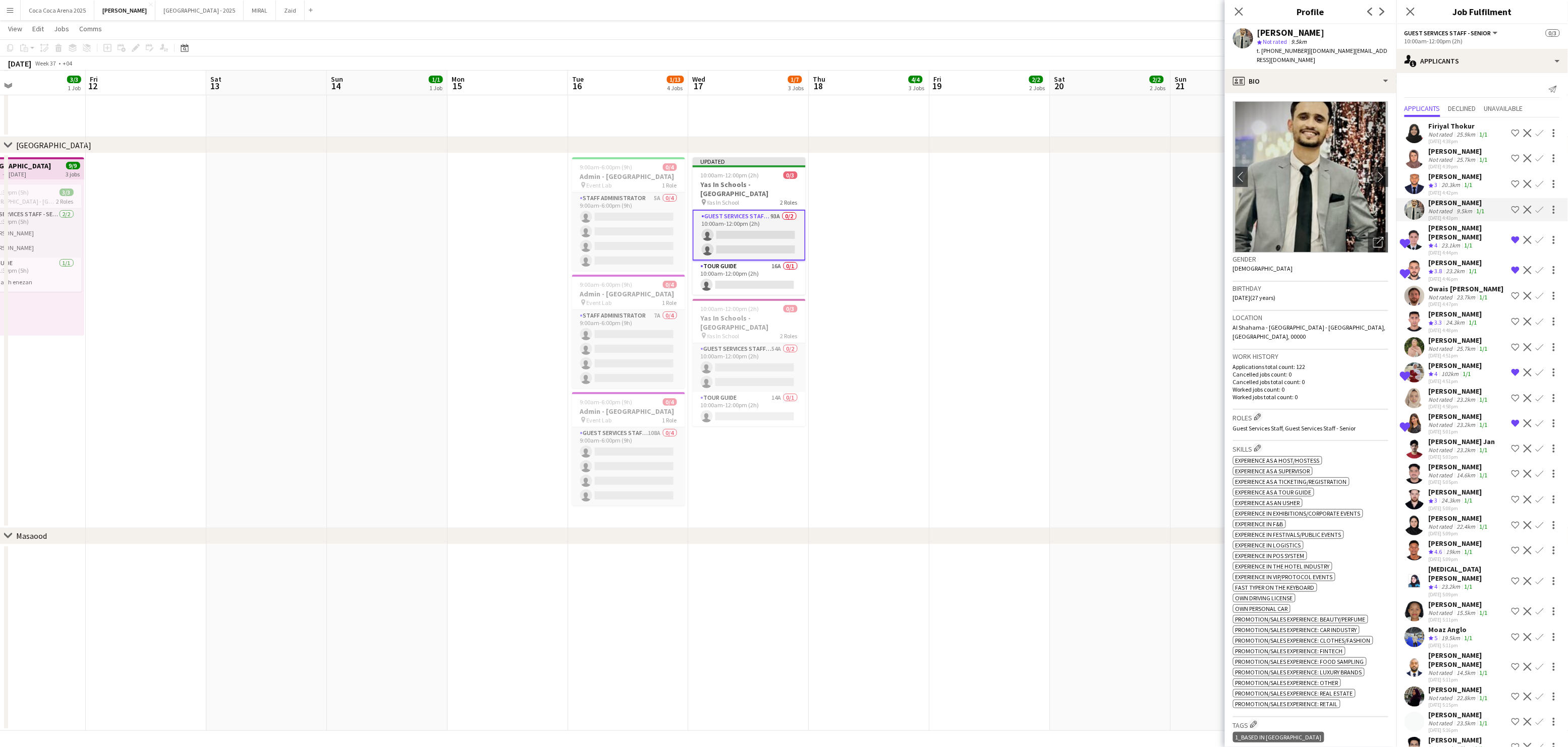
click at [1443, 155] on div "[PERSON_NAME]" at bounding box center [1459, 151] width 61 height 9
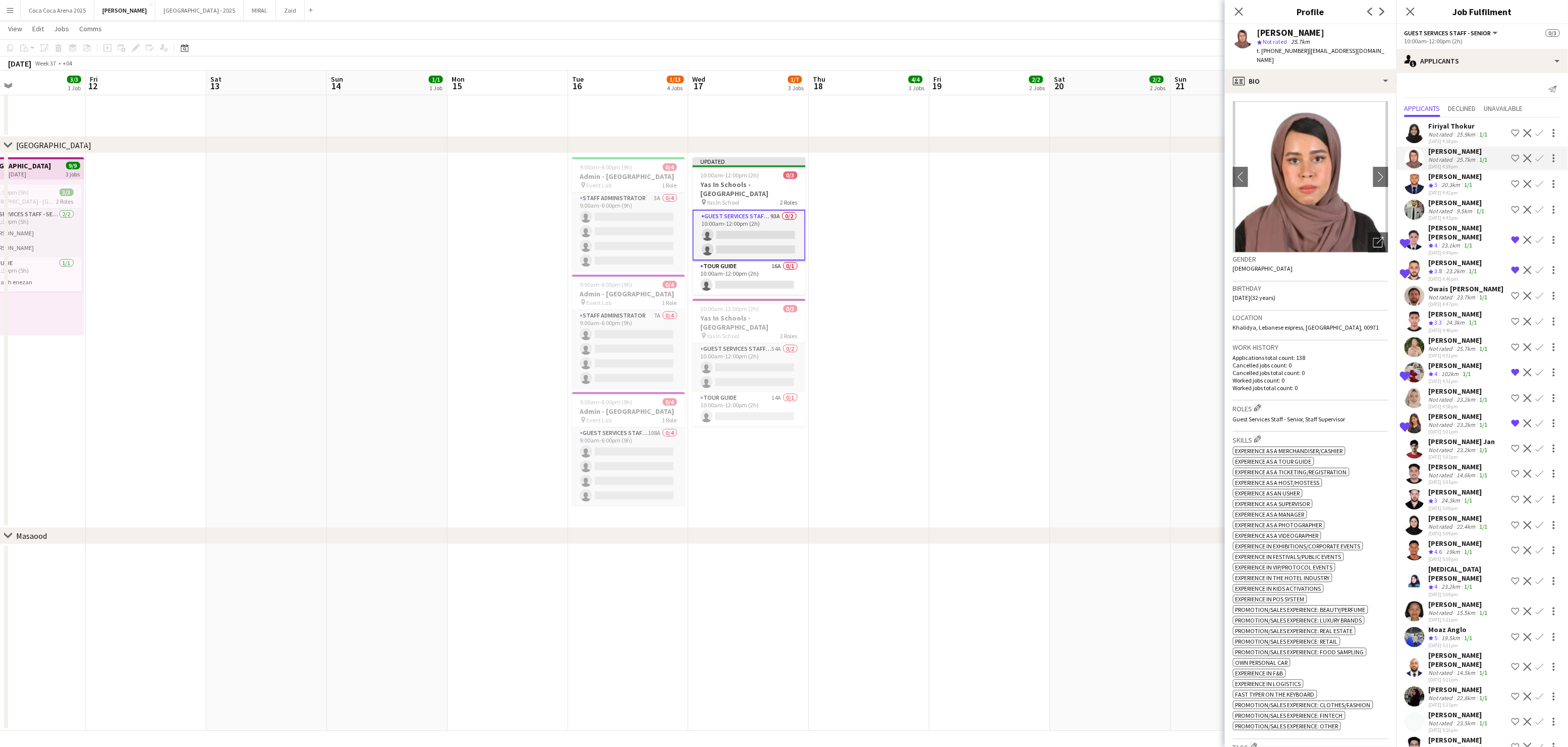
click at [1442, 490] on div "[PERSON_NAME]" at bounding box center [1455, 492] width 54 height 9
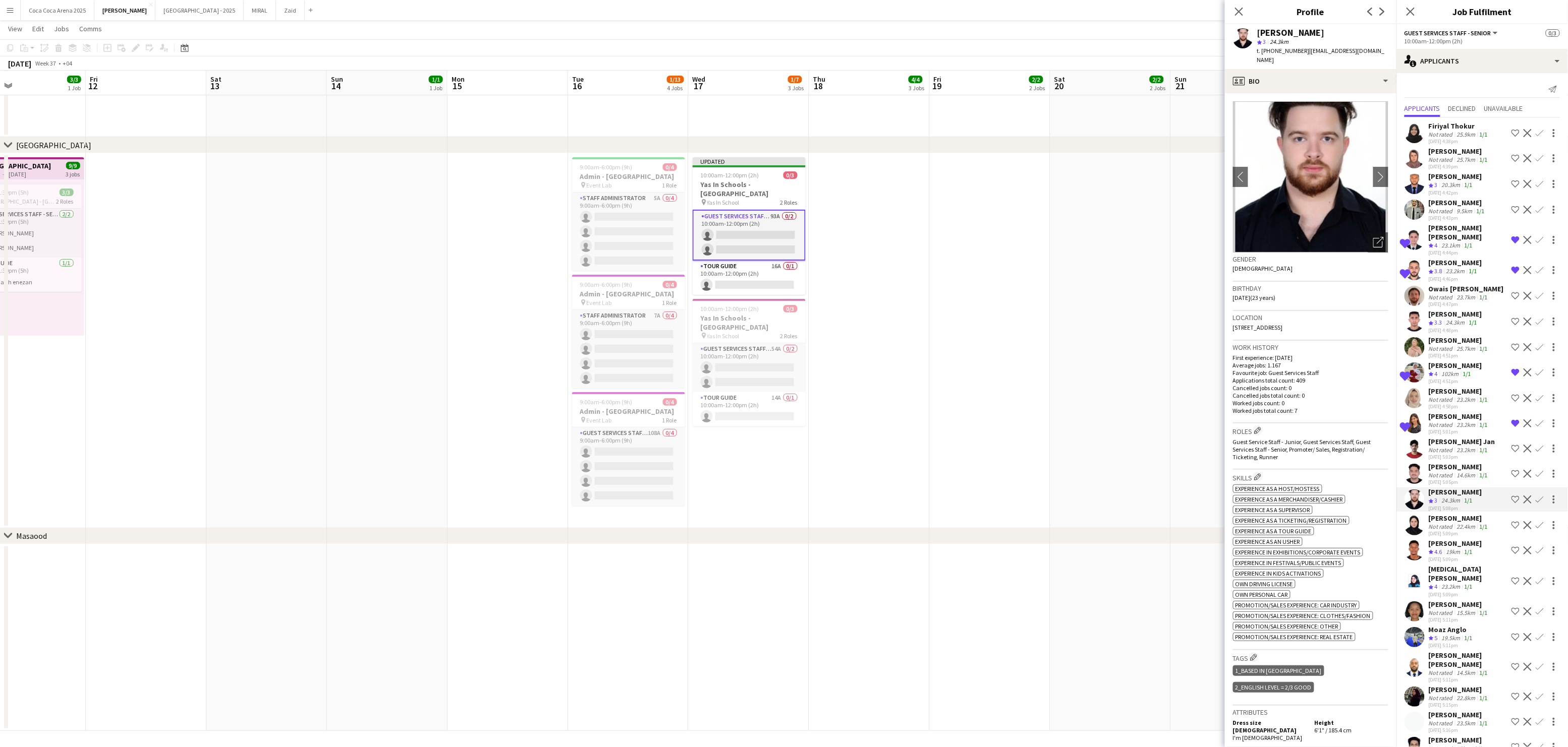
click at [1444, 471] on div "Not rated" at bounding box center [1441, 475] width 26 height 7
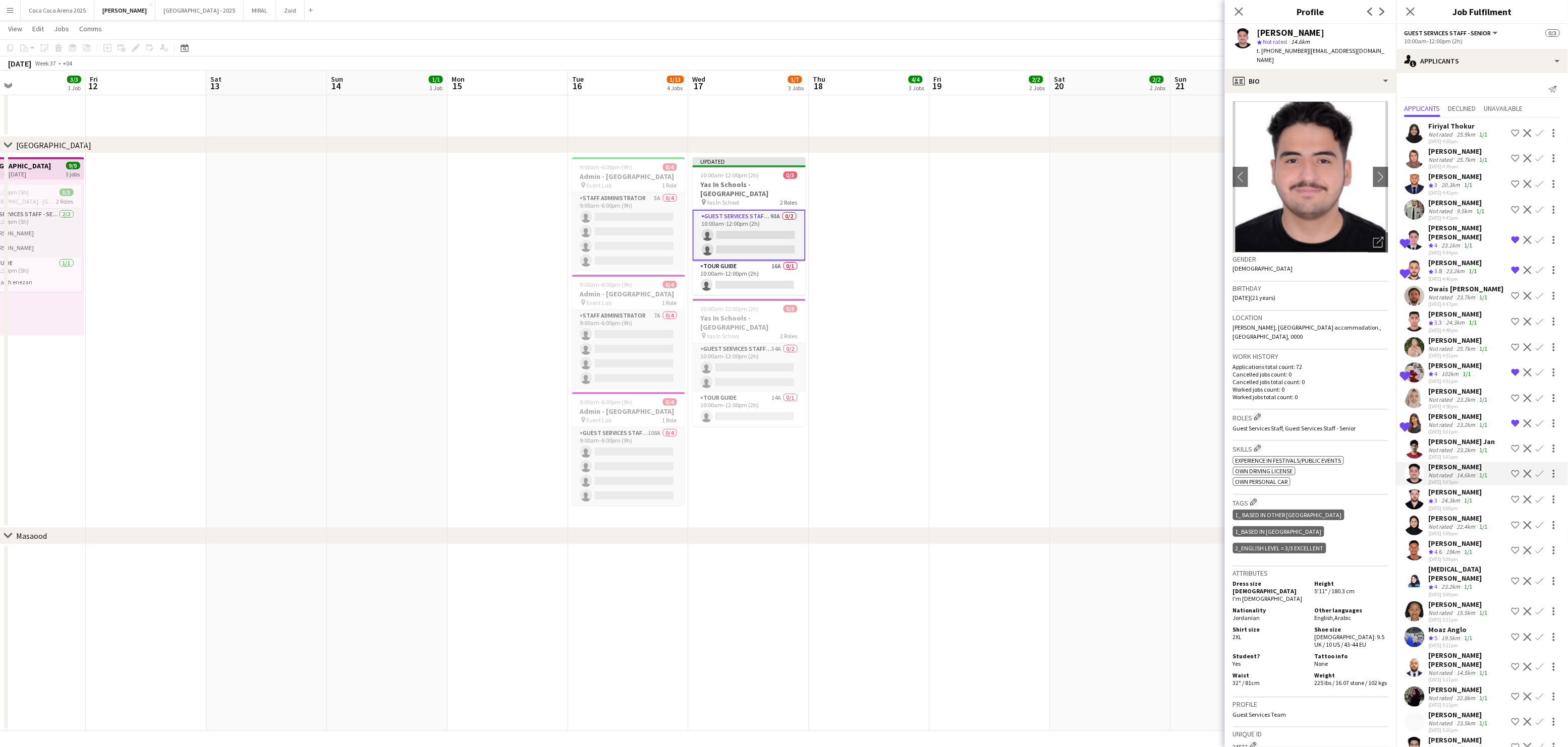
click at [1441, 541] on div "[PERSON_NAME]" at bounding box center [1455, 543] width 54 height 9
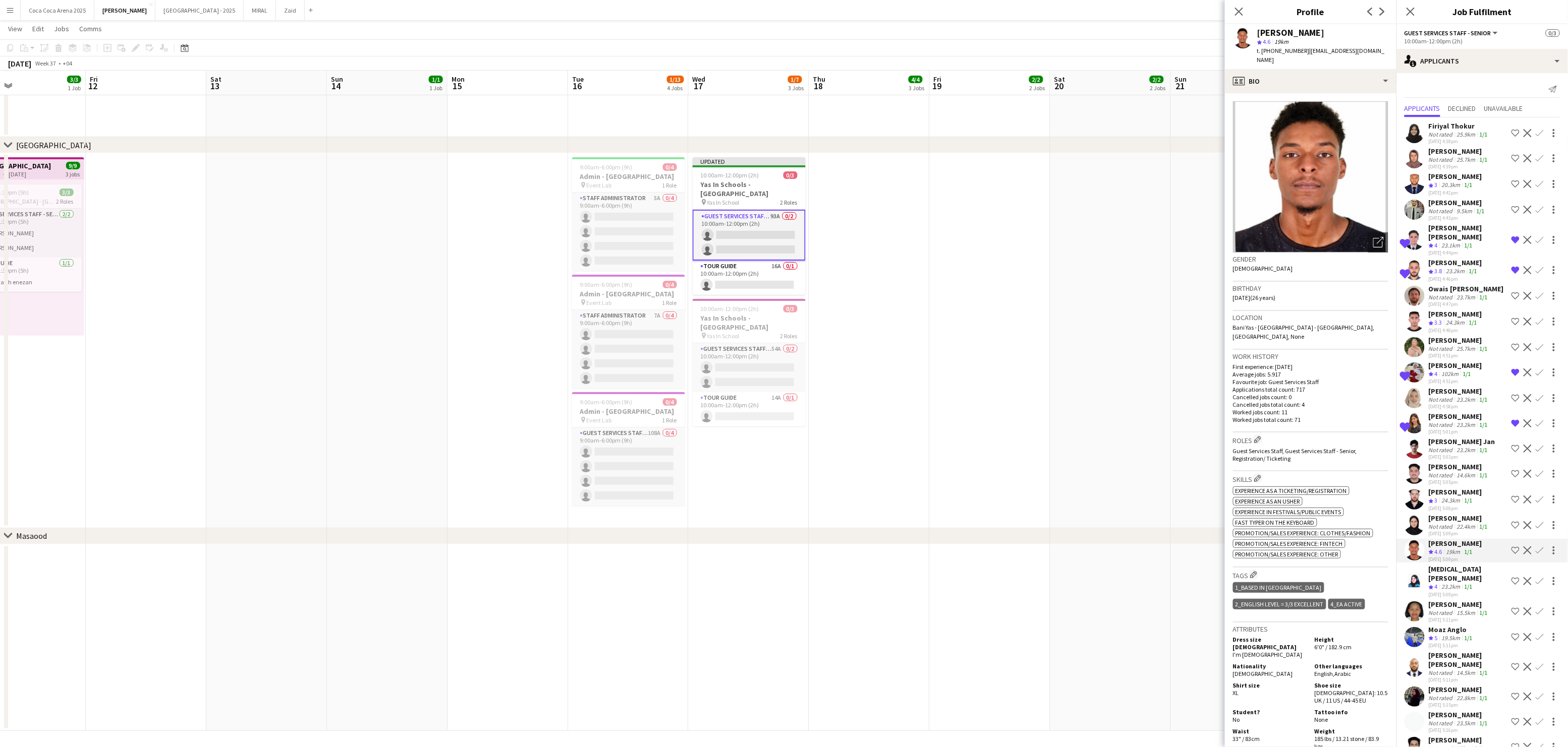
click at [1442, 569] on div "[MEDICAL_DATA][PERSON_NAME]" at bounding box center [1468, 574] width 79 height 18
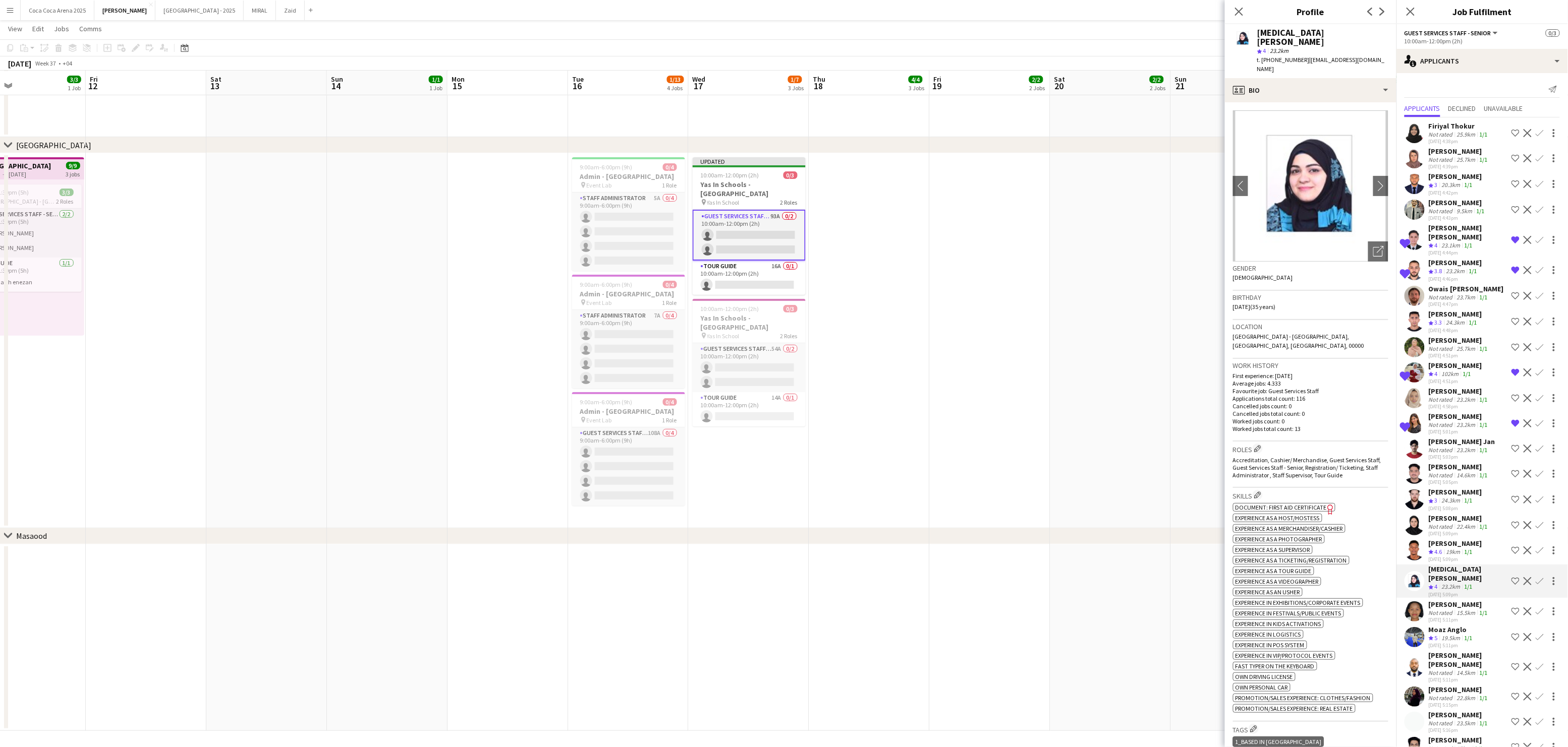
click at [1442, 609] on div "Not rated" at bounding box center [1441, 613] width 26 height 7
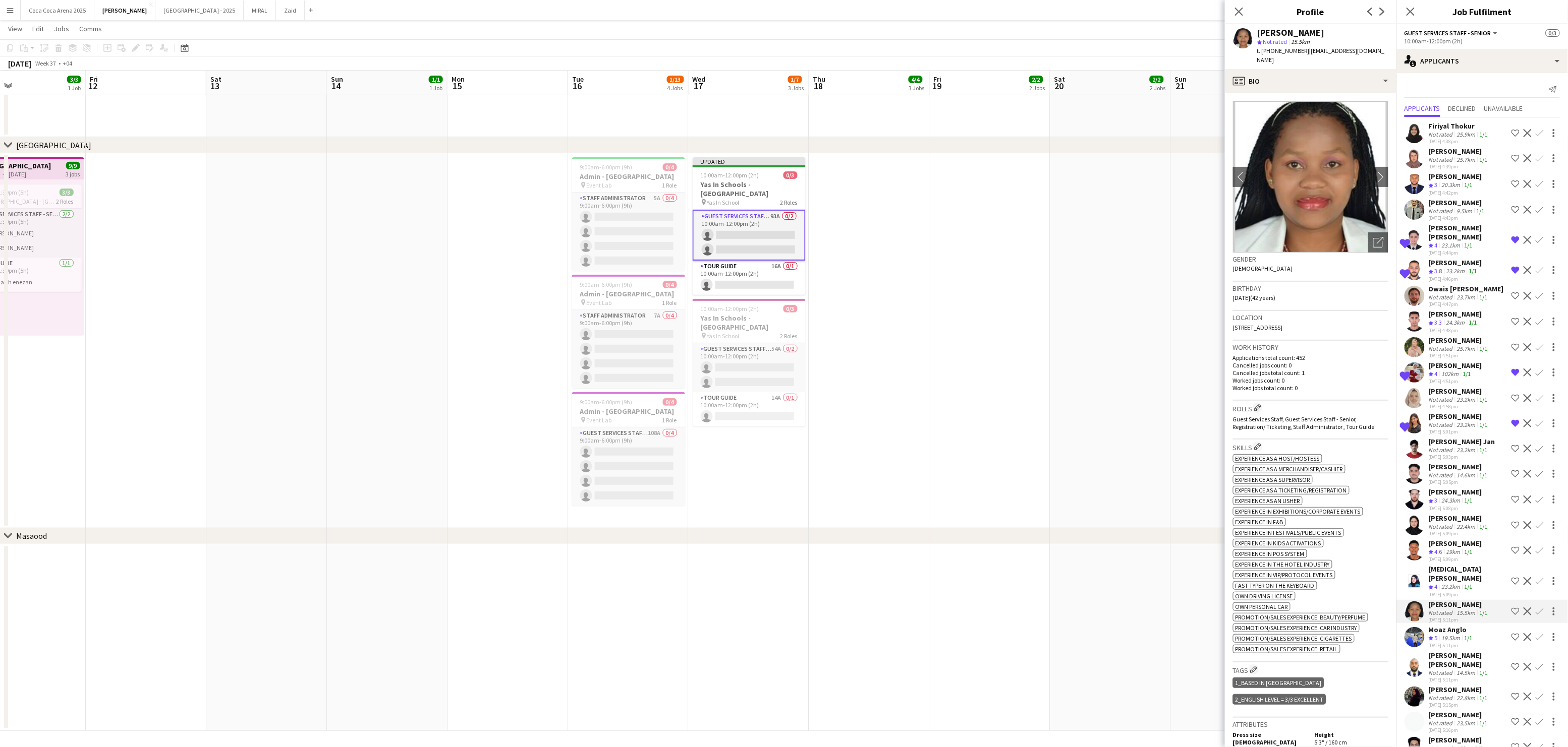
click at [1441, 625] on div "Moaz Anglo" at bounding box center [1451, 630] width 46 height 9
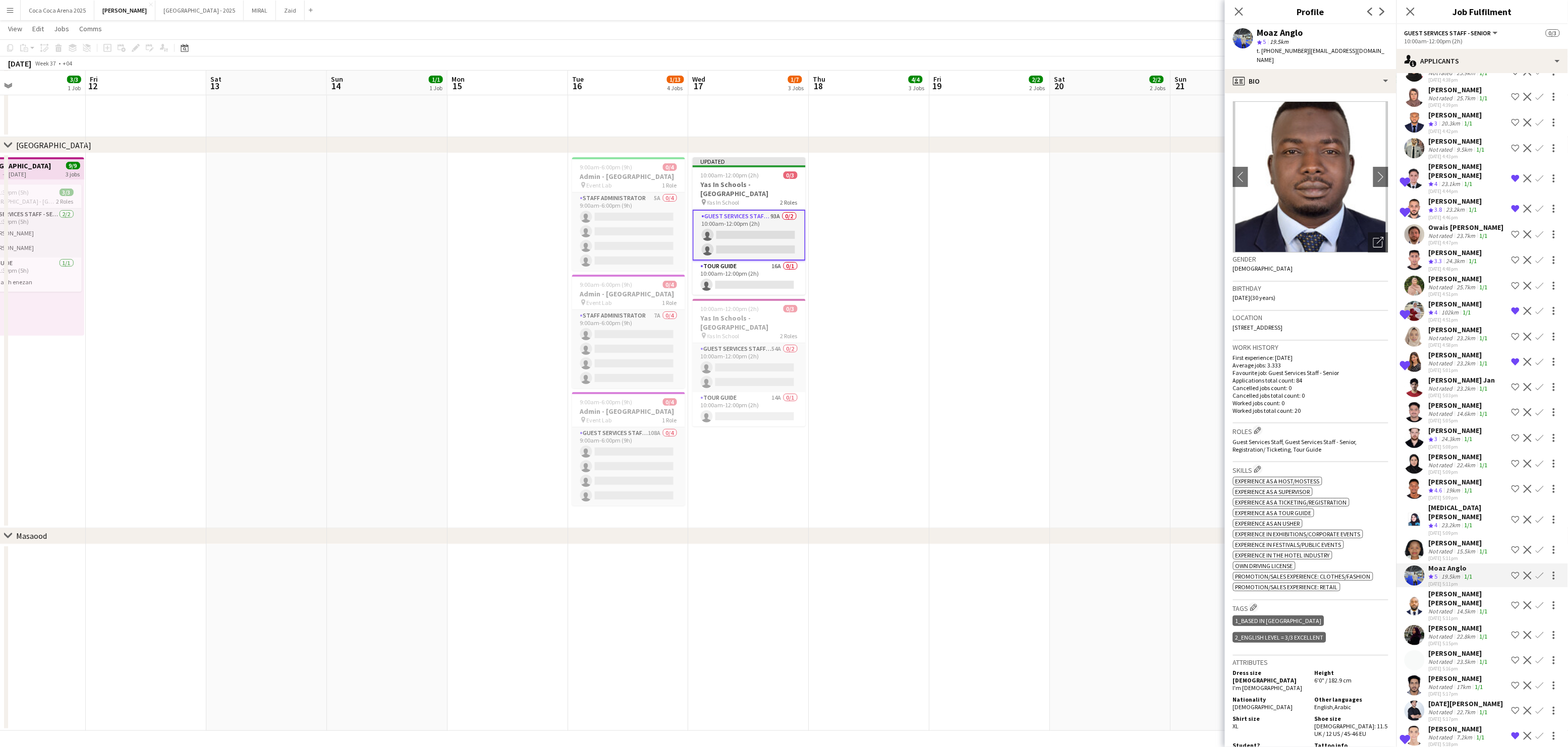
scroll to position [64, 0]
click at [1447, 605] on div "Not rated" at bounding box center [1441, 608] width 26 height 7
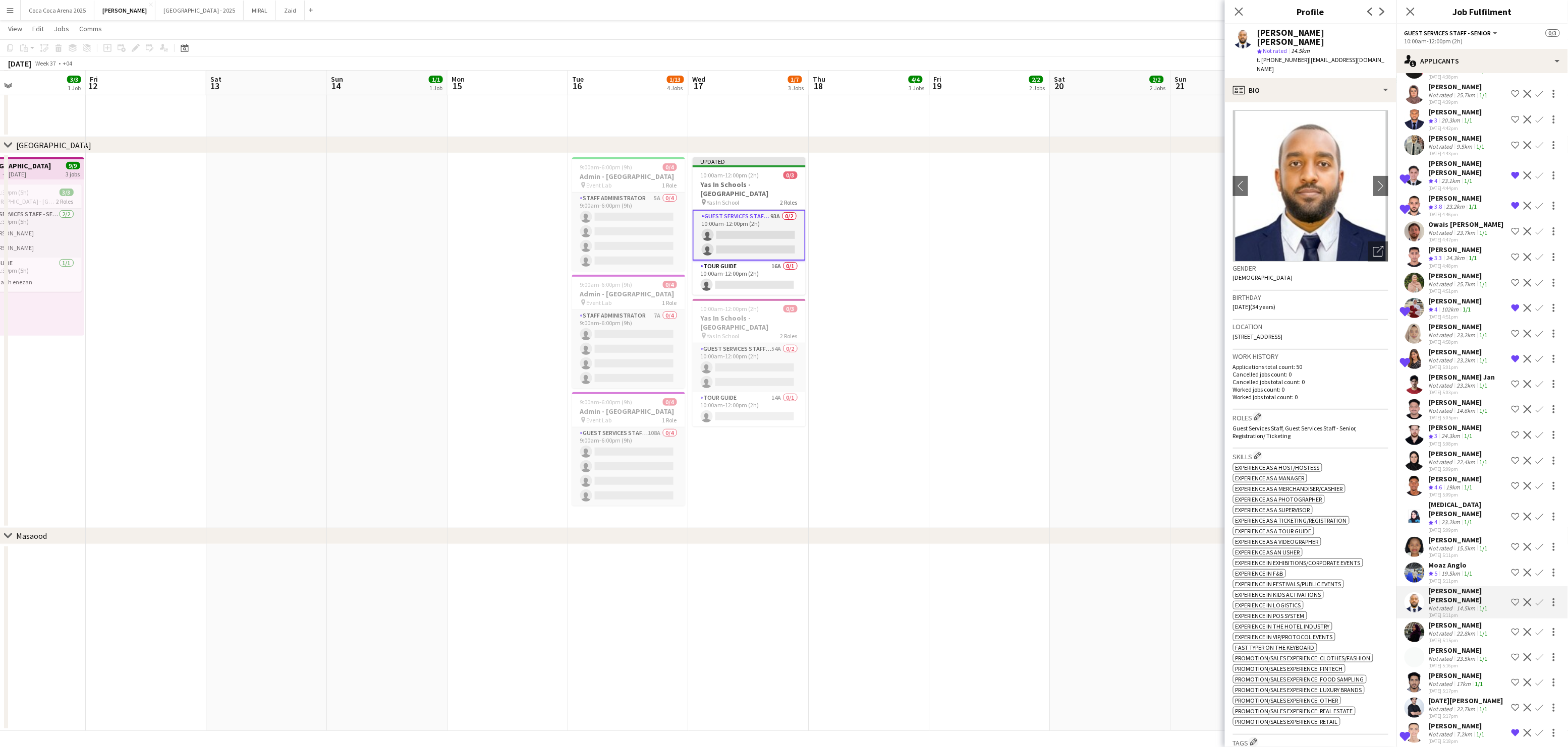
click at [1447, 630] on div "Not rated" at bounding box center [1441, 633] width 26 height 7
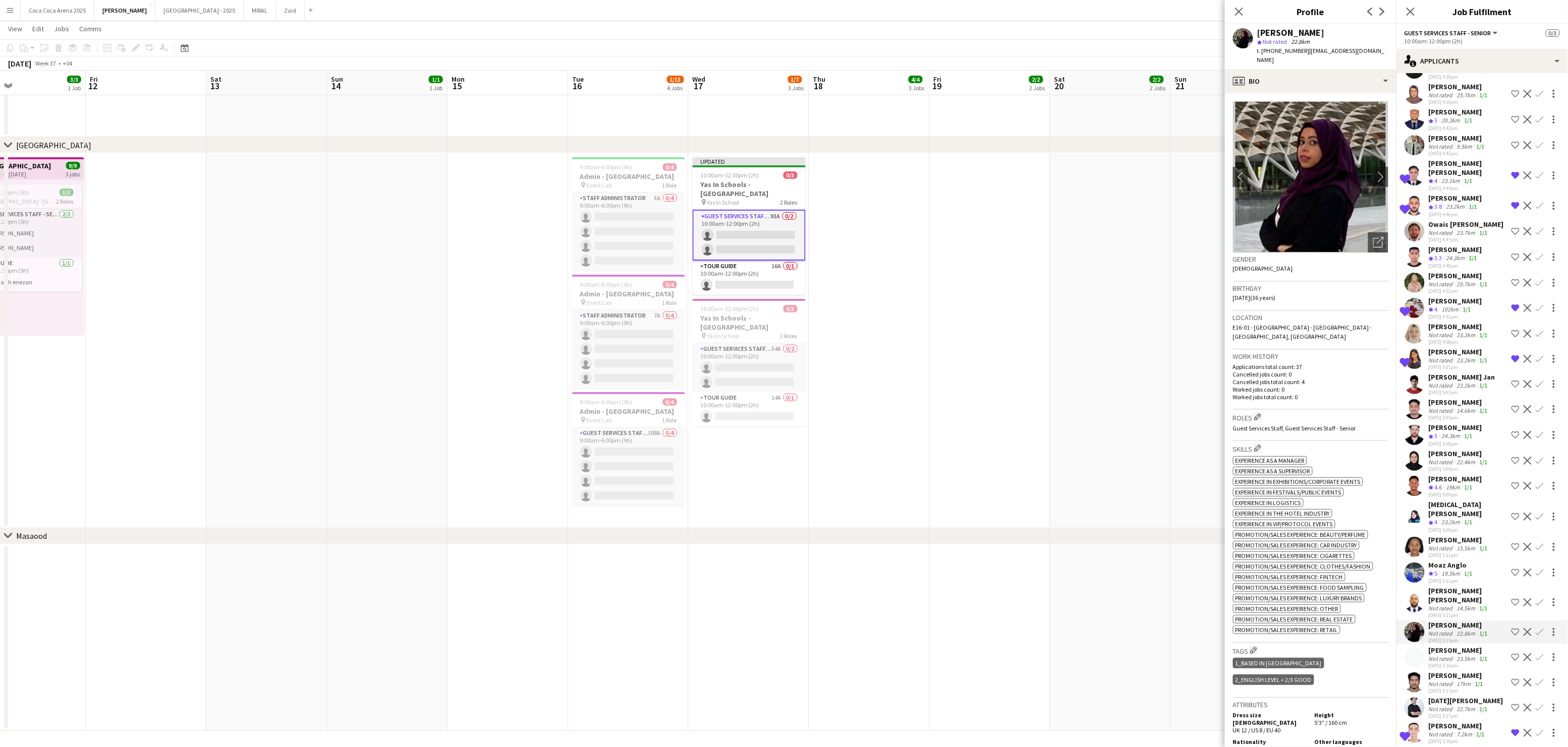
click at [1447, 646] on div "[PERSON_NAME]" at bounding box center [1459, 650] width 61 height 9
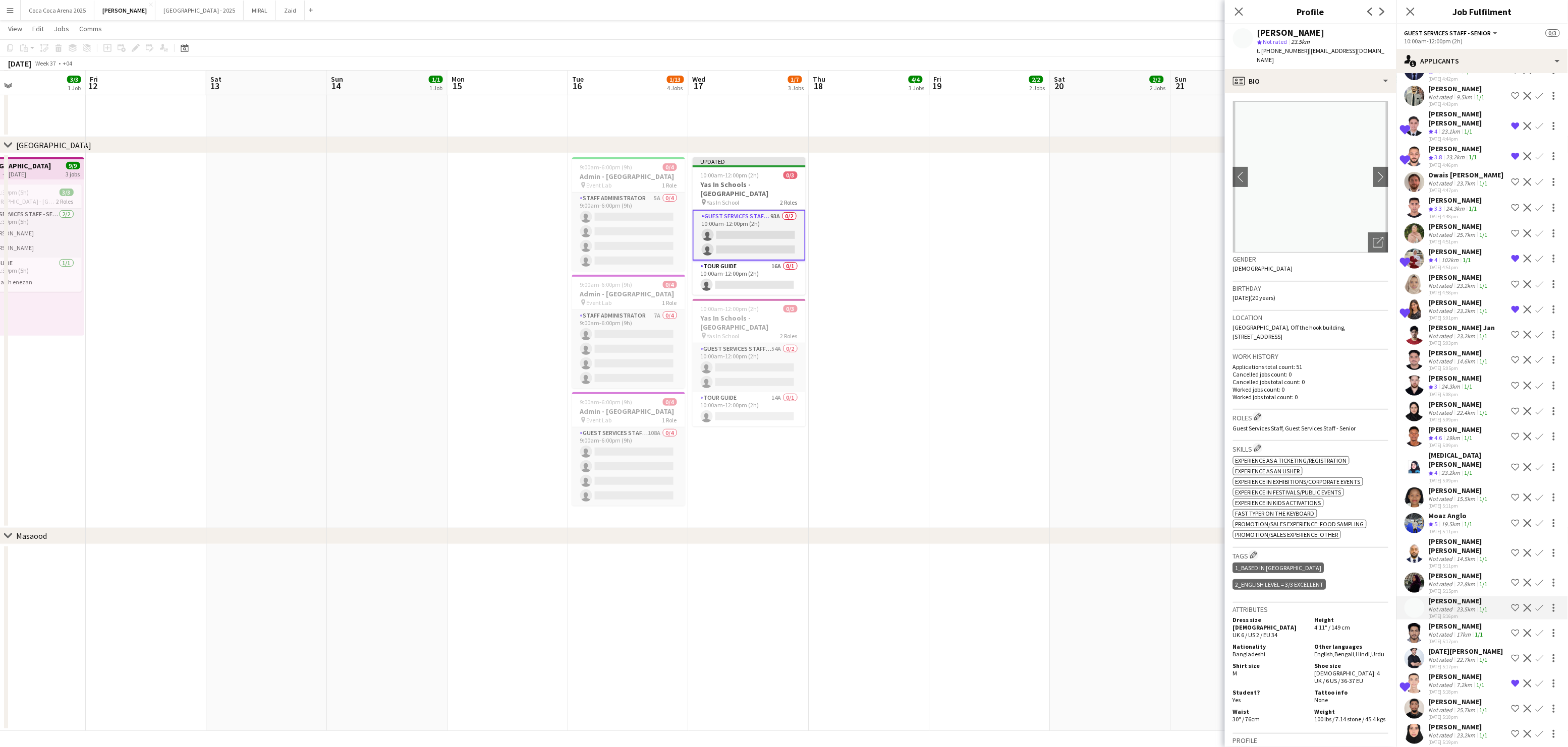
scroll to position [121, 0]
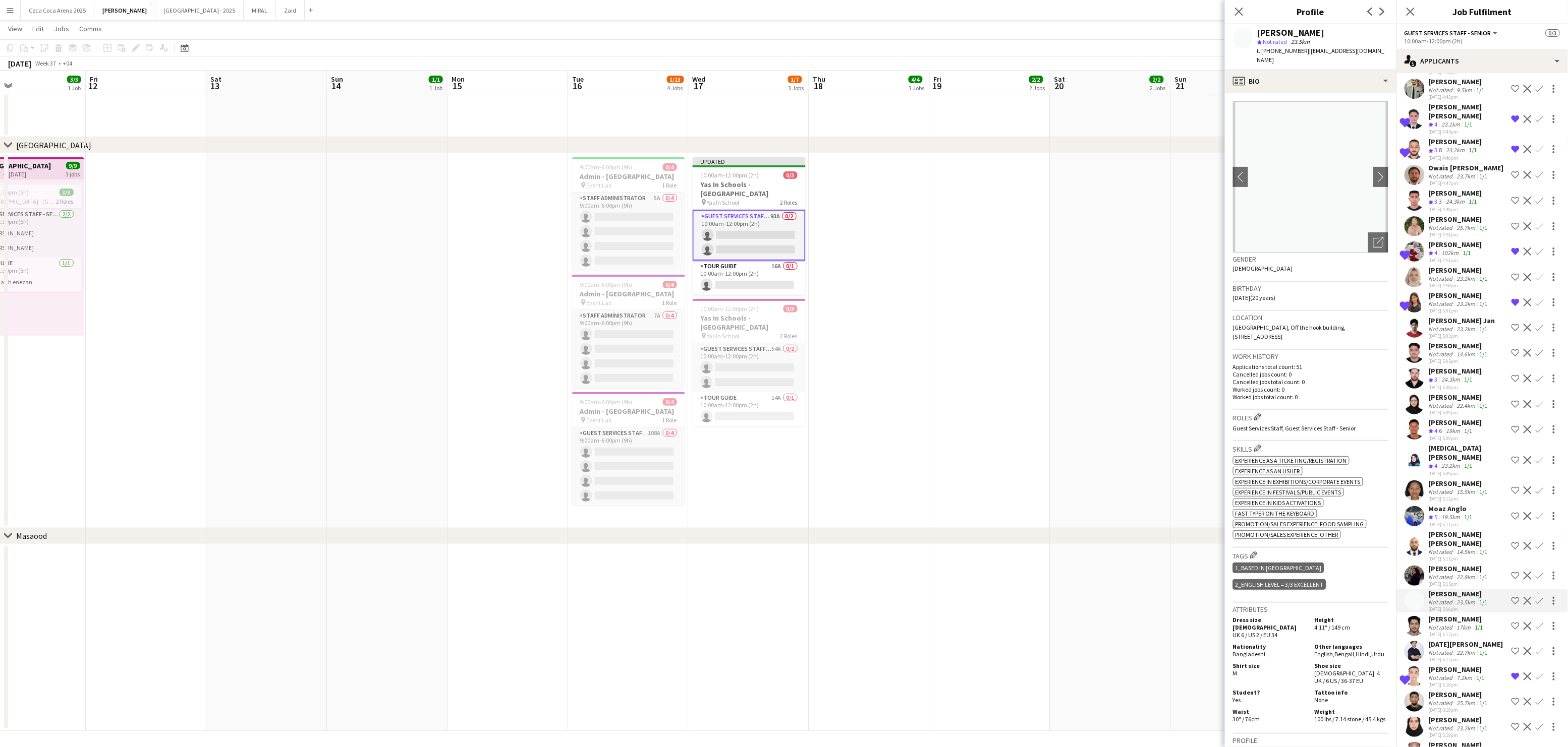
click at [1443, 624] on div "Not rated" at bounding box center [1441, 627] width 26 height 7
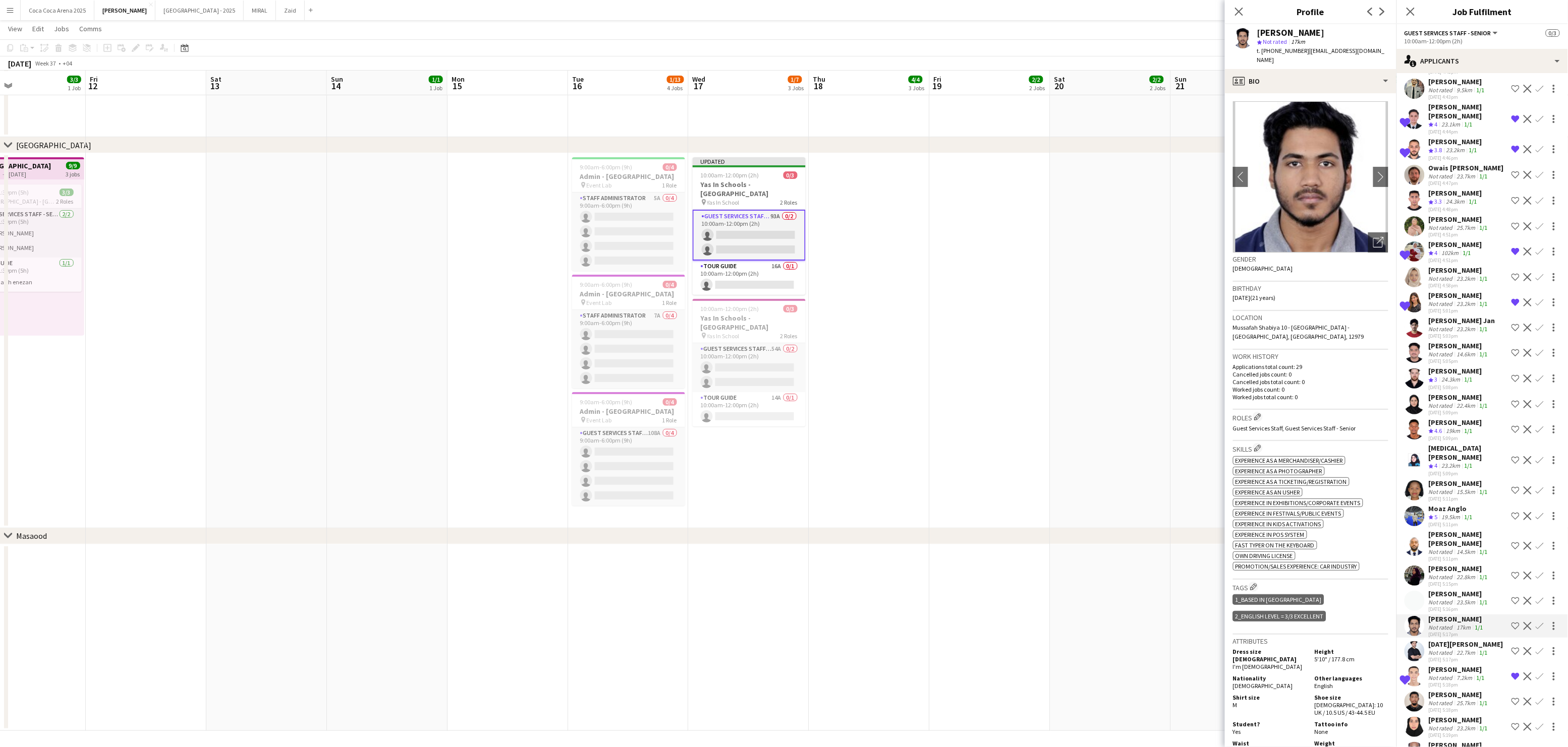
click at [1442, 649] on div "Not rated" at bounding box center [1441, 653] width 26 height 7
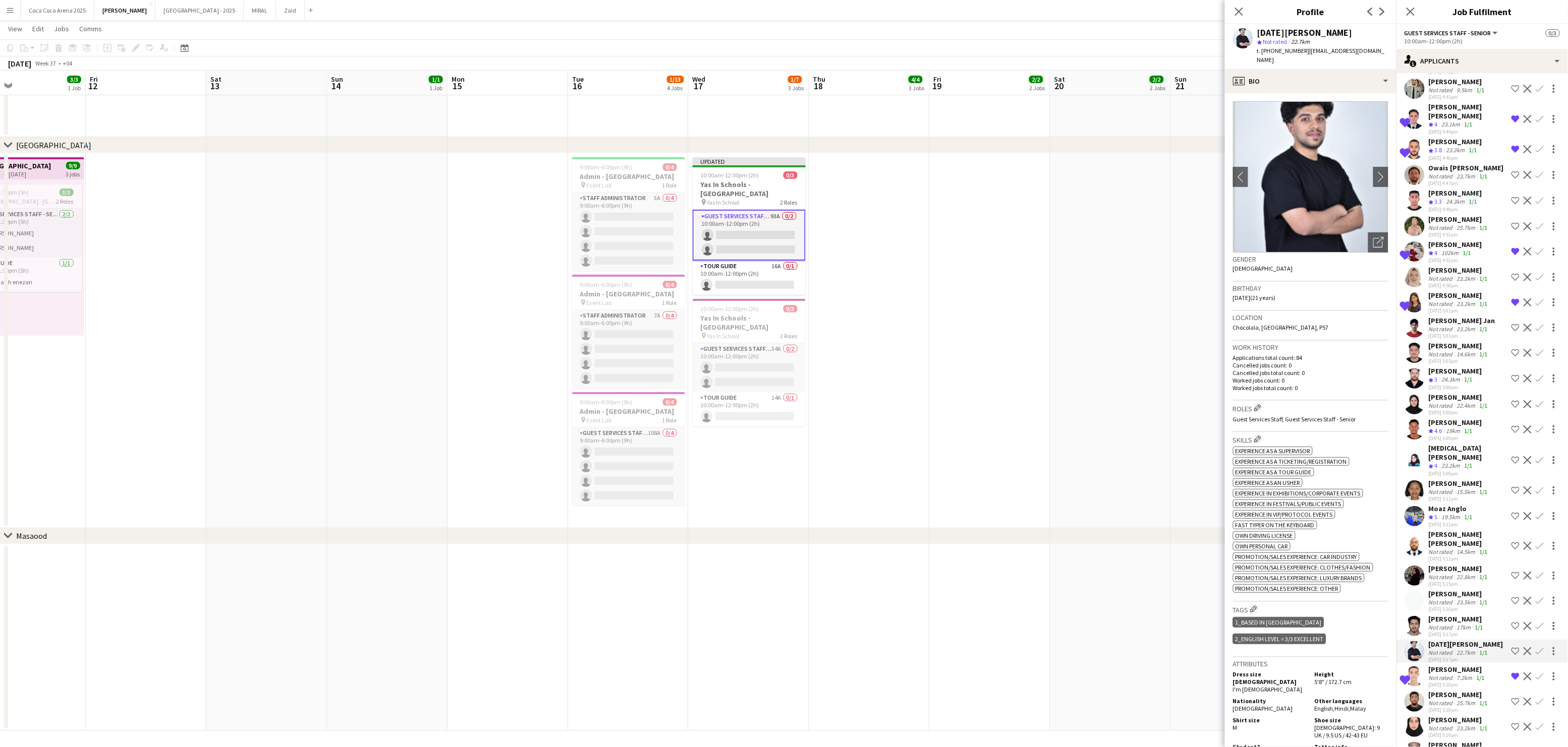
click at [1442, 674] on div "Not rated" at bounding box center [1441, 678] width 26 height 7
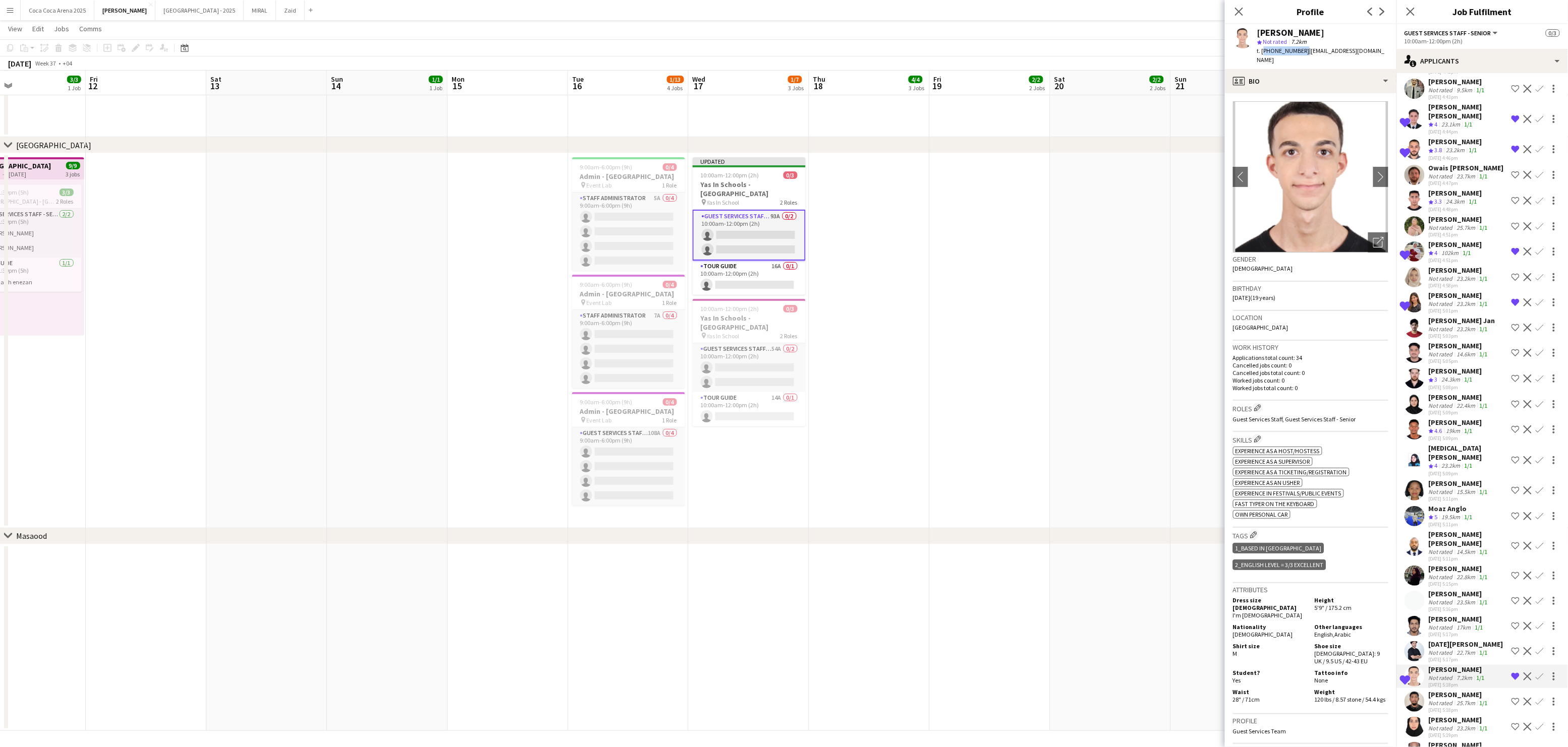
drag, startPoint x: 1301, startPoint y: 51, endPoint x: 1262, endPoint y: 49, distance: 39.1
click at [1262, 49] on span "t. [PHONE_NUMBER]" at bounding box center [1283, 50] width 52 height 7
copy span "[PHONE_NUMBER]"
click at [1307, 78] on div "profile Bio" at bounding box center [1311, 82] width 172 height 24
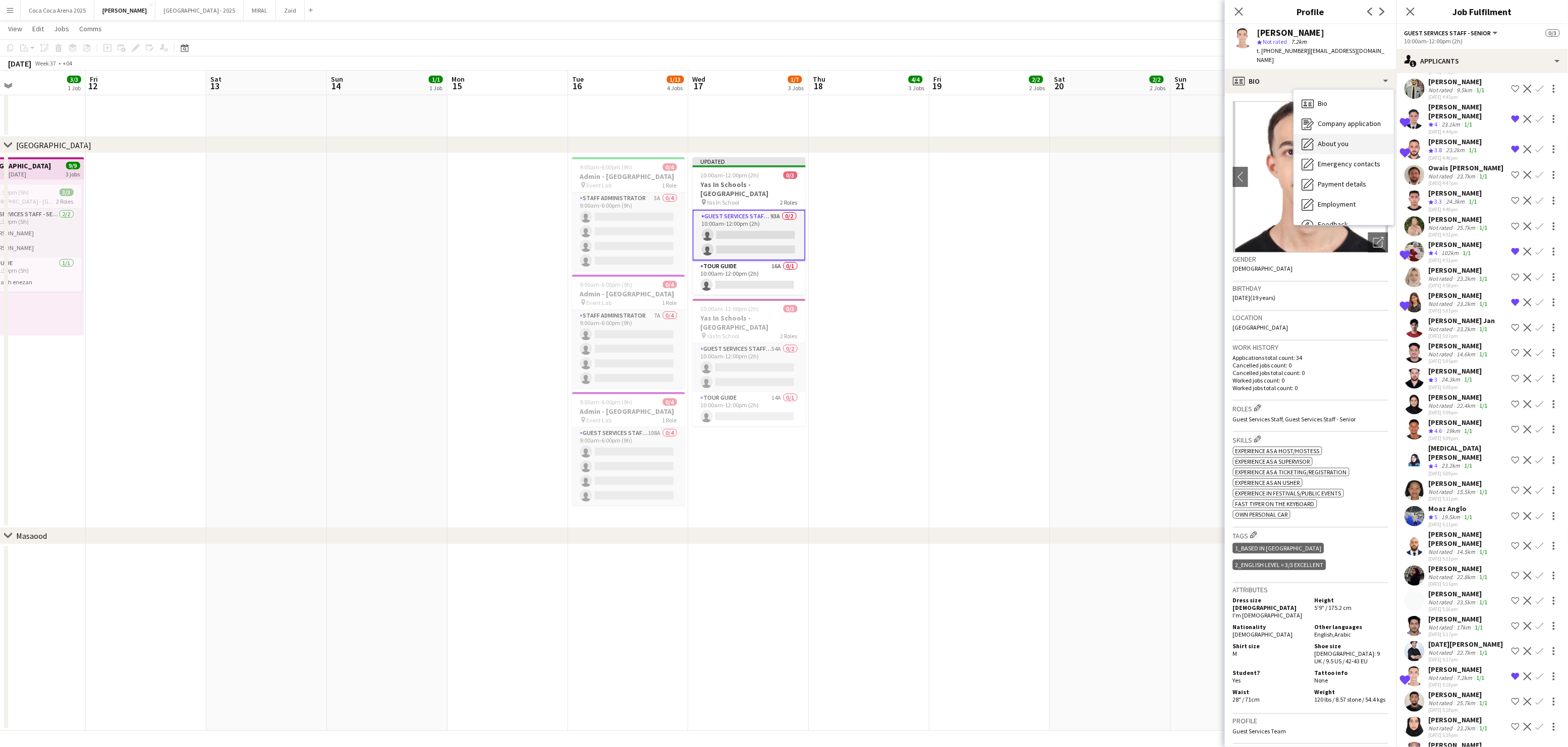
click at [1340, 139] on span "About you" at bounding box center [1334, 144] width 31 height 9
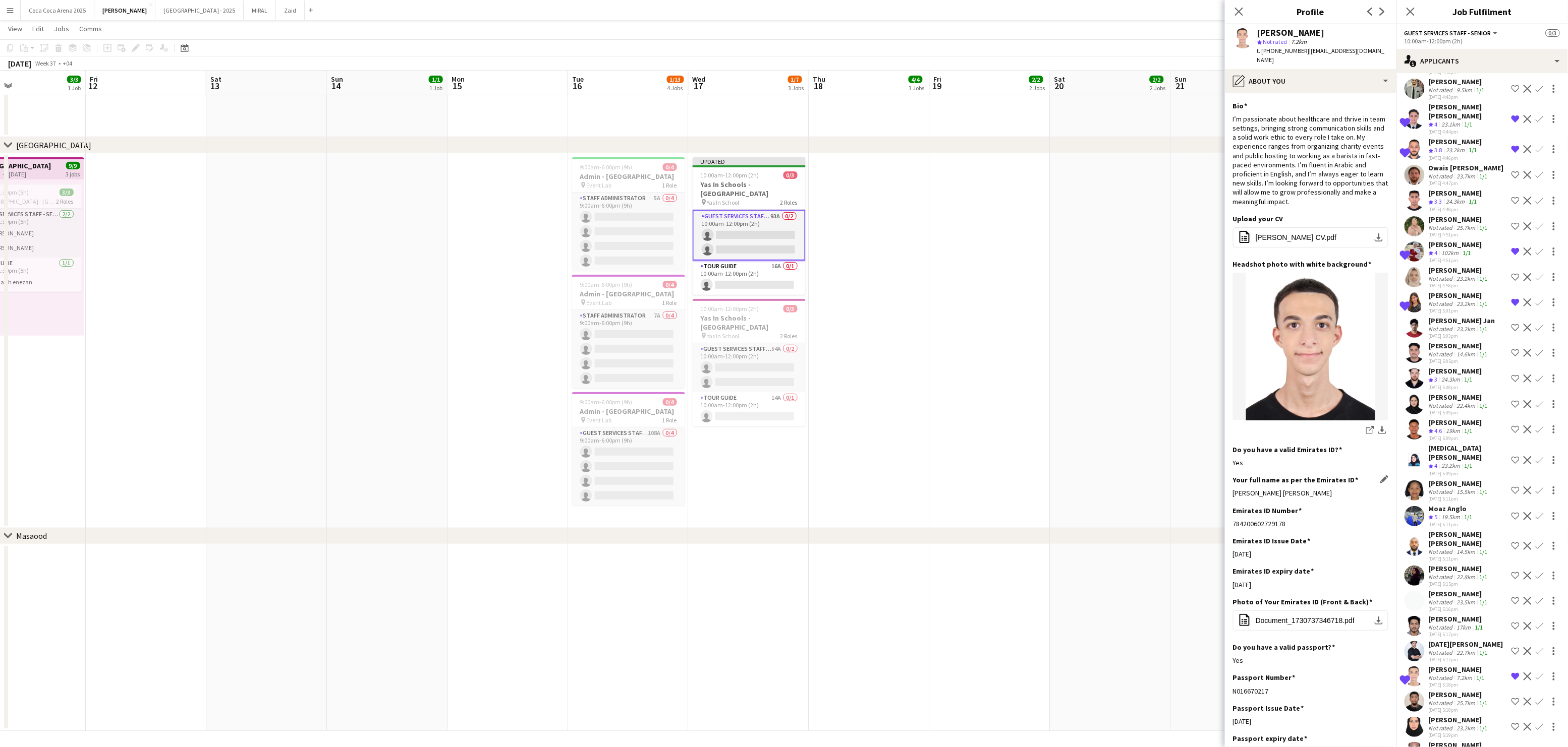
drag, startPoint x: 1343, startPoint y: 484, endPoint x: 1234, endPoint y: 481, distance: 109.0
click at [1234, 488] on div "[PERSON_NAME] [PERSON_NAME]" at bounding box center [1311, 493] width 155 height 9
copy div "[PERSON_NAME] [PERSON_NAME]"
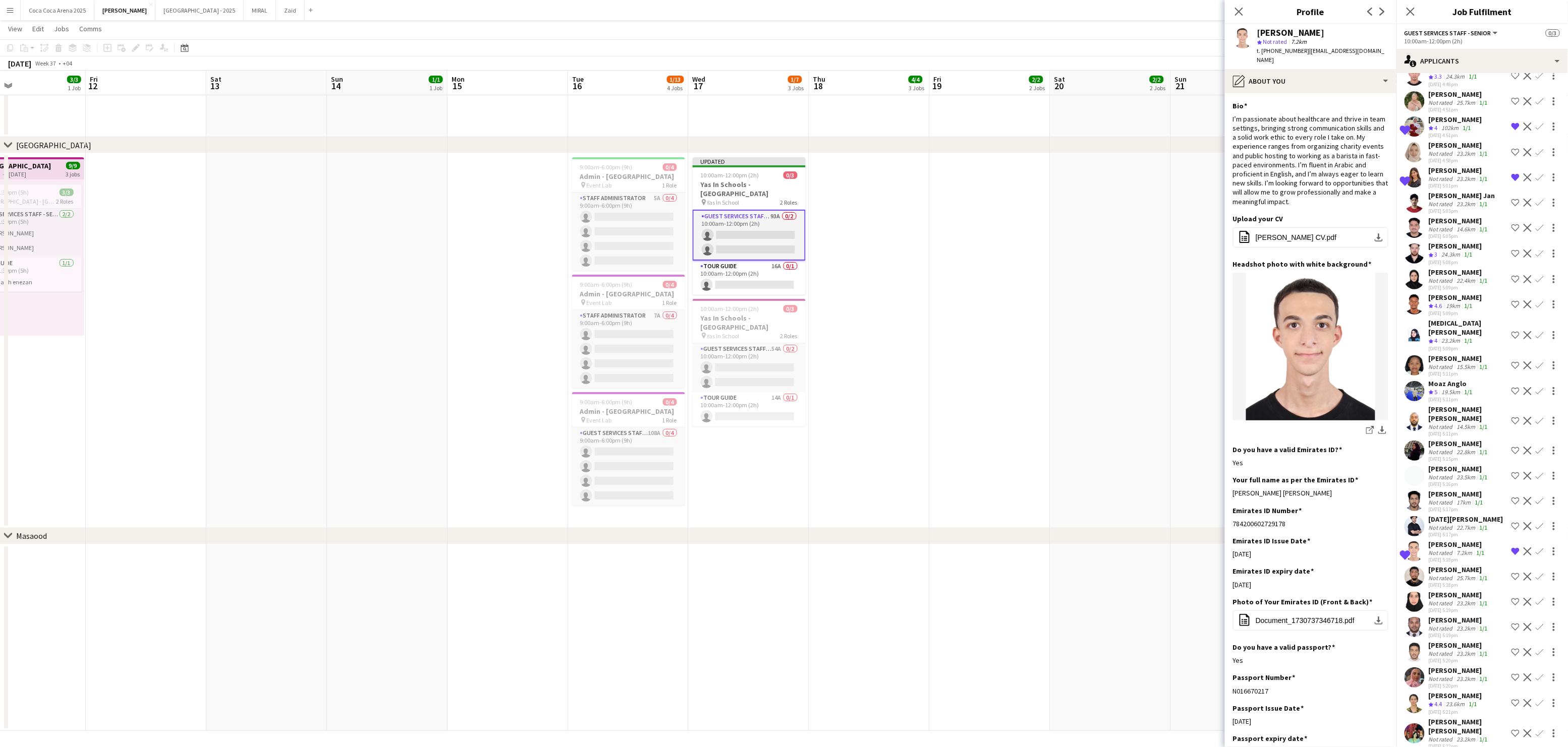
scroll to position [255, 0]
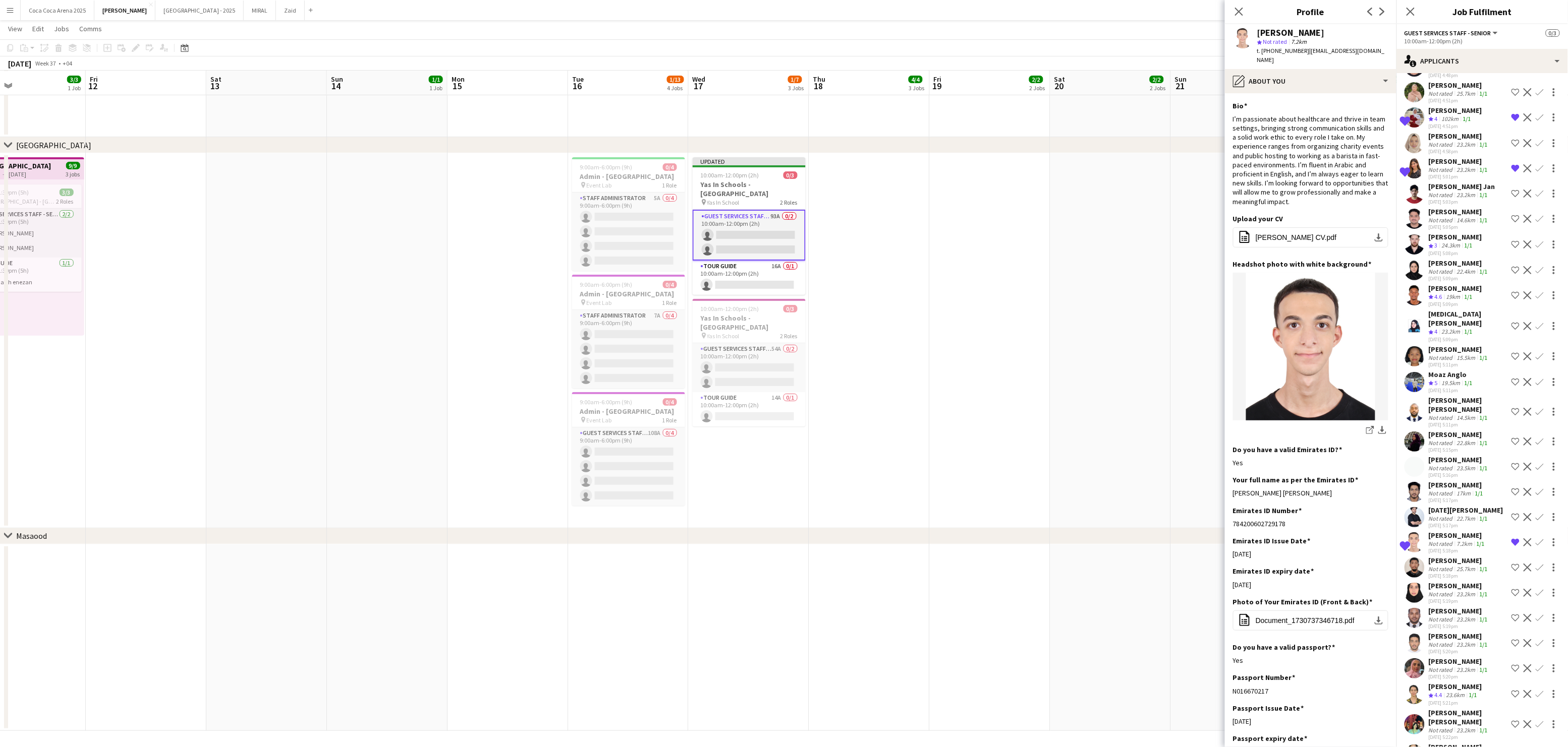
click at [1449, 556] on div "[PERSON_NAME]" at bounding box center [1459, 560] width 61 height 9
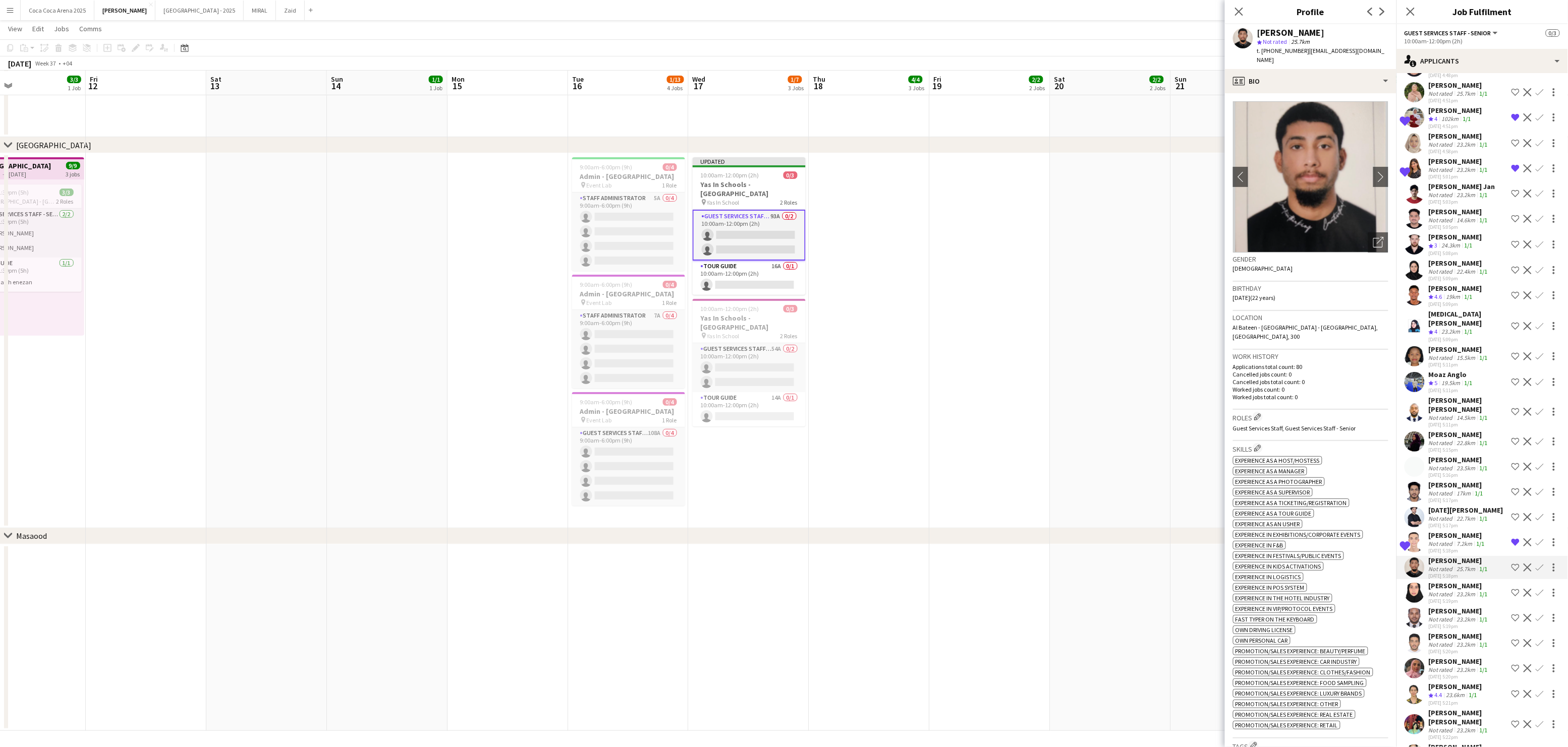
click at [1440, 591] on div "Not rated" at bounding box center [1441, 594] width 26 height 7
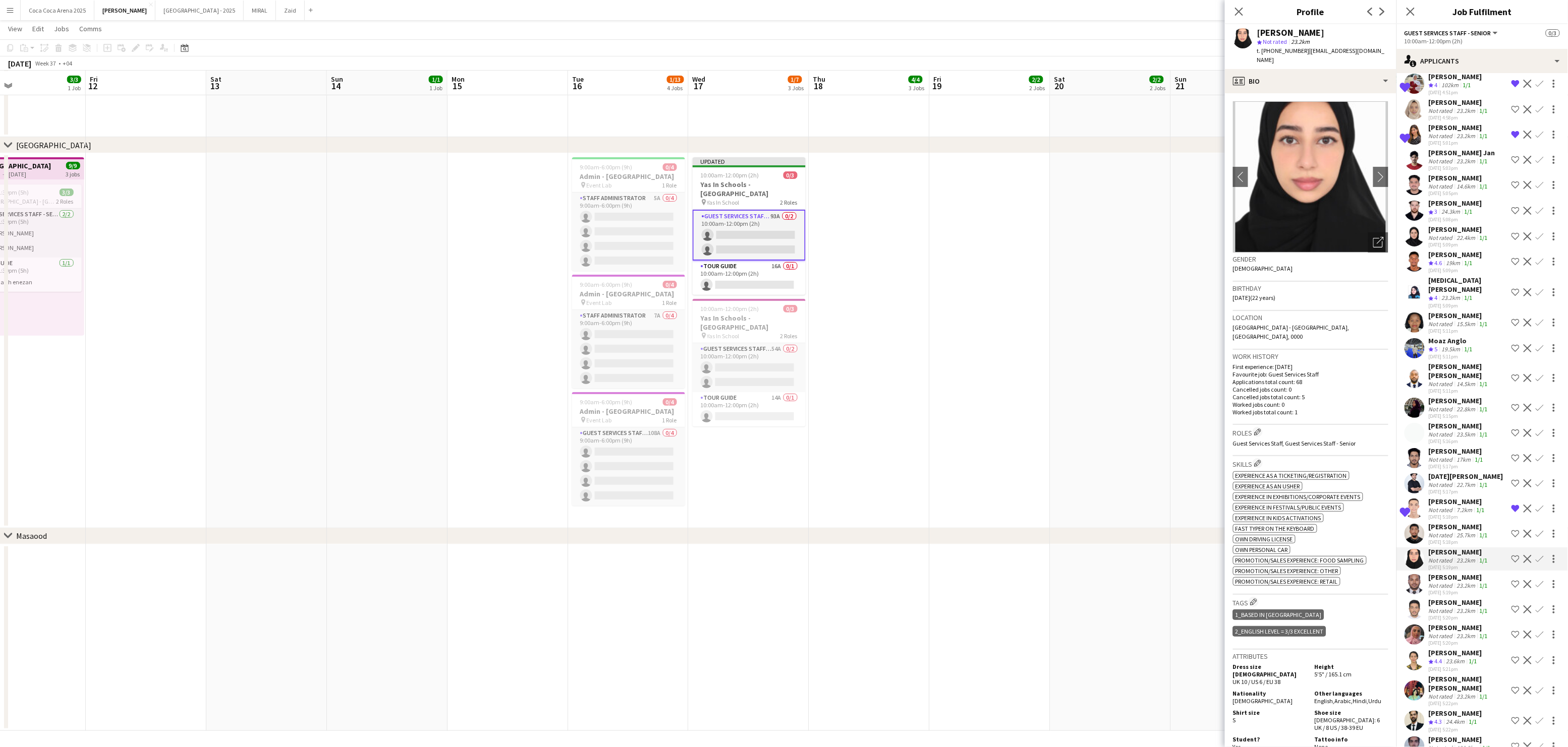
scroll to position [330, 0]
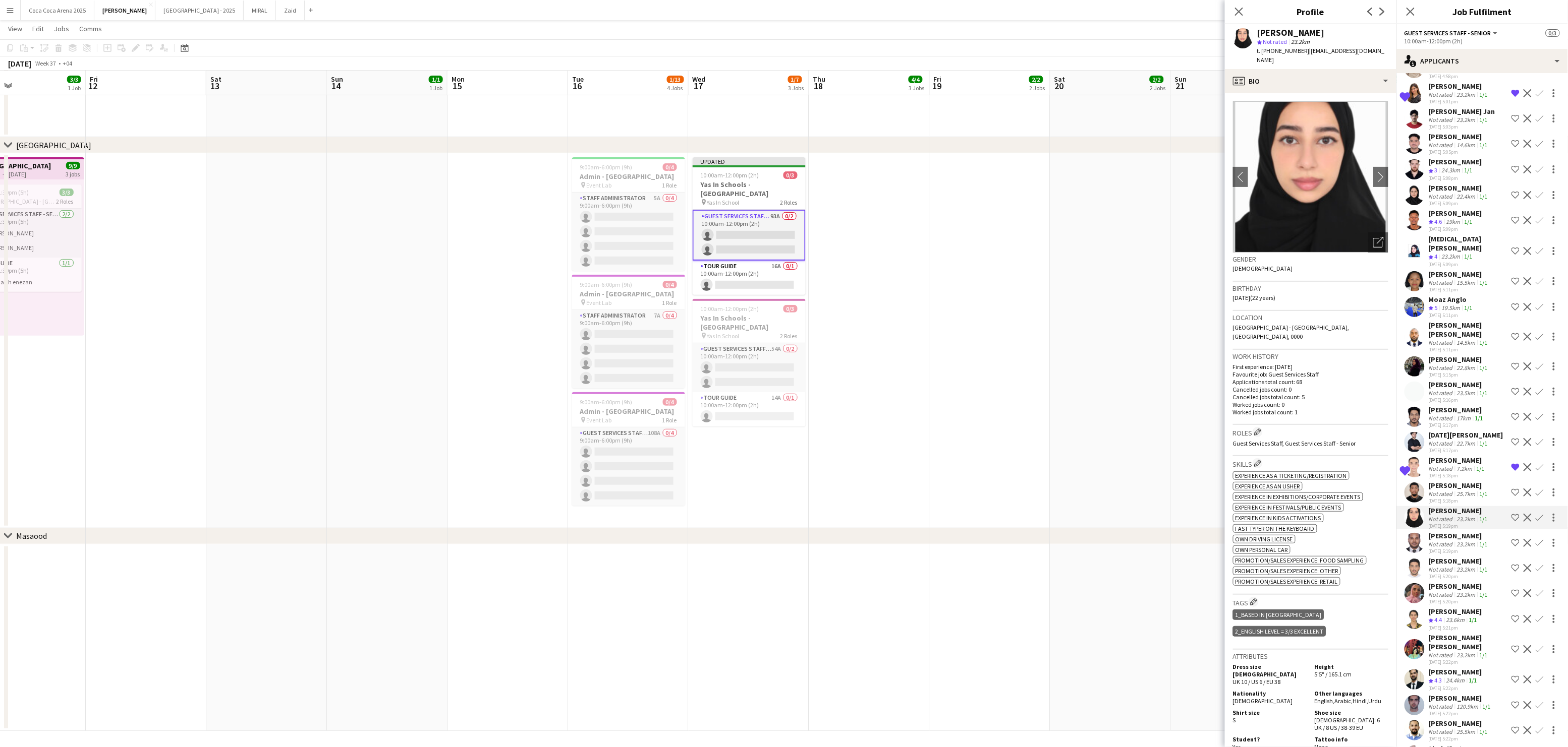
click at [1441, 414] on div "Not rated" at bounding box center [1441, 418] width 26 height 7
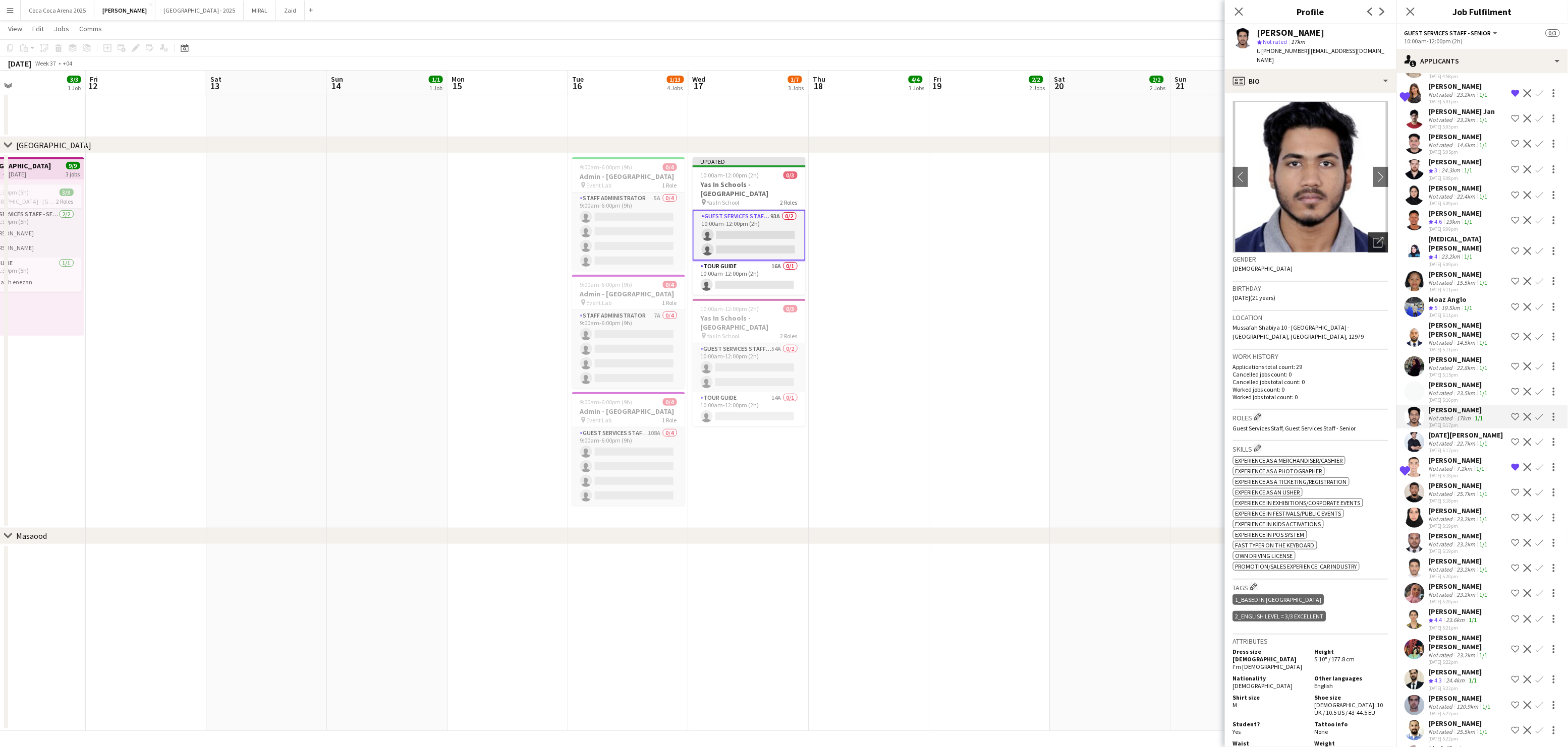
click at [1373, 238] on icon at bounding box center [1378, 243] width 10 height 10
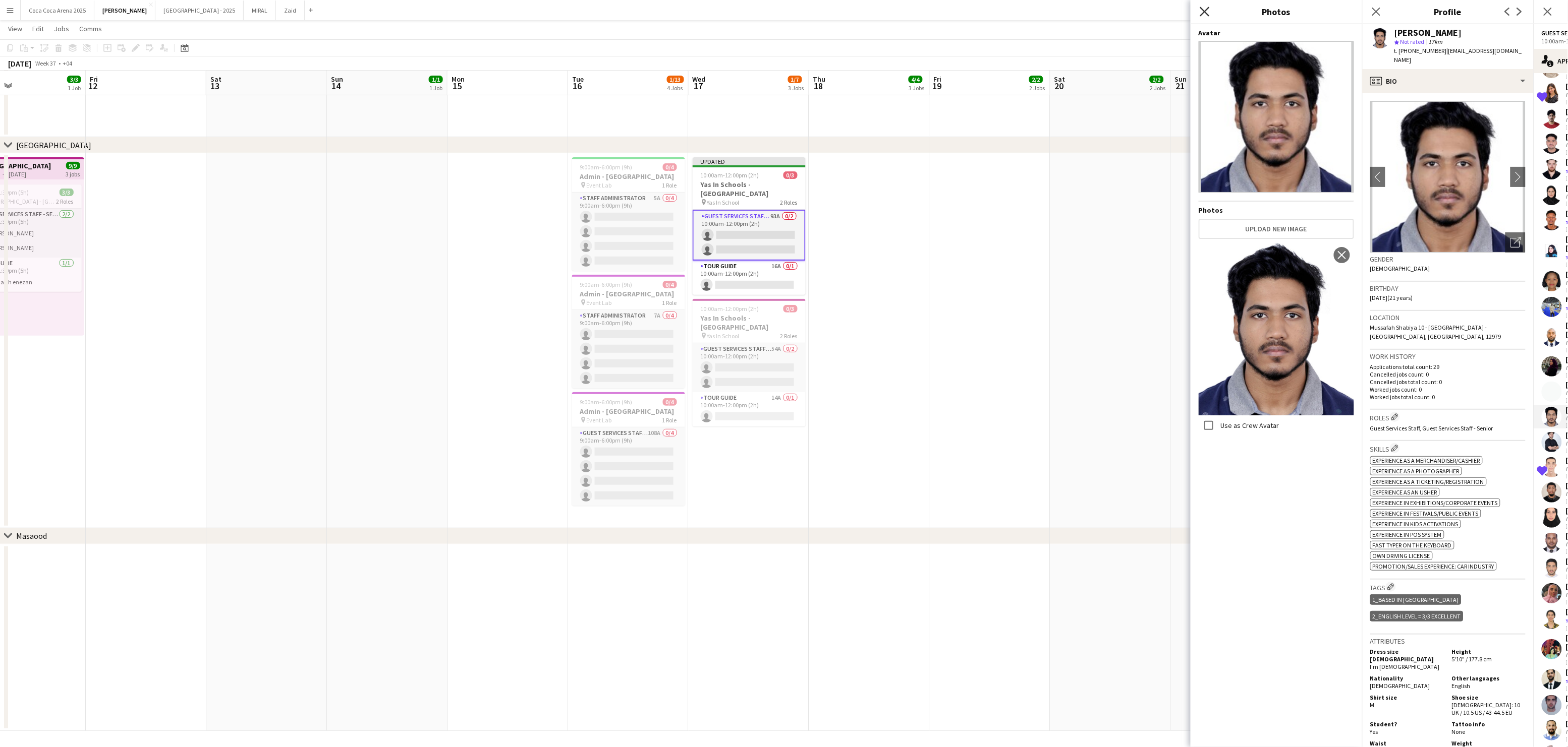
click at [1205, 12] on icon at bounding box center [1205, 12] width 10 height 10
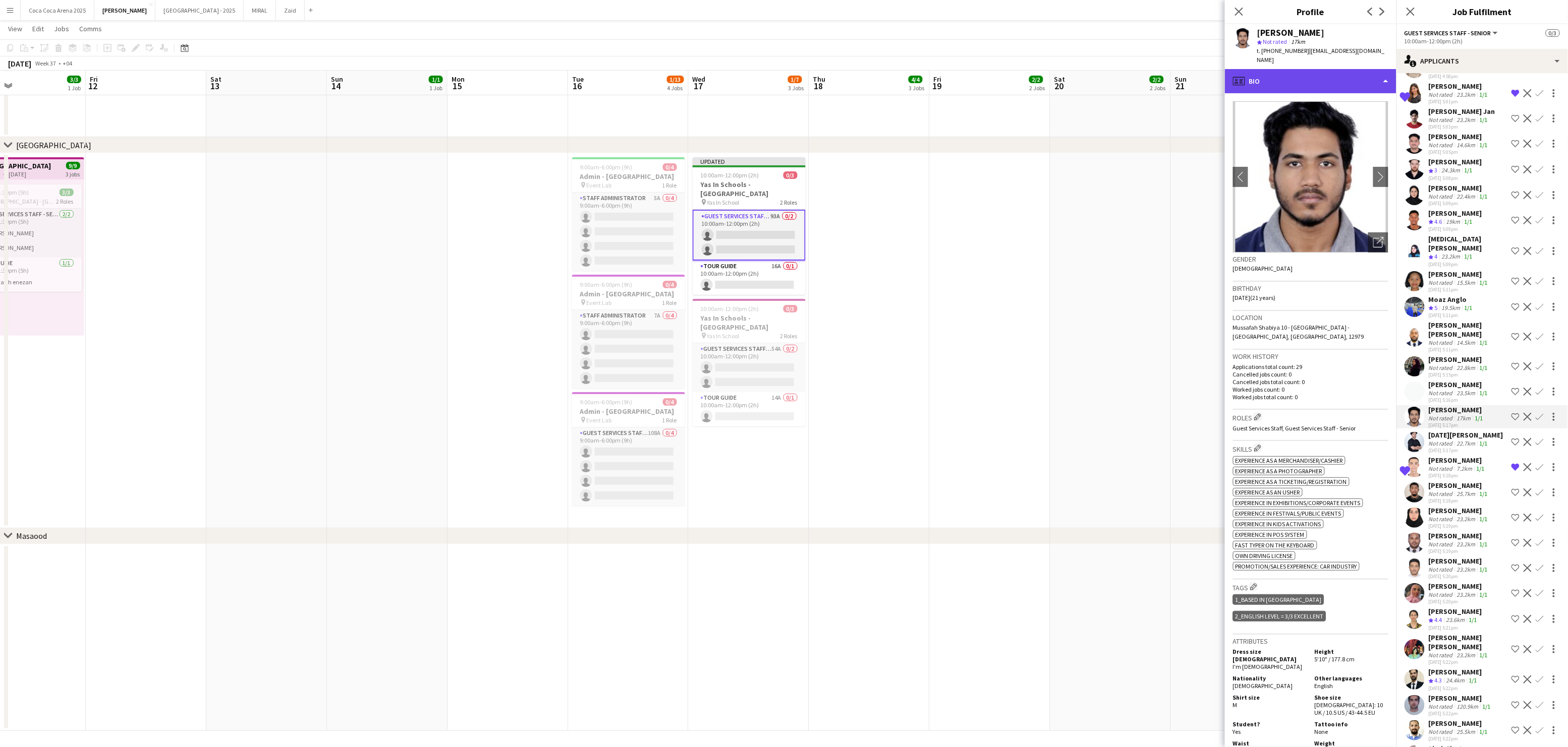
click at [1287, 72] on div "profile Bio" at bounding box center [1311, 82] width 172 height 24
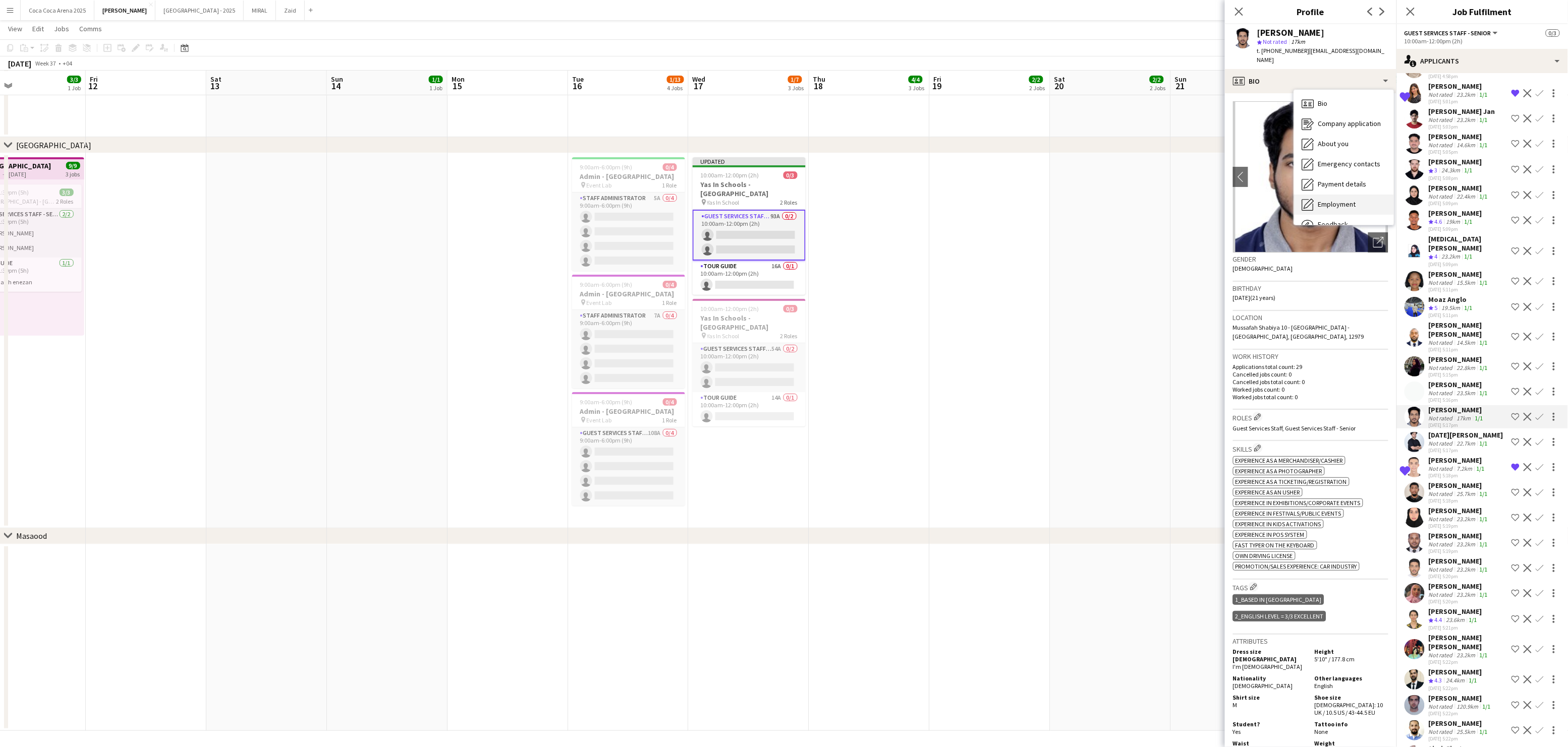
click at [1312, 203] on div "Employment Employment" at bounding box center [1344, 204] width 100 height 20
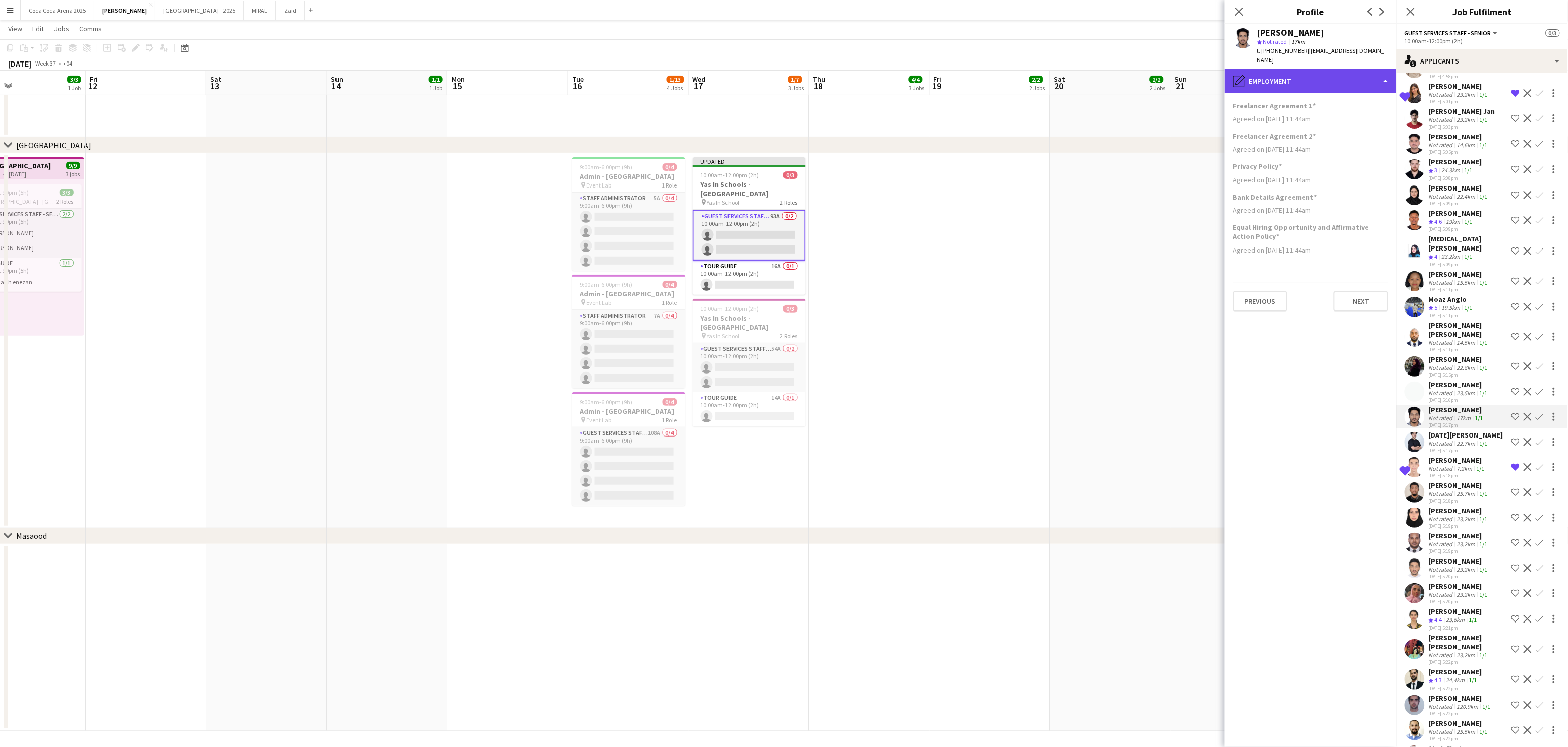
click at [1289, 79] on div "pencil4 Employment" at bounding box center [1311, 82] width 172 height 24
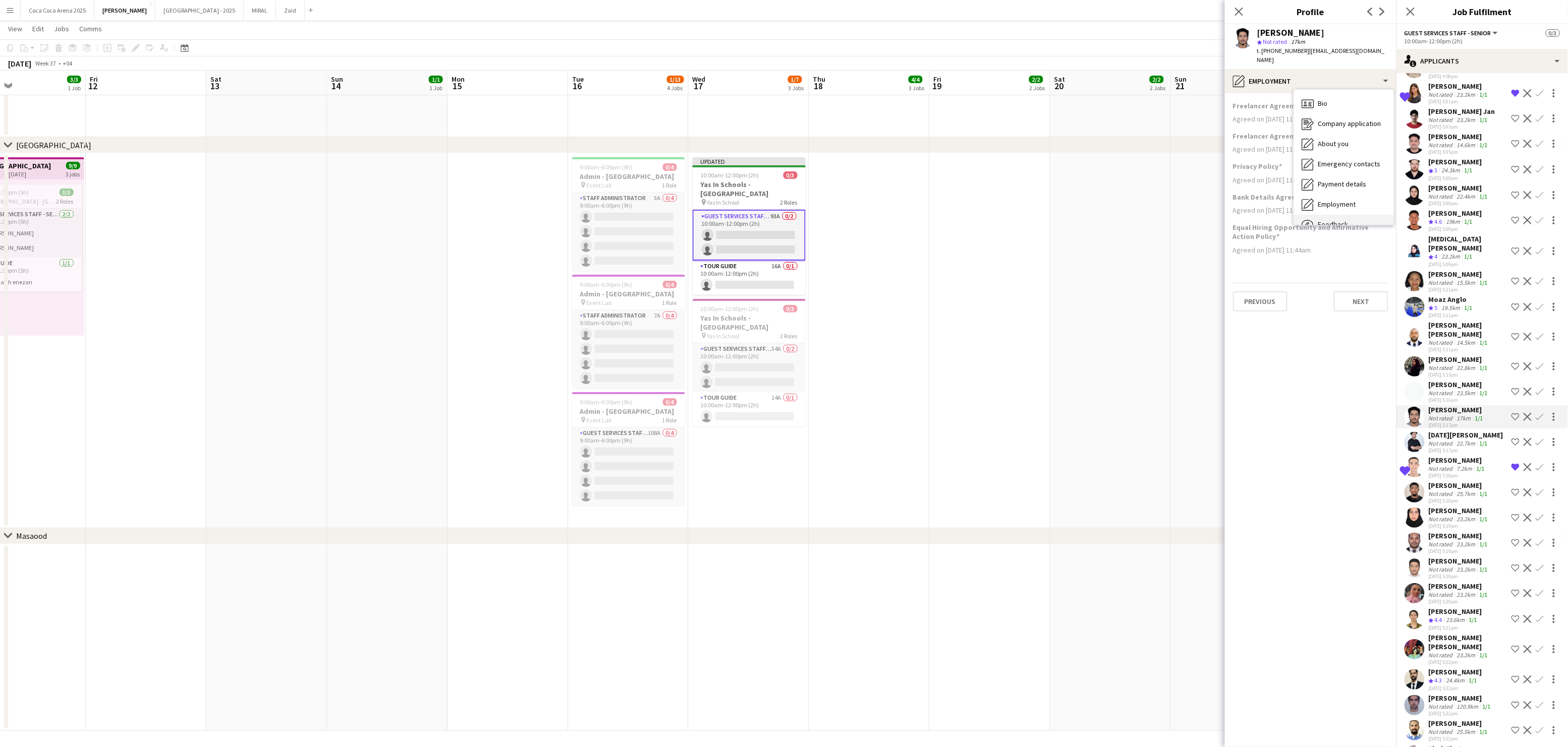
click at [1321, 220] on span "Feedback" at bounding box center [1334, 224] width 30 height 9
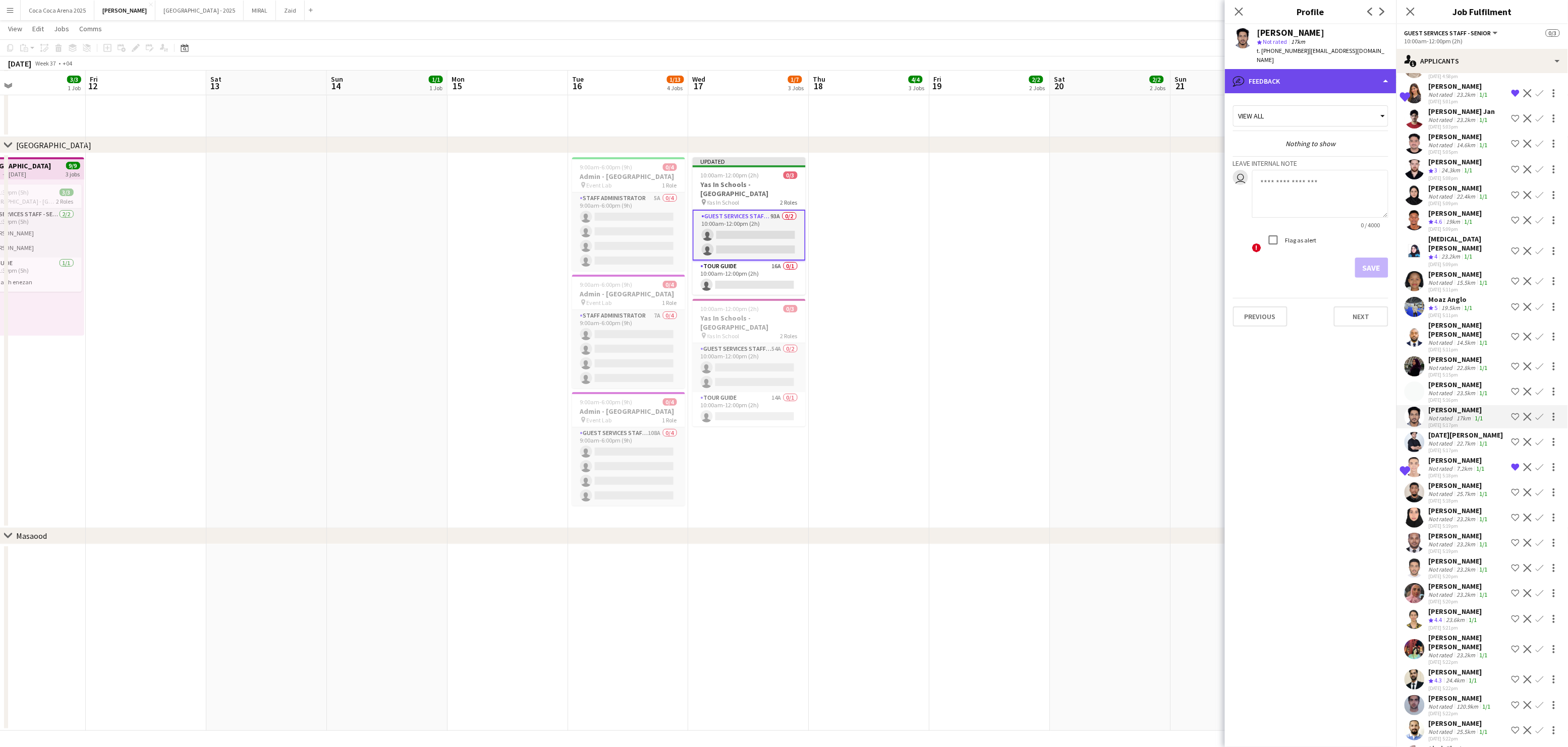
click at [1287, 69] on div "bubble-pencil Feedback" at bounding box center [1311, 82] width 172 height 24
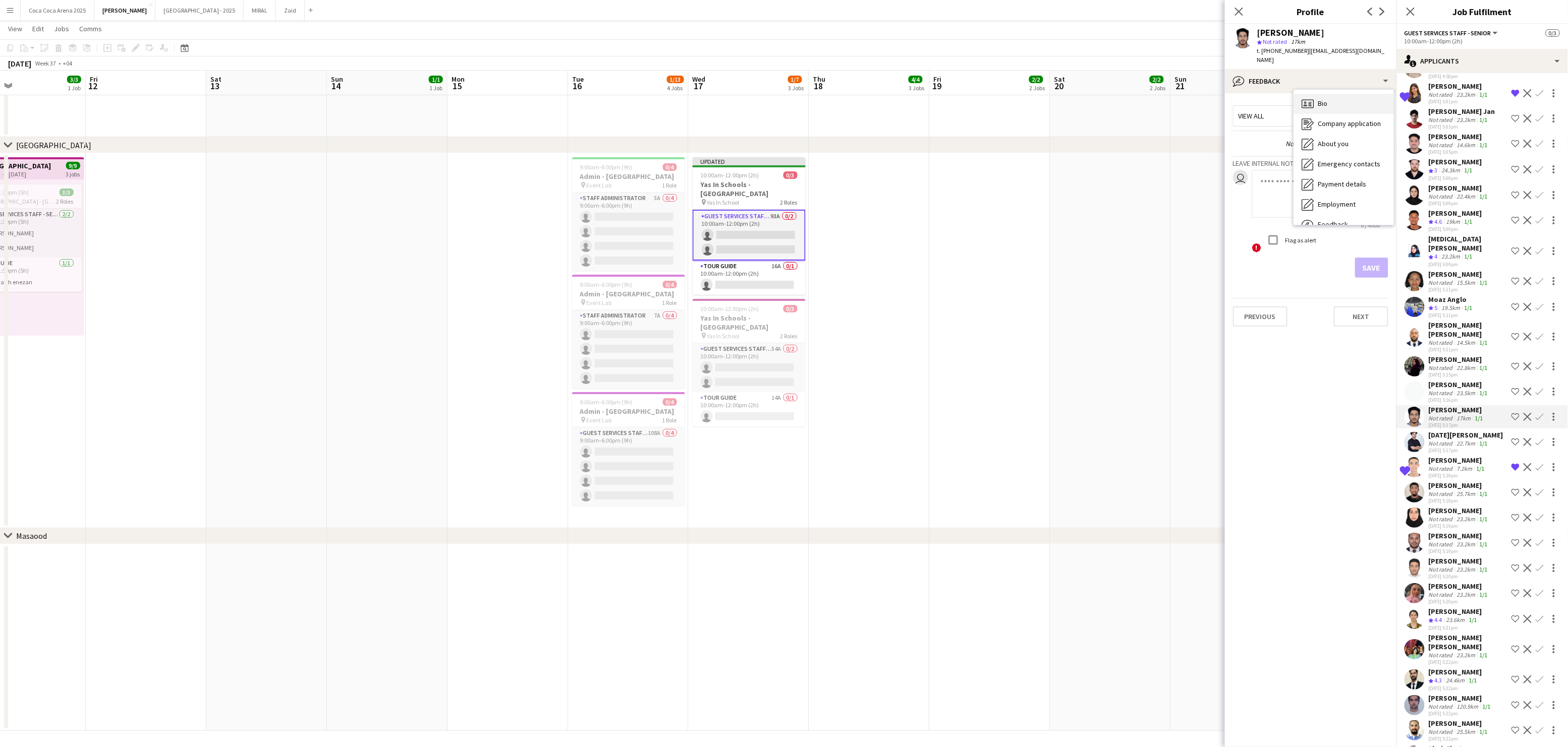
click at [1321, 99] on span "Bio" at bounding box center [1323, 103] width 10 height 9
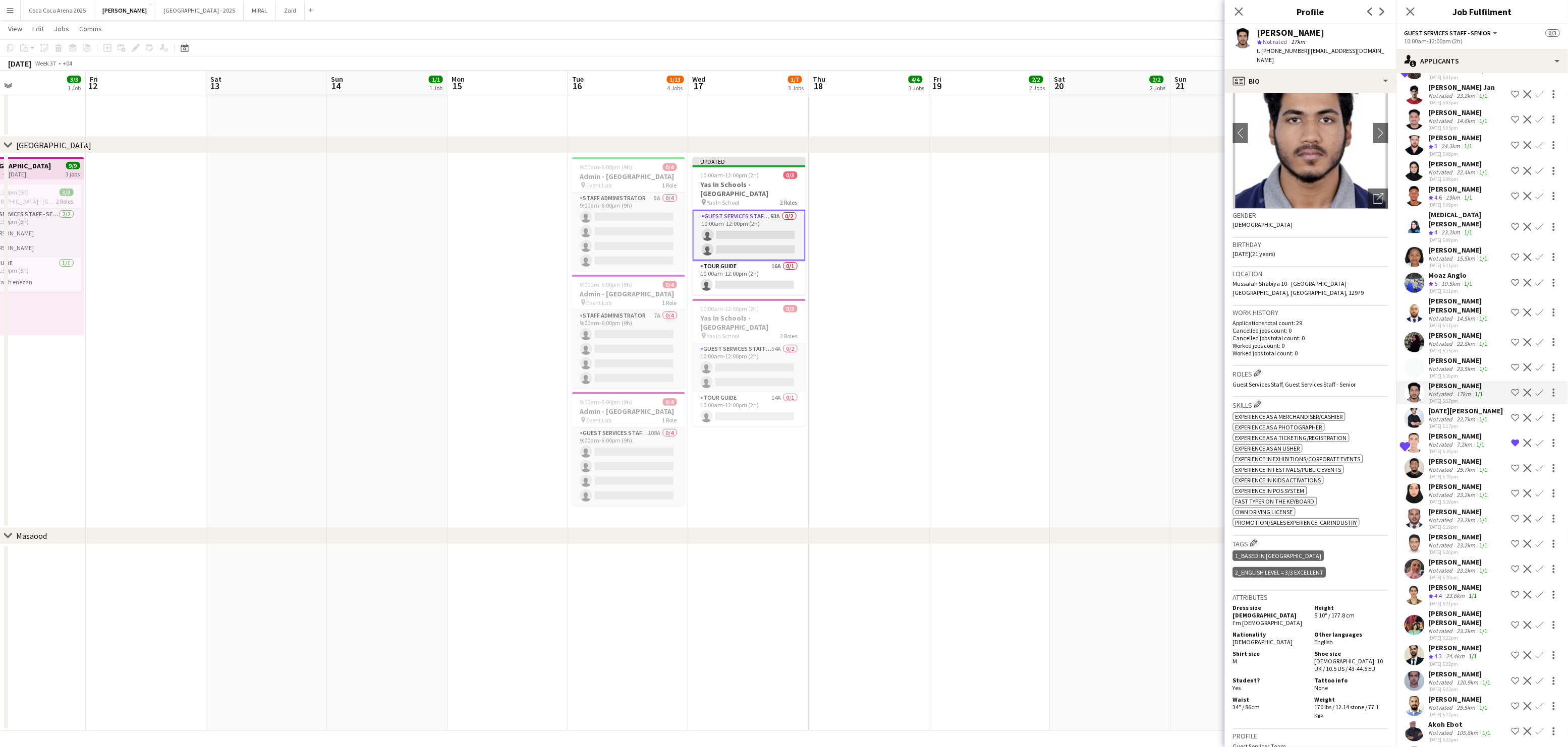
scroll to position [356, 0]
click at [1454, 642] on div "[PERSON_NAME]" at bounding box center [1455, 646] width 54 height 9
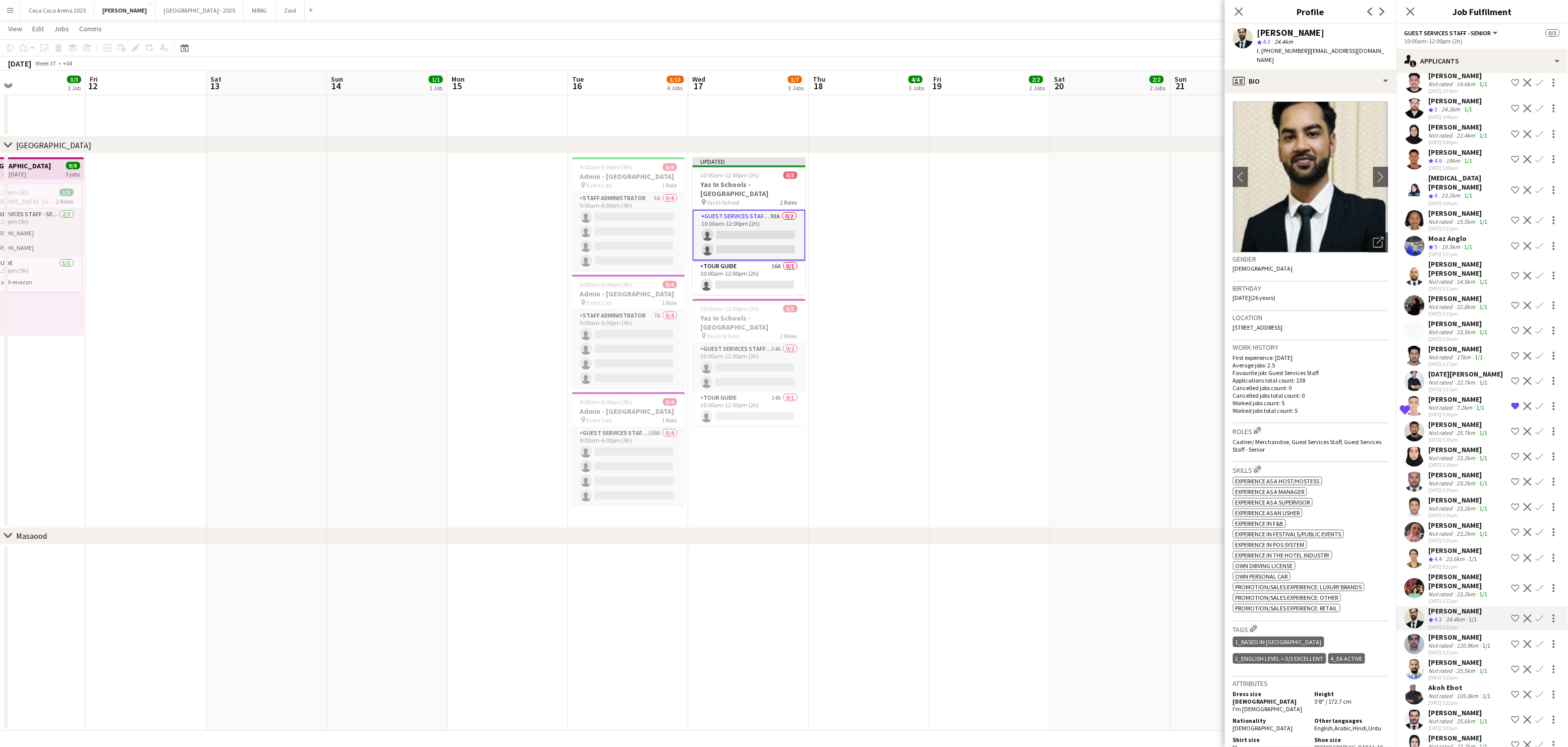
scroll to position [392, 0]
click at [1457, 708] on div "[PERSON_NAME]" at bounding box center [1459, 712] width 61 height 9
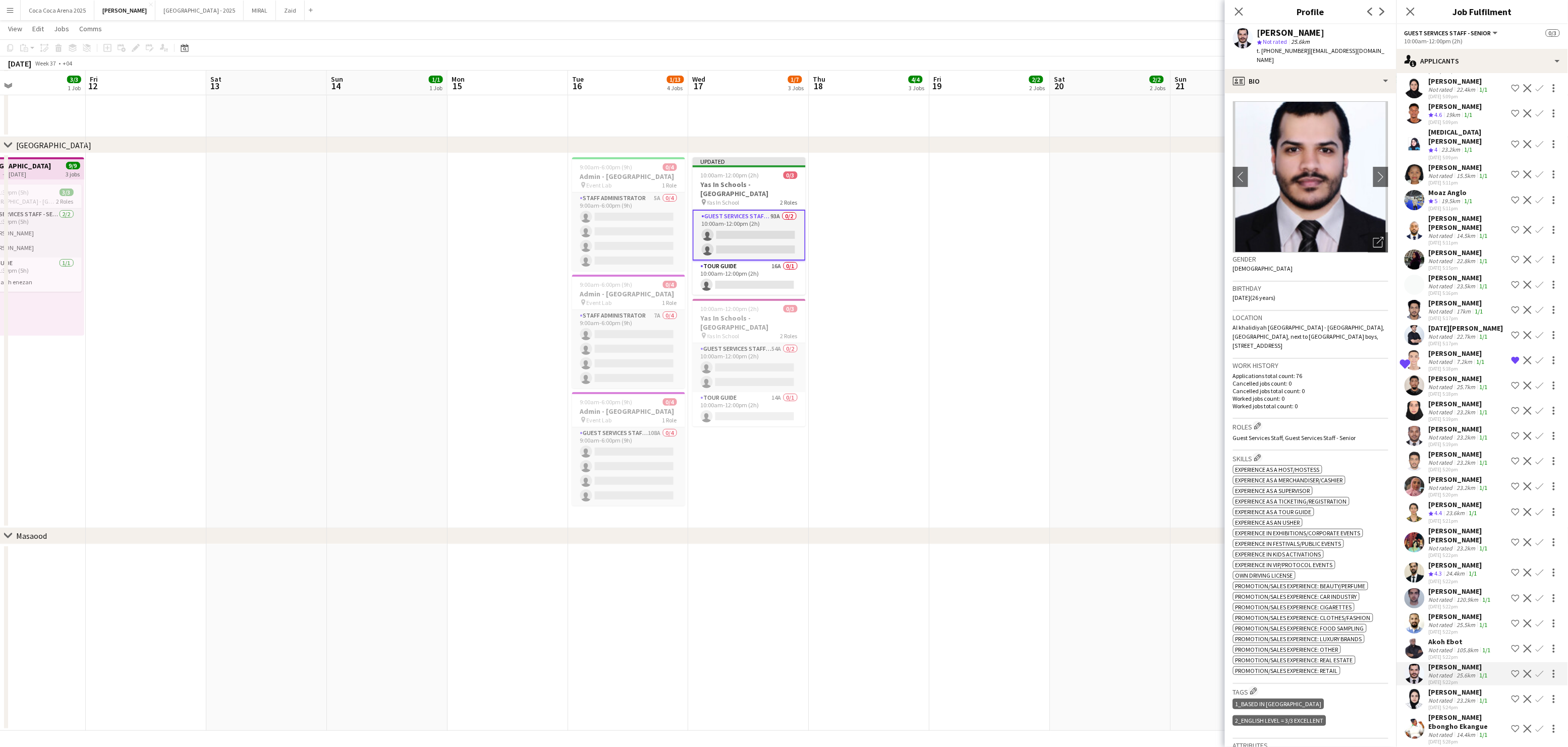
scroll to position [470, 0]
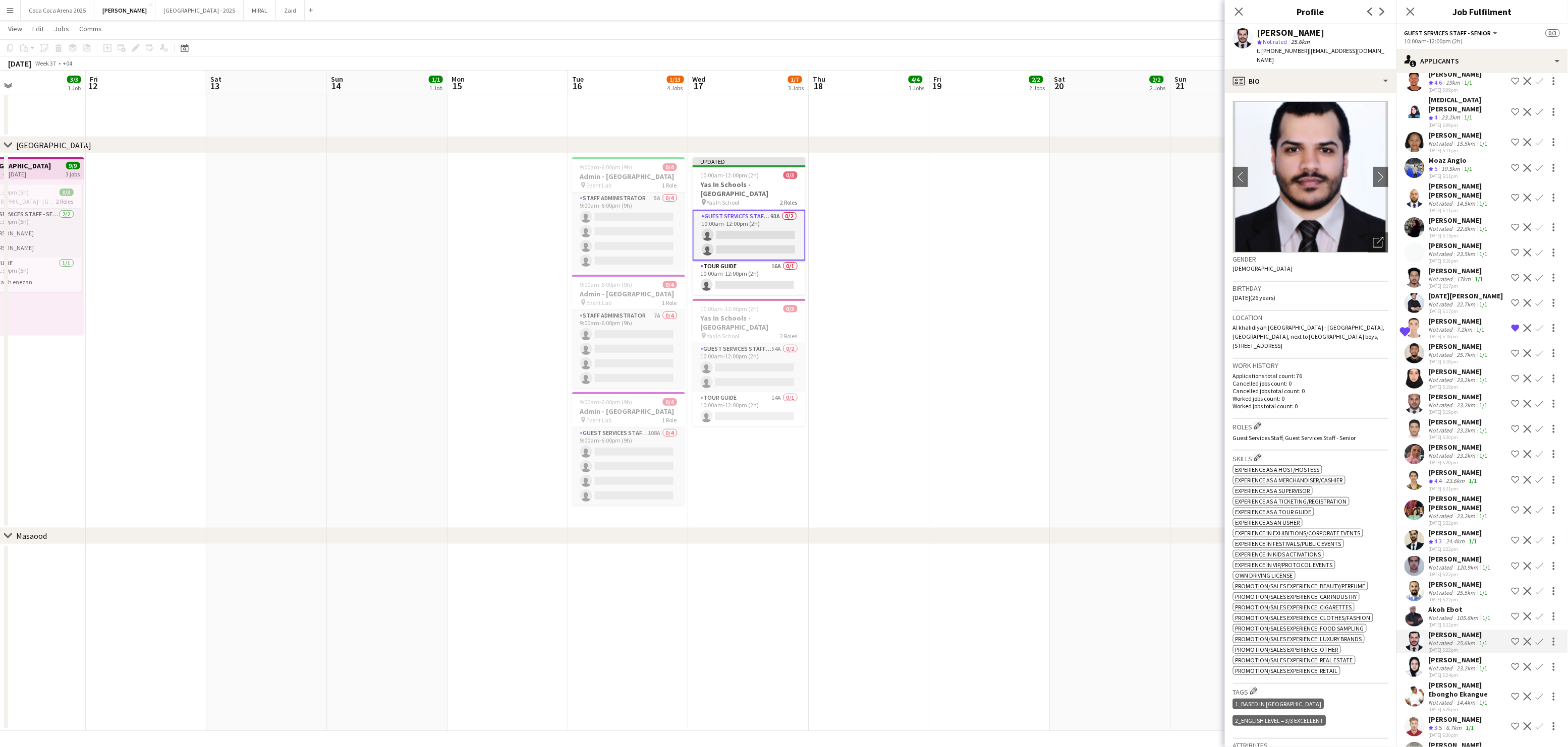
click at [1454, 664] on div "Not rated" at bounding box center [1441, 668] width 26 height 7
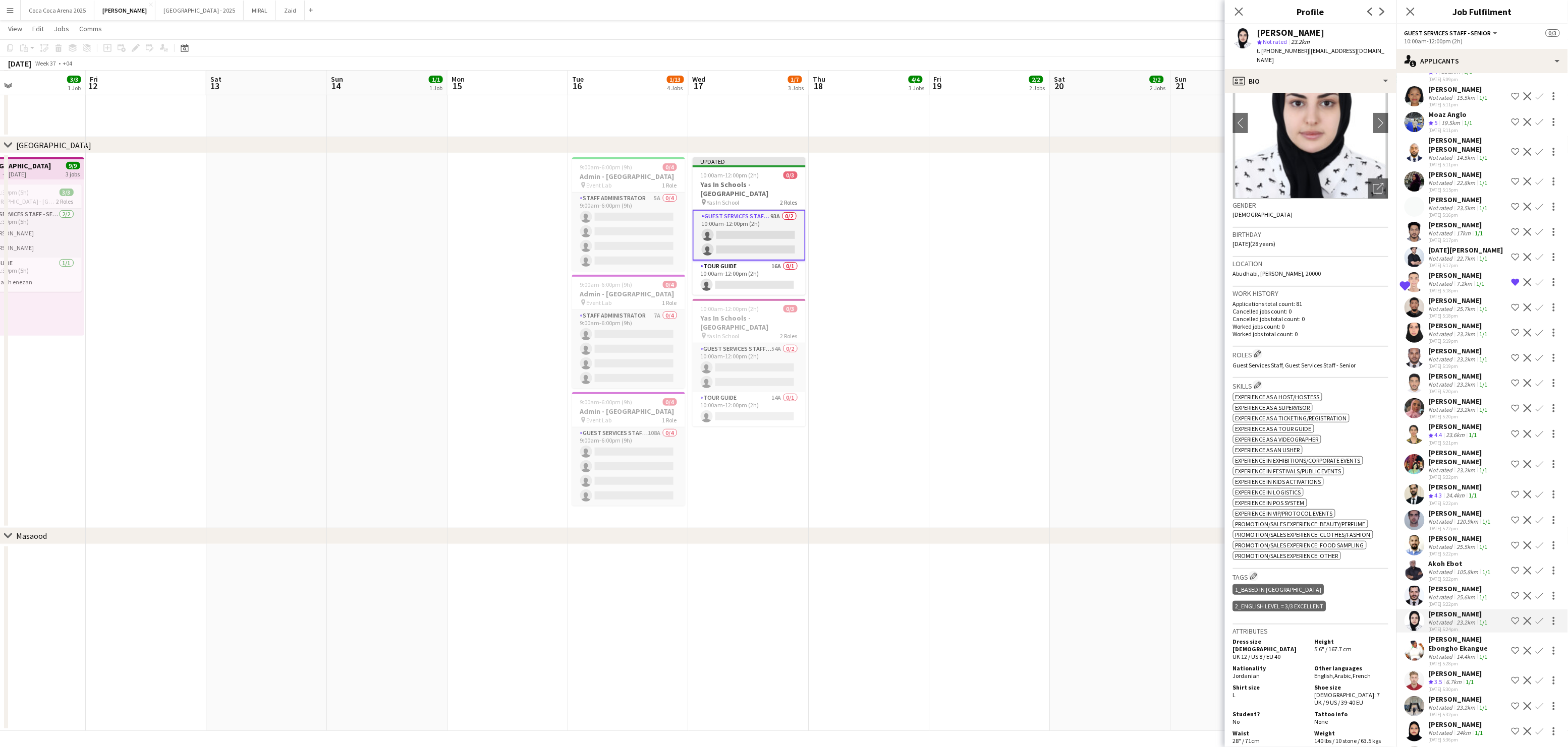
scroll to position [516, 0]
click at [1448, 634] on div "[PERSON_NAME] Ebongho Ekangue" at bounding box center [1468, 644] width 79 height 18
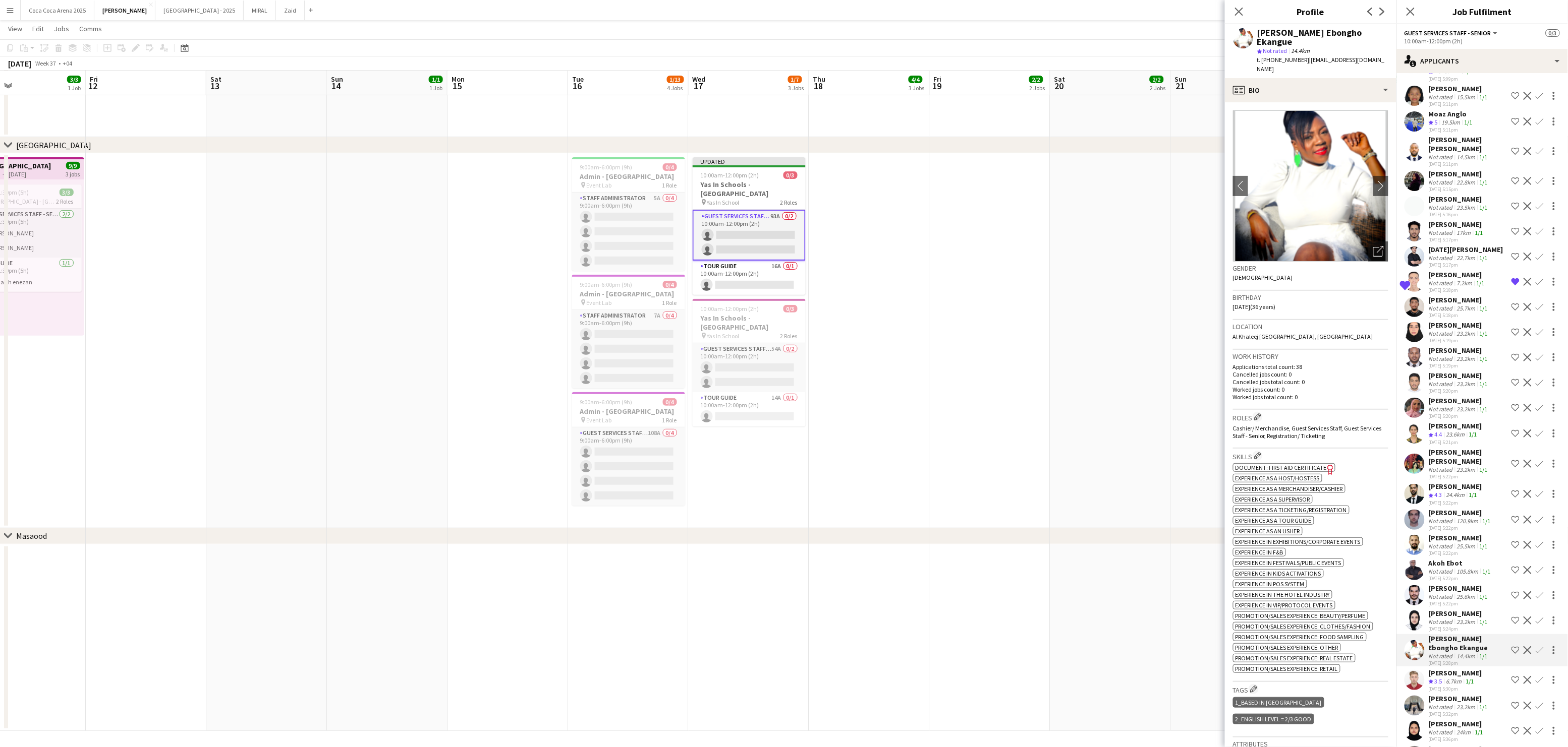
scroll to position [576, 0]
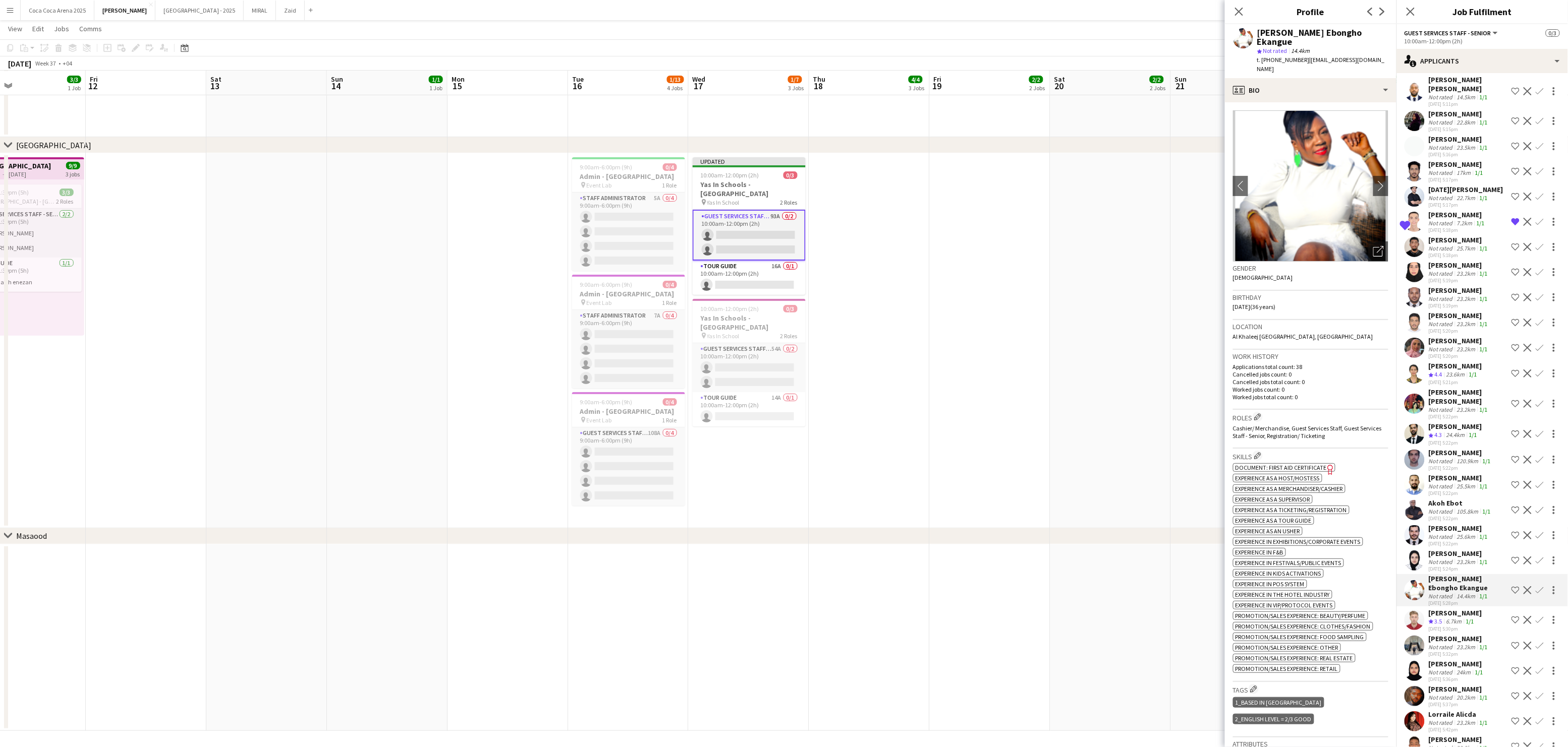
click at [1449, 617] on div "6.7km" at bounding box center [1454, 622] width 19 height 9
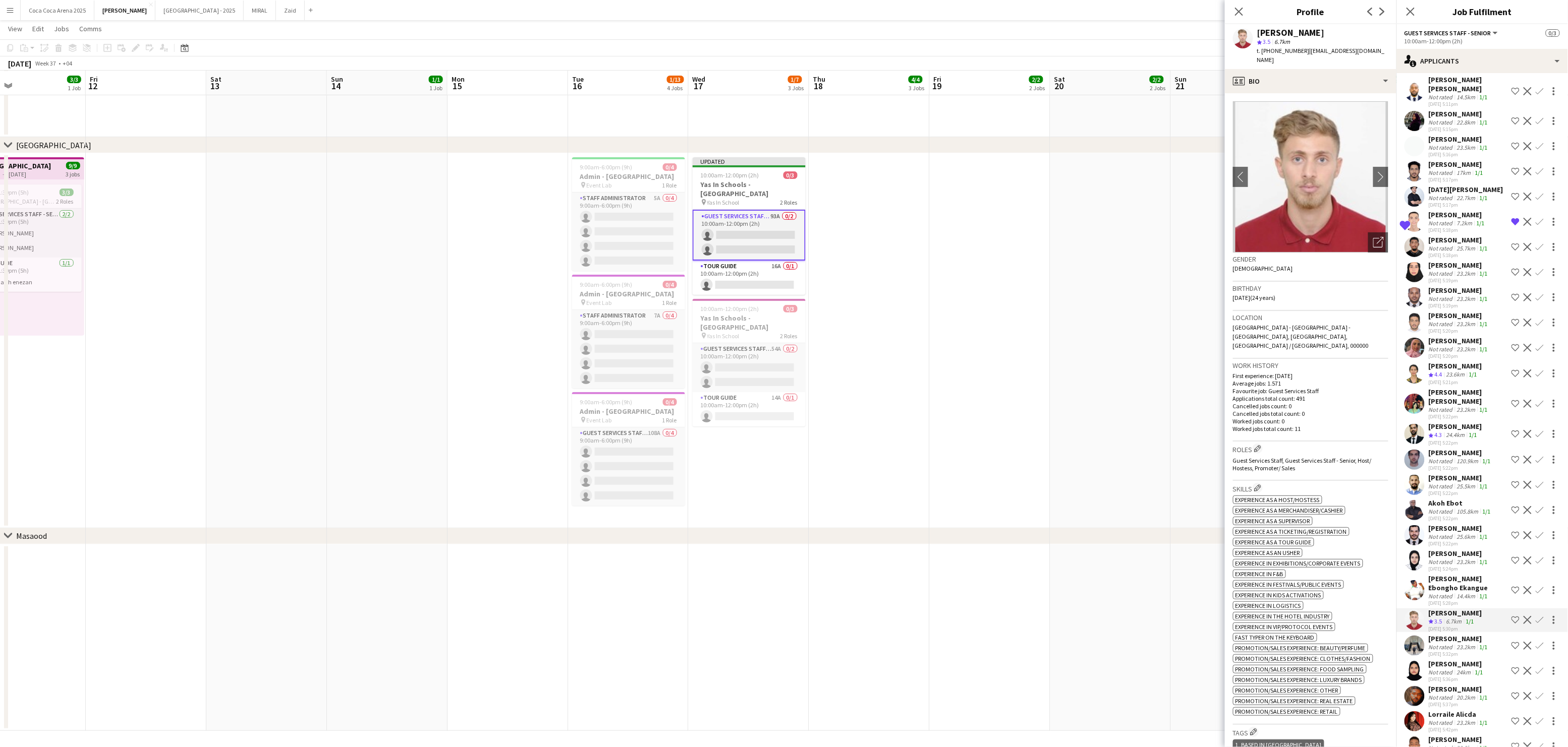
click at [1443, 406] on div "Not rated" at bounding box center [1441, 409] width 26 height 7
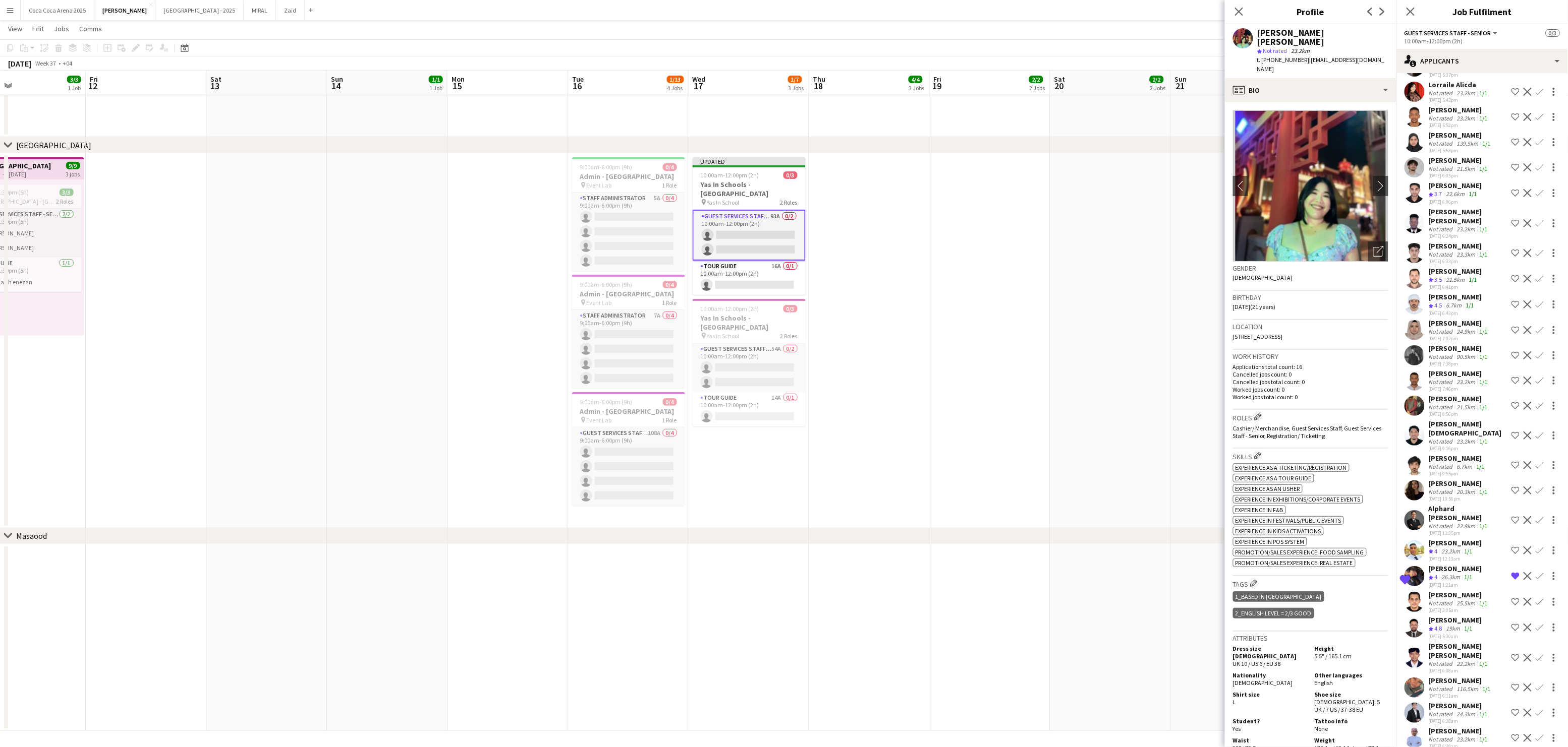
scroll to position [1206, 0]
click at [1466, 599] on div "25.5km" at bounding box center [1466, 603] width 23 height 7
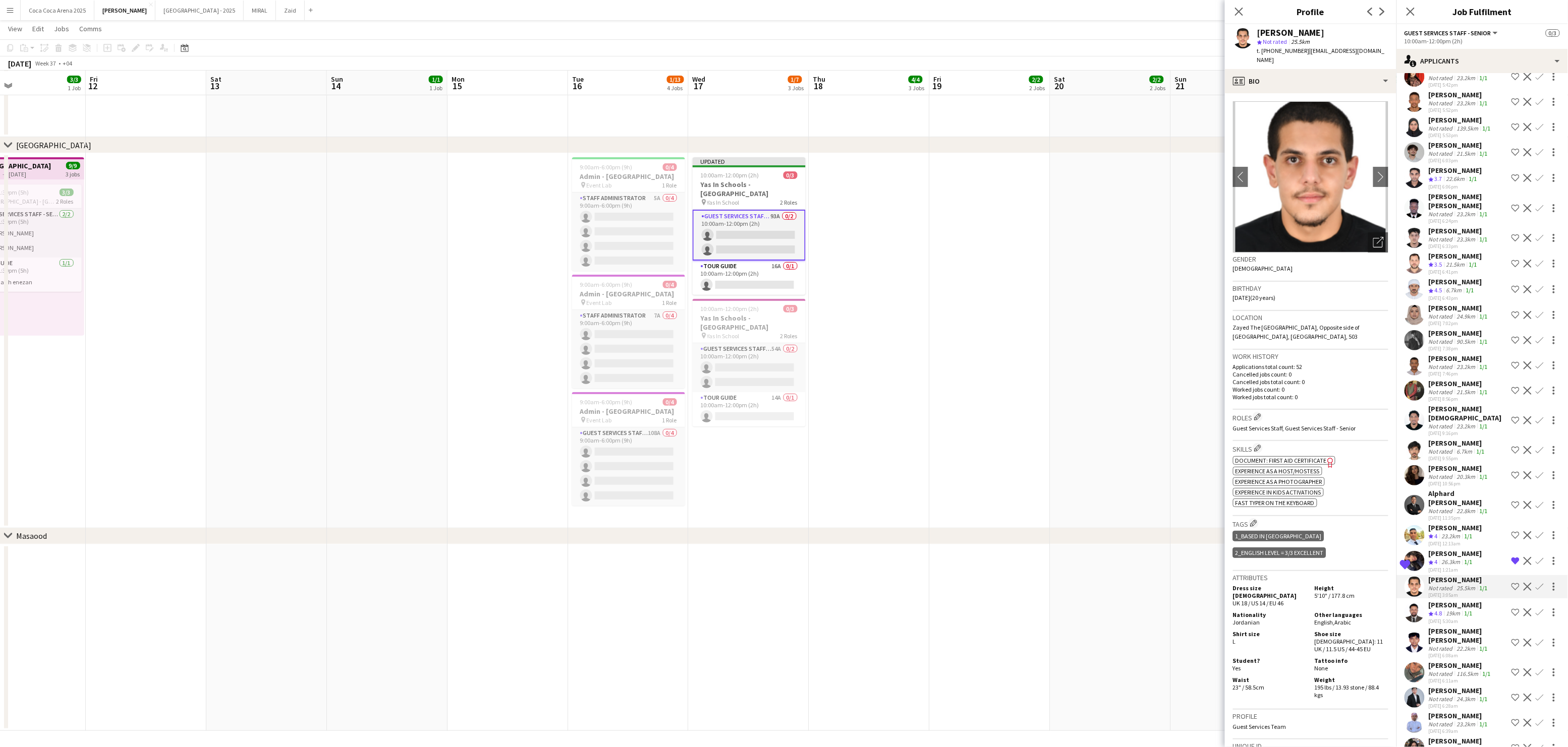
scroll to position [1226, 0]
click at [1465, 596] on div "[PERSON_NAME]" at bounding box center [1455, 600] width 54 height 9
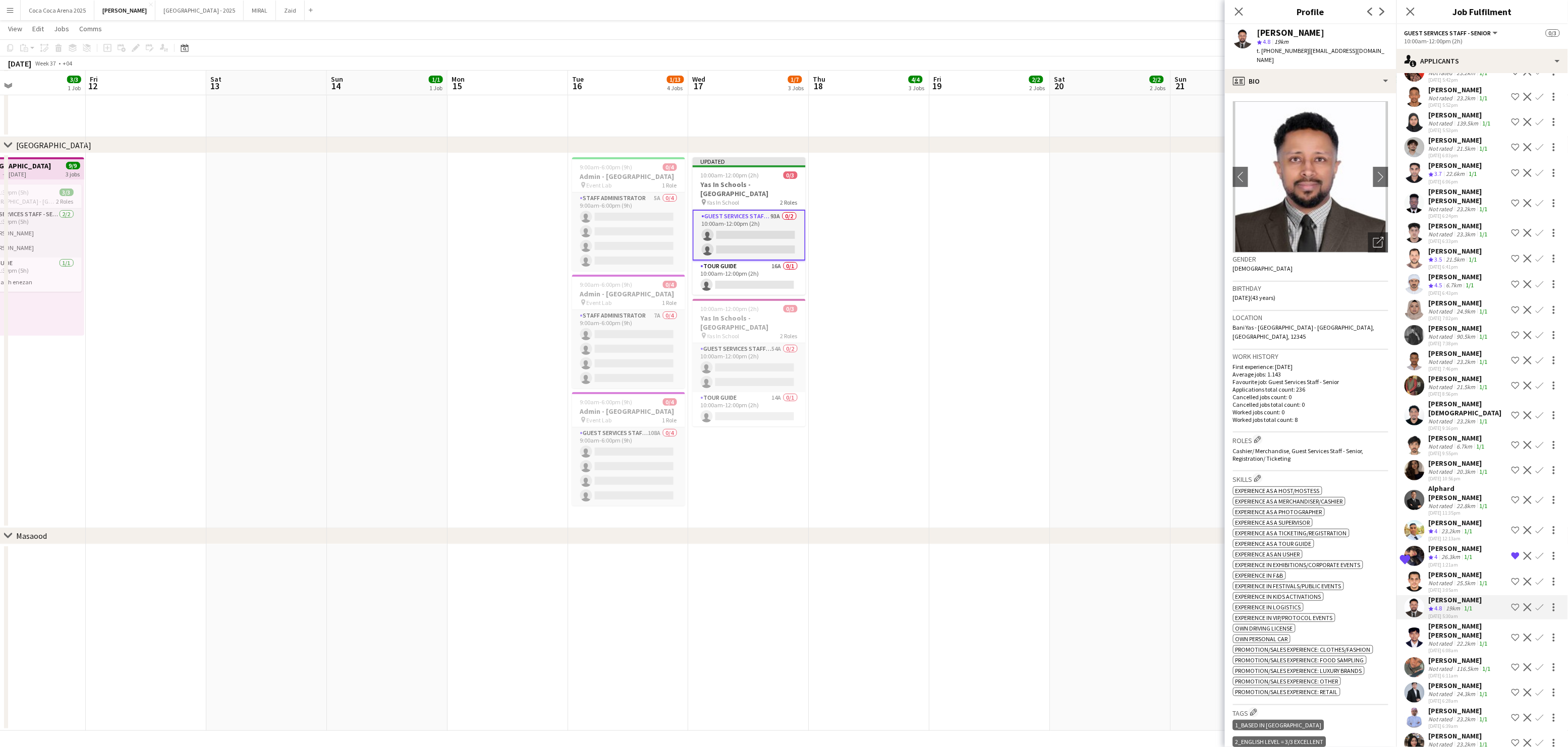
click at [1462, 622] on div "[PERSON_NAME] [PERSON_NAME]" at bounding box center [1468, 631] width 79 height 18
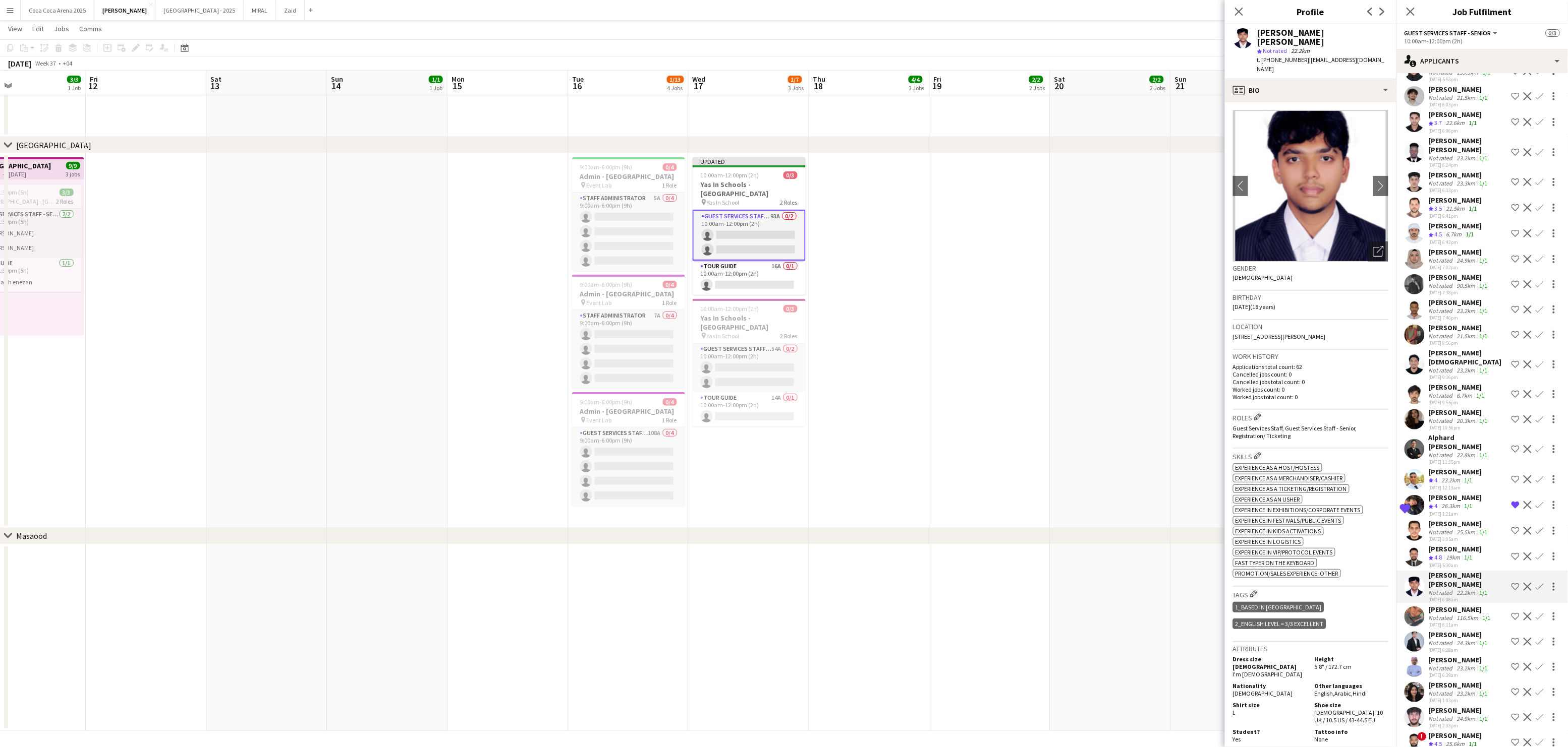
scroll to position [1288, 0]
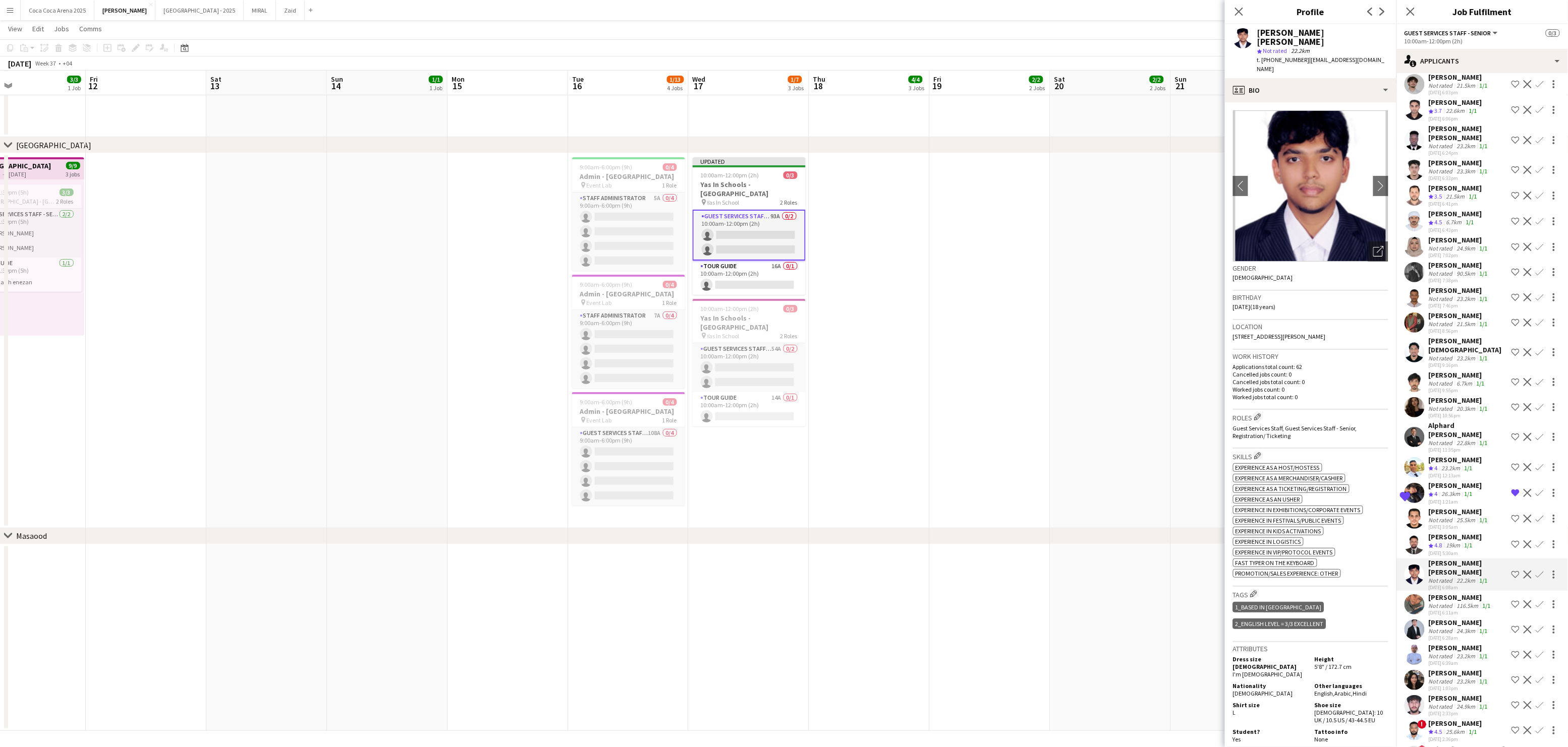
click at [1445, 421] on div "Alphard [PERSON_NAME]" at bounding box center [1468, 430] width 79 height 18
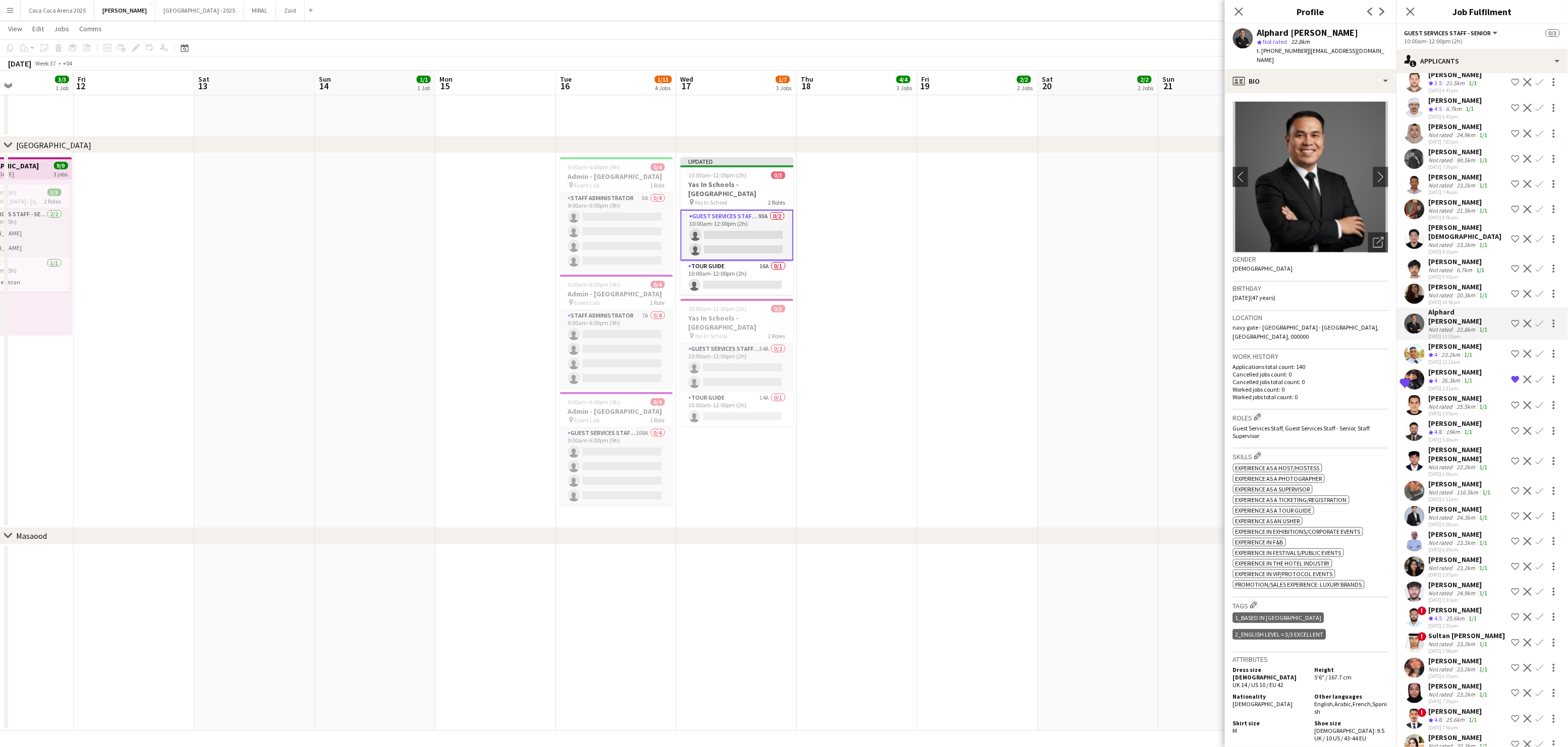
scroll to position [1413, 0]
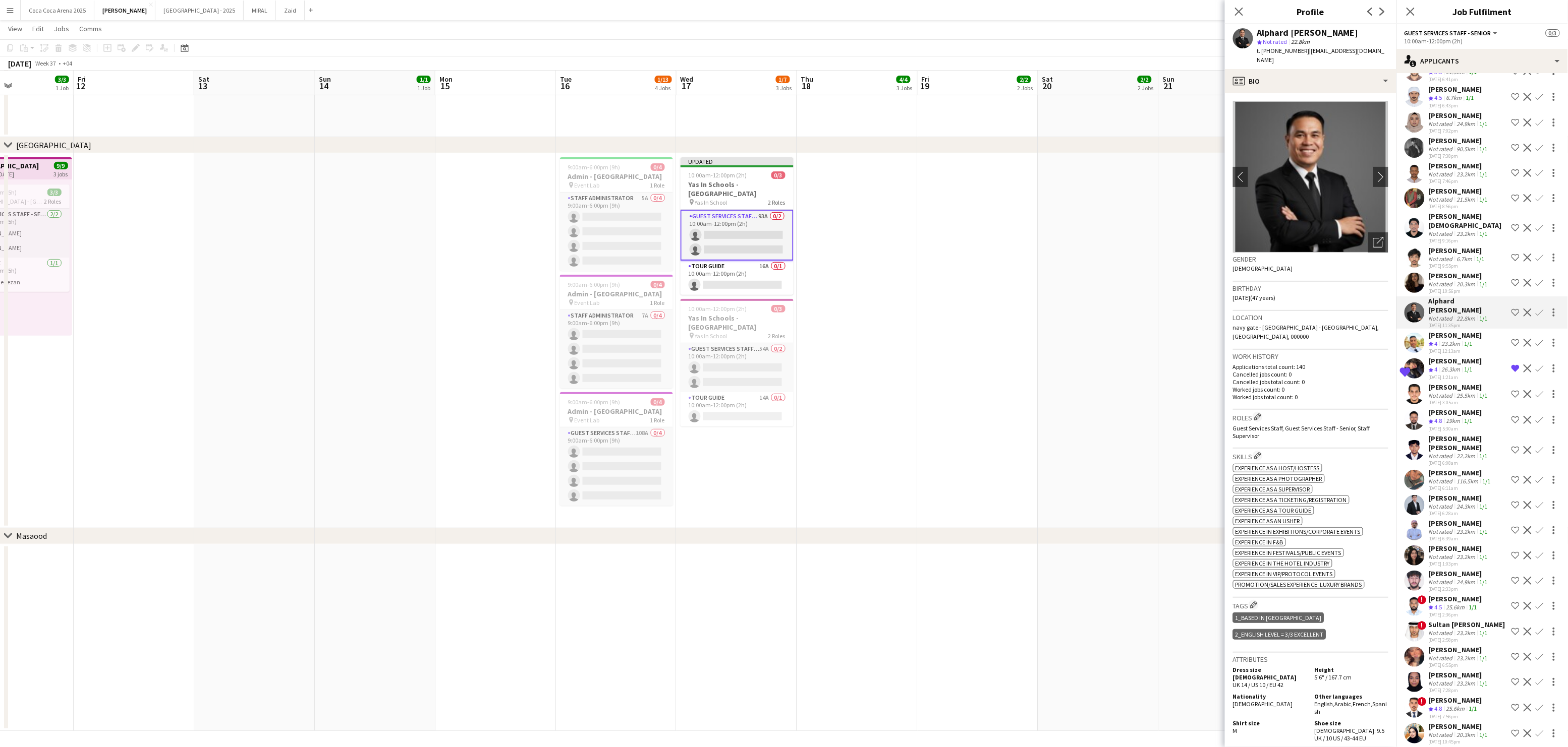
click at [1454, 620] on div "Sultan [PERSON_NAME]" at bounding box center [1467, 624] width 77 height 9
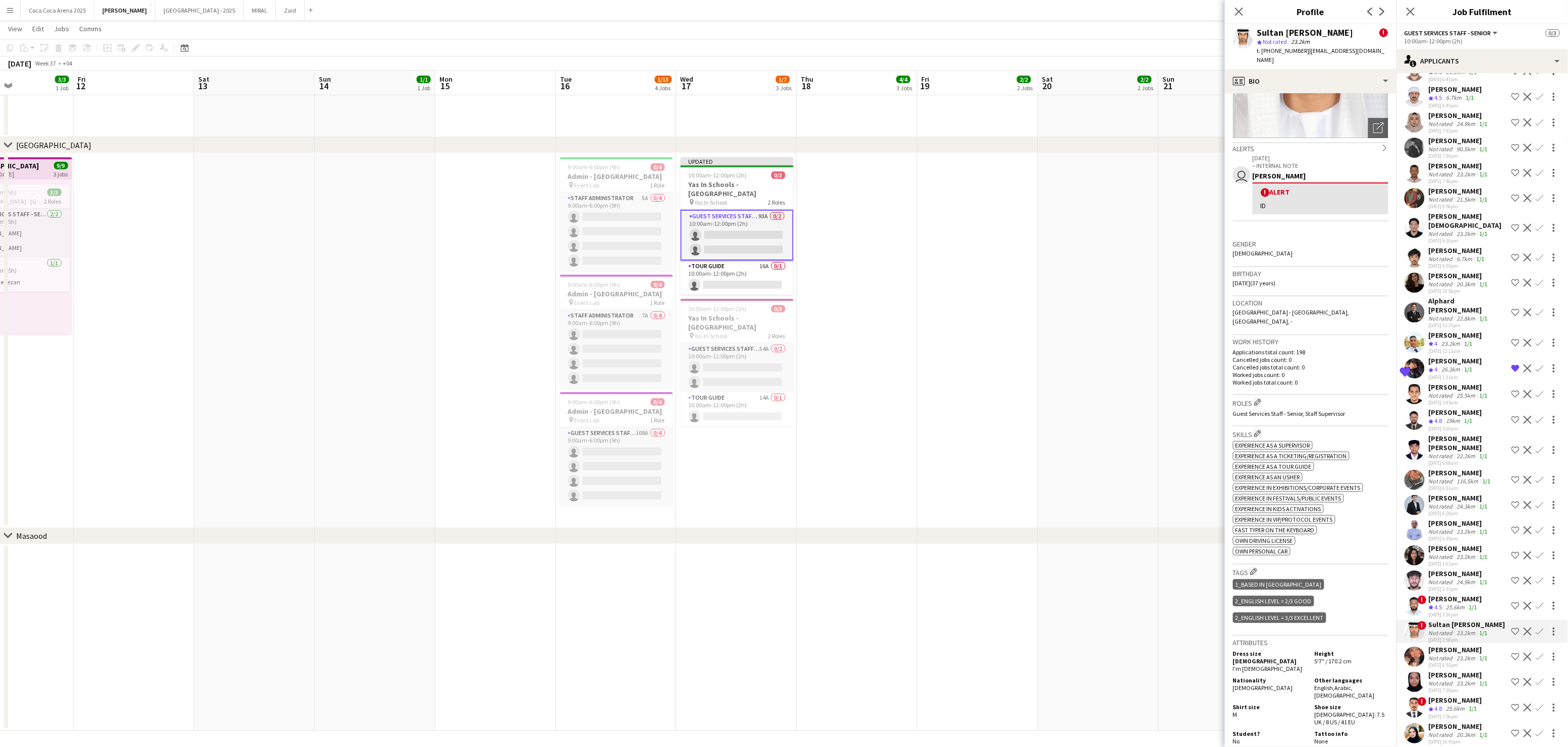
scroll to position [115, 0]
click at [1451, 670] on div "[PERSON_NAME]" at bounding box center [1459, 675] width 61 height 9
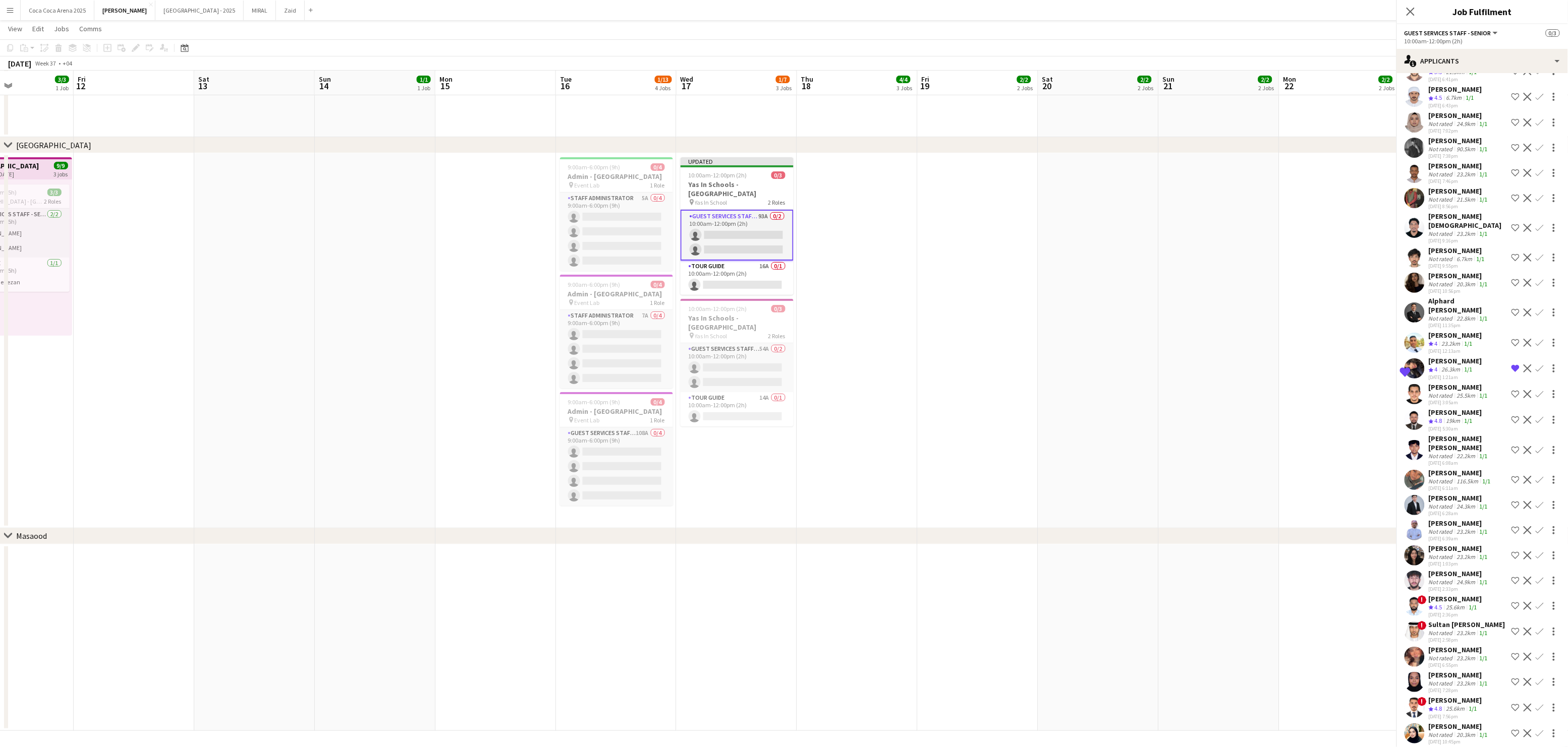
click at [1447, 212] on div "[PERSON_NAME][DEMOGRAPHIC_DATA]" at bounding box center [1468, 221] width 79 height 18
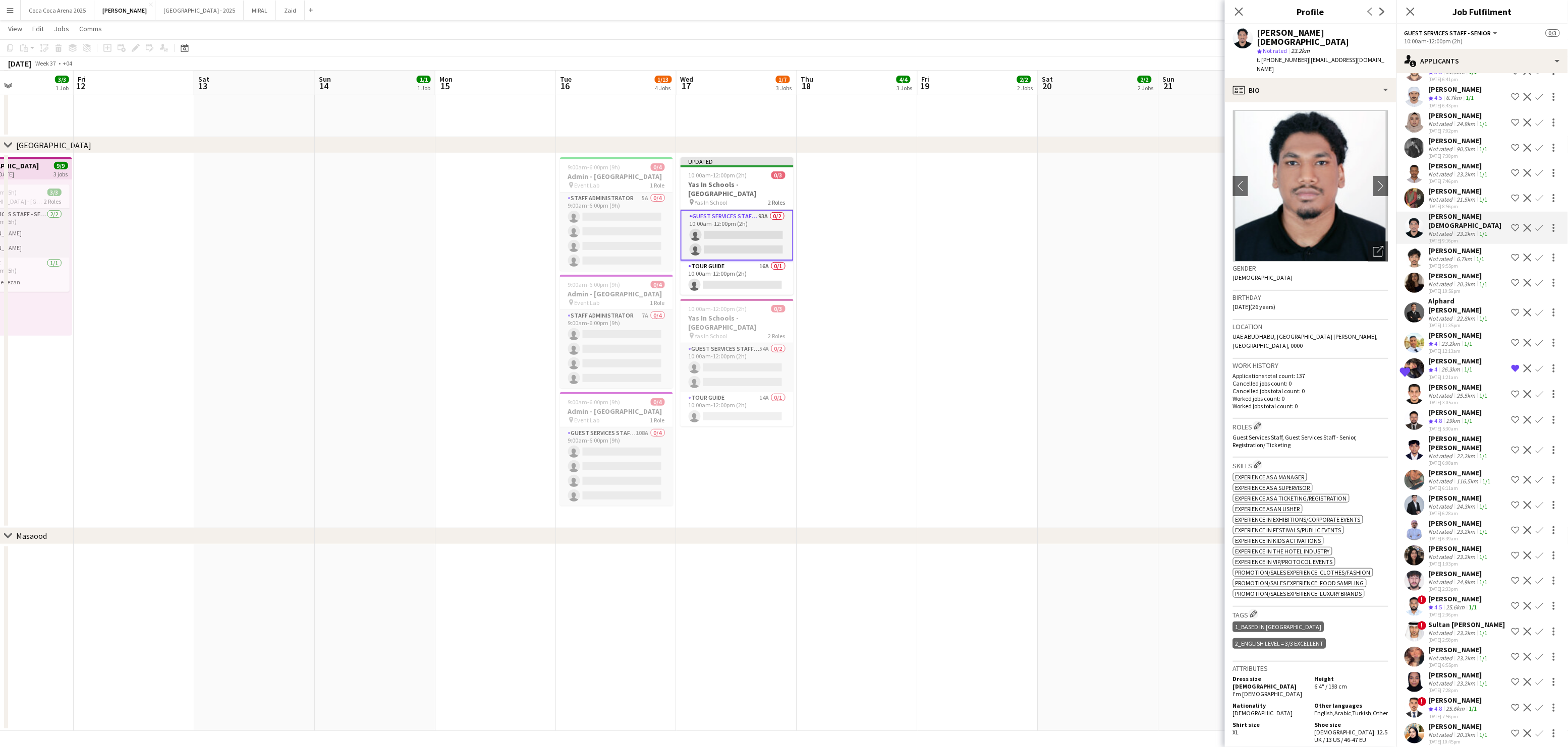
click at [1447, 246] on div "[PERSON_NAME]" at bounding box center [1457, 250] width 58 height 9
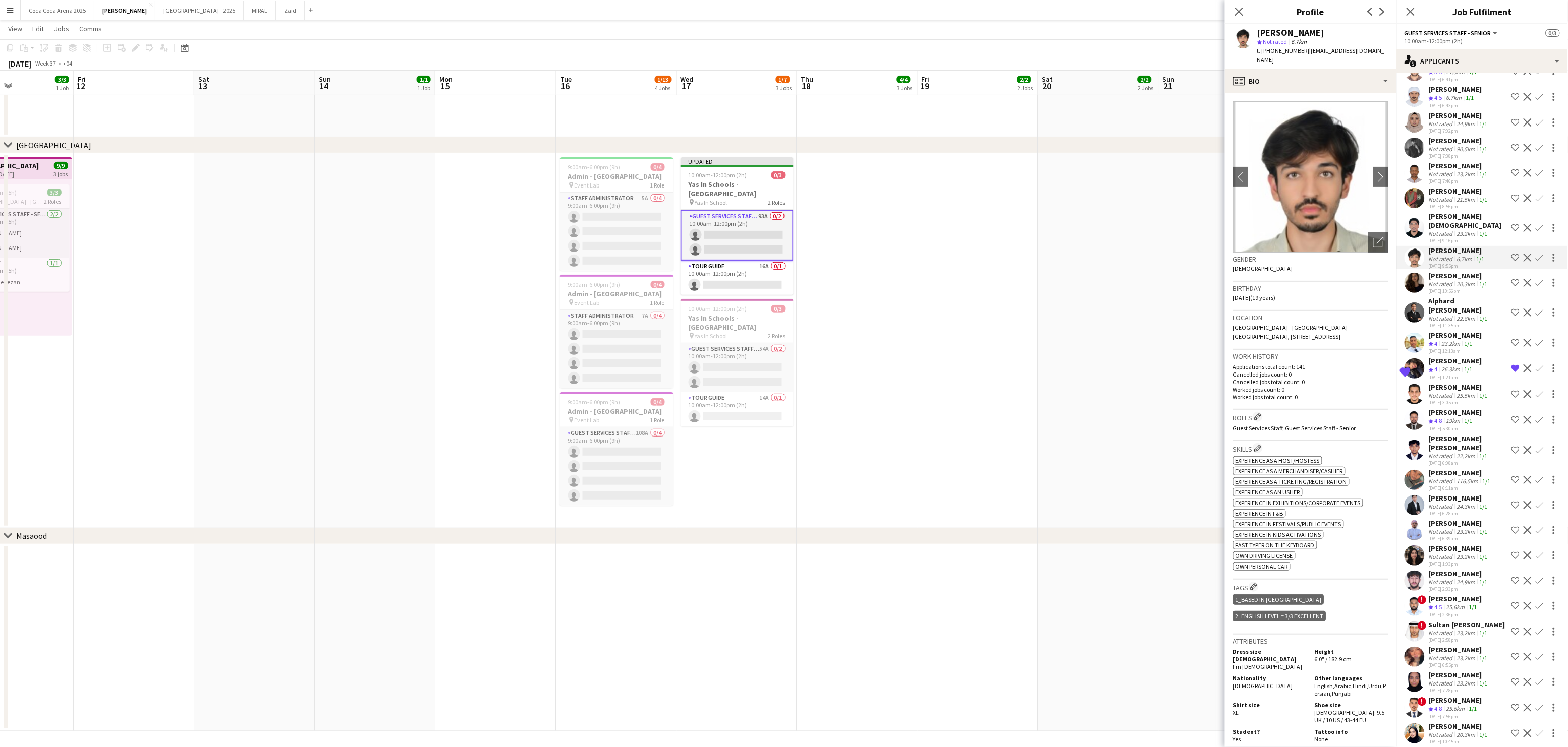
click at [1440, 271] on div "[PERSON_NAME]" at bounding box center [1459, 276] width 61 height 9
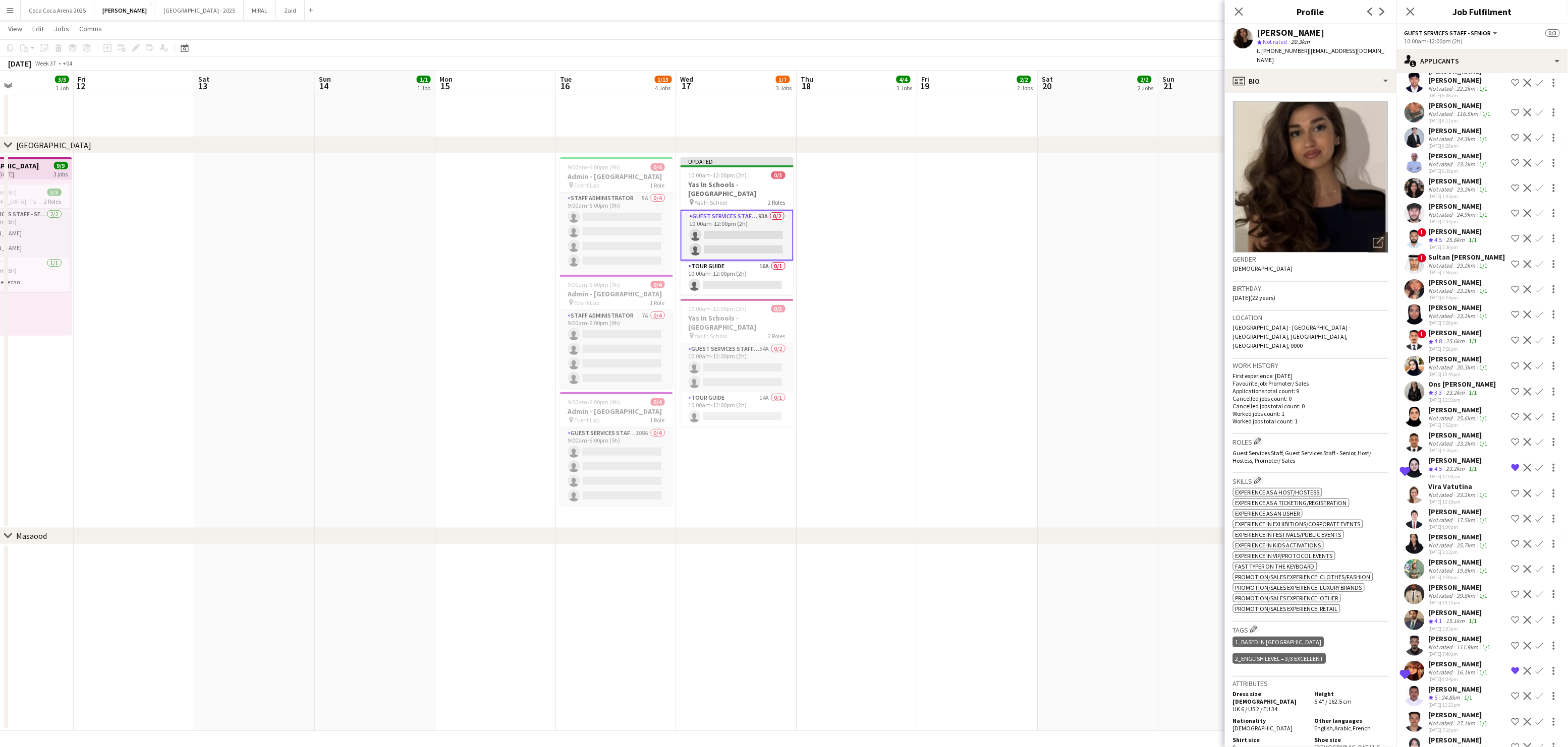
scroll to position [1783, 0]
click at [1443, 632] on div "[PERSON_NAME]" at bounding box center [1460, 636] width 64 height 9
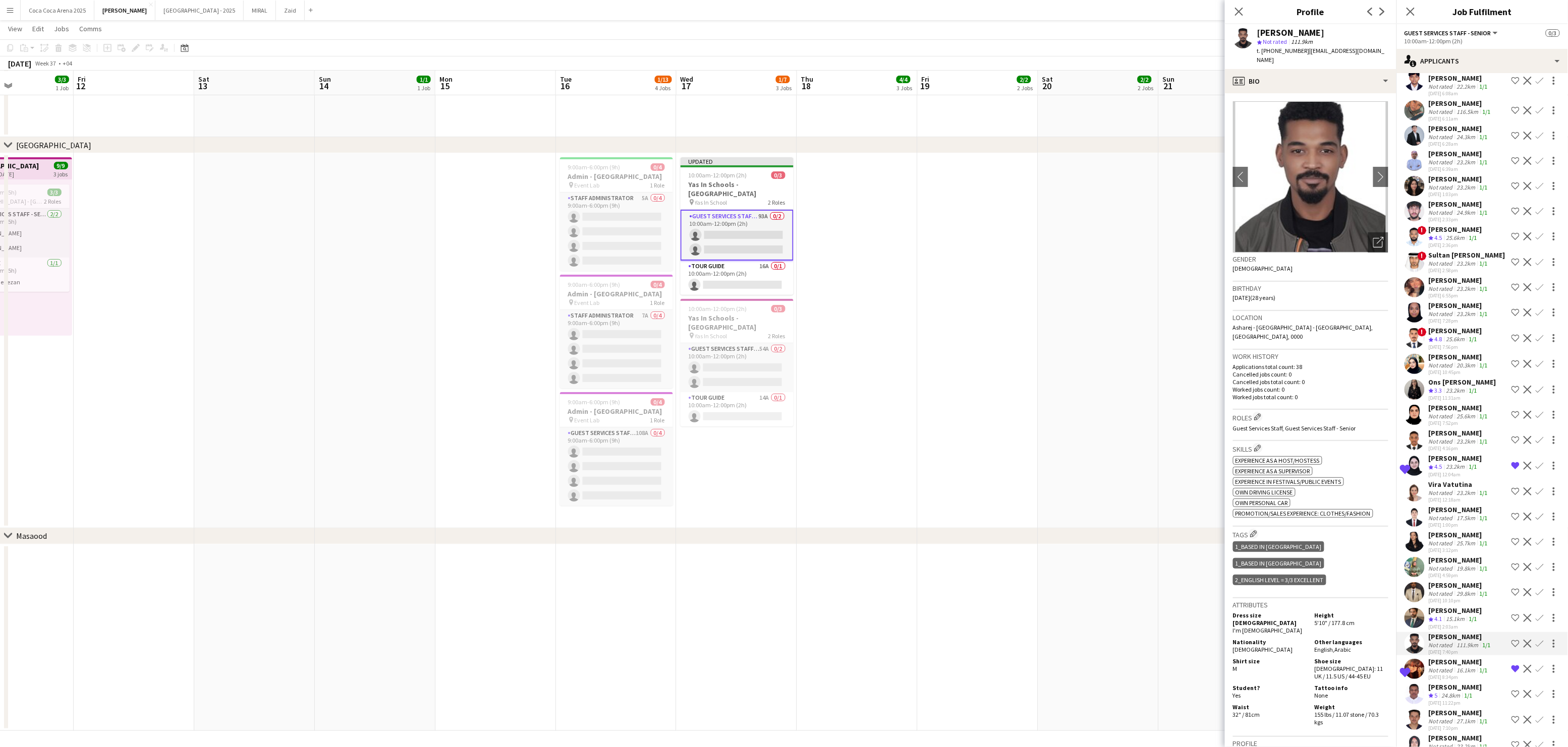
click at [1446, 717] on div "Not rated" at bounding box center [1441, 721] width 26 height 7
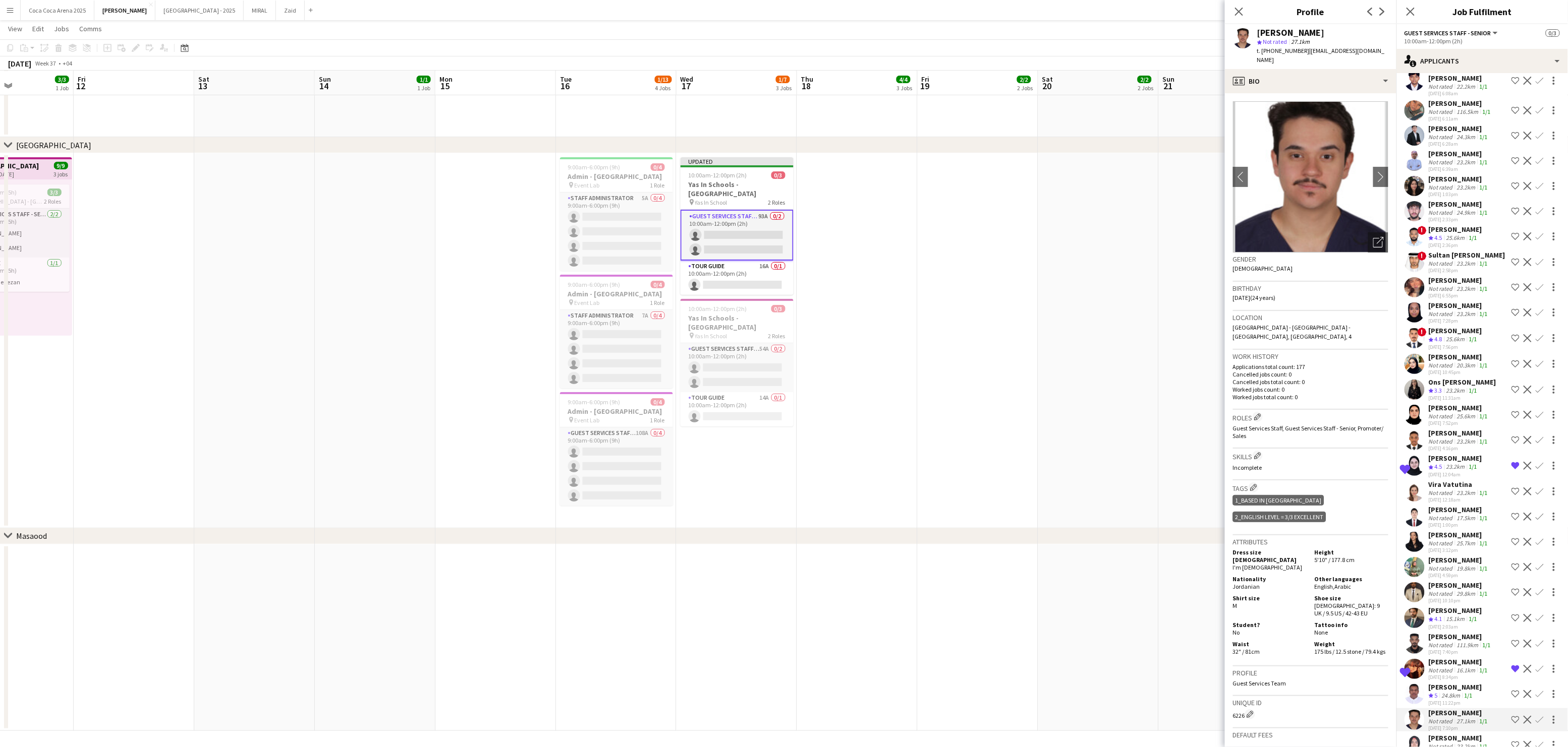
click at [1450, 692] on div "24.8km" at bounding box center [1451, 696] width 23 height 9
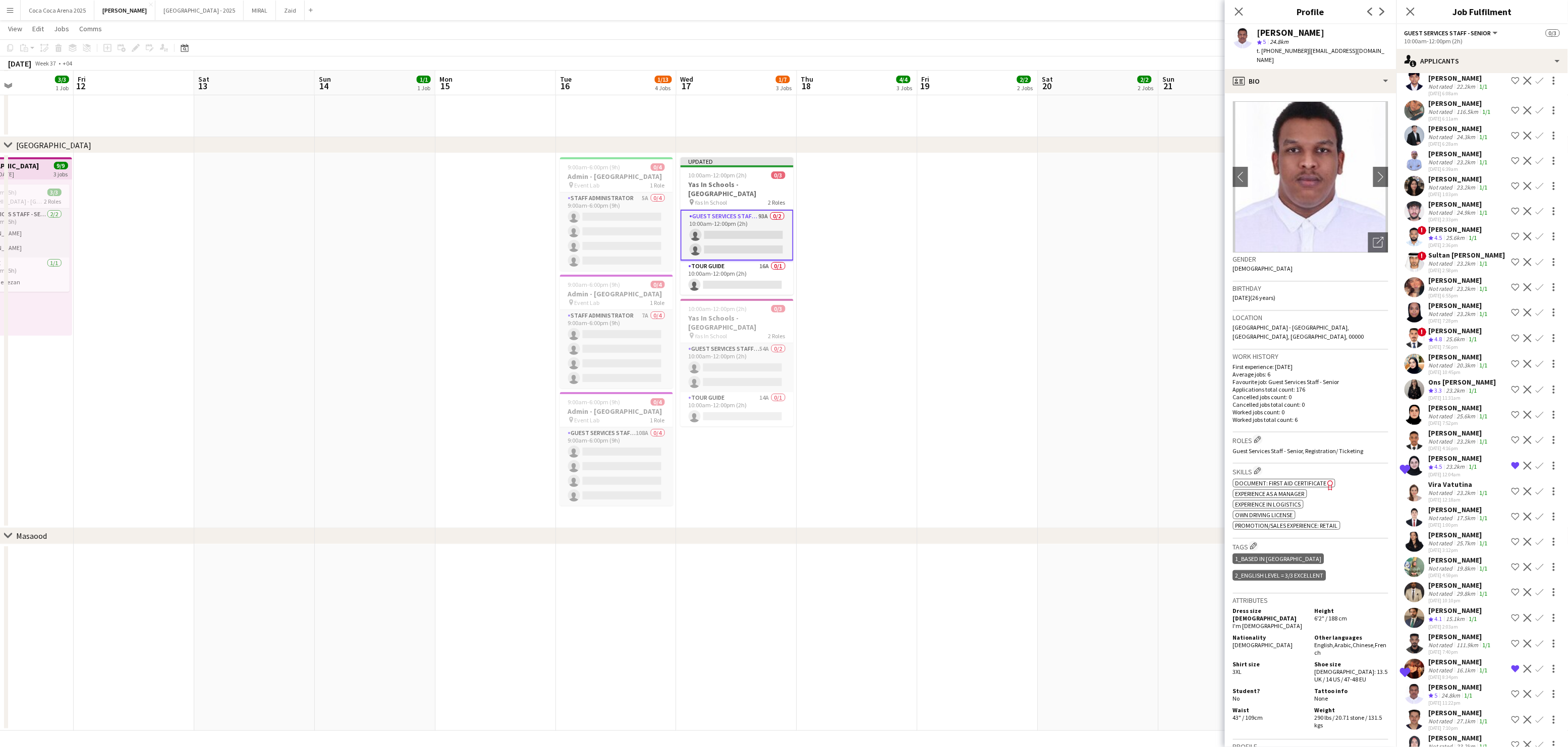
click at [1448, 632] on div "[PERSON_NAME]" at bounding box center [1460, 636] width 64 height 9
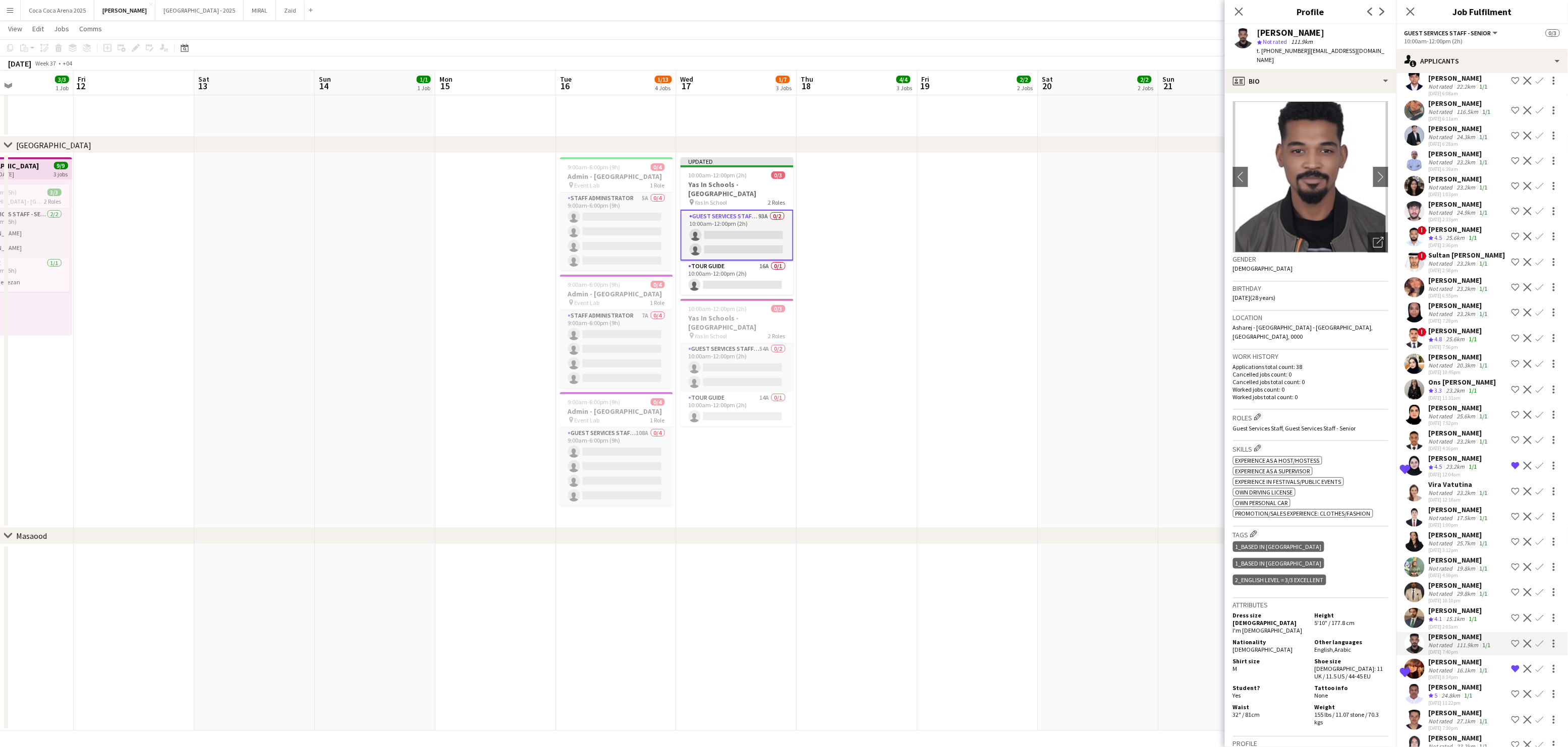
click at [1448, 606] on div "[PERSON_NAME]" at bounding box center [1455, 610] width 54 height 9
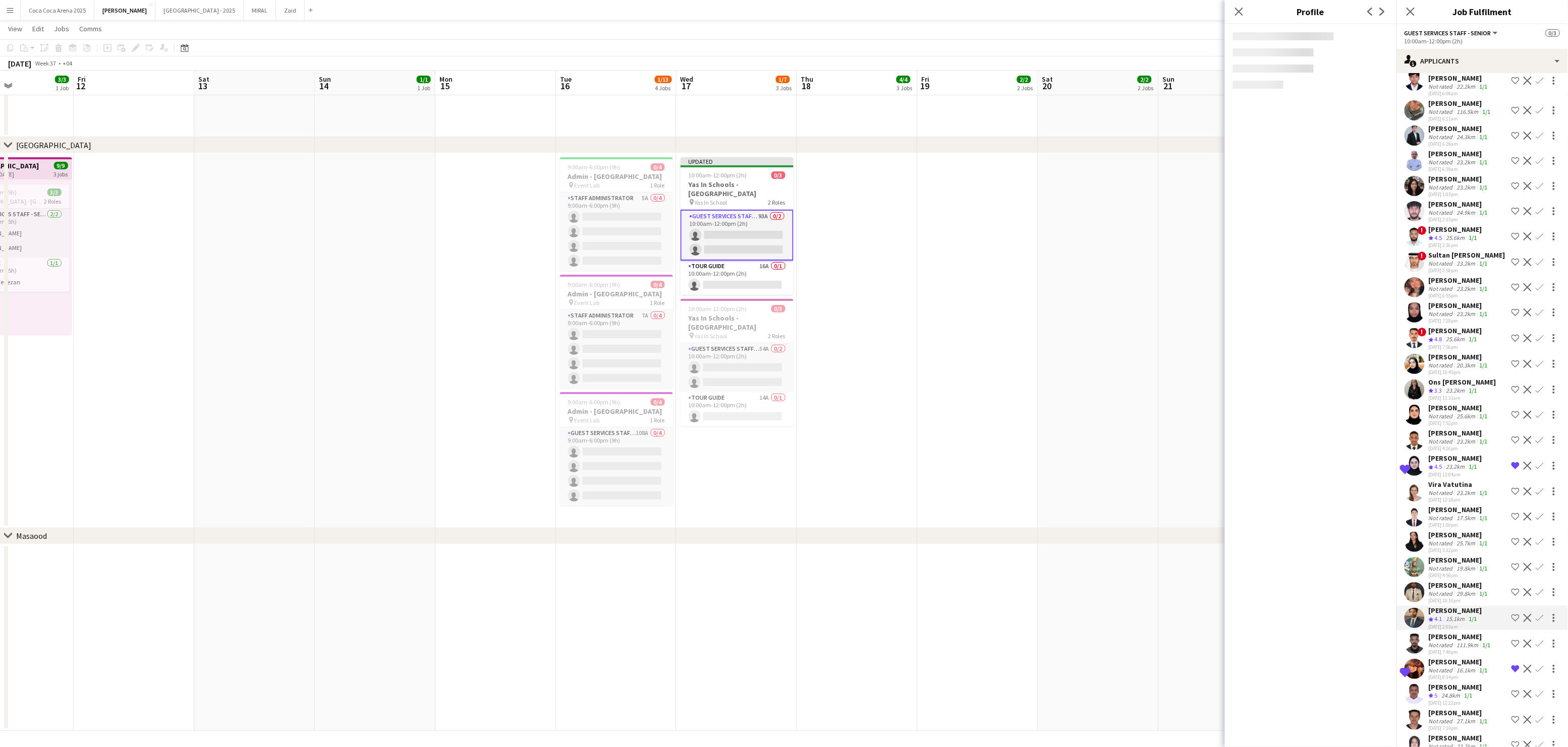
click at [1446, 590] on div "Not rated" at bounding box center [1441, 594] width 26 height 7
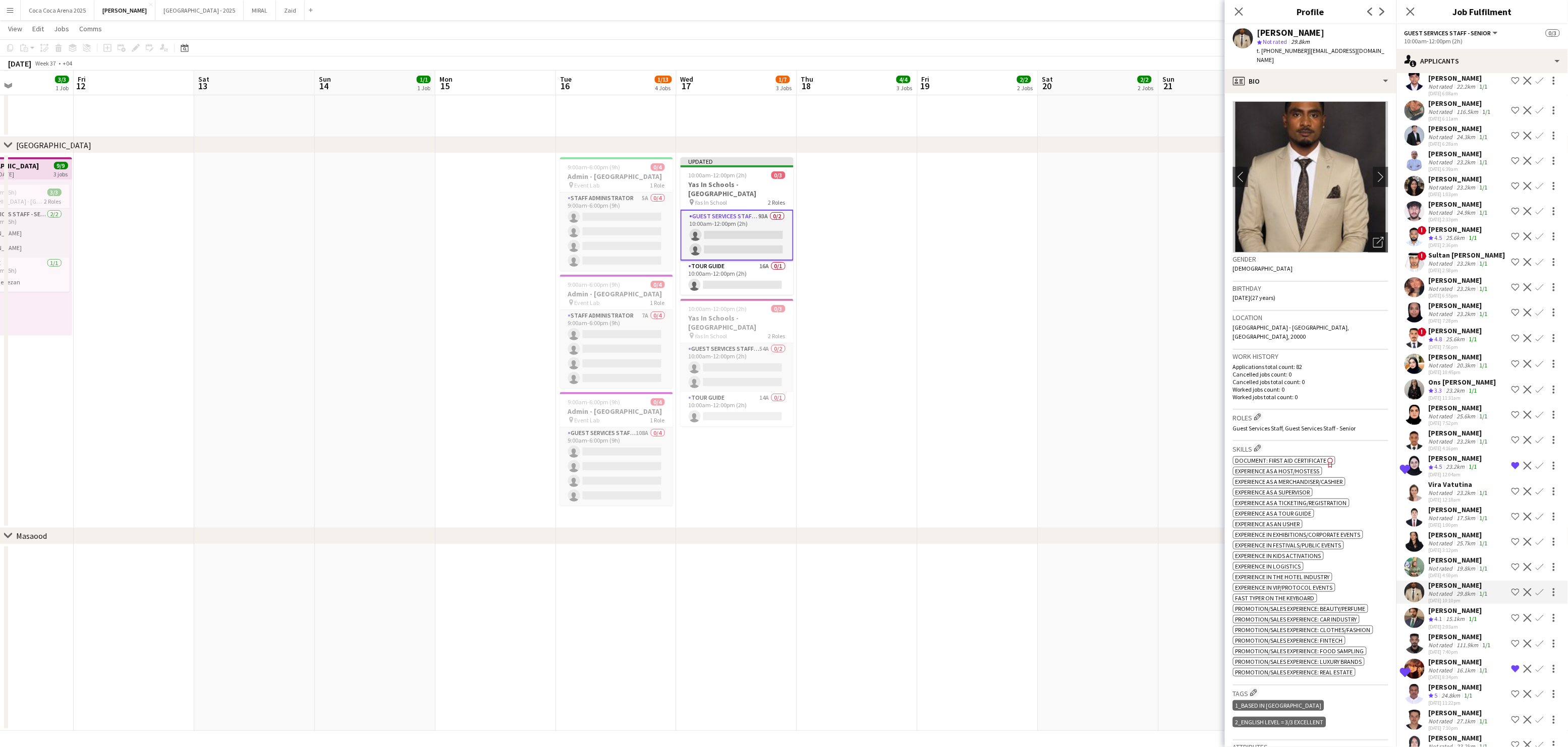
click at [1444, 565] on div "Not rated" at bounding box center [1441, 568] width 26 height 7
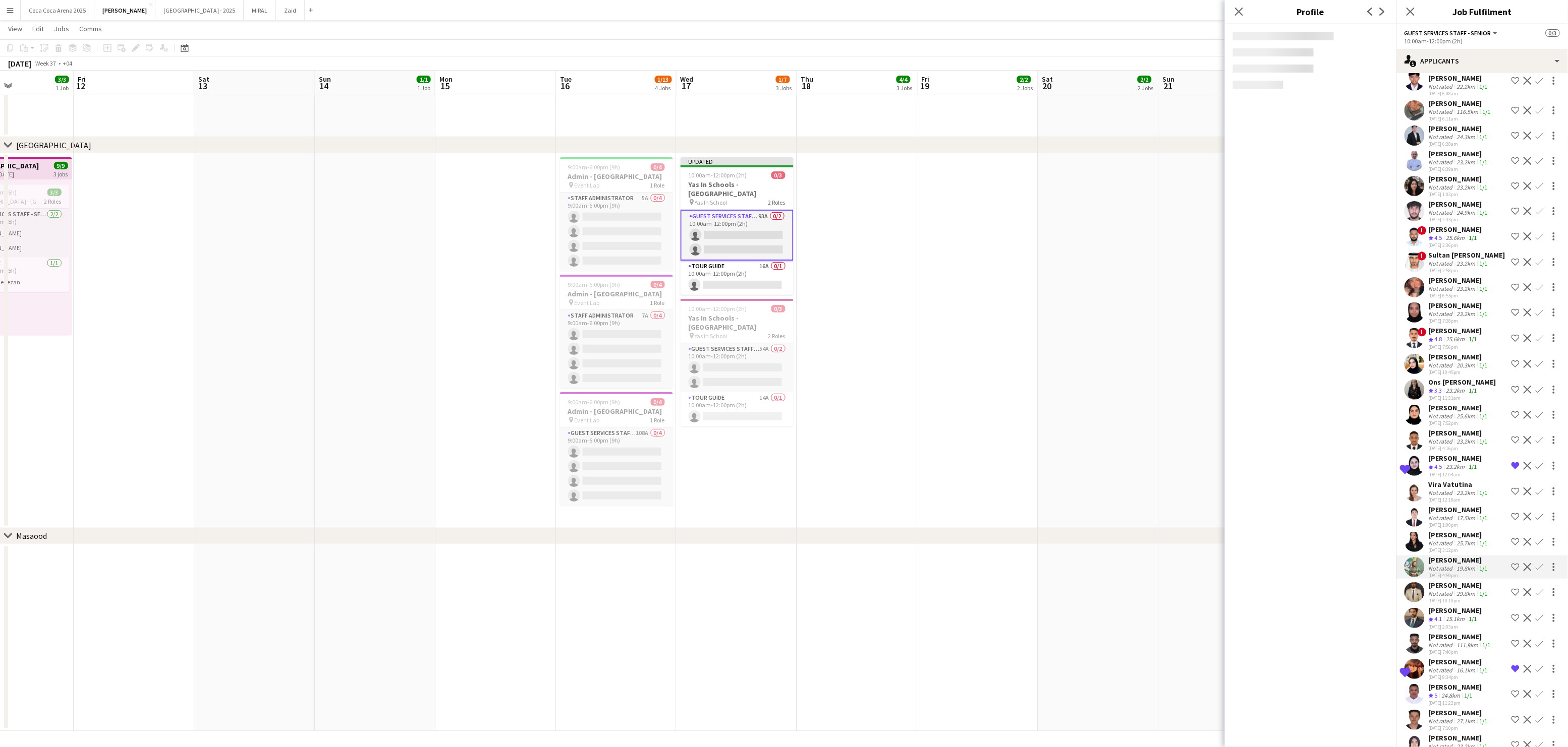
click at [1439, 530] on div "[PERSON_NAME]" at bounding box center [1459, 535] width 61 height 9
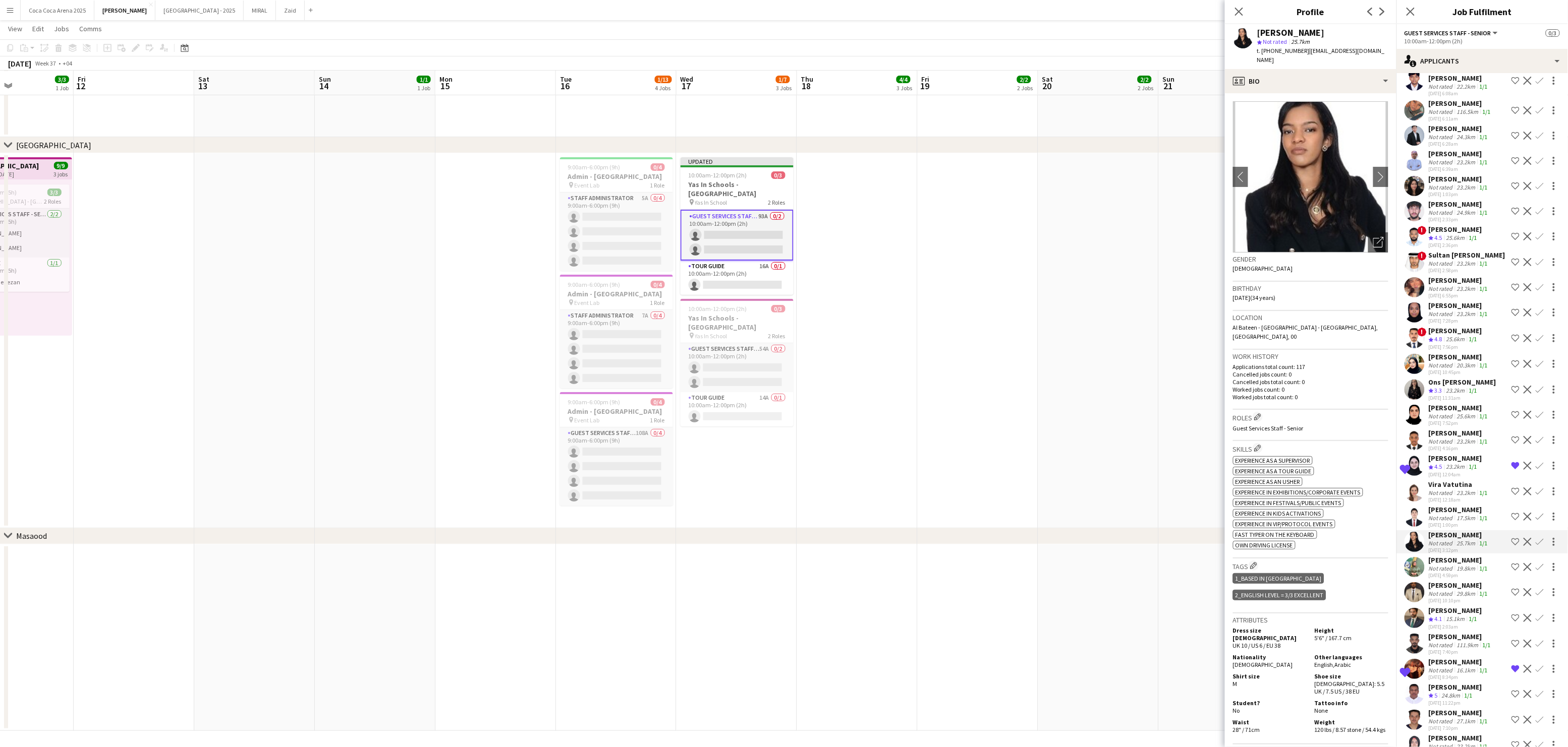
click at [1445, 505] on div "[PERSON_NAME]" at bounding box center [1459, 509] width 61 height 9
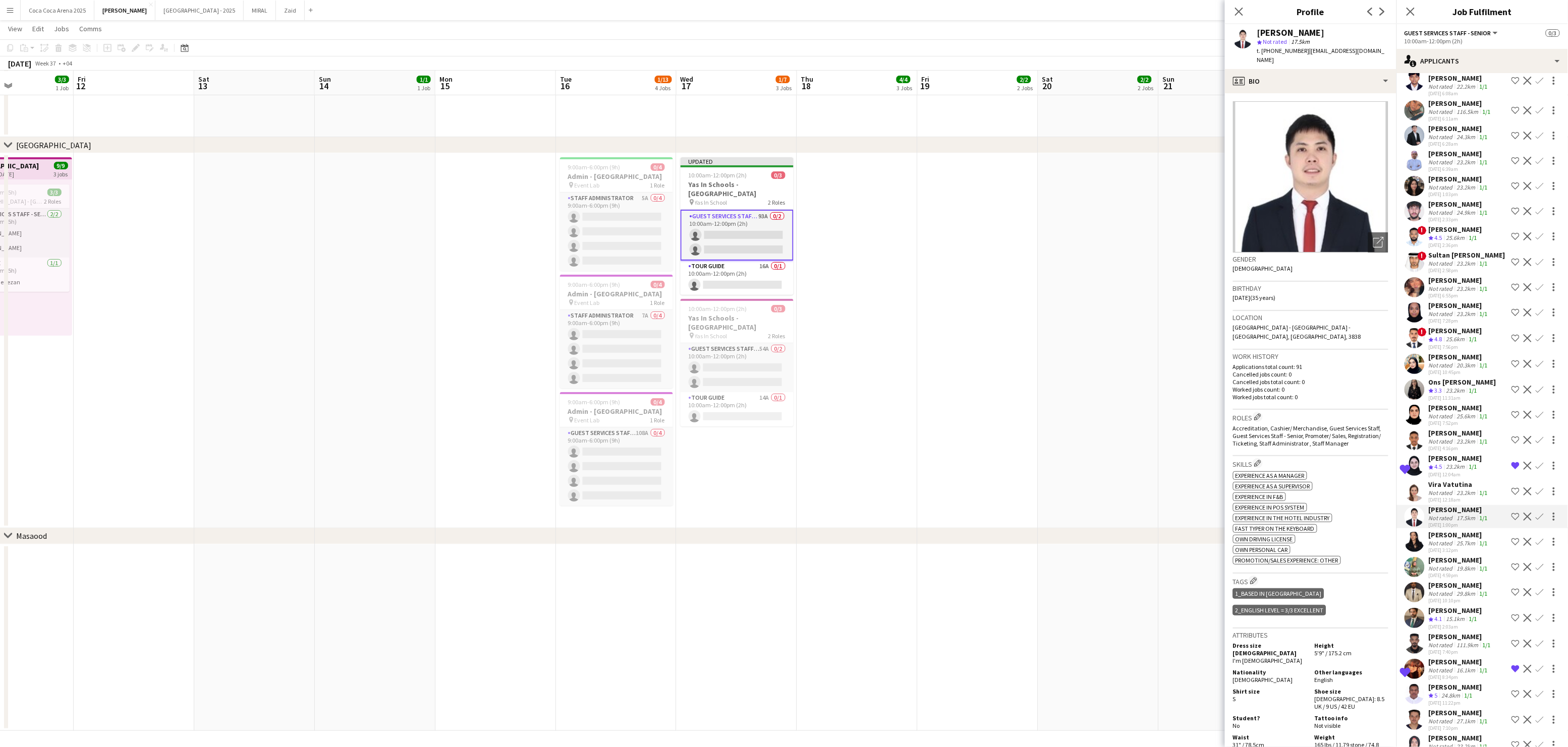
click at [1445, 489] on div "Not rated" at bounding box center [1441, 493] width 26 height 7
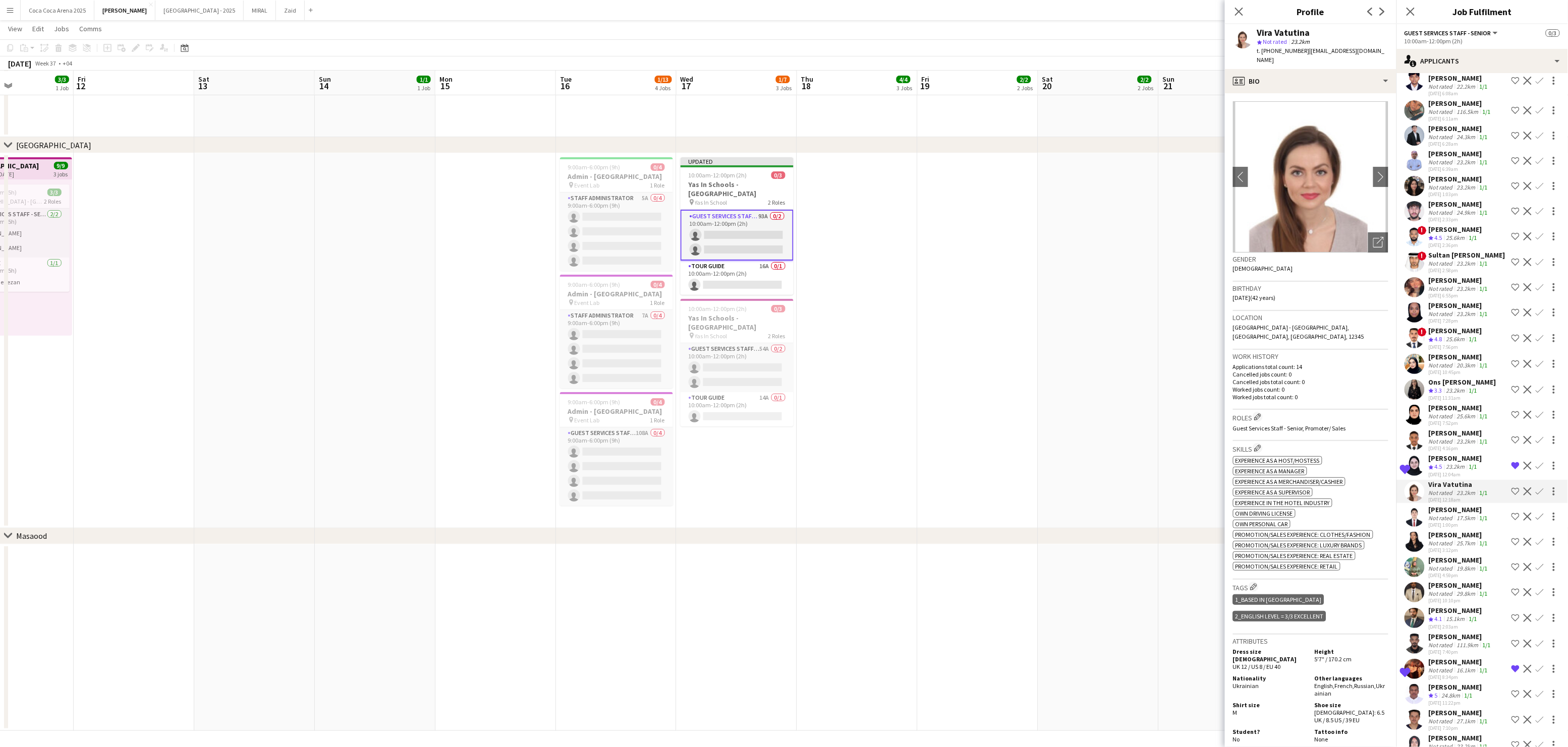
click at [1447, 429] on div "[PERSON_NAME]" at bounding box center [1459, 433] width 61 height 9
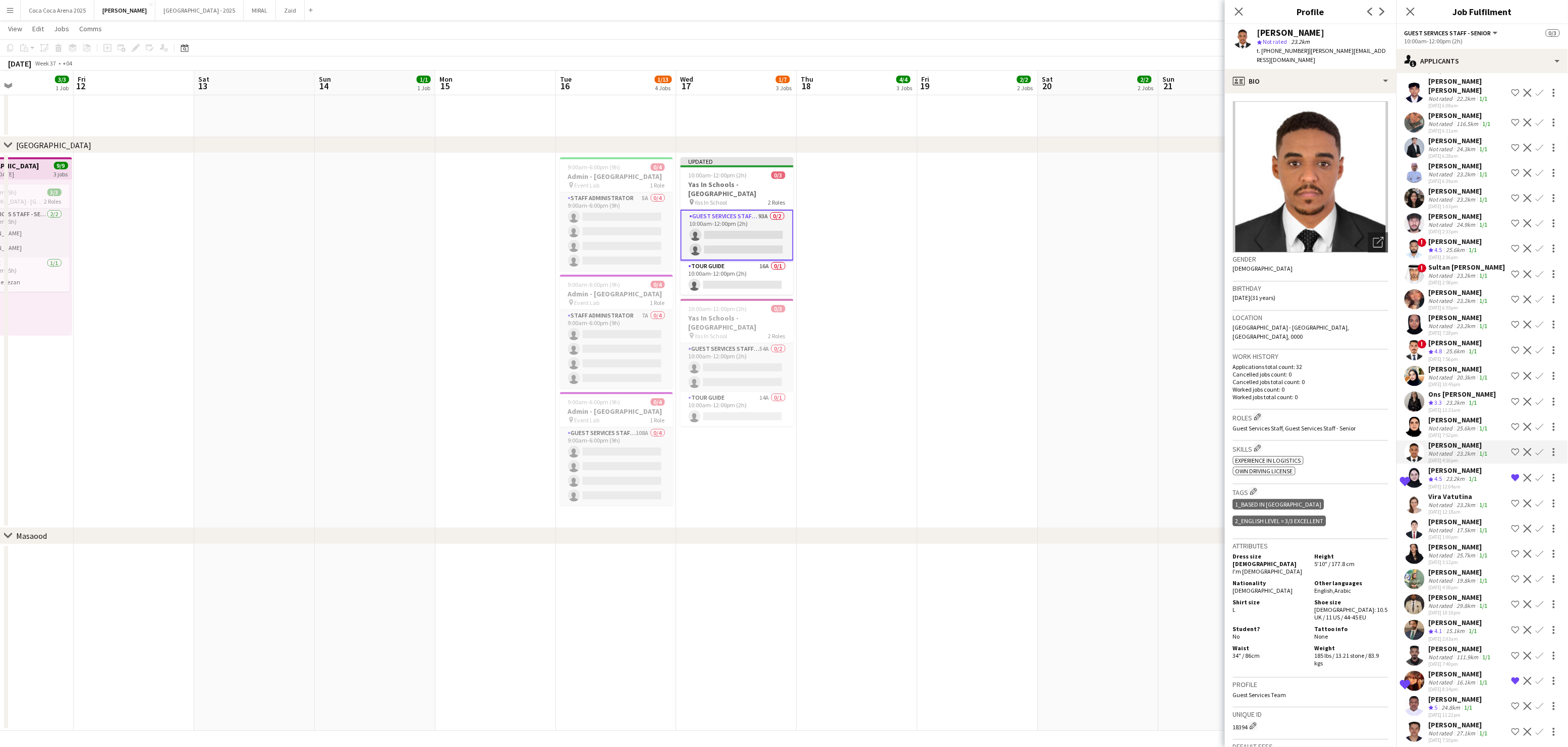
scroll to position [1766, 0]
click at [1446, 386] on div "[DATE] 10:45pm" at bounding box center [1459, 389] width 61 height 7
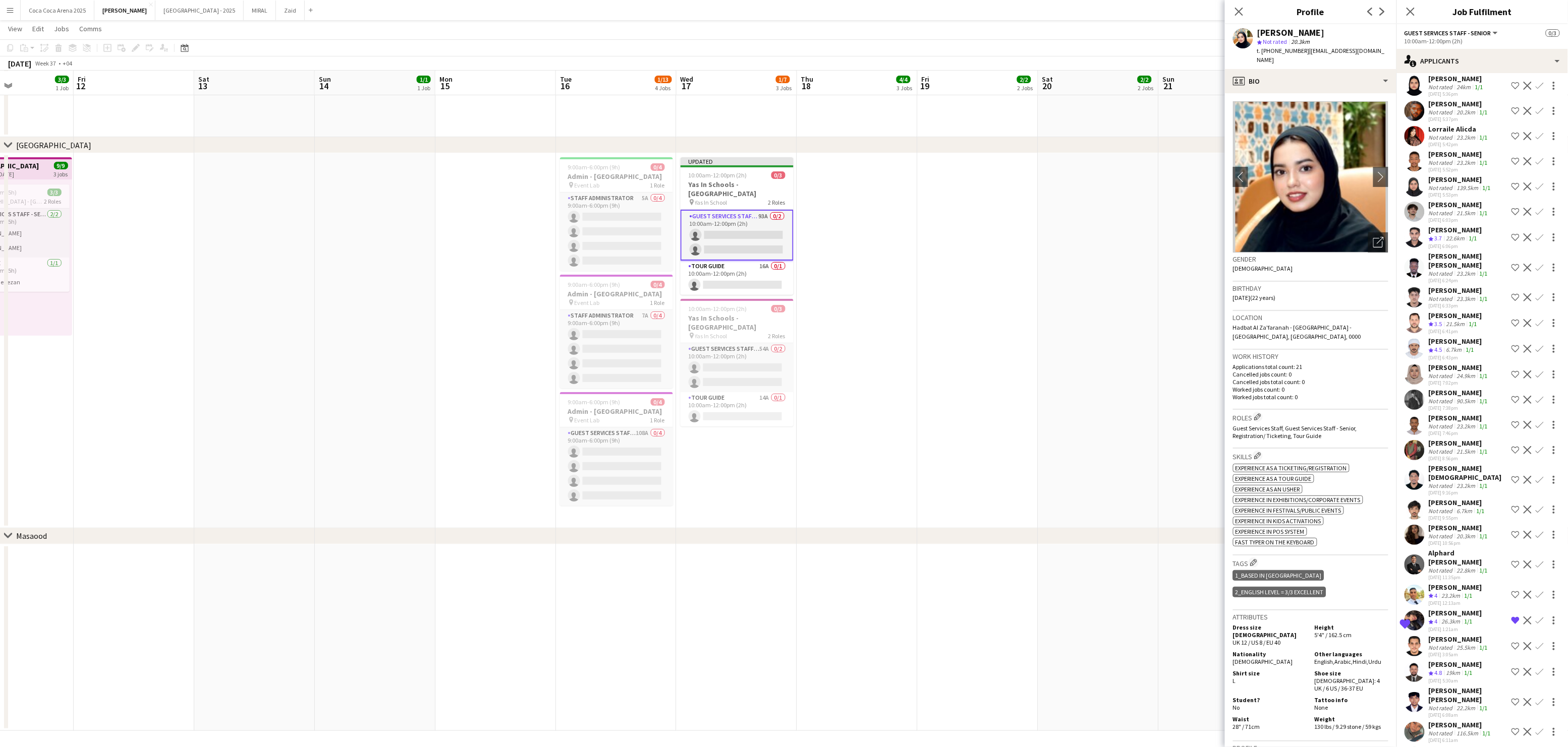
scroll to position [1153, 0]
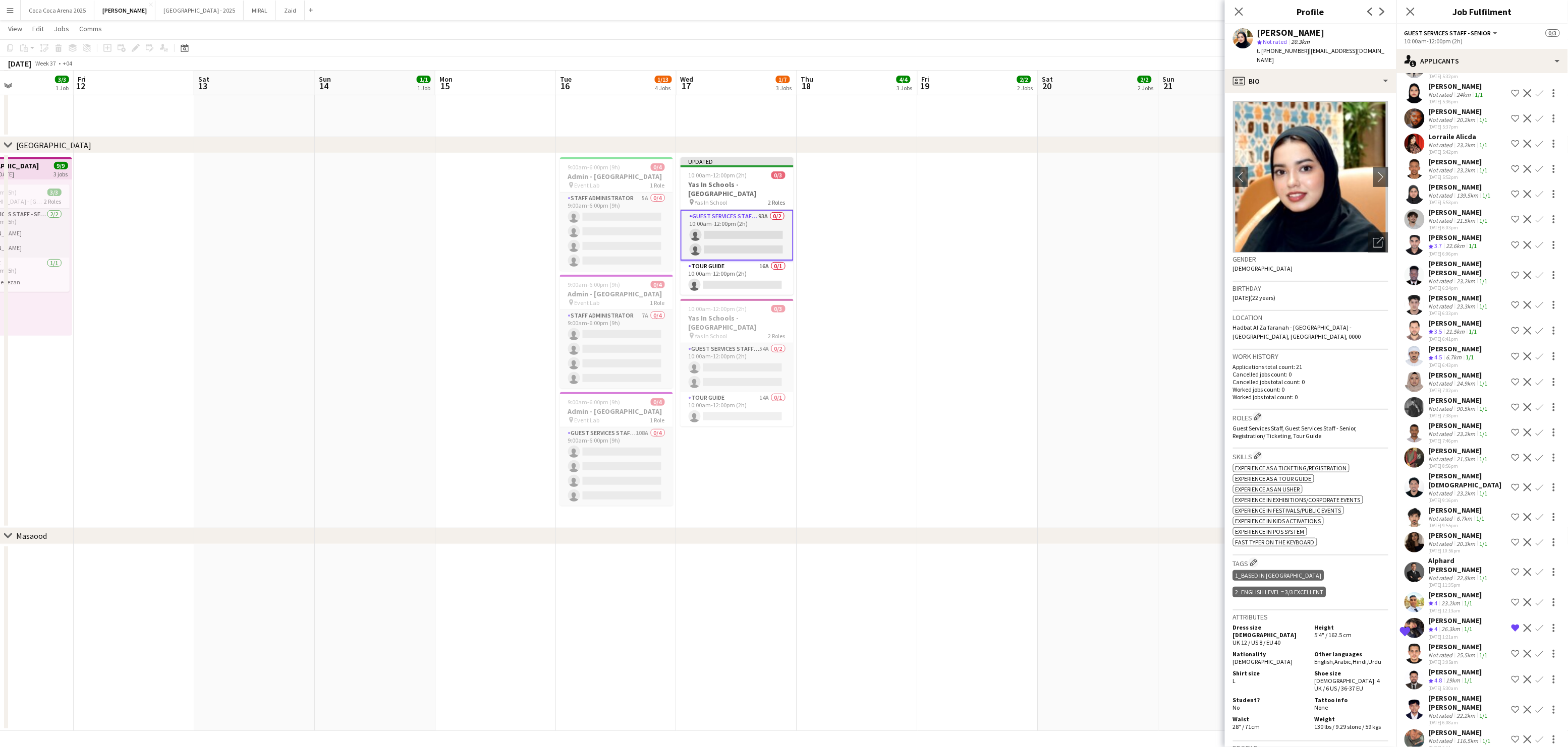
click at [1441, 328] on span "3.5" at bounding box center [1438, 332] width 7 height 7
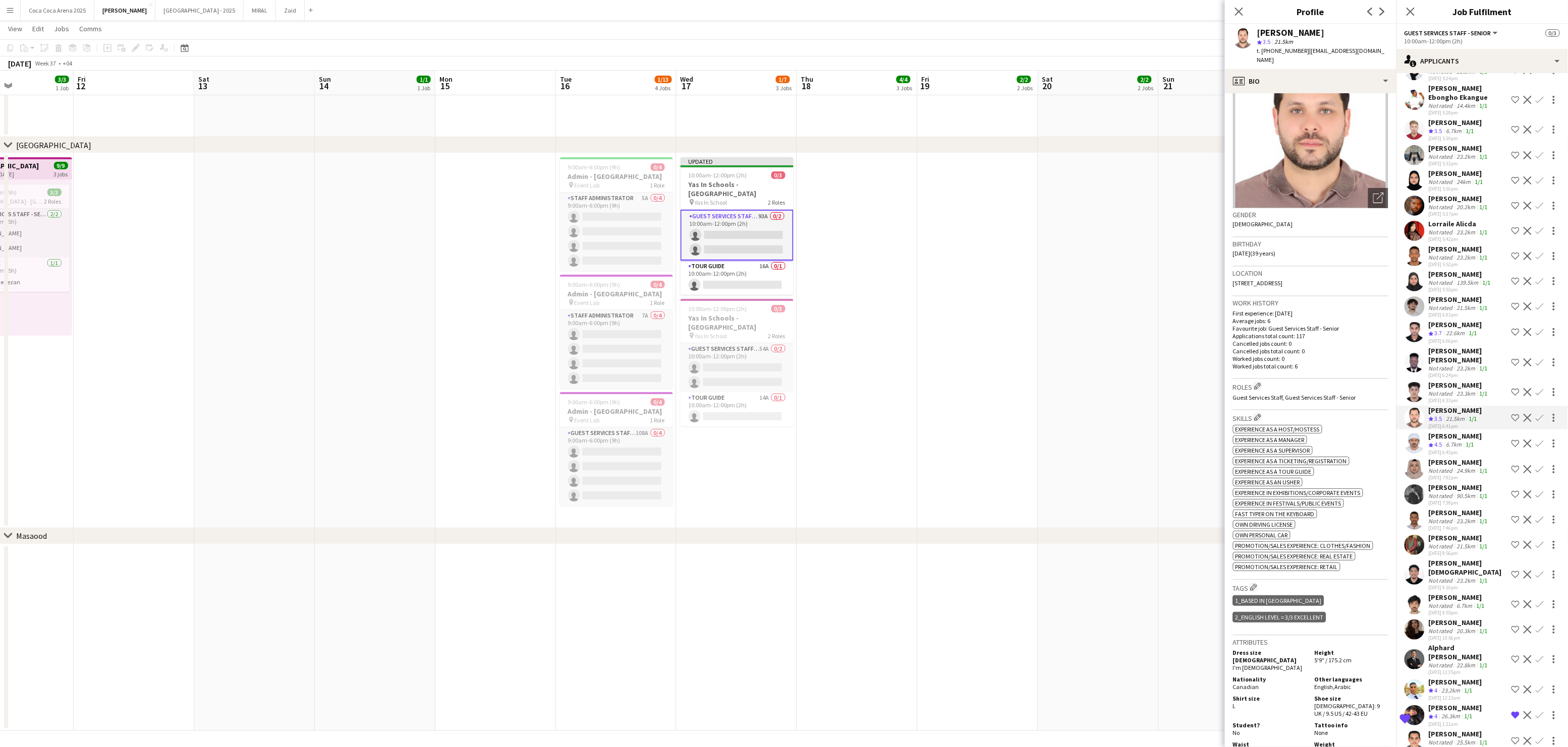
scroll to position [1063, 0]
